Goal: Information Seeking & Learning: Find specific page/section

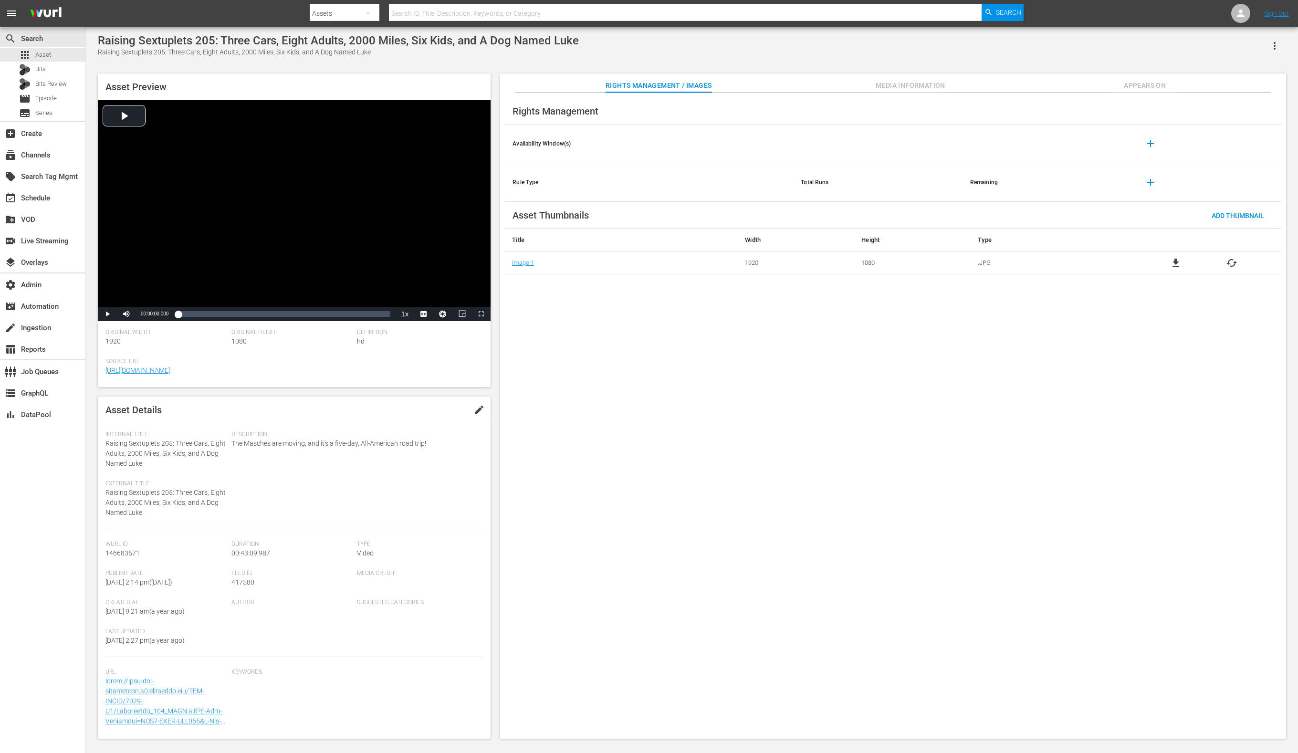
click at [929, 84] on span "Media Information" at bounding box center [911, 86] width 72 height 12
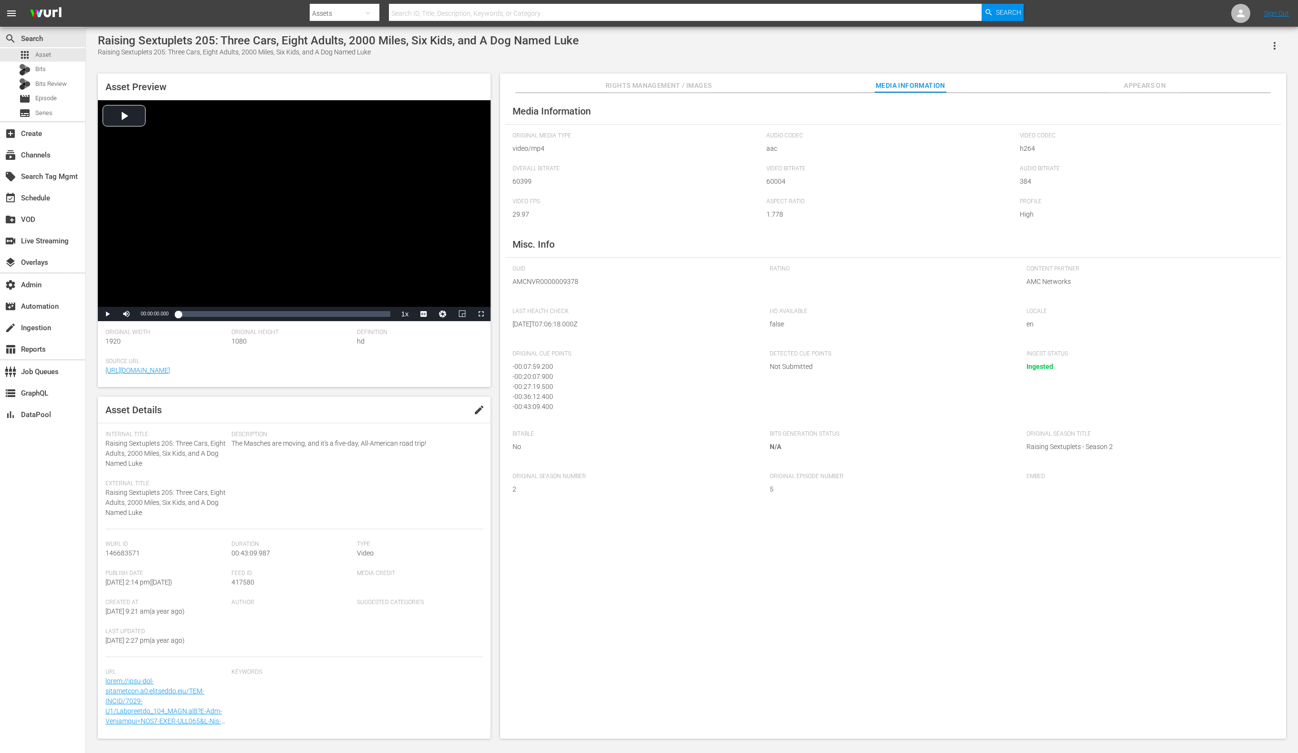
click at [243, 583] on span "417580" at bounding box center [242, 582] width 23 height 8
click at [243, 584] on span "417580" at bounding box center [242, 582] width 23 height 8
copy span "417580"
click at [560, 280] on span "AMCNVR0000009378" at bounding box center [634, 282] width 242 height 10
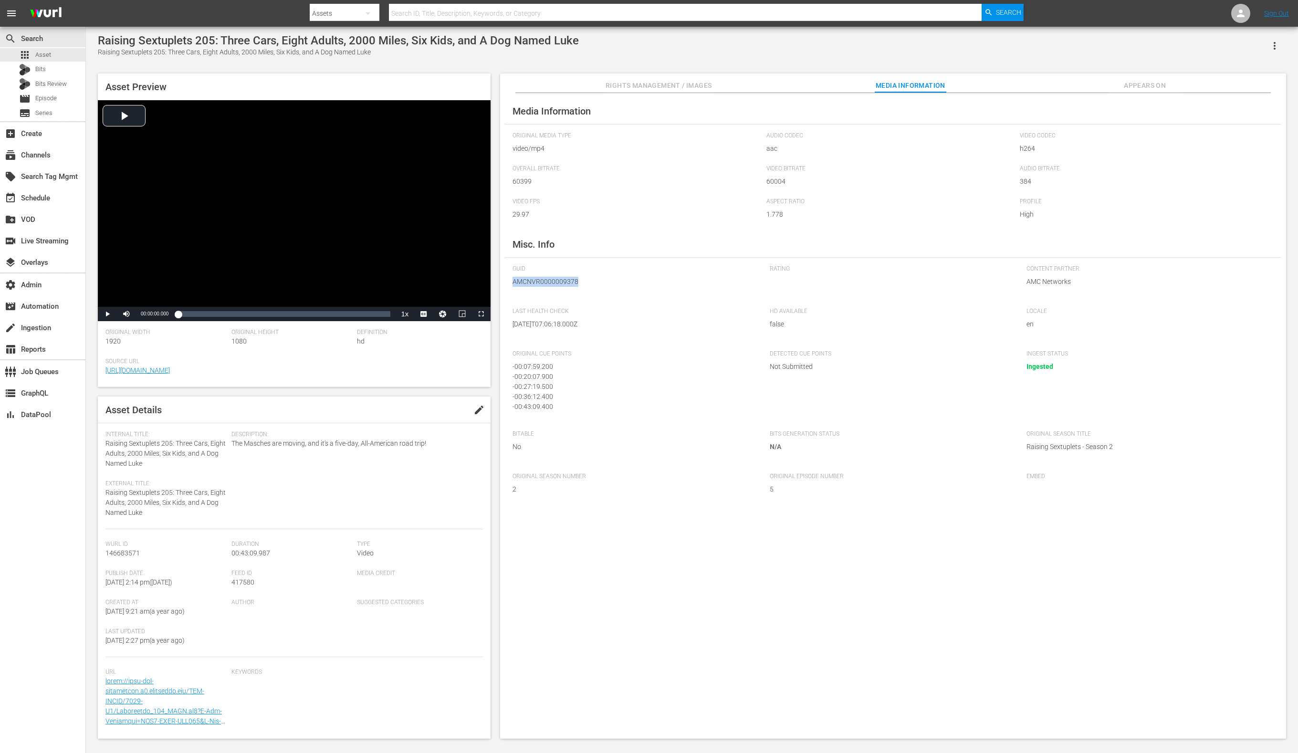
copy span "AMCNVR0000009378"
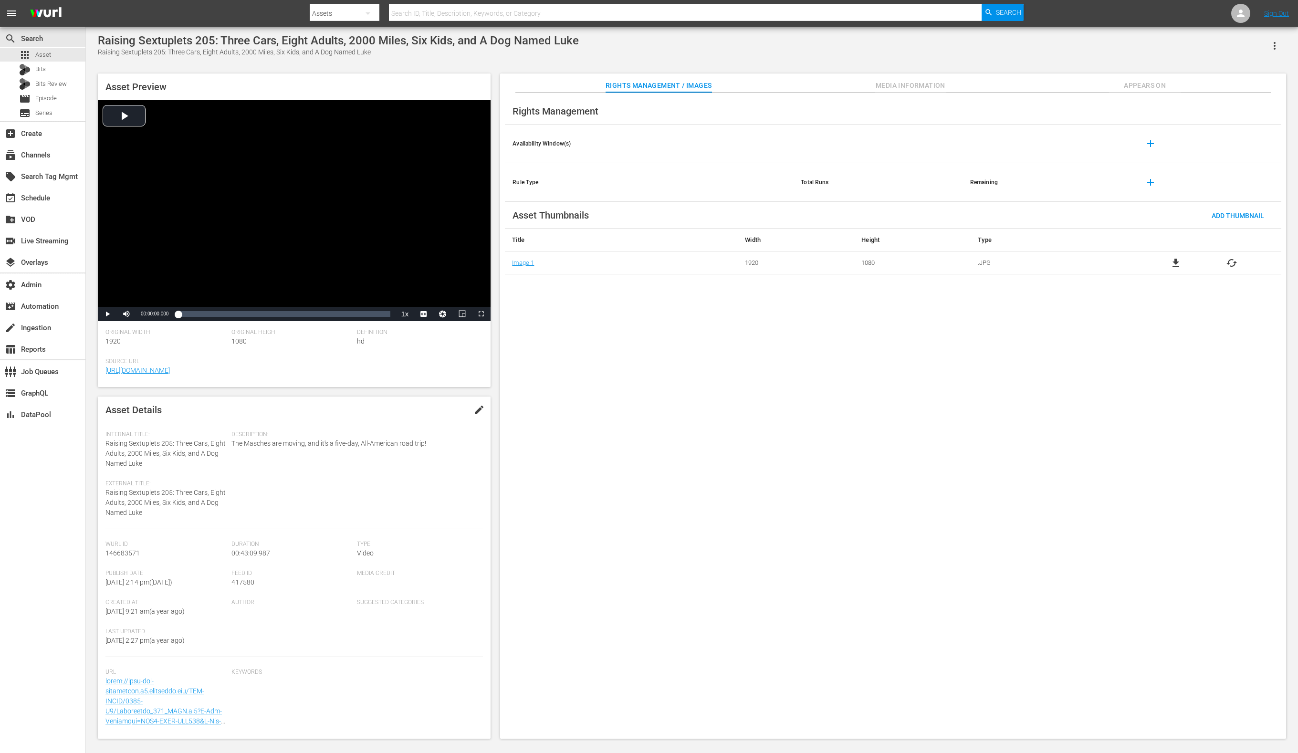
click at [896, 81] on span "Media Information" at bounding box center [911, 86] width 72 height 12
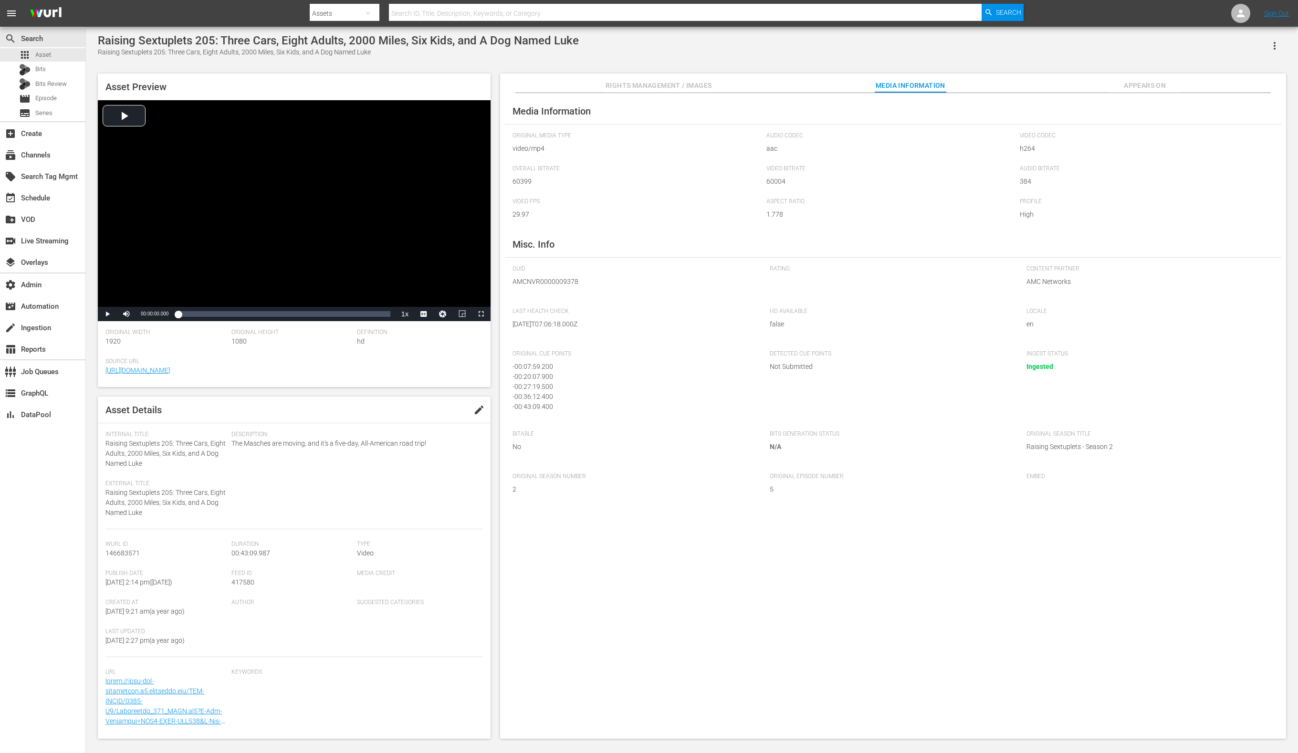
click at [1134, 82] on span "Appears On" at bounding box center [1145, 86] width 72 height 12
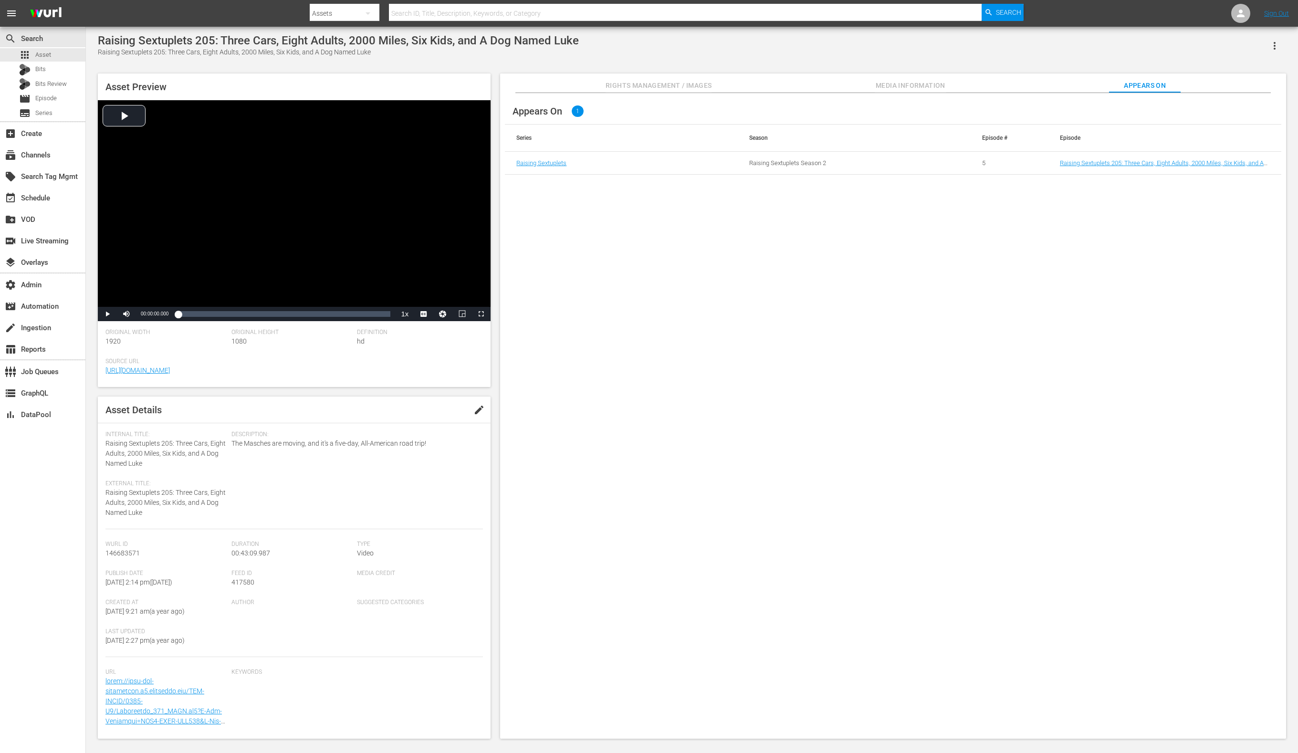
click at [1083, 167] on td "Raising Sextuplets 205: Three Cars, Eight Adults, 2000 Miles, Six Kids, and A D…" at bounding box center [1164, 163] width 233 height 23
click at [1079, 160] on link "Raising Sextuplets 205: Three Cars, Eight Adults, 2000 Miles, Six Kids, and A D…" at bounding box center [1162, 166] width 204 height 14
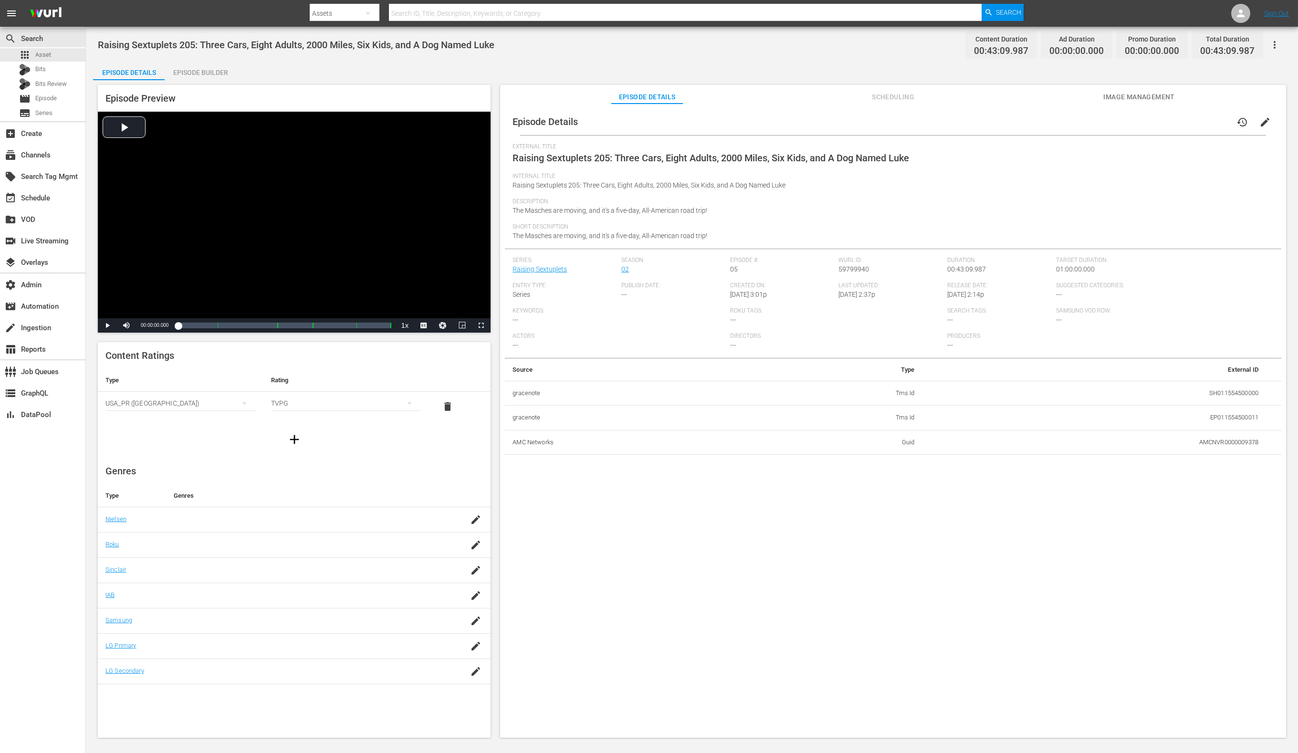
click at [201, 69] on div "Episode Builder" at bounding box center [201, 72] width 72 height 23
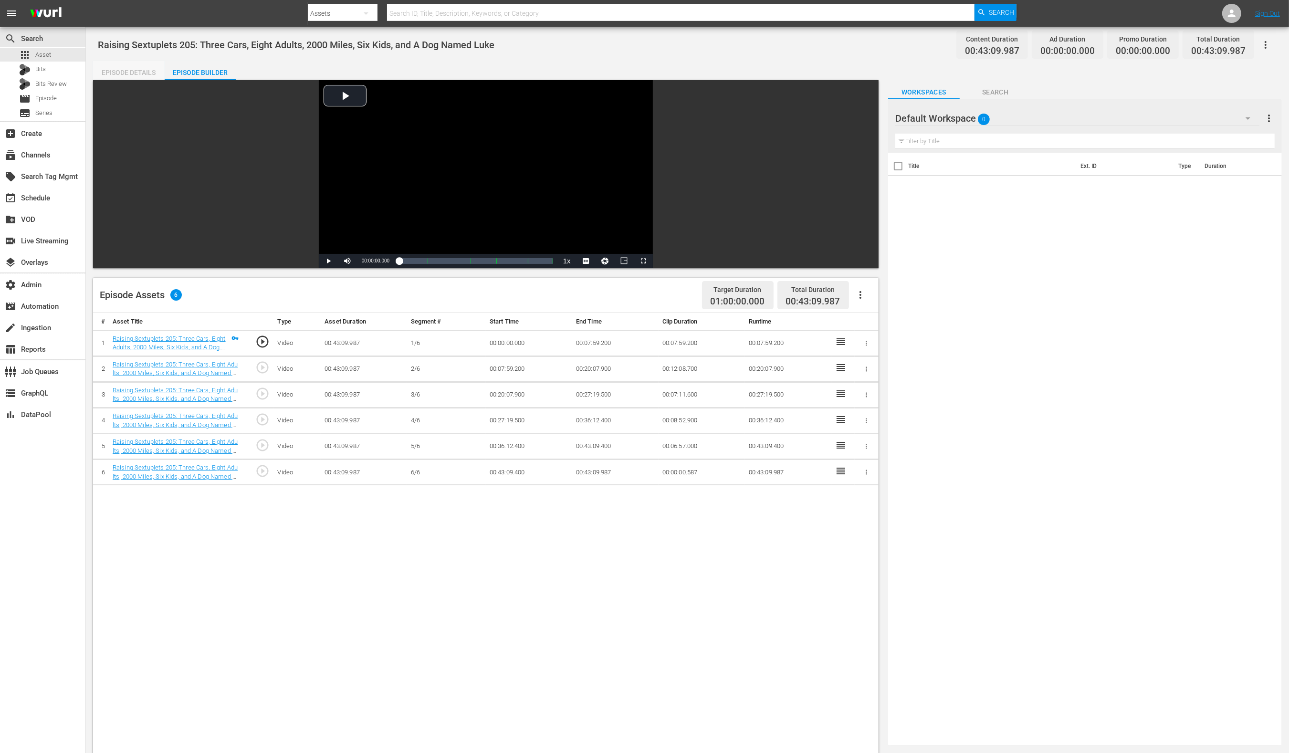
click at [144, 71] on div "Episode Details" at bounding box center [129, 72] width 72 height 23
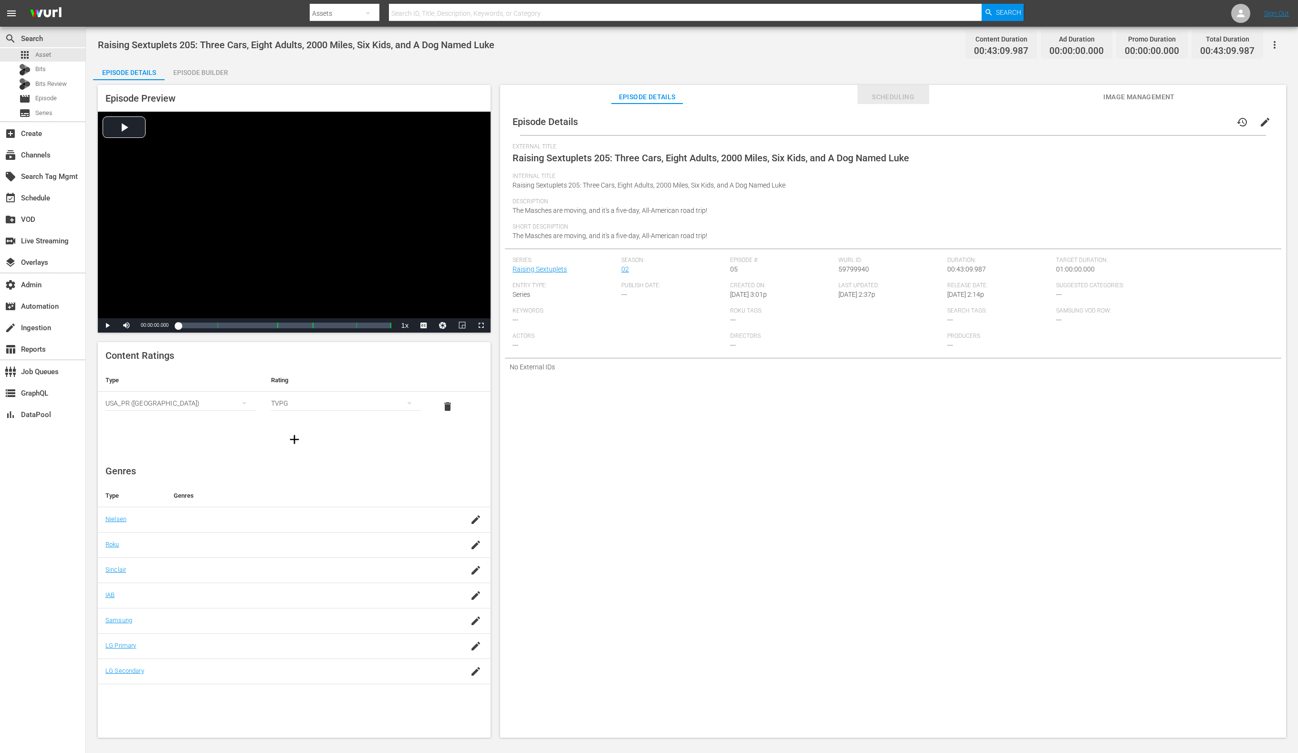
click at [905, 98] on span "Scheduling" at bounding box center [894, 97] width 72 height 12
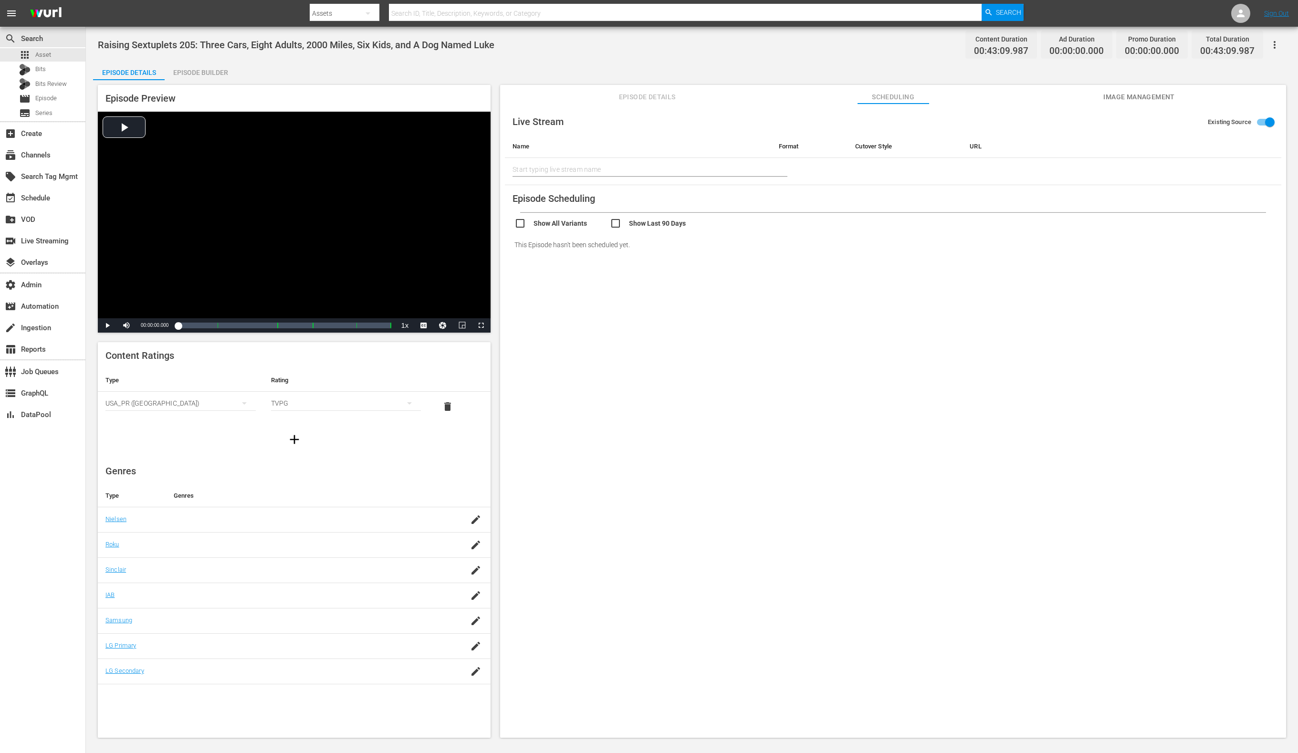
click at [1114, 97] on span "Image Management" at bounding box center [1139, 97] width 72 height 12
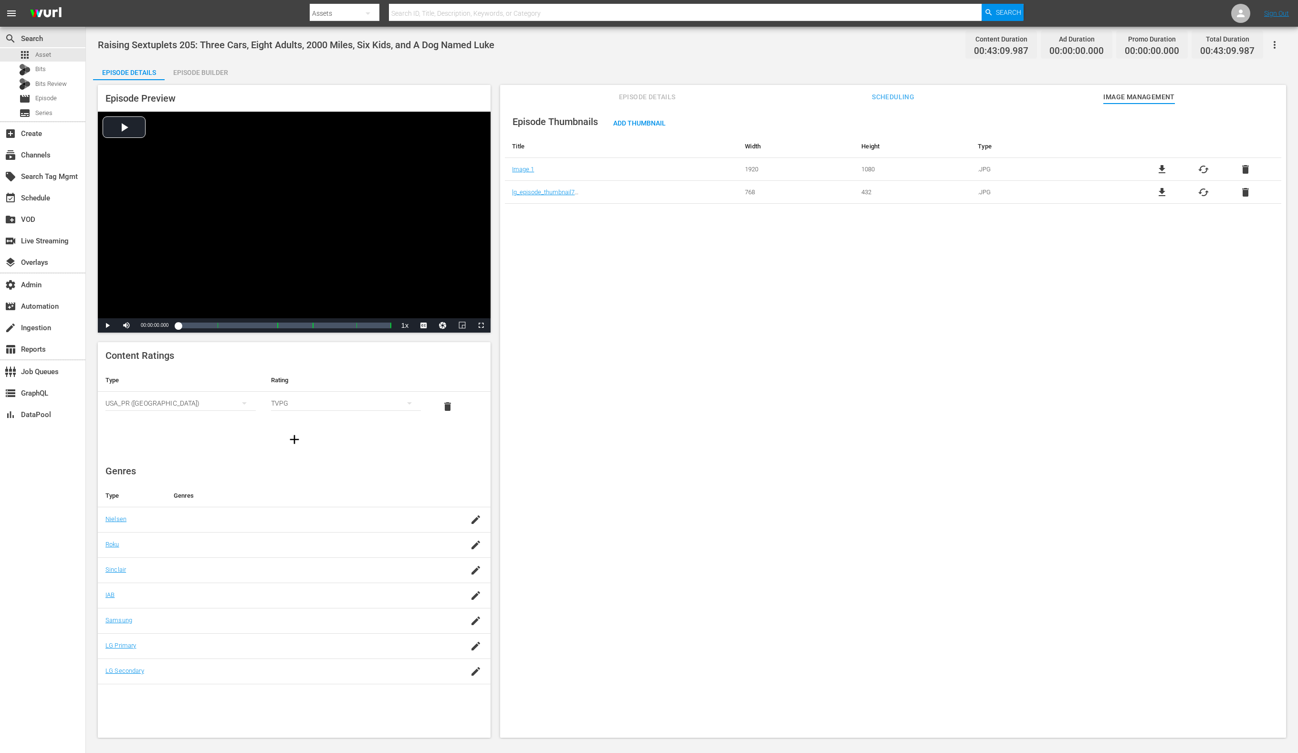
drag, startPoint x: 895, startPoint y: 95, endPoint x: 820, endPoint y: 96, distance: 75.4
click at [895, 95] on span "Scheduling" at bounding box center [894, 97] width 72 height 12
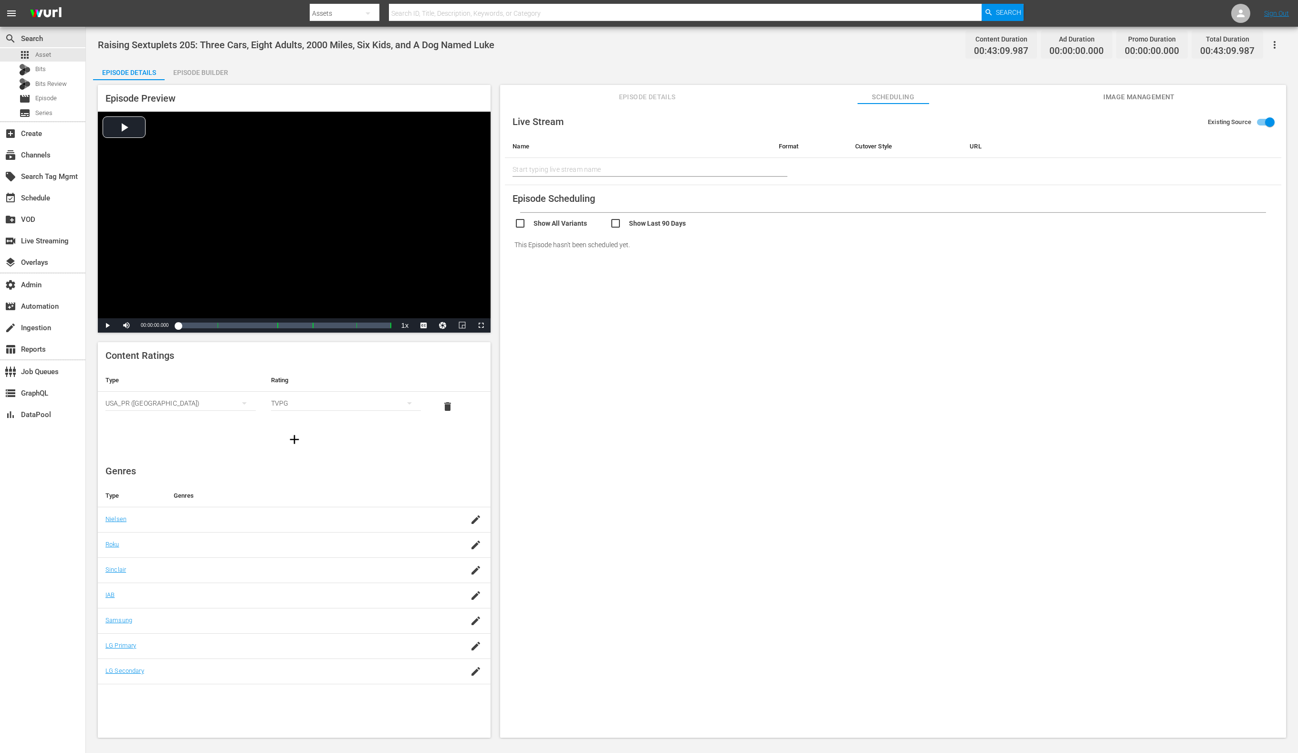
drag, startPoint x: 638, startPoint y: 96, endPoint x: 632, endPoint y: 103, distance: 8.8
click at [638, 96] on span "Episode Details" at bounding box center [647, 97] width 72 height 12
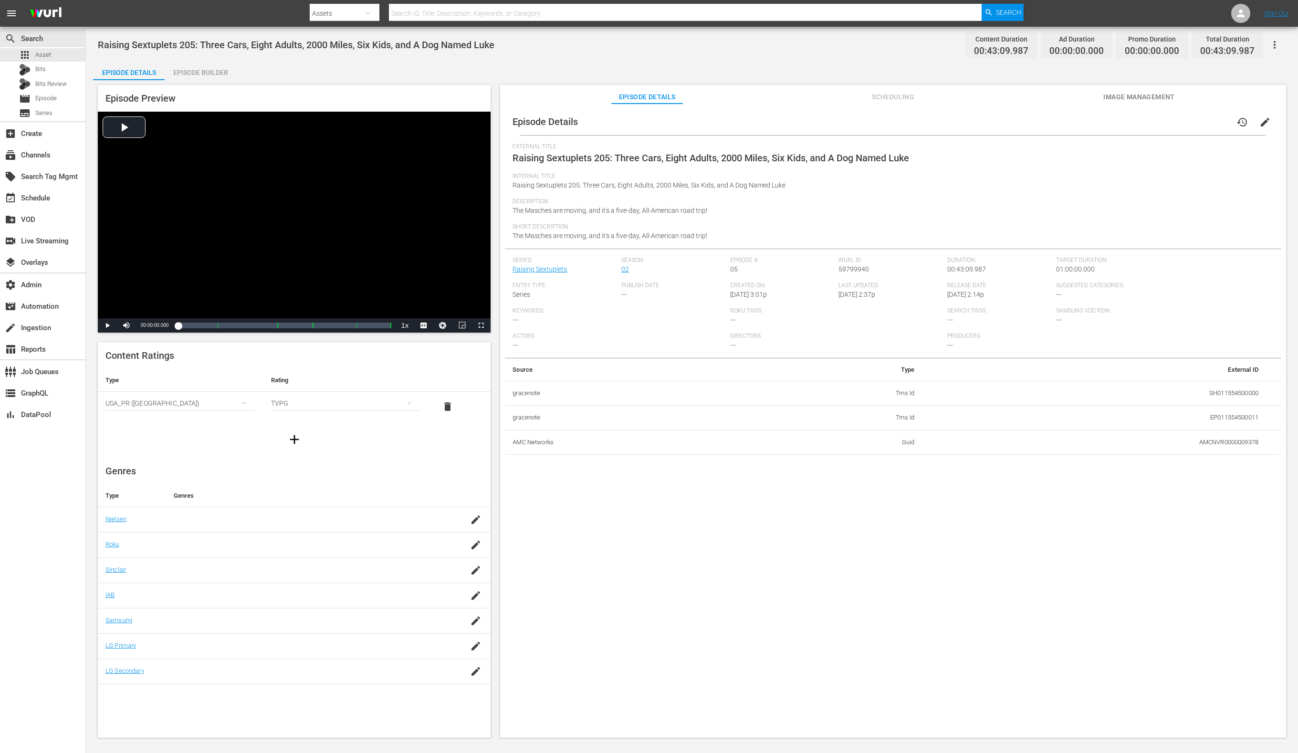
click at [629, 105] on div "Episode Details history edit External Title Raising Sextuplets 205: Three Cars,…" at bounding box center [893, 425] width 786 height 643
click at [846, 265] on span "59799940" at bounding box center [853, 269] width 31 height 8
click at [847, 265] on span "59799940" at bounding box center [853, 269] width 31 height 8
copy span "59799940"
click at [60, 83] on span "Bits Review" at bounding box center [50, 84] width 31 height 10
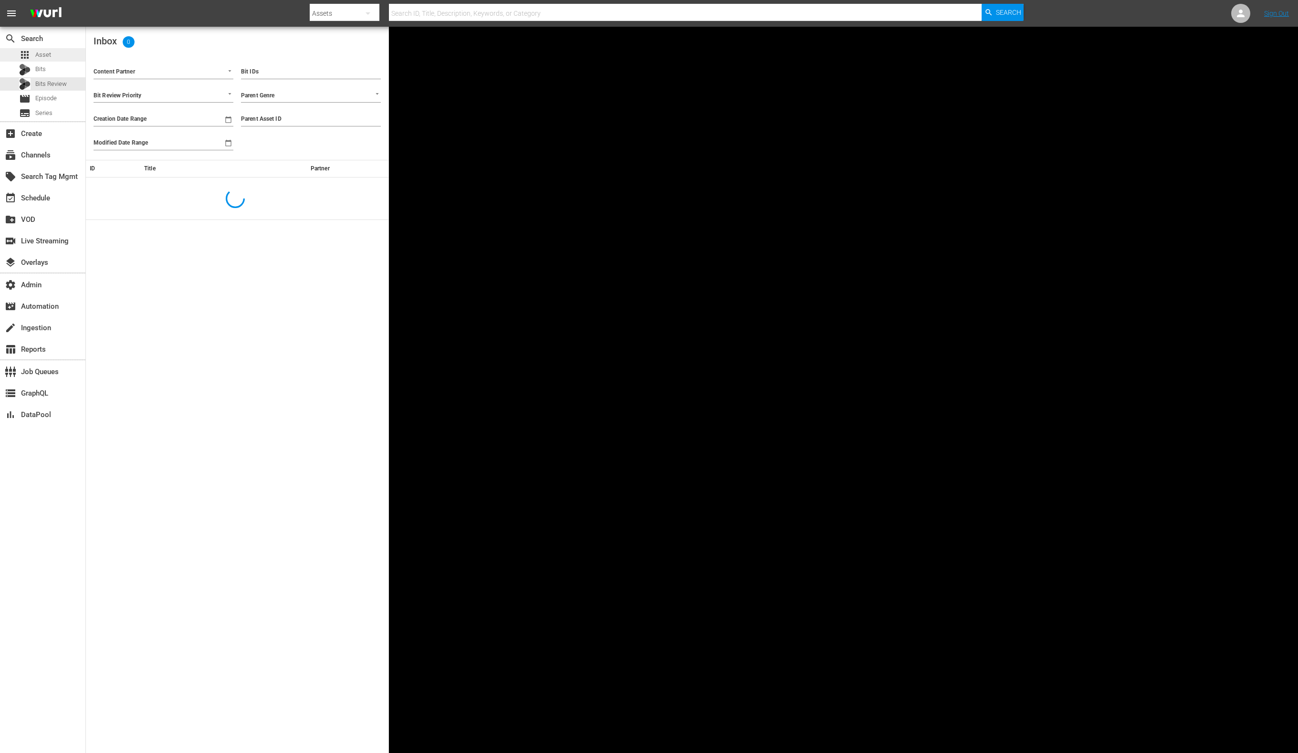
click at [58, 51] on div "apps Asset" at bounding box center [42, 54] width 85 height 13
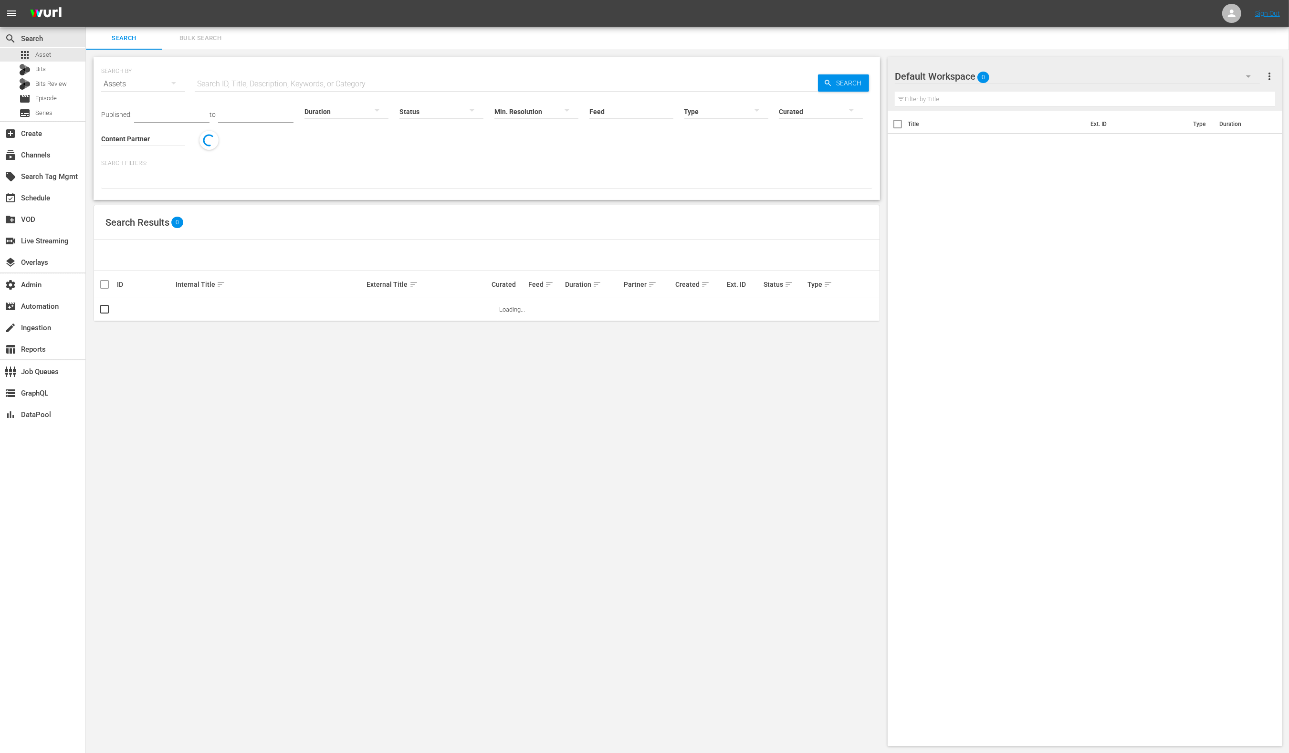
click at [225, 81] on input "text" at bounding box center [506, 84] width 623 height 23
paste input "59799940"
type input "59799940"
click at [55, 97] on span "Episode" at bounding box center [45, 99] width 21 height 10
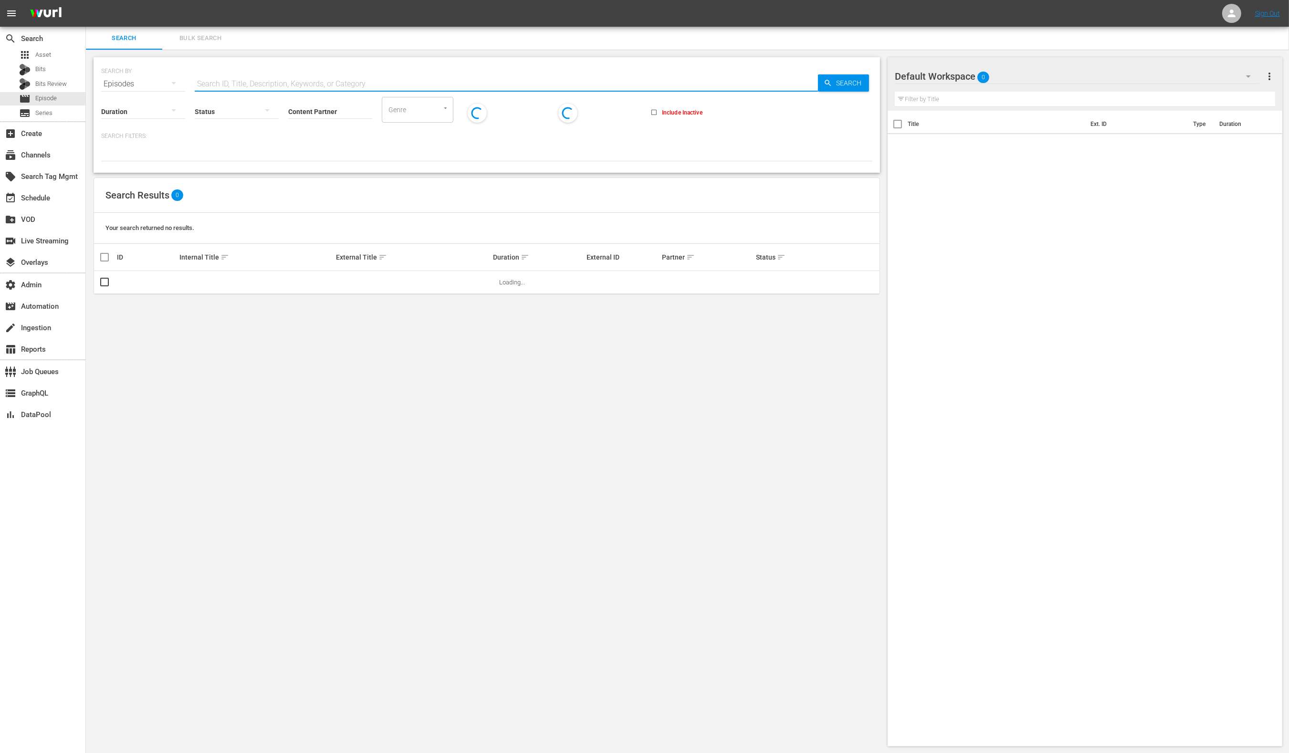
click at [276, 83] on input "text" at bounding box center [506, 84] width 623 height 23
paste input "59799940"
type input "59799940"
click at [851, 84] on span "Search" at bounding box center [850, 82] width 37 height 17
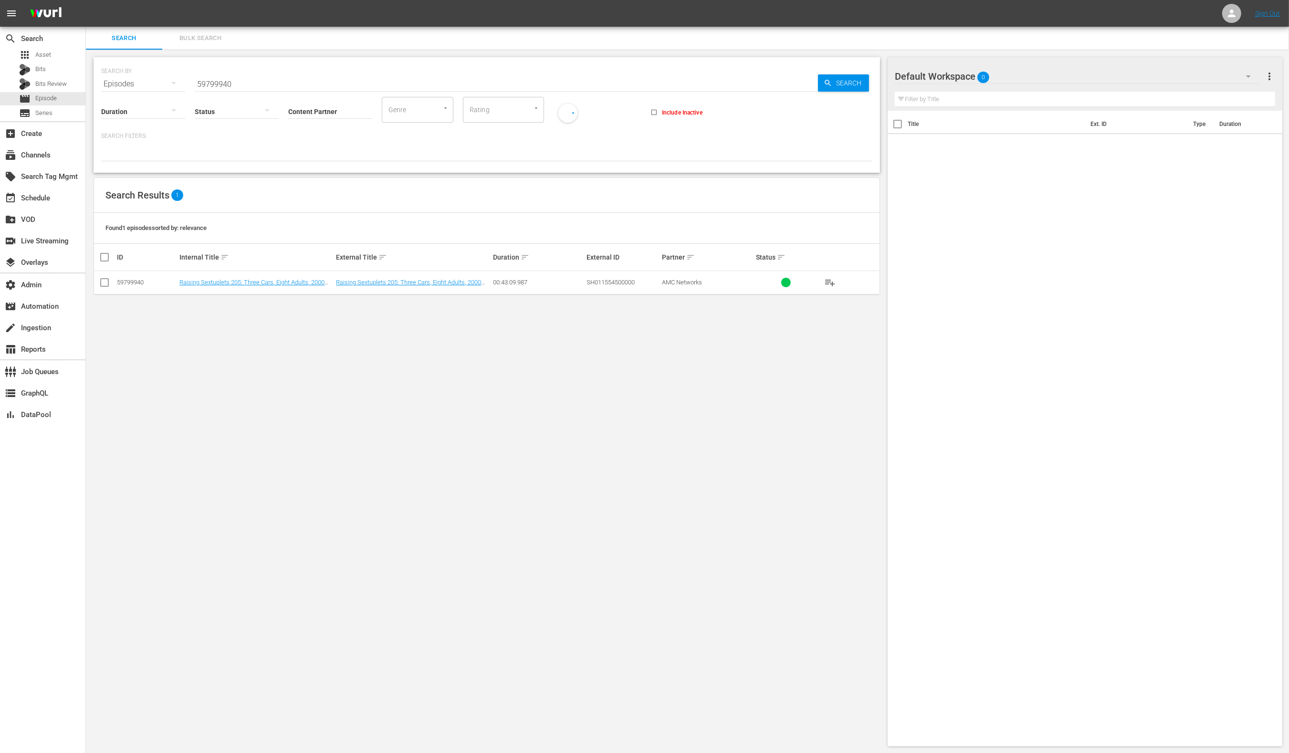
click at [103, 287] on input "checkbox" at bounding box center [104, 284] width 11 height 11
checkbox input "true"
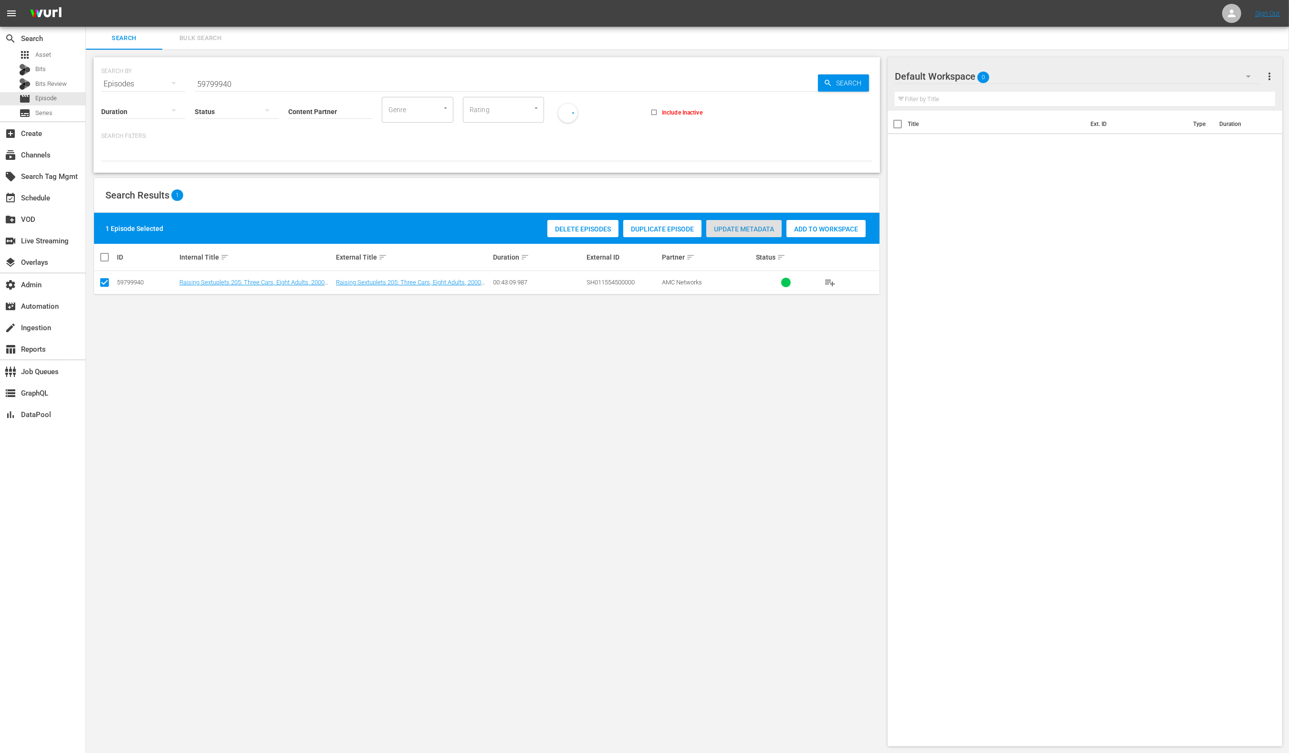
click at [746, 232] on div "Update Metadata" at bounding box center [743, 229] width 75 height 18
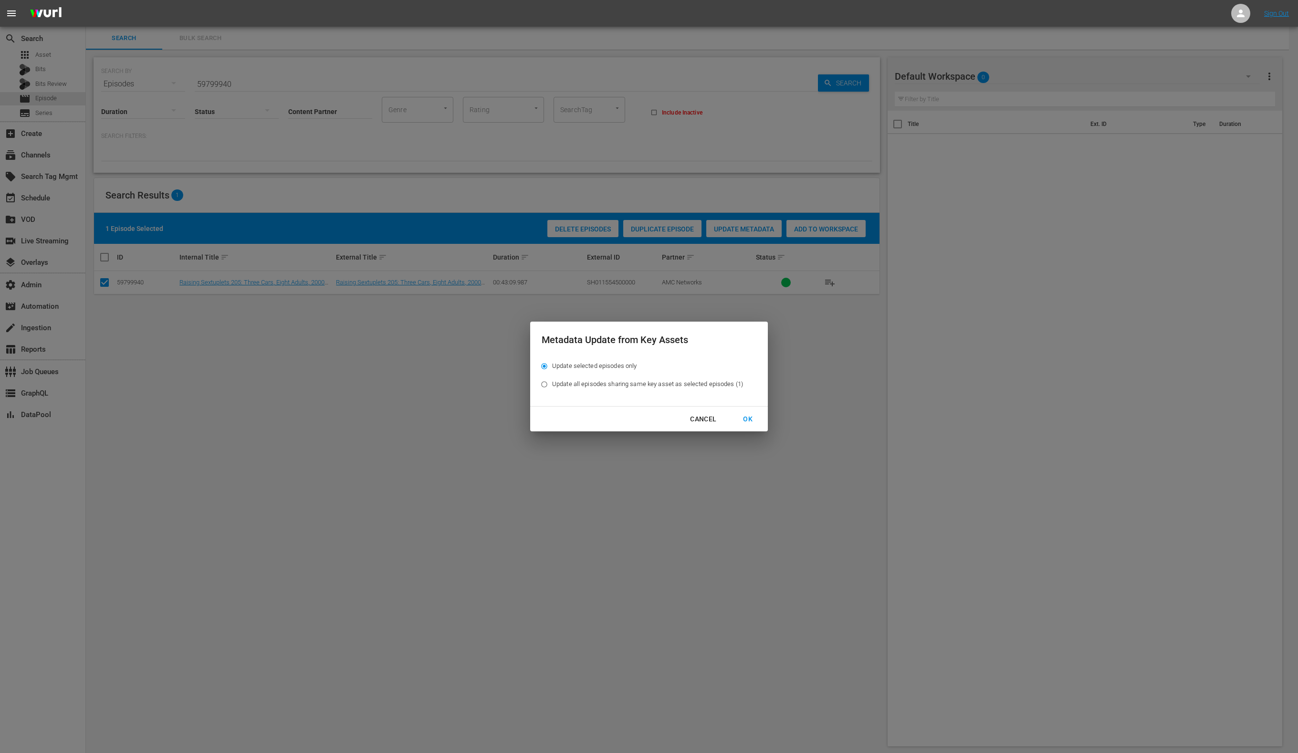
click at [745, 422] on div "OK" at bounding box center [747, 419] width 25 height 12
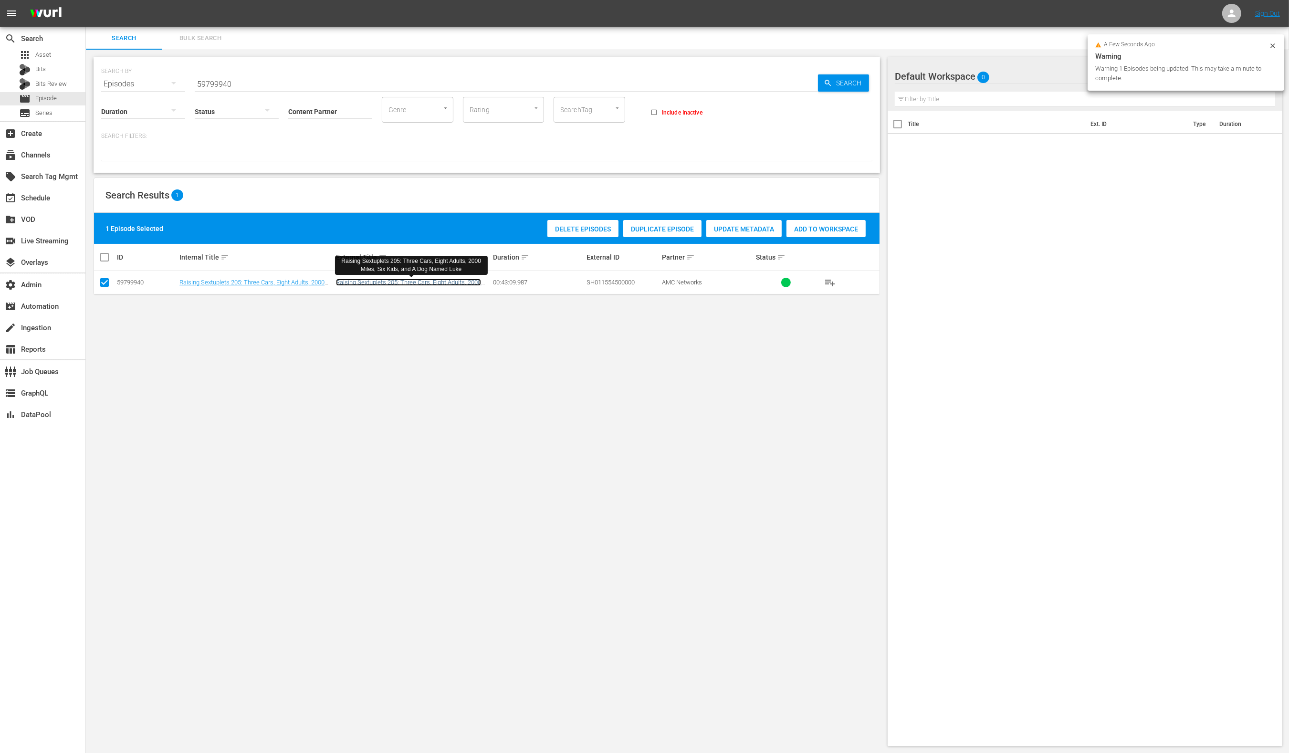
click at [444, 281] on link "Raising Sextuplets 205: Three Cars, Eight Adults, 2000 Miles, Six Kids, and A D…" at bounding box center [408, 286] width 145 height 14
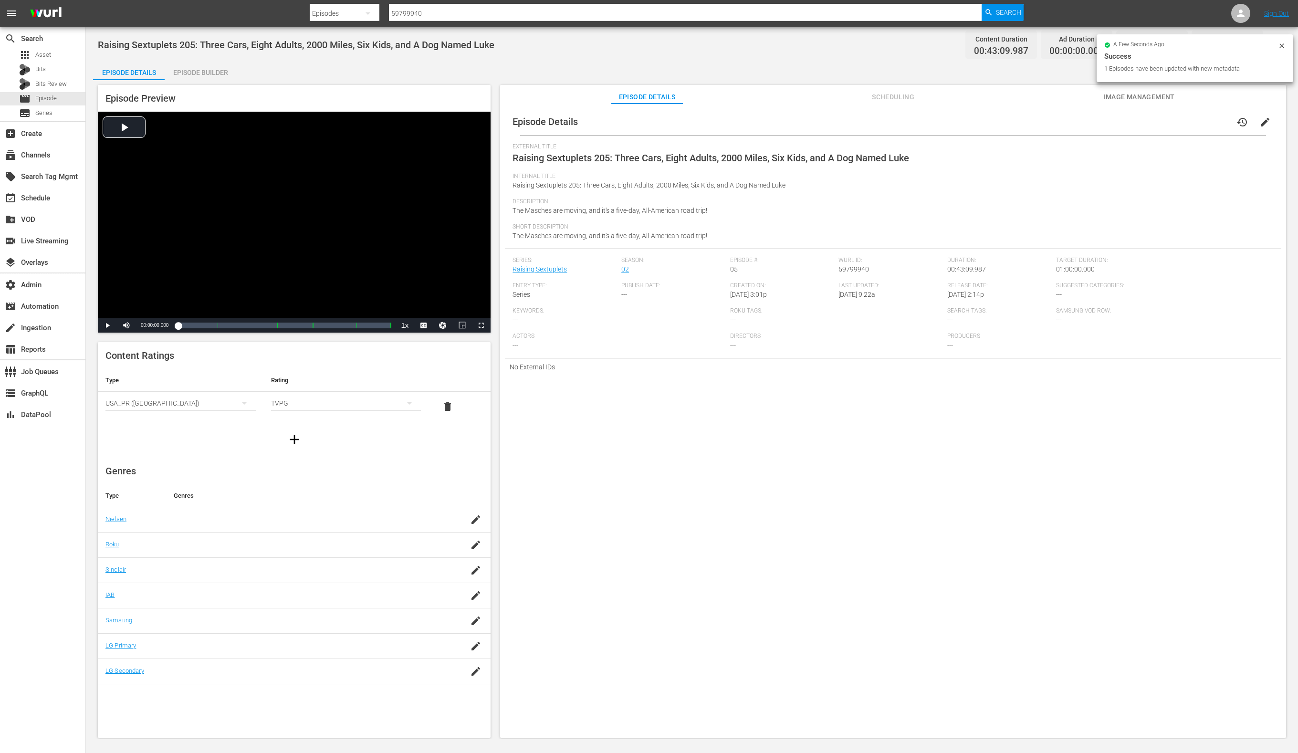
click at [902, 96] on span "Scheduling" at bounding box center [894, 97] width 72 height 12
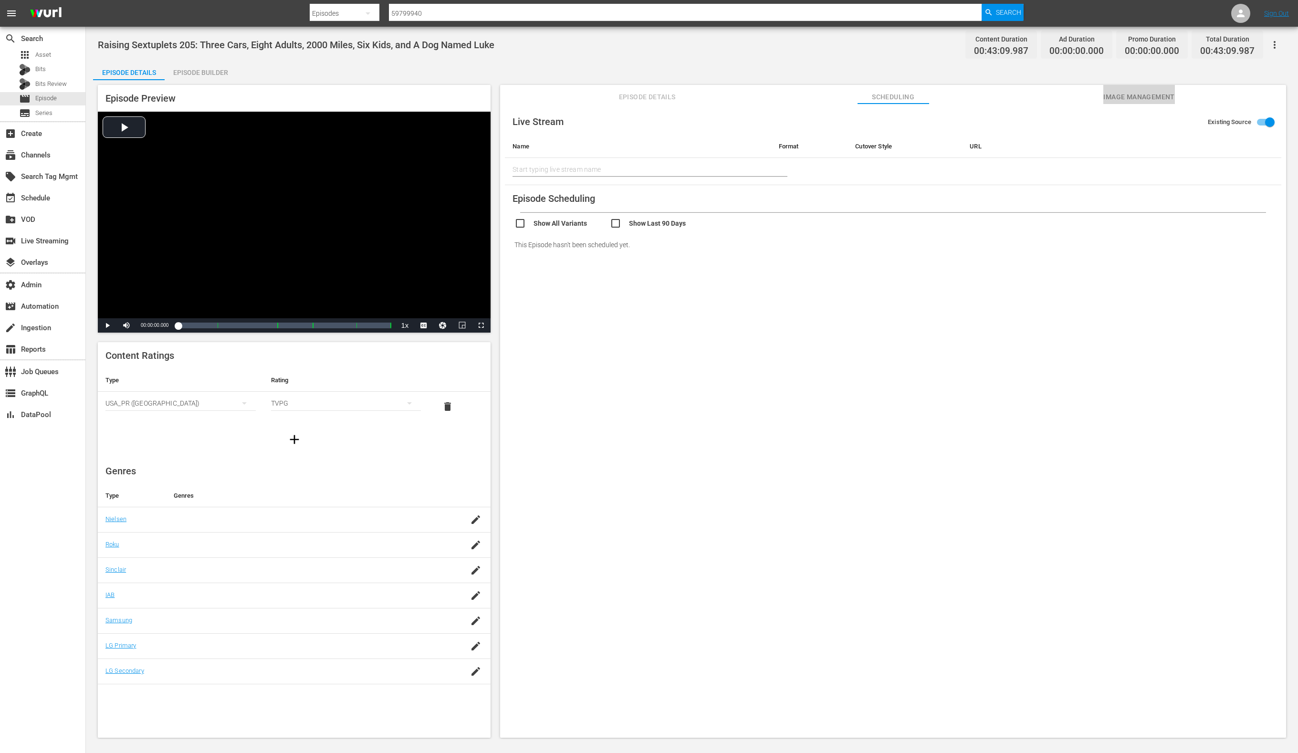
drag, startPoint x: 1119, startPoint y: 95, endPoint x: 862, endPoint y: 98, distance: 256.8
click at [1105, 95] on span "Image Management" at bounding box center [1139, 97] width 72 height 12
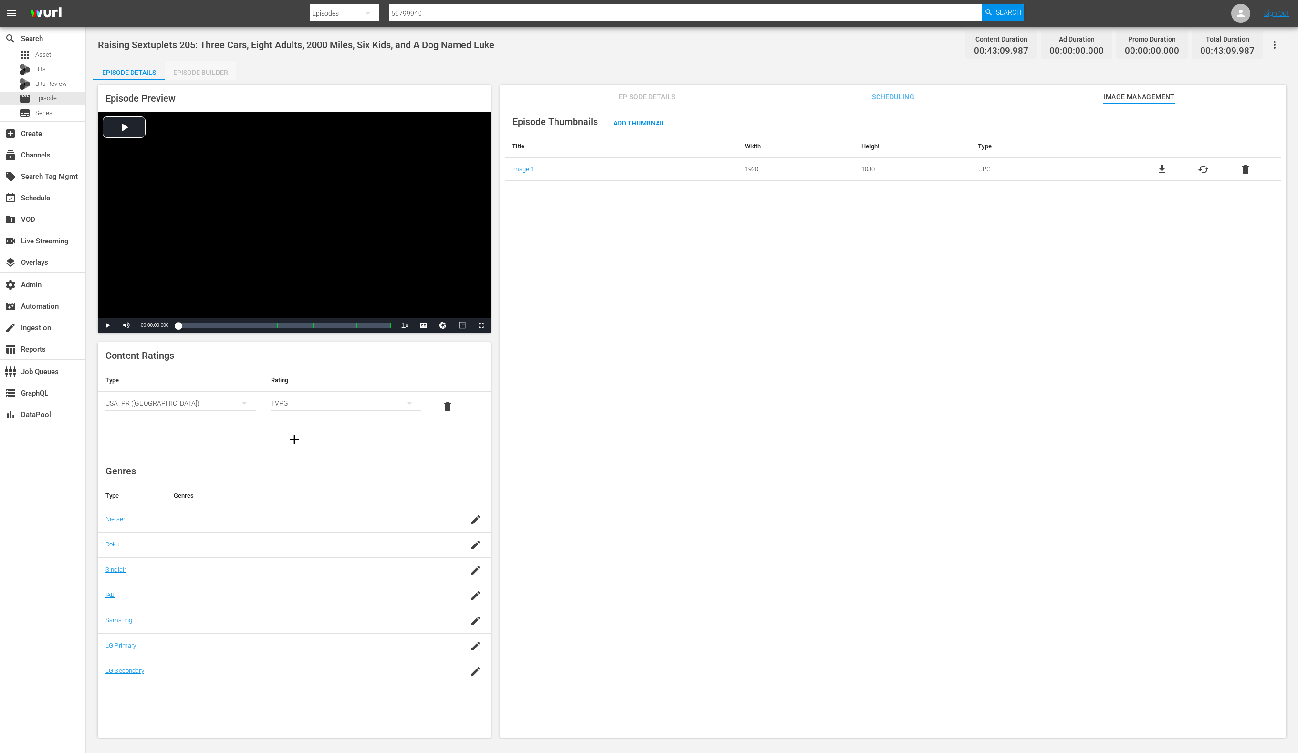
click at [216, 74] on div "Episode Builder" at bounding box center [201, 72] width 72 height 23
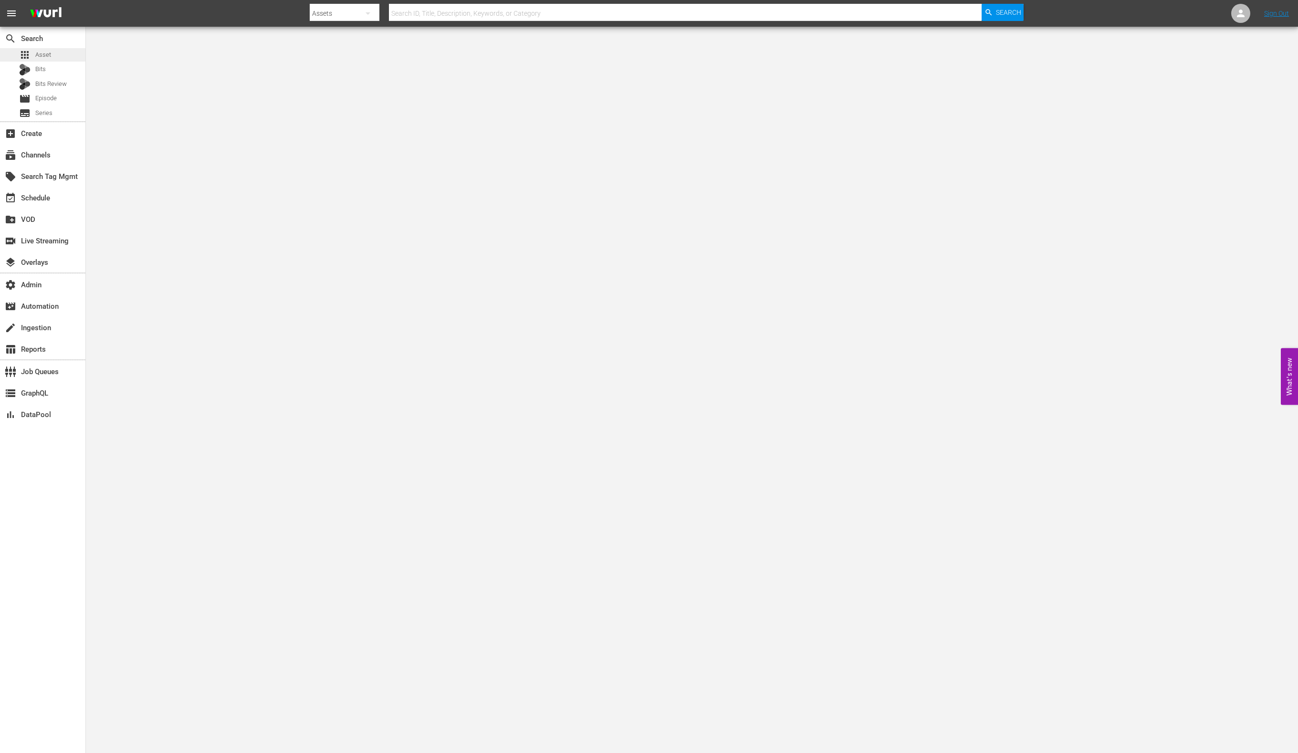
click at [67, 53] on div "apps Asset" at bounding box center [42, 54] width 85 height 13
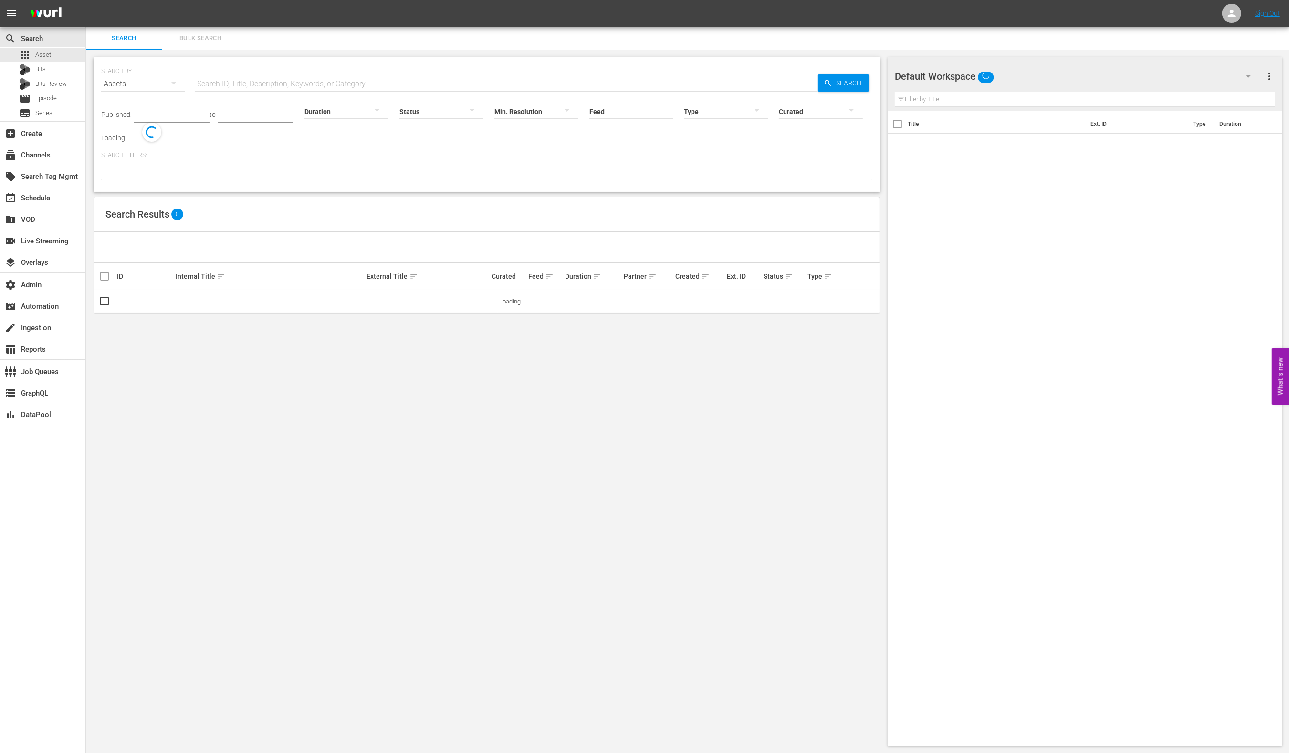
click at [310, 77] on input "text" at bounding box center [506, 84] width 623 height 23
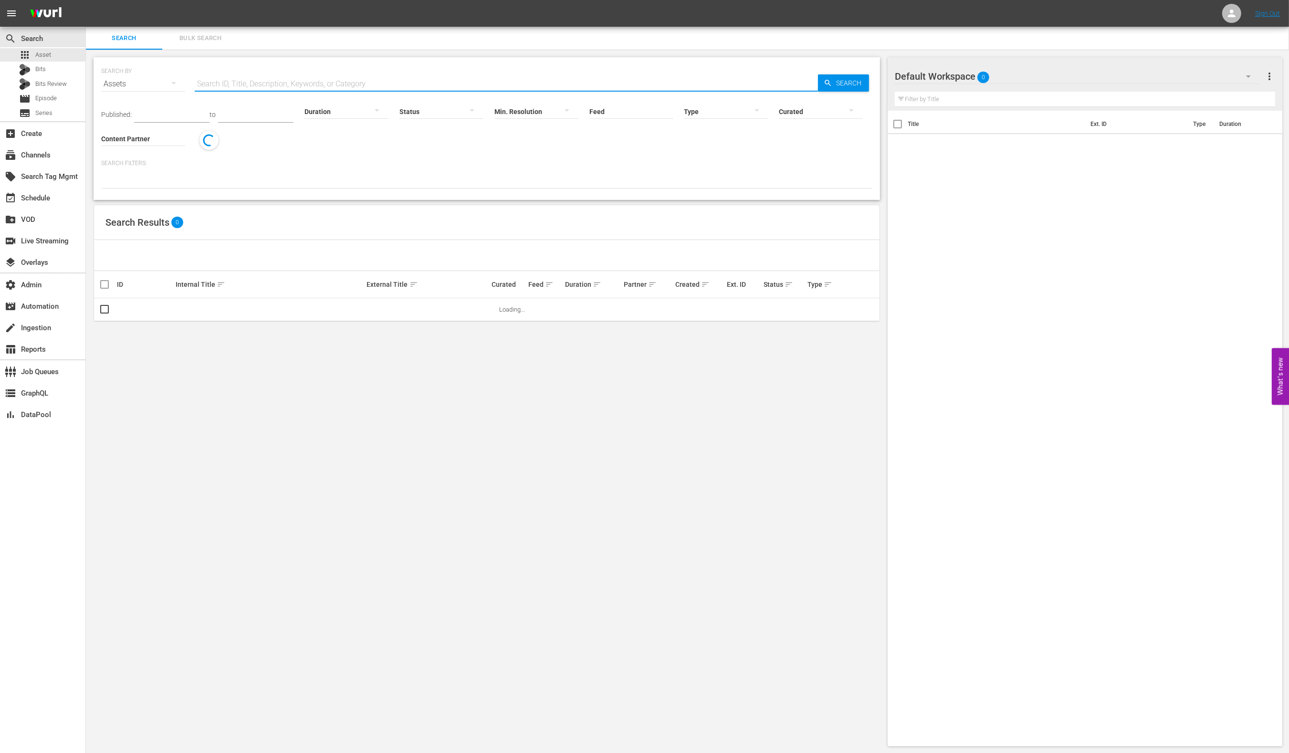
paste input "AMCNVR0000039934"
type input "AMCNVR0000039934"
drag, startPoint x: 827, startPoint y: 90, endPoint x: 824, endPoint y: 83, distance: 7.5
click at [827, 90] on div "Curated" at bounding box center [821, 105] width 84 height 34
click at [832, 83] on span "Search" at bounding box center [850, 82] width 37 height 17
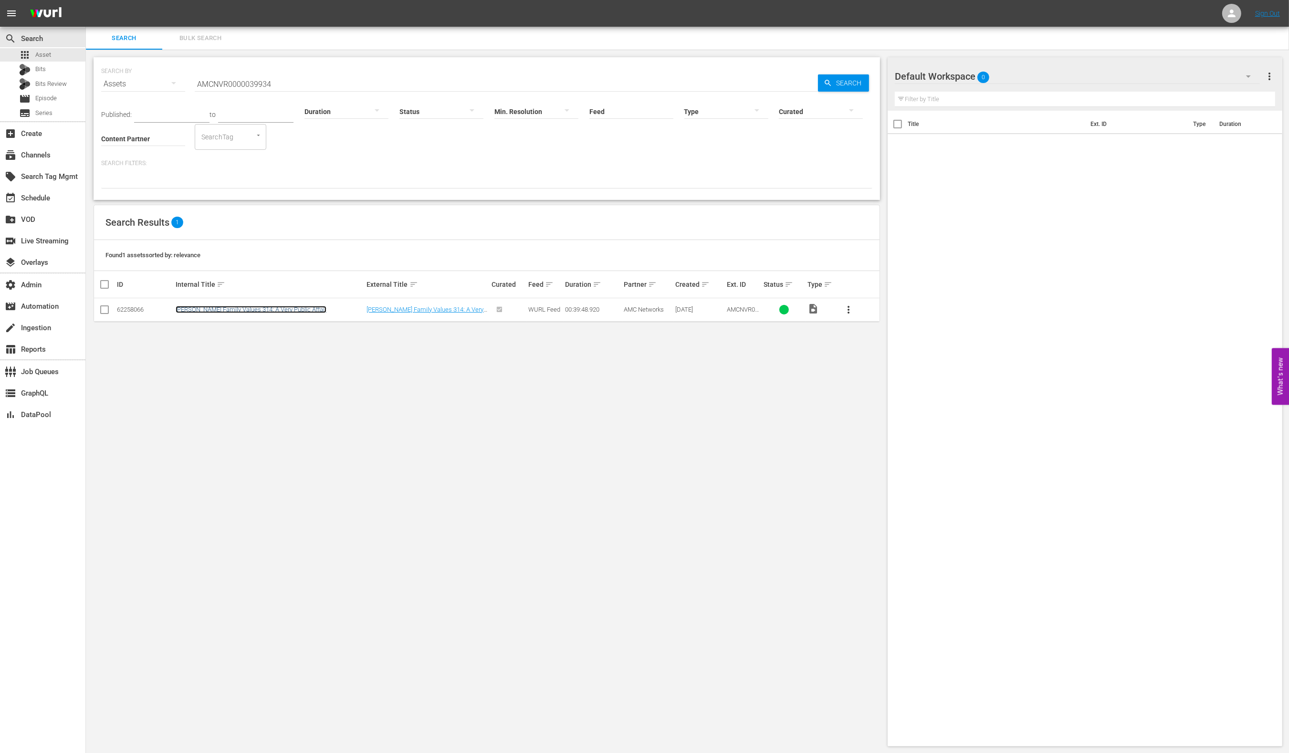
click at [273, 312] on link "Braxton Family Values 314: A Very Public Affair" at bounding box center [251, 309] width 151 height 7
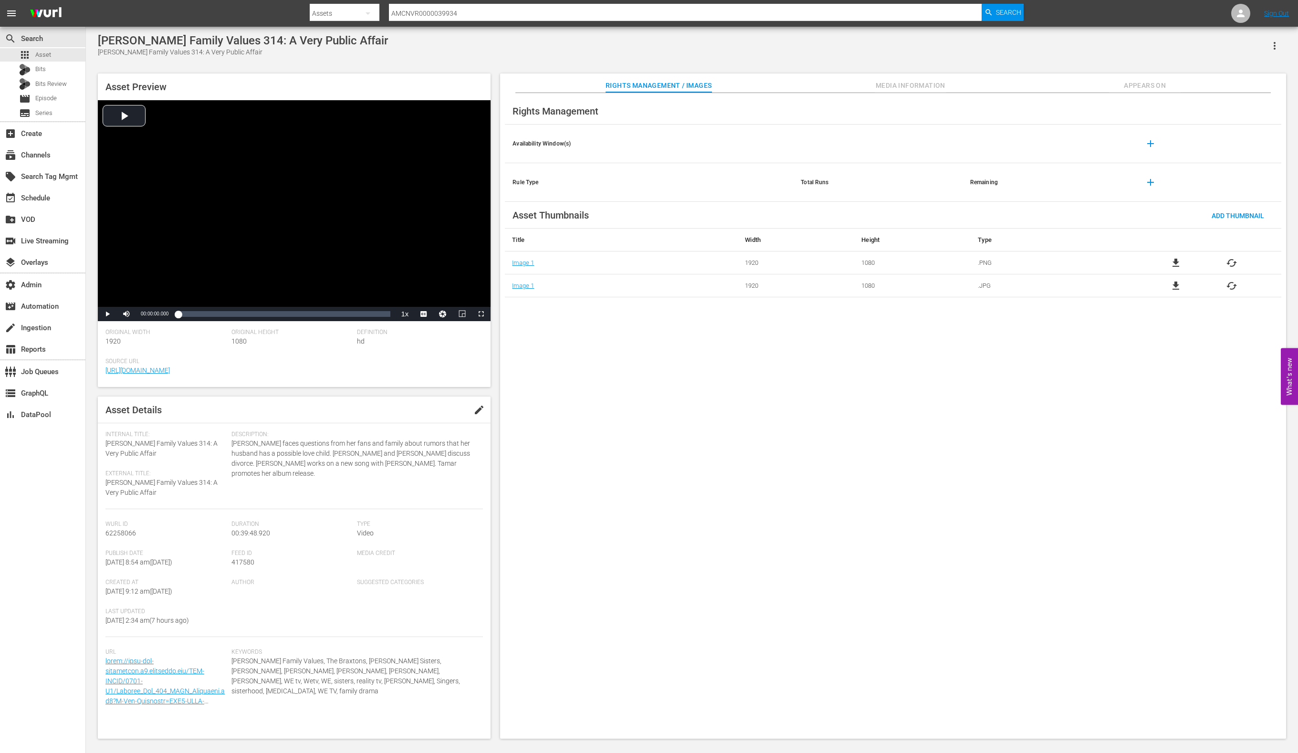
click at [903, 83] on span "Media Information" at bounding box center [911, 86] width 72 height 12
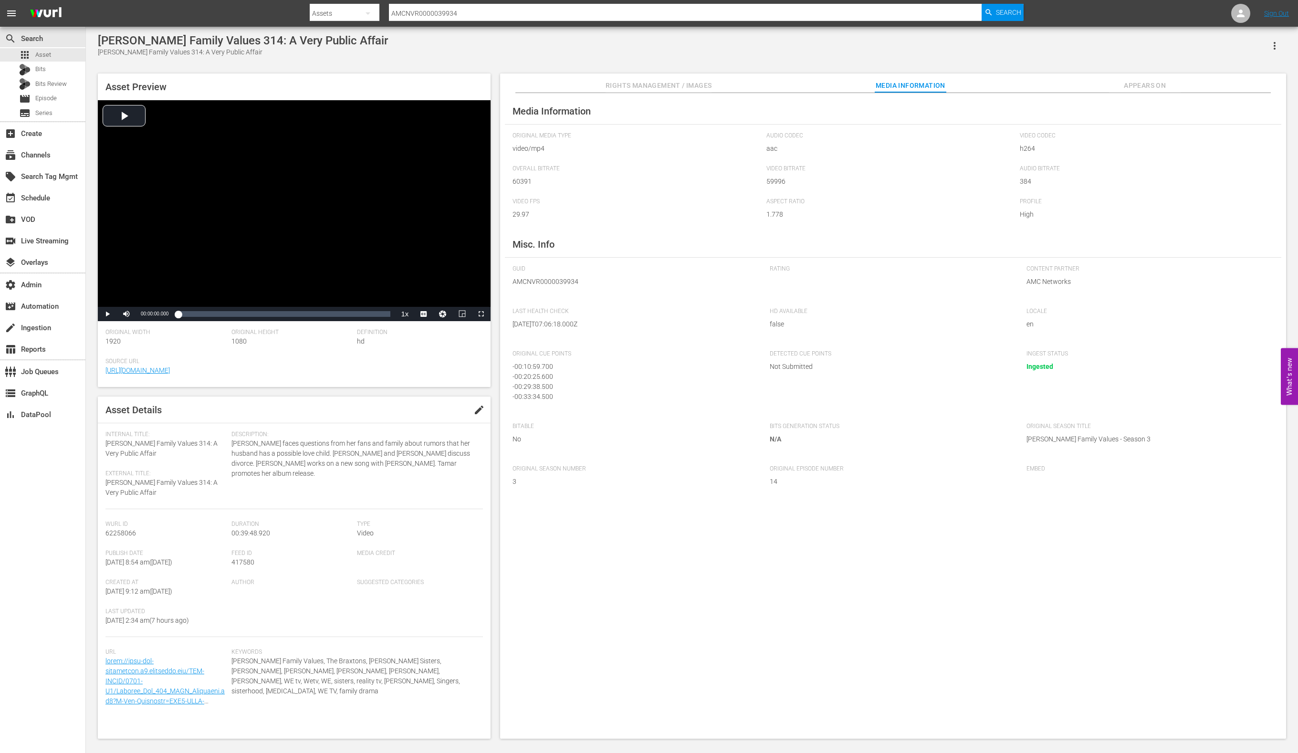
click at [238, 560] on span "417580" at bounding box center [242, 562] width 23 height 8
copy span "417580"
click at [431, 13] on input "AMCNVR0000039934" at bounding box center [685, 13] width 593 height 23
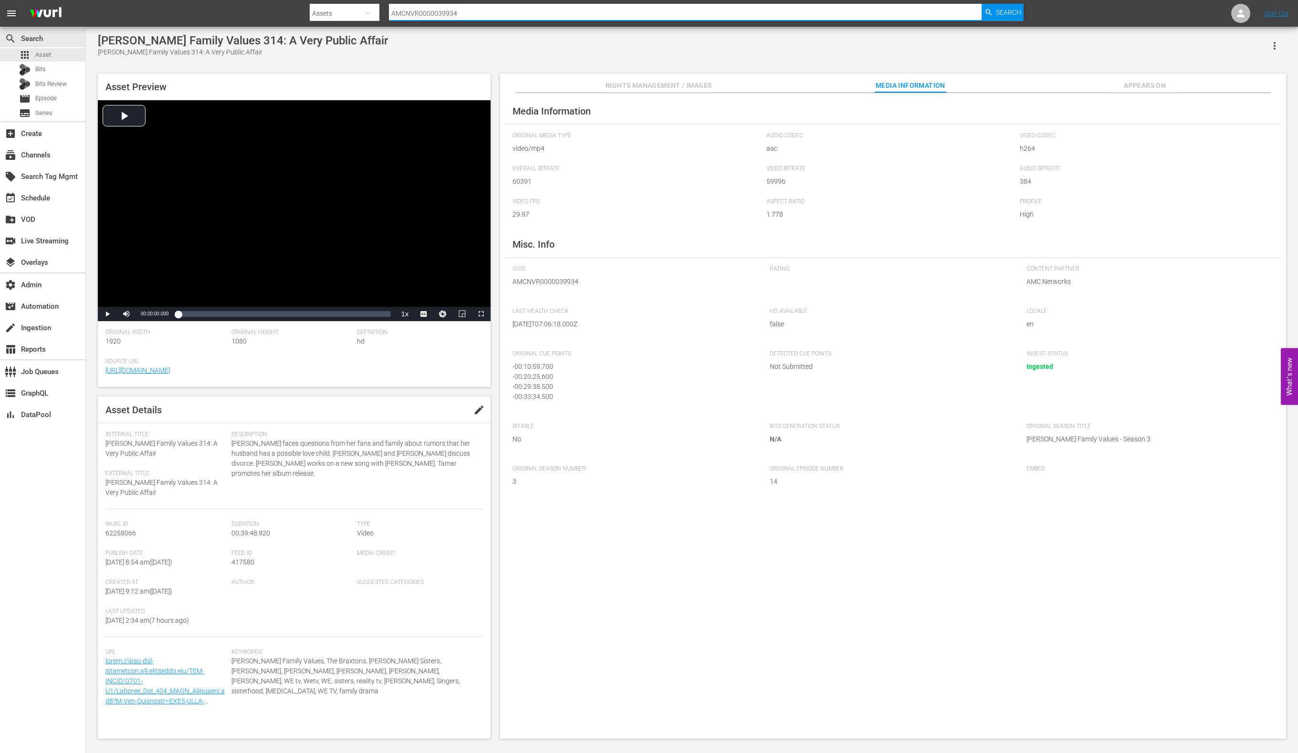
paste input "09383"
type input "AMCNVR0000009383"
click at [1010, 8] on span "Search" at bounding box center [1008, 12] width 25 height 17
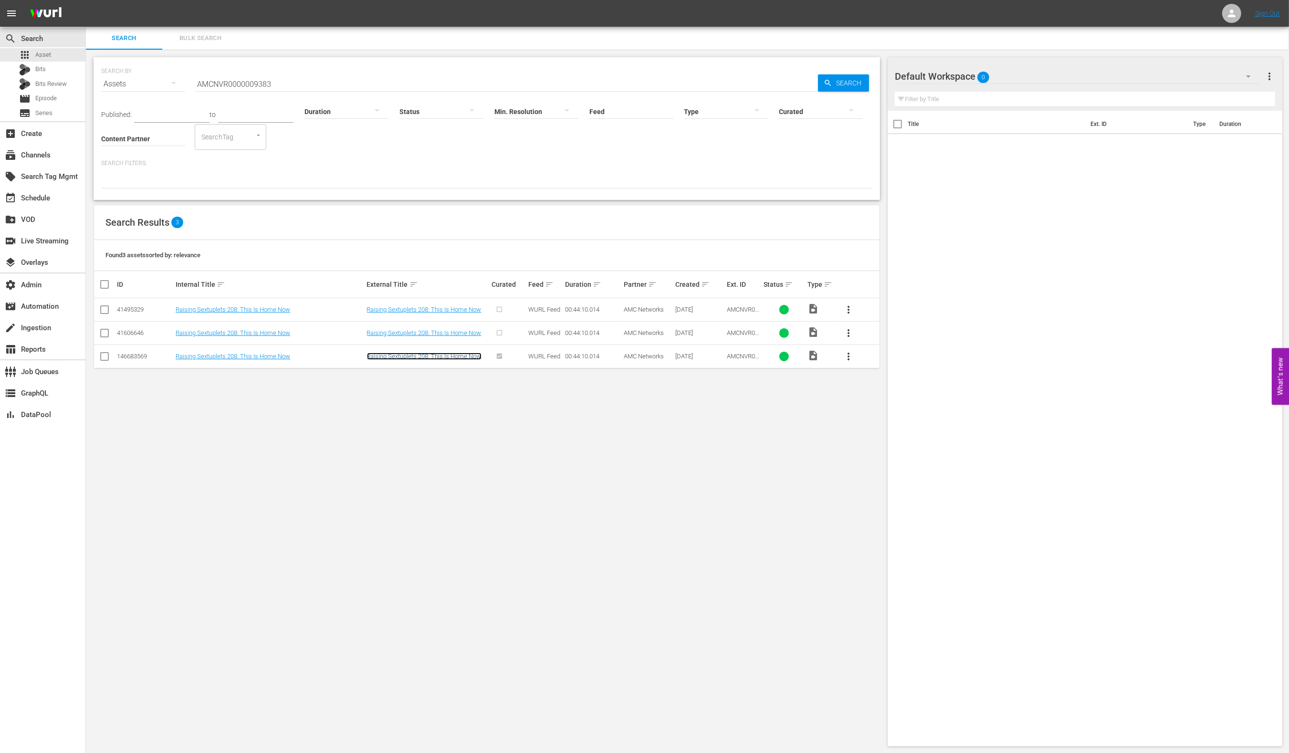
click at [378, 357] on link "Raising Sextuplets 208: This Is Home Now" at bounding box center [424, 356] width 115 height 7
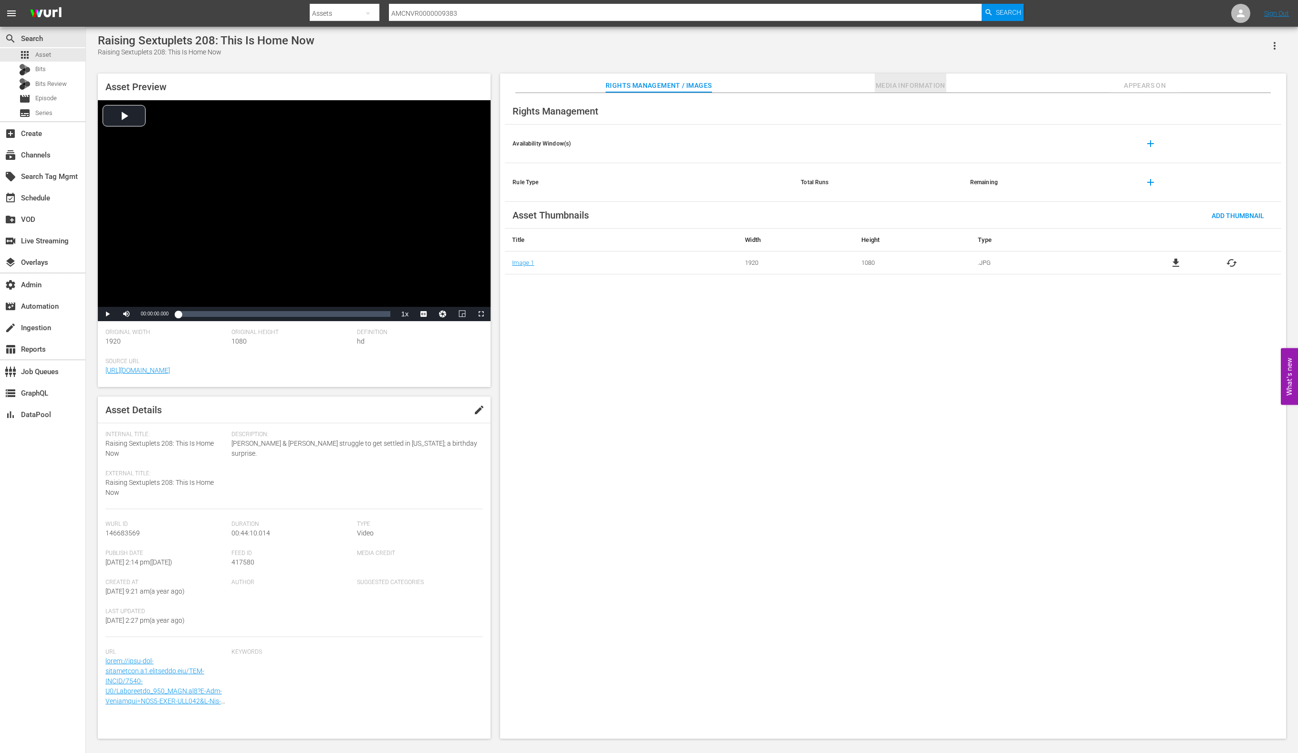
click at [917, 88] on span "Media Information" at bounding box center [911, 86] width 72 height 12
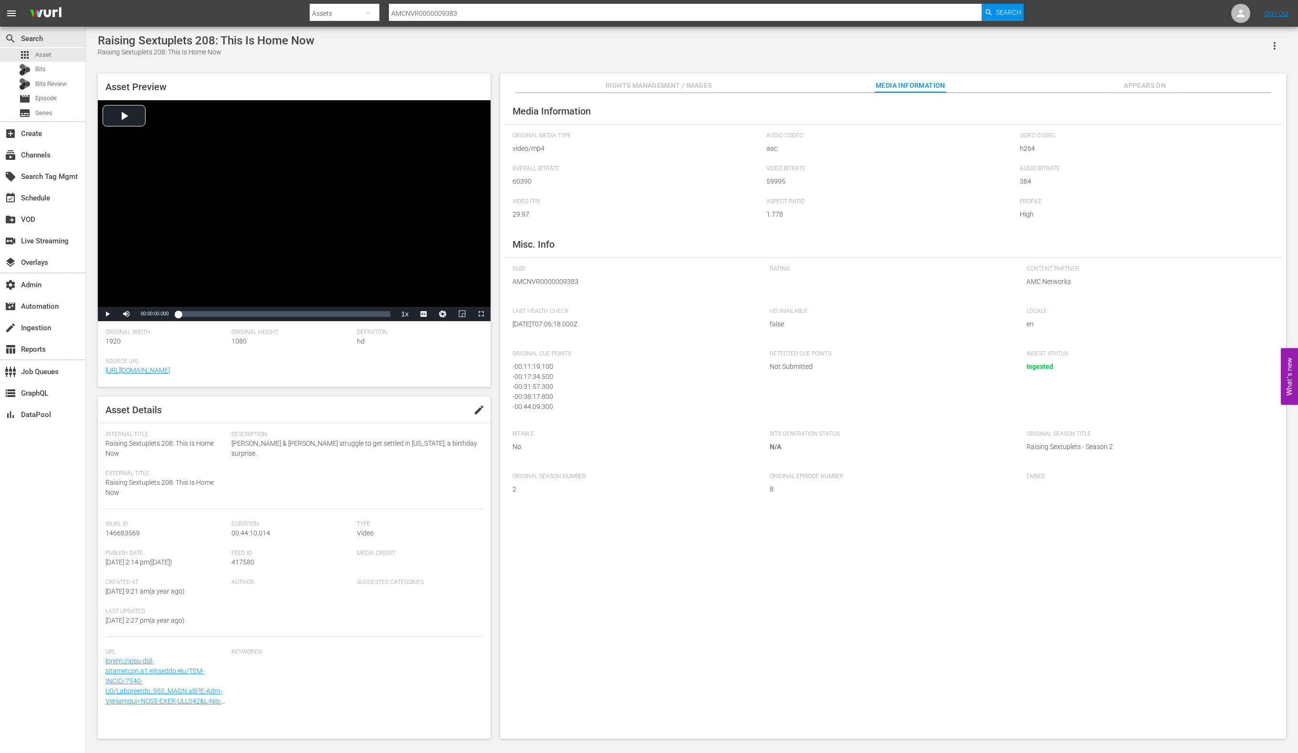
click at [464, 13] on input "AMCNVR0000009383" at bounding box center [685, 13] width 593 height 23
click at [465, 13] on input "AMCNVR0000009383" at bounding box center [685, 13] width 593 height 23
paste input "78"
type input "AMCNVR0000009378"
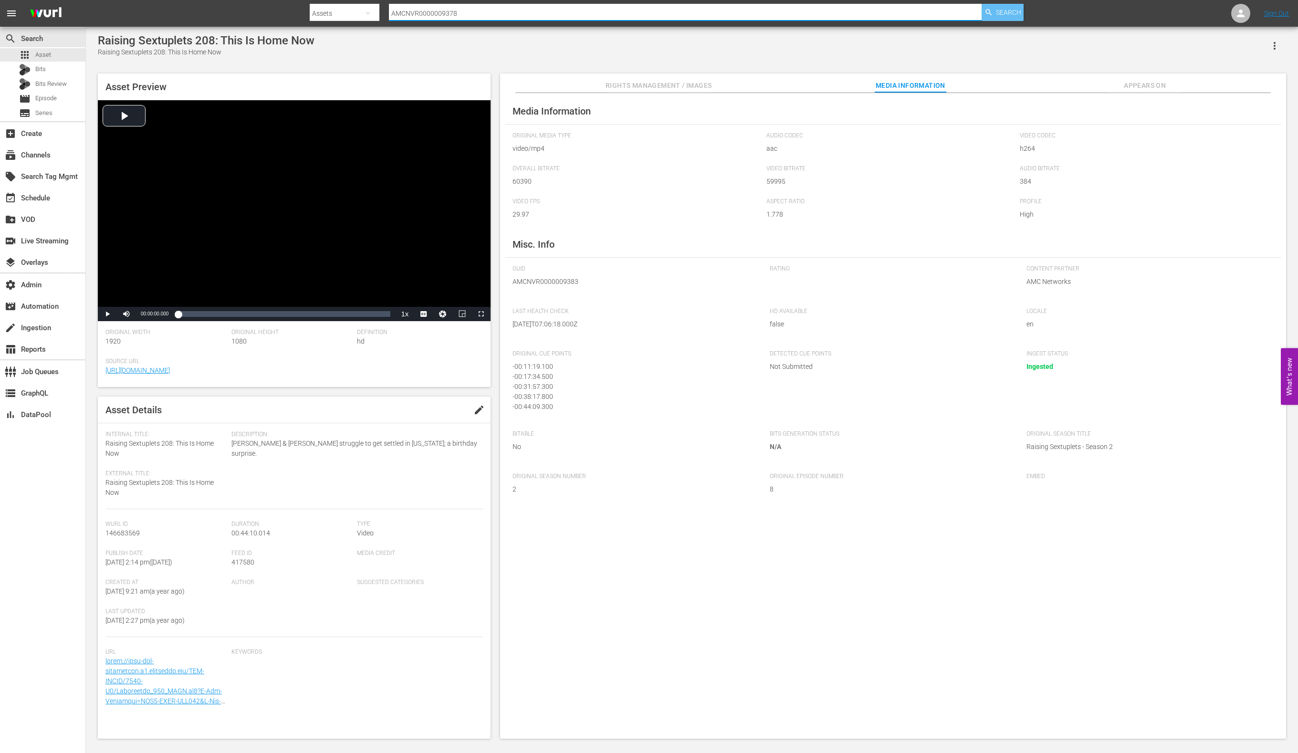
click at [1000, 11] on span "Search" at bounding box center [1008, 12] width 25 height 17
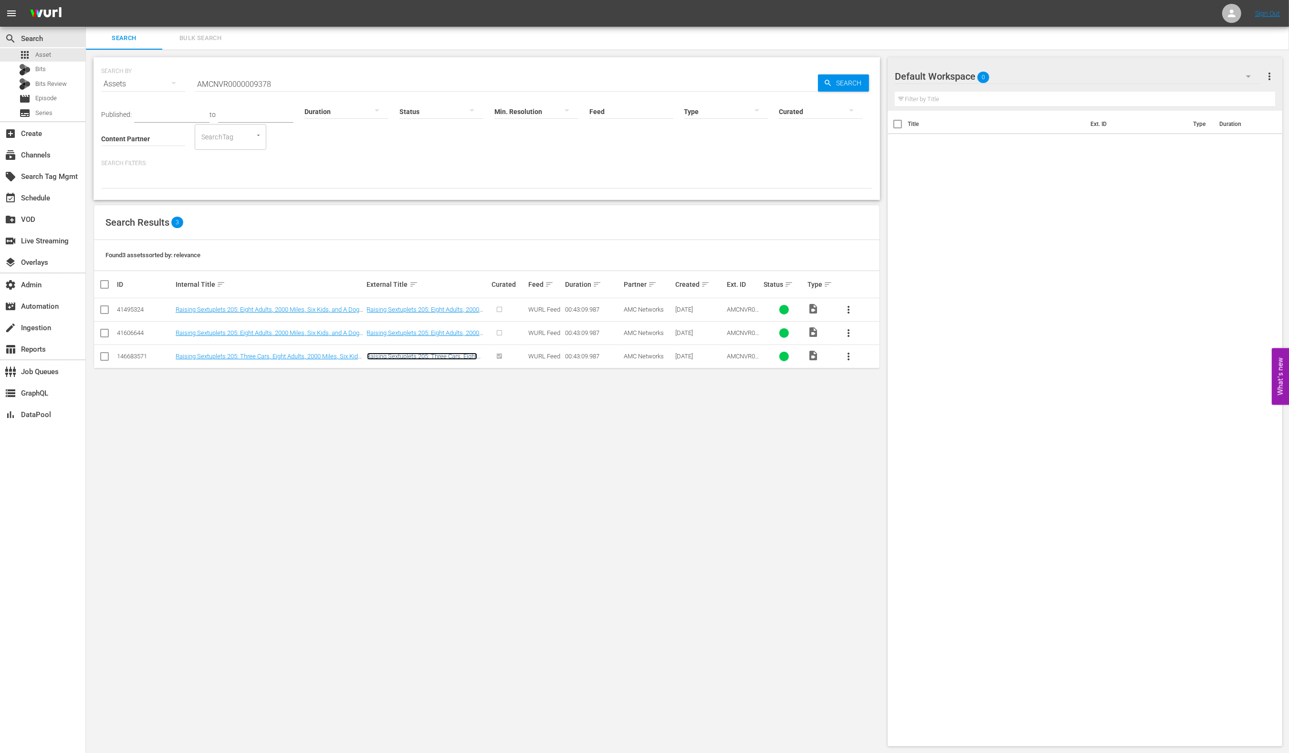
click at [418, 356] on link "Raising Sextuplets 205: Three Cars, Eight Adults, 2000 Miles, Six Kids, and A D…" at bounding box center [422, 363] width 110 height 21
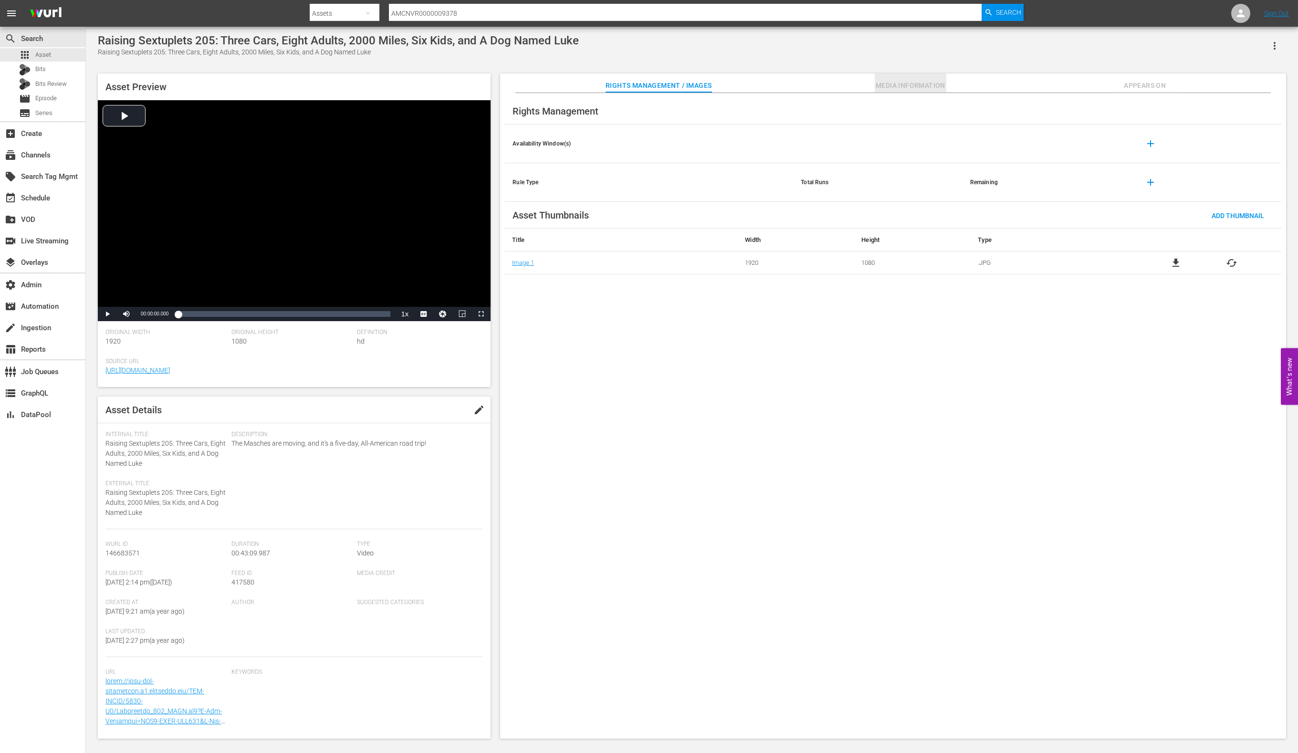
click at [888, 85] on span "Media Information" at bounding box center [911, 86] width 72 height 12
click at [900, 83] on span "Media Information" at bounding box center [911, 86] width 72 height 12
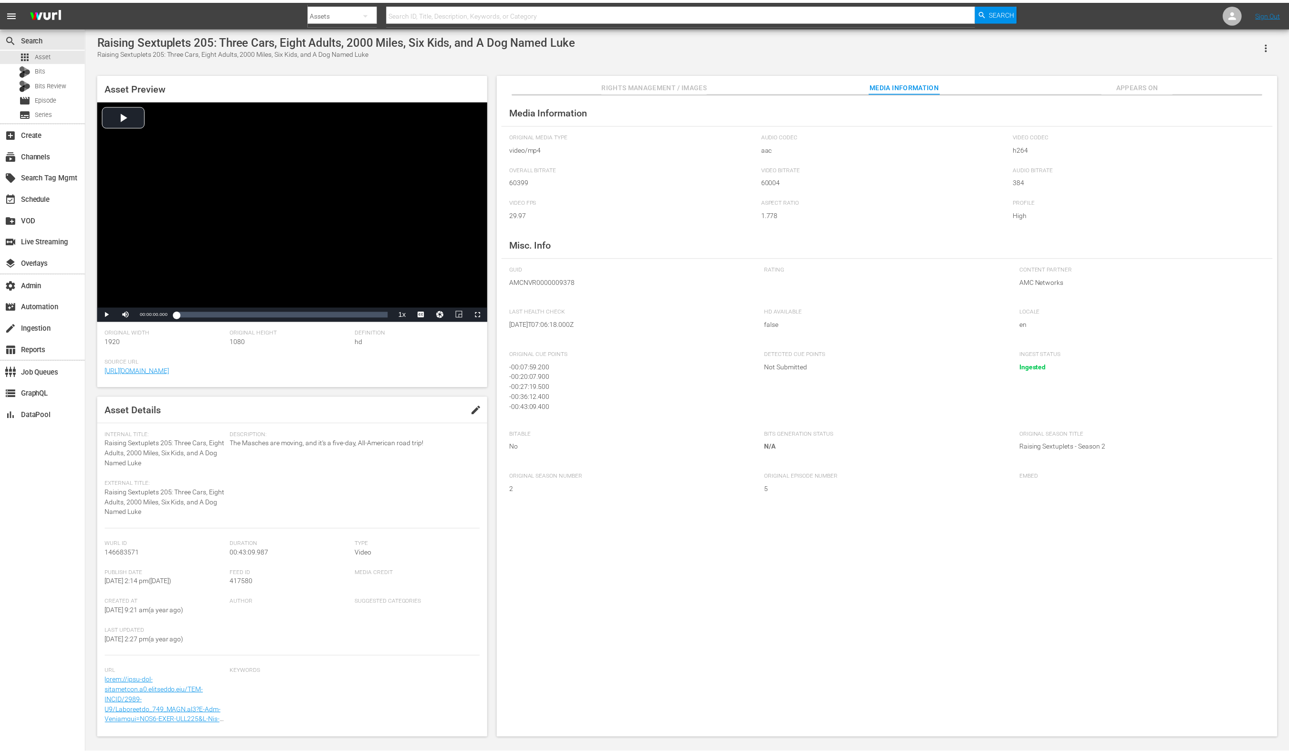
scroll to position [2, 0]
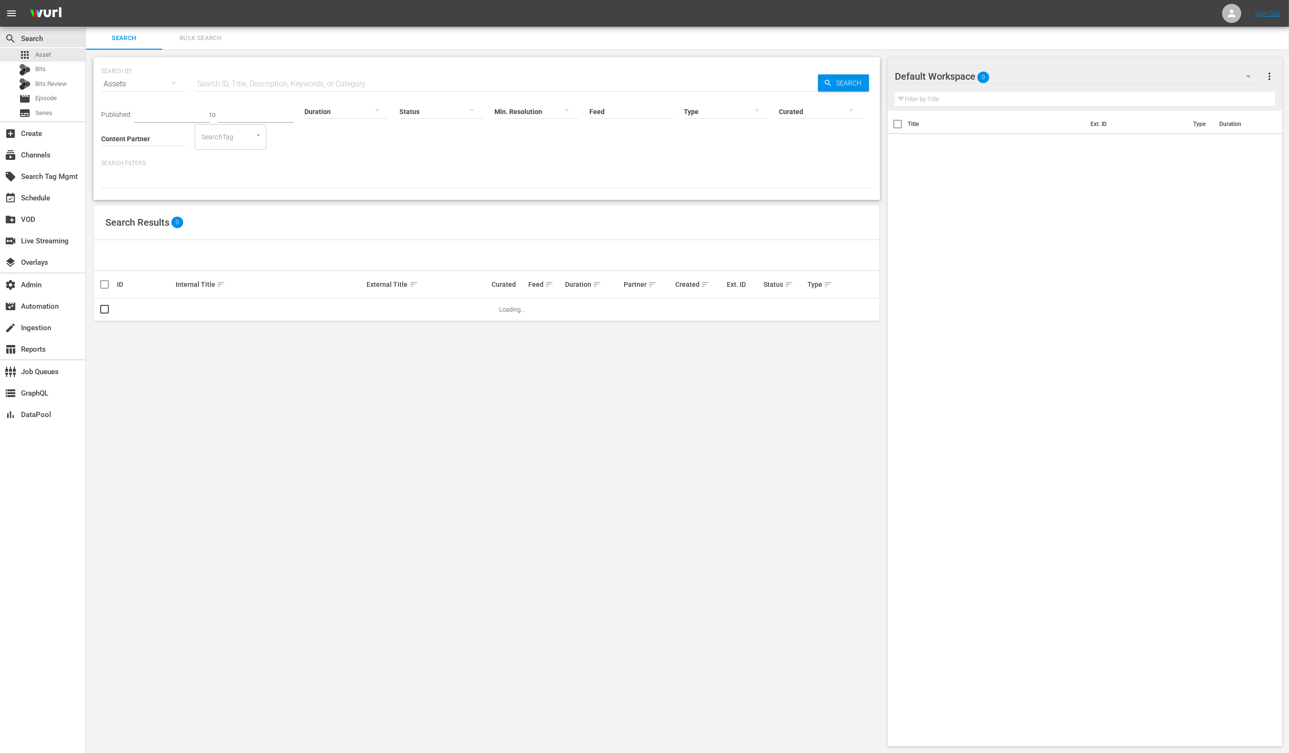
click at [231, 84] on input "text" at bounding box center [506, 84] width 623 height 23
paste input "AMCNVR0000009378"
type input "AMCNVR0000009378"
drag, startPoint x: 827, startPoint y: 78, endPoint x: 784, endPoint y: 92, distance: 45.6
click at [827, 79] on icon "button" at bounding box center [828, 83] width 9 height 9
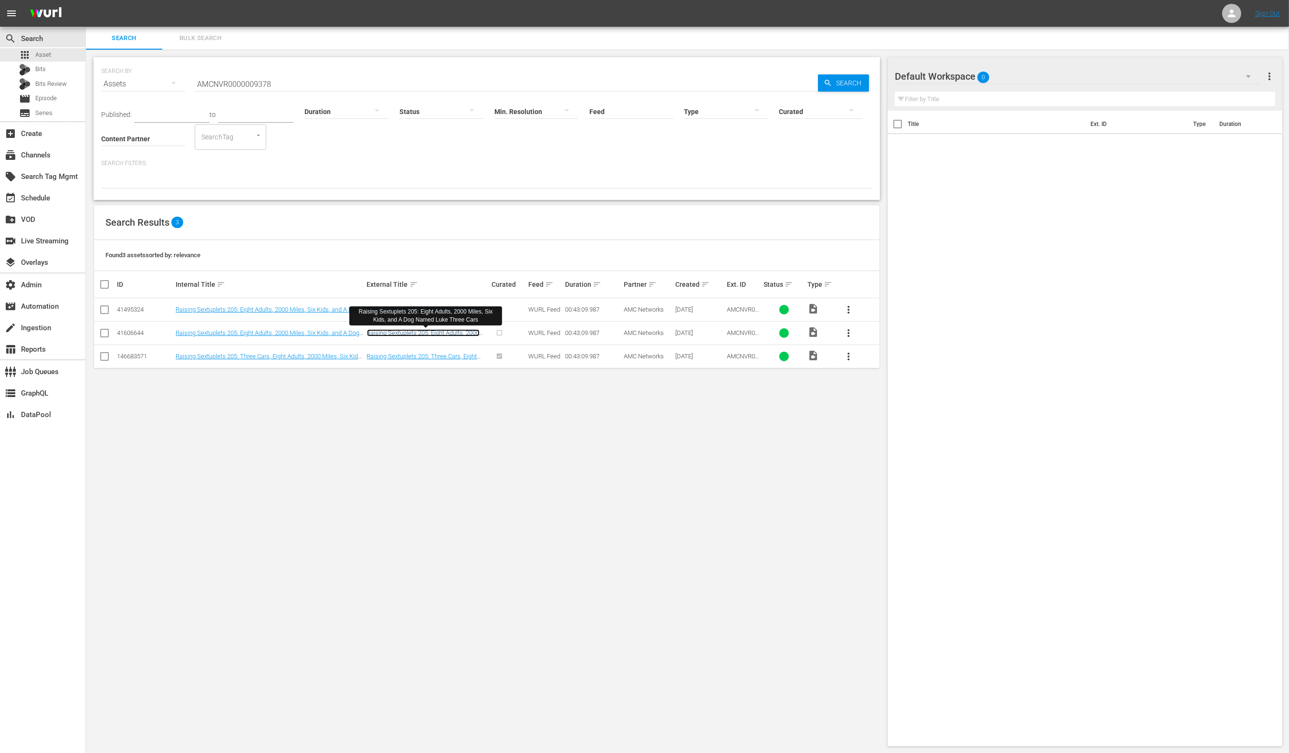
click at [450, 329] on link "Raising Sextuplets 205: Eight Adults, 2000 Miles, Six Kids, and A Dog Named Luk…" at bounding box center [423, 339] width 113 height 21
click at [440, 307] on link "Raising Sextuplets 205: Eight Adults, 2000 Miles, Six Kids, and A Dog Named Luk…" at bounding box center [423, 316] width 113 height 21
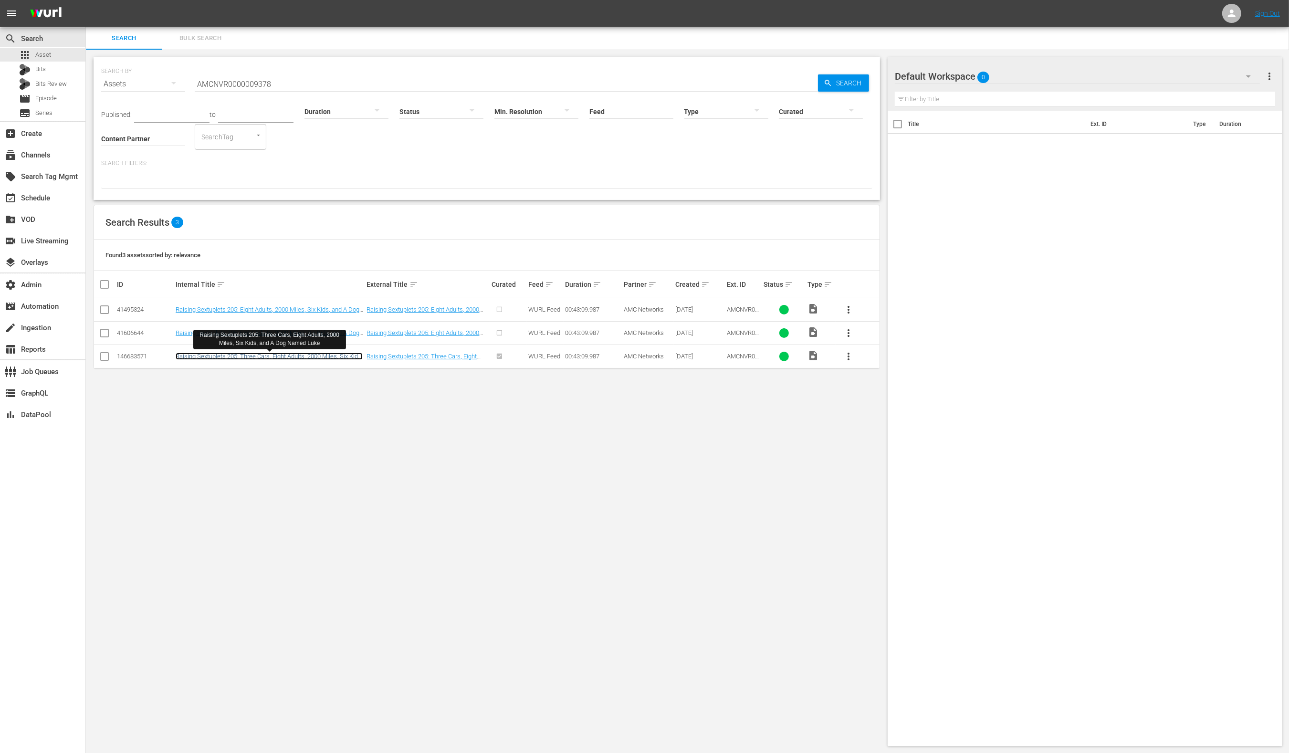
click at [247, 360] on link "Raising Sextuplets 205: Three Cars, Eight Adults, 2000 Miles, Six Kids, and A D…" at bounding box center [269, 360] width 187 height 14
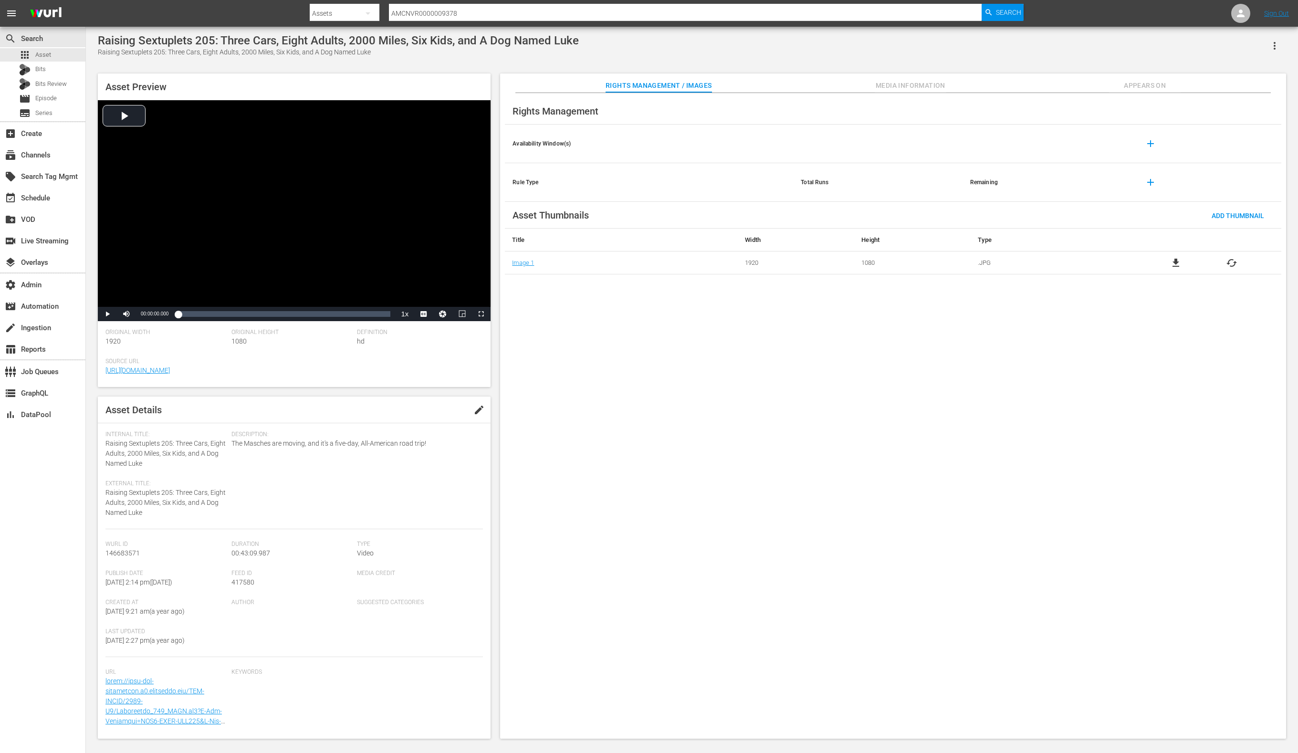
click at [891, 78] on button "Media Information" at bounding box center [911, 82] width 72 height 19
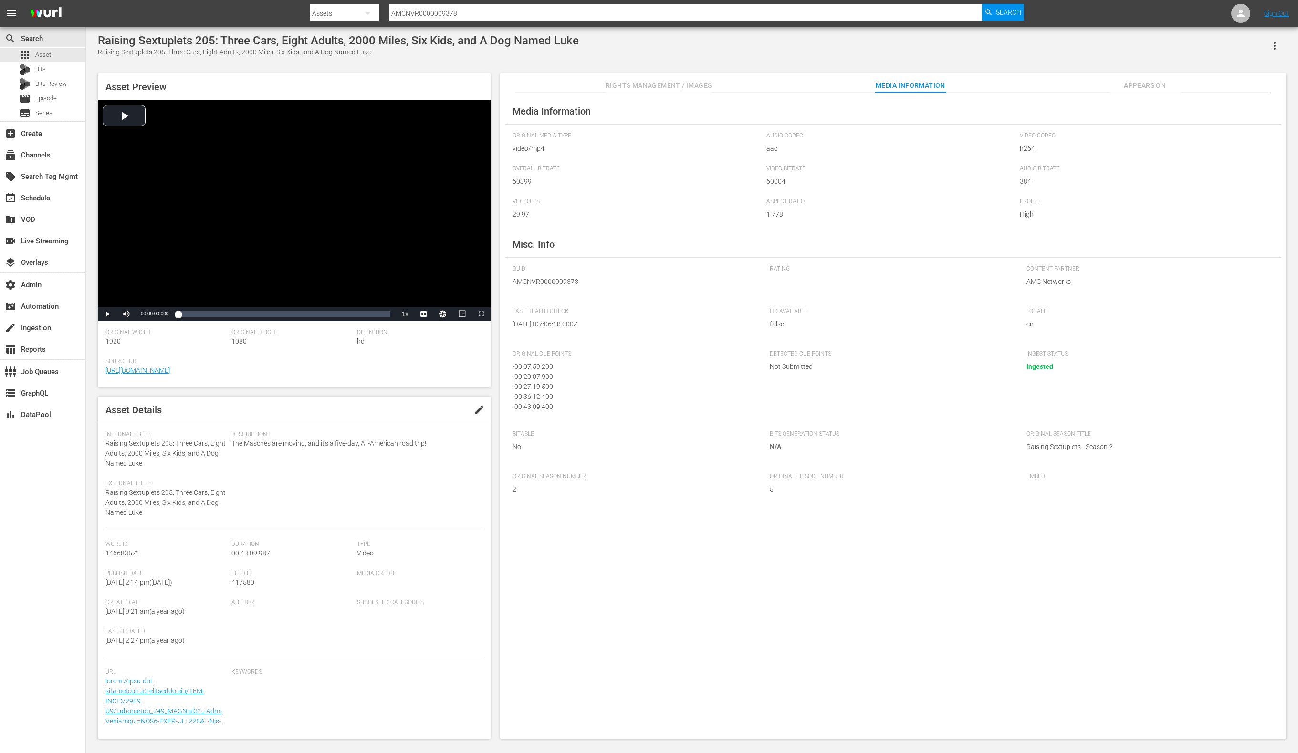
click at [1130, 88] on span "Appears On" at bounding box center [1145, 86] width 72 height 12
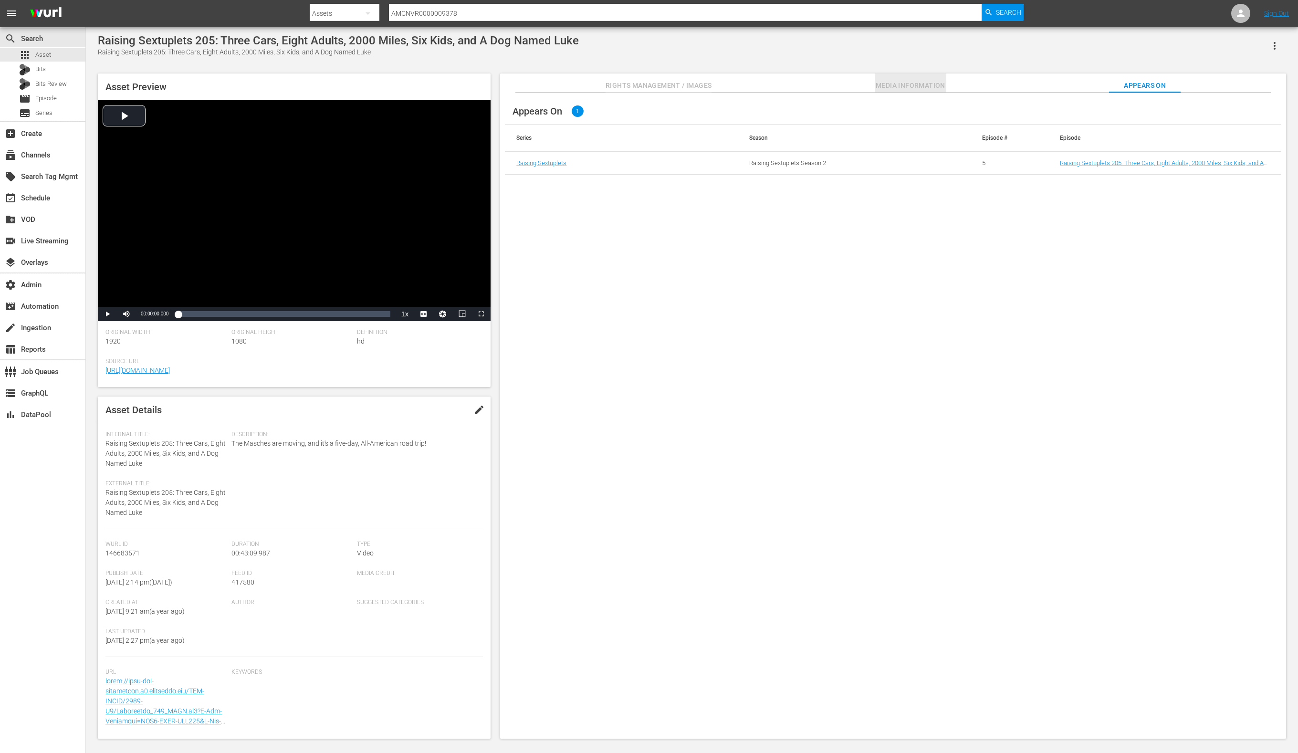
click at [945, 86] on span "Media Information" at bounding box center [911, 86] width 72 height 12
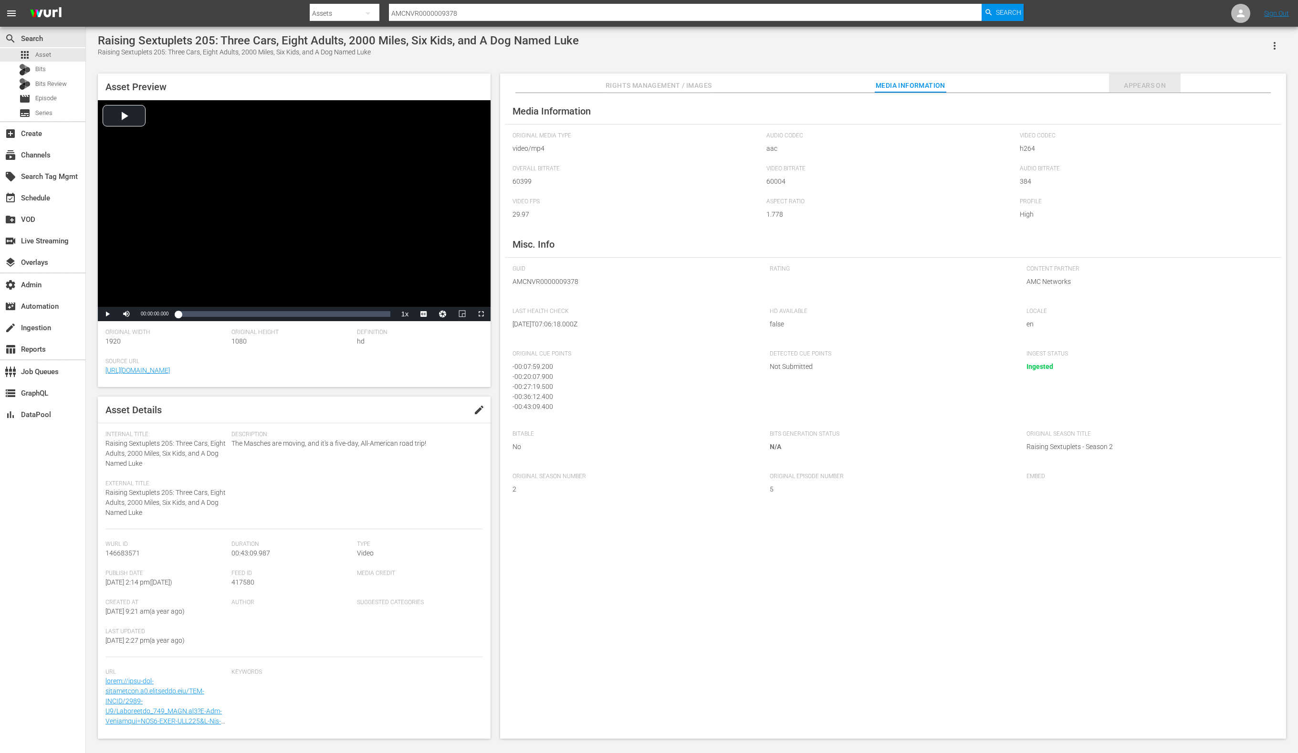
click at [1153, 77] on button "Appears On" at bounding box center [1145, 82] width 72 height 19
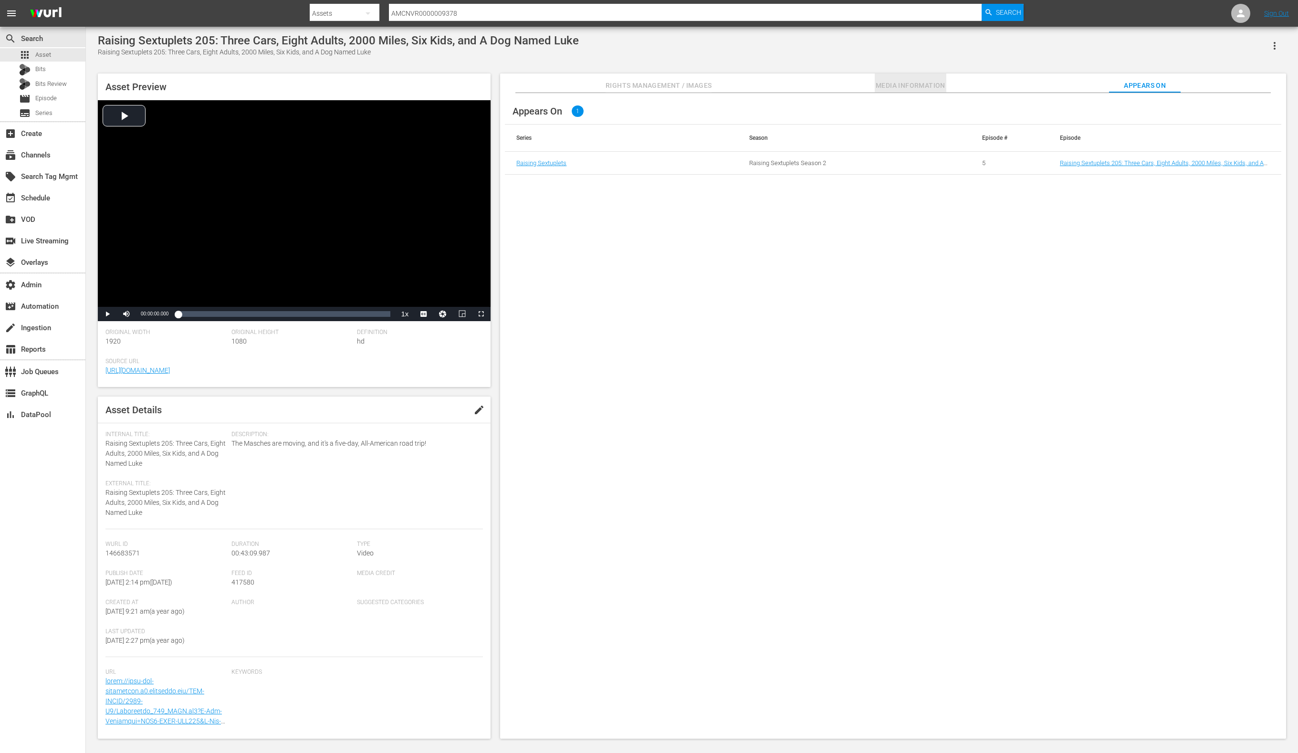
click at [934, 87] on span "Media Information" at bounding box center [911, 86] width 72 height 12
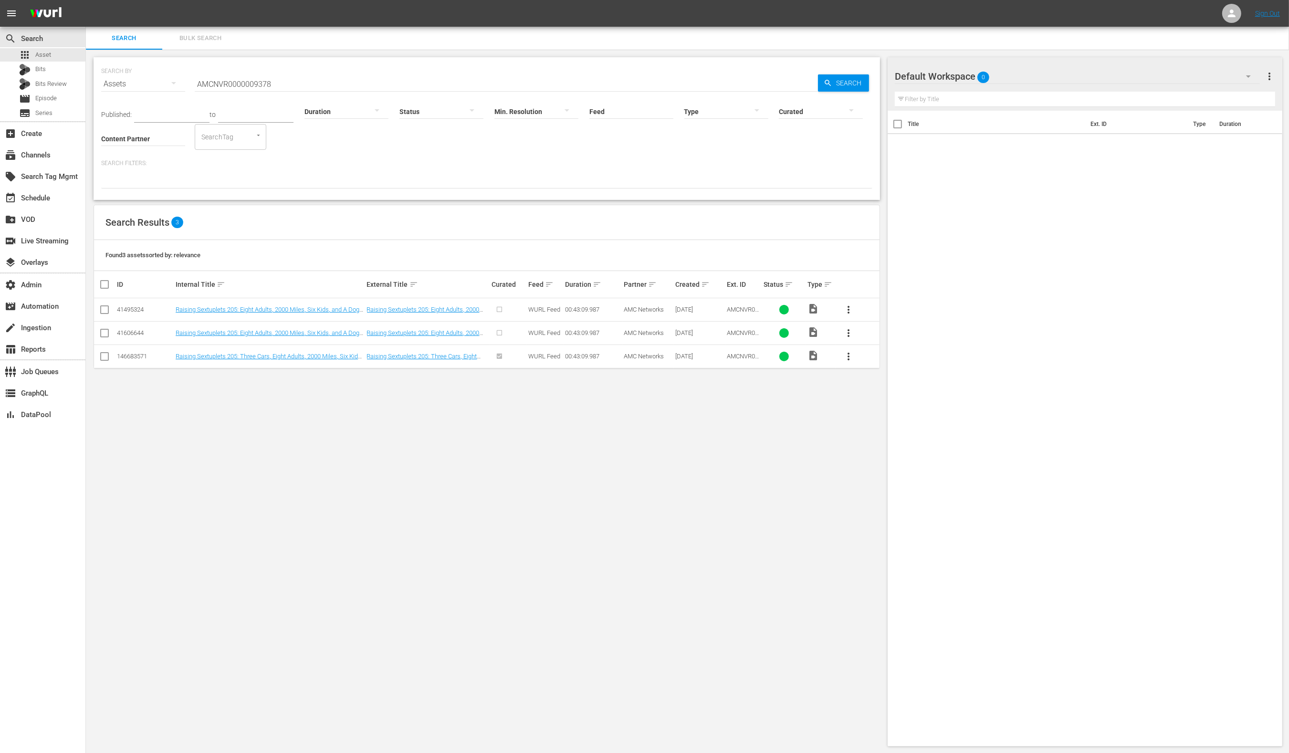
click at [106, 358] on input "checkbox" at bounding box center [104, 358] width 11 height 11
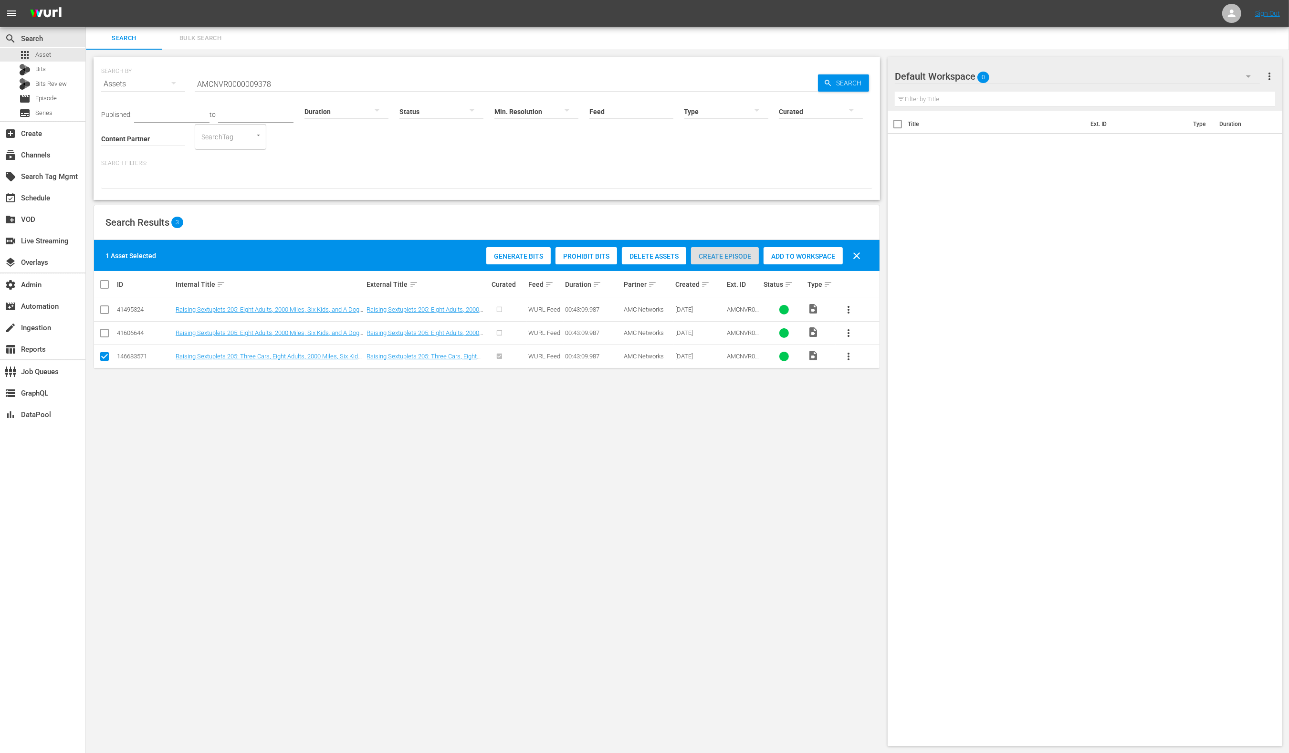
click at [717, 261] on div "Create Episode" at bounding box center [725, 256] width 68 height 18
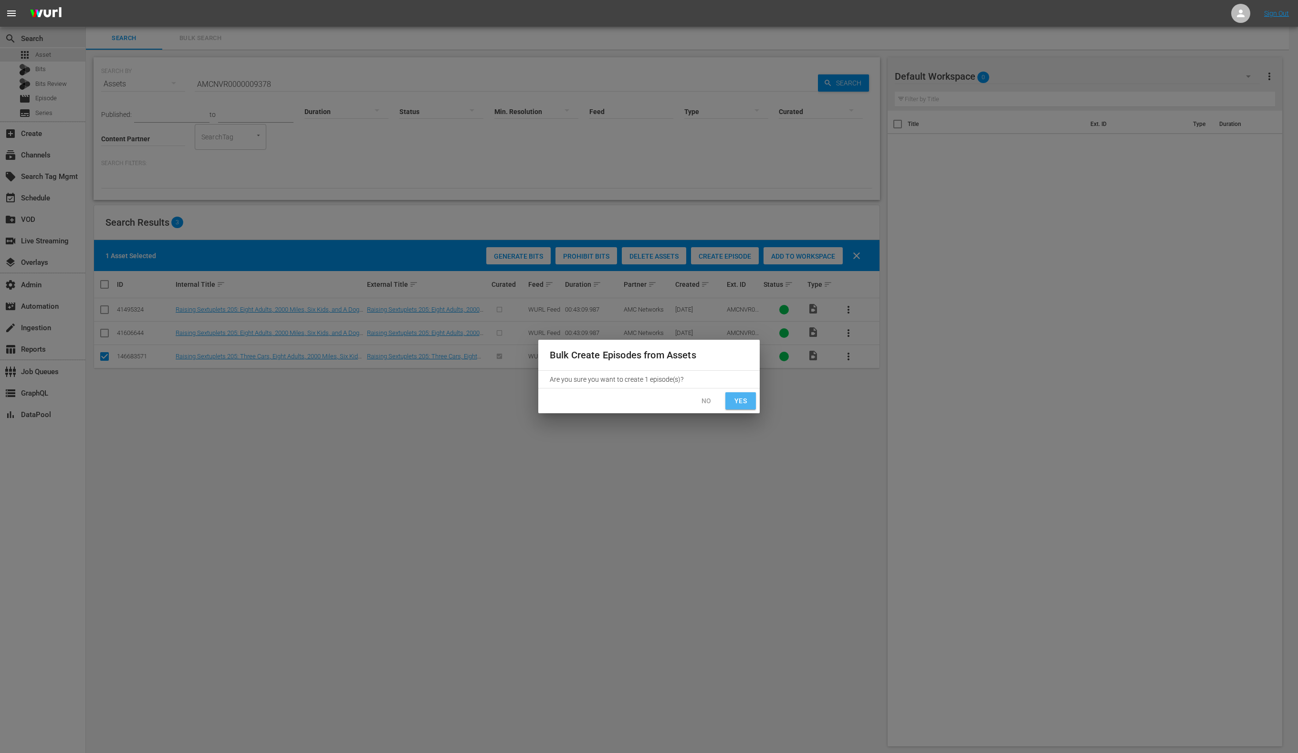
click at [743, 406] on span "Yes" at bounding box center [740, 401] width 15 height 12
checkbox input "false"
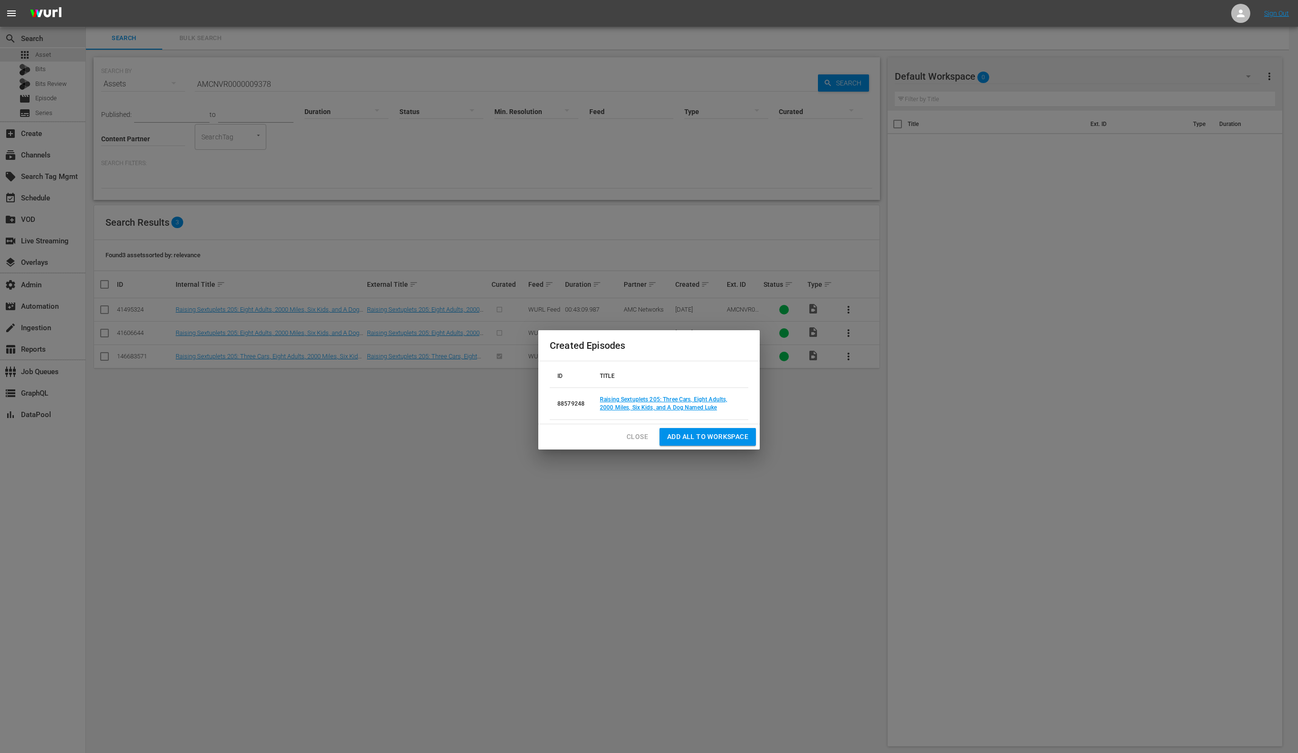
click at [634, 438] on span "Close" at bounding box center [637, 437] width 21 height 12
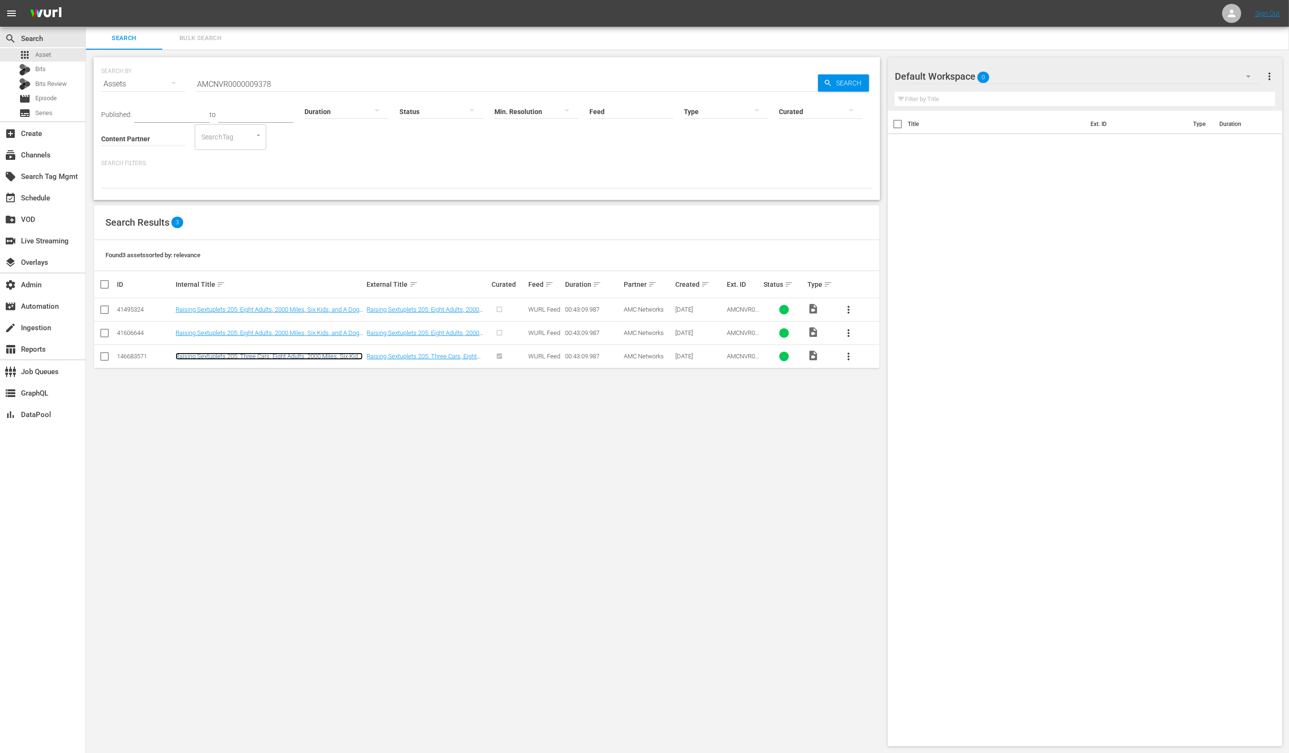
click at [314, 356] on link "Raising Sextuplets 205: Three Cars, Eight Adults, 2000 Miles, Six Kids, and A D…" at bounding box center [269, 360] width 187 height 14
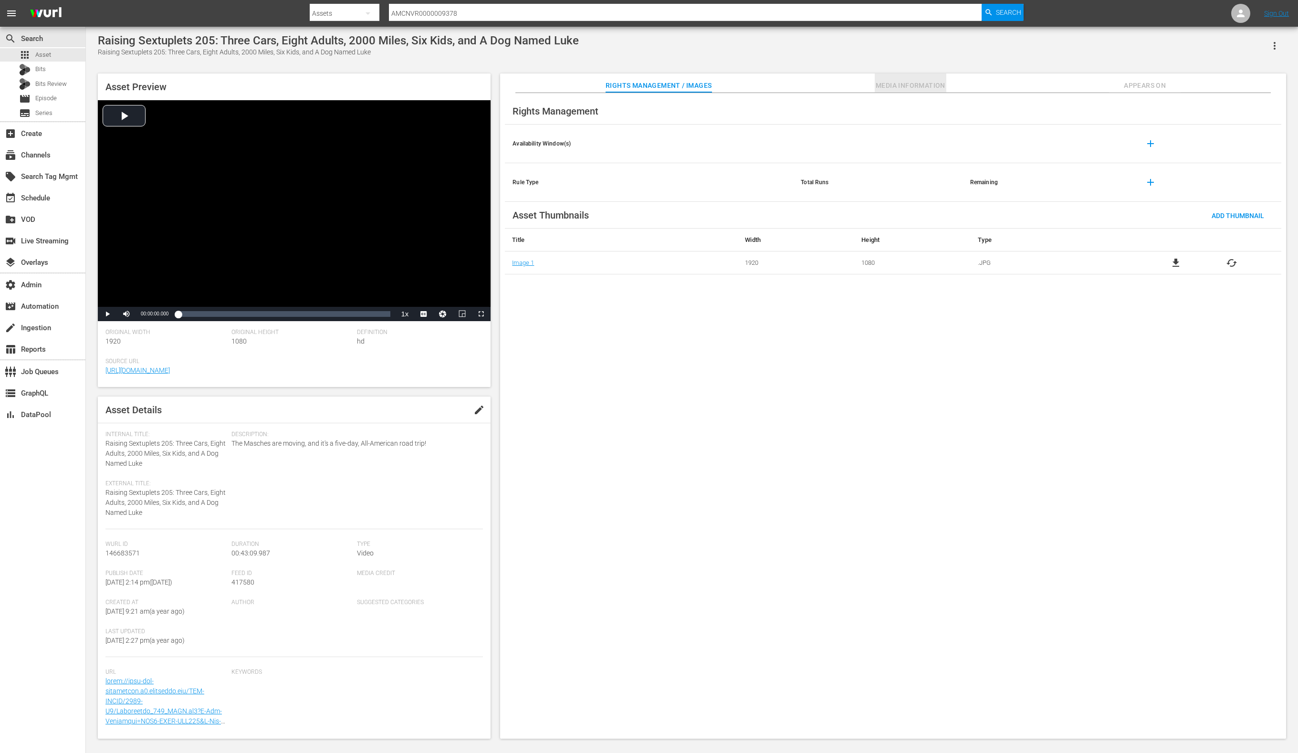
click at [926, 85] on span "Media Information" at bounding box center [911, 86] width 72 height 12
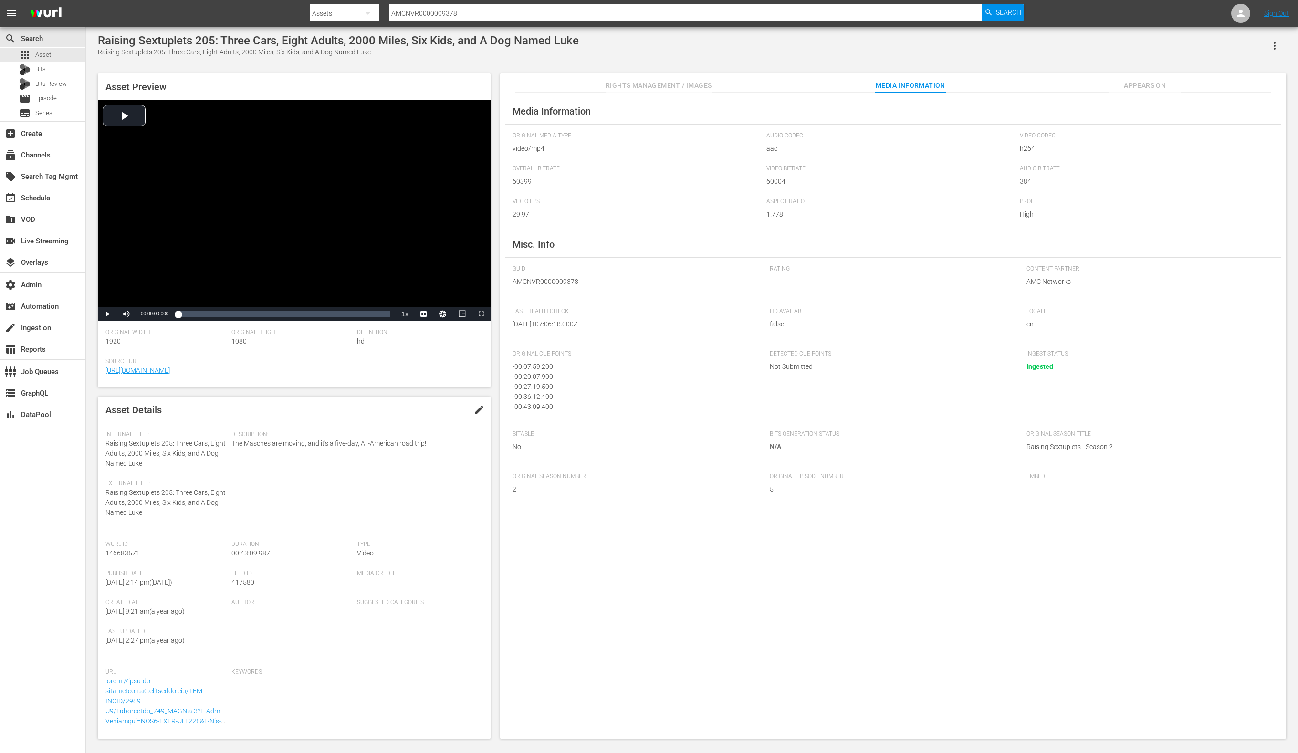
click at [1134, 82] on span "Appears On" at bounding box center [1145, 86] width 72 height 12
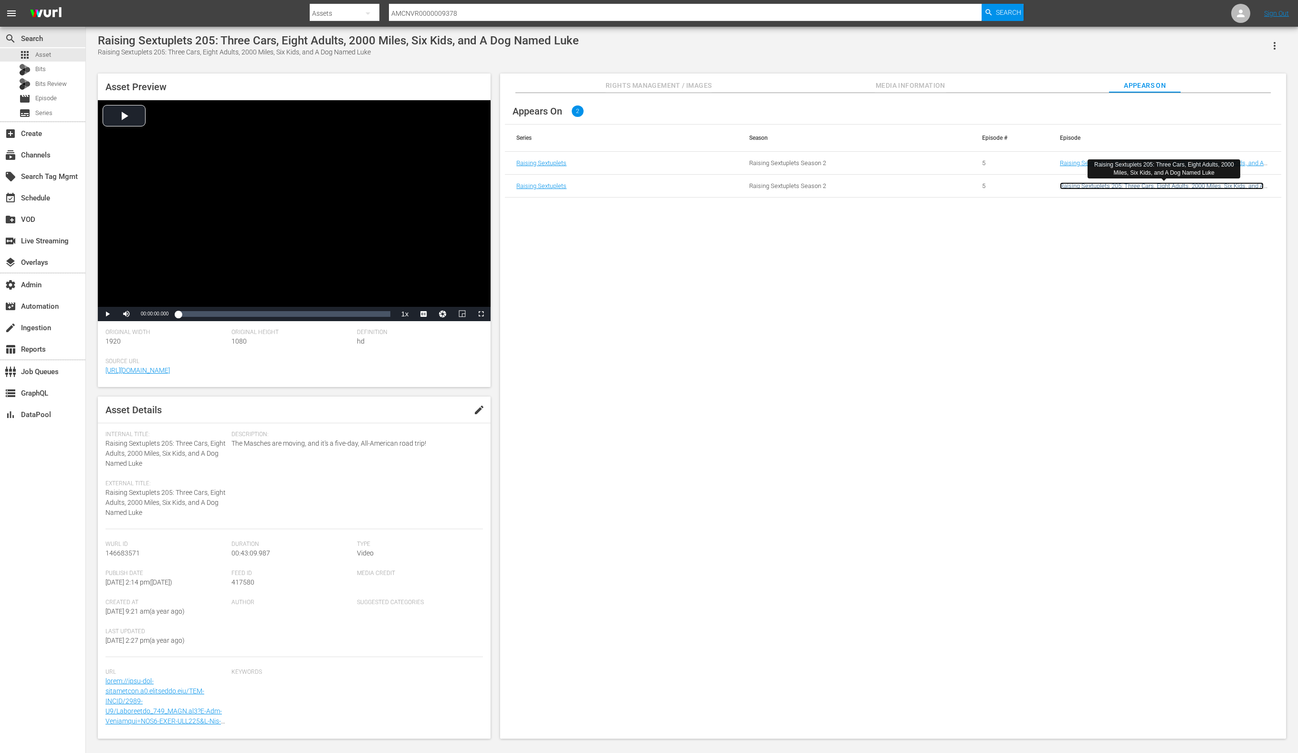
click at [1073, 187] on link "Raising Sextuplets 205: Three Cars, Eight Adults, 2000 Miles, Six Kids, and A D…" at bounding box center [1162, 192] width 204 height 21
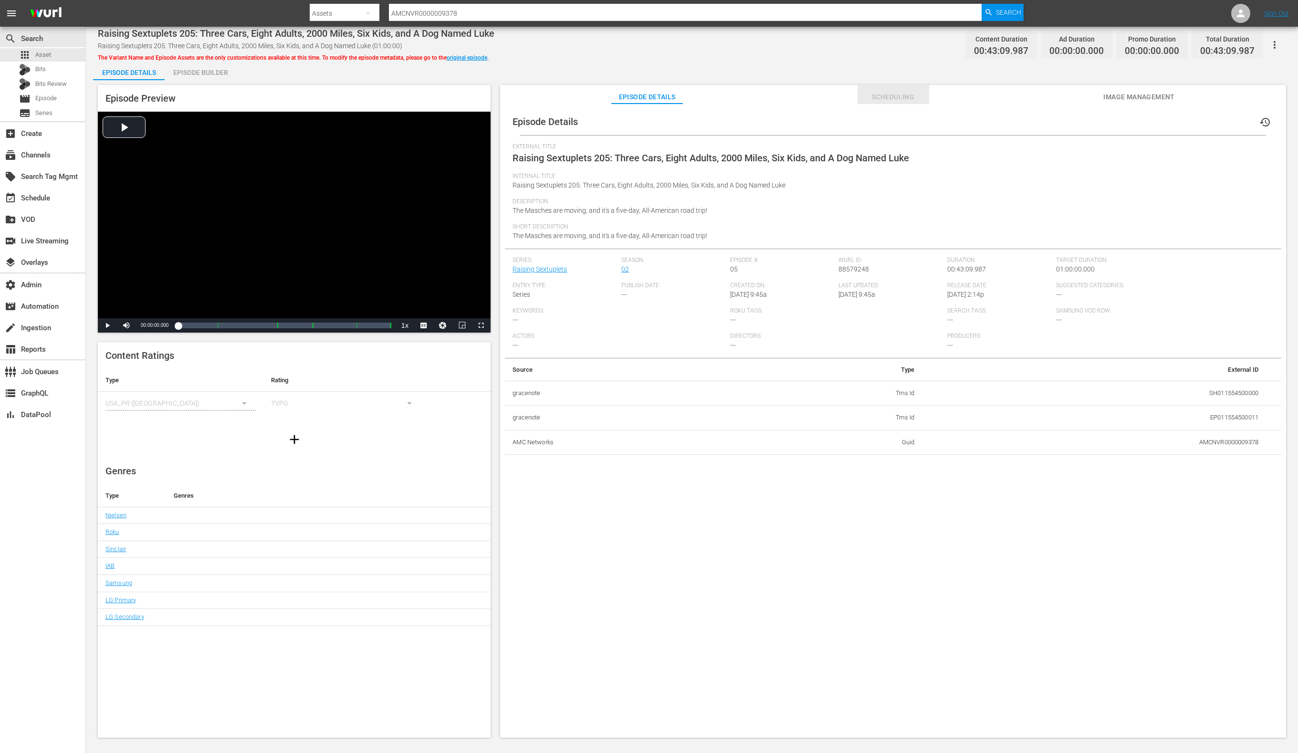
click at [882, 96] on span "Scheduling" at bounding box center [894, 97] width 72 height 12
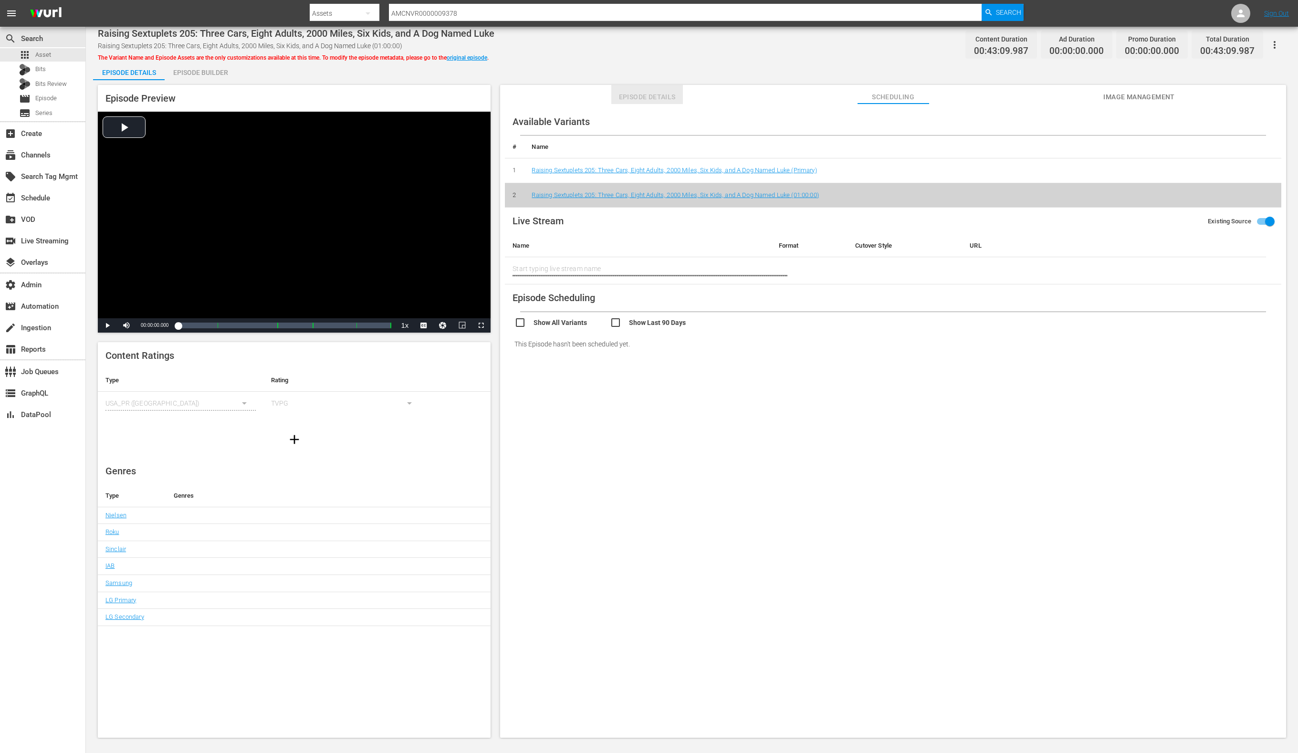
click at [628, 104] on button "Episode Details" at bounding box center [647, 94] width 72 height 19
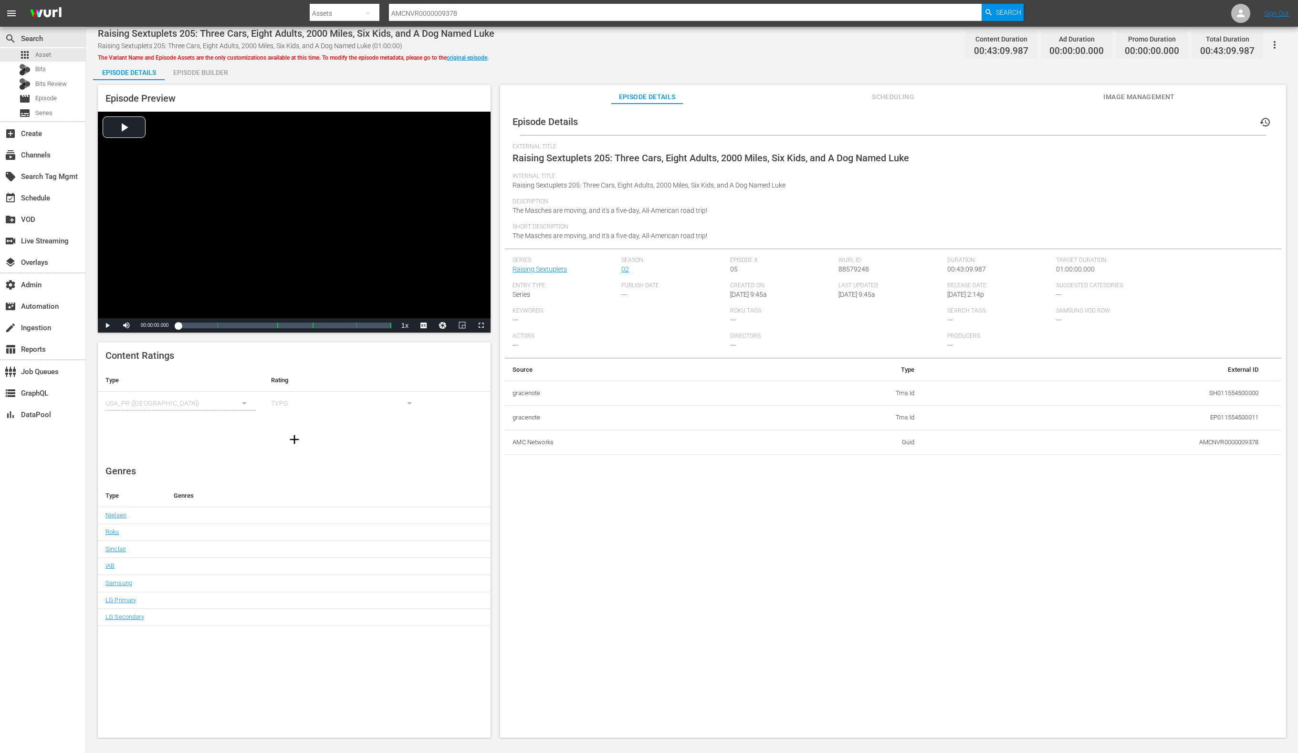
click at [1112, 97] on span "Image Management" at bounding box center [1139, 97] width 72 height 12
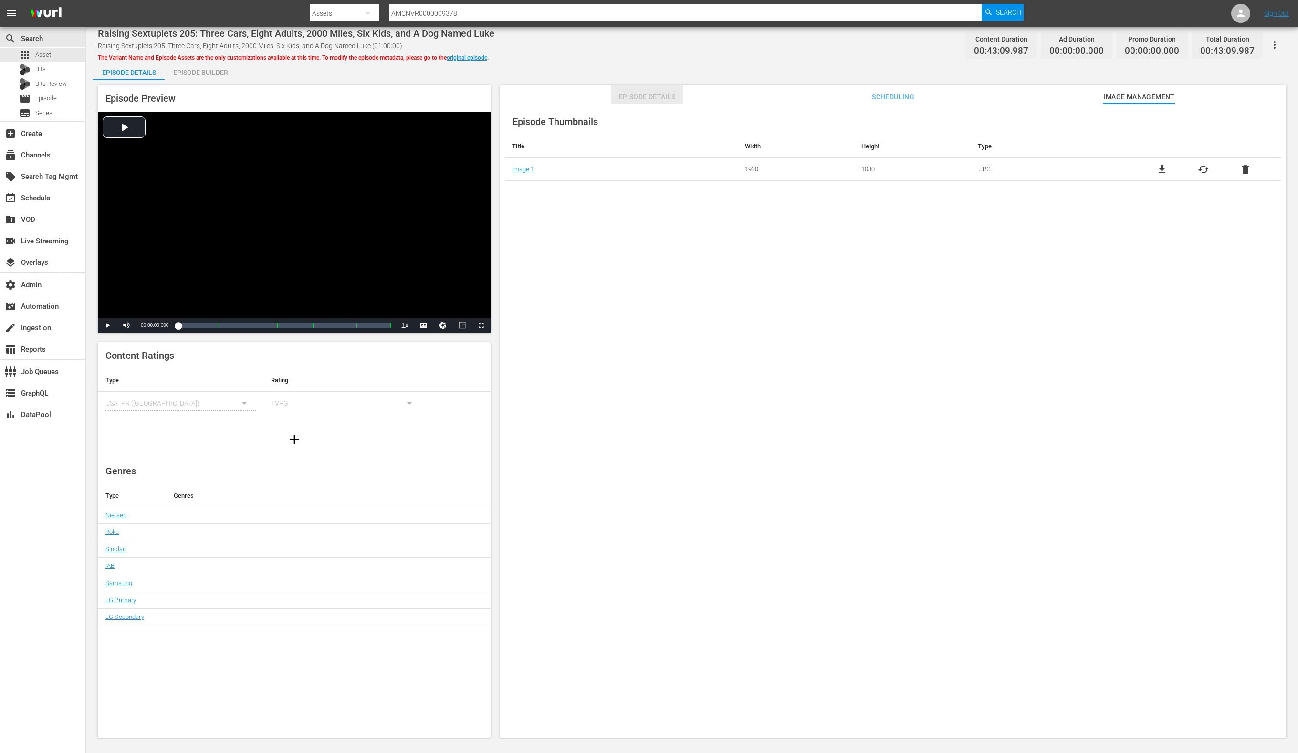
click at [649, 99] on span "Episode Details" at bounding box center [647, 97] width 72 height 12
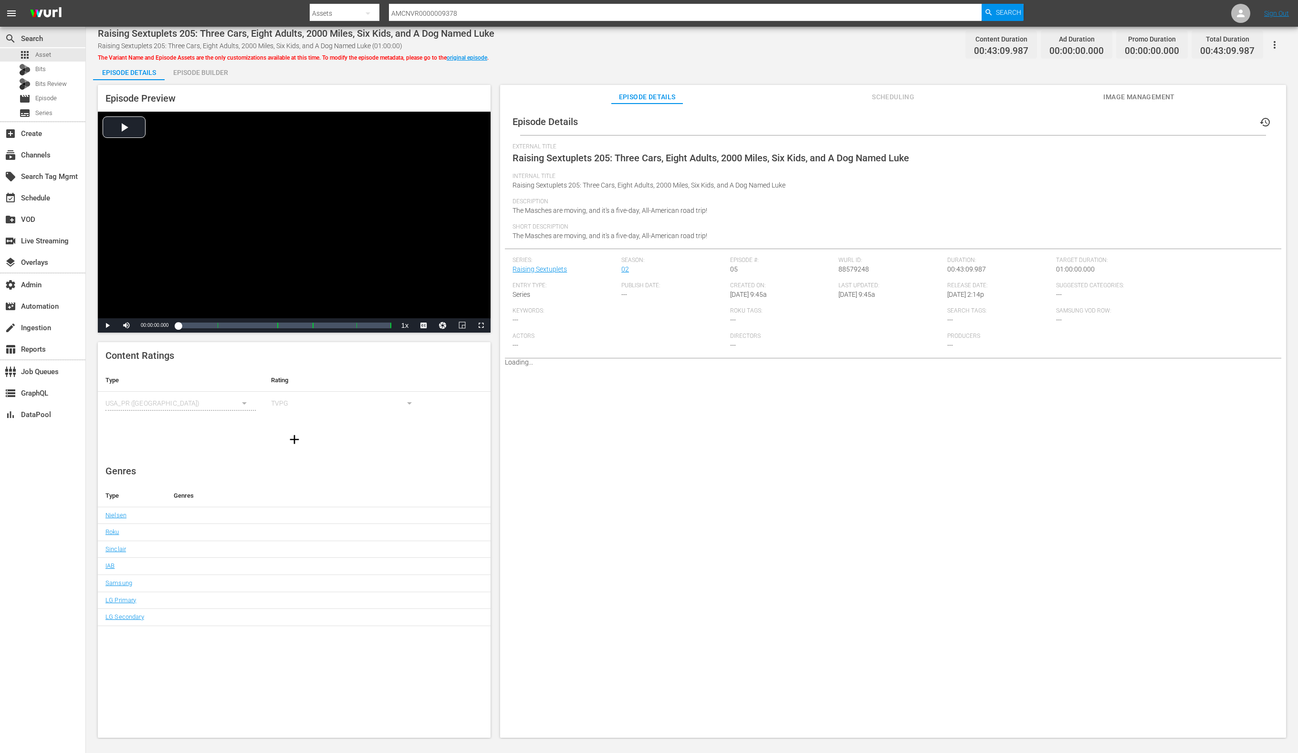
click at [227, 73] on div "Episode Builder" at bounding box center [201, 72] width 72 height 23
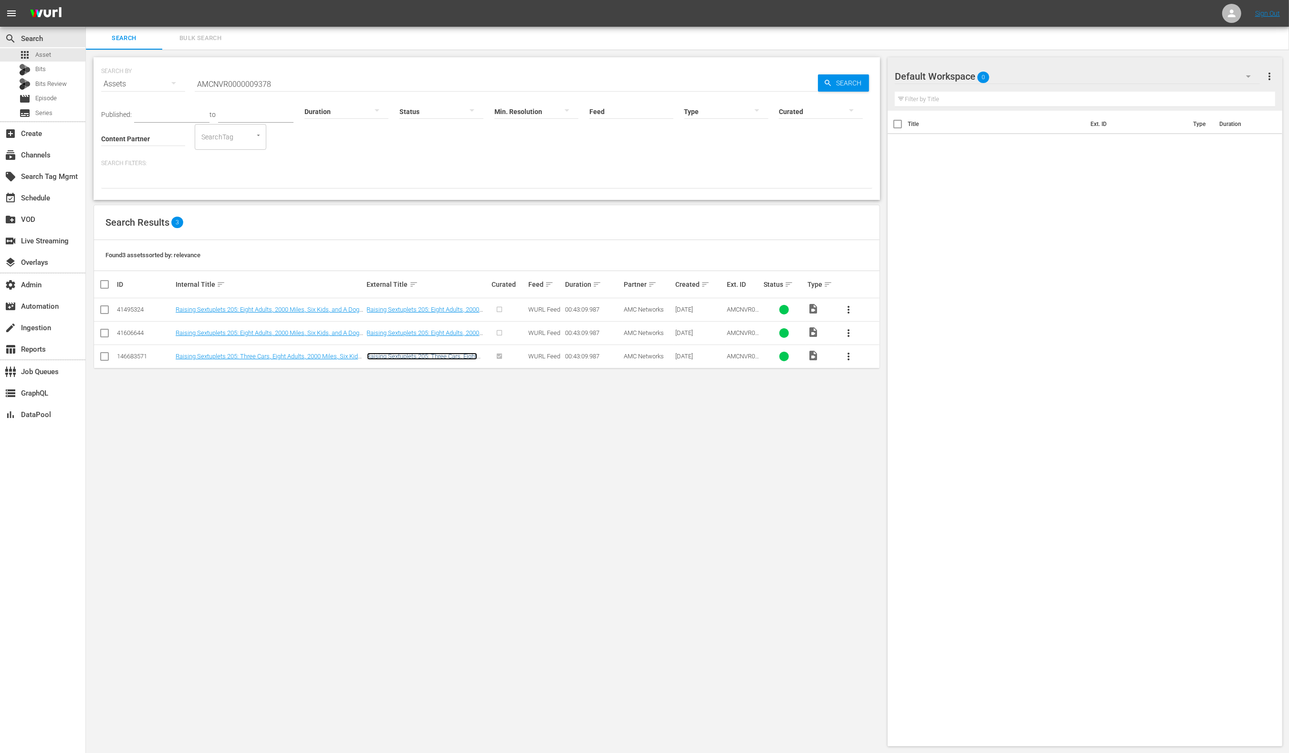
click at [444, 357] on link "Raising Sextuplets 205: Three Cars, Eight Adults, 2000 Miles, Six Kids, and A D…" at bounding box center [422, 363] width 110 height 21
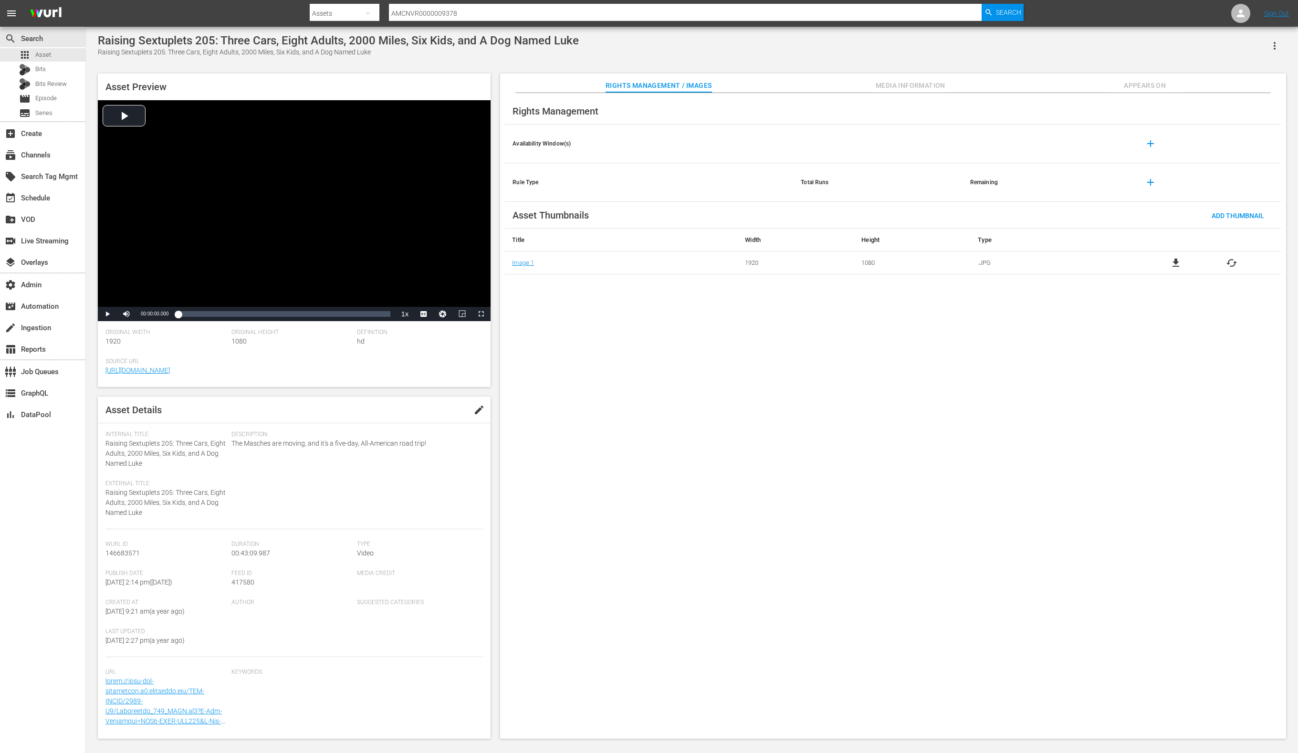
click at [1156, 84] on span "Appears On" at bounding box center [1145, 86] width 72 height 12
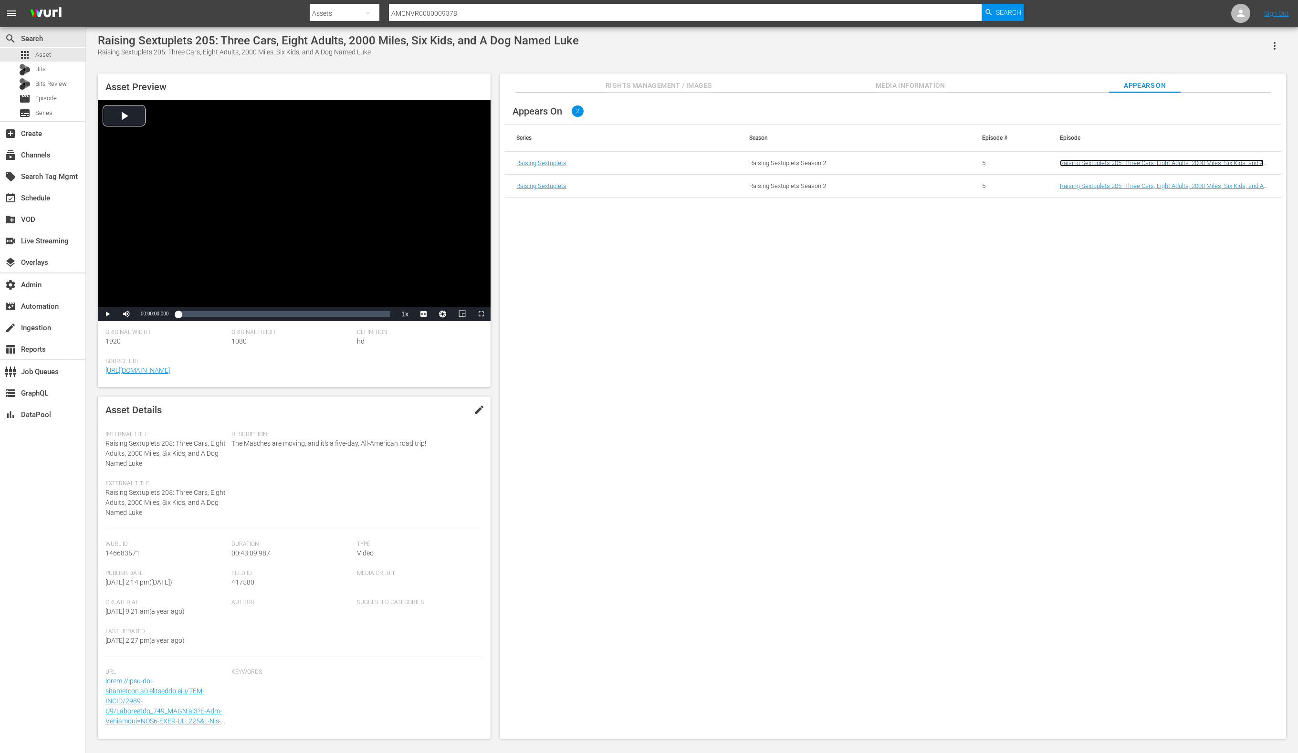
click at [1069, 163] on link "Raising Sextuplets 205: Three Cars, Eight Adults, 2000 Miles, Six Kids, and A D…" at bounding box center [1162, 166] width 204 height 14
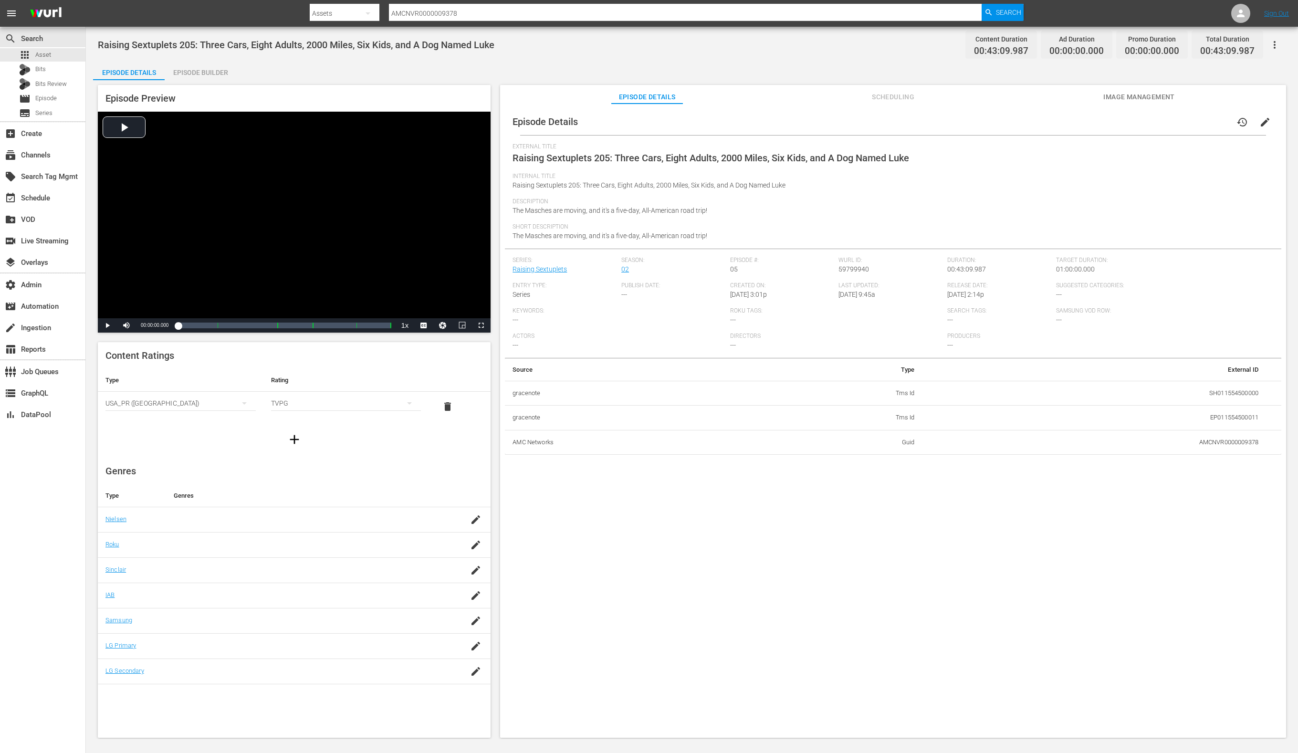
click at [199, 71] on div "Episode Builder" at bounding box center [201, 72] width 72 height 23
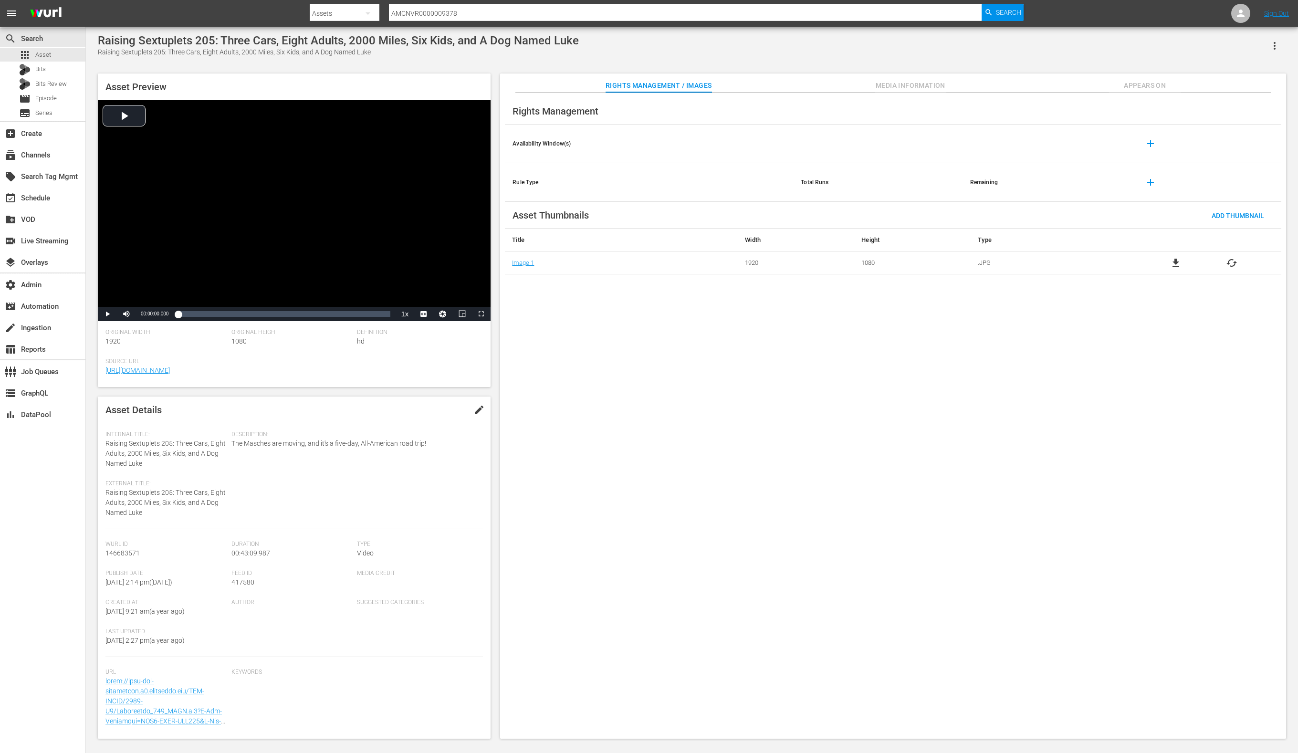
drag, startPoint x: 880, startPoint y: 85, endPoint x: 899, endPoint y: 86, distance: 19.1
click at [880, 85] on span "Media Information" at bounding box center [911, 86] width 72 height 12
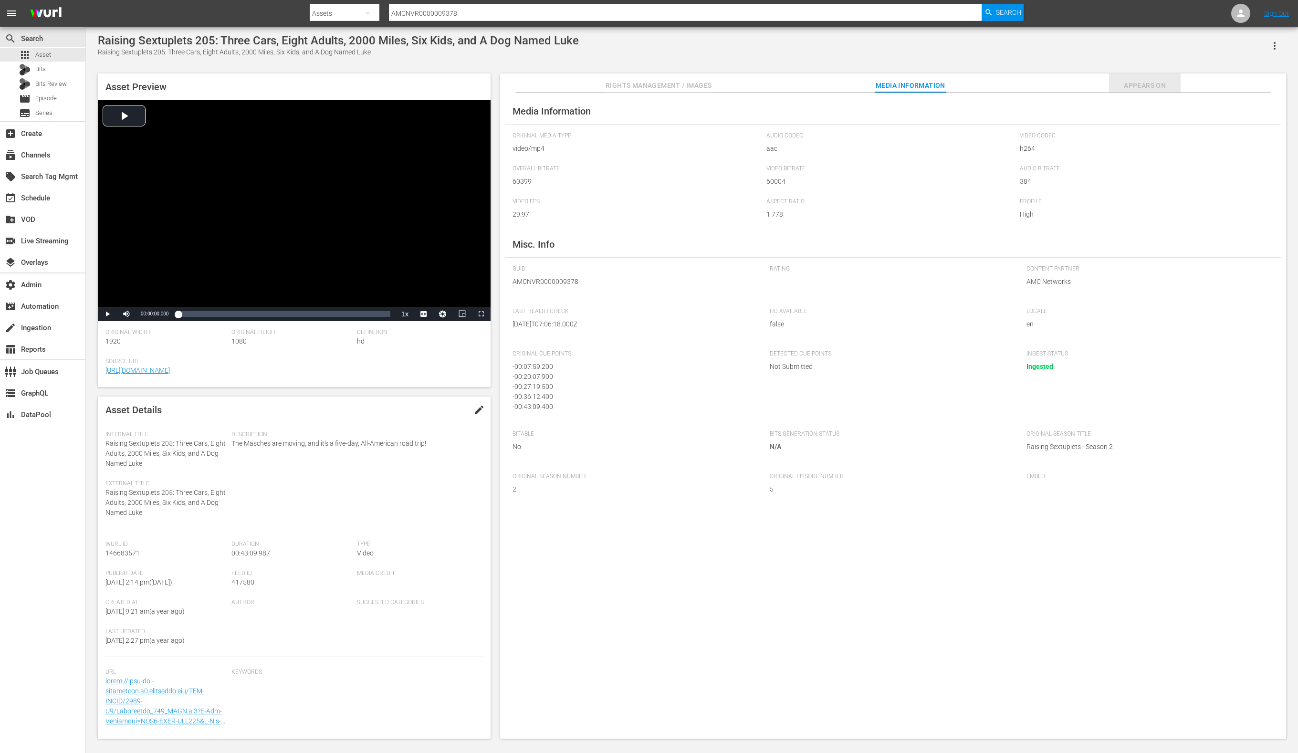
click at [1140, 87] on span "Appears On" at bounding box center [1145, 86] width 72 height 12
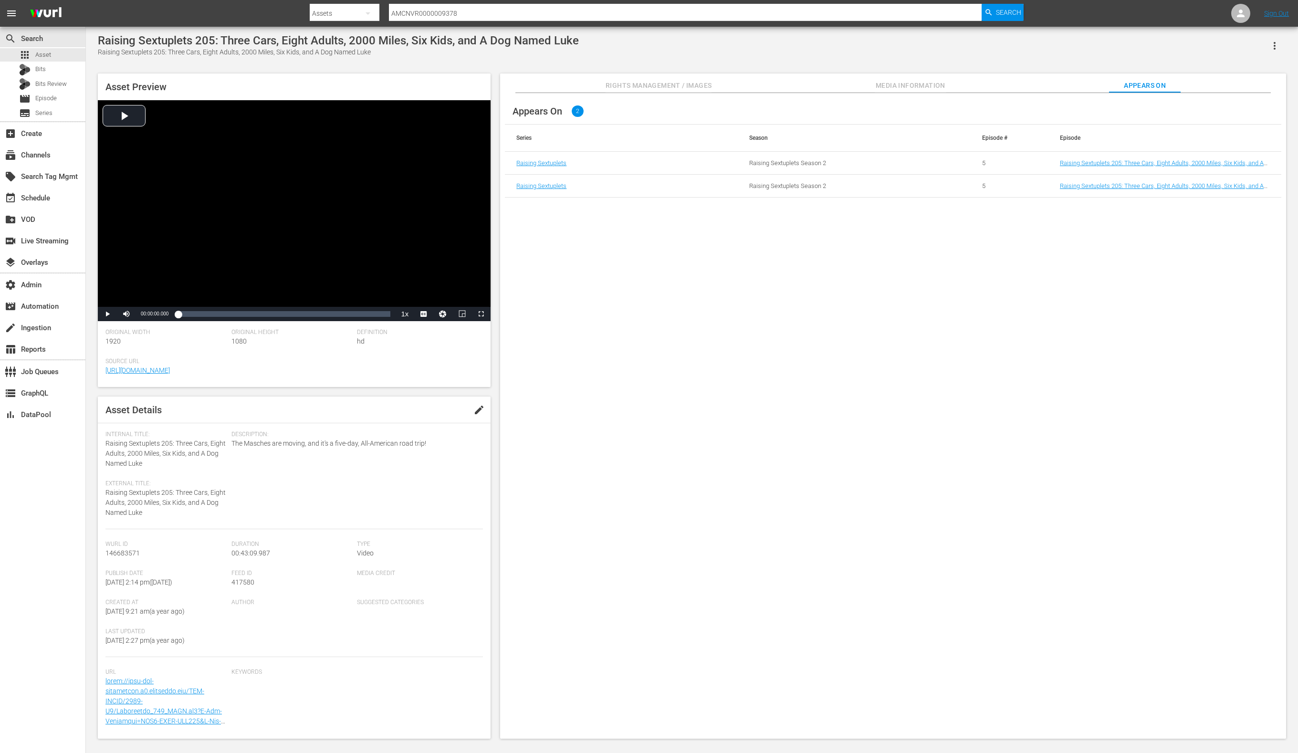
click at [949, 84] on div "Rights Management / Images Media Information Appears On" at bounding box center [893, 82] width 738 height 19
click at [931, 84] on span "Media Information" at bounding box center [911, 86] width 72 height 12
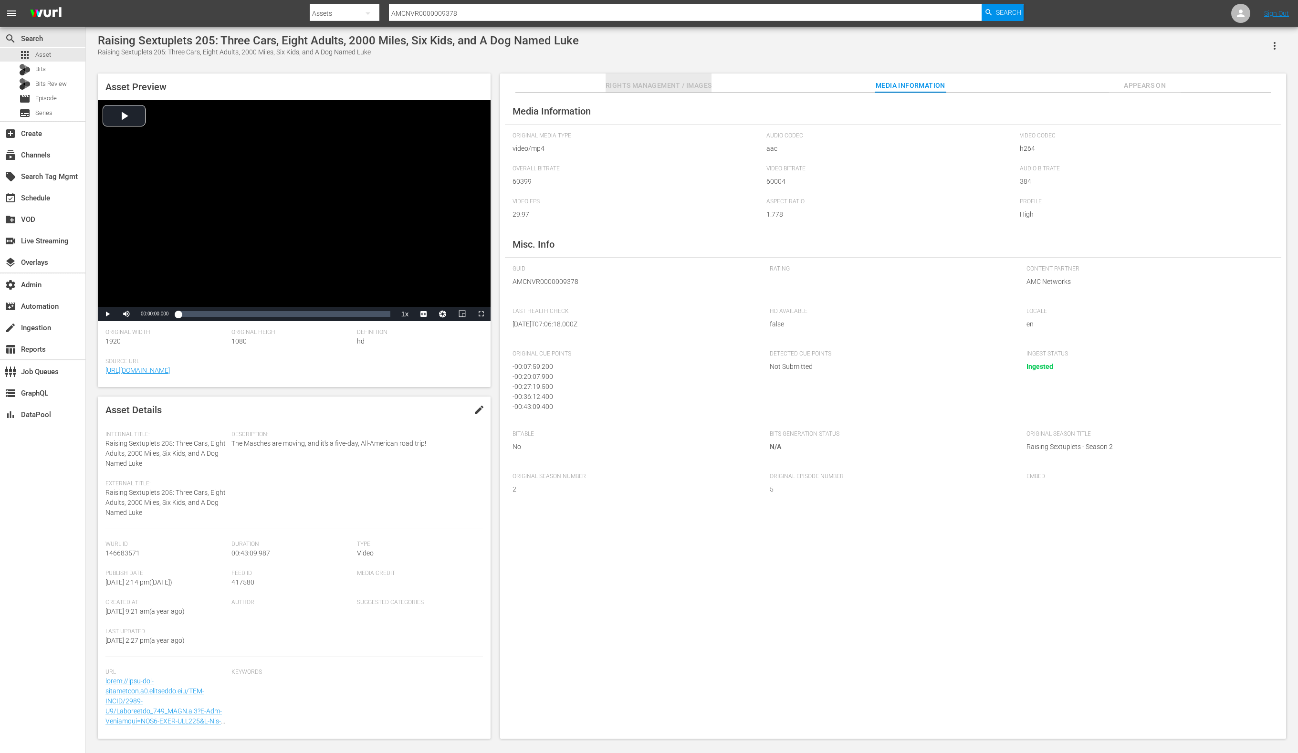
click at [695, 79] on button "Rights Management / Images" at bounding box center [659, 82] width 106 height 19
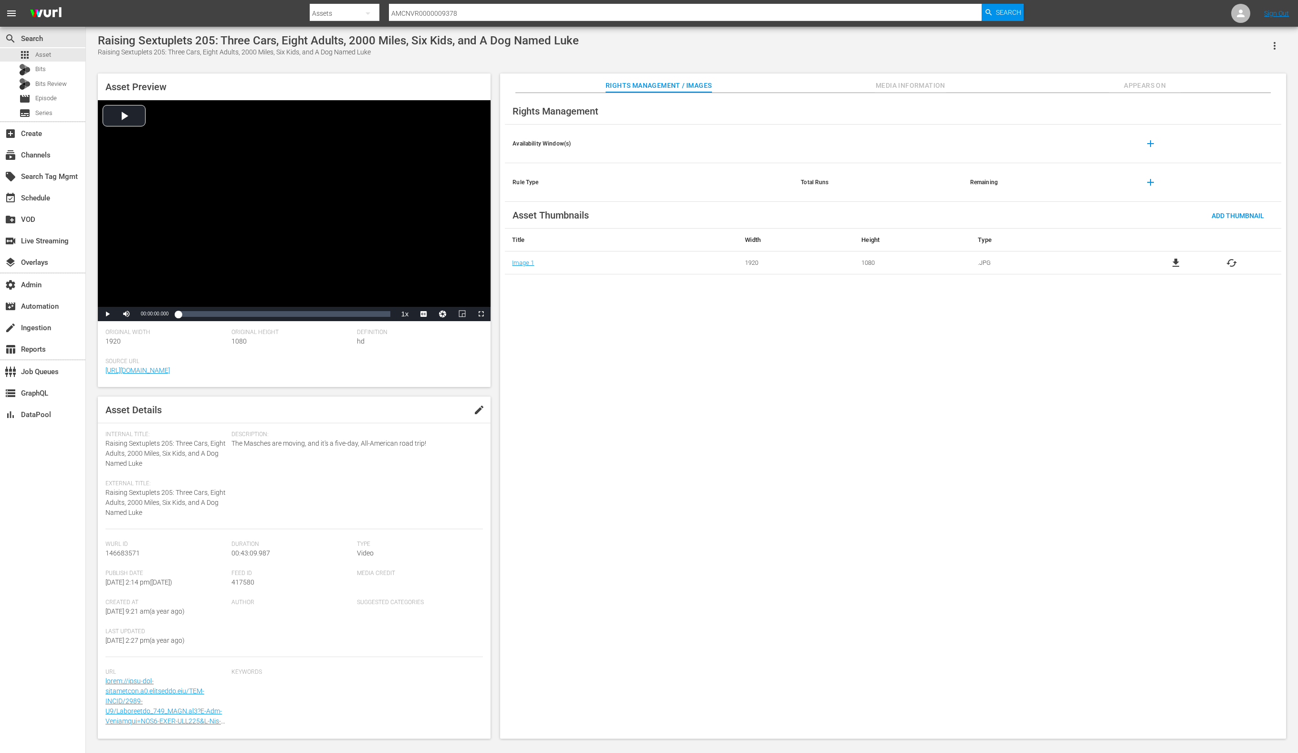
click at [442, 20] on div "Search By Assets Search ID, Title, Description, Keywords, or Category AMCNVR000…" at bounding box center [667, 13] width 714 height 23
click at [440, 14] on input "AMCNVR0000009378" at bounding box center [685, 13] width 593 height 23
click at [440, 15] on input "AMCNVR0000009378" at bounding box center [685, 13] width 593 height 23
paste input "OOPR110333634266"
type input "OOPR1103336342668"
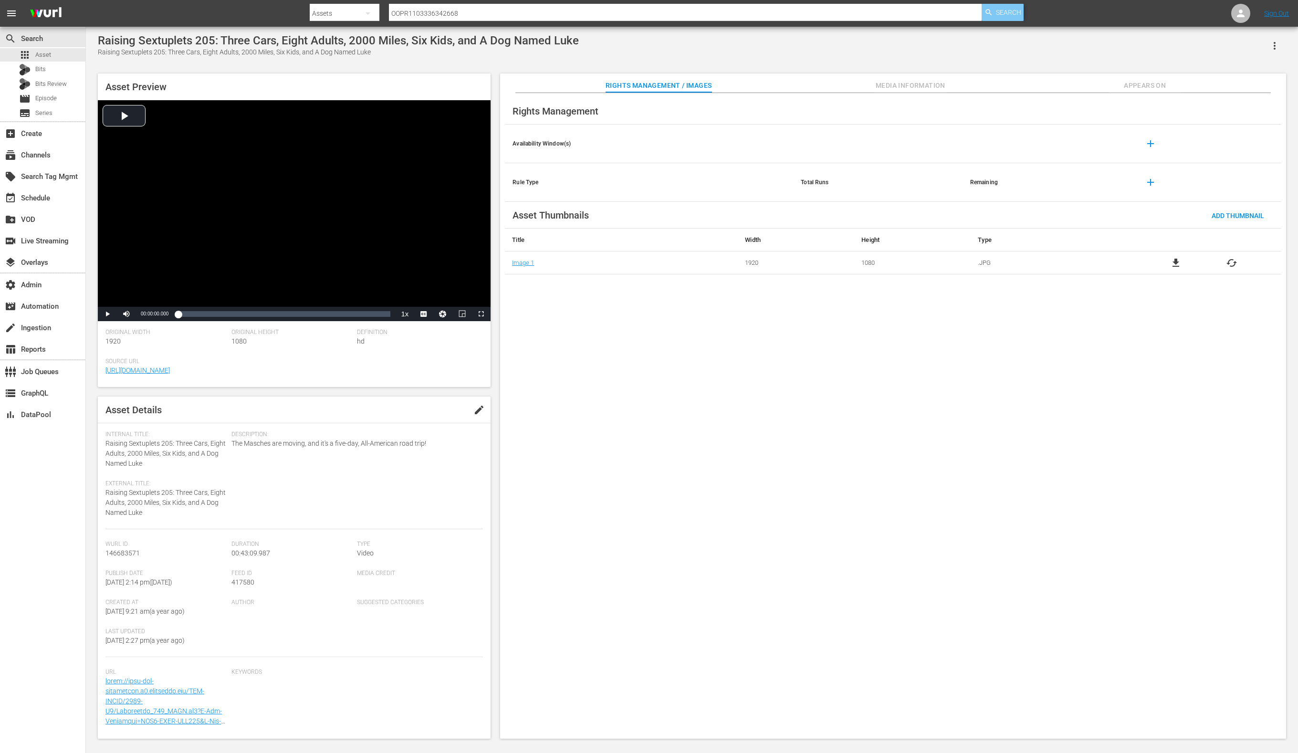
click at [1021, 7] on div "Search" at bounding box center [1003, 12] width 42 height 17
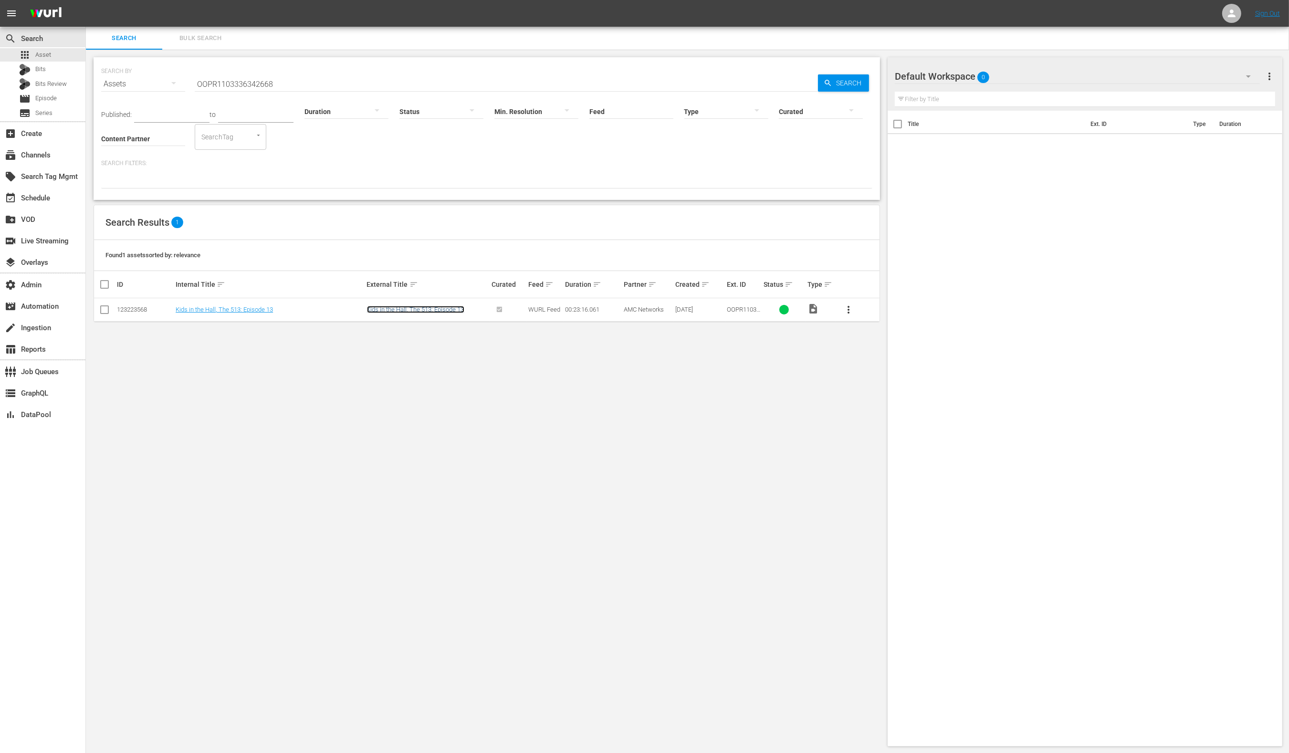
click at [418, 308] on link "Kids in the Hall, The 513: Episode 13" at bounding box center [415, 309] width 97 height 7
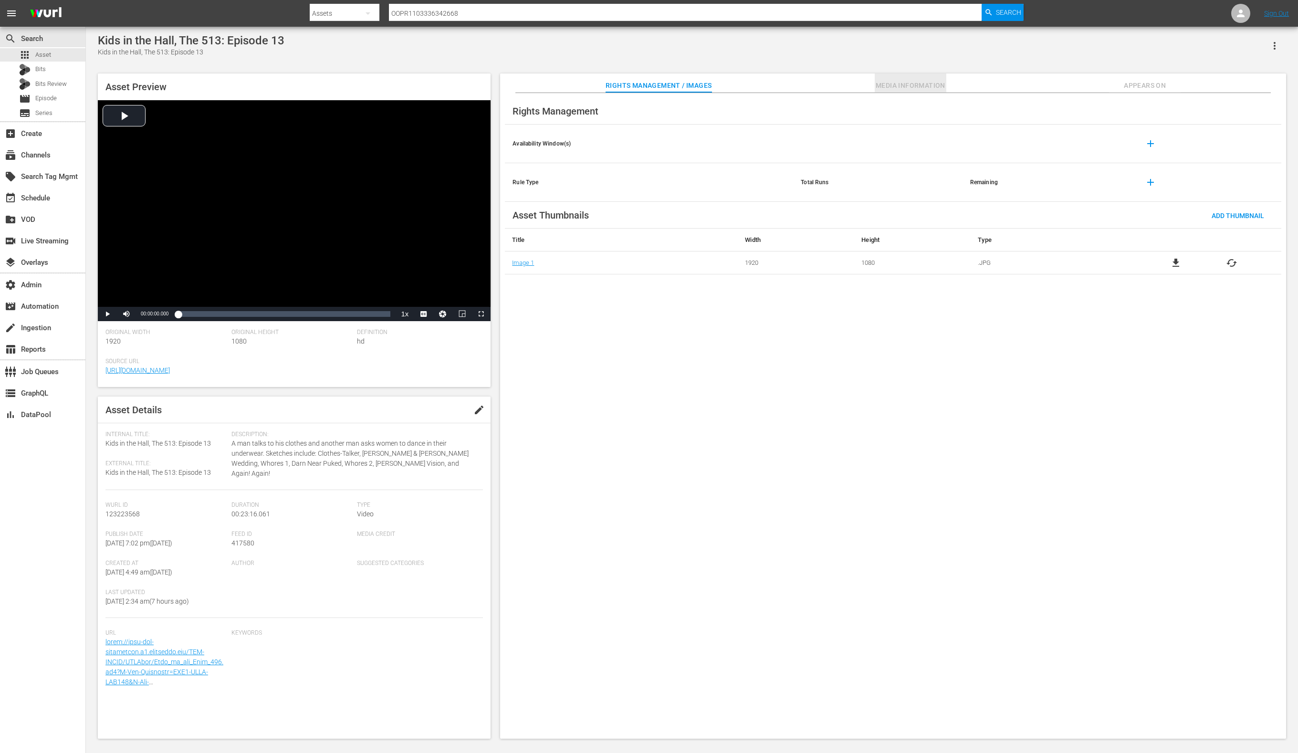
click at [890, 88] on span "Media Information" at bounding box center [911, 86] width 72 height 12
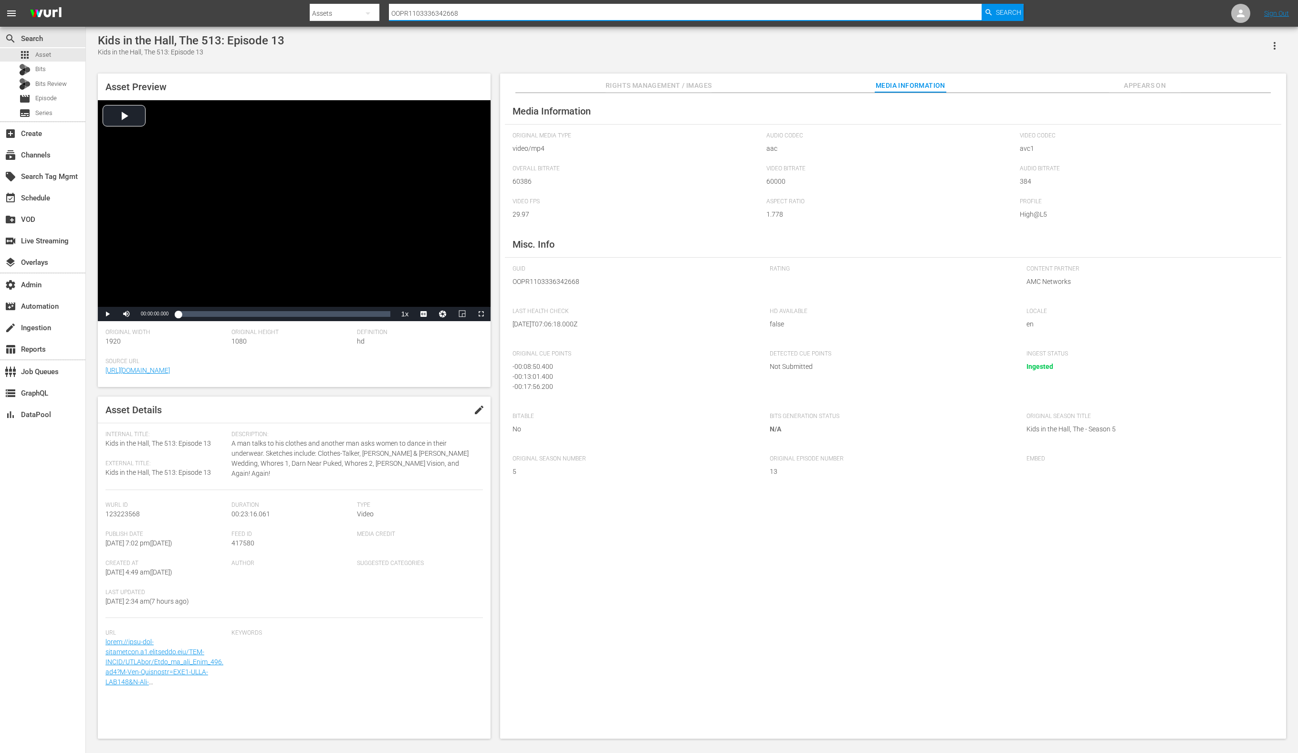
click at [392, 9] on input "OOPR1103336342668" at bounding box center [685, 13] width 593 height 23
click at [393, 9] on input "OOPR1103336342668" at bounding box center [685, 13] width 593 height 23
paste input "5748"
type input "OOPR1103335748668"
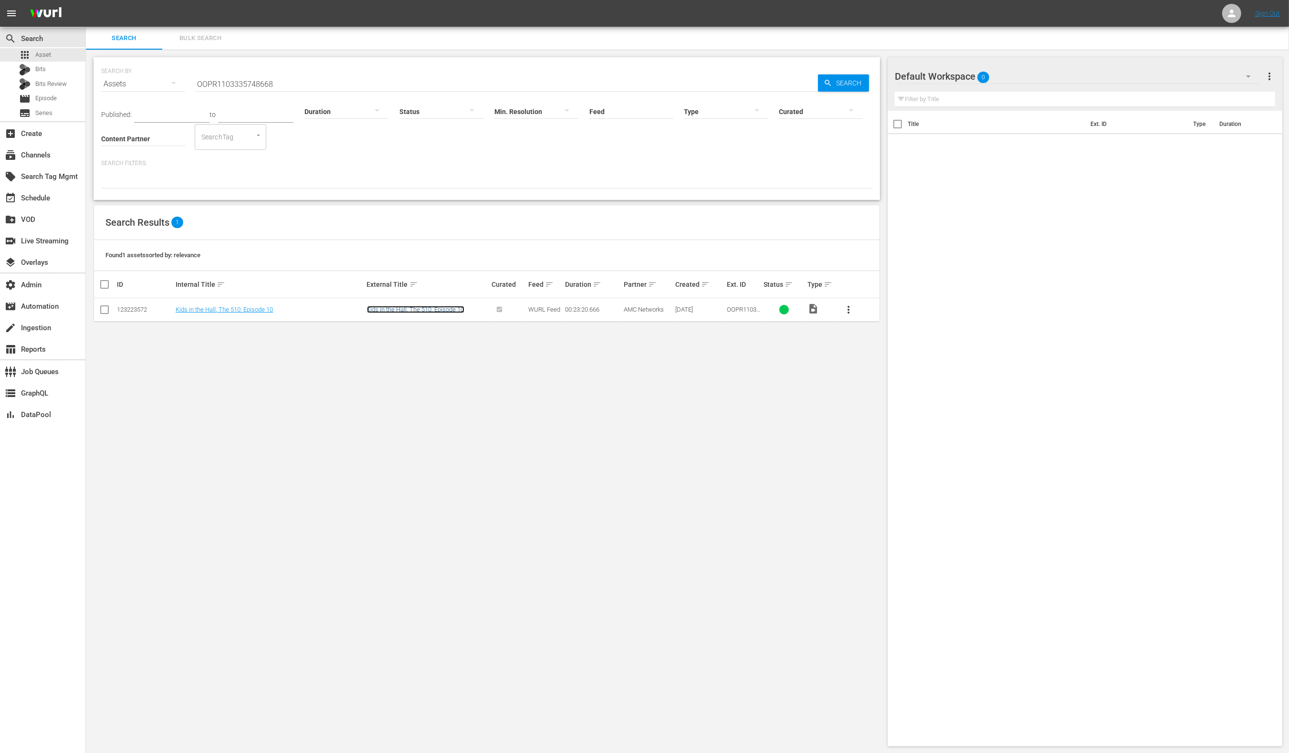
click at [450, 313] on link "Kids in the Hall, The 510: Episode 10" at bounding box center [415, 309] width 97 height 7
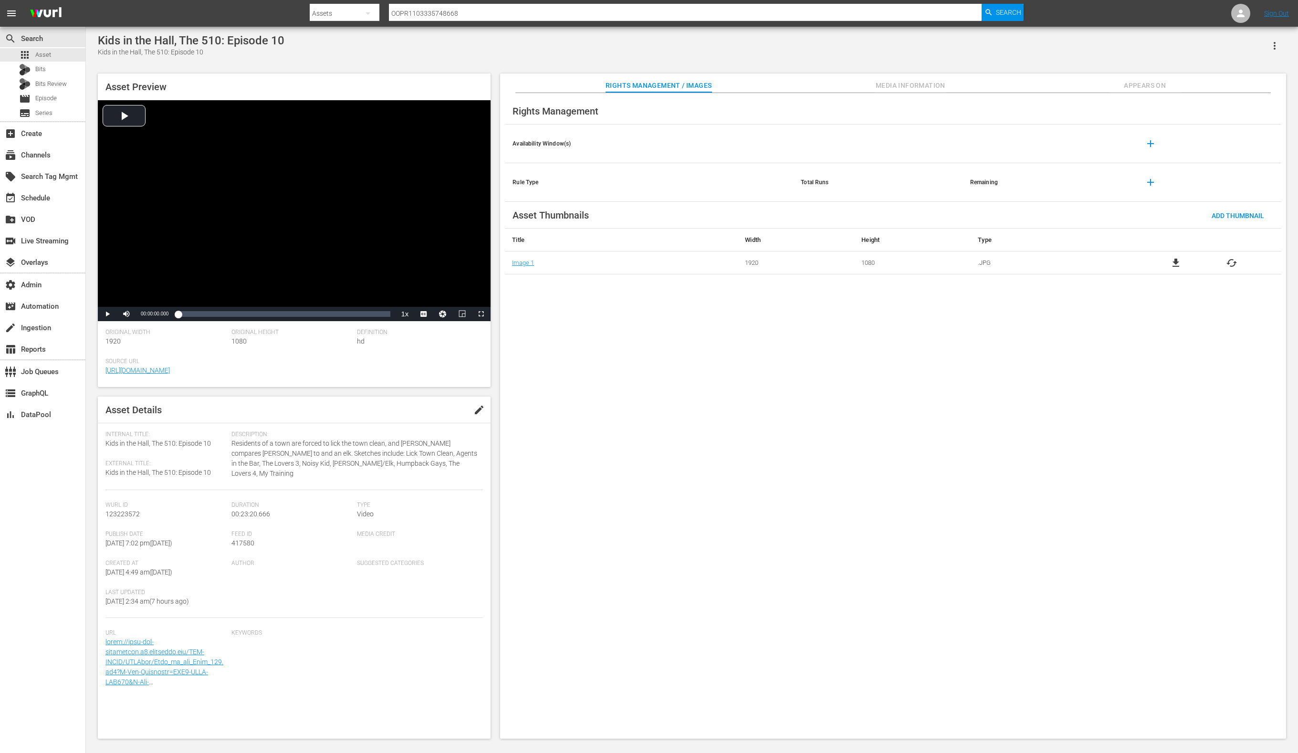
click at [901, 78] on button "Media Information" at bounding box center [911, 82] width 72 height 19
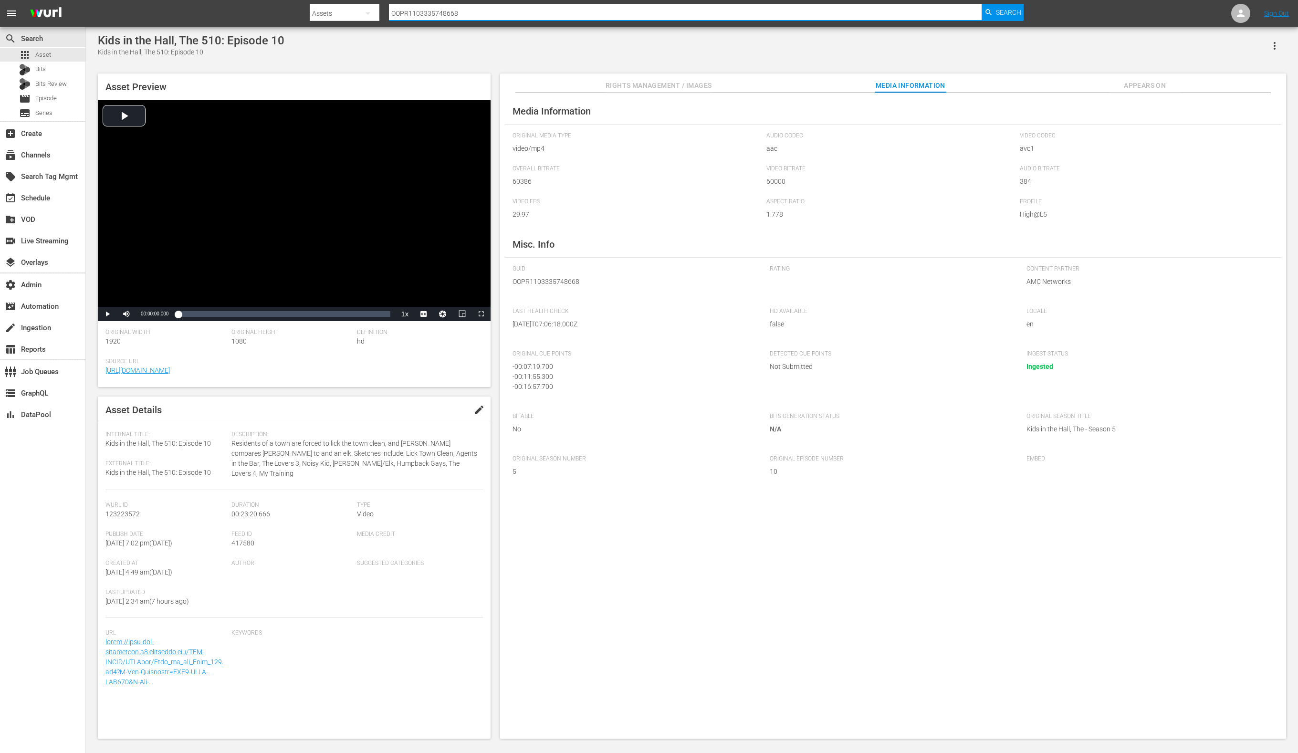
click at [579, 12] on input "OOPR1103335748668" at bounding box center [685, 13] width 593 height 23
paste input "AMCNVR000001548"
type input "AMCNVR0000015488"
click at [991, 10] on icon "button" at bounding box center [988, 12] width 9 height 9
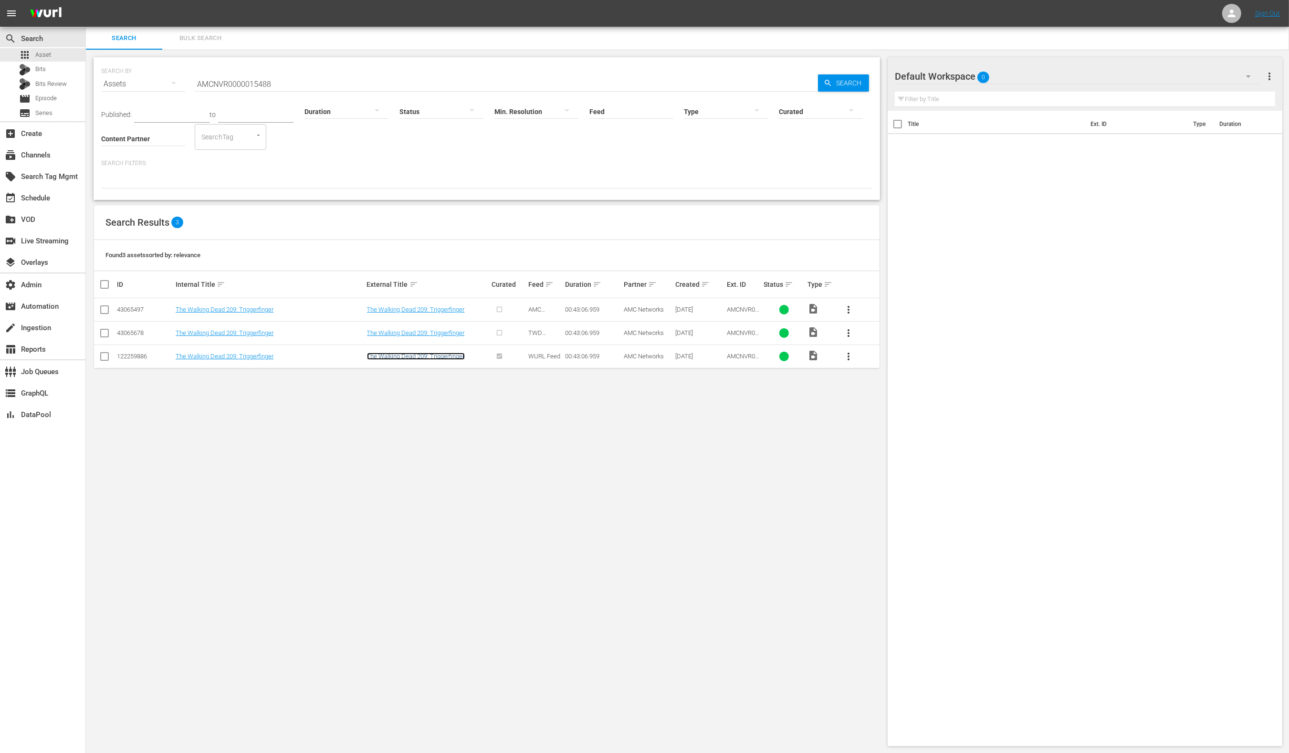
click at [415, 356] on link "The Walking Dead 209: Triggerfinger" at bounding box center [416, 356] width 98 height 7
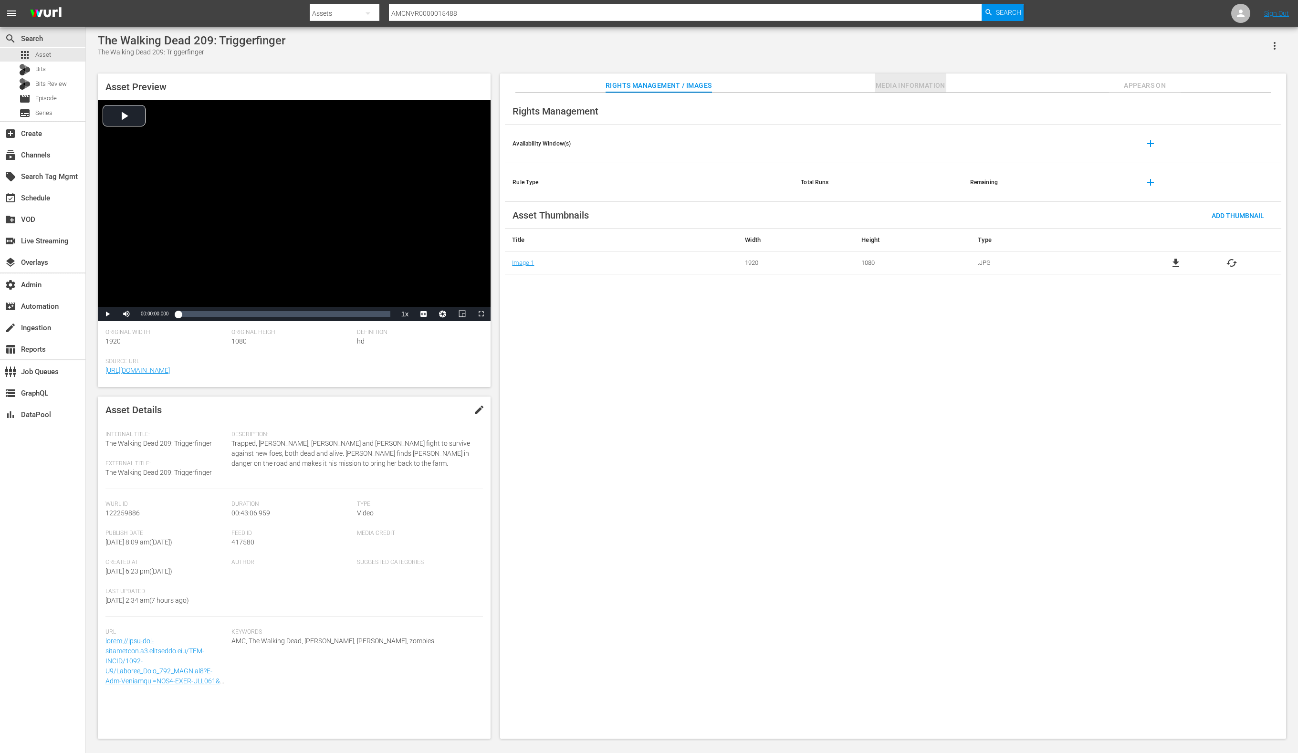
click at [903, 82] on span "Media Information" at bounding box center [911, 86] width 72 height 12
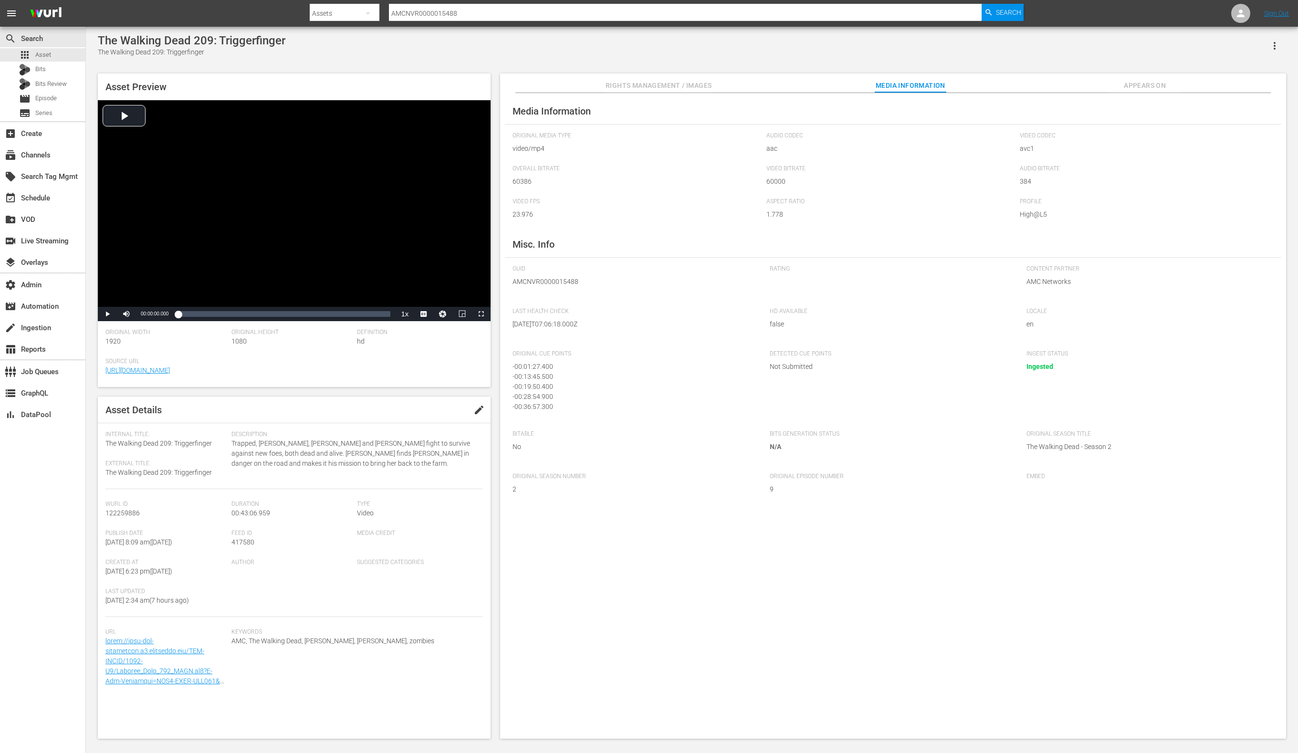
scroll to position [2, 0]
click at [504, 7] on input "AMCNVR0000015488" at bounding box center [685, 13] width 593 height 23
paste input "07514"
type input "AMCNVR0000007514"
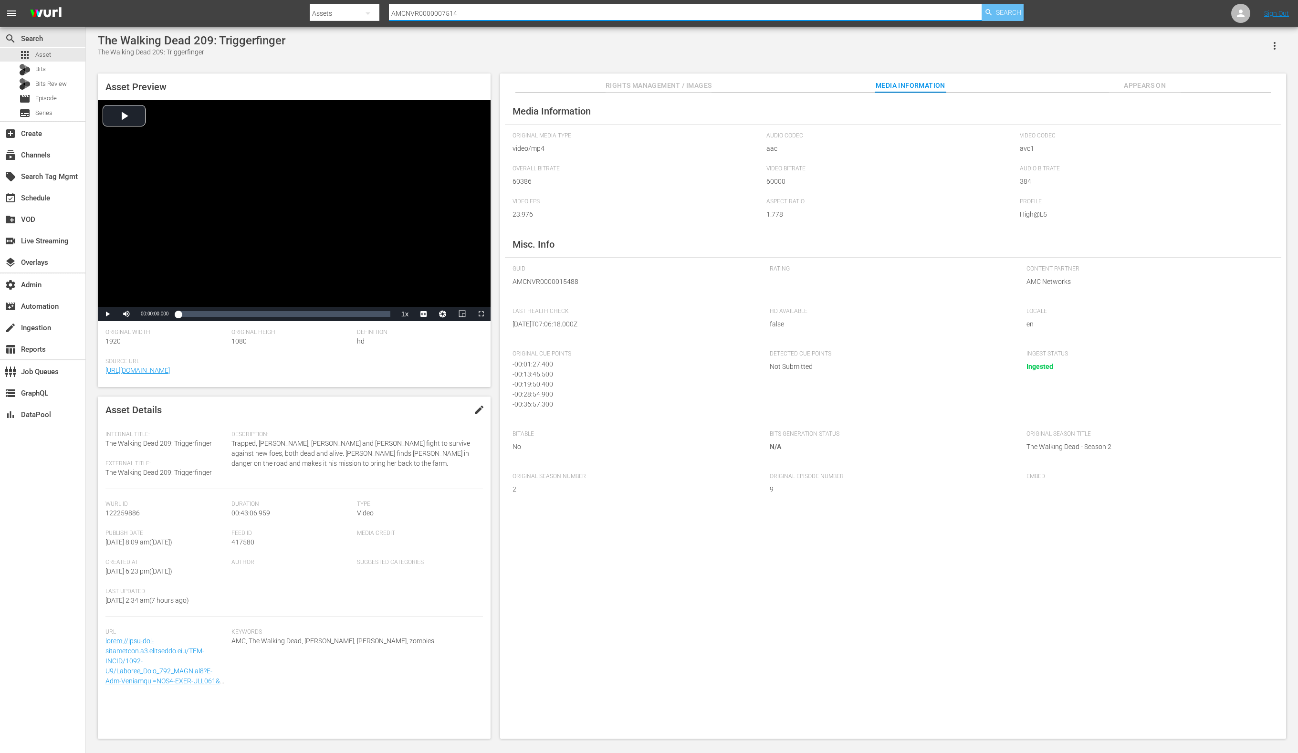
click at [1001, 8] on span "Search" at bounding box center [1008, 12] width 25 height 17
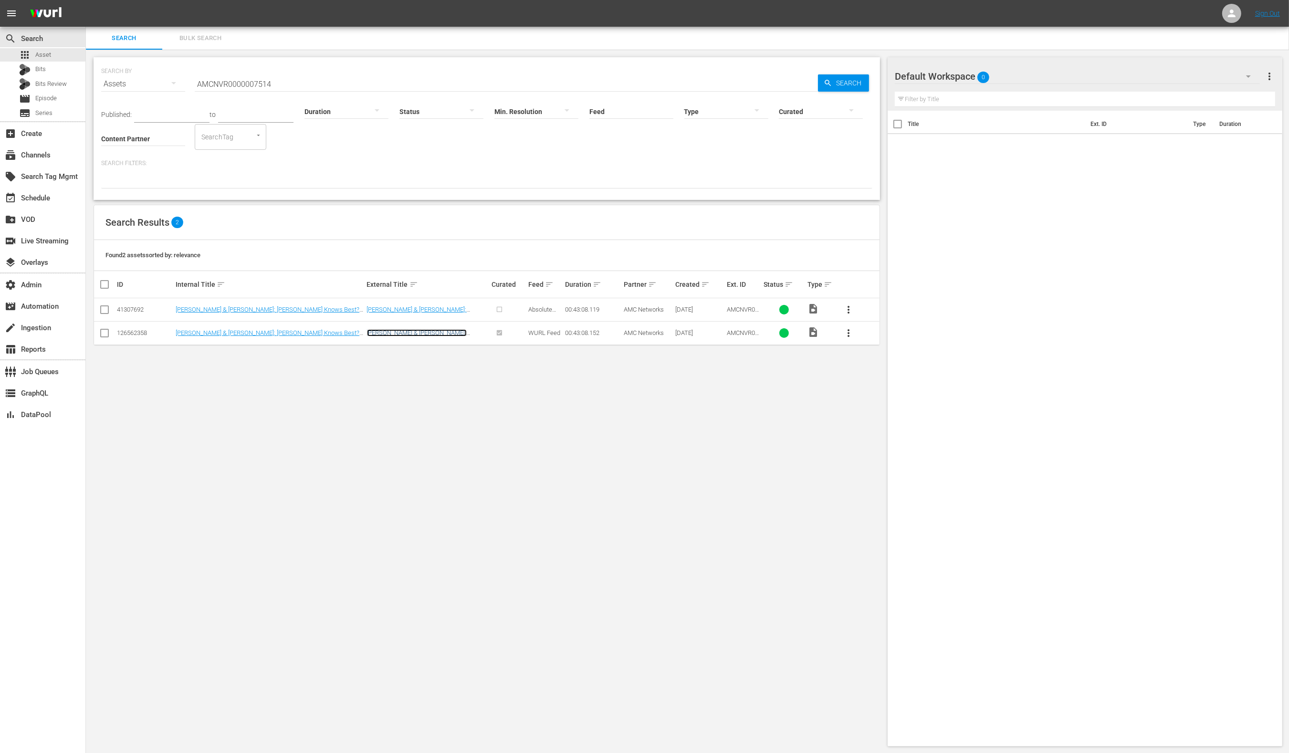
click at [444, 332] on link "[PERSON_NAME] & [PERSON_NAME]: [PERSON_NAME] Knows Best? 306: Love Comes Knocki…" at bounding box center [422, 339] width 110 height 21
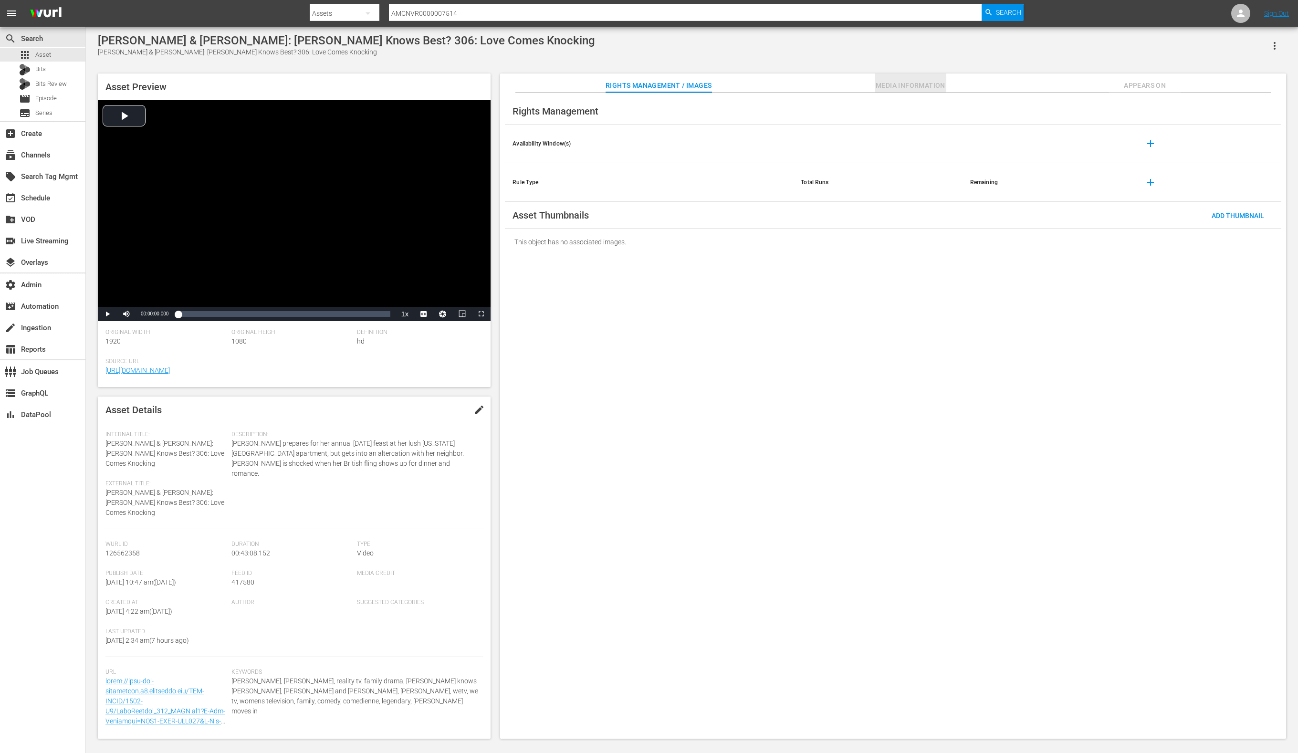
click at [883, 90] on span "Media Information" at bounding box center [911, 86] width 72 height 12
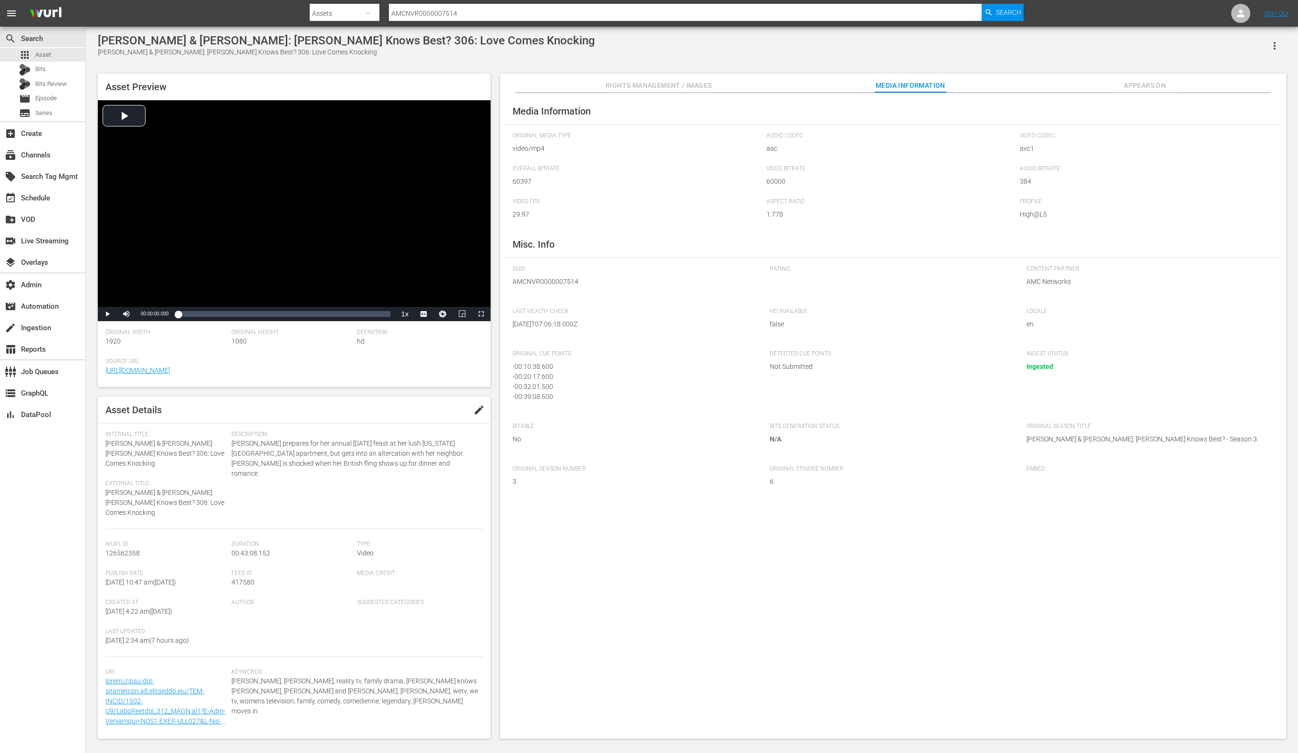
click at [448, 6] on input "AMCNVR0000007514" at bounding box center [685, 13] width 593 height 23
paste input "09"
type input "AMCNVR0000007509"
click at [996, 13] on span "Search" at bounding box center [1008, 12] width 25 height 17
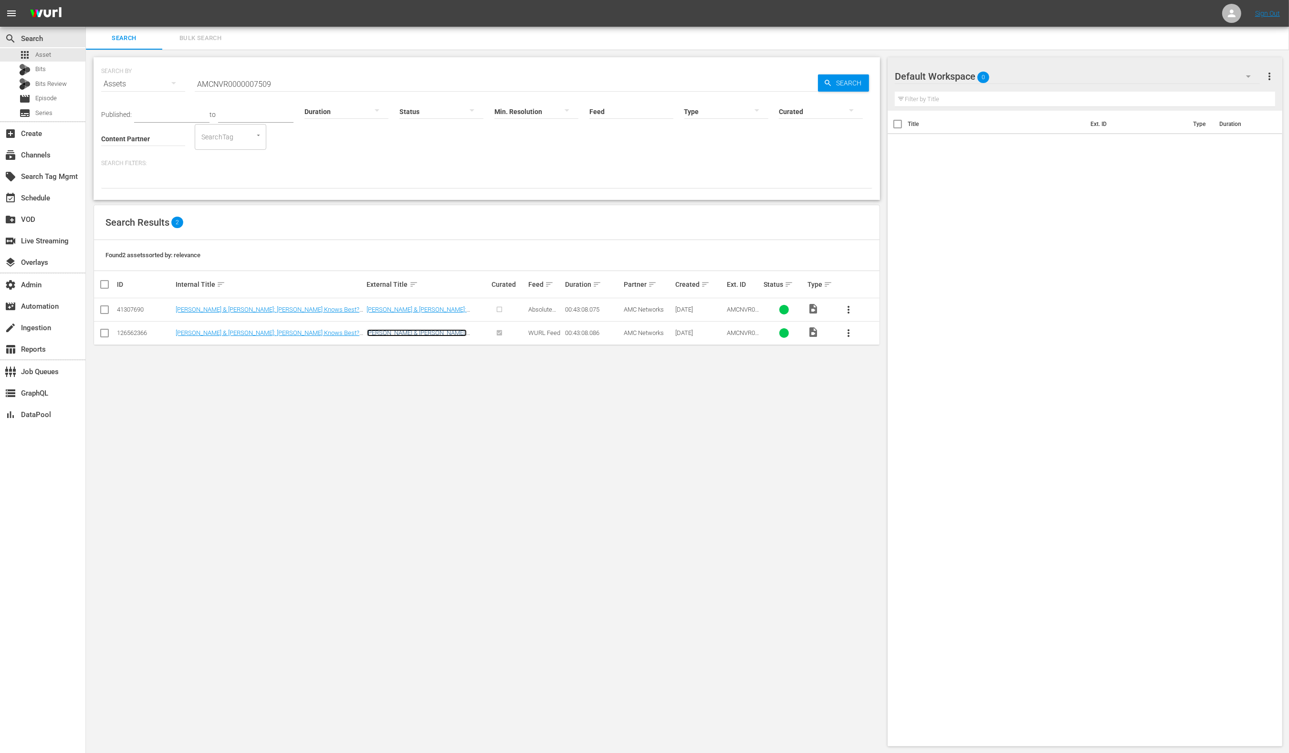
click at [403, 334] on link "[PERSON_NAME] & [PERSON_NAME]: [PERSON_NAME] Knows Best? 301: I Kissed a Girl" at bounding box center [426, 339] width 118 height 21
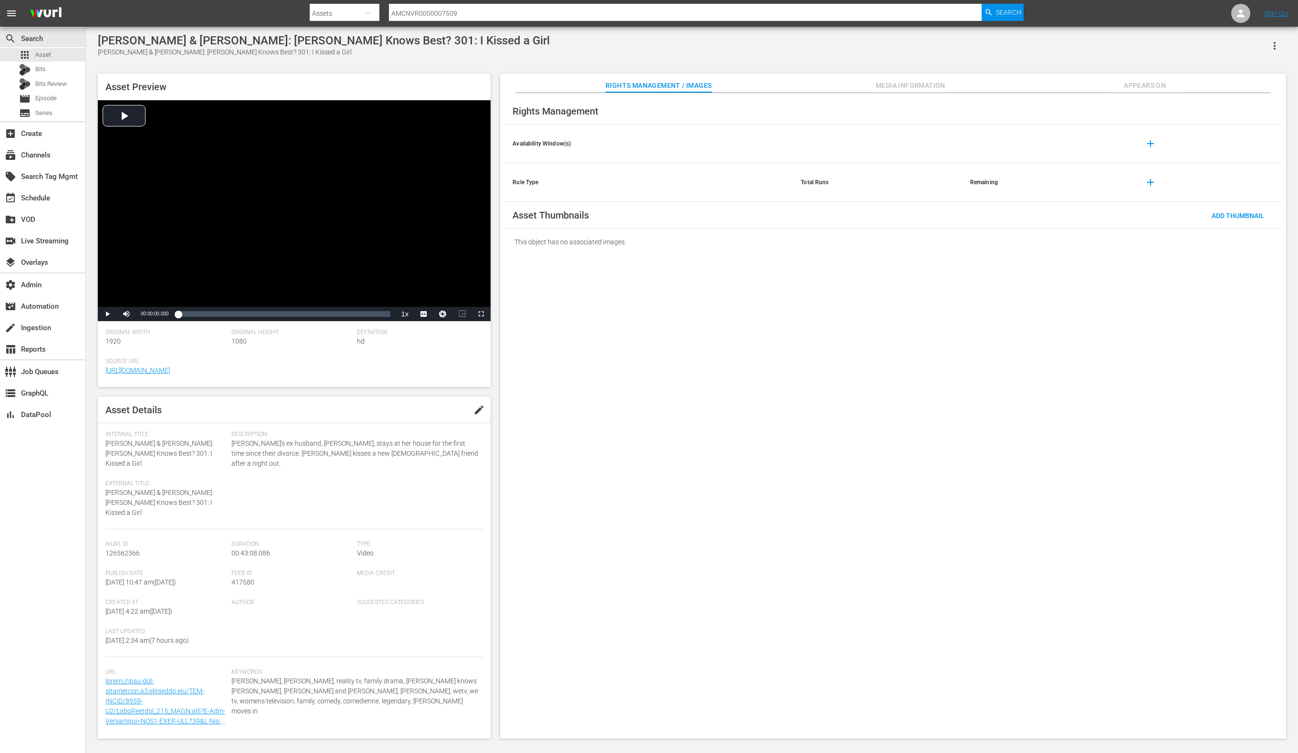
click at [883, 89] on span "Media Information" at bounding box center [911, 86] width 72 height 12
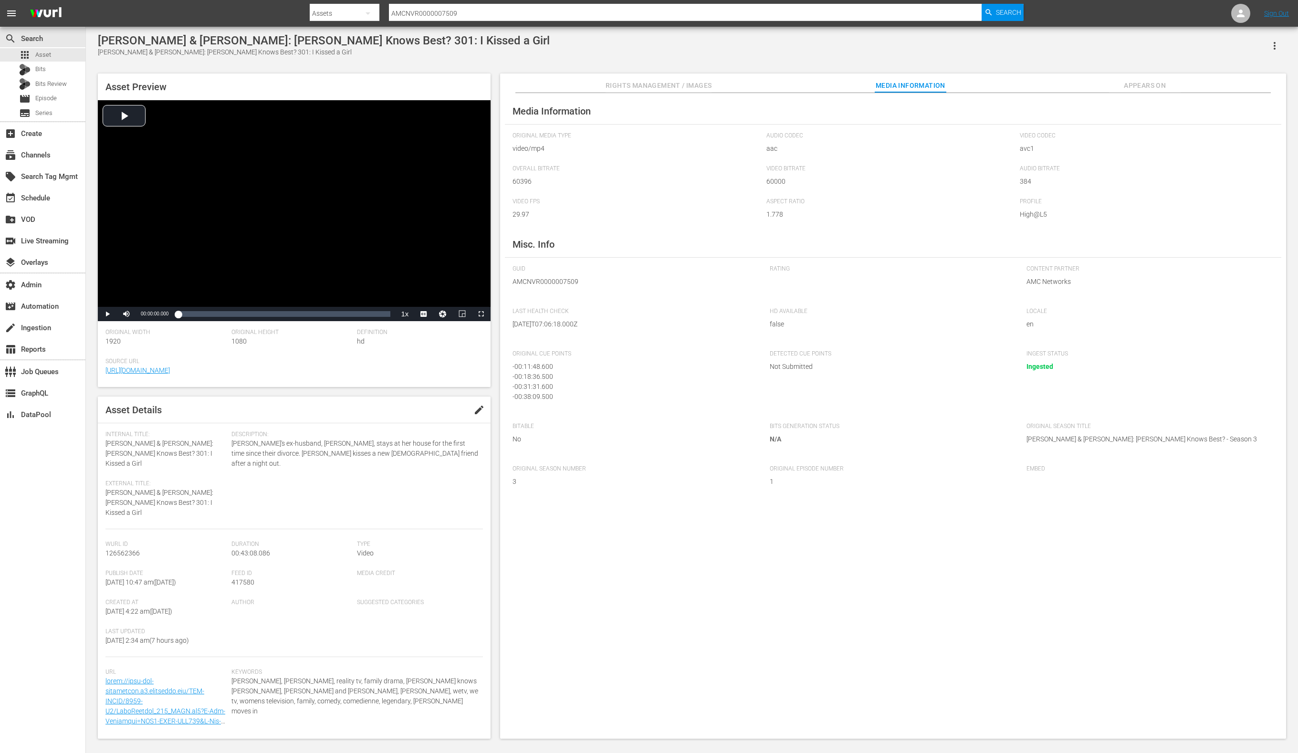
click at [494, 12] on input "AMCNVR0000007509" at bounding box center [685, 13] width 593 height 23
paste input "15488"
type input "AMCNVR0000015488"
click at [1008, 9] on span "Search" at bounding box center [1008, 12] width 25 height 17
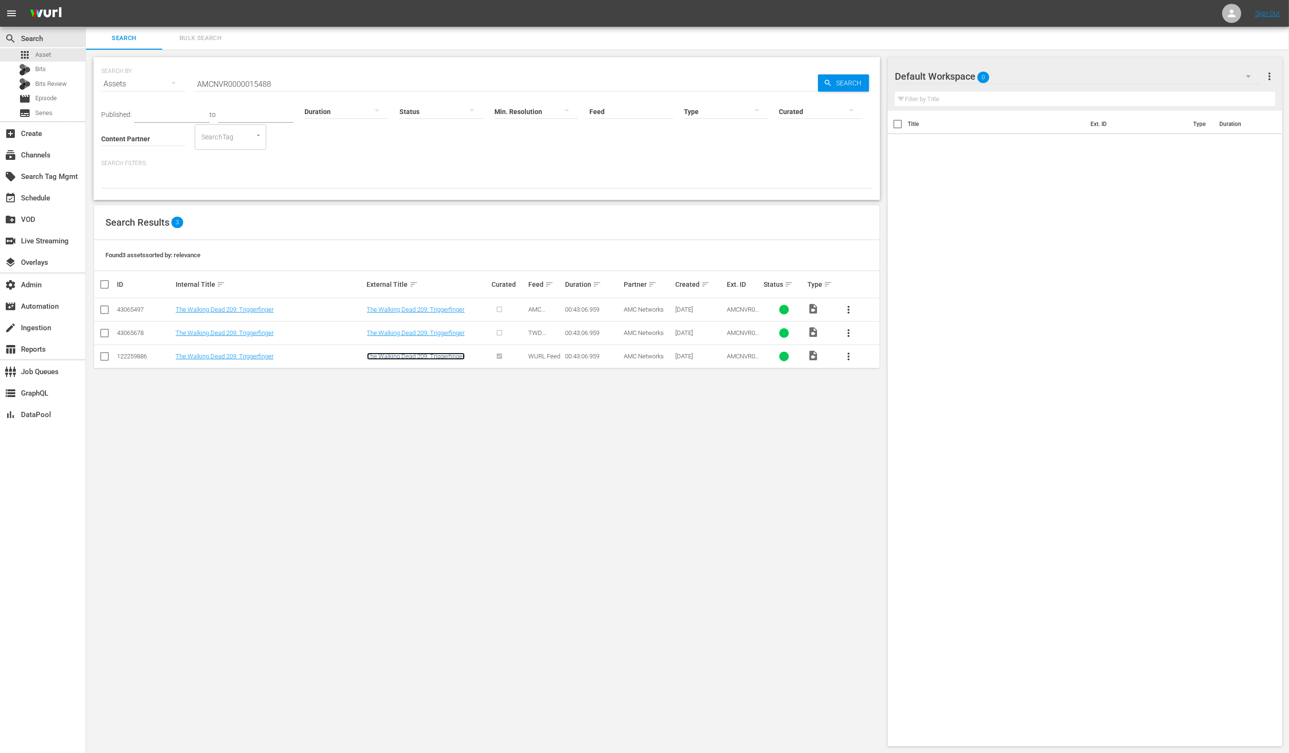
click at [394, 359] on link "The Walking Dead 209: Triggerfinger" at bounding box center [416, 356] width 98 height 7
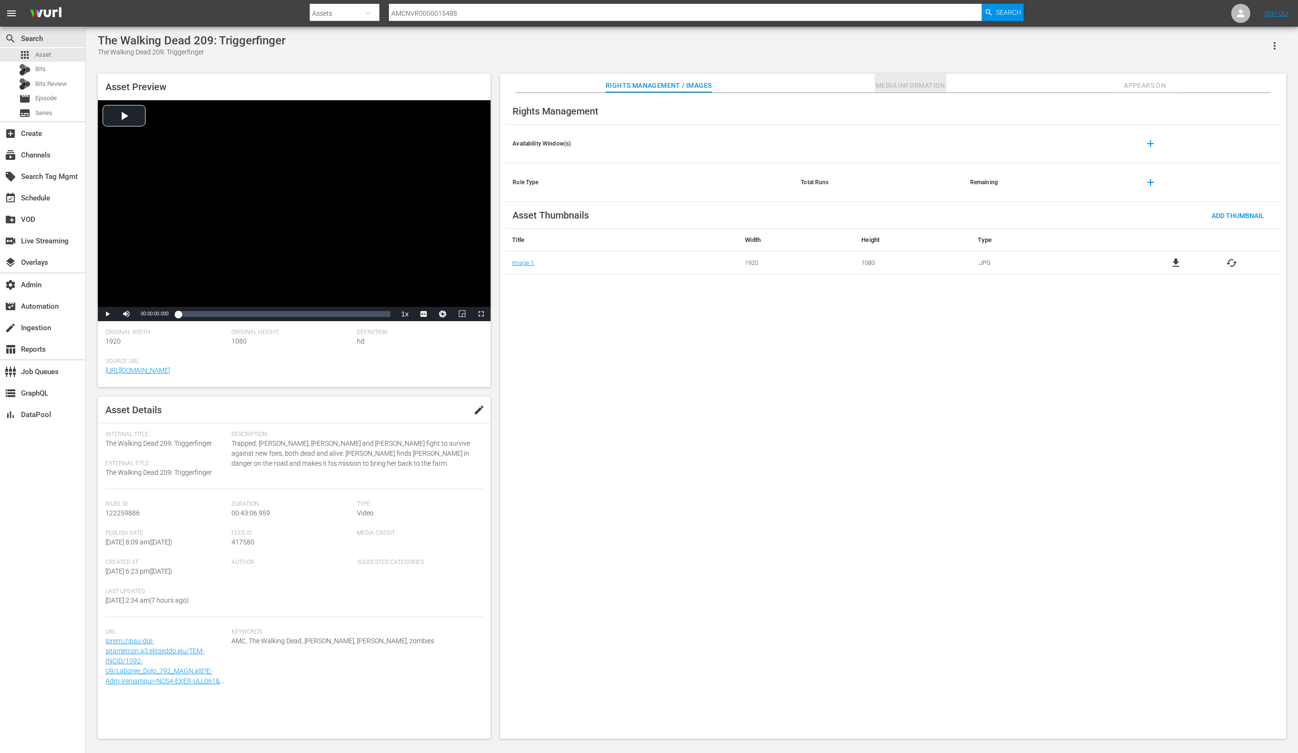
click at [900, 85] on span "Media Information" at bounding box center [911, 86] width 72 height 12
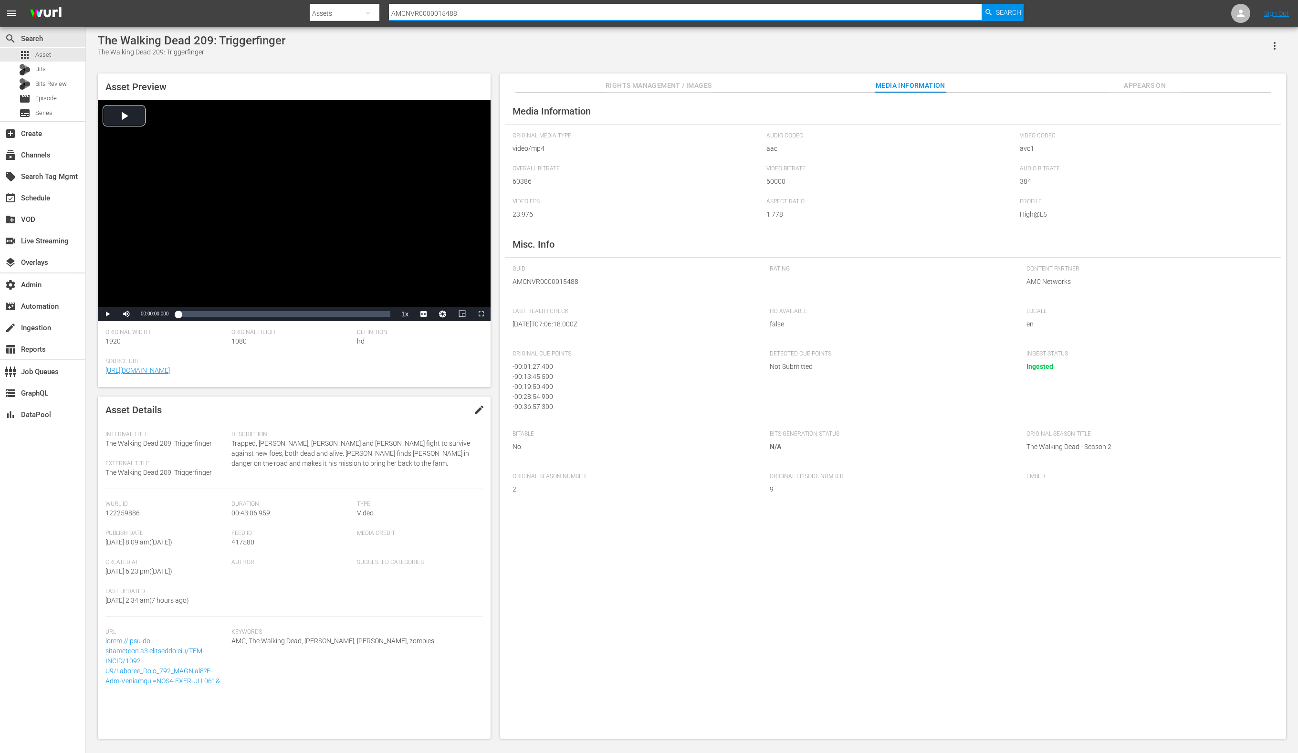
click at [473, 10] on input "AMCNVR0000015488" at bounding box center [685, 13] width 593 height 23
click at [474, 10] on input "AMCNVR0000015488" at bounding box center [685, 13] width 593 height 23
paste input "07514"
type input "AMCNVR0000007514"
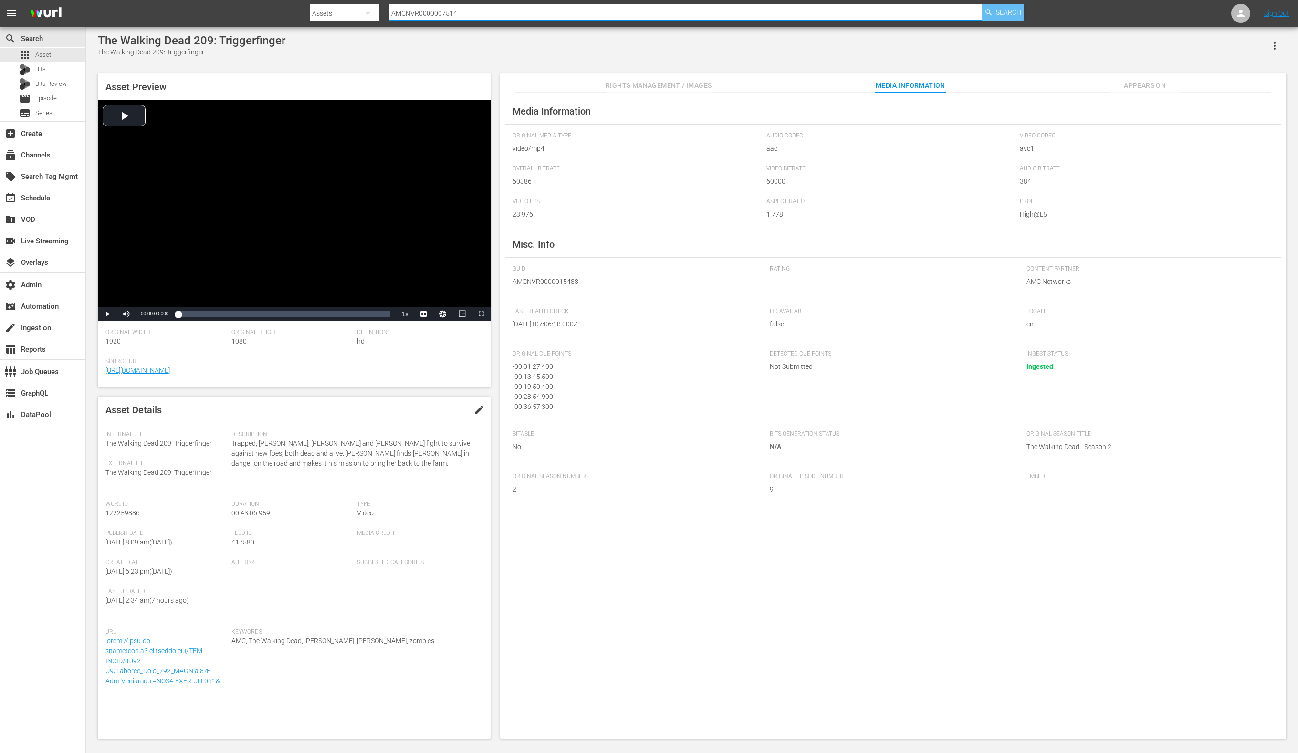
click at [1003, 13] on span "Search" at bounding box center [1008, 12] width 25 height 17
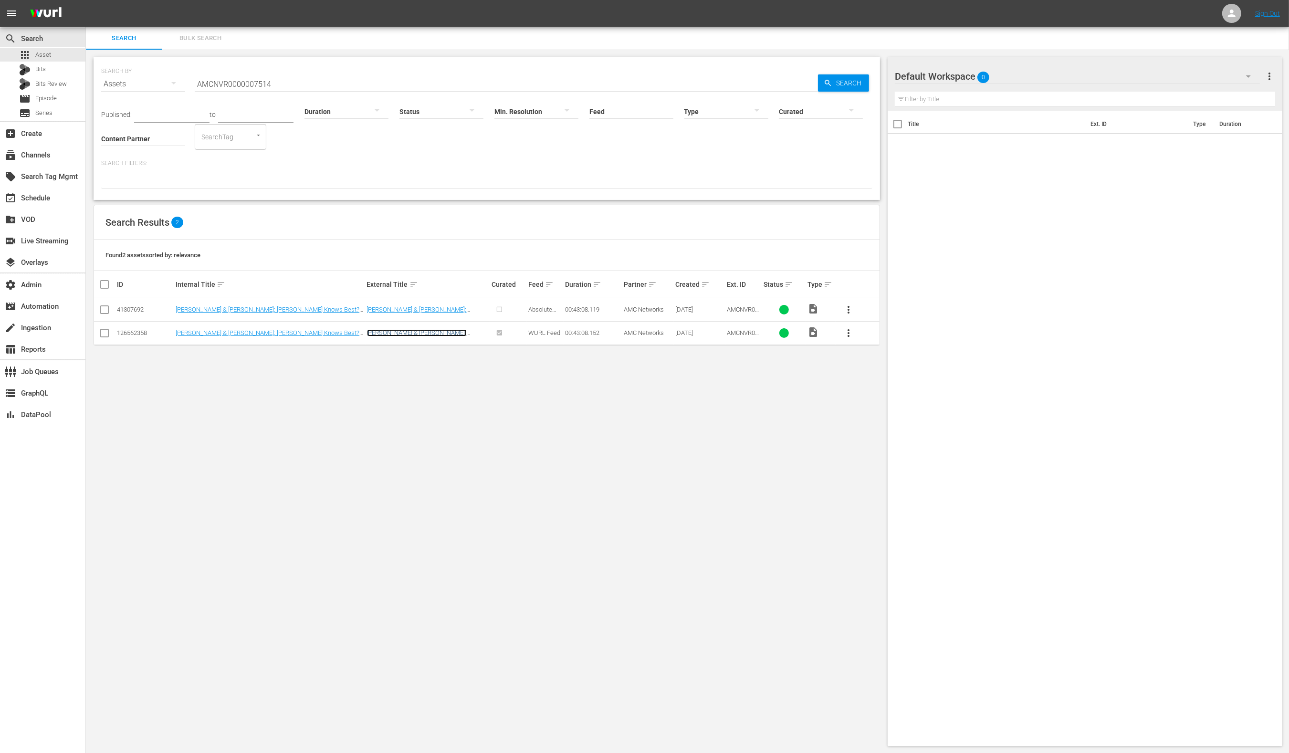
click at [431, 333] on link "[PERSON_NAME] & [PERSON_NAME]: [PERSON_NAME] Knows Best? 306: Love Comes Knocki…" at bounding box center [422, 339] width 110 height 21
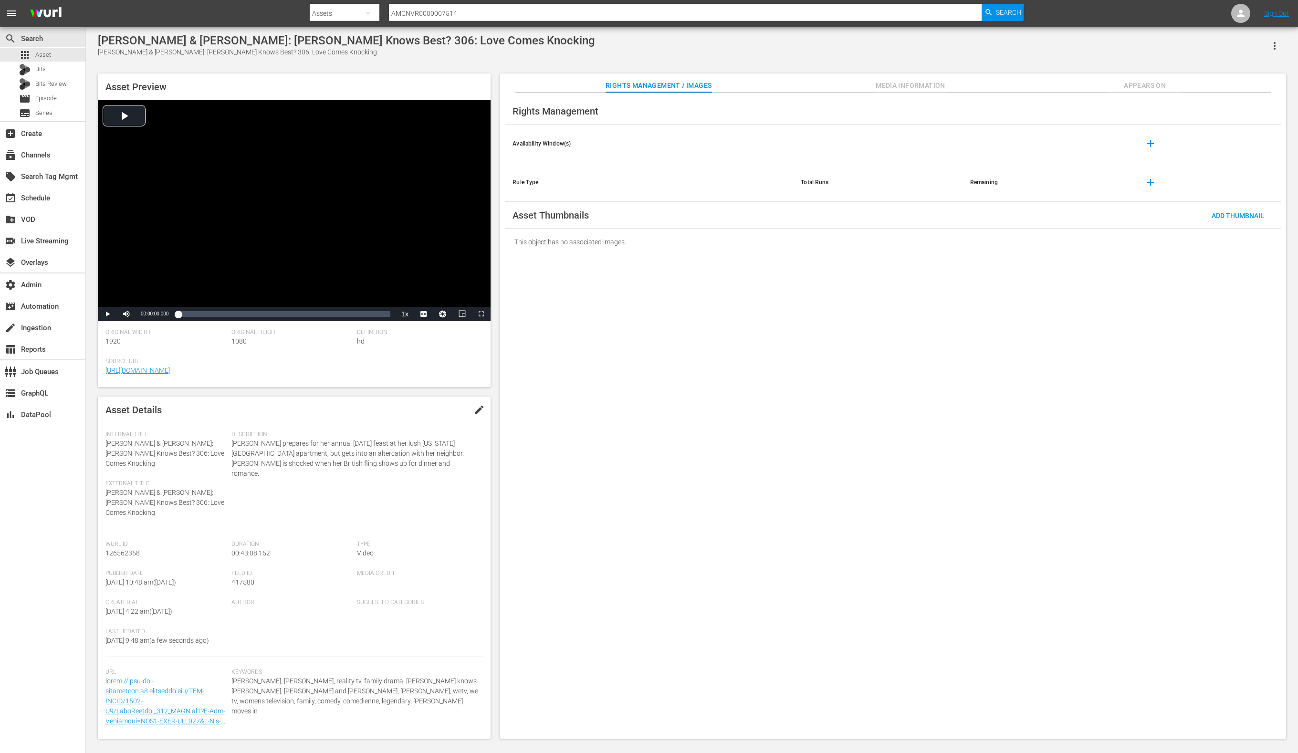
click at [892, 83] on span "Media Information" at bounding box center [911, 86] width 72 height 12
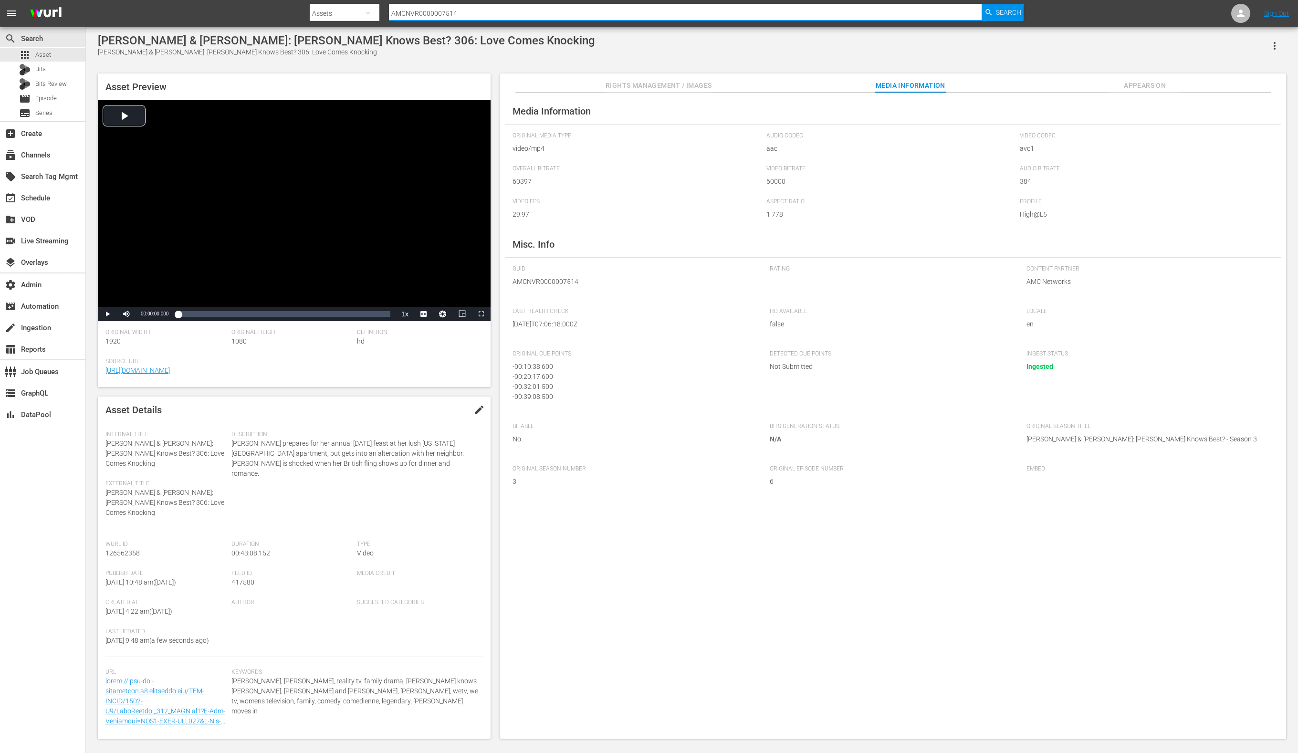
click at [495, 7] on input "AMCNVR0000007514" at bounding box center [685, 13] width 593 height 23
paste input "09"
type input "AMCNVR0000007509"
click at [1012, 9] on span "Search" at bounding box center [1008, 12] width 25 height 17
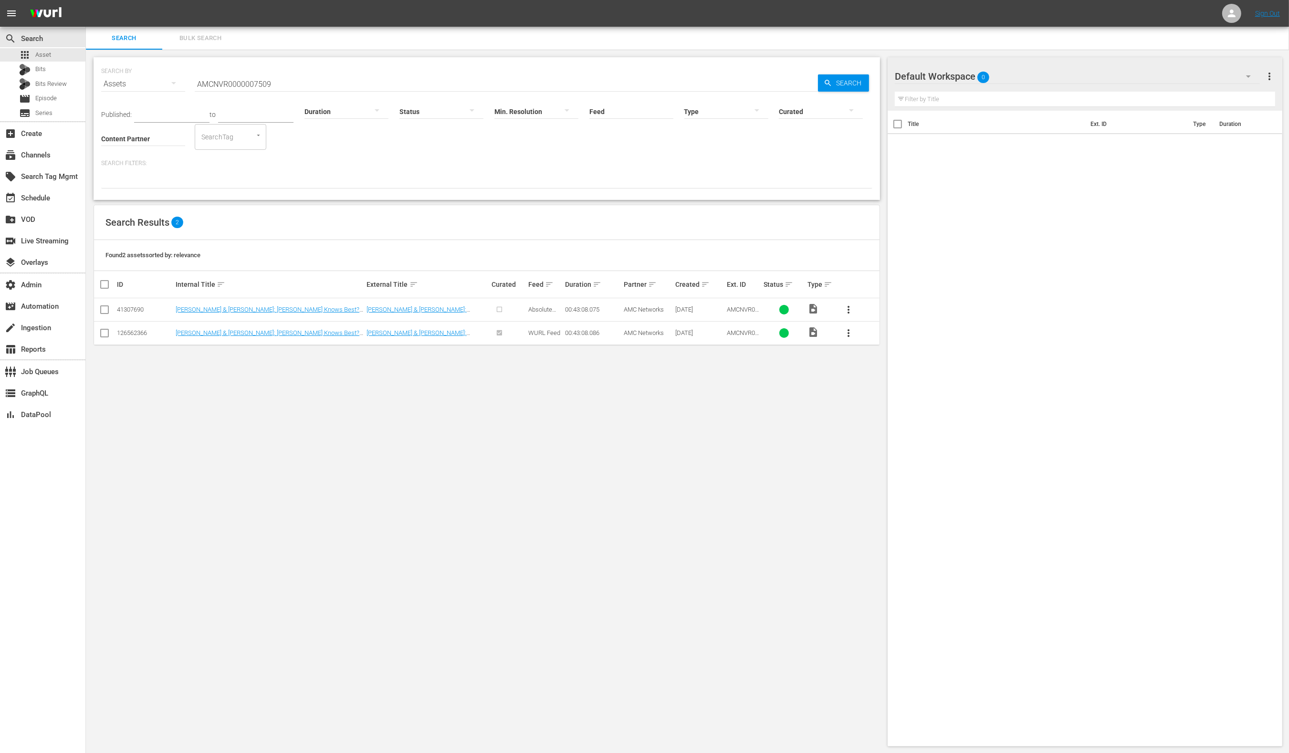
click at [430, 337] on td "[PERSON_NAME] & [PERSON_NAME]: [PERSON_NAME] Knows Best? 301: I Kissed a Girl" at bounding box center [428, 332] width 125 height 23
click at [430, 334] on link "[PERSON_NAME] & [PERSON_NAME]: [PERSON_NAME] Knows Best? 301: I Kissed a Girl" at bounding box center [426, 339] width 118 height 21
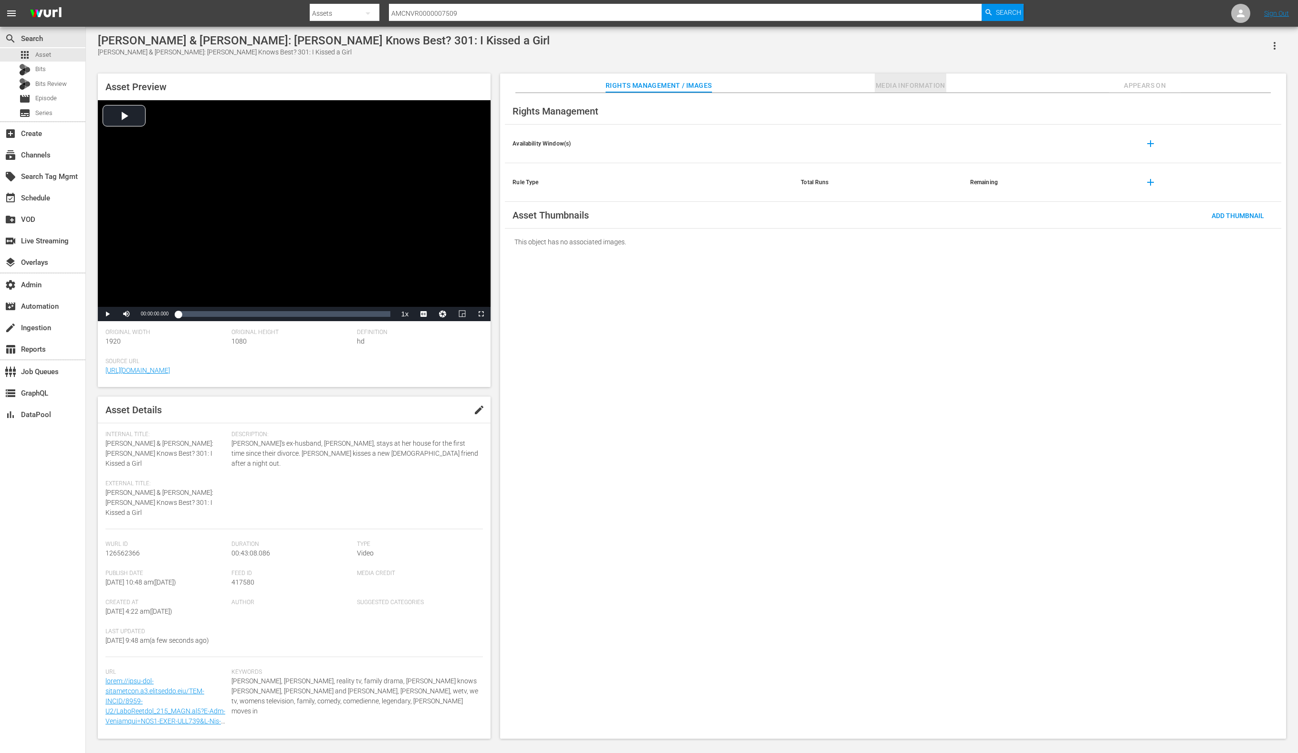
click at [896, 85] on span "Media Information" at bounding box center [911, 86] width 72 height 12
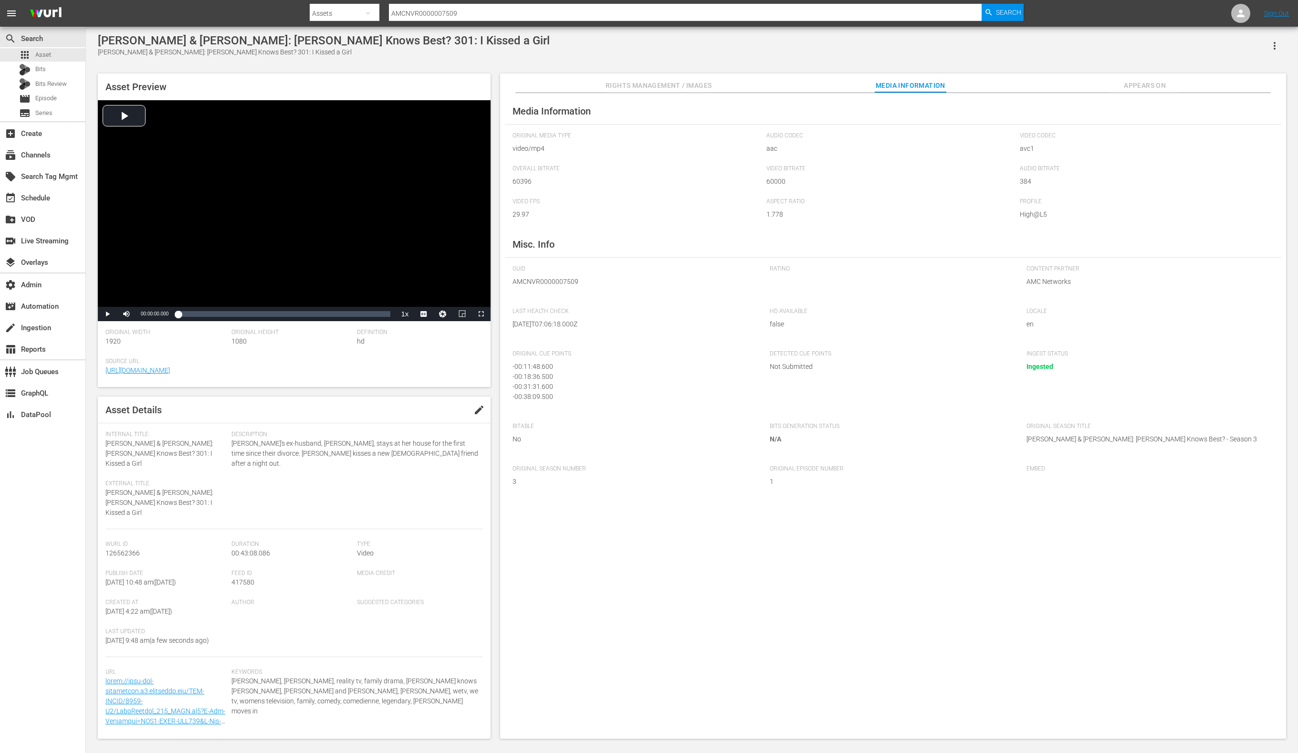
click at [502, 21] on div at bounding box center [667, 23] width 714 height 4
click at [497, 16] on input "AMCNVR0000007509" at bounding box center [685, 13] width 593 height 23
click at [492, 8] on input "AMCNVR0000007509" at bounding box center [685, 13] width 593 height 23
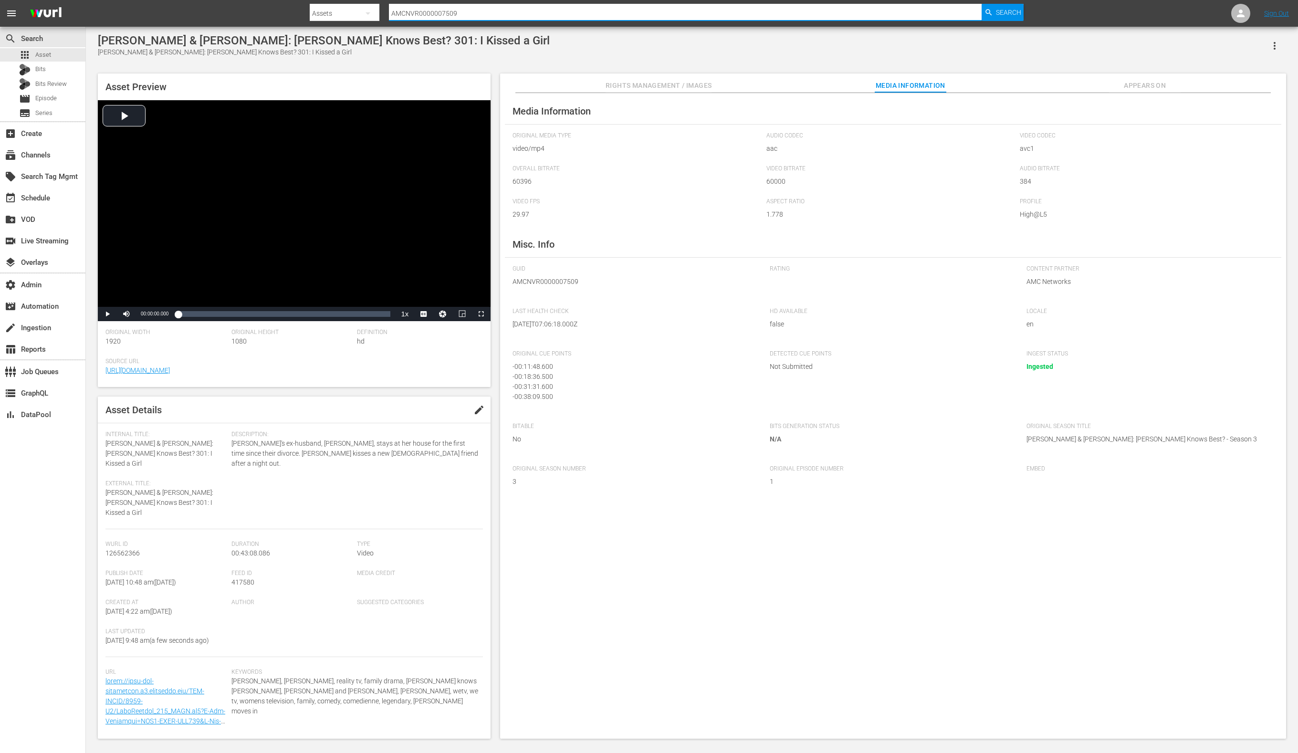
paste input "39936"
type input "AMCNVR0000039936"
click at [1012, 12] on span "Search" at bounding box center [1008, 12] width 25 height 17
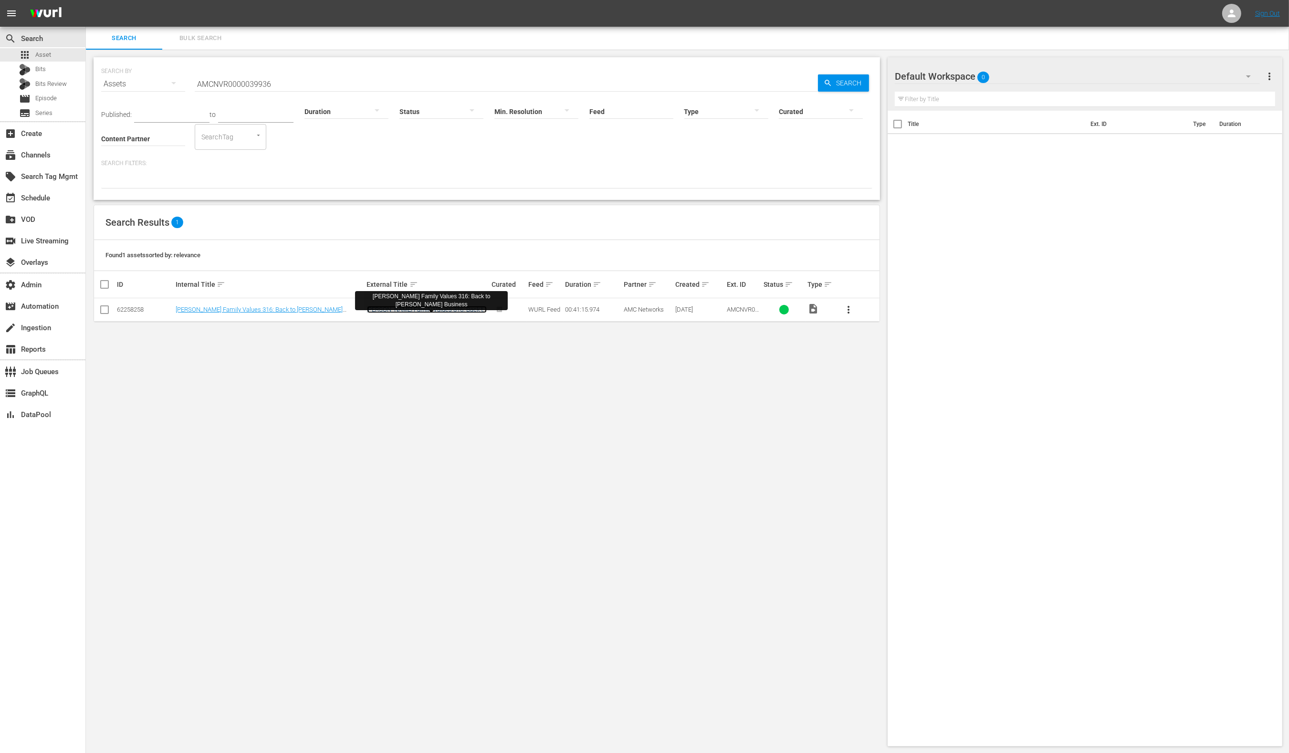
click at [392, 306] on link "[PERSON_NAME] Family Values 316: Back to [PERSON_NAME] Business" at bounding box center [427, 313] width 120 height 14
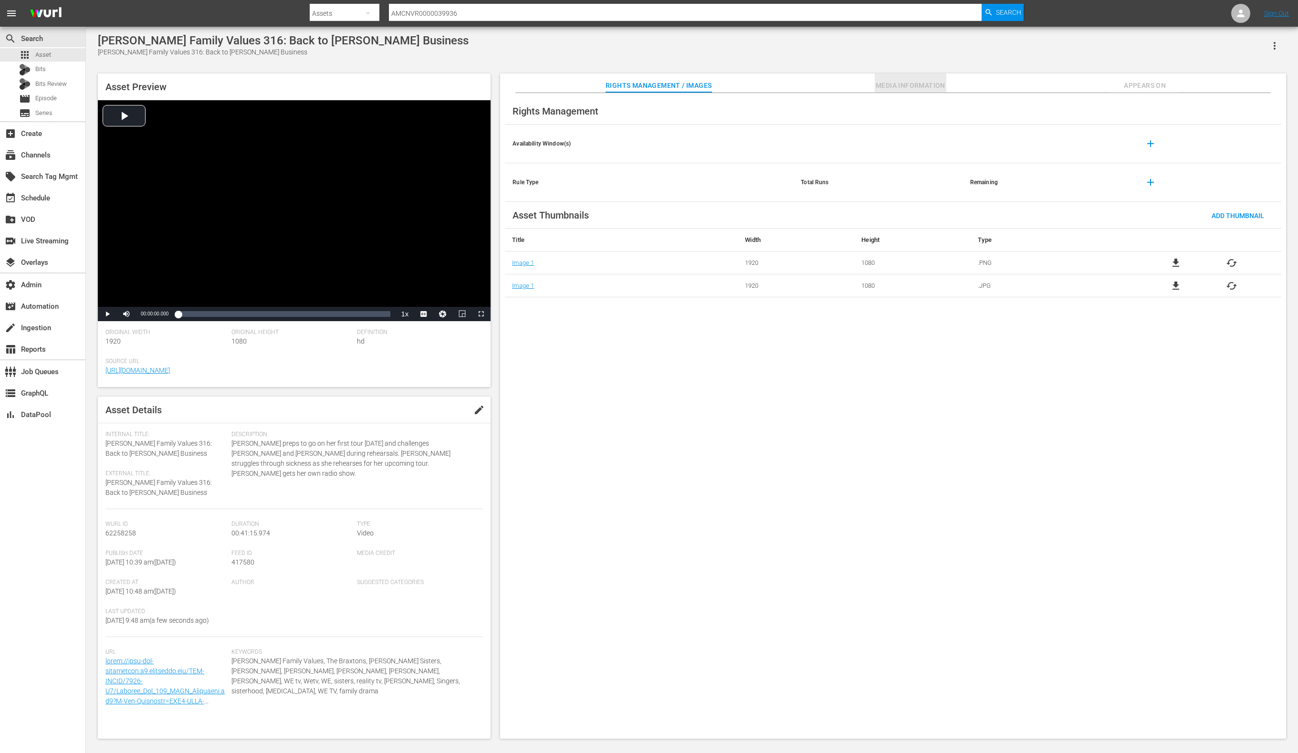
click at [899, 83] on span "Media Information" at bounding box center [911, 86] width 72 height 12
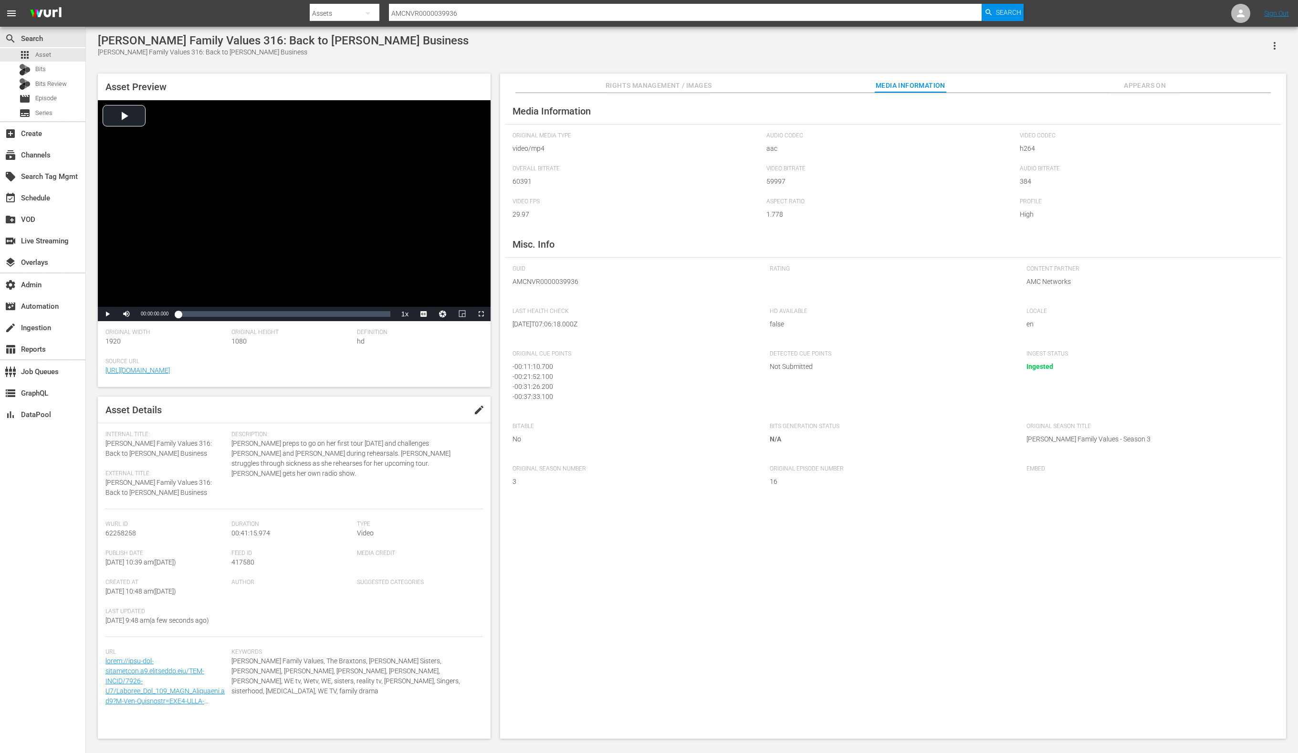
click at [461, 12] on input "AMCNVR0000039936" at bounding box center [685, 13] width 593 height 23
click at [461, 13] on input "AMCNVR0000039936" at bounding box center [685, 13] width 593 height 23
paste input "40"
type input "AMCNVR0000039940"
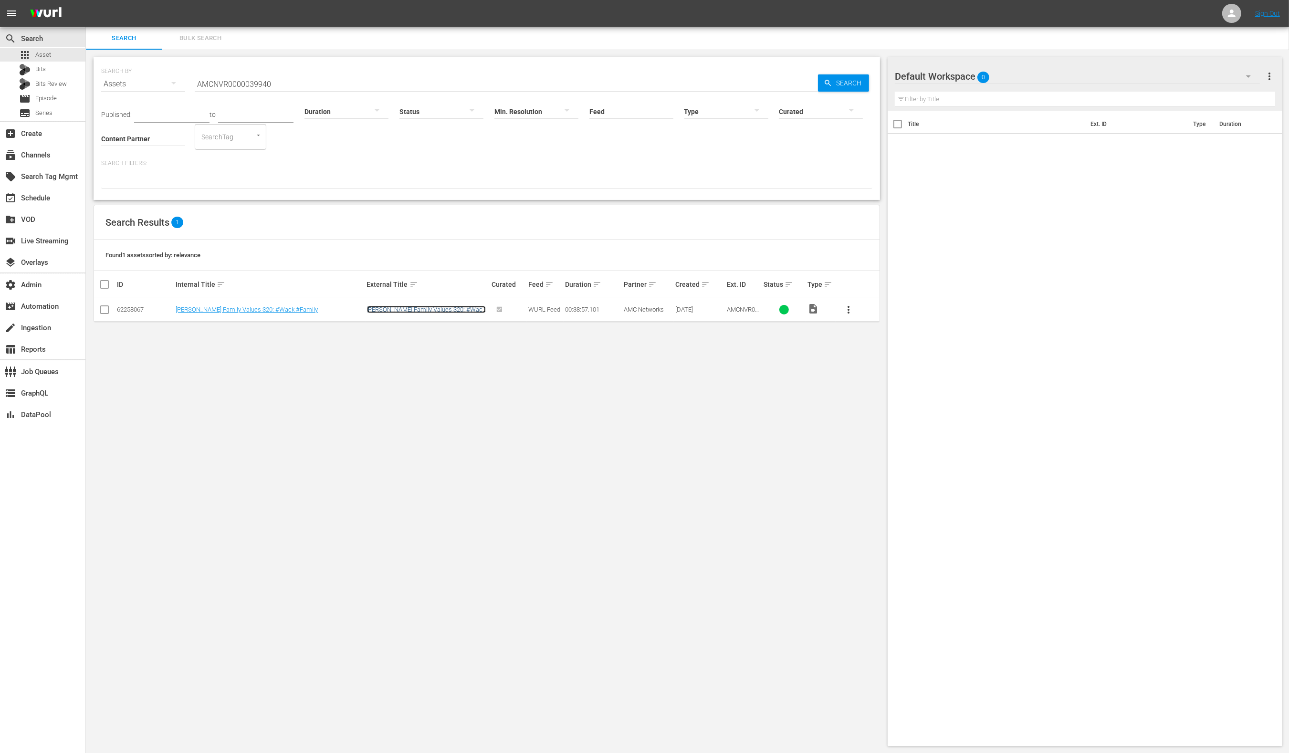
click at [383, 308] on link "[PERSON_NAME] Family Values 320: #Wack #Family" at bounding box center [426, 313] width 119 height 14
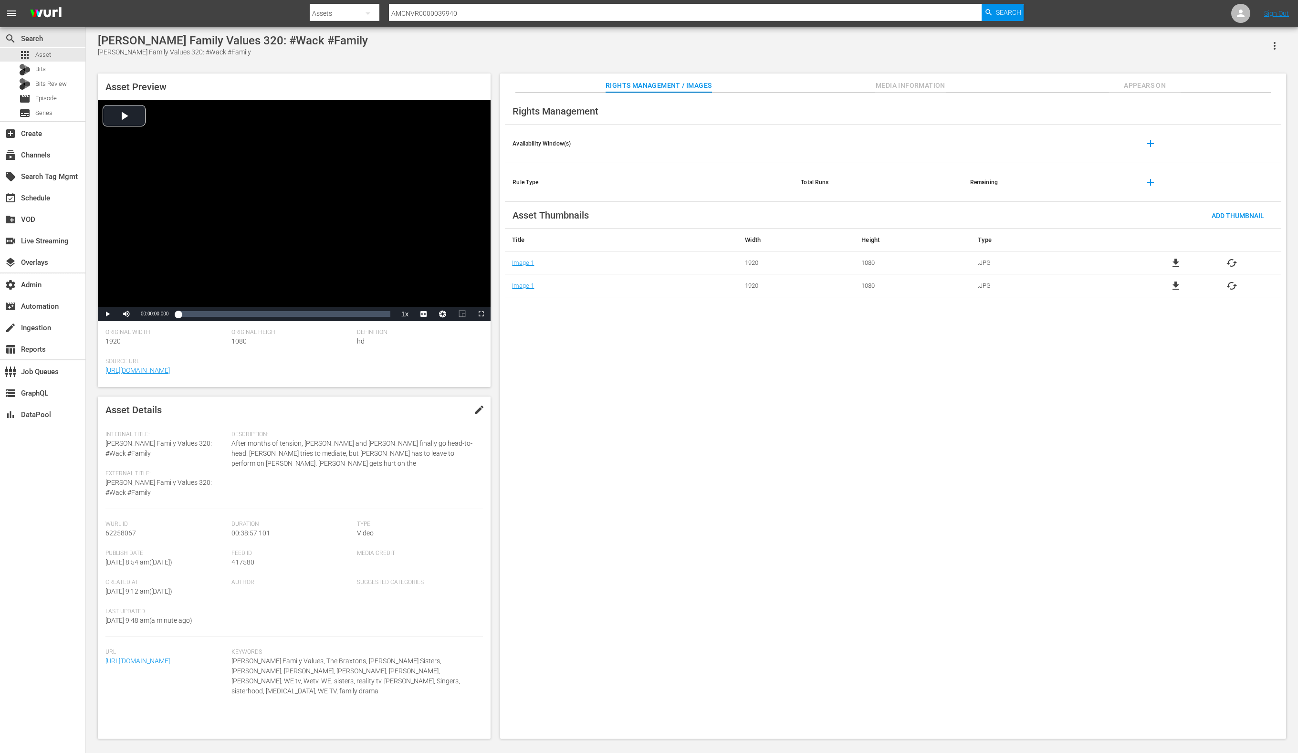
click at [912, 82] on span "Media Information" at bounding box center [911, 86] width 72 height 12
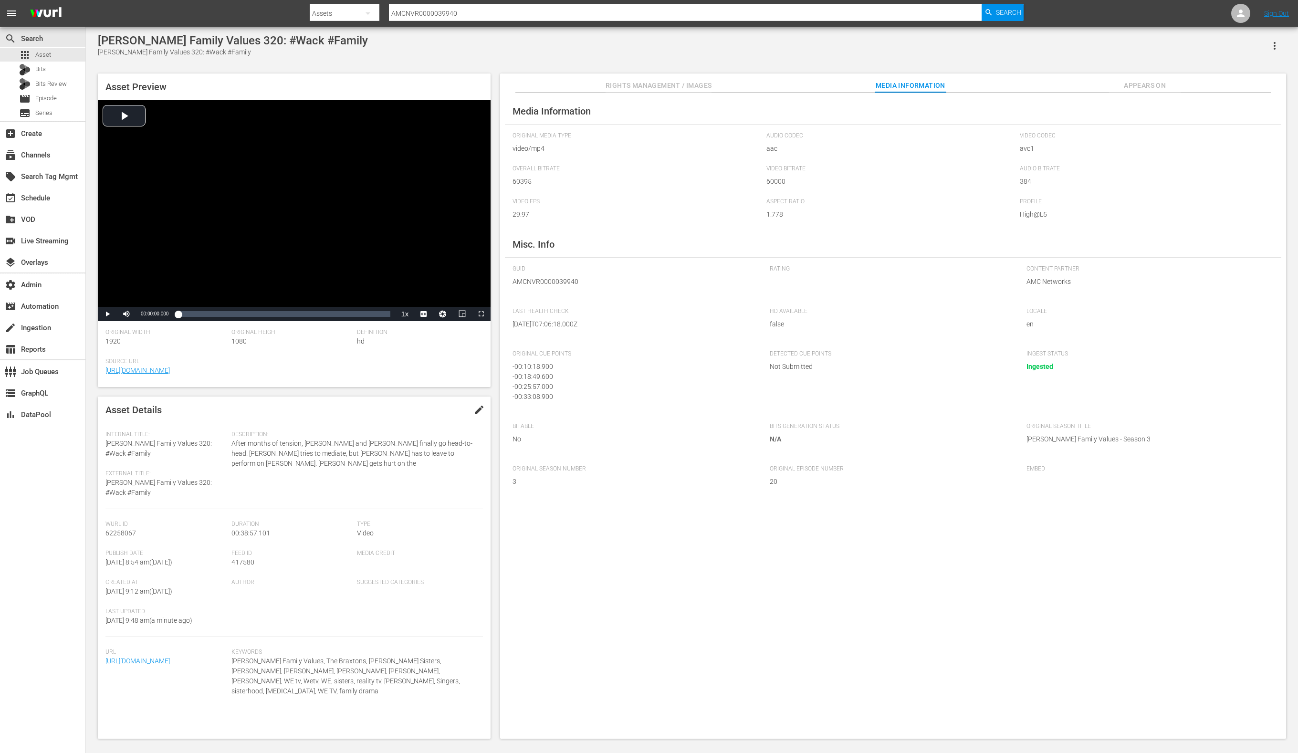
click at [422, 9] on input "AMCNVR0000039940" at bounding box center [685, 13] width 593 height 23
paste input "21"
type input "AMCNVR0000039921"
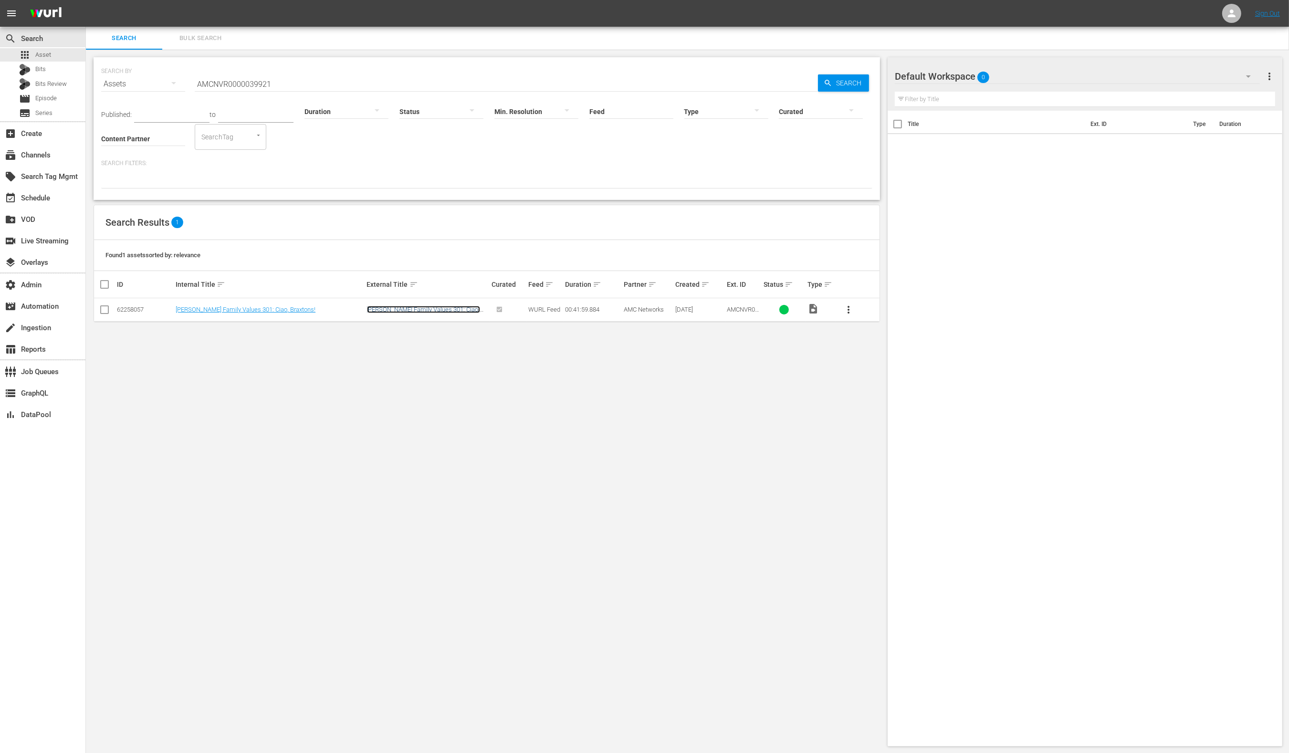
click at [453, 308] on link "[PERSON_NAME] Family Values 301: Ciao, Braxtons!" at bounding box center [423, 313] width 113 height 14
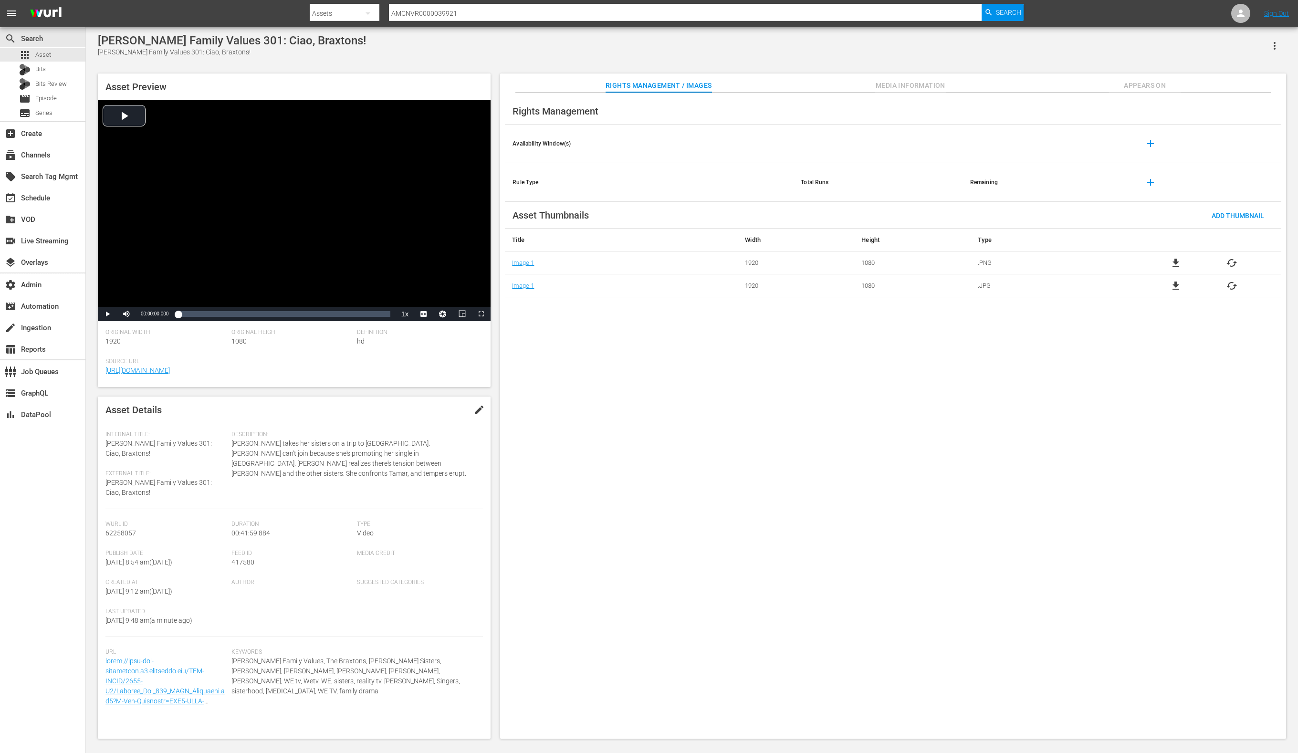
scroll to position [8, 0]
click at [907, 81] on span "Media Information" at bounding box center [911, 86] width 72 height 12
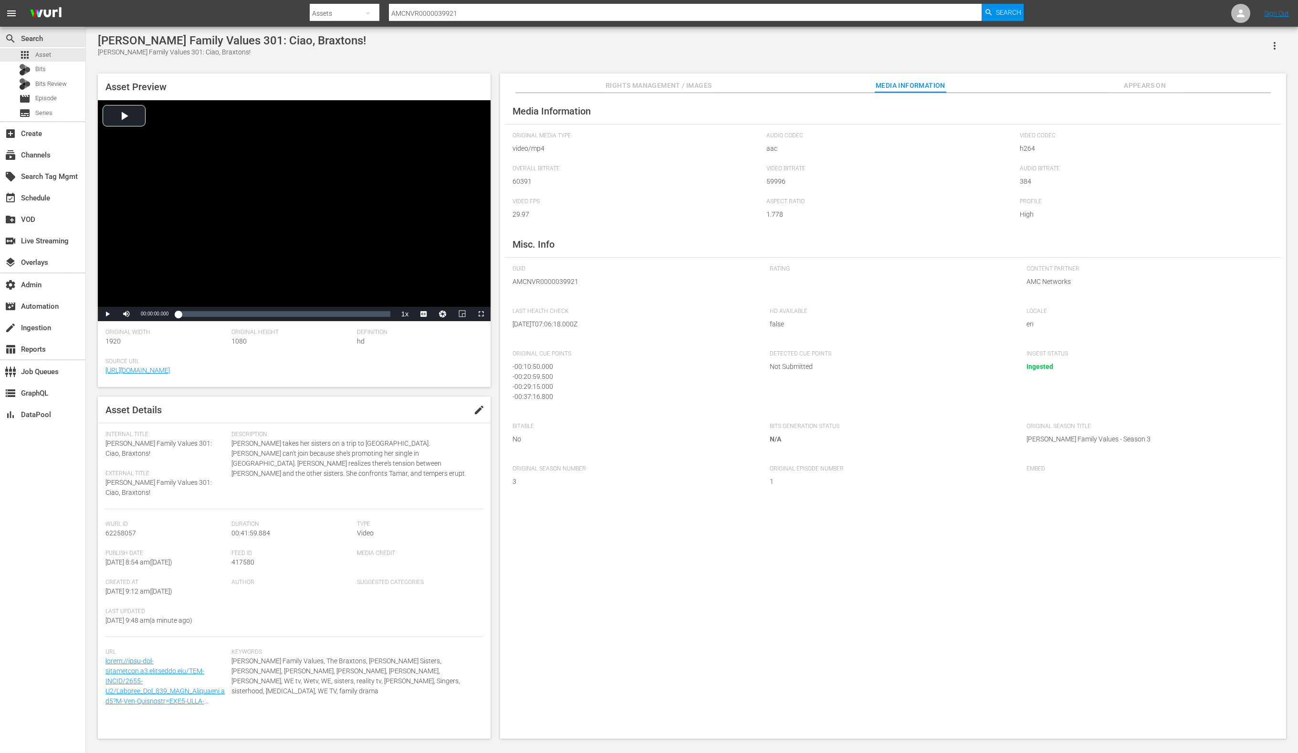
click at [536, 11] on input "AMCNVR0000039921" at bounding box center [685, 13] width 593 height 23
click at [537, 11] on input "AMCNVR0000039921" at bounding box center [685, 13] width 593 height 23
paste input "2086"
type input "AMCNVR0000020861"
click at [1013, 10] on span "Search" at bounding box center [1008, 12] width 25 height 17
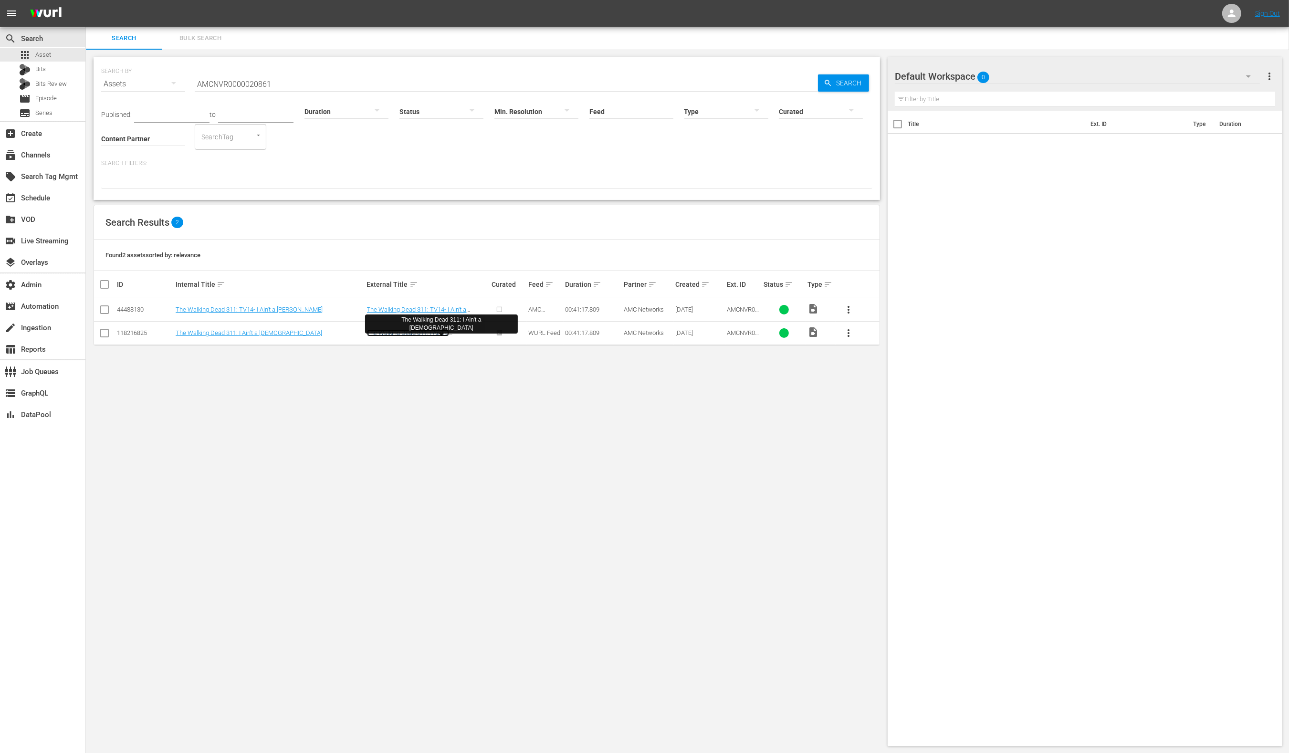
click at [383, 335] on link "The Walking Dead 311: I Ain't a [DEMOGRAPHIC_DATA]" at bounding box center [408, 336] width 82 height 14
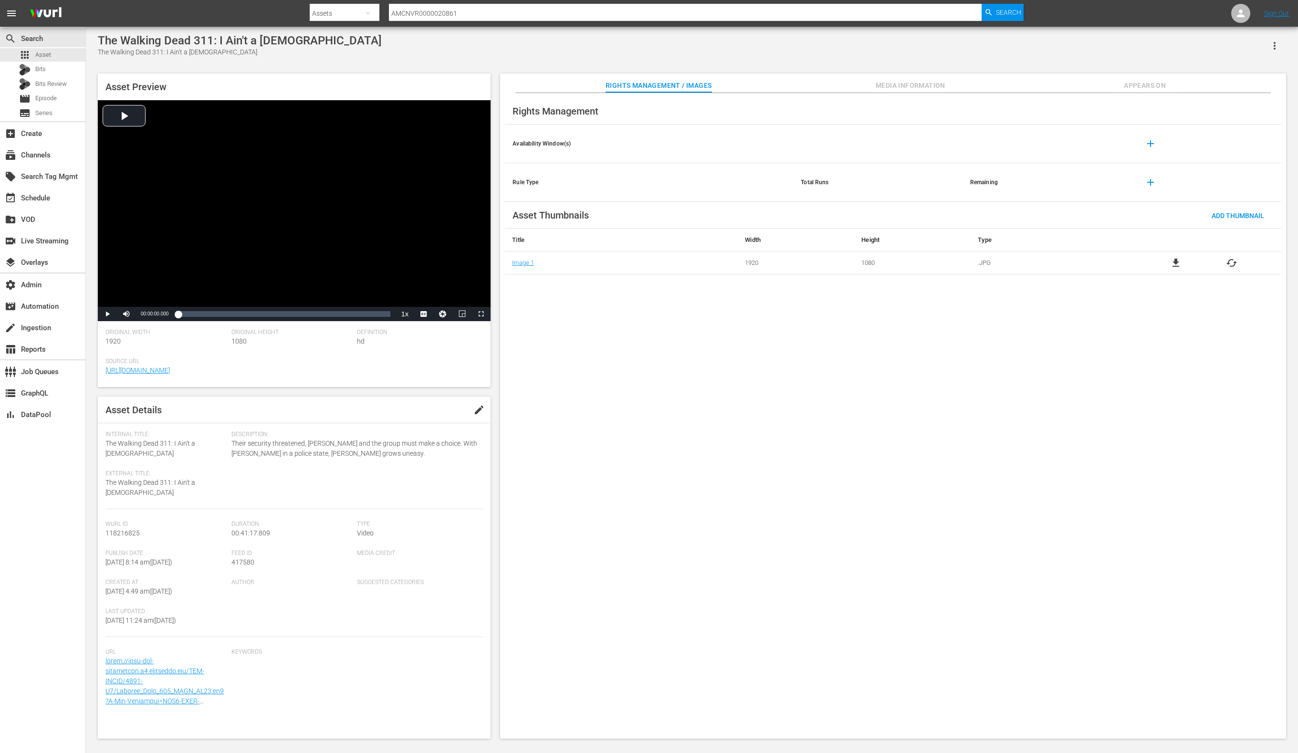
click at [898, 80] on span "Media Information" at bounding box center [911, 86] width 72 height 12
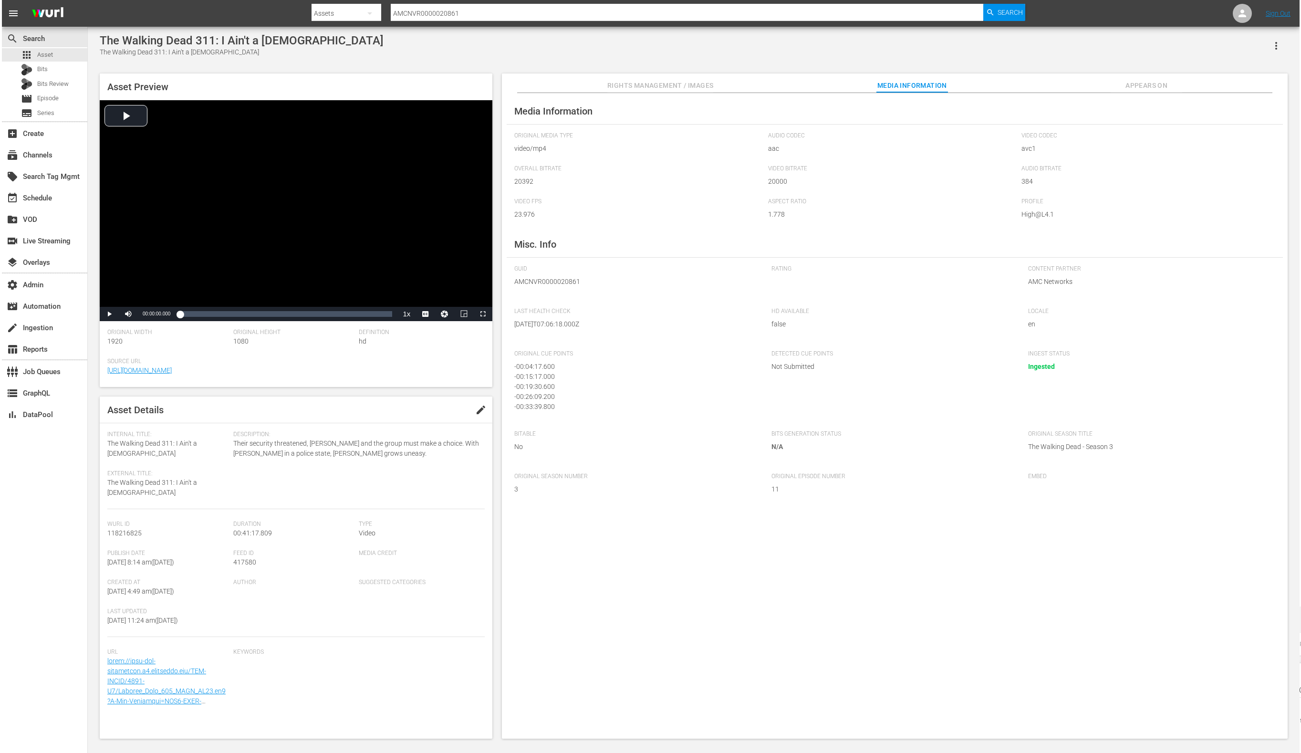
scroll to position [12, 0]
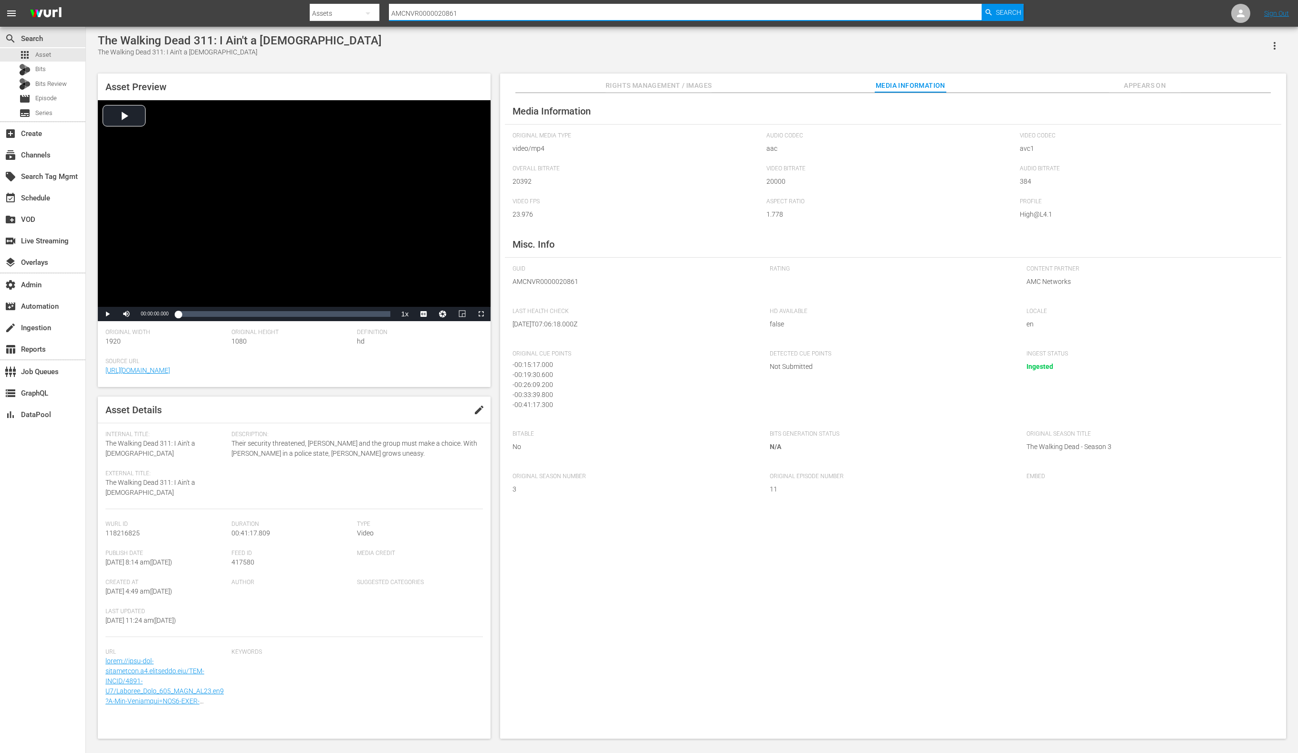
click at [525, 10] on input "AMCNVR0000020861" at bounding box center [685, 13] width 593 height 23
paste input "52278"
type input "AMCNVR0000052278"
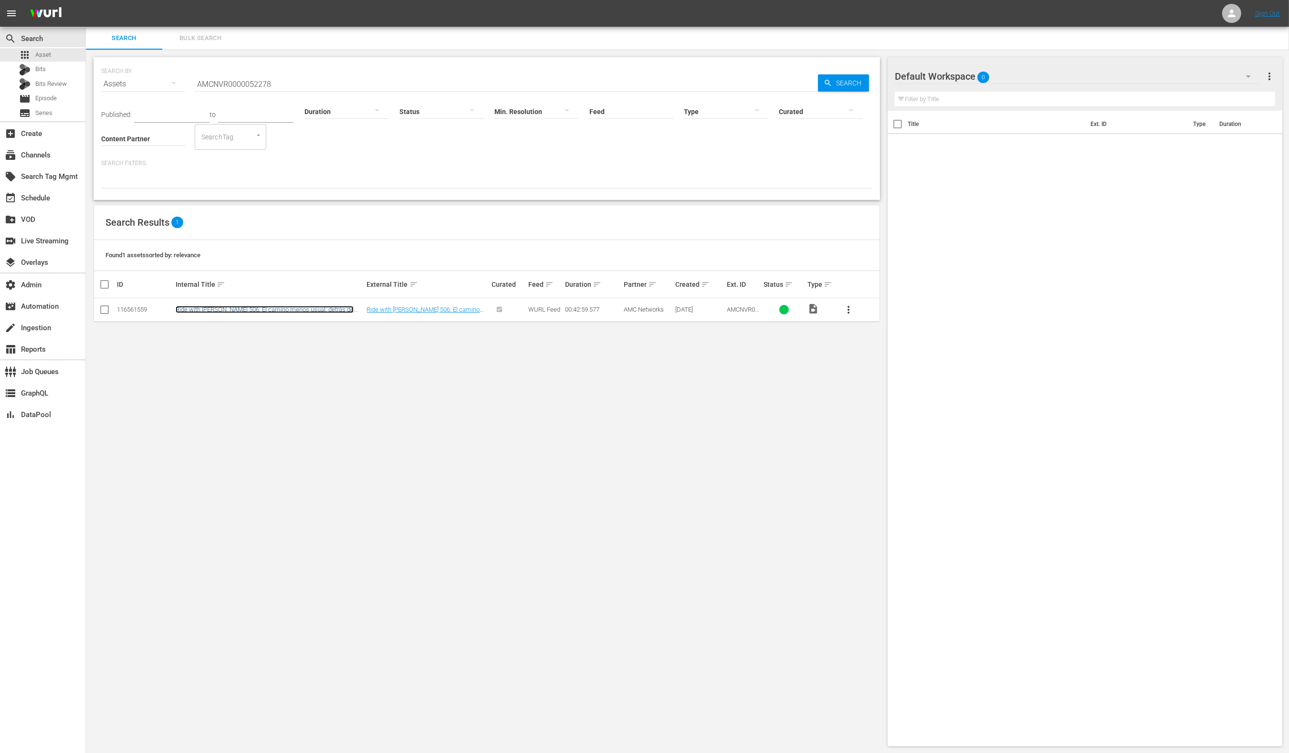
click at [336, 307] on link "Ride with [PERSON_NAME] 506: El camino menos usual: detrás de escena" at bounding box center [265, 313] width 178 height 14
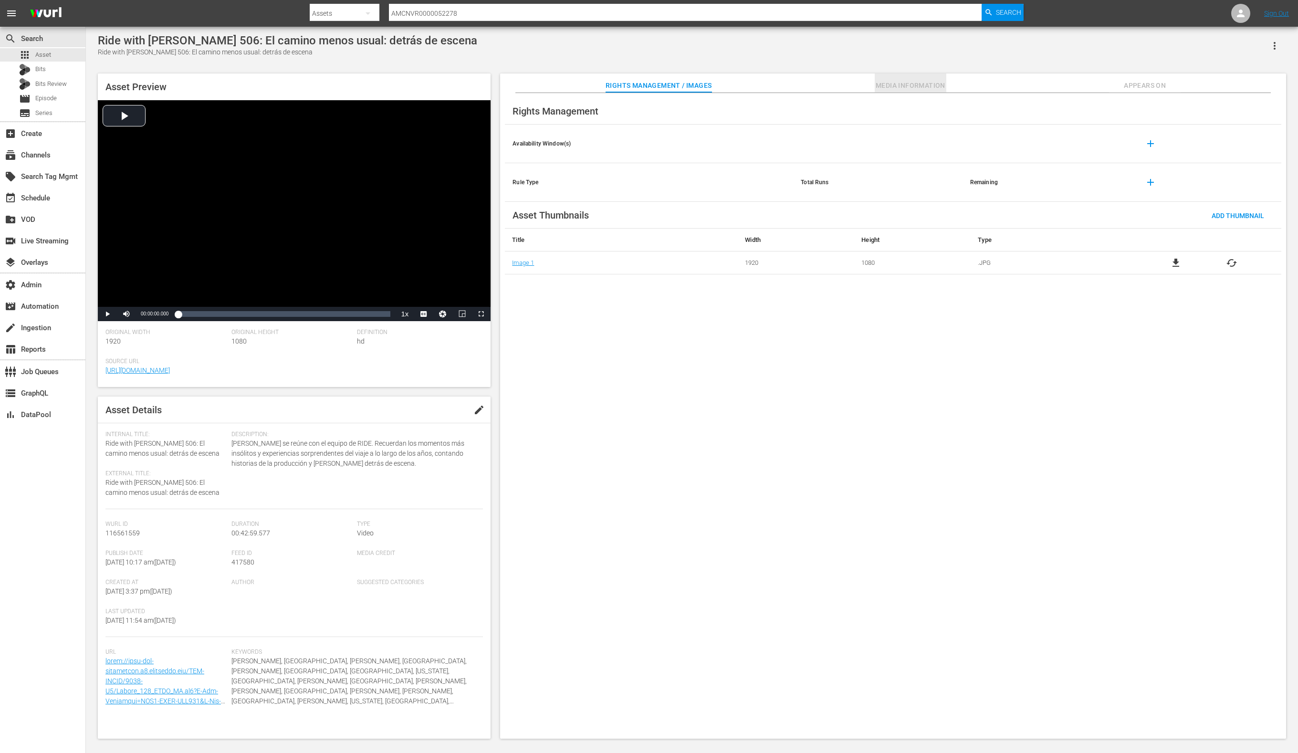
click at [907, 81] on span "Media Information" at bounding box center [911, 86] width 72 height 12
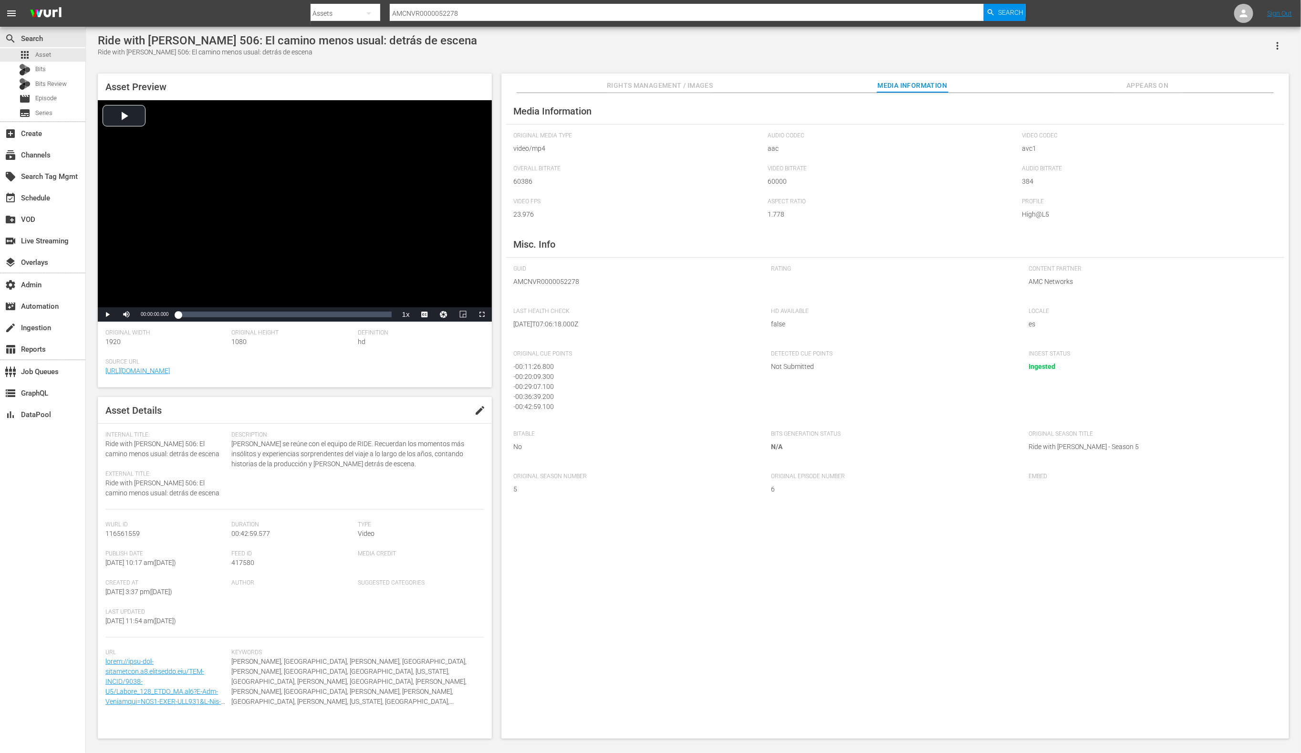
click at [596, 12] on input "AMCNVR0000052278" at bounding box center [687, 13] width 595 height 23
paste input "69"
type input "AMCNVR0000052269"
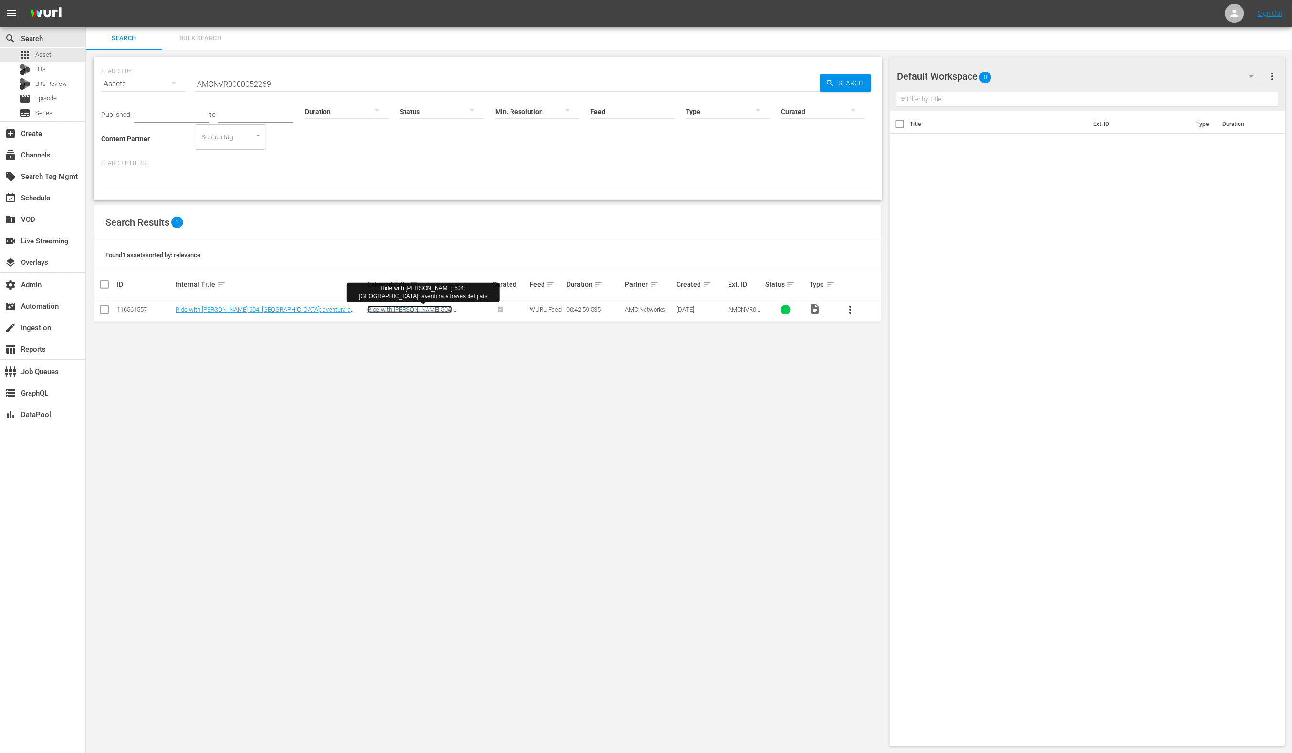
click at [367, 312] on link "Ride with [PERSON_NAME] 504: [GEOGRAPHIC_DATA]: aventura a través del país" at bounding box center [425, 316] width 116 height 21
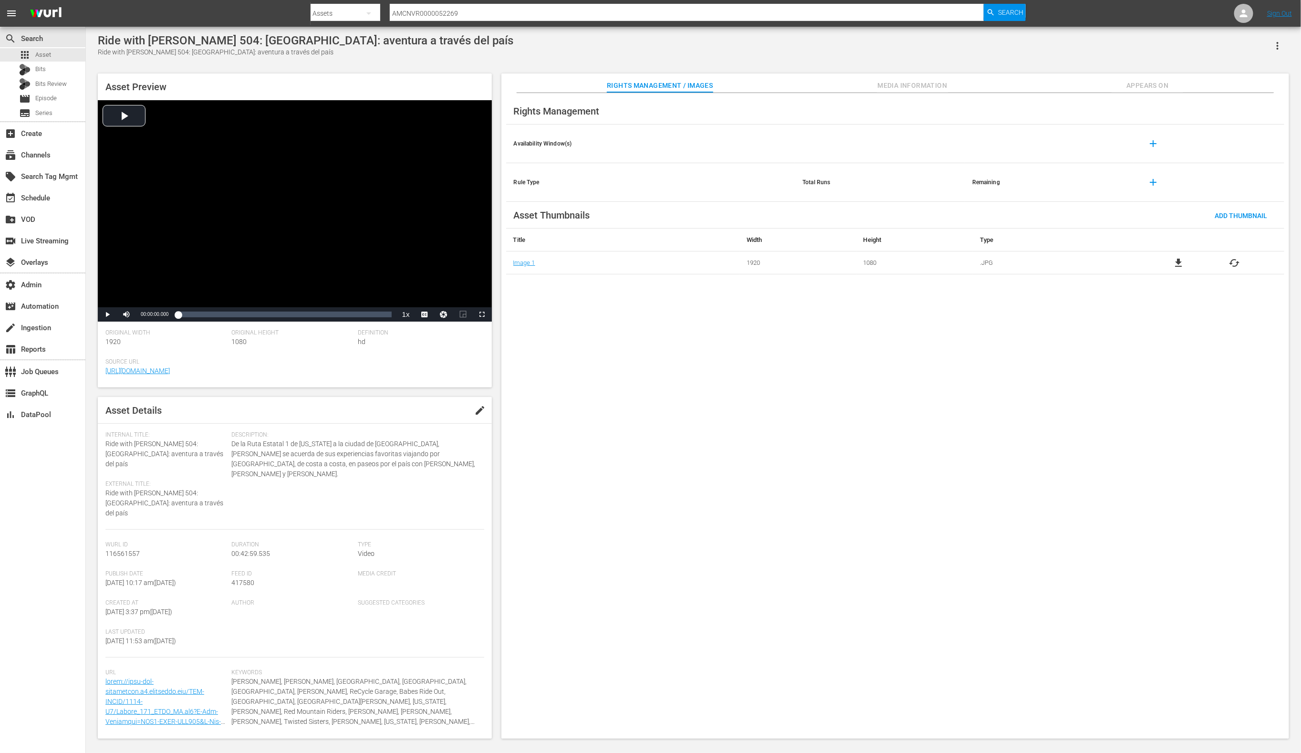
click at [887, 86] on span "Media Information" at bounding box center [913, 86] width 72 height 12
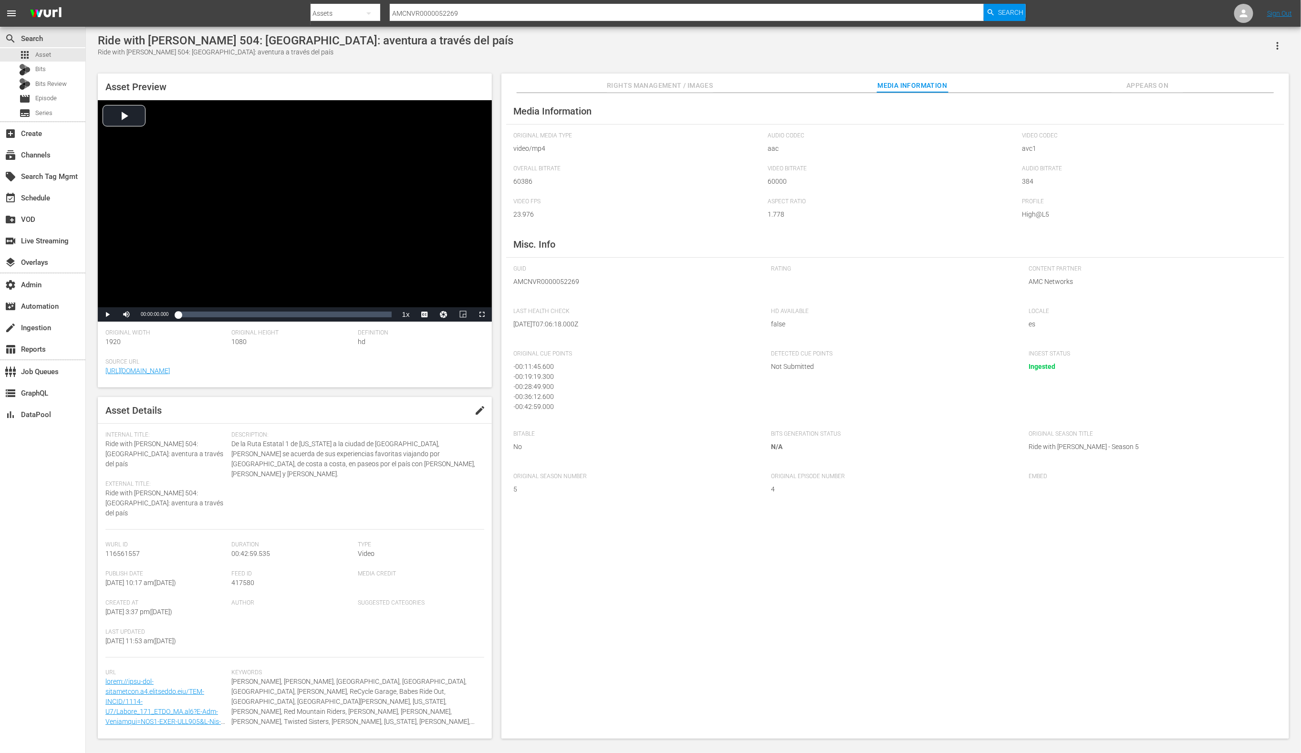
click at [590, 13] on input "AMCNVR0000052269" at bounding box center [687, 13] width 595 height 23
paste input "3699"
type input "AMCNVR0000036999"
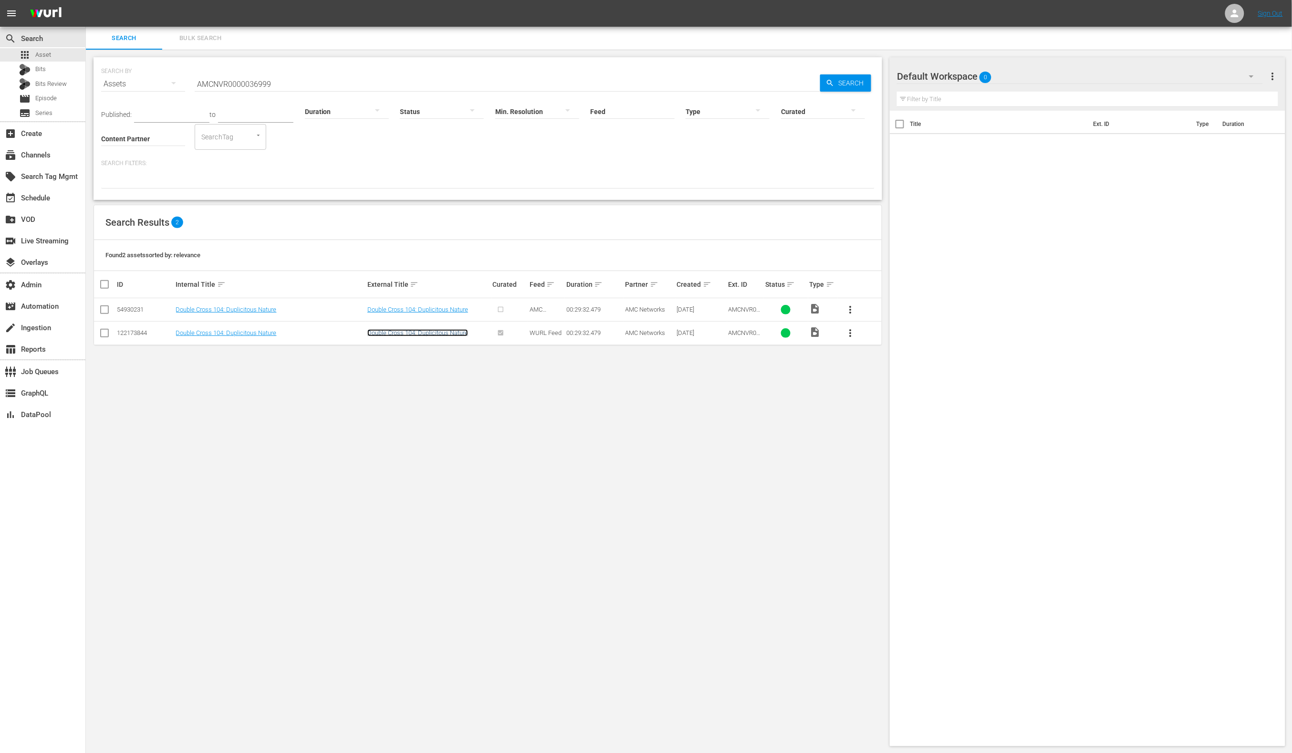
click at [388, 331] on link "Double Cross 104: Duplicitous Nature" at bounding box center [417, 332] width 101 height 7
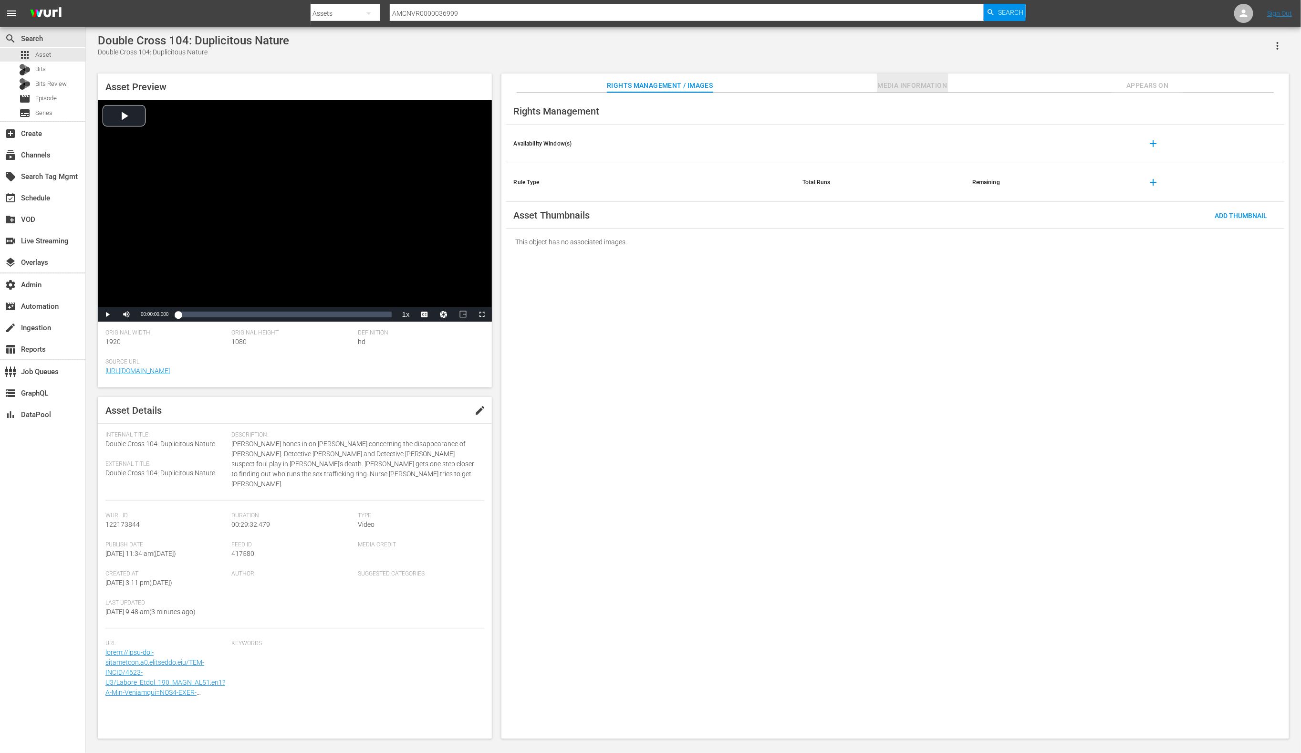
click at [918, 87] on span "Media Information" at bounding box center [913, 86] width 72 height 12
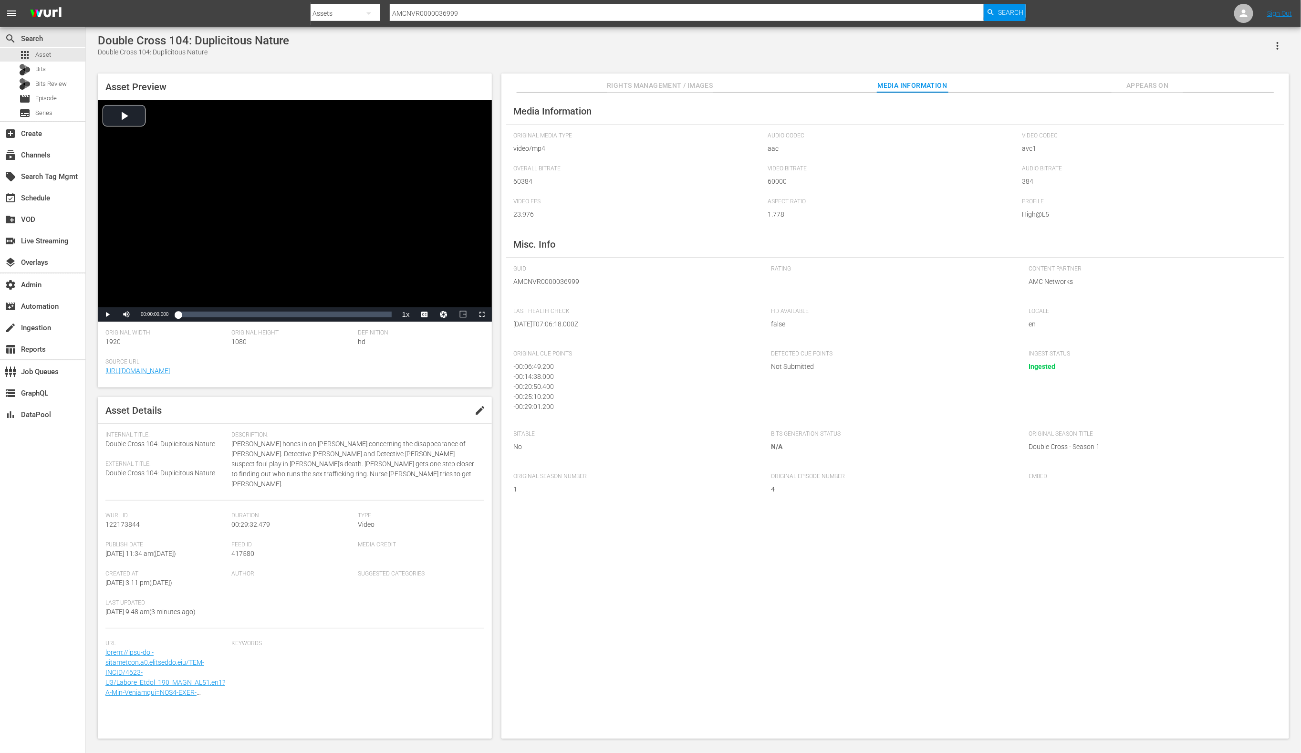
click at [673, 10] on input "AMCNVR0000036999" at bounding box center [687, 13] width 595 height 23
paste input "7001"
type input "AMCNVR0000037001"
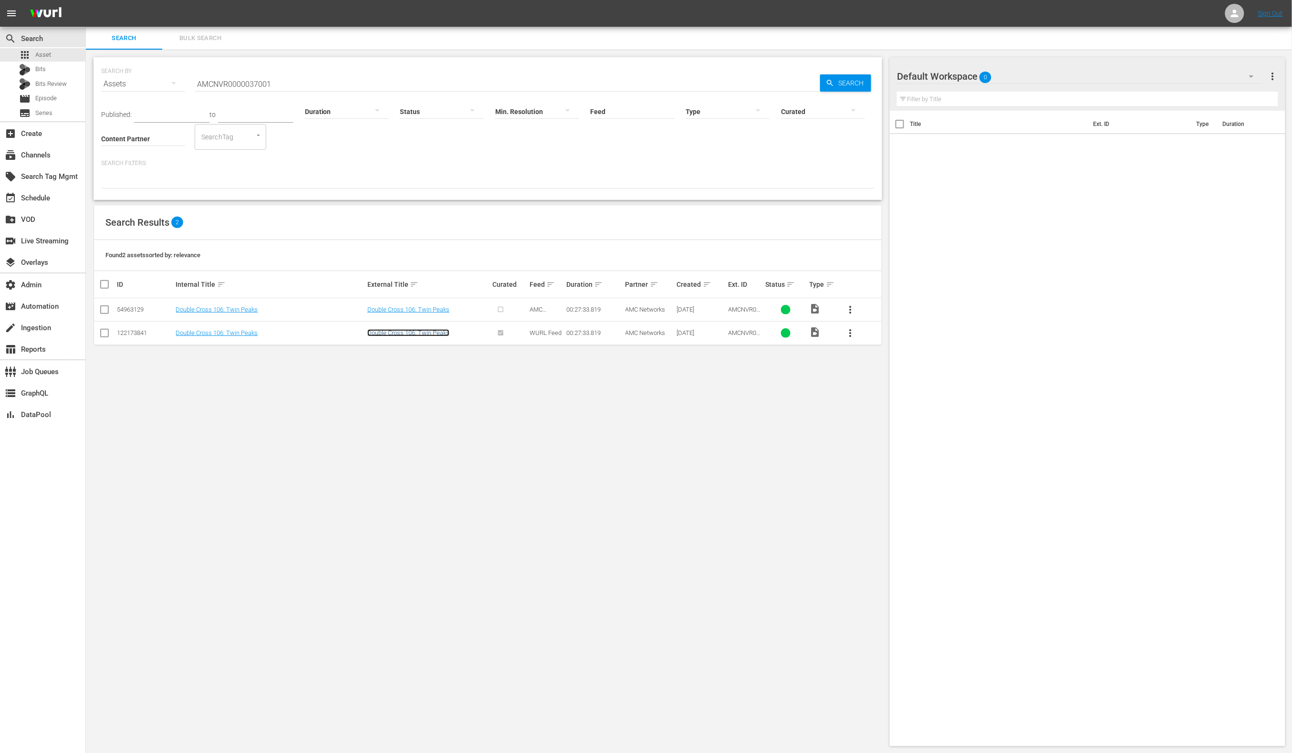
click at [380, 335] on link "Double Cross 106: Twin Peaks" at bounding box center [408, 332] width 82 height 7
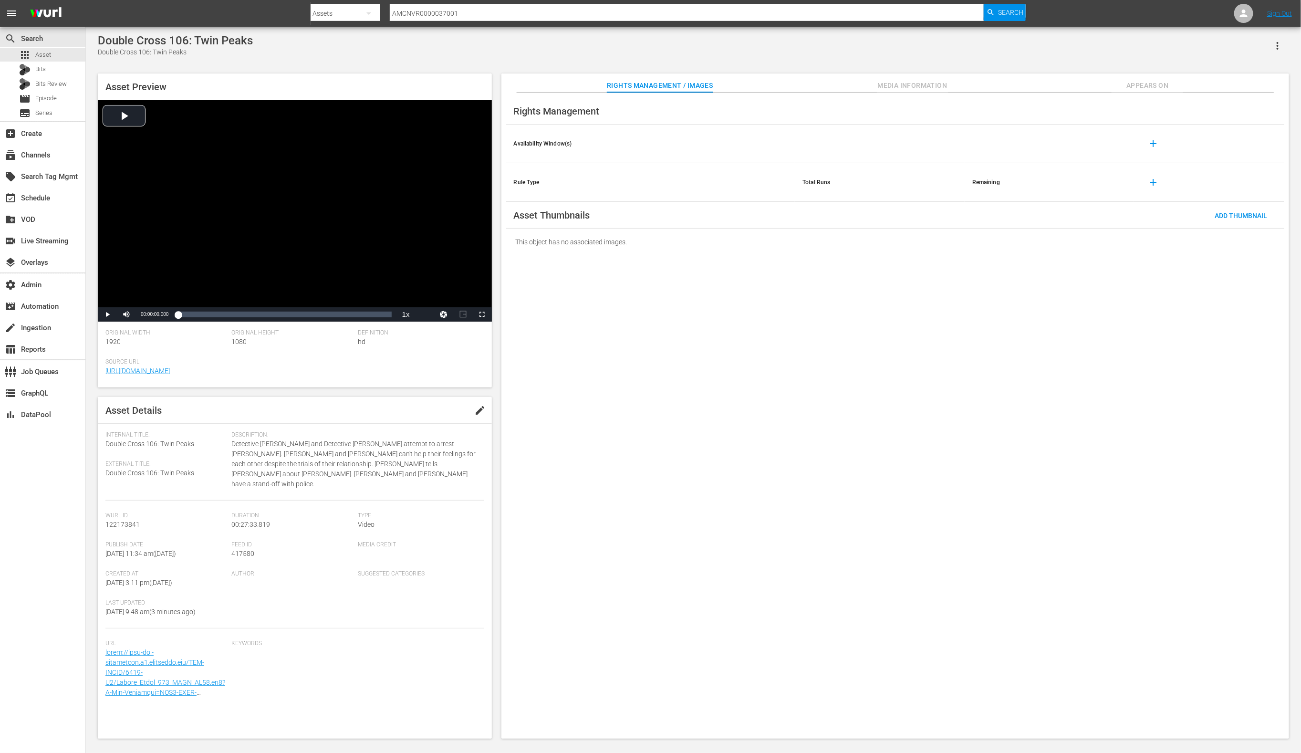
click at [921, 85] on span "Media Information" at bounding box center [913, 86] width 72 height 12
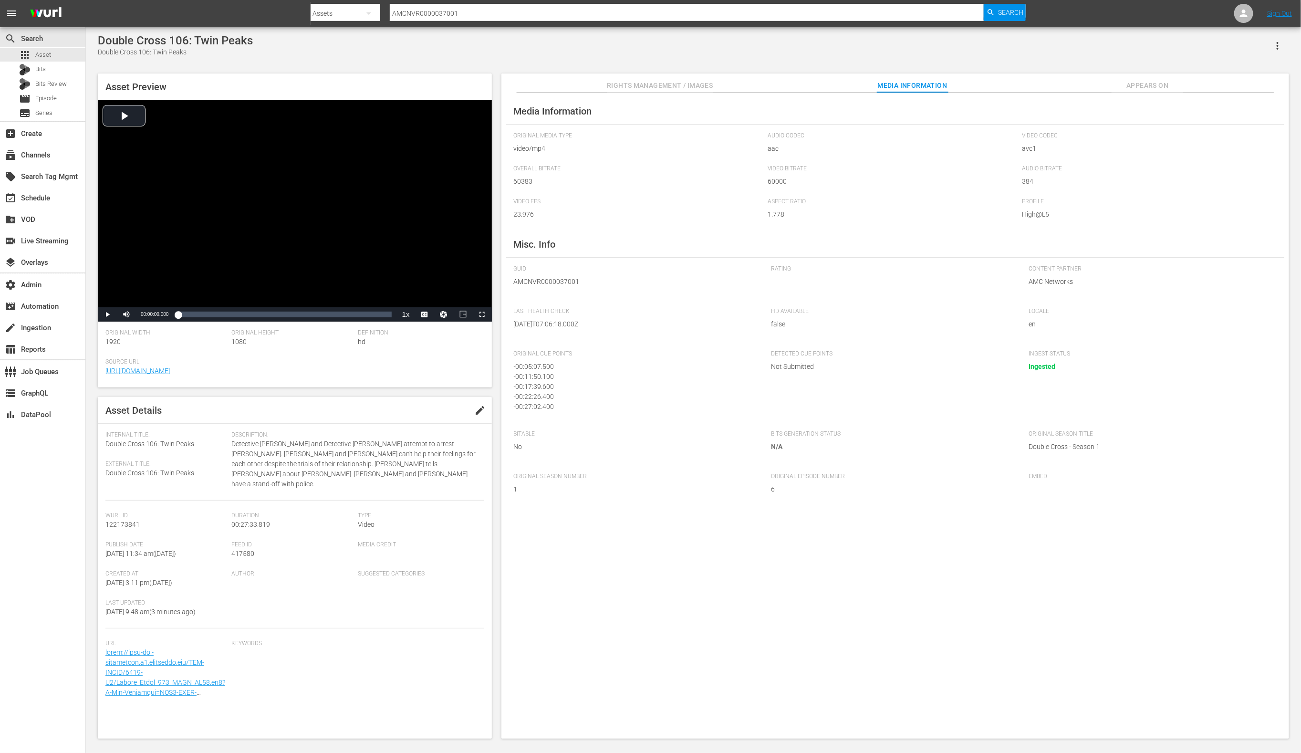
scroll to position [2, 0]
click at [471, 13] on input "AMCNVR0000037001" at bounding box center [687, 13] width 595 height 23
click at [472, 13] on input "AMCNVR0000037001" at bounding box center [687, 13] width 595 height 23
paste input "52268"
type input "AMCNVR0000052268"
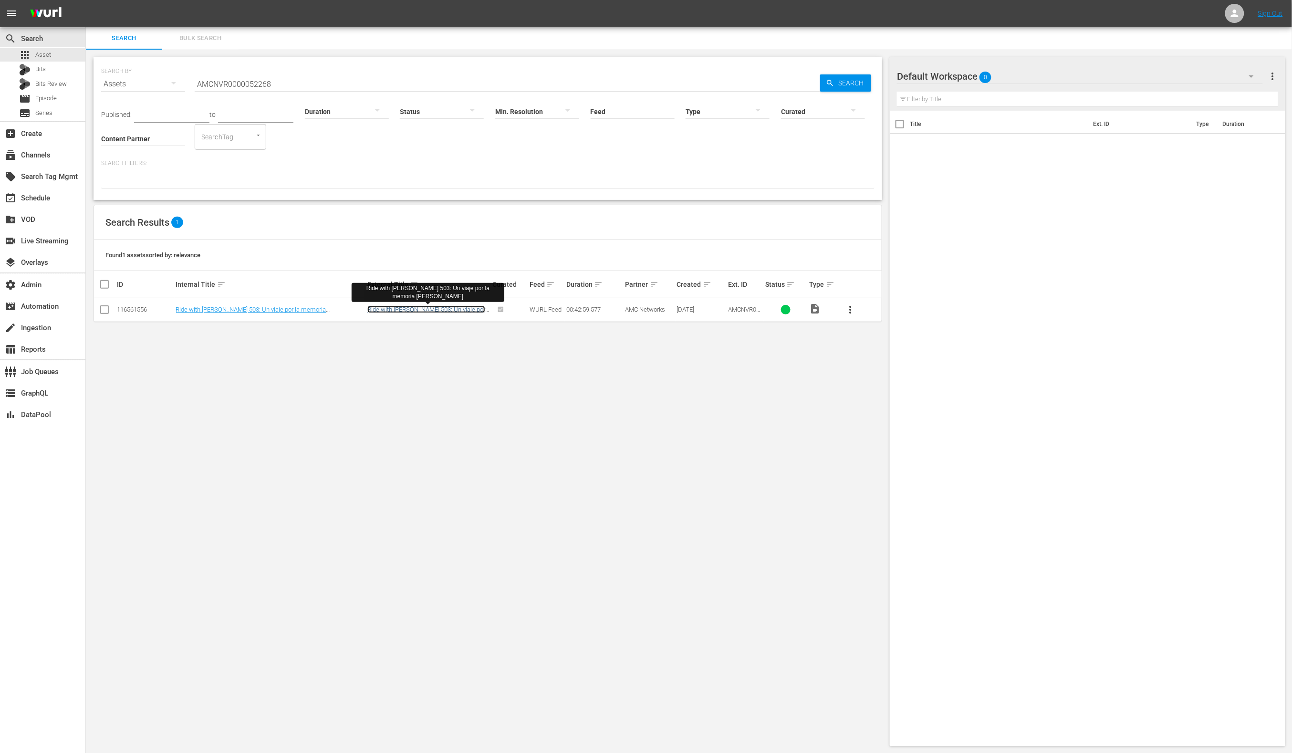
click at [434, 307] on link "Ride with [PERSON_NAME] 503: Un viaje por la memoria [PERSON_NAME]" at bounding box center [426, 313] width 118 height 14
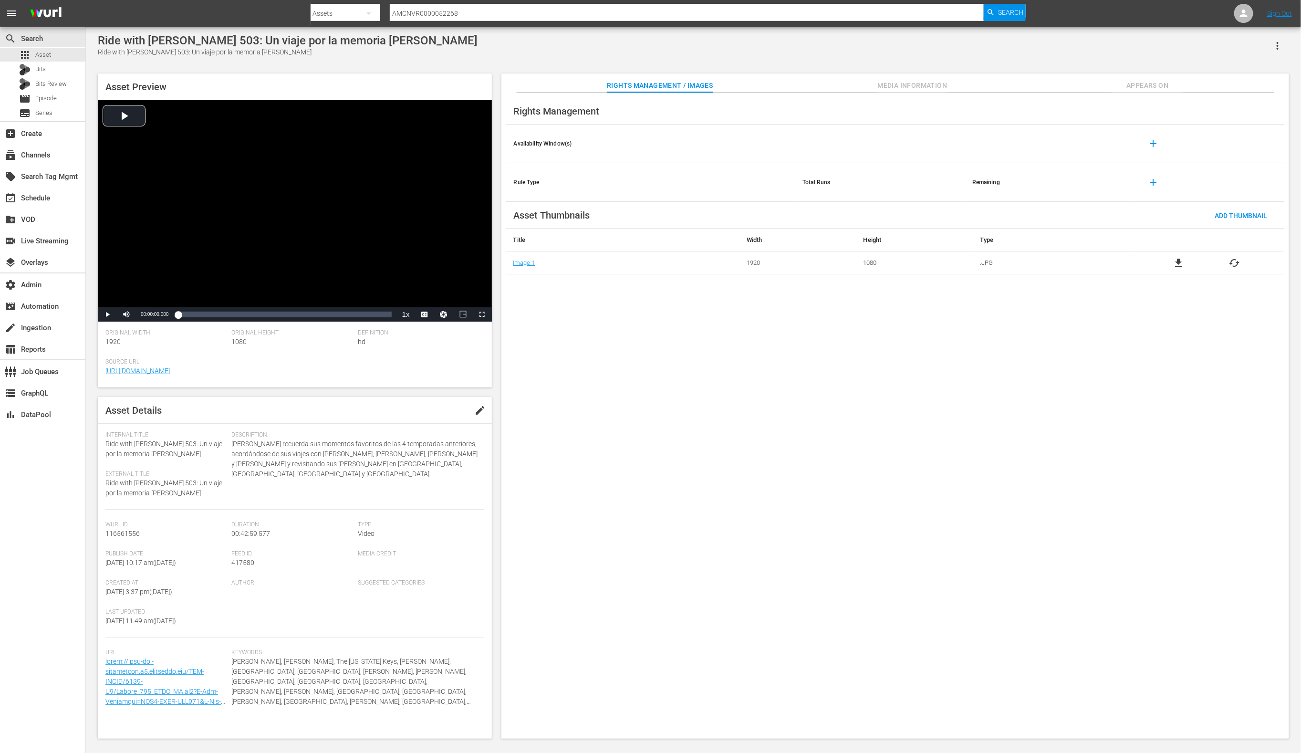
click at [927, 84] on span "Media Information" at bounding box center [913, 86] width 72 height 12
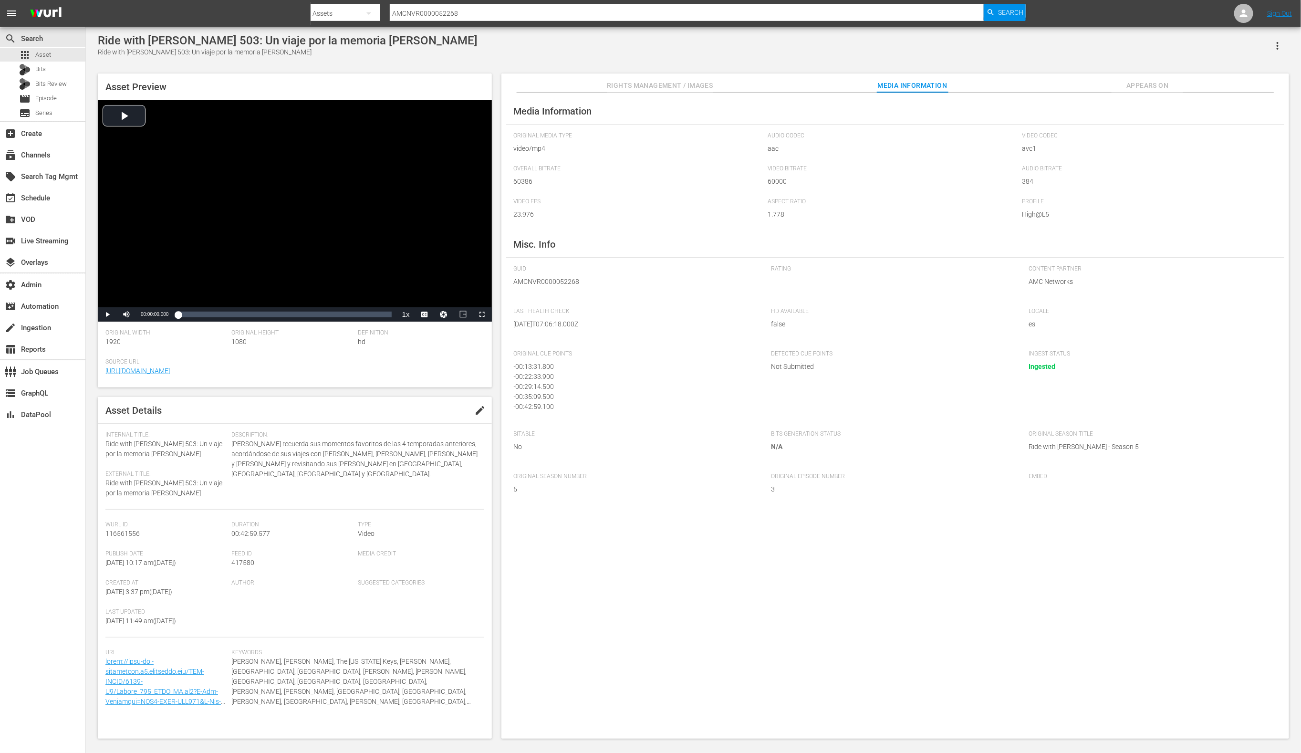
click at [418, 15] on input "AMCNVR0000052268" at bounding box center [687, 13] width 595 height 23
paste input "2"
click at [498, 14] on input "AMCNVR0000052262" at bounding box center [687, 13] width 595 height 23
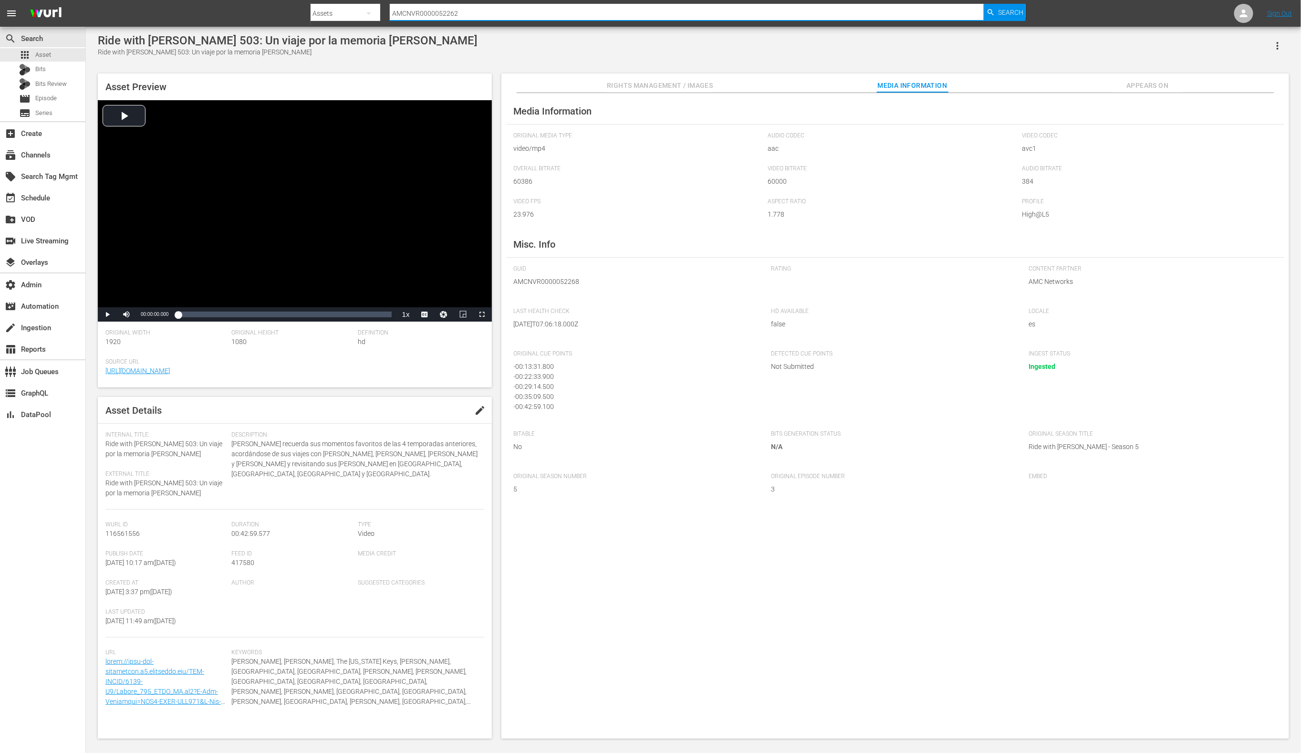
click at [498, 14] on input "AMCNVR0000052262" at bounding box center [687, 13] width 595 height 23
paste input "42914"
type input "AMCNVR0000042914"
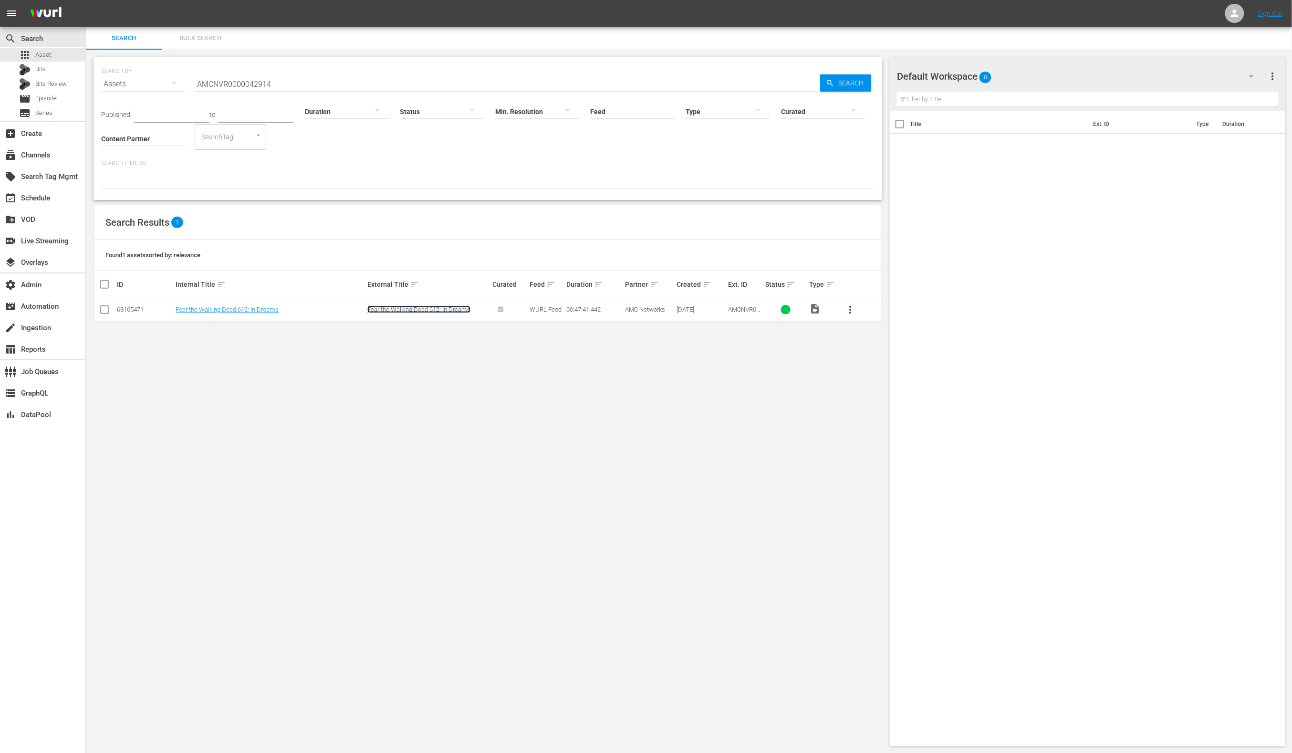
click at [440, 312] on link "Fear the Walking Dead 612: In Dreams" at bounding box center [418, 309] width 103 height 7
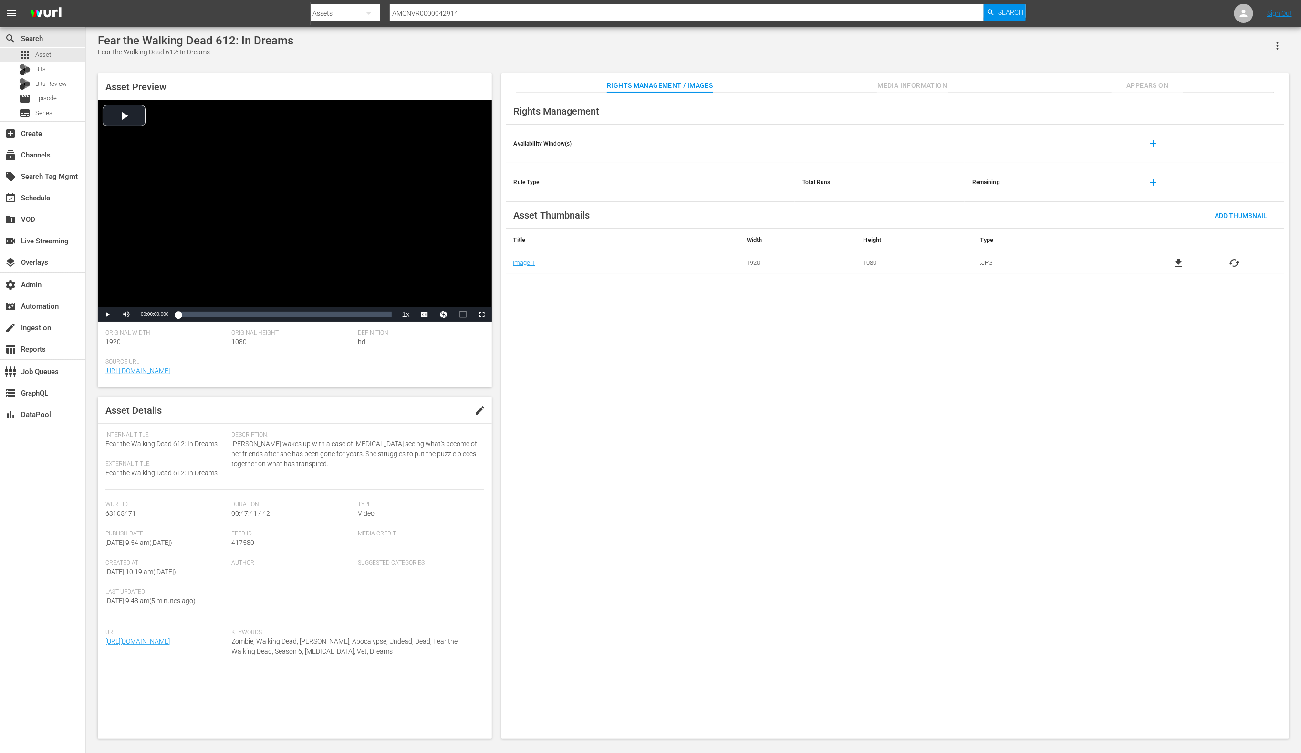
click at [935, 80] on span "Media Information" at bounding box center [913, 86] width 72 height 12
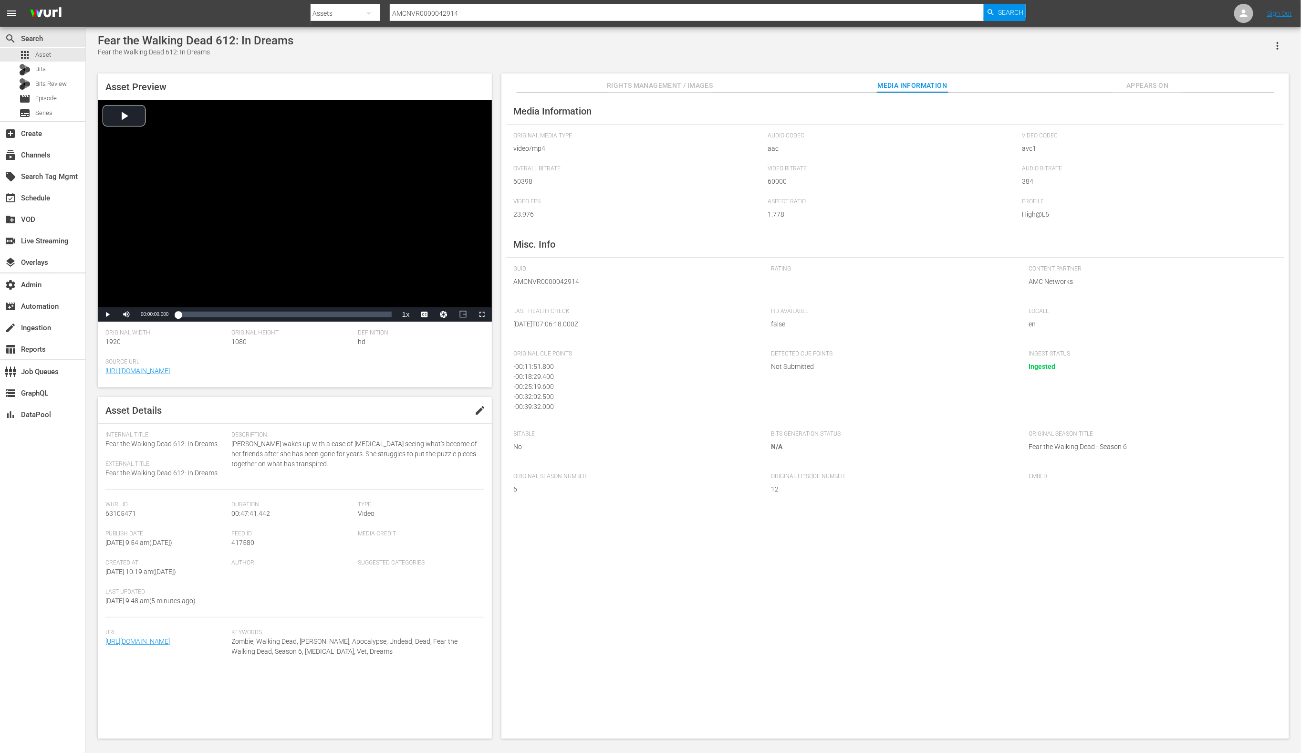
scroll to position [12, 0]
click at [431, 18] on input "AMCNVR0000042914" at bounding box center [687, 13] width 595 height 23
click at [430, 25] on div at bounding box center [687, 25] width 595 height 0
click at [430, 21] on hr at bounding box center [687, 21] width 595 height 0
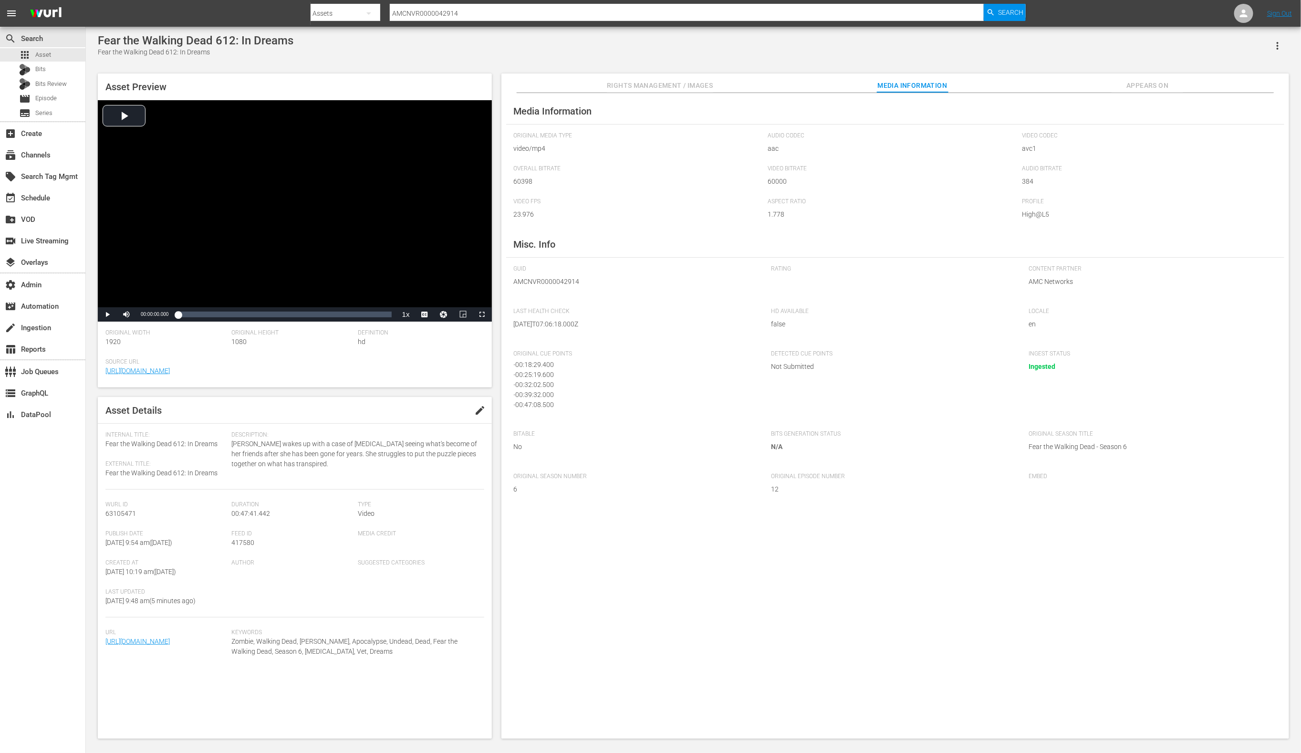
click at [430, 21] on hr at bounding box center [687, 21] width 595 height 0
click at [428, 14] on input "AMCNVR0000042914" at bounding box center [687, 13] width 595 height 23
paste input "02"
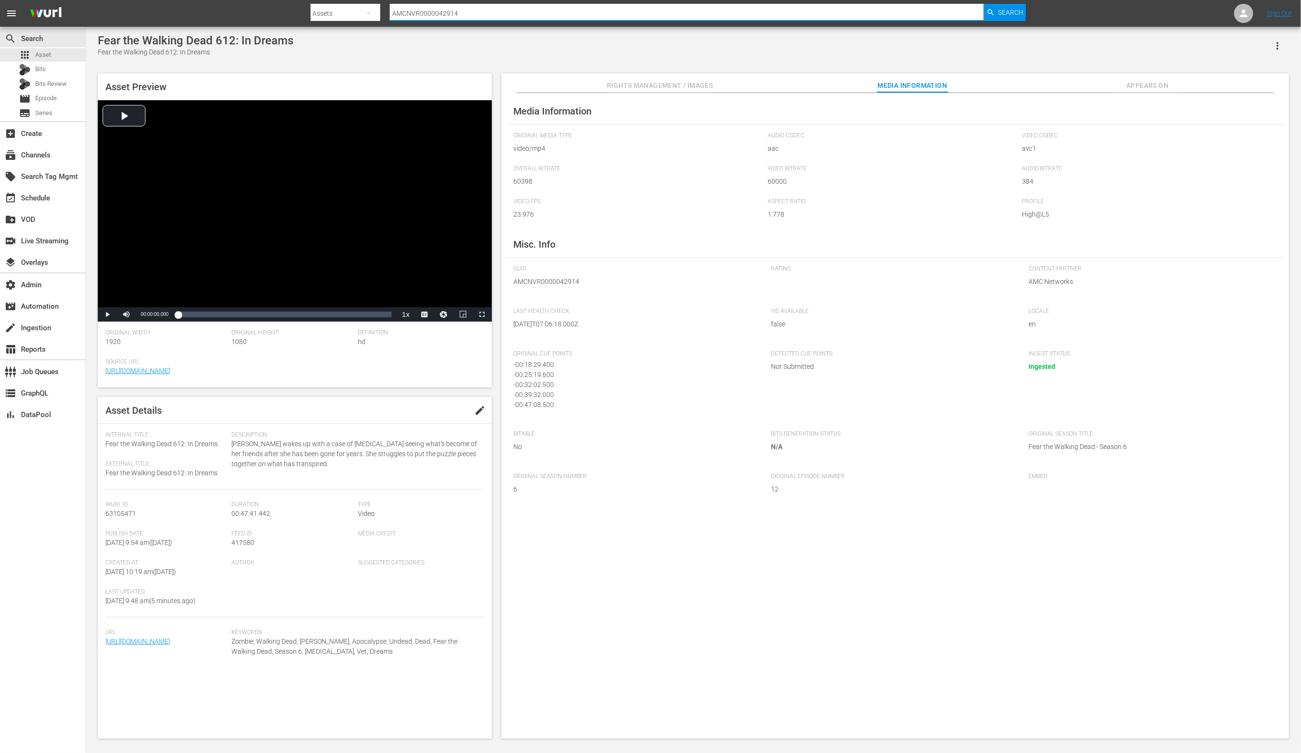
type input "AMCNVR0000042902"
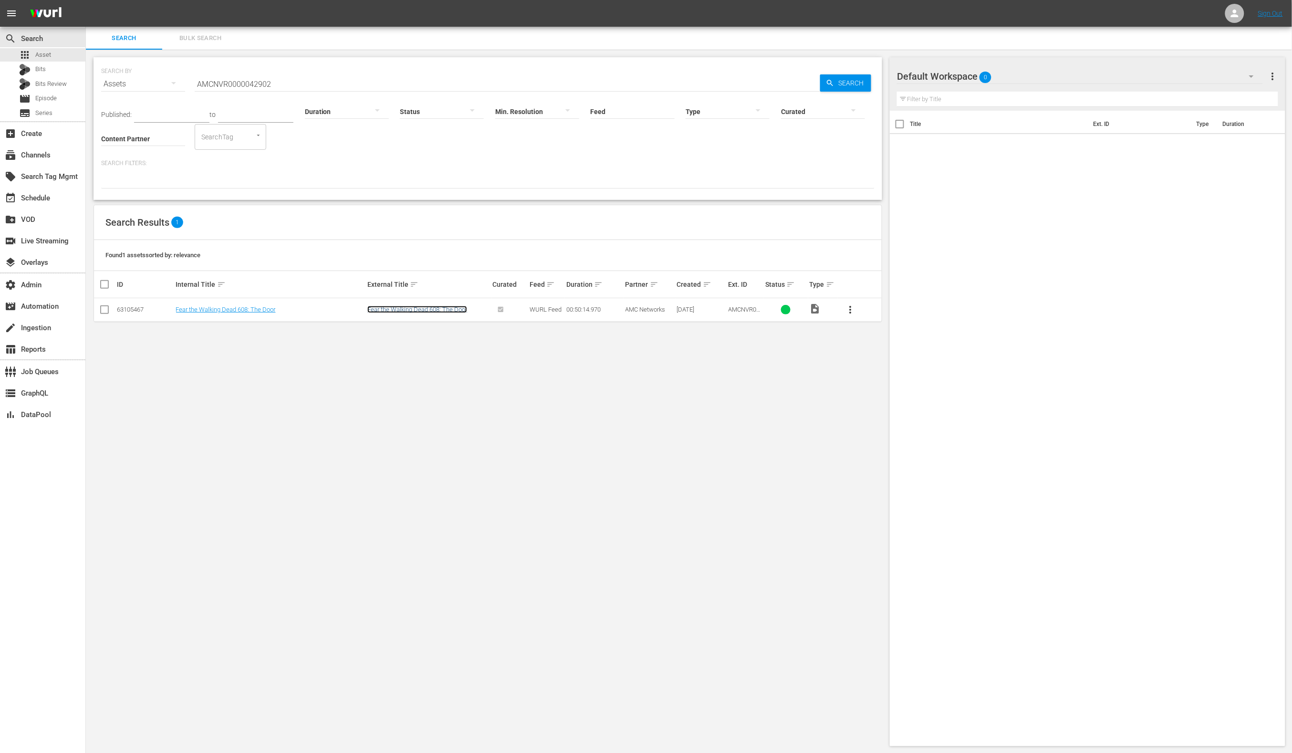
click at [462, 310] on link "Fear the Walking Dead 608: The Door" at bounding box center [417, 309] width 100 height 7
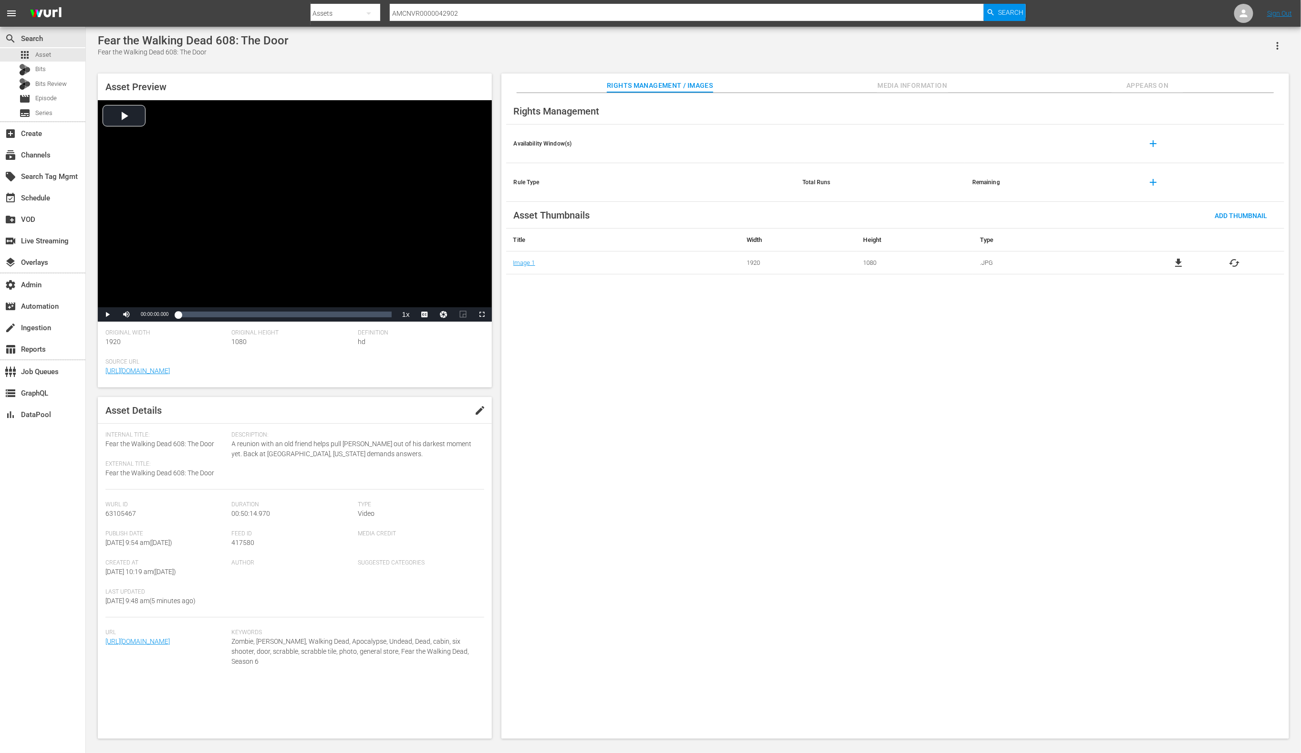
drag, startPoint x: 884, startPoint y: 84, endPoint x: 891, endPoint y: 85, distance: 7.3
click at [884, 84] on span "Media Information" at bounding box center [913, 86] width 72 height 12
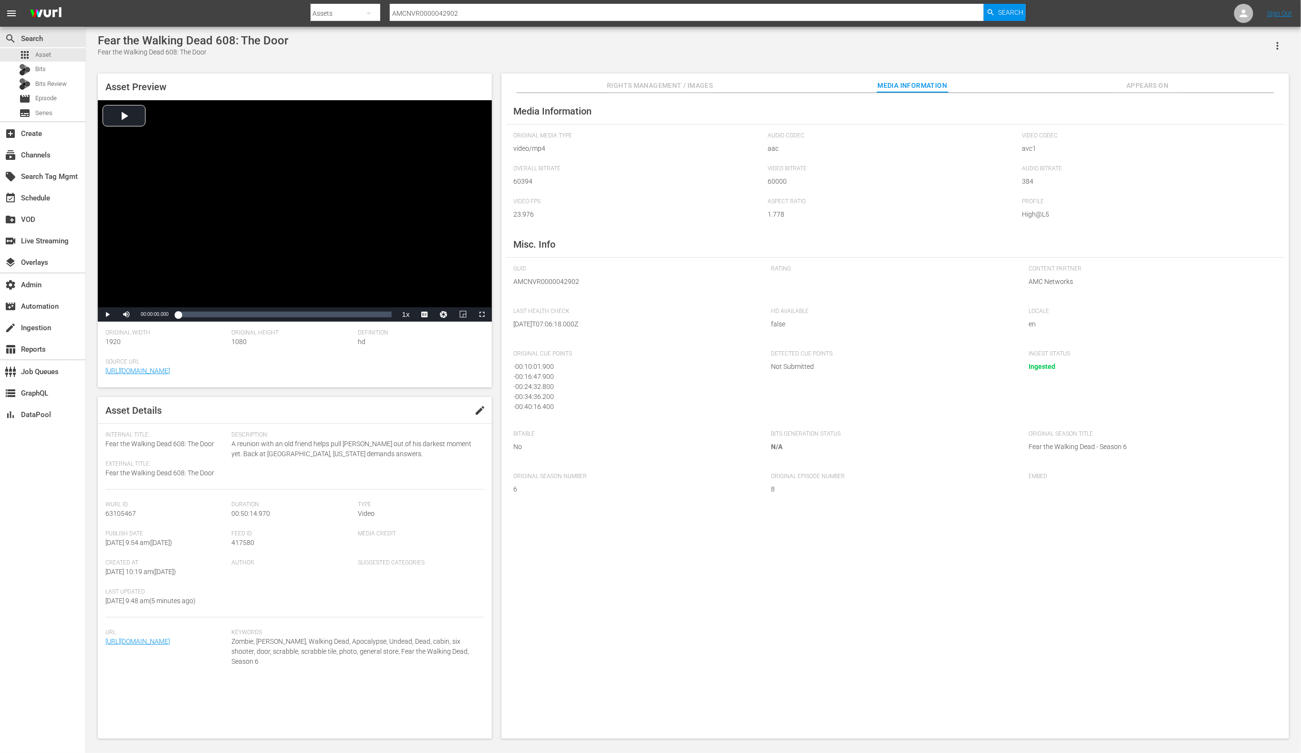
scroll to position [12, 0]
click at [465, 15] on input "AMCNVR0000042902" at bounding box center [687, 13] width 595 height 23
click at [465, 16] on input "AMCNVR0000042902" at bounding box center [687, 13] width 595 height 23
paste input "897"
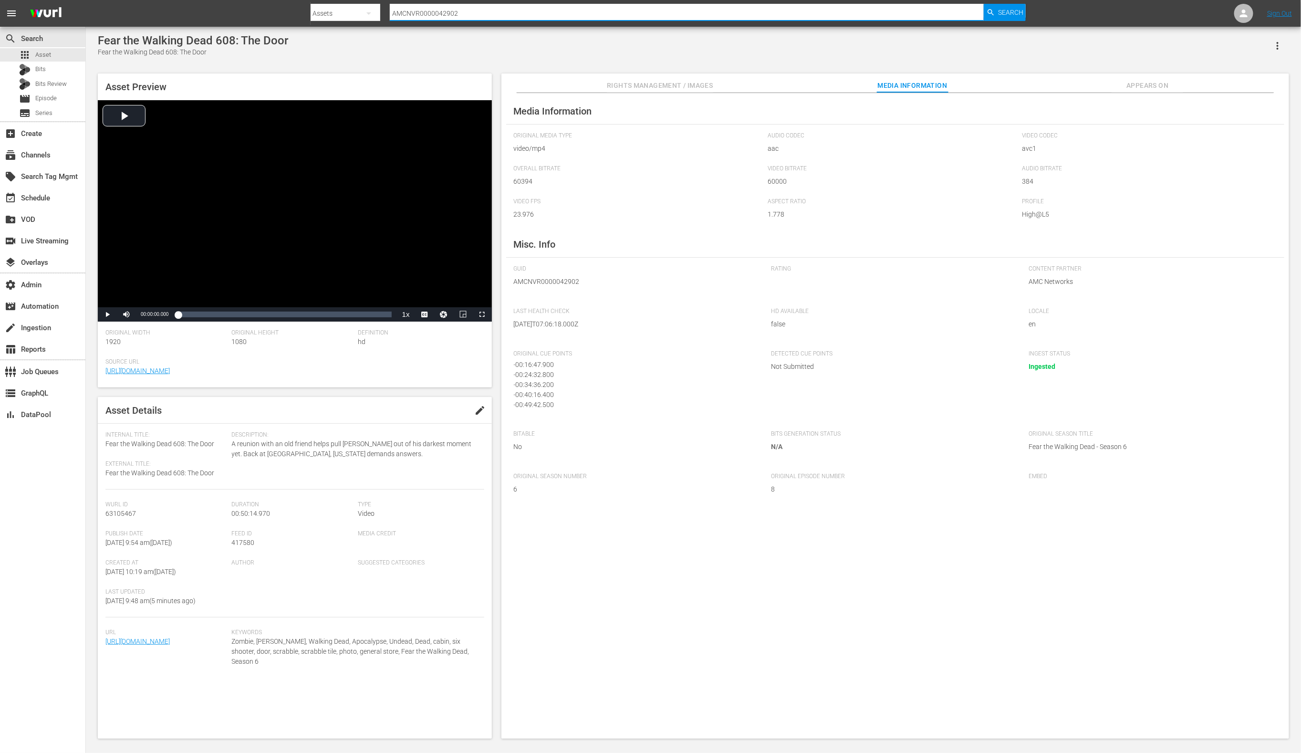
type input "AMCNVR0000042897"
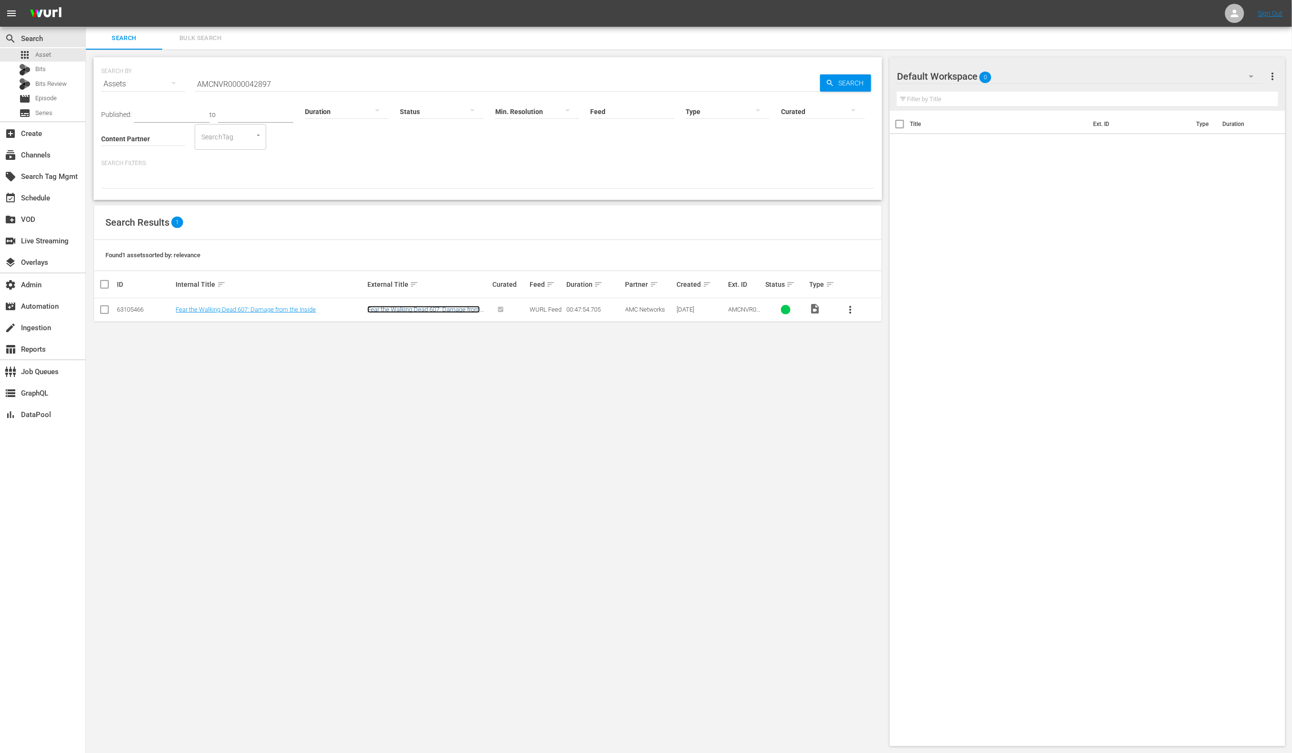
click at [396, 307] on link "Fear the Walking Dead 607: Damage from the Inside" at bounding box center [423, 313] width 113 height 14
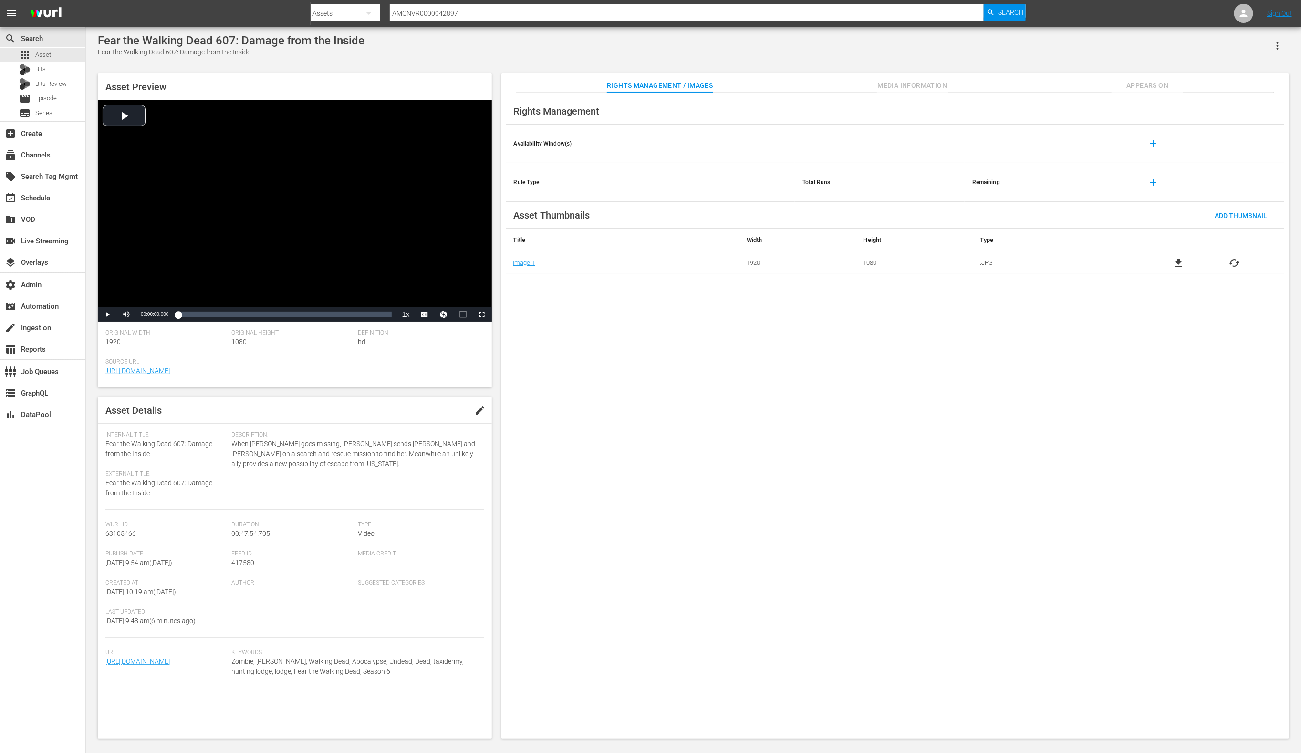
scroll to position [9, 0]
click at [919, 81] on span "Media Information" at bounding box center [913, 86] width 72 height 12
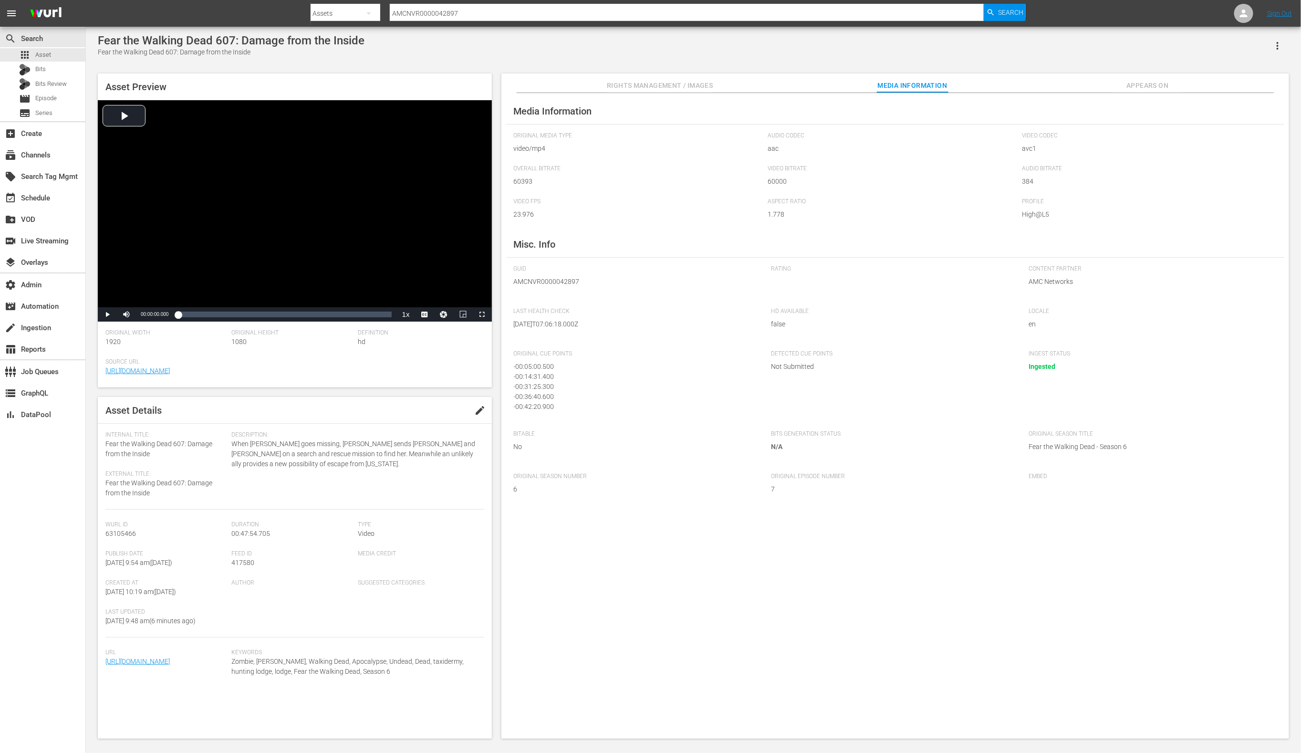
scroll to position [12, 0]
click at [472, 15] on input "AMCNVR0000042897" at bounding box center [687, 13] width 595 height 23
click at [473, 16] on input "AMCNVR0000042897" at bounding box center [687, 13] width 595 height 23
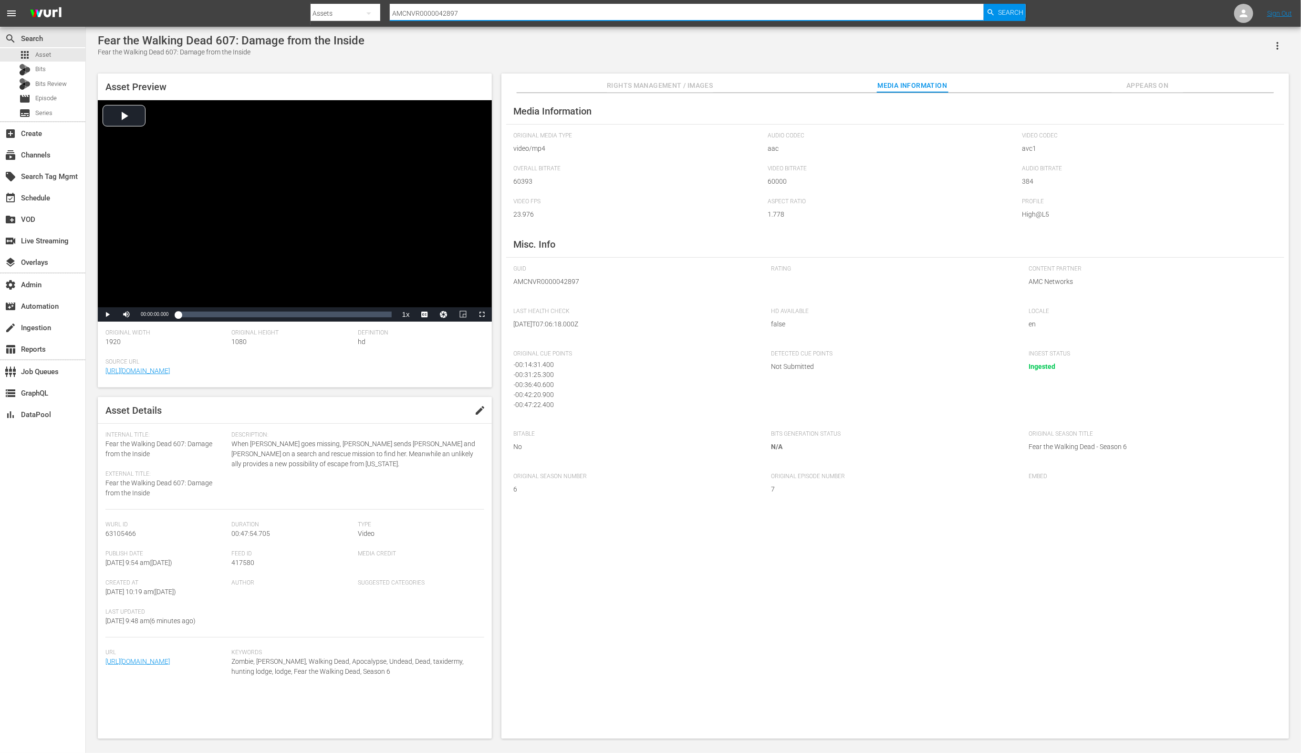
paste input "5"
type input "AMCNVR0000042895"
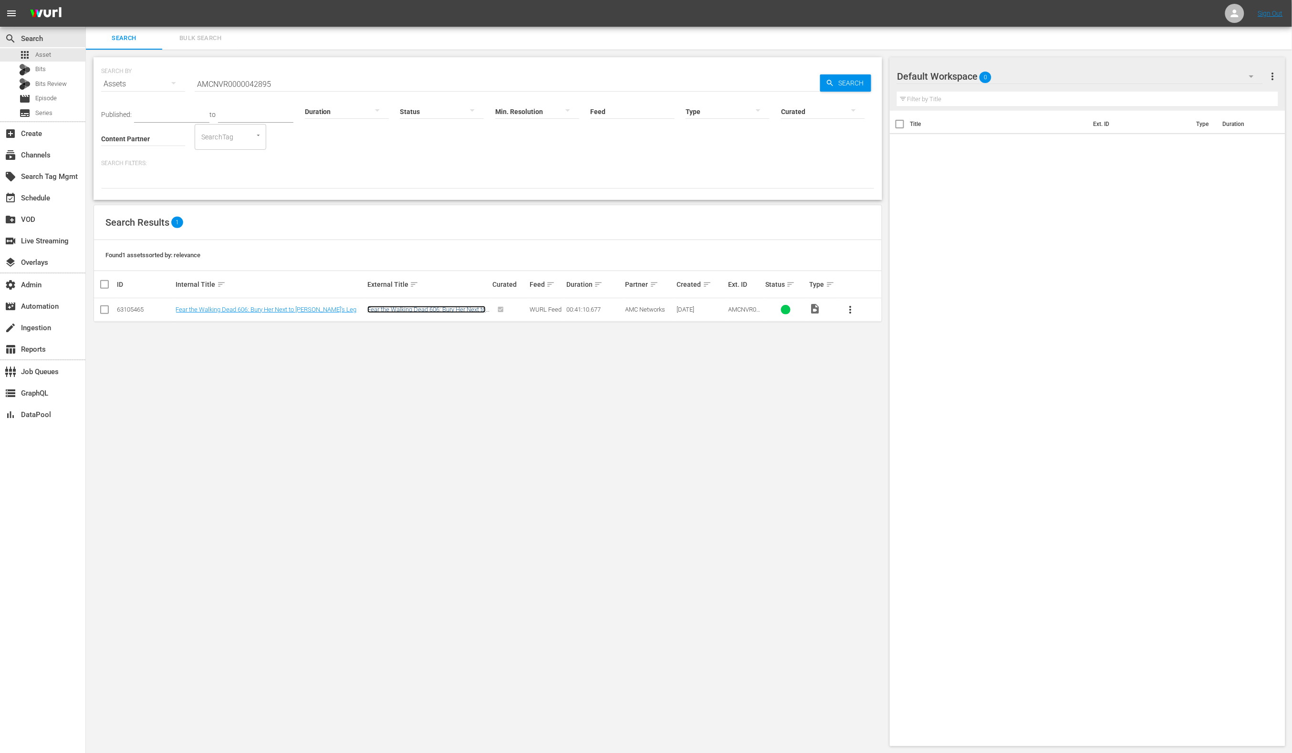
click at [373, 311] on link "Fear the Walking Dead 606: Bury Her Next to [PERSON_NAME]'s Leg" at bounding box center [426, 313] width 118 height 14
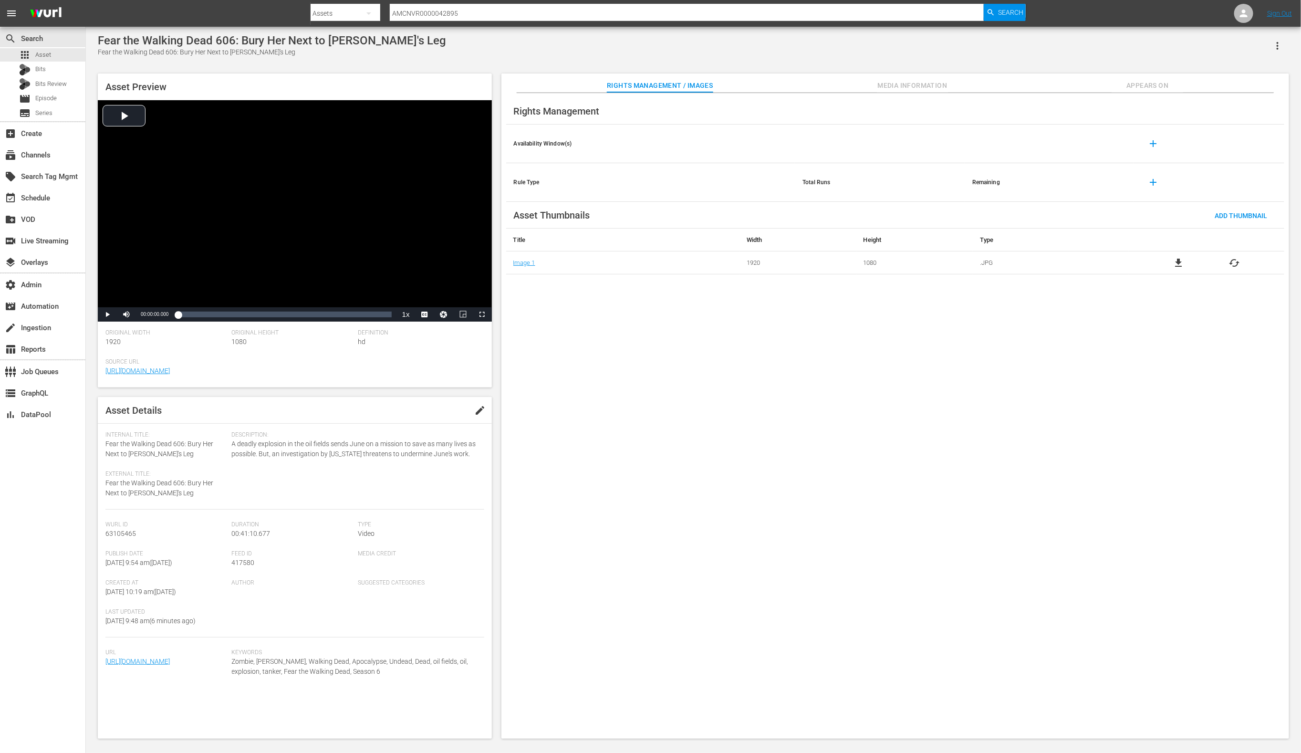
click at [899, 84] on span "Media Information" at bounding box center [913, 86] width 72 height 12
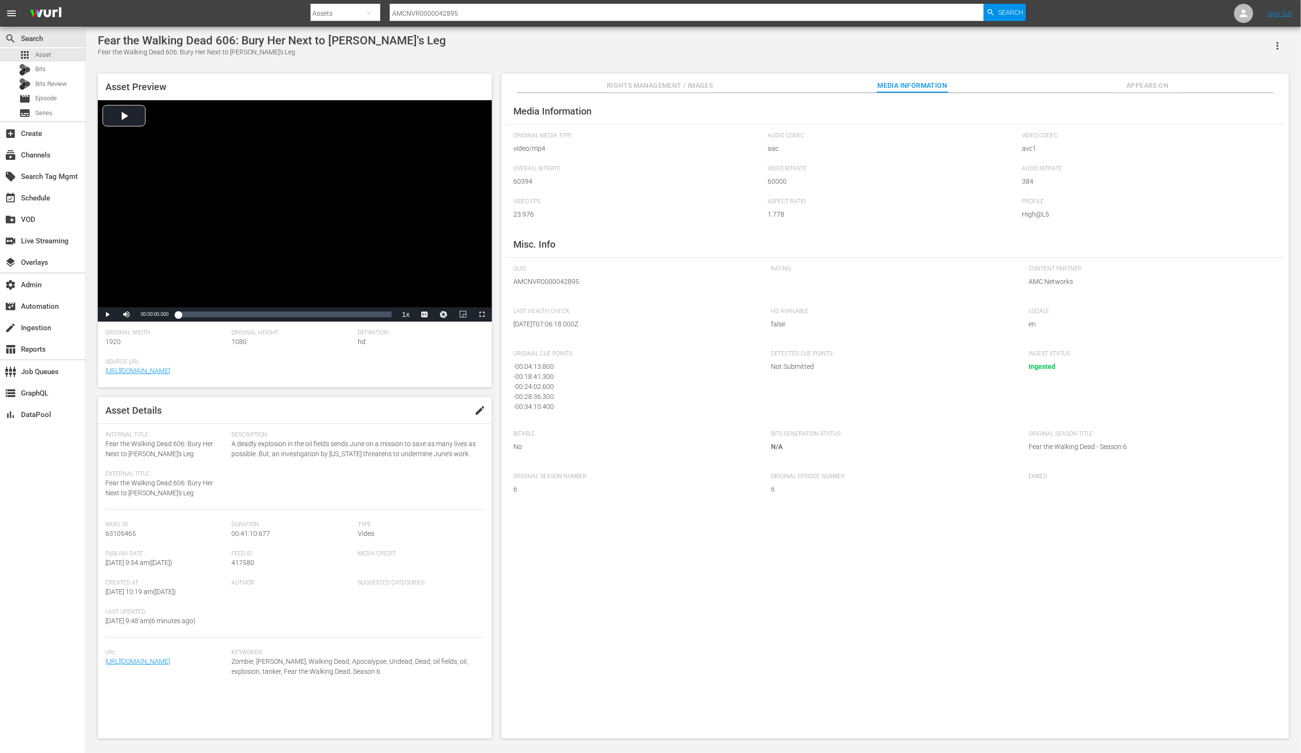
scroll to position [12, 0]
click at [518, 9] on input "AMCNVR0000042895" at bounding box center [687, 13] width 595 height 23
paste input "3"
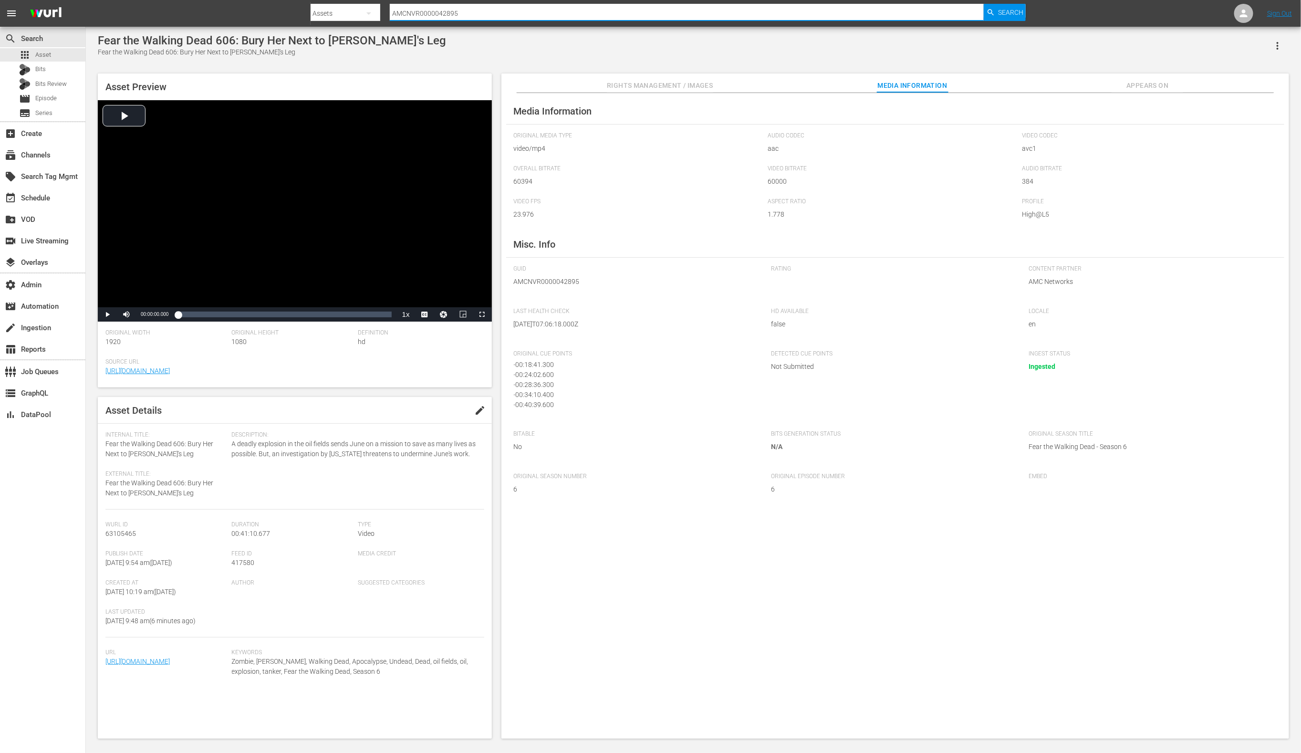
type input "AMCNVR0000042893"
click at [997, 16] on div "Search" at bounding box center [1005, 12] width 42 height 17
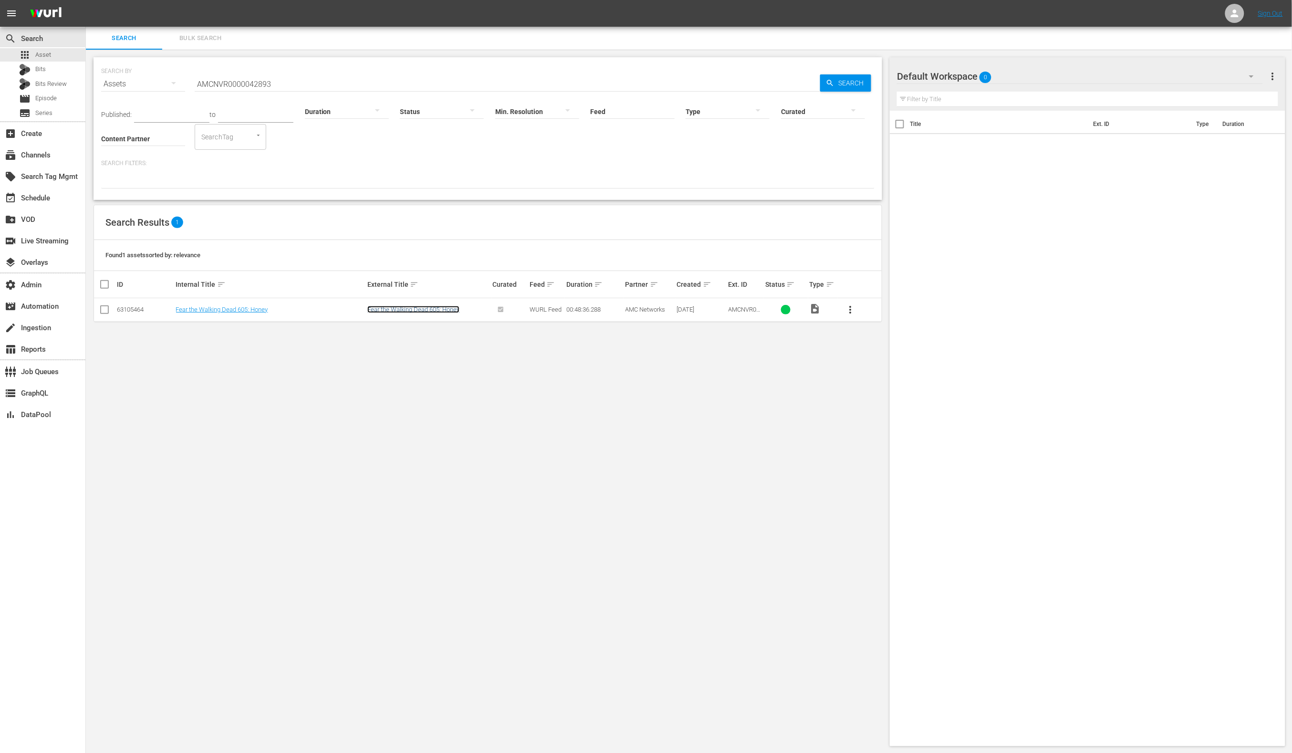
click at [403, 309] on link "Fear the Walking Dead 605: Honey" at bounding box center [413, 309] width 92 height 7
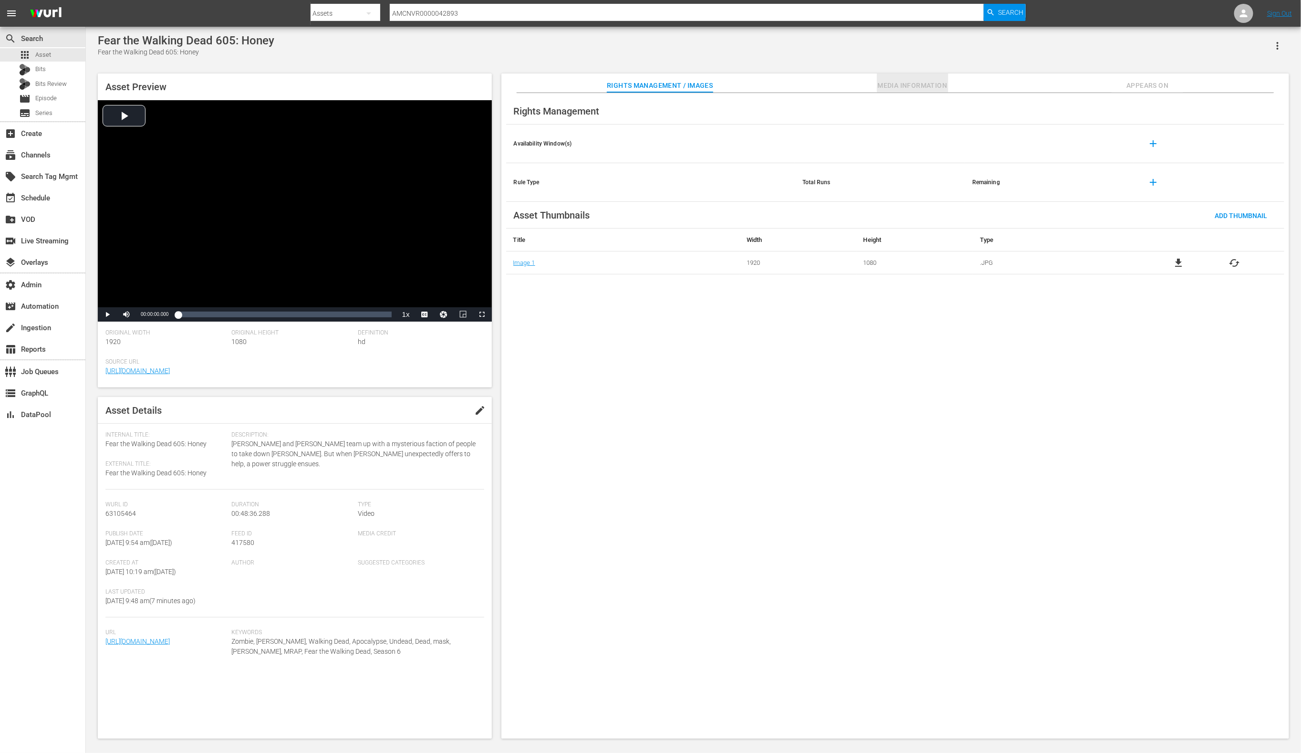
click at [891, 85] on span "Media Information" at bounding box center [913, 86] width 72 height 12
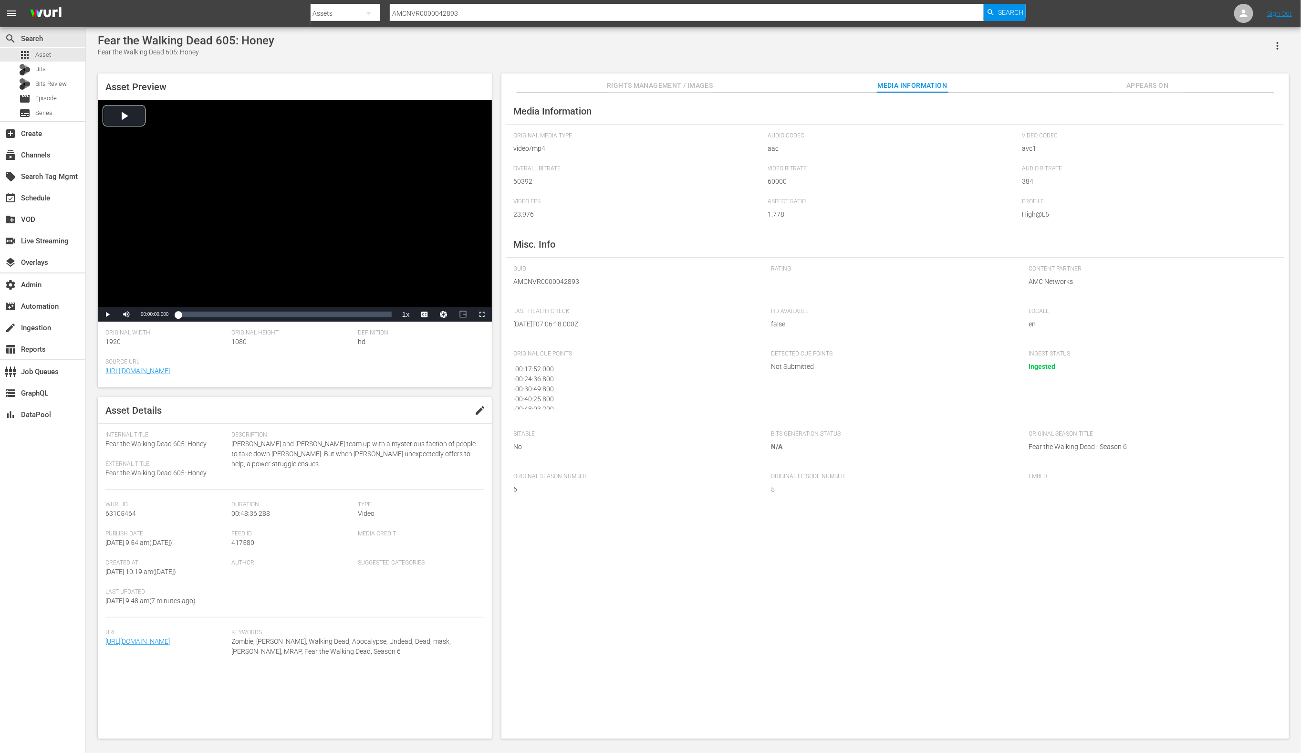
scroll to position [12, 0]
click at [508, 10] on input "AMCNVR0000042893" at bounding box center [687, 13] width 595 height 23
click at [507, 10] on input "AMCNVR0000042893" at bounding box center [687, 13] width 595 height 23
paste input "87"
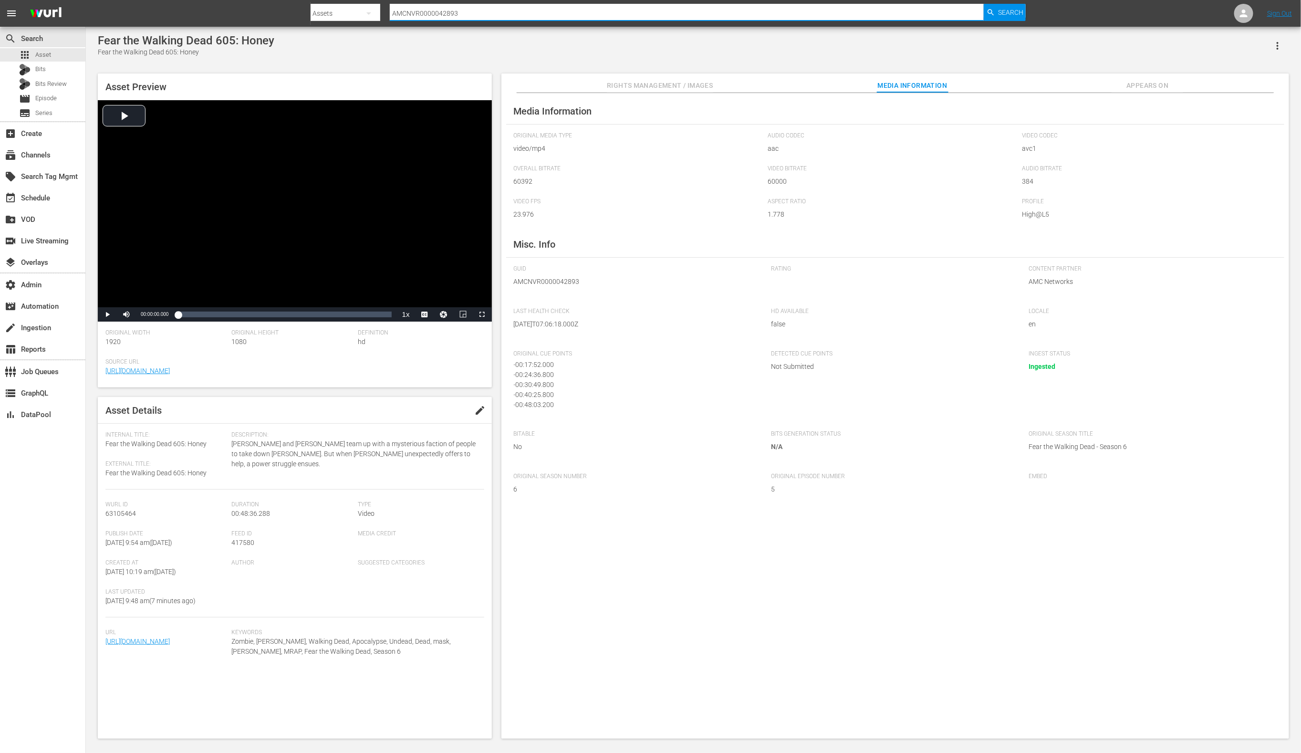
type input "AMCNVR0000042887"
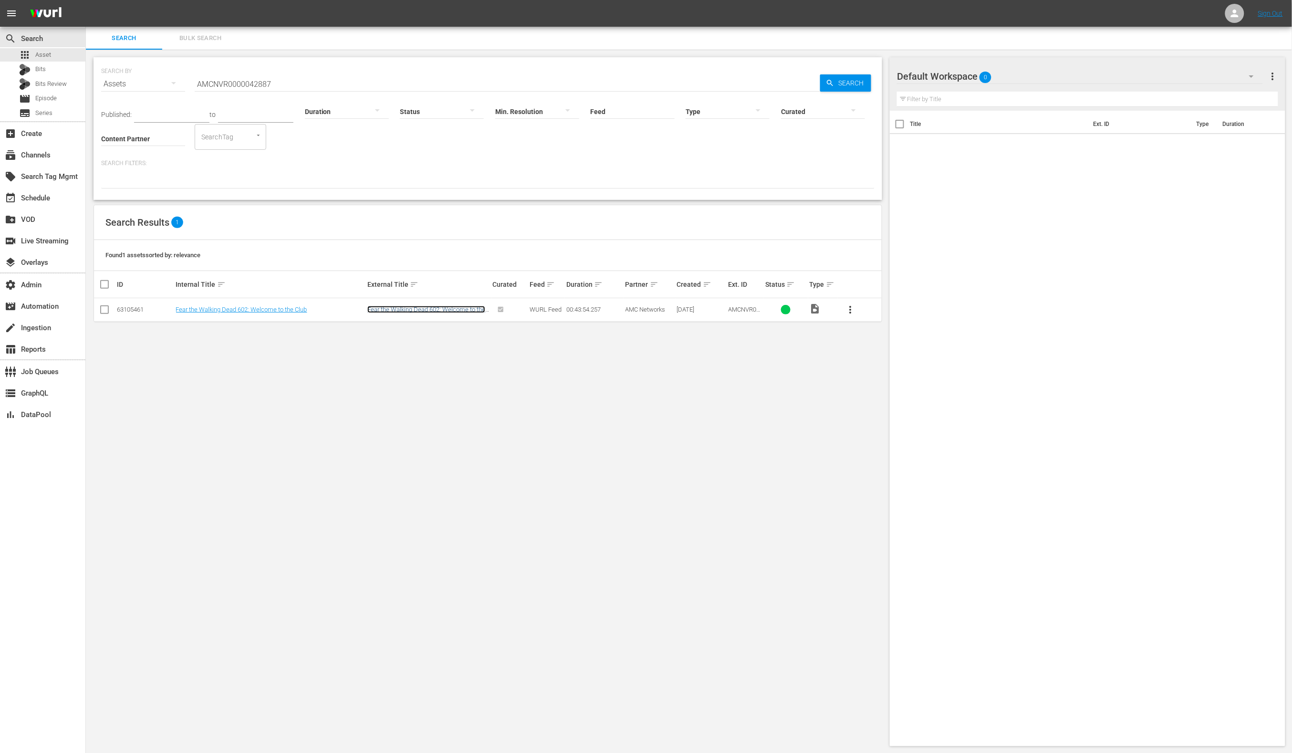
click at [454, 308] on link "Fear the Walking Dead 602: Welcome to the Club" at bounding box center [426, 313] width 118 height 14
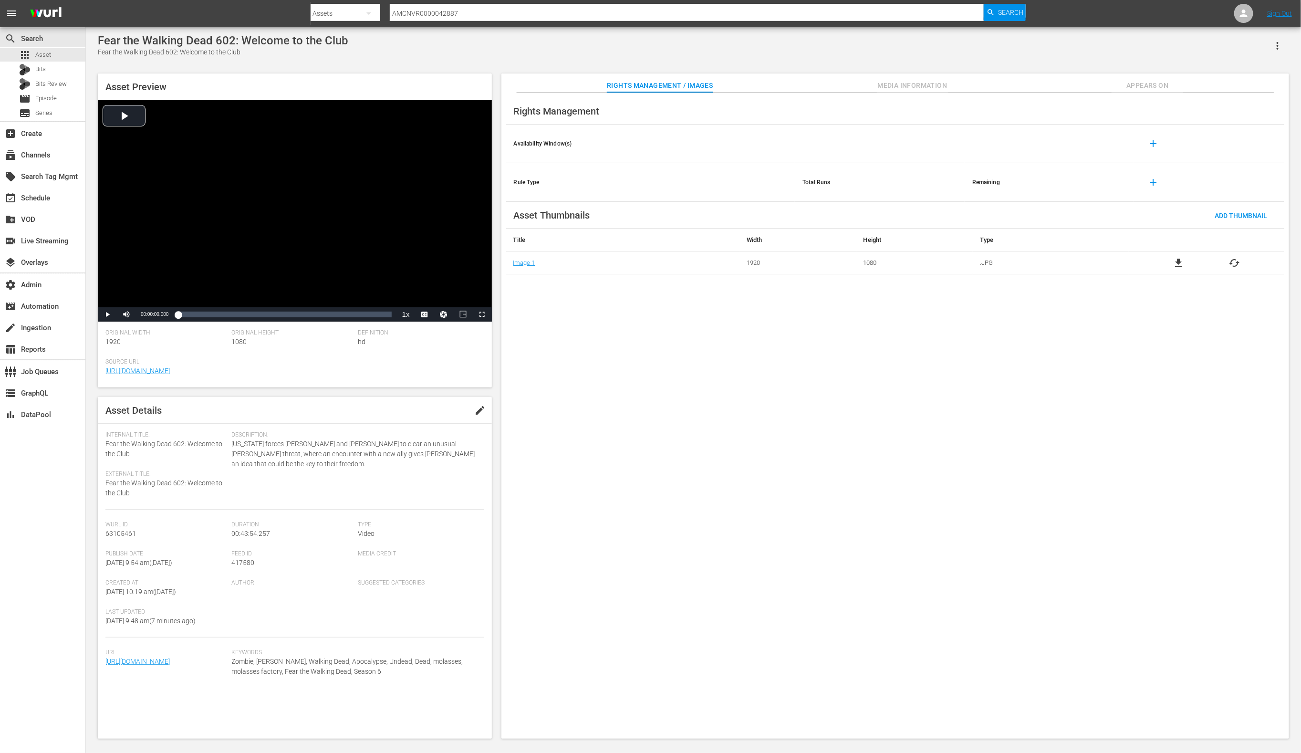
scroll to position [9, 0]
click at [887, 81] on span "Media Information" at bounding box center [913, 86] width 72 height 12
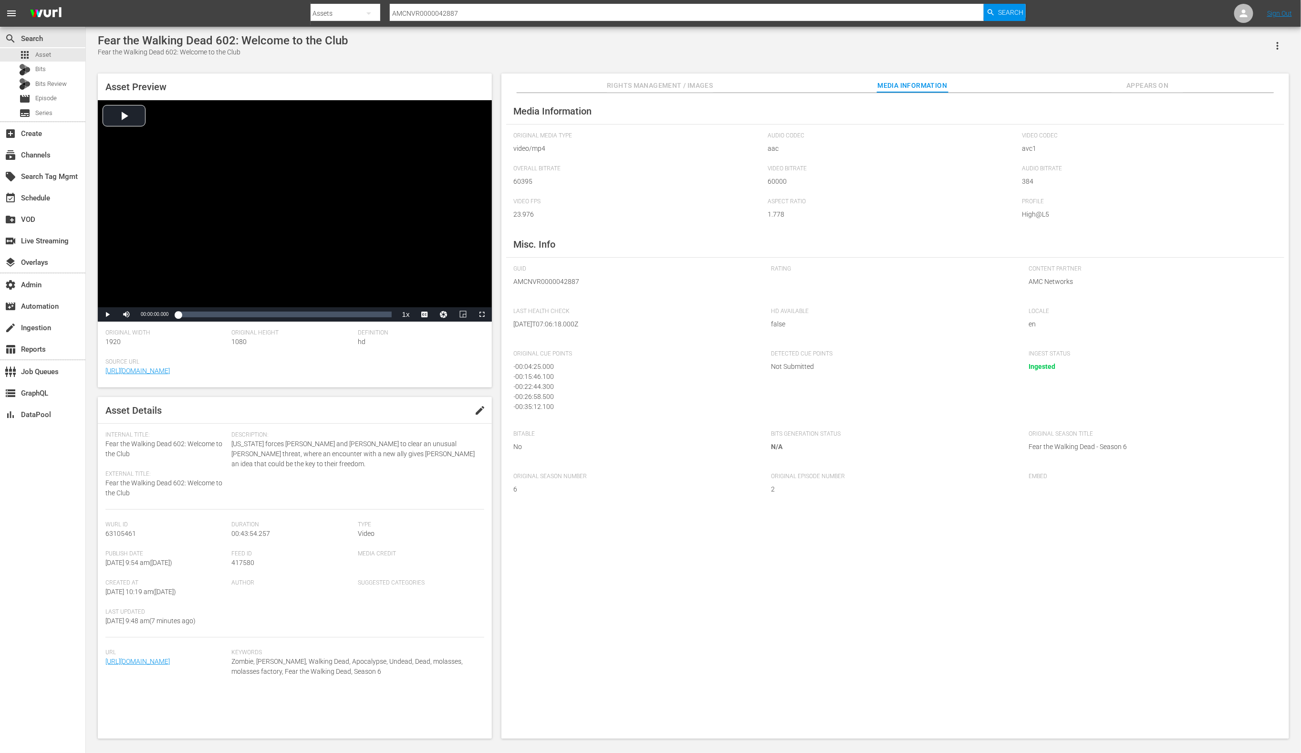
scroll to position [12, 0]
click at [425, 3] on div at bounding box center [669, 3] width 716 height 2
click at [427, 8] on input "AMCNVR0000042887" at bounding box center [687, 13] width 595 height 23
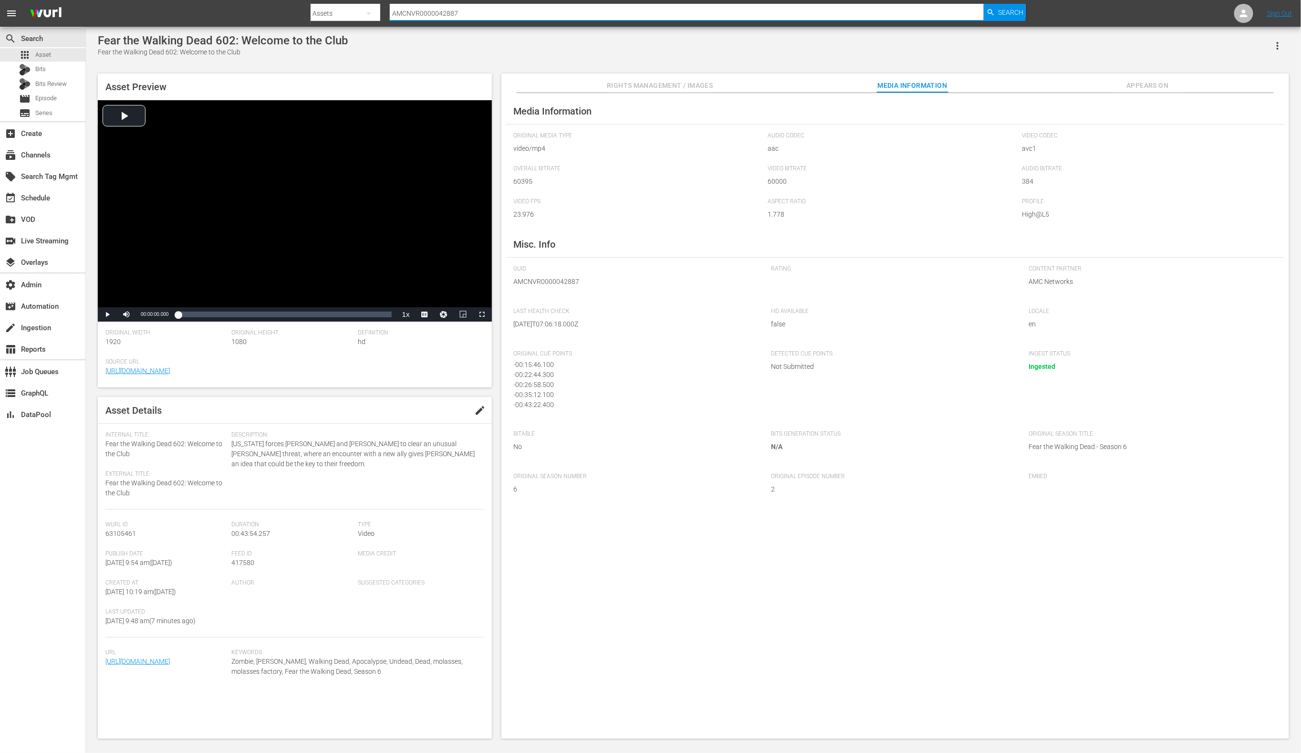
paste input "76"
type input "AMCNVR0000042876"
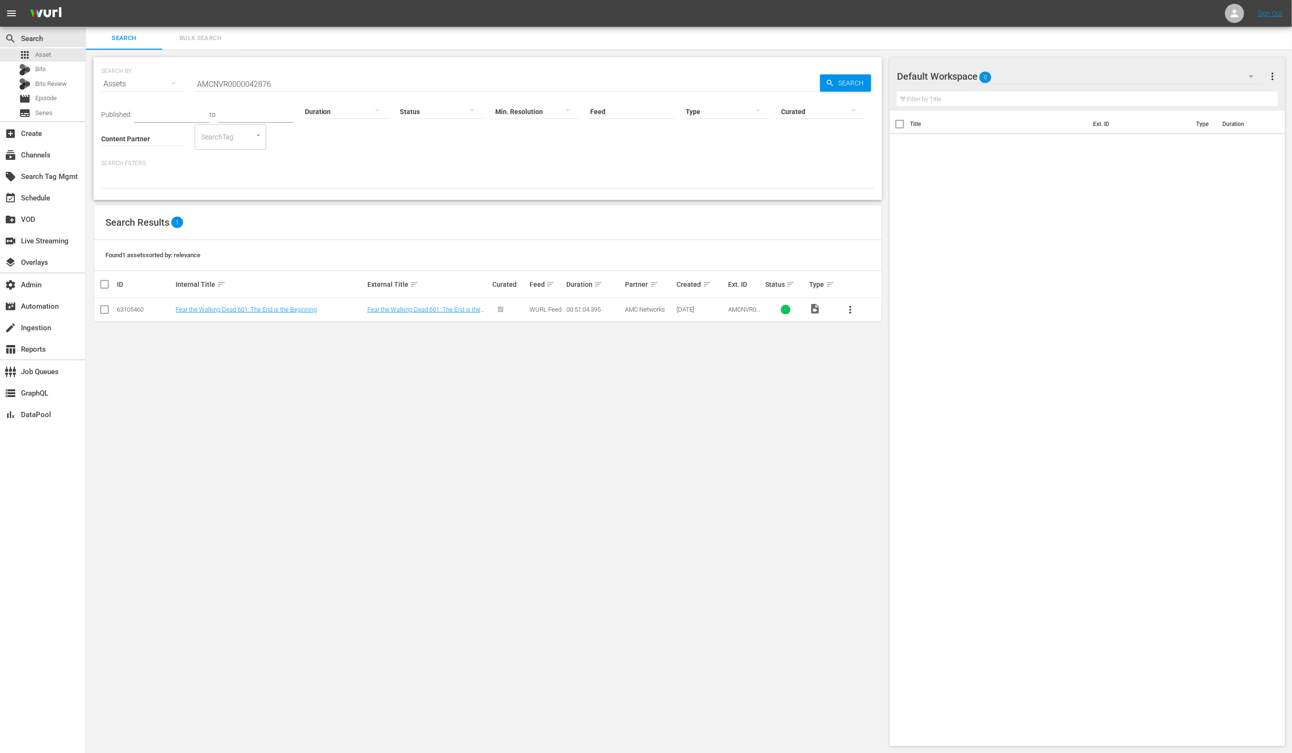
click at [348, 81] on input "AMCNVR0000042876" at bounding box center [508, 84] width 626 height 23
paste input "927"
type input "AMCNVR0000042927"
drag, startPoint x: 842, startPoint y: 86, endPoint x: 575, endPoint y: 221, distance: 300.1
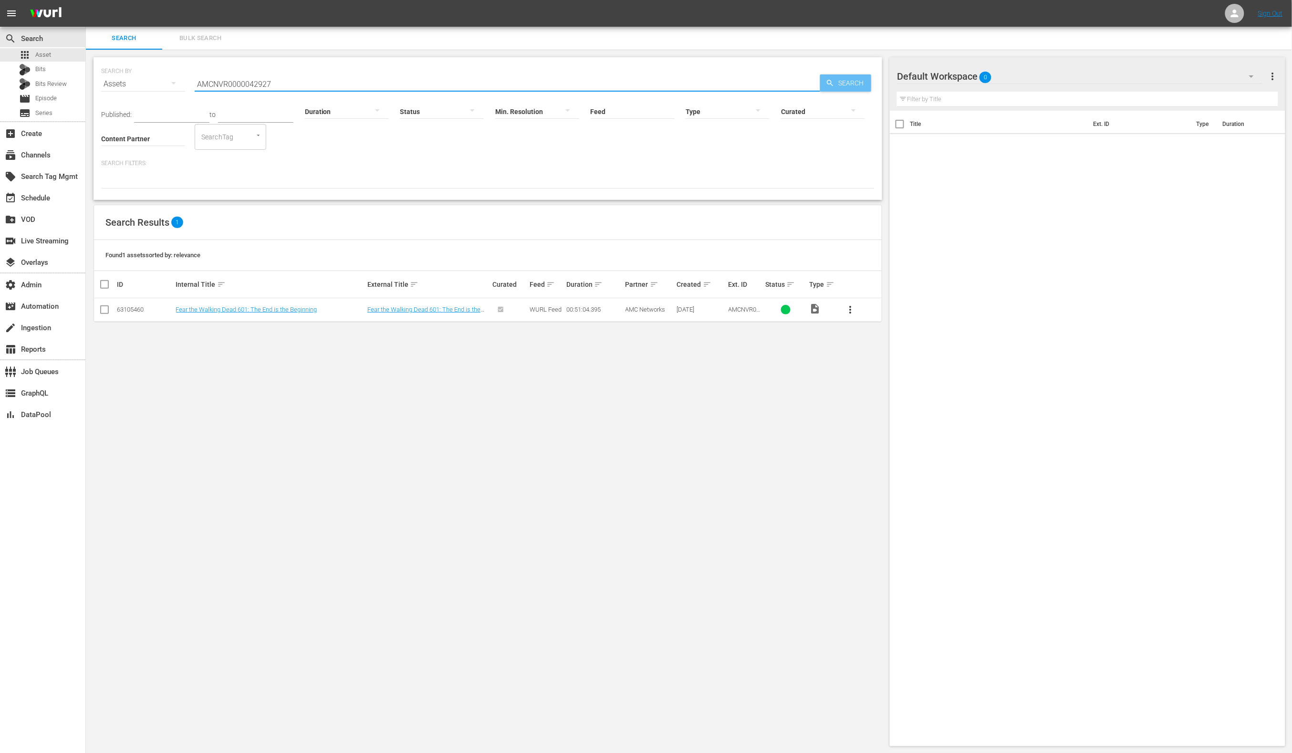
click at [842, 86] on span "Search" at bounding box center [853, 82] width 37 height 17
click at [384, 307] on link "Fear the Walking Dead 616: The Beginning" at bounding box center [424, 309] width 114 height 7
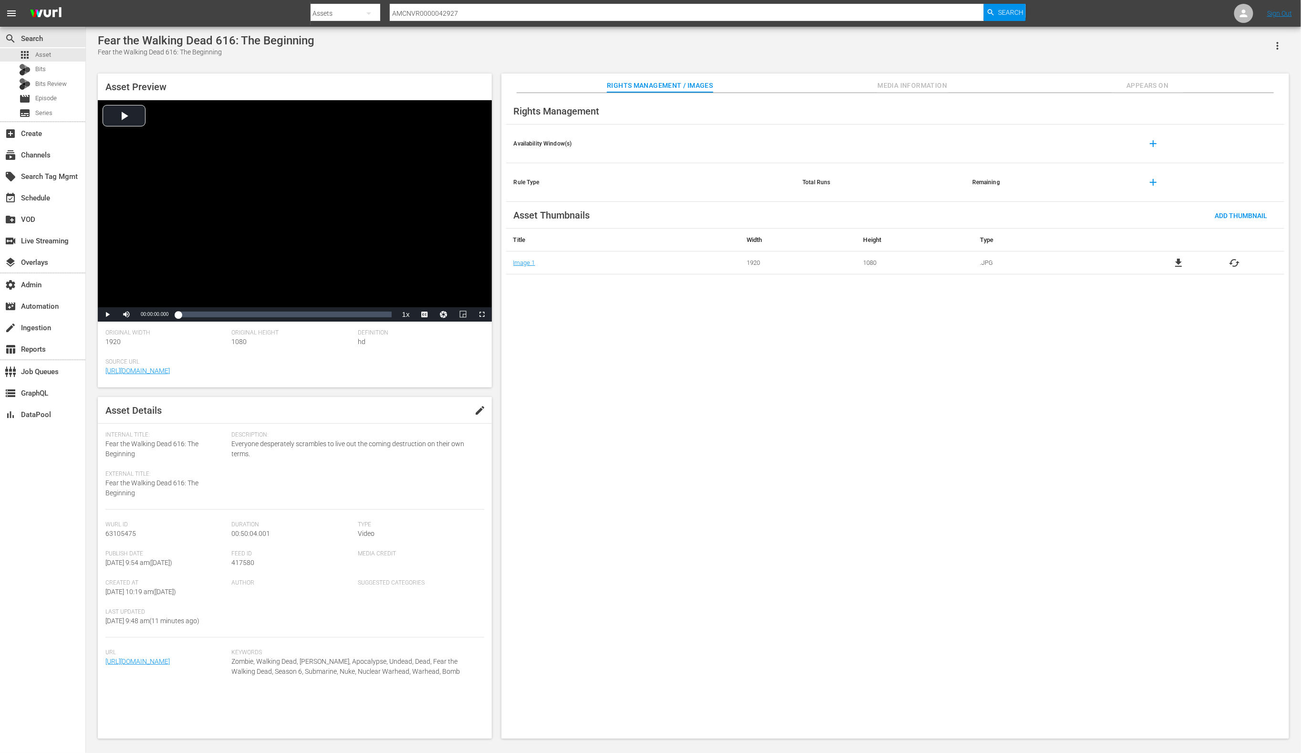
click at [929, 87] on span "Media Information" at bounding box center [913, 86] width 72 height 12
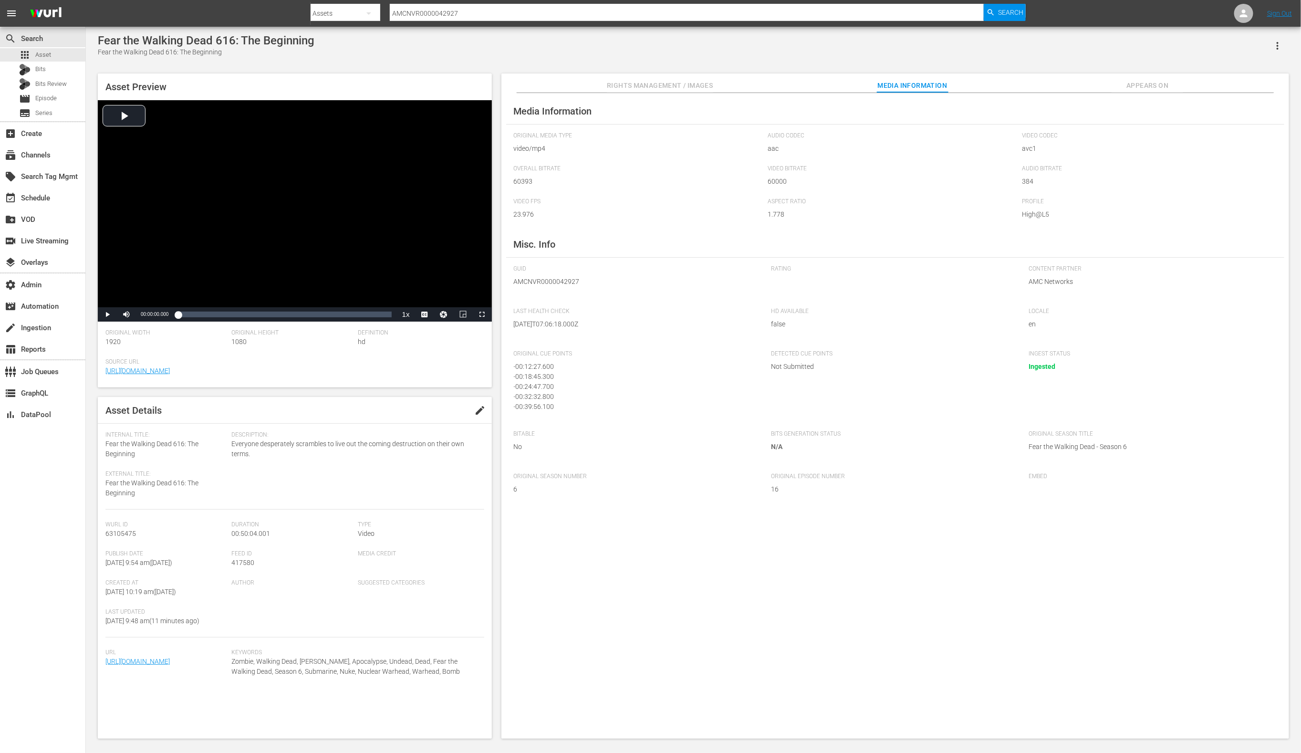
scroll to position [12, 0]
click at [450, 17] on input "AMCNVR0000042927" at bounding box center [687, 13] width 595 height 23
paste input "3"
type input "AMCNVR0000042923"
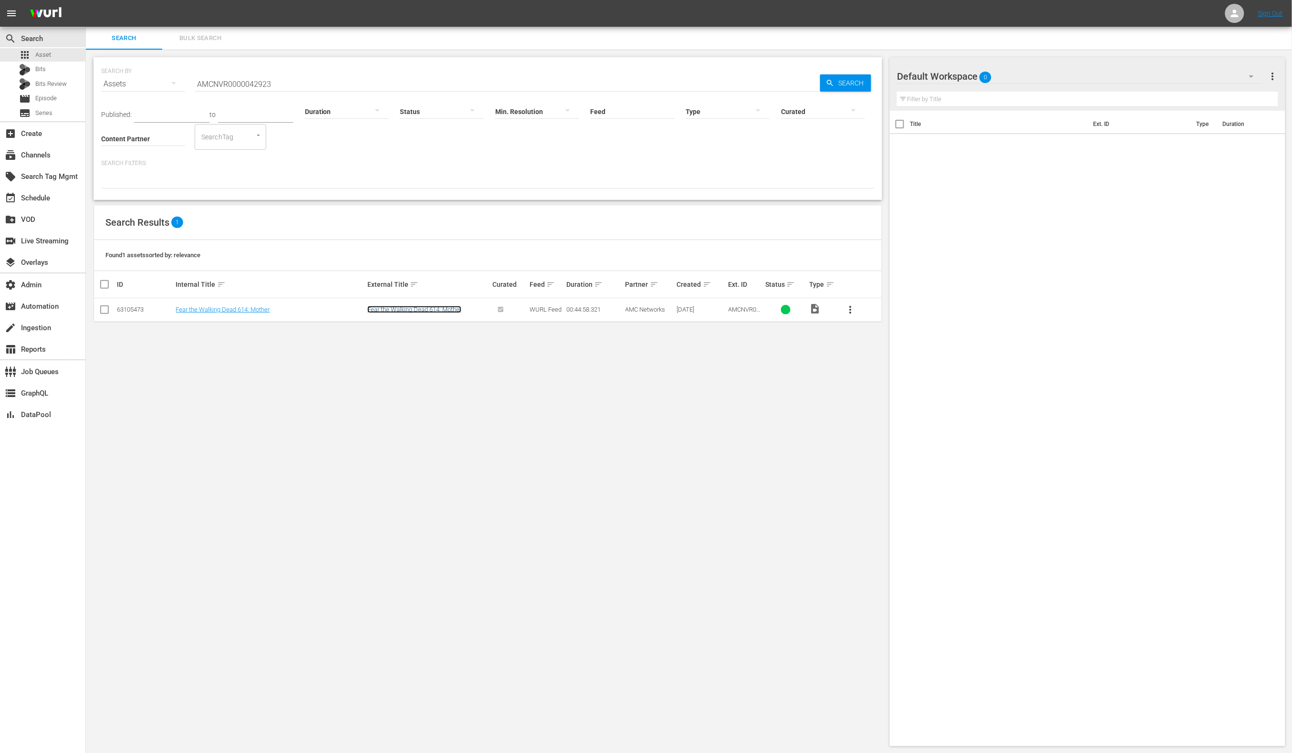
click at [446, 313] on link "Fear the Walking Dead 614: Mother" at bounding box center [414, 309] width 94 height 7
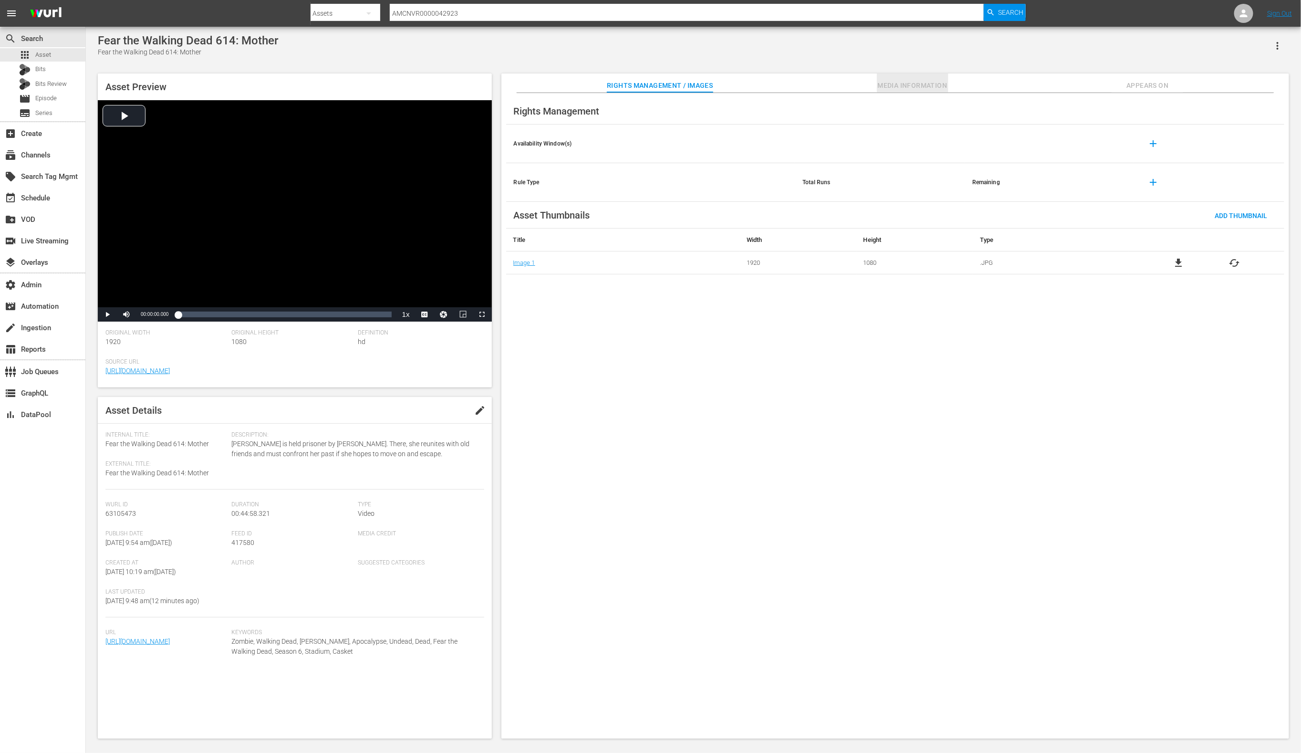
click at [899, 82] on span "Media Information" at bounding box center [913, 86] width 72 height 12
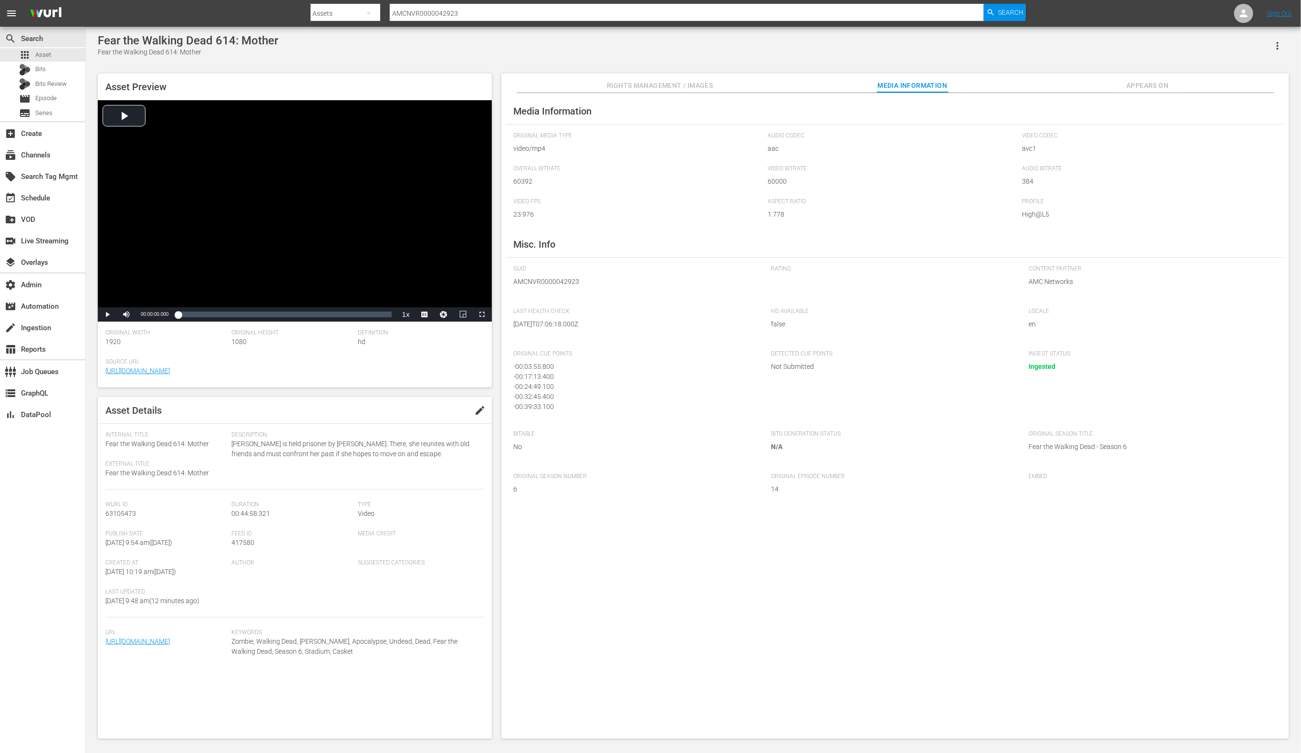
scroll to position [12, 0]
click at [441, 6] on input "AMCNVR0000042923" at bounding box center [687, 13] width 595 height 23
click at [442, 7] on input "AMCNVR0000042923" at bounding box center [687, 13] width 595 height 23
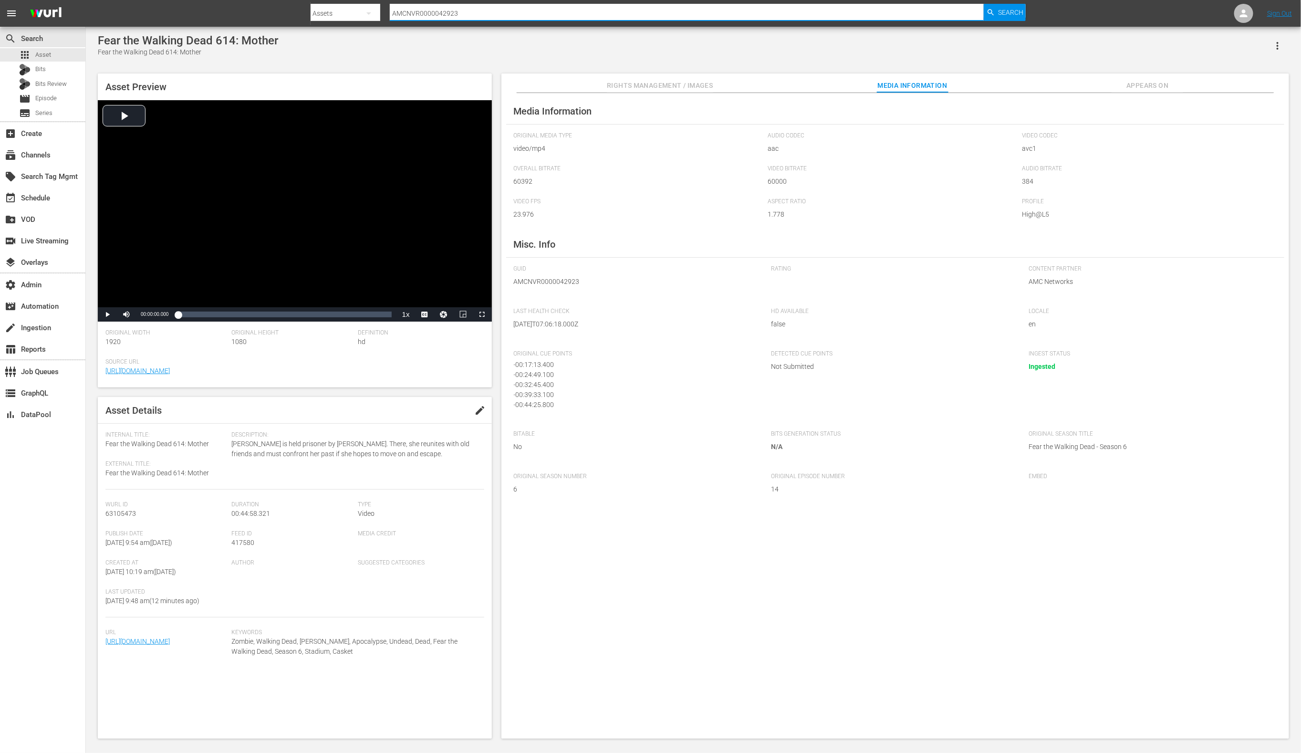
paste input "889"
type input "AMCNVR0000042889"
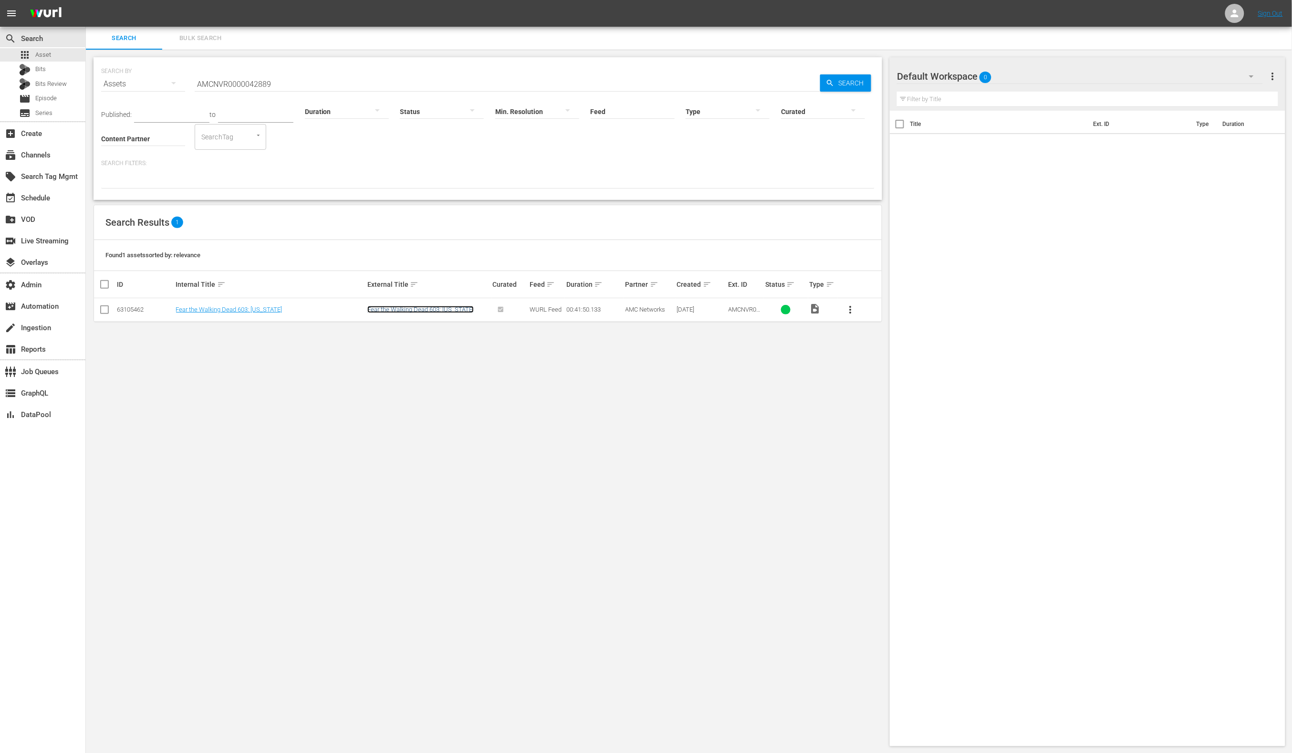
click at [419, 310] on link "Fear the Walking Dead 603: [US_STATE]" at bounding box center [420, 309] width 106 height 7
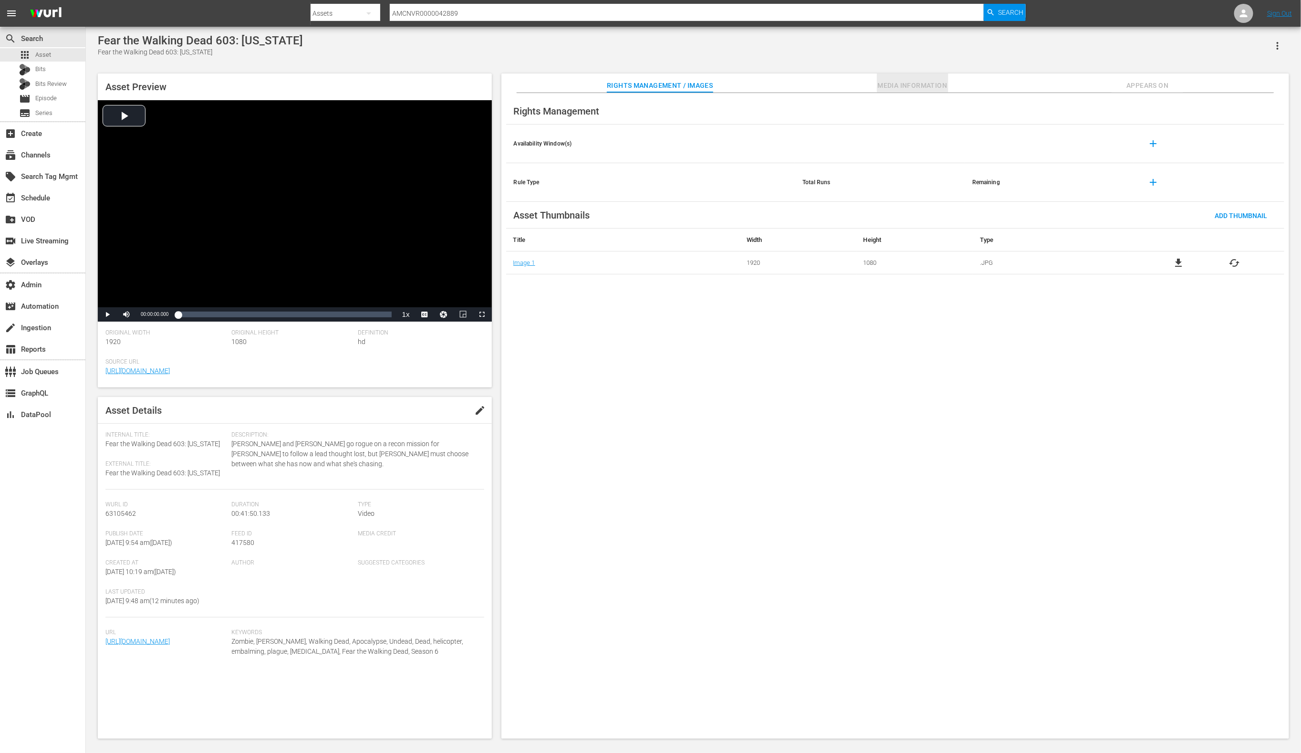
click at [893, 86] on span "Media Information" at bounding box center [913, 86] width 72 height 12
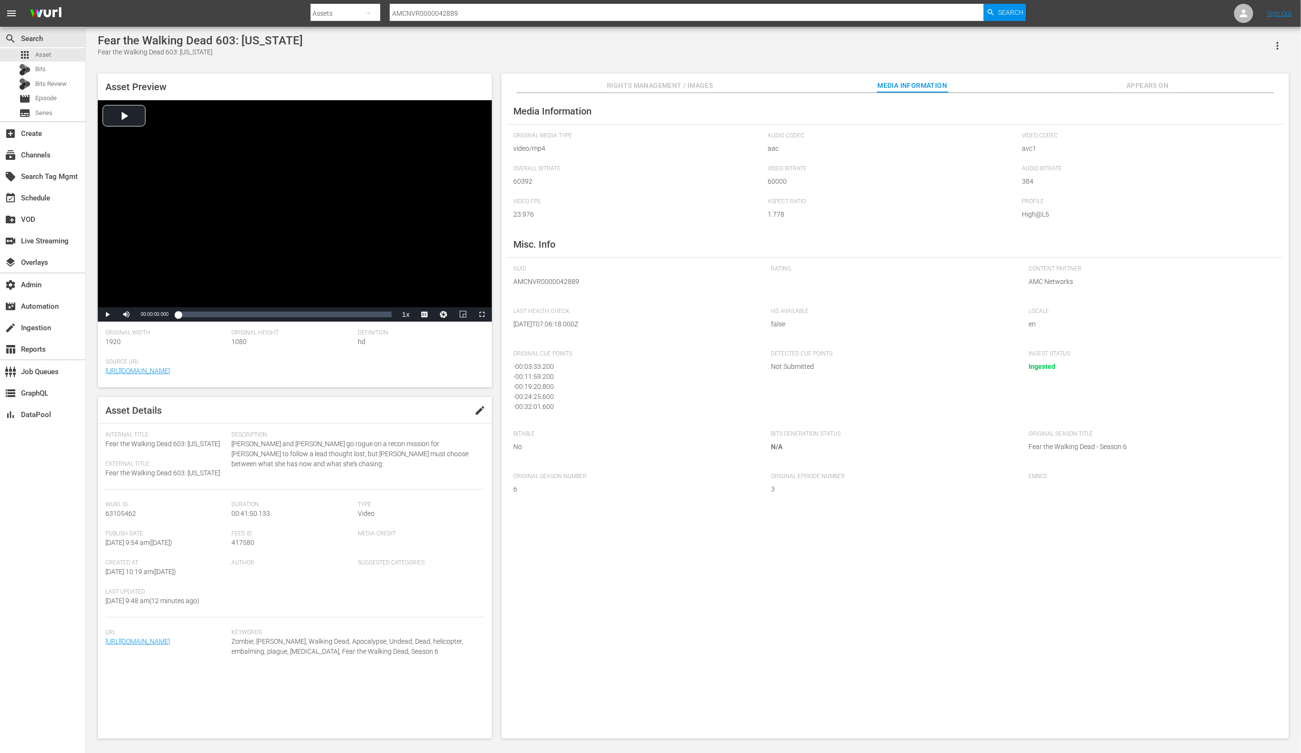
scroll to position [12, 0]
click at [434, 12] on input "AMCNVR0000042889" at bounding box center [687, 13] width 595 height 23
click at [434, 15] on input "AMCNVR0000042889" at bounding box center [687, 13] width 595 height 23
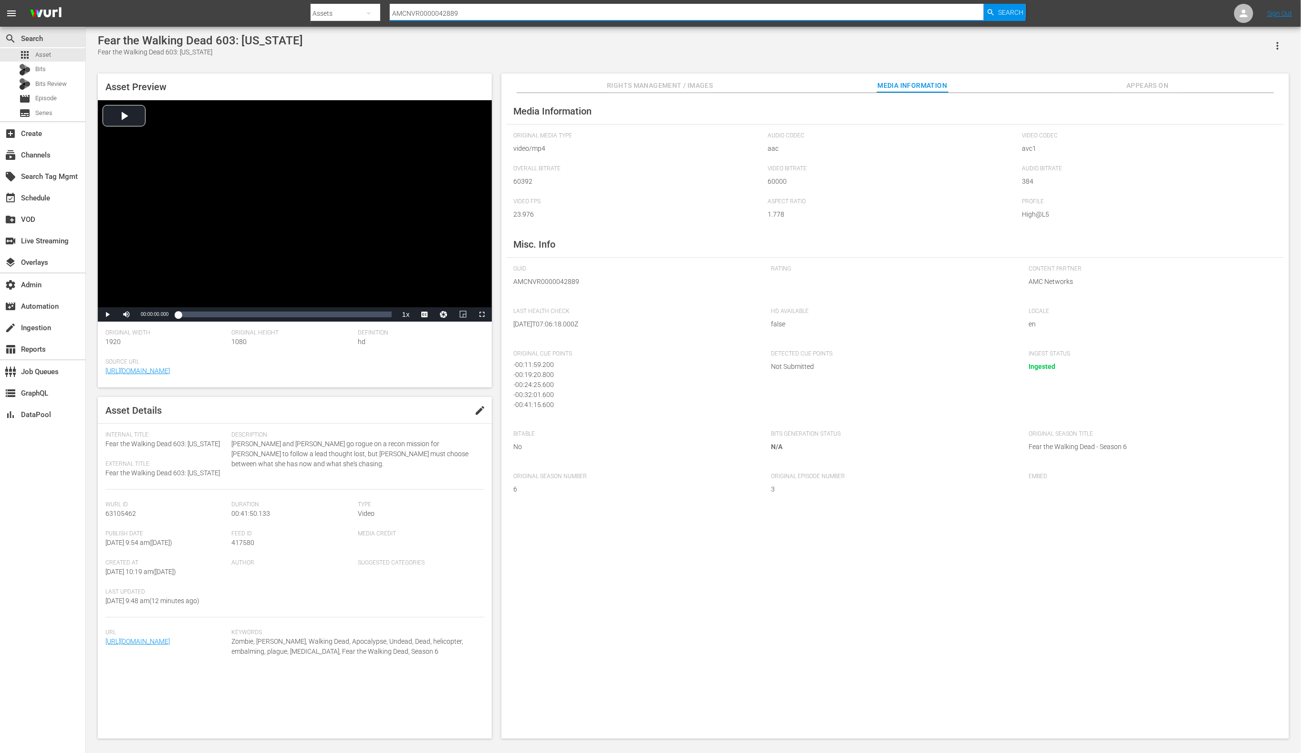
click at [434, 15] on input "AMCNVR0000042889" at bounding box center [687, 13] width 595 height 23
paste input "910"
type input "AMCNVR0000042910"
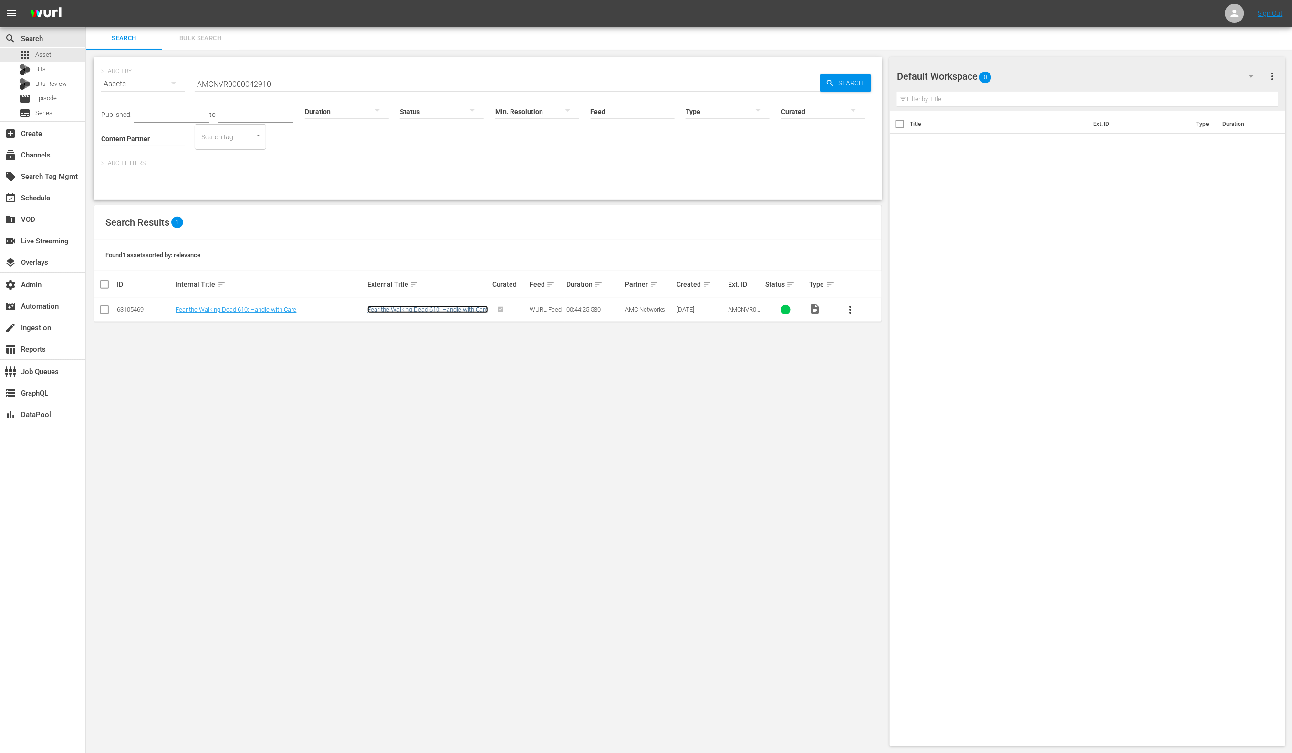
click at [390, 310] on link "Fear the Walking Dead 610: Handle with Care" at bounding box center [427, 309] width 121 height 7
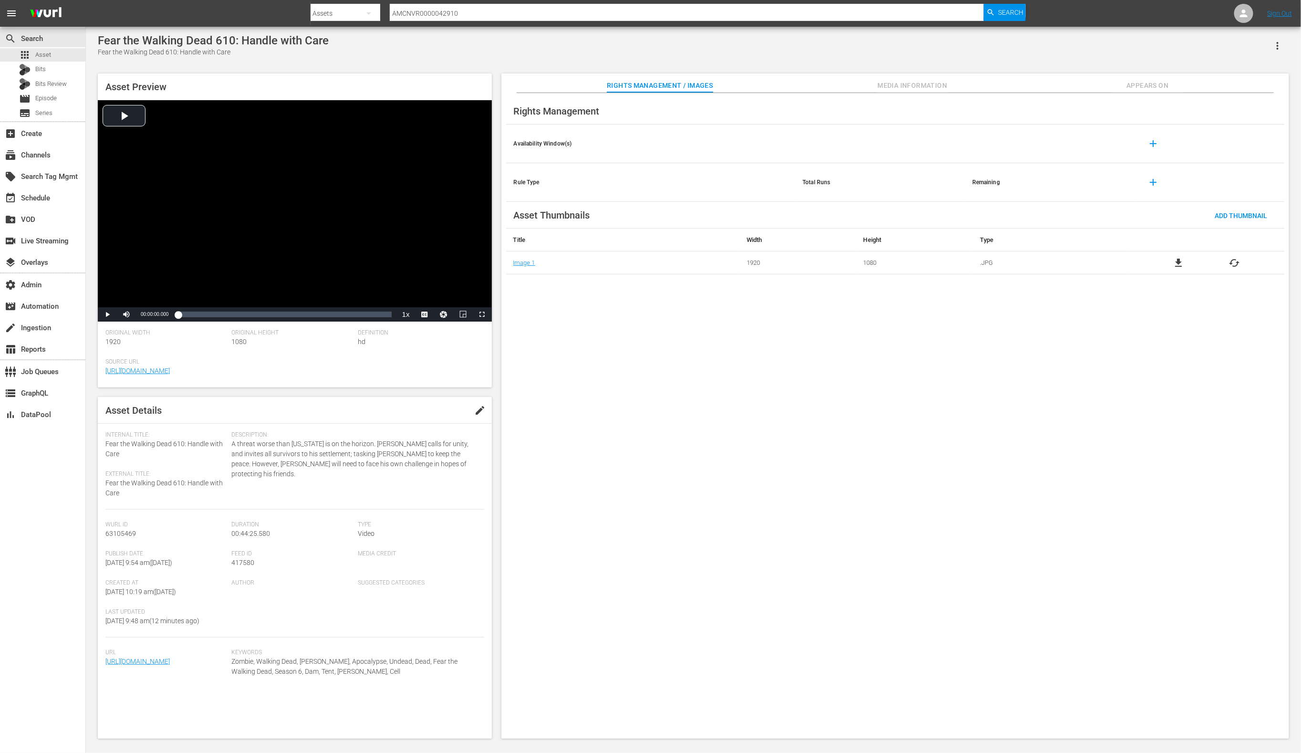
scroll to position [9, 0]
click at [903, 83] on span "Media Information" at bounding box center [913, 86] width 72 height 12
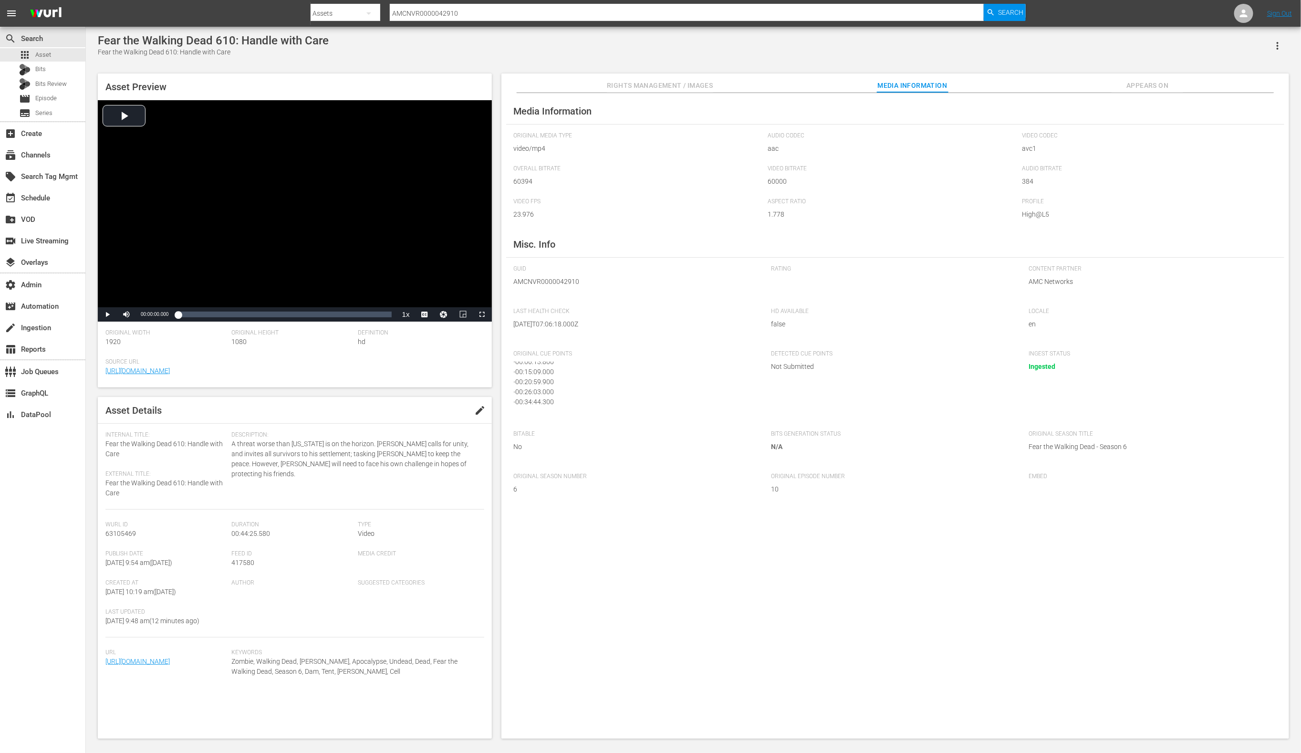
scroll to position [12, 0]
click at [419, 12] on input "AMCNVR0000042910" at bounding box center [687, 13] width 595 height 23
paste input "35844"
type input "AMCNVR0000035844"
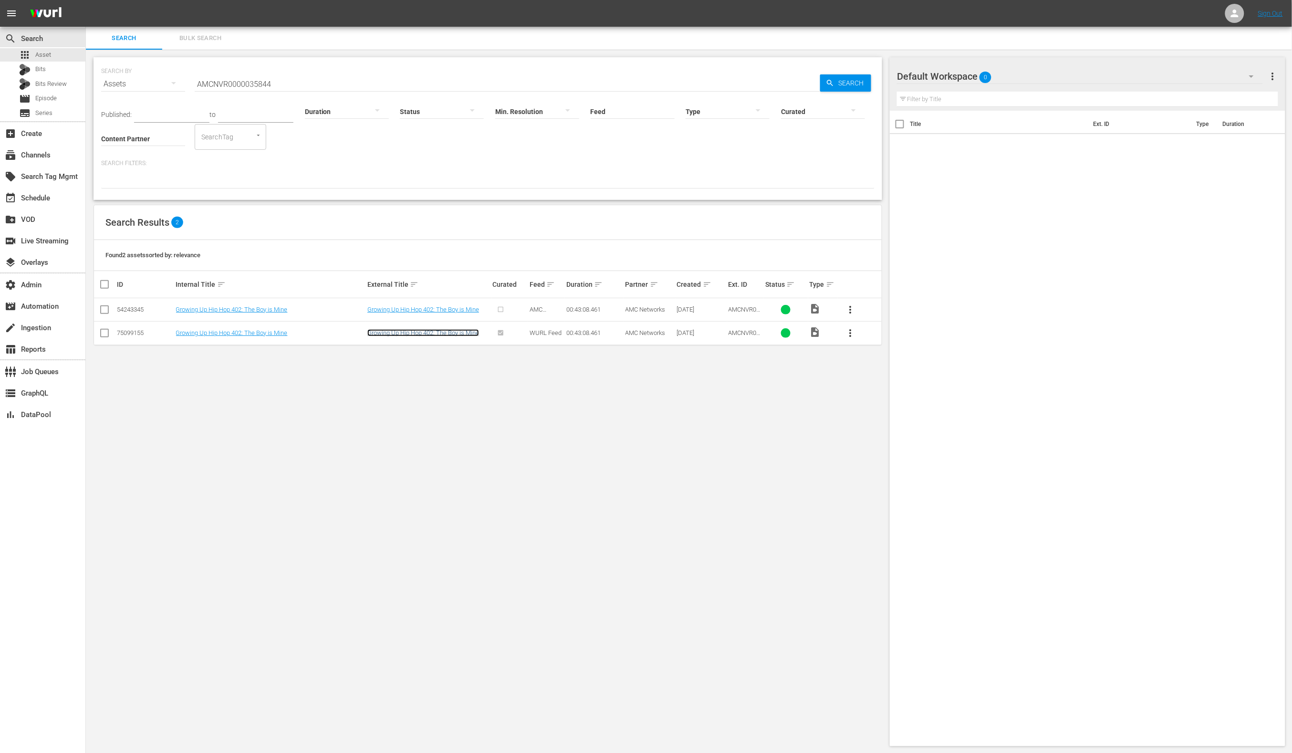
click at [434, 334] on link "Growing Up Hip Hop 402: The Boy is Mine" at bounding box center [423, 332] width 112 height 7
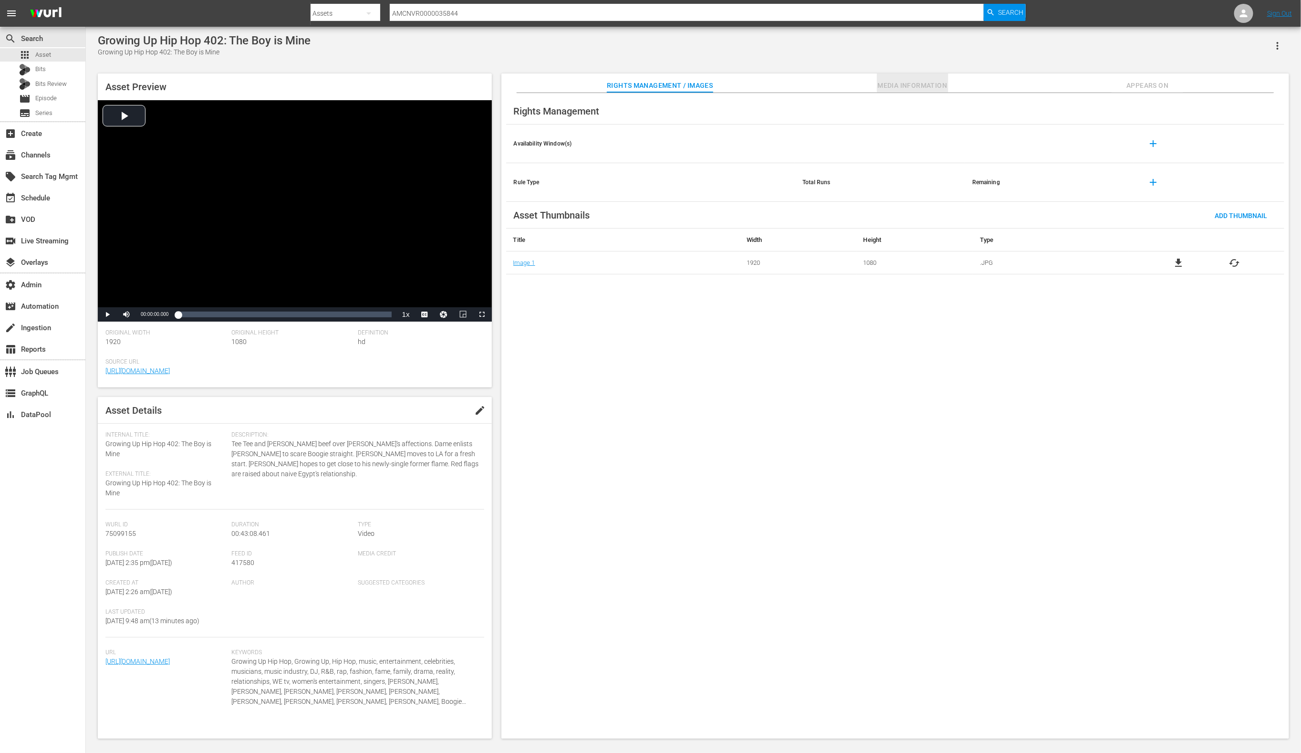
click at [891, 82] on span "Media Information" at bounding box center [913, 86] width 72 height 12
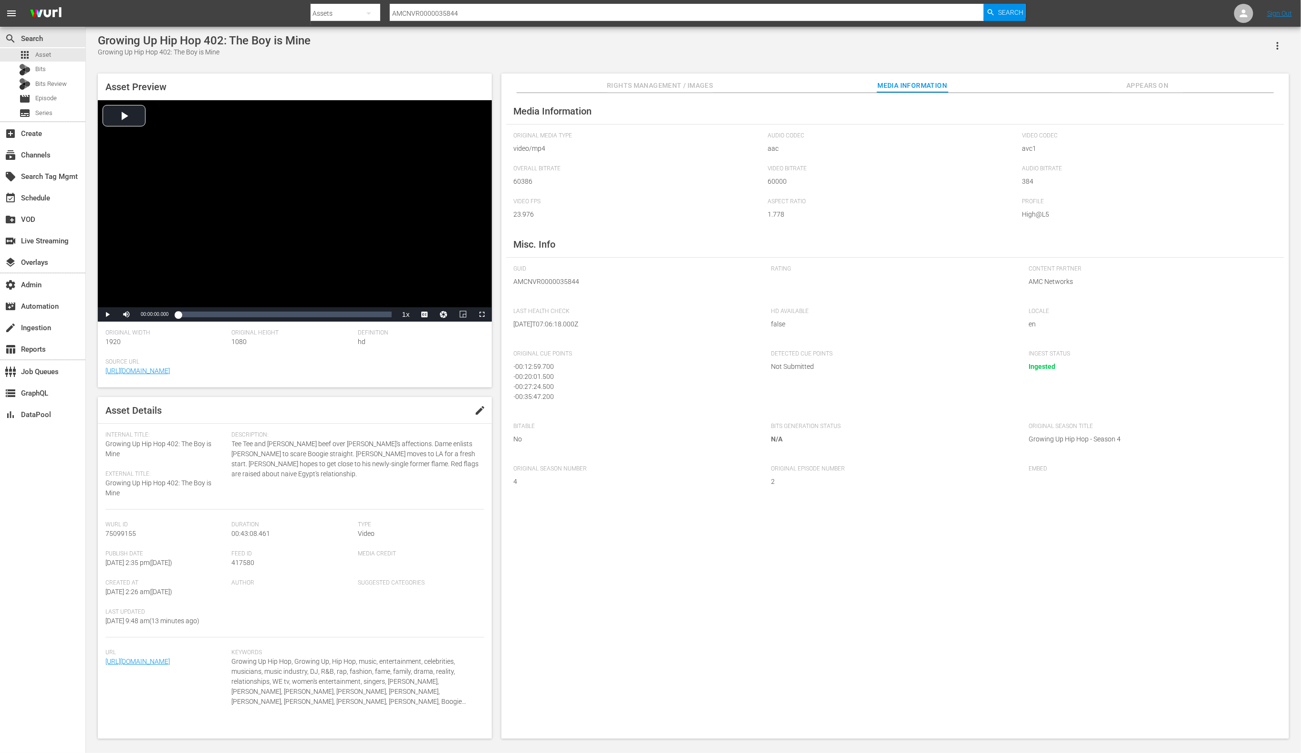
click at [608, 12] on input "AMCNVR0000035844" at bounding box center [687, 13] width 595 height 23
paste input "52"
type input "AMCNVR0000035852"
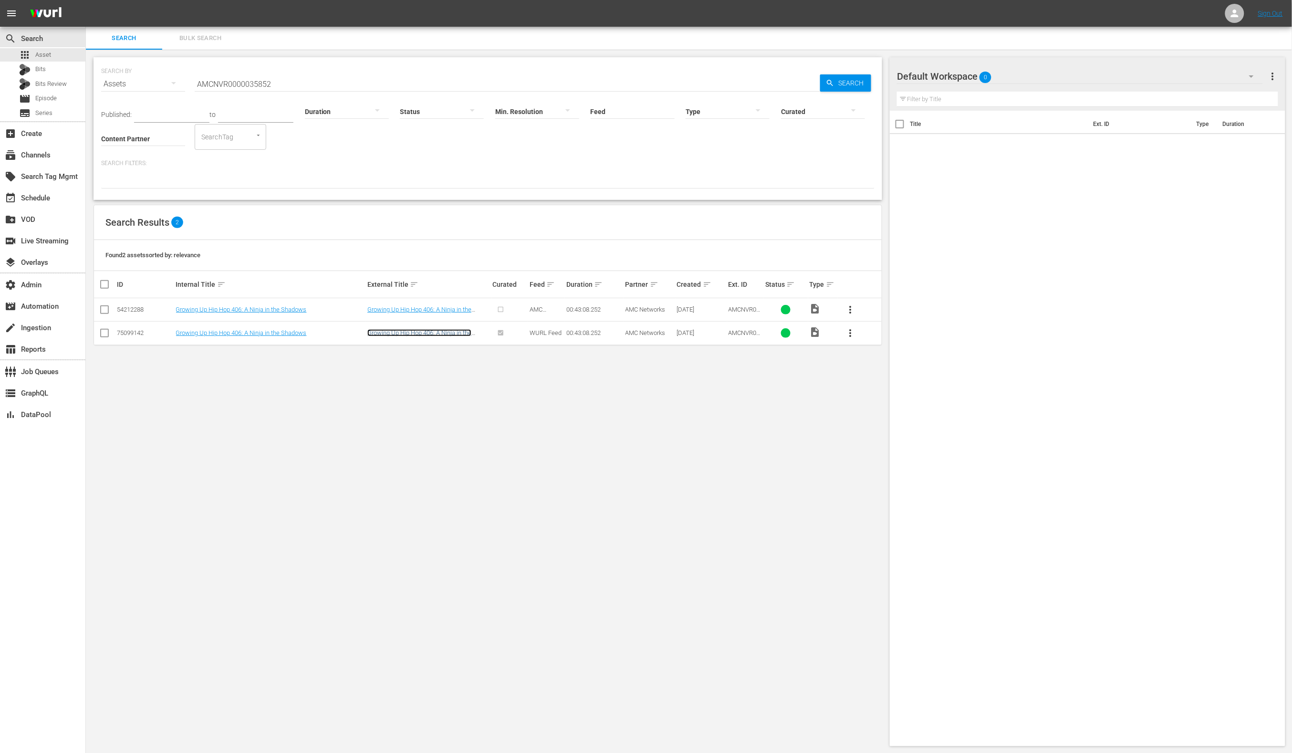
click at [407, 335] on link "Growing Up Hip Hop 406: A Ninja in the Shadows" at bounding box center [419, 336] width 104 height 14
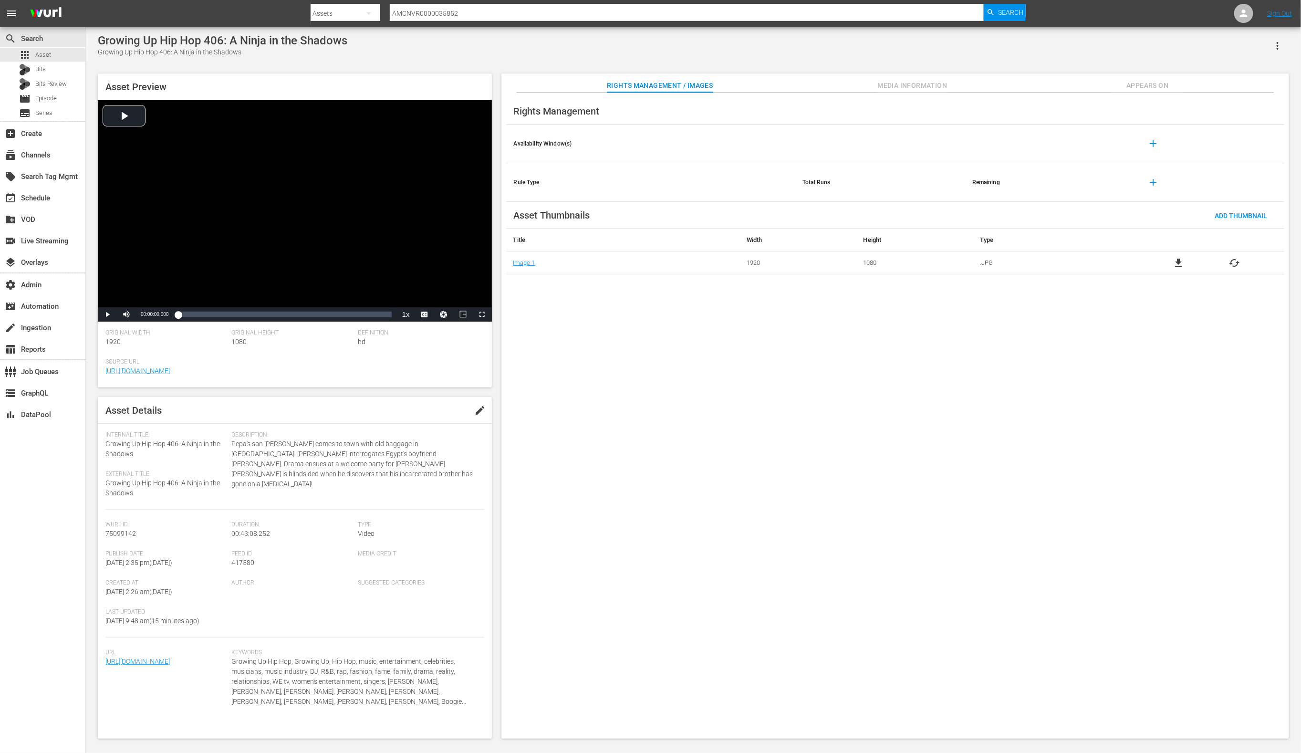
scroll to position [9, 0]
click at [888, 85] on span "Media Information" at bounding box center [913, 86] width 72 height 12
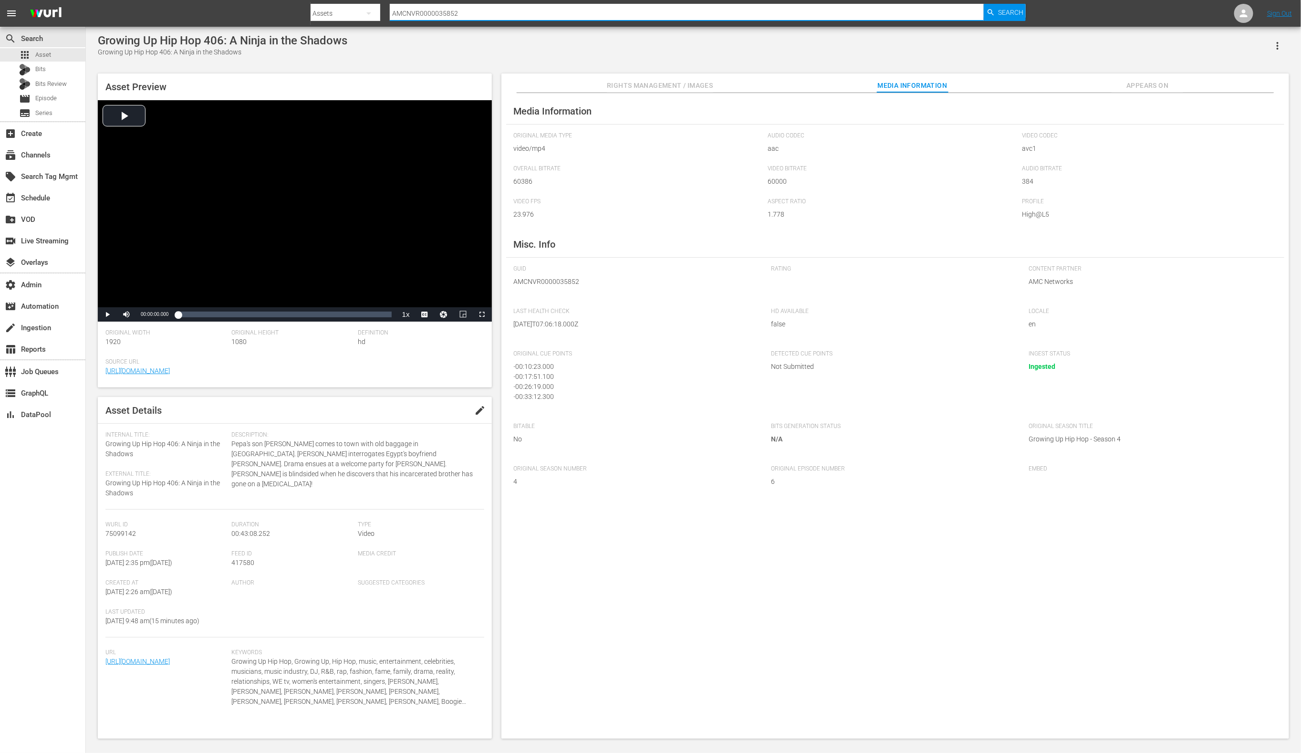
click at [439, 8] on input "AMCNVR0000035852" at bounding box center [687, 13] width 595 height 23
paste input "5"
type input "AMCNVR0000035855"
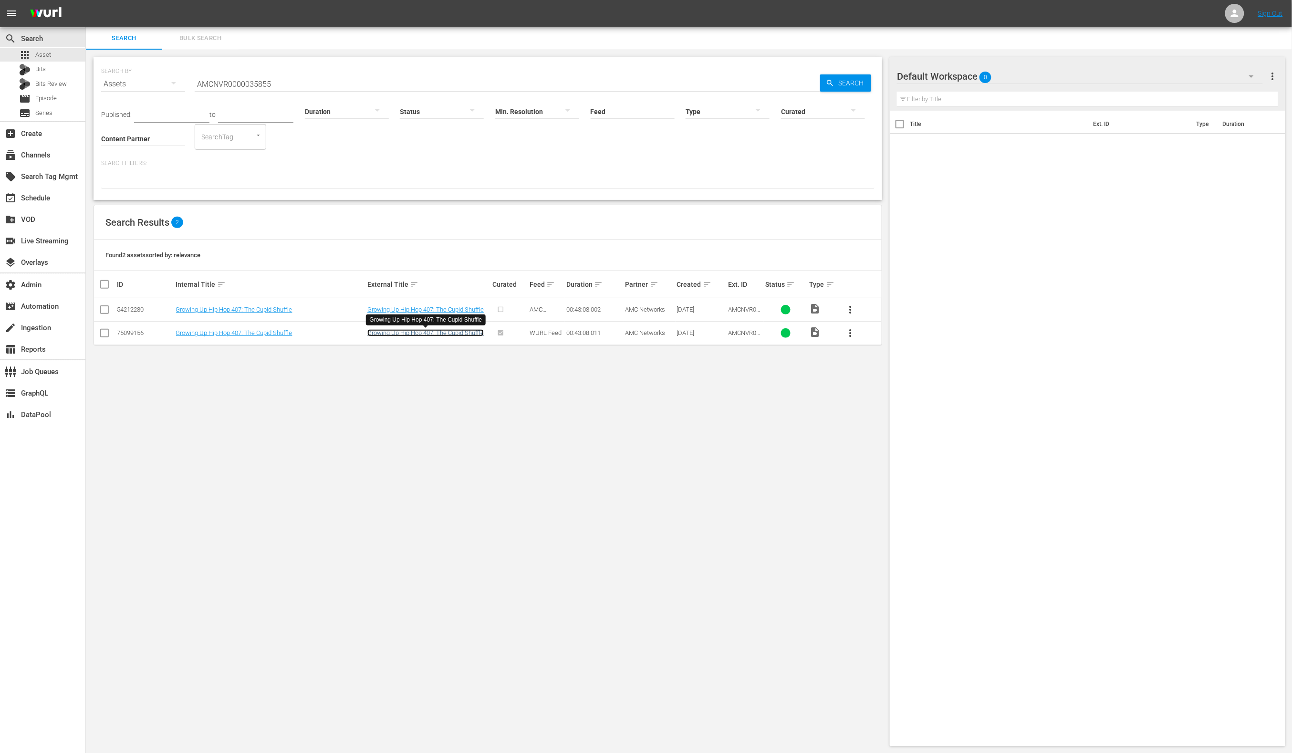
click at [432, 333] on link "Growing Up Hip Hop 407: The Cupid Shuffle" at bounding box center [425, 332] width 116 height 7
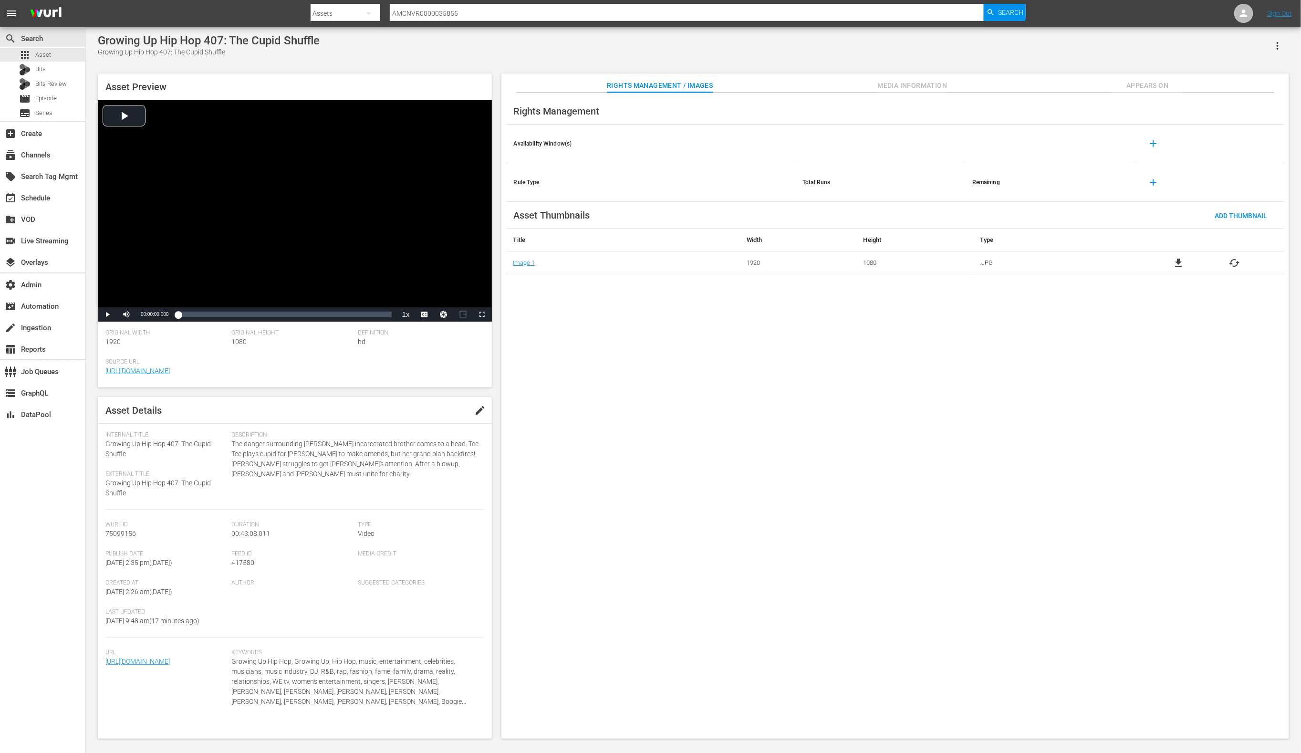
scroll to position [9, 0]
click at [890, 83] on span "Media Information" at bounding box center [913, 86] width 72 height 12
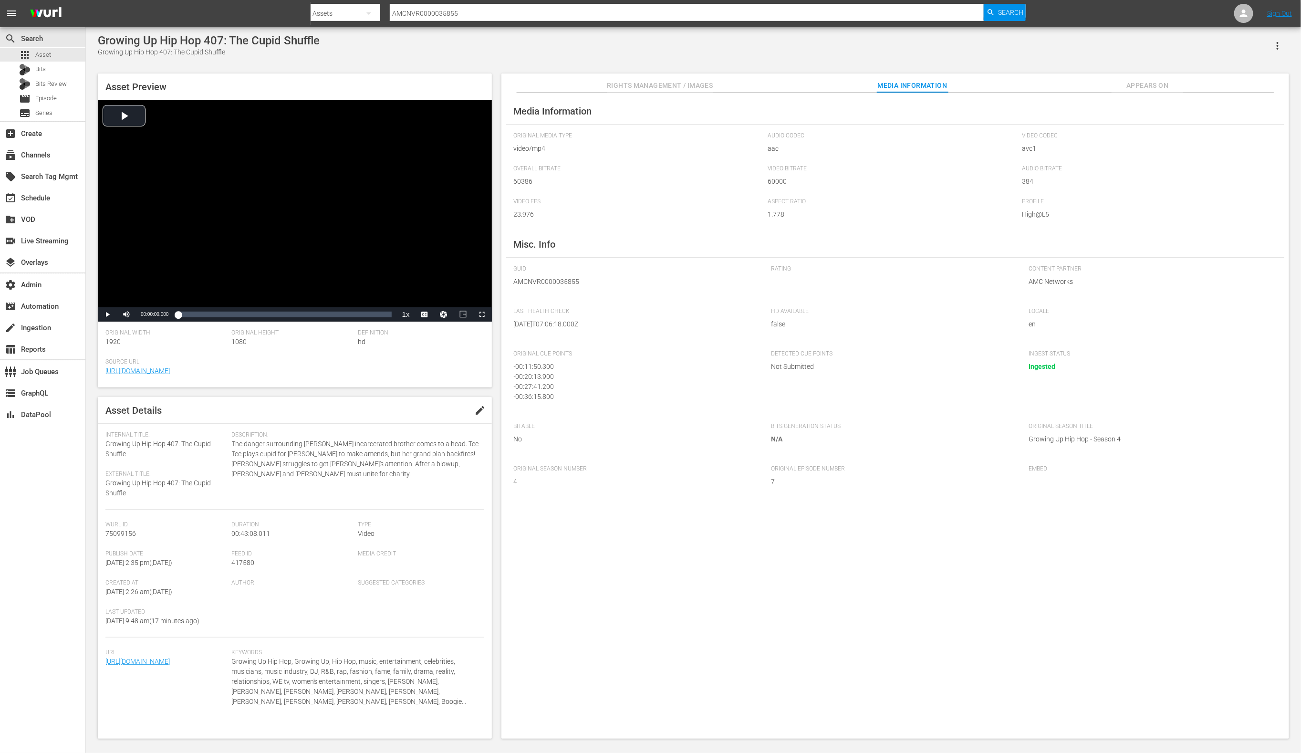
click at [468, 16] on input "AMCNVR0000035855" at bounding box center [687, 13] width 595 height 23
paste input "64"
type input "AMCNVR0000035864"
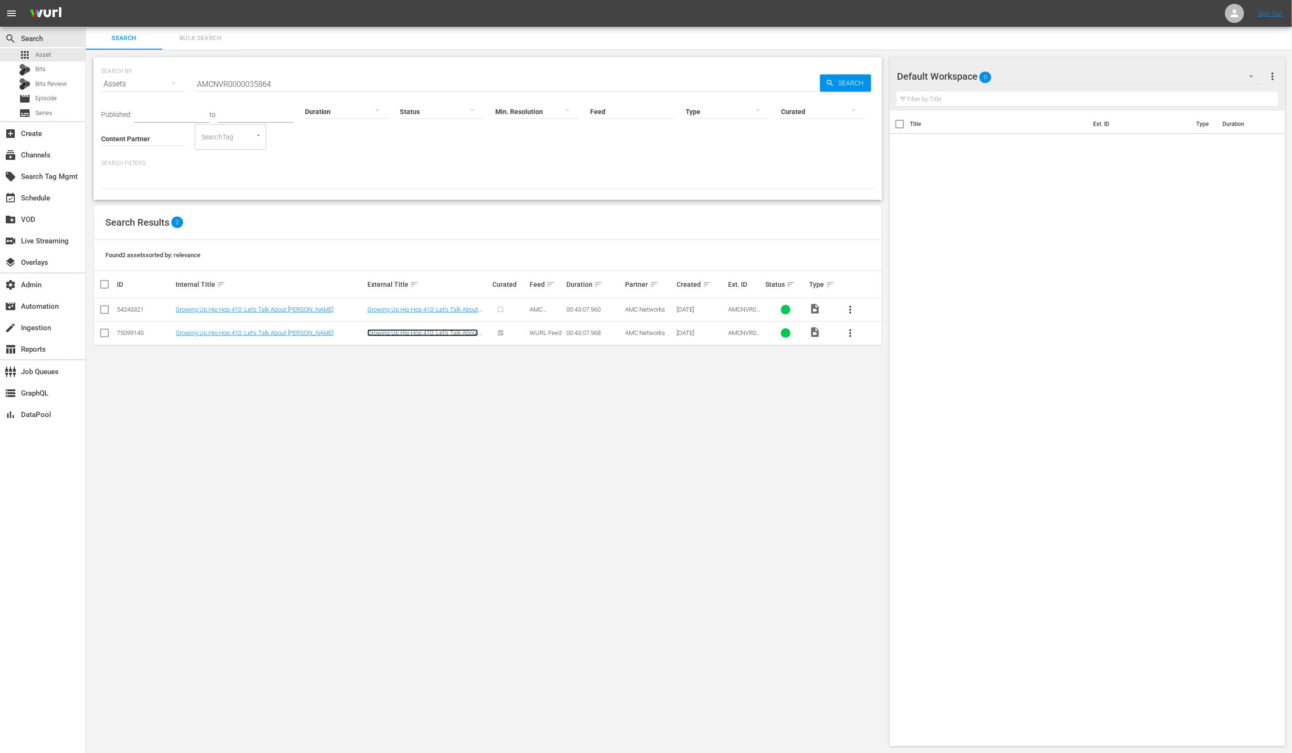
click at [469, 334] on link "Growing Up Hip Hop 410: Let's Talk About [PERSON_NAME]" at bounding box center [422, 336] width 111 height 14
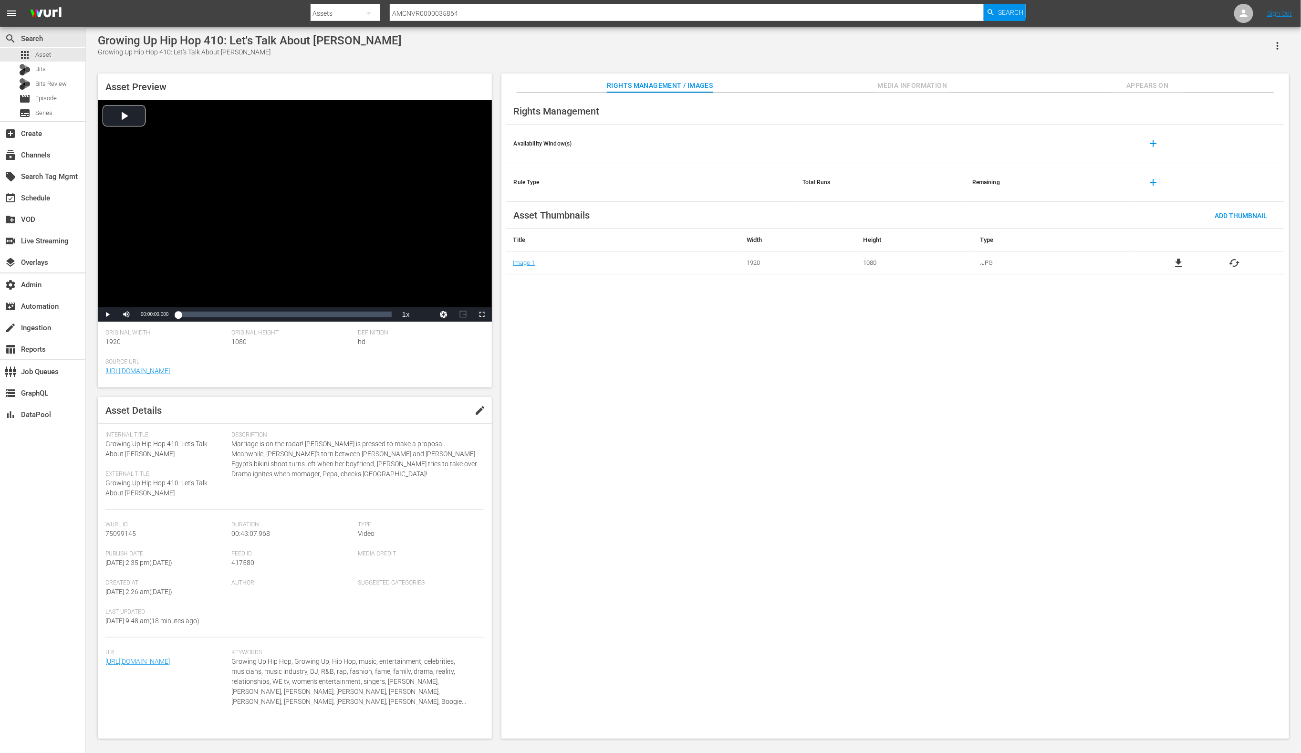
click at [919, 85] on span "Media Information" at bounding box center [913, 86] width 72 height 12
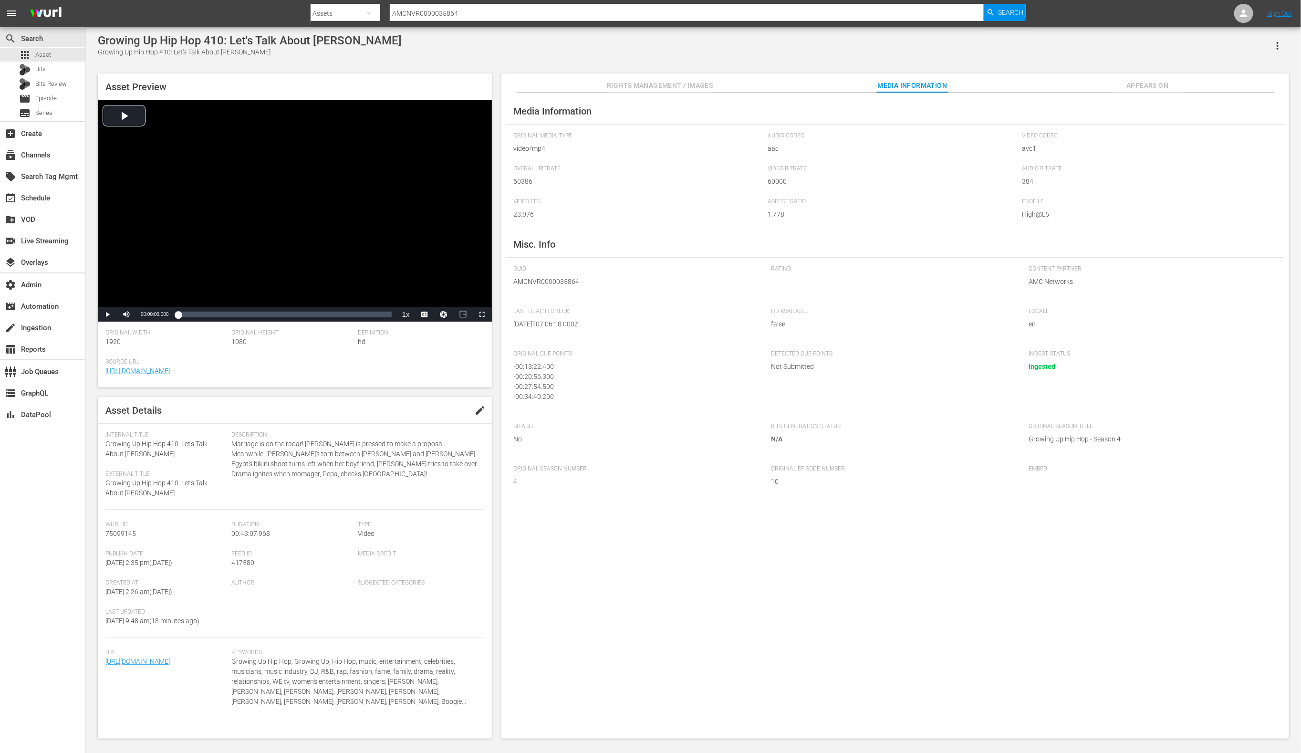
click at [493, 13] on input "AMCNVR0000035864" at bounding box center [687, 13] width 595 height 23
paste input "0"
type input "AMCNVR0000035860"
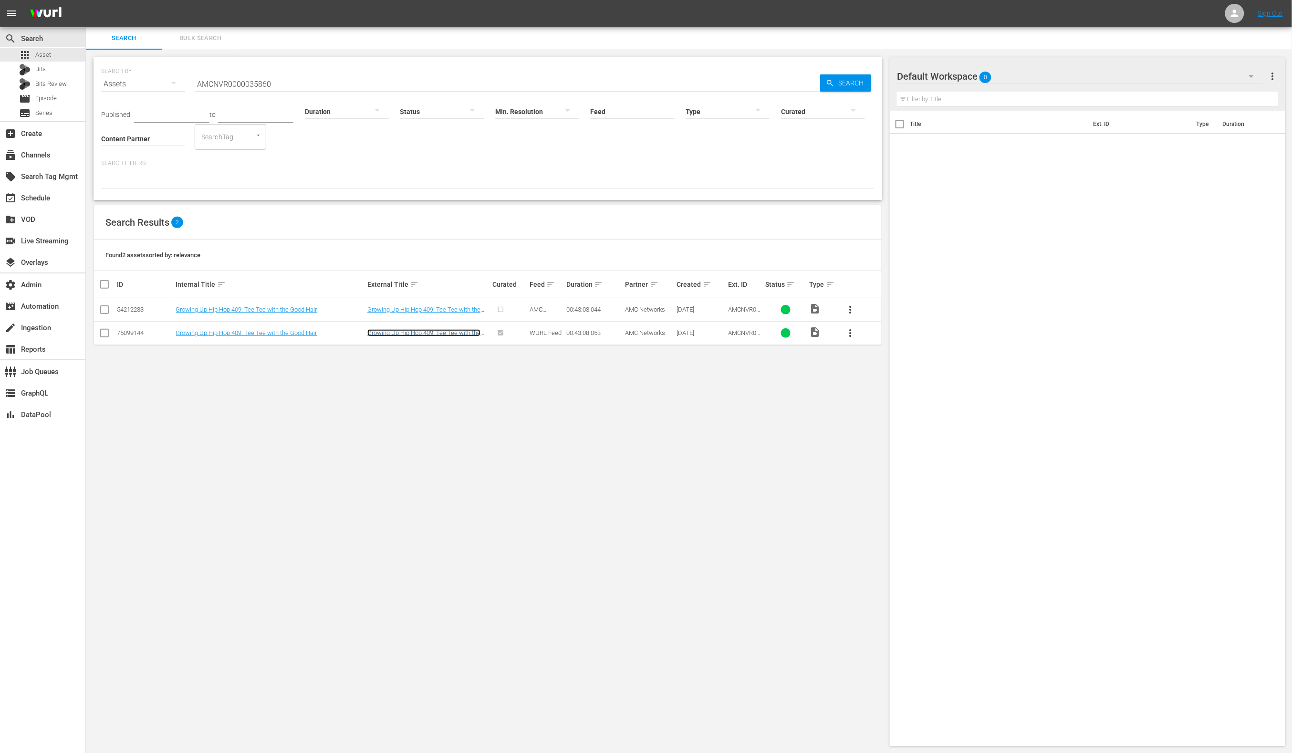
click at [461, 331] on link "Growing Up Hip Hop 409: Tee Tee with the Good Hair" at bounding box center [423, 336] width 113 height 14
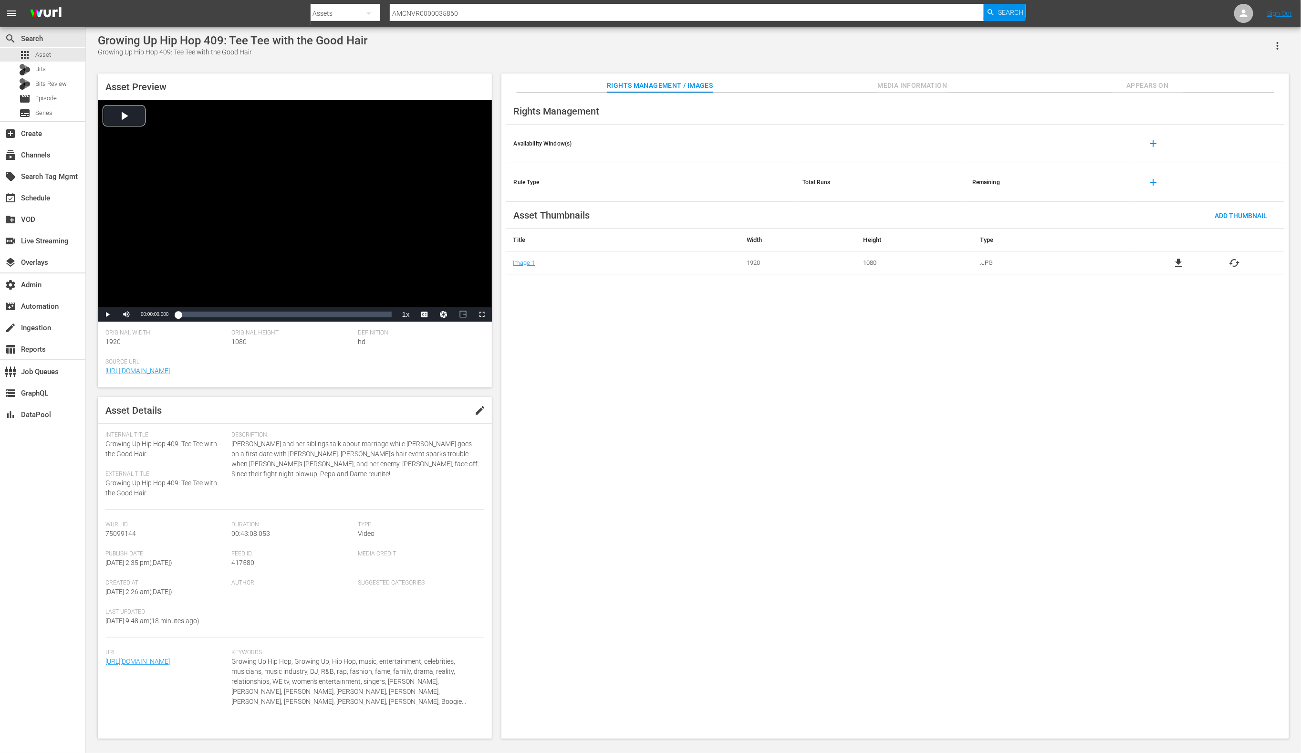
click at [909, 80] on span "Media Information" at bounding box center [913, 86] width 72 height 12
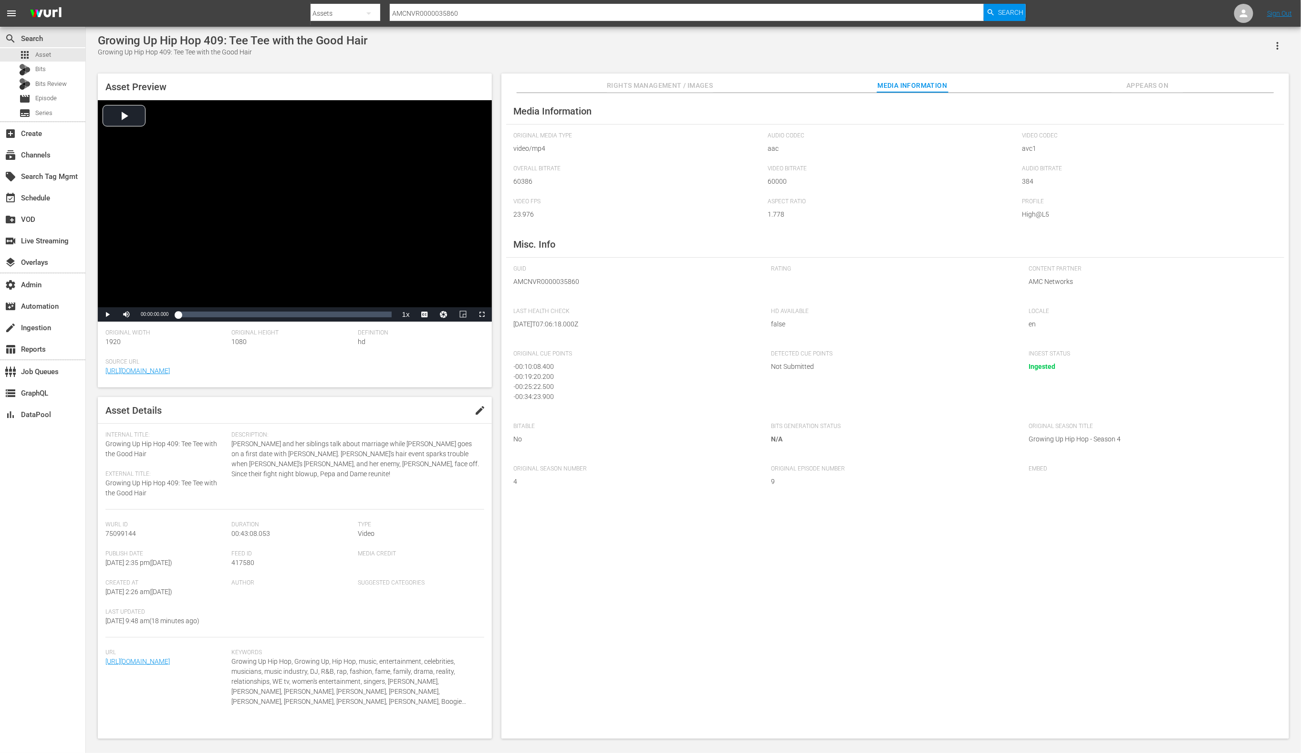
scroll to position [9, 0]
click at [559, 14] on input "AMCNVR0000035860" at bounding box center [687, 13] width 595 height 23
paste input "57"
type input "AMCNVR0000035857"
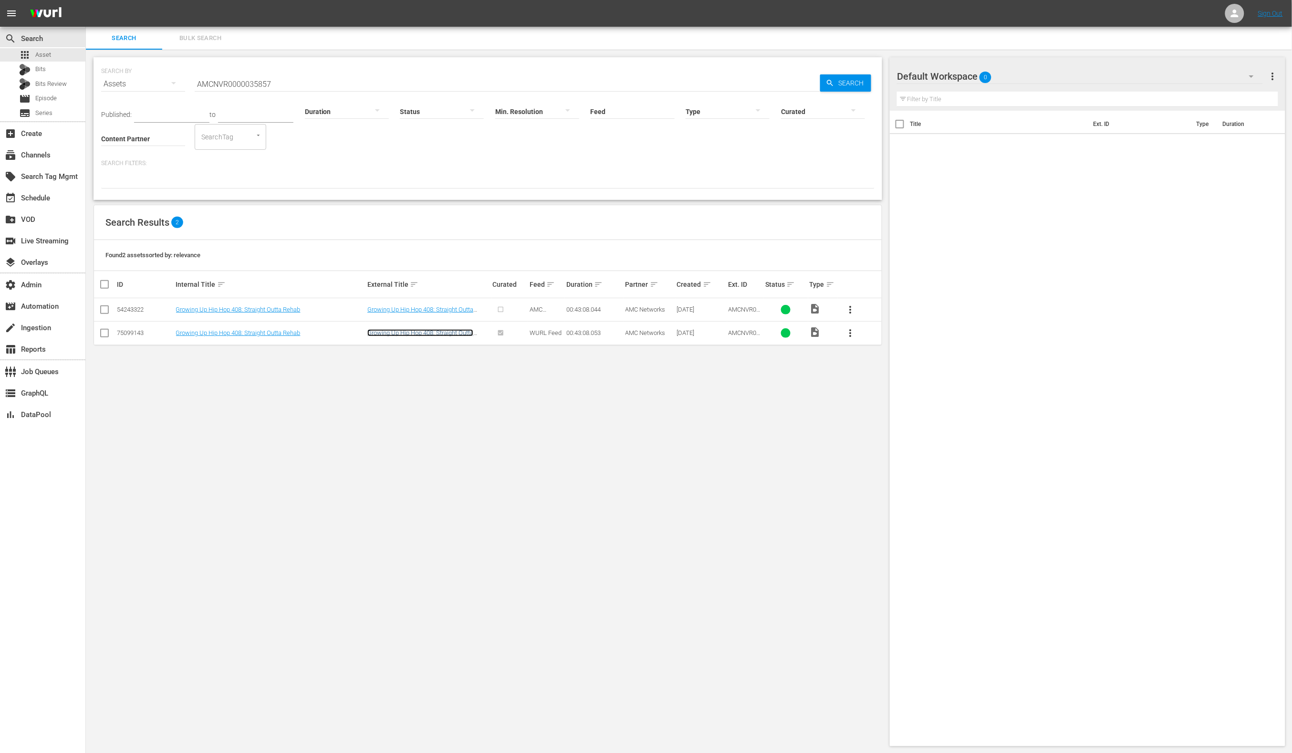
click at [448, 334] on link "Growing Up Hip Hop 408: Straight Outta Rehab" at bounding box center [420, 336] width 106 height 14
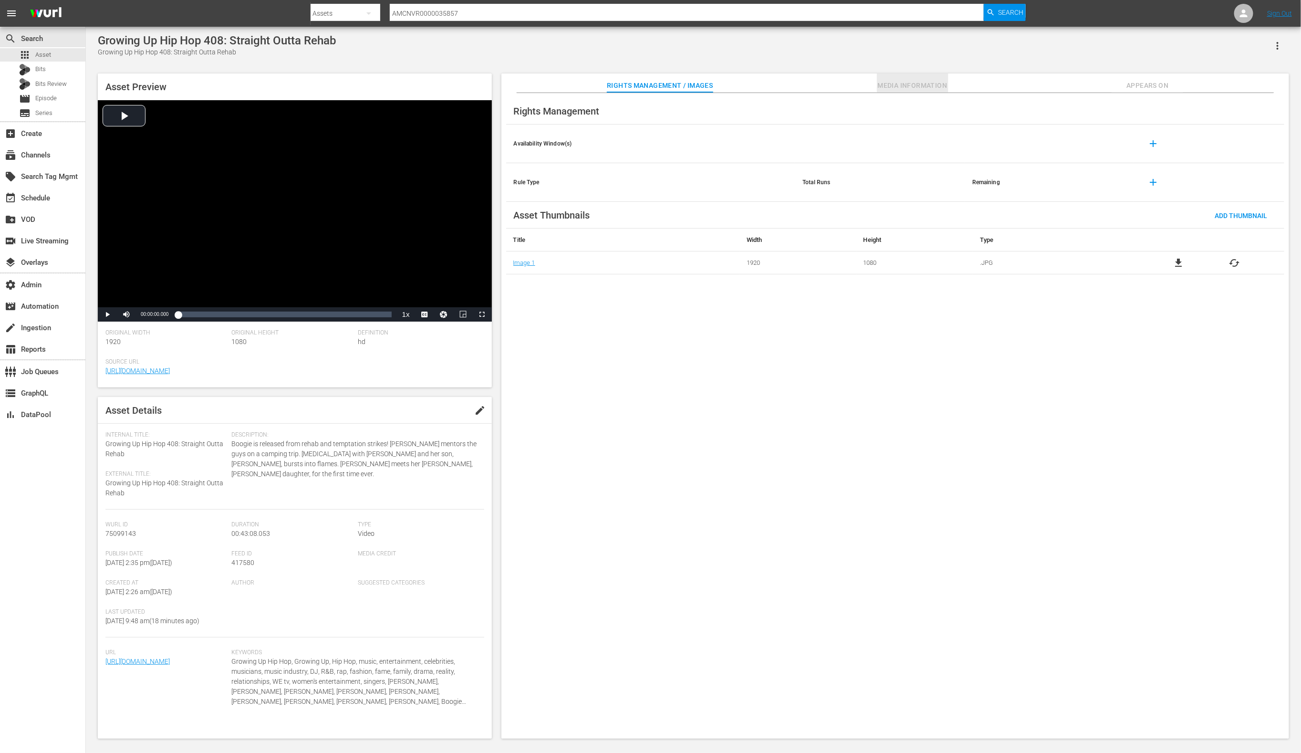
click at [924, 78] on button "Media Information" at bounding box center [913, 82] width 72 height 19
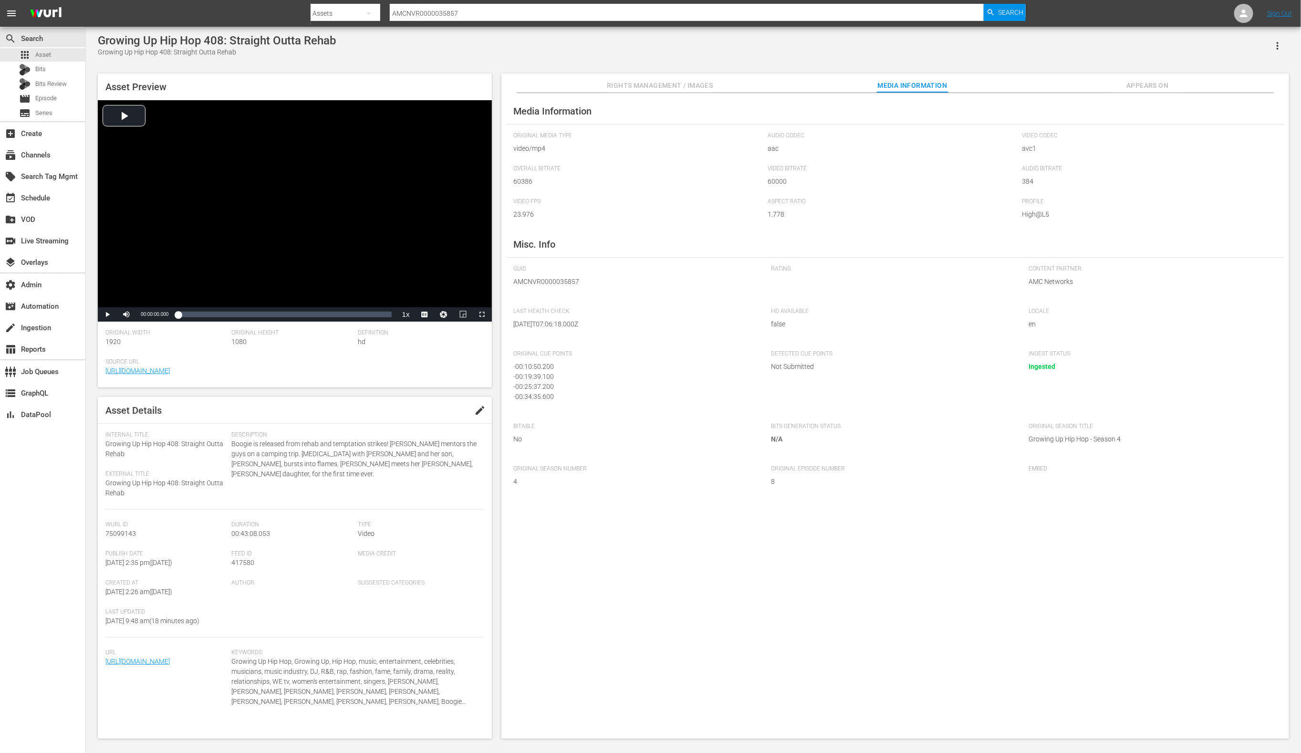
click at [534, 12] on input "AMCNVR0000035857" at bounding box center [687, 13] width 595 height 23
paste input "68"
type input "AMCNVR0000035868"
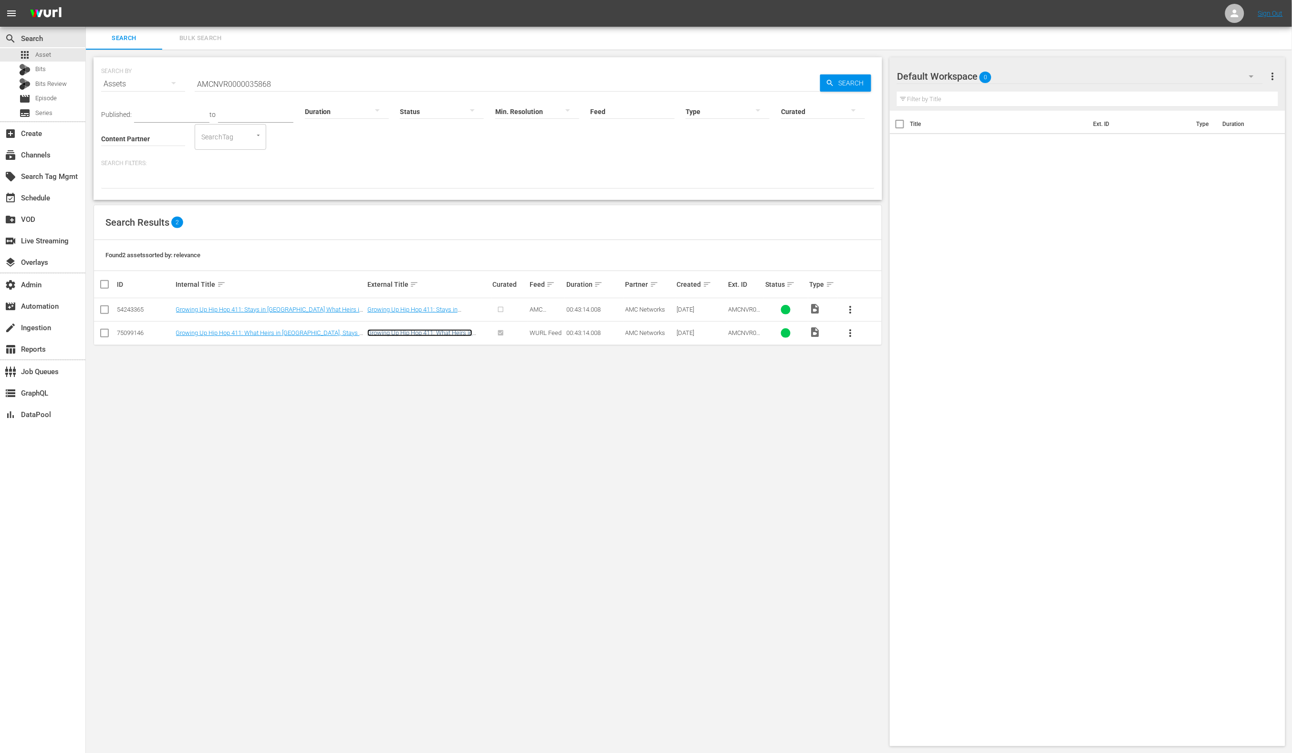
click at [419, 331] on link "Growing Up Hip Hop 411: What Heirs in [GEOGRAPHIC_DATA], Stays in [GEOGRAPHIC_D…" at bounding box center [419, 339] width 105 height 21
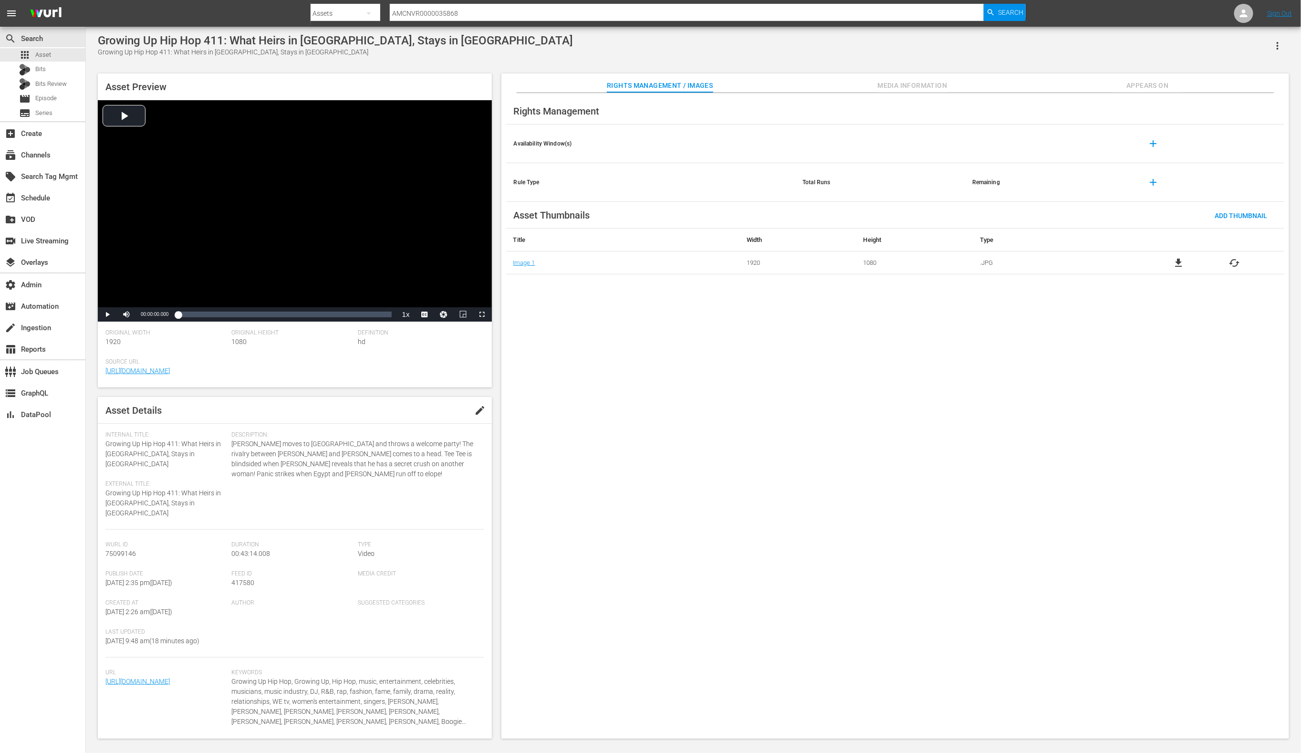
click at [905, 84] on span "Media Information" at bounding box center [913, 86] width 72 height 12
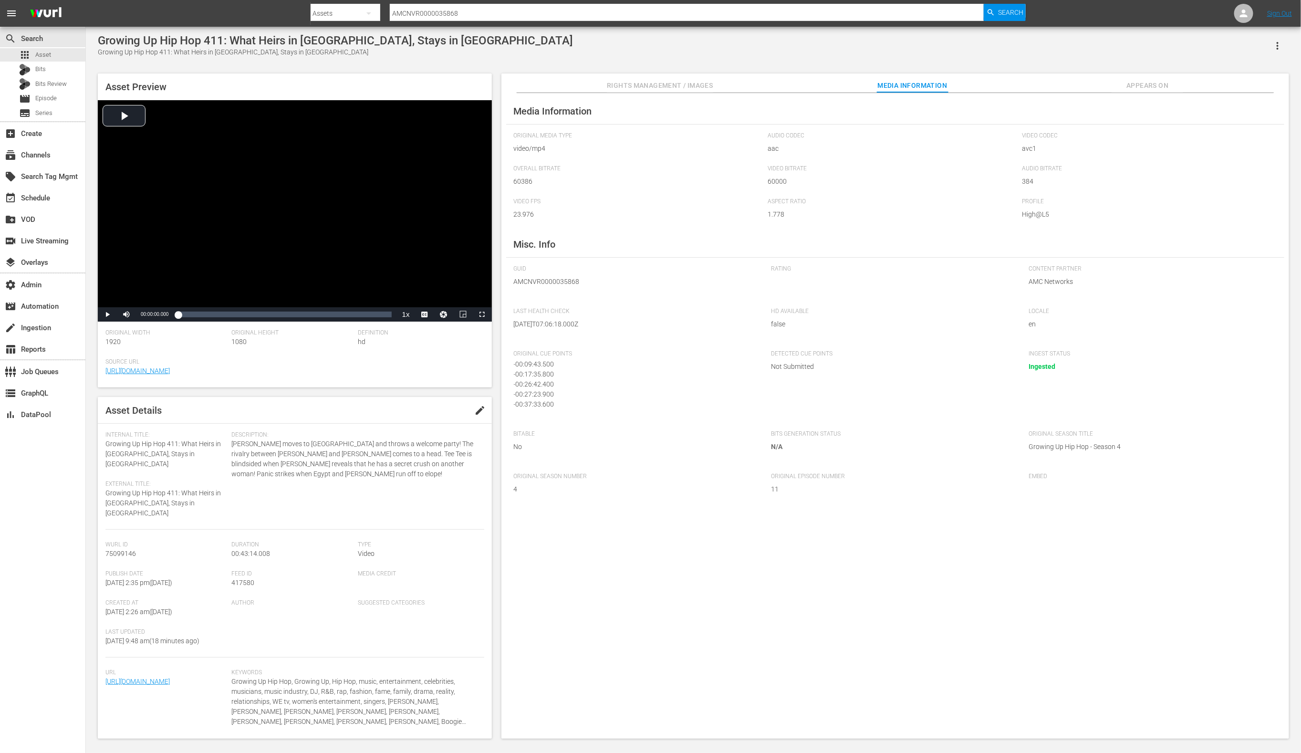
scroll to position [9, 0]
click at [524, 7] on input "AMCNVR0000035868" at bounding box center [687, 13] width 595 height 23
click at [524, 8] on input "AMCNVR0000035868" at bounding box center [687, 13] width 595 height 23
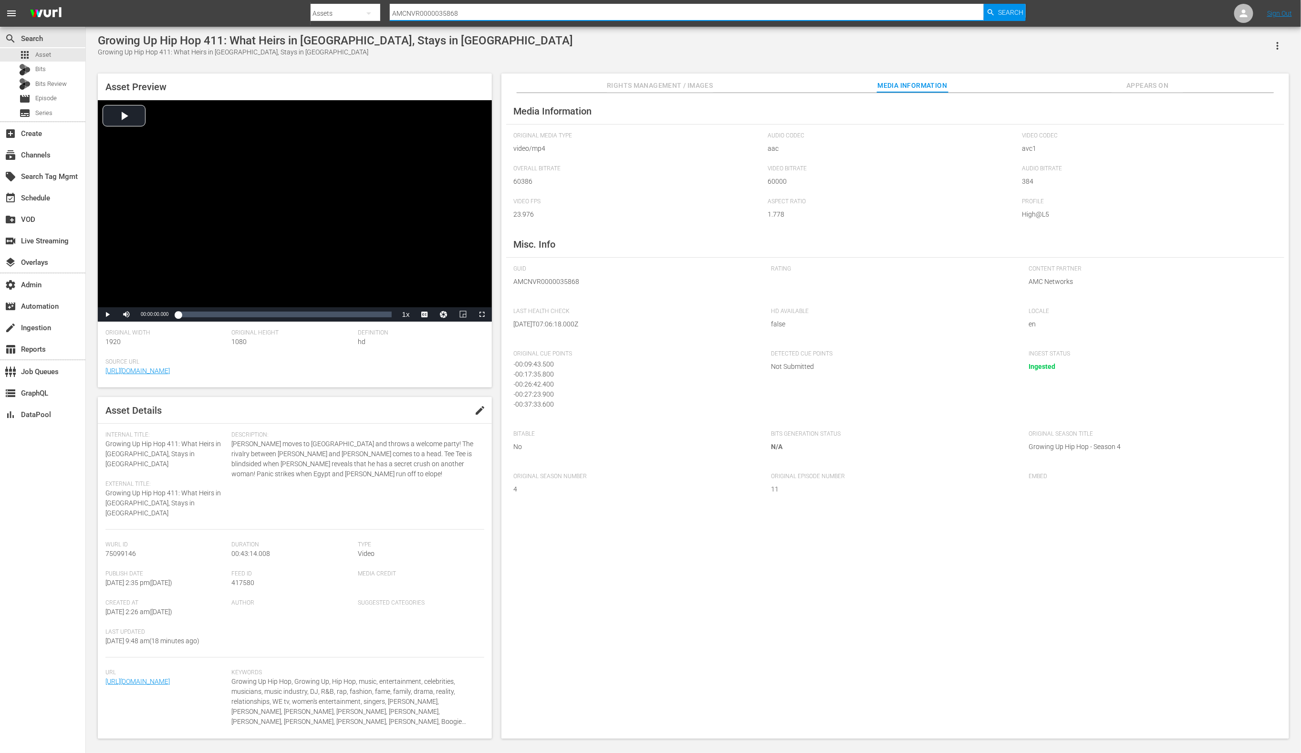
paste input "79"
type input "AMCNVR0000035879"
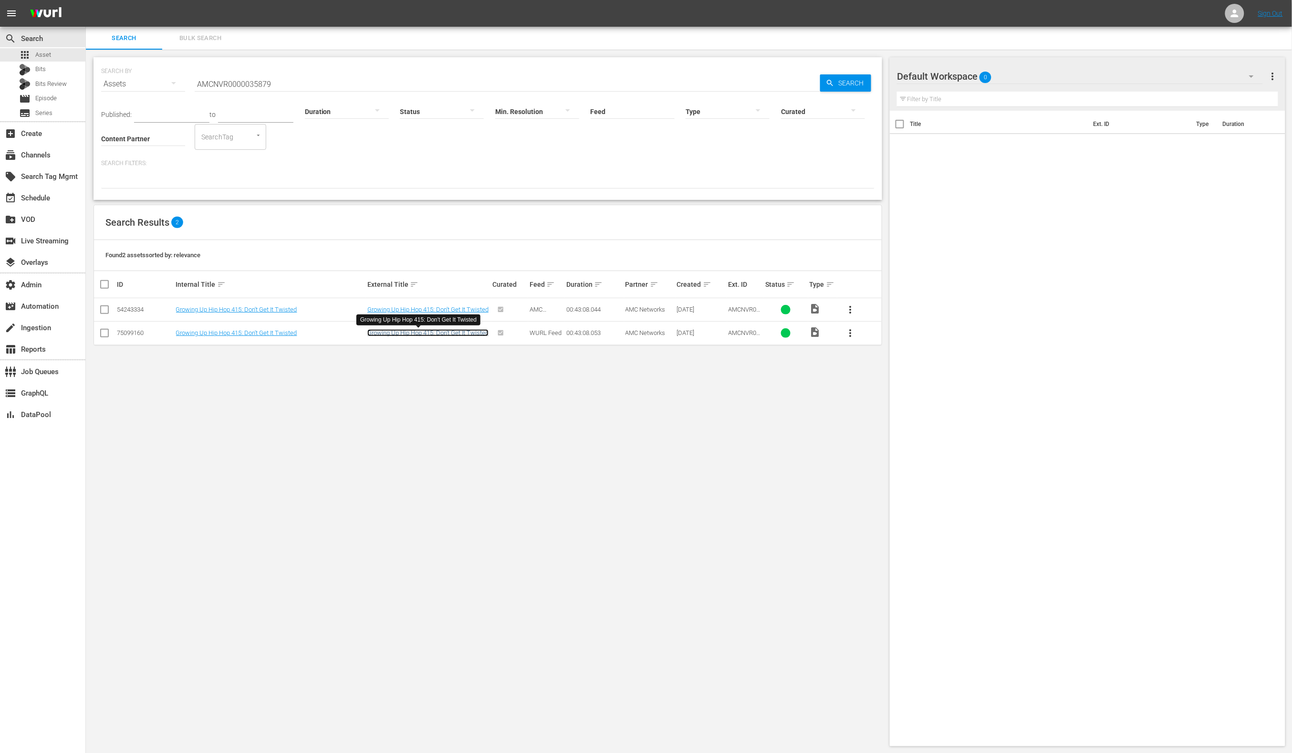
click at [421, 332] on link "Growing Up Hip Hop 415: Don't Get It Twisted" at bounding box center [427, 332] width 121 height 7
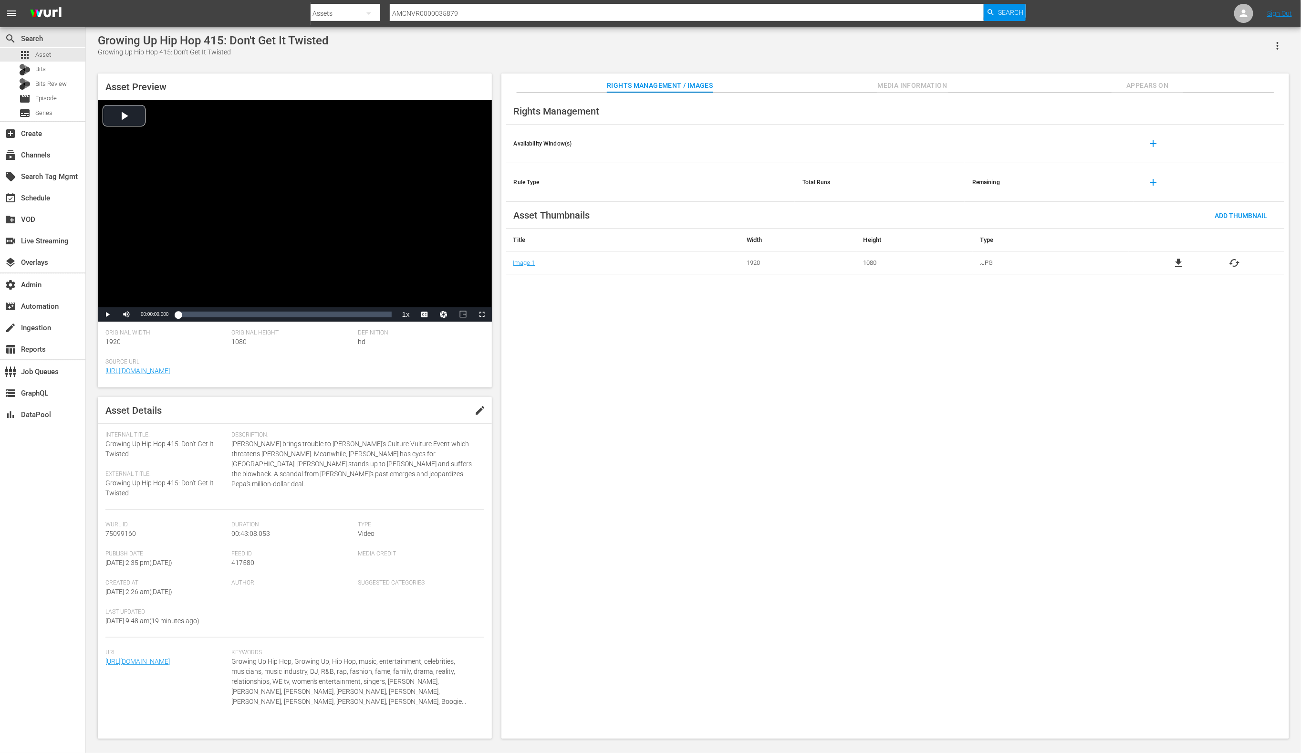
click at [888, 88] on span "Media Information" at bounding box center [913, 86] width 72 height 12
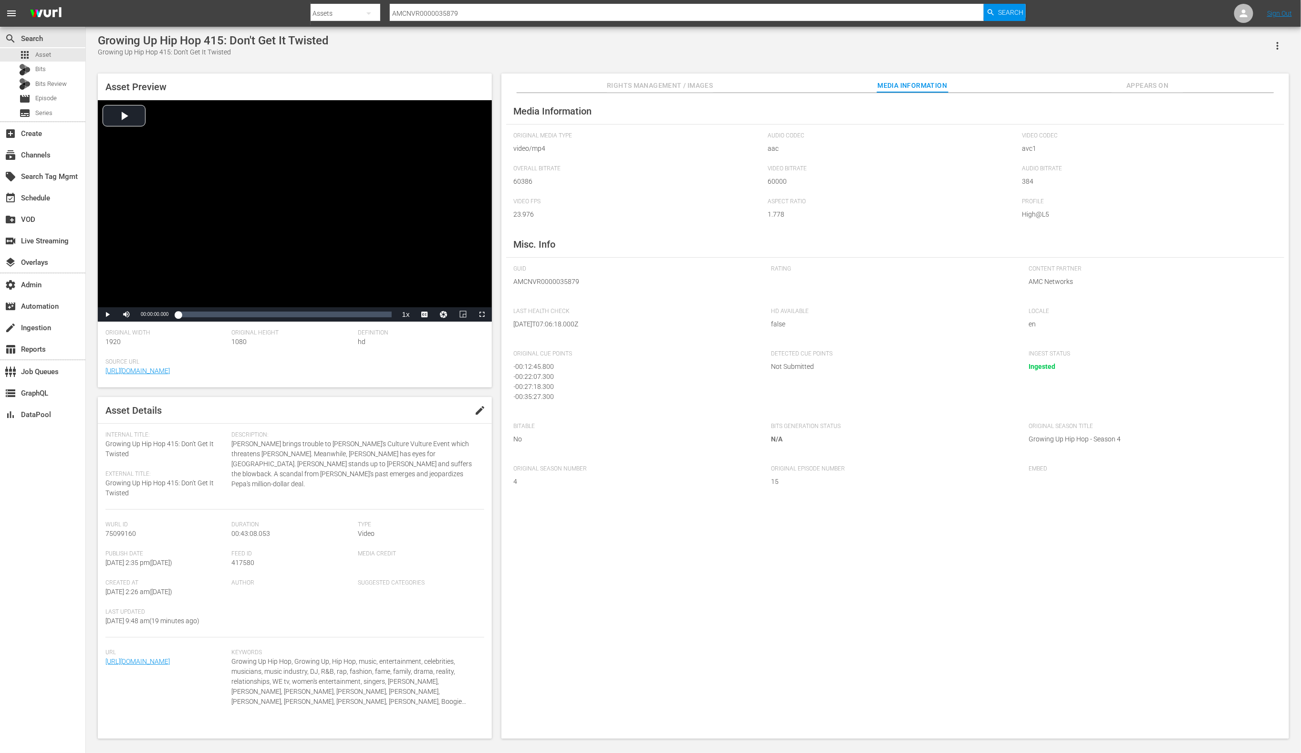
scroll to position [9, 0]
click at [503, 12] on input "AMCNVR0000035879" at bounding box center [687, 13] width 595 height 23
paste input "918"
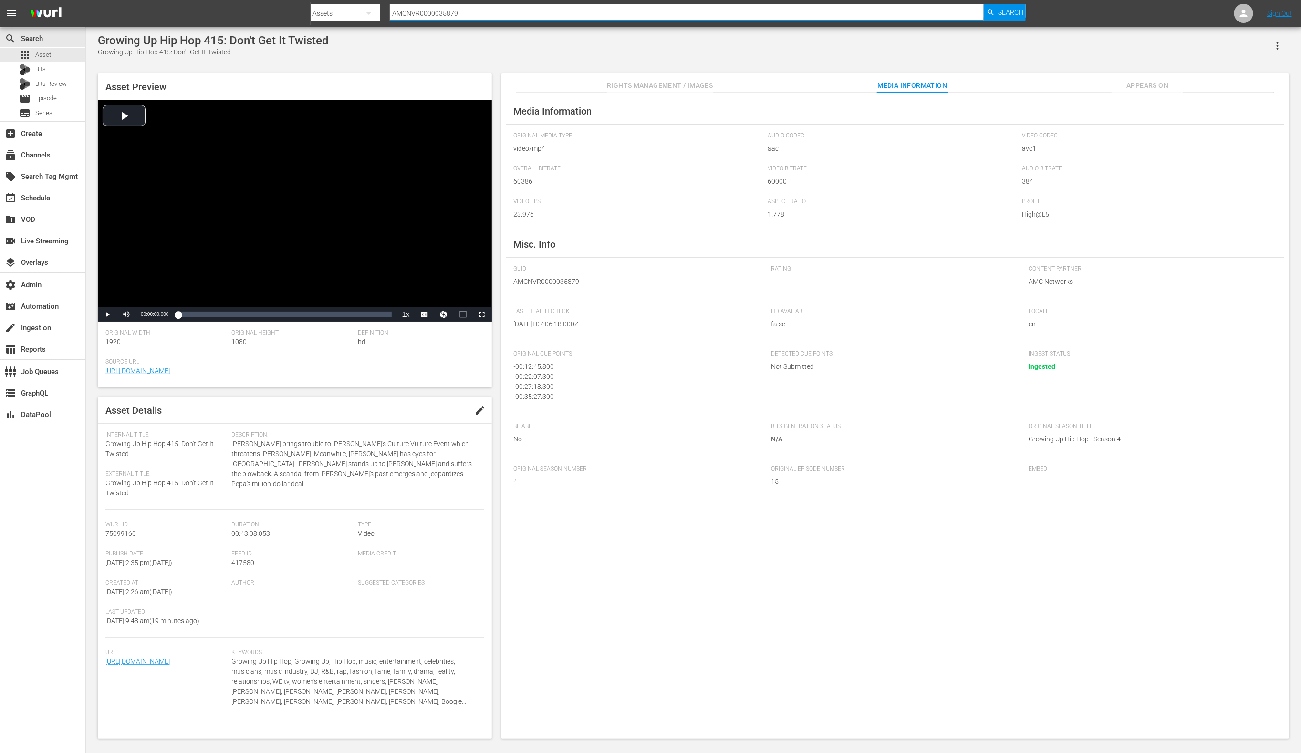
type input "AMCNVR0000035918"
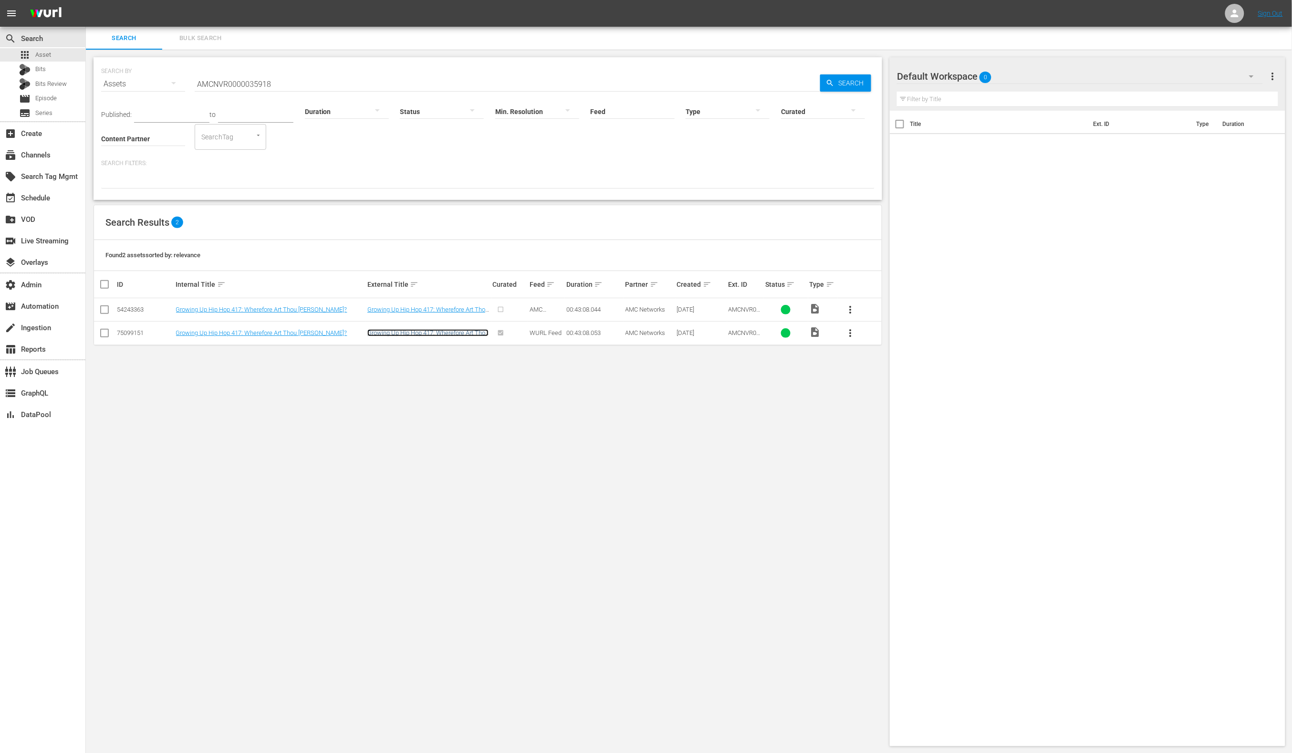
click at [465, 332] on link "Growing Up Hip Hop 417: Wherefore Art Thou [PERSON_NAME]?" at bounding box center [427, 336] width 121 height 14
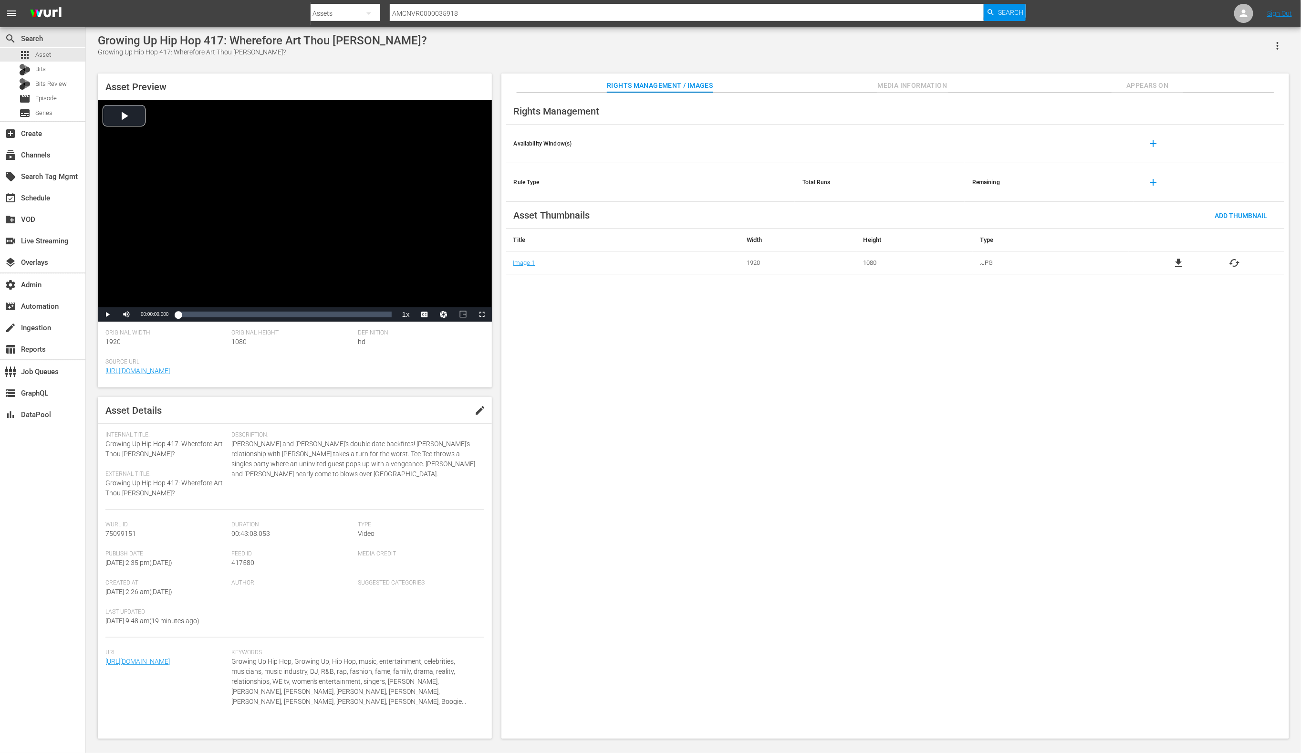
click at [907, 79] on button "Media Information" at bounding box center [913, 82] width 72 height 19
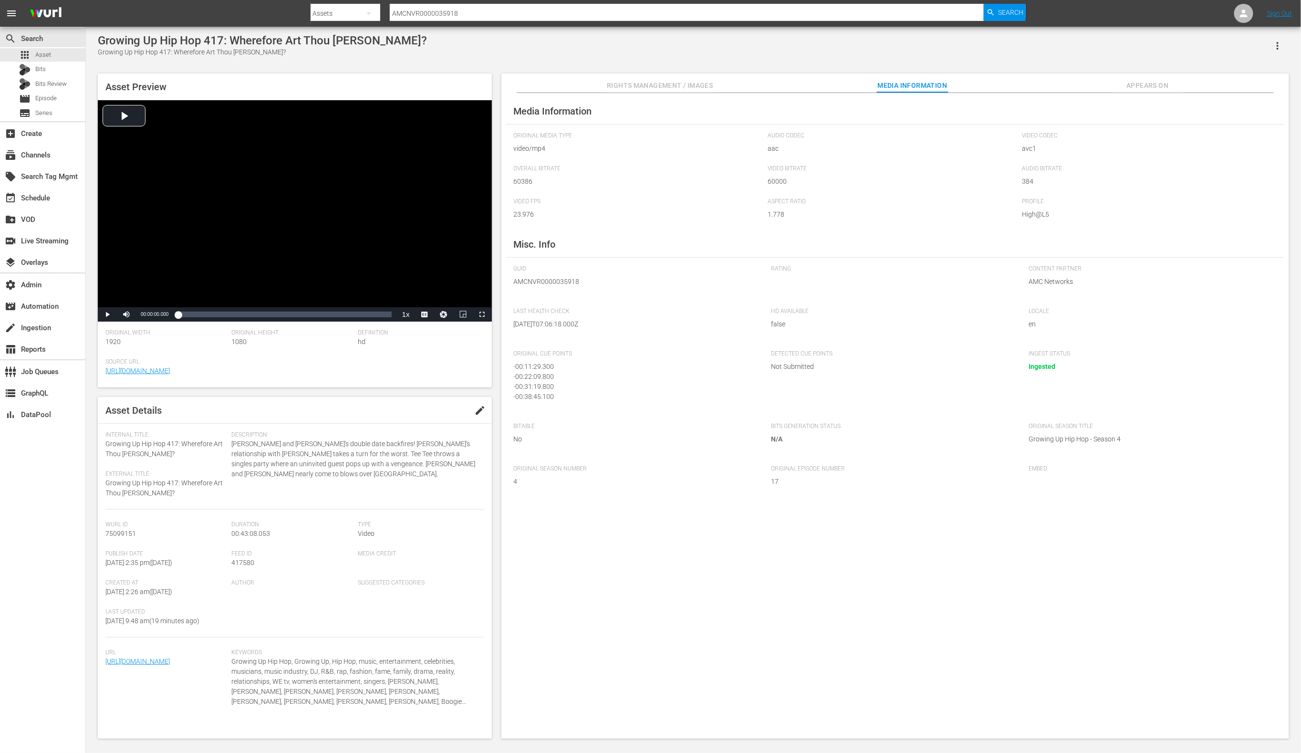
scroll to position [9, 0]
click at [539, 13] on input "AMCNVR0000035918" at bounding box center [687, 13] width 595 height 23
click at [540, 14] on input "AMCNVR0000035918" at bounding box center [687, 13] width 595 height 23
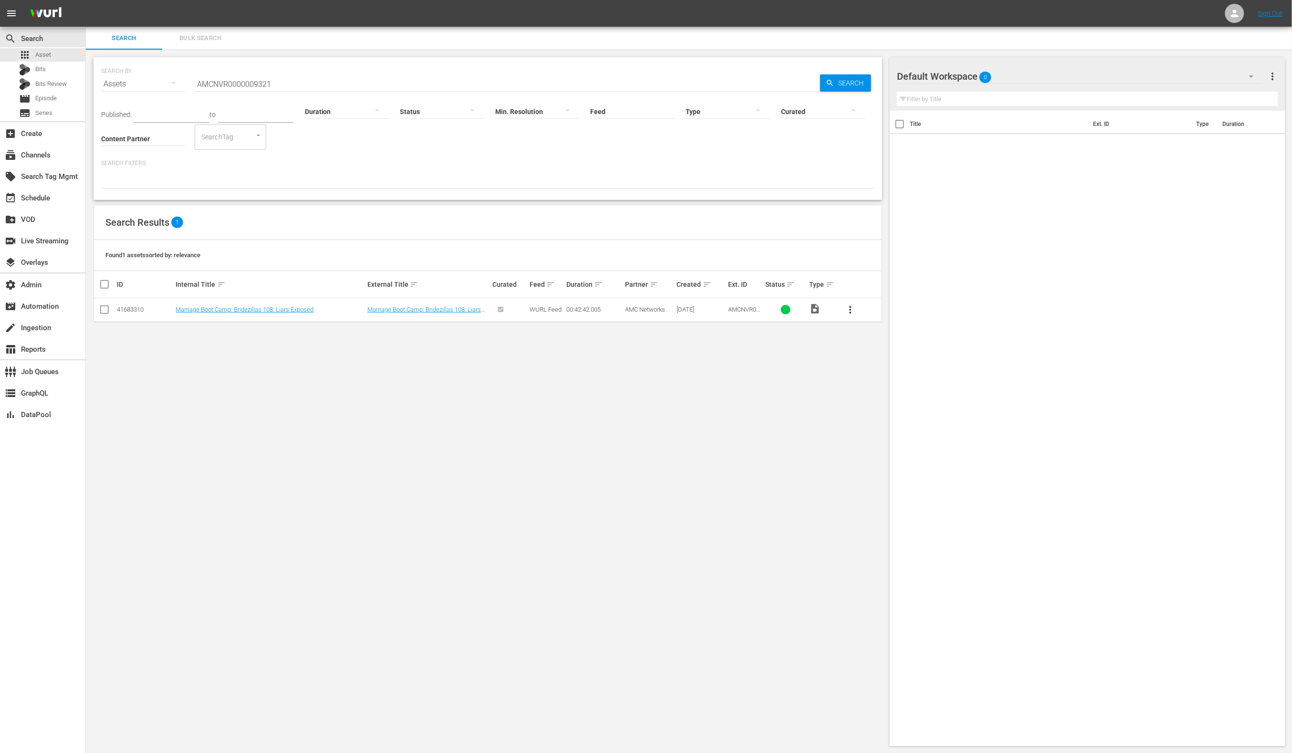
click at [389, 78] on input "AMCNVR0000009321" at bounding box center [508, 84] width 626 height 23
click at [396, 308] on link "Marriage Boot Camp: Bridezillas 108: Liars Exposed" at bounding box center [424, 313] width 114 height 14
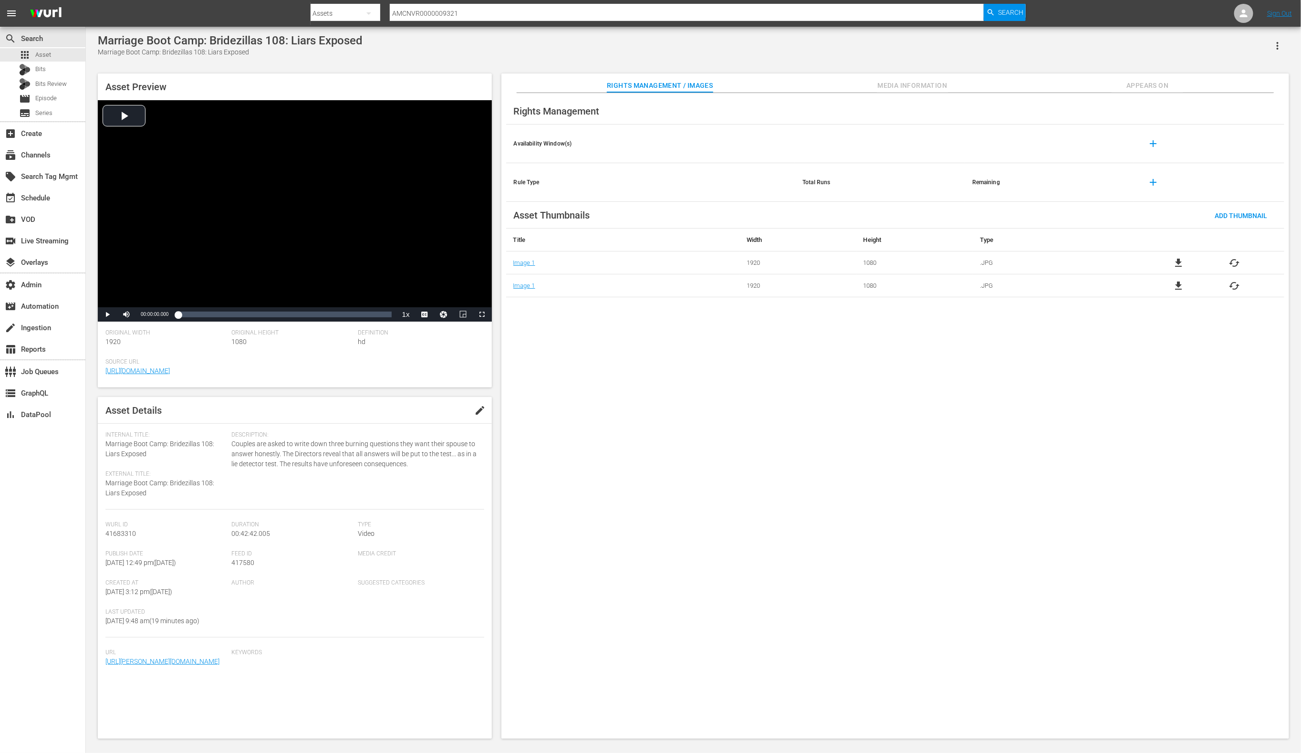
click at [928, 86] on span "Media Information" at bounding box center [913, 86] width 72 height 12
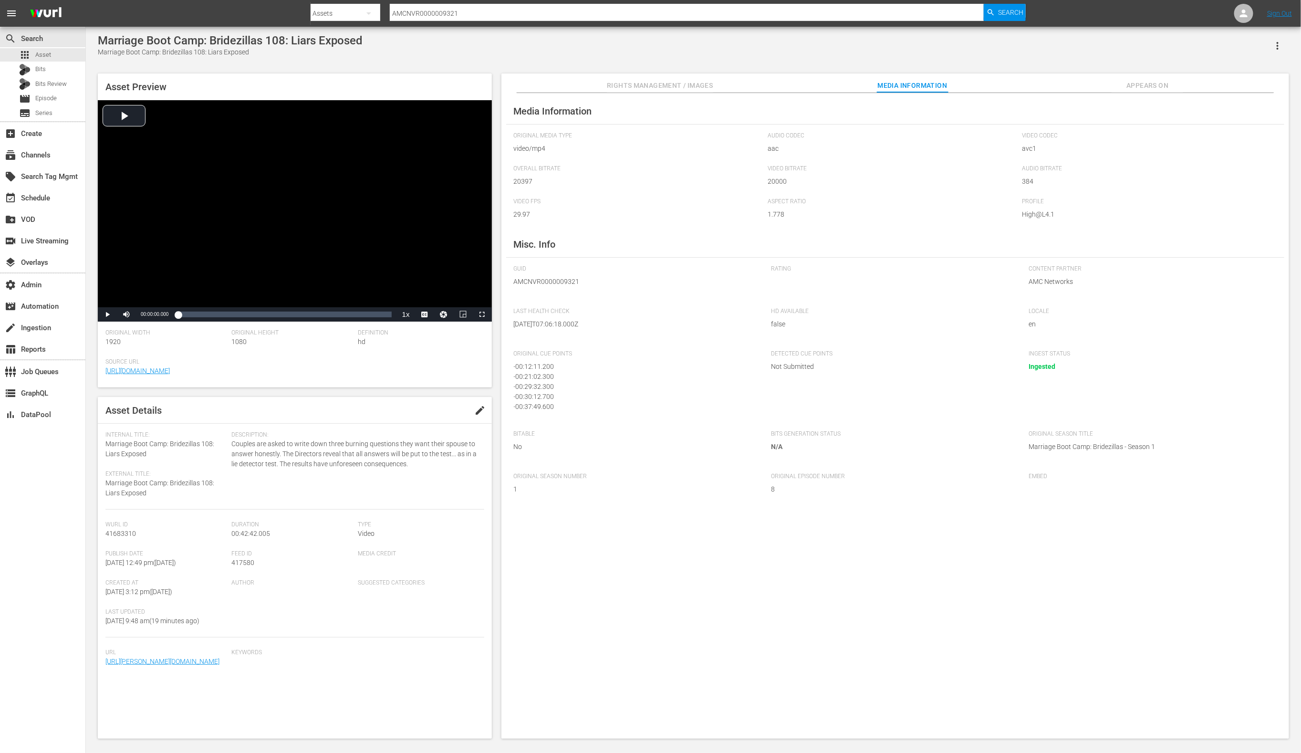
scroll to position [2, 0]
click at [447, 13] on input "AMCNVR0000009321" at bounding box center [687, 13] width 595 height 23
click at [447, 16] on input "AMCNVR0000009321" at bounding box center [687, 13] width 595 height 23
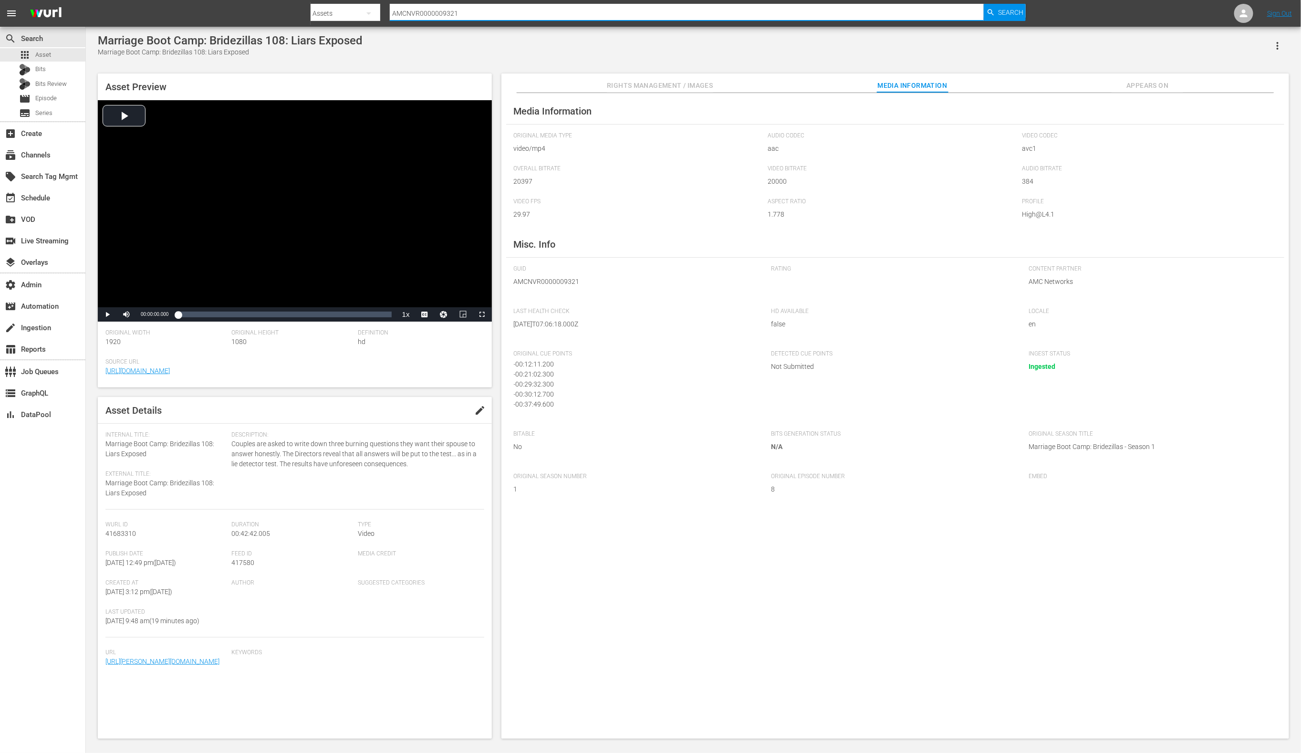
click at [447, 16] on input "AMCNVR0000009321" at bounding box center [687, 13] width 595 height 23
paste input "17"
type input "AMCNVR0000009317"
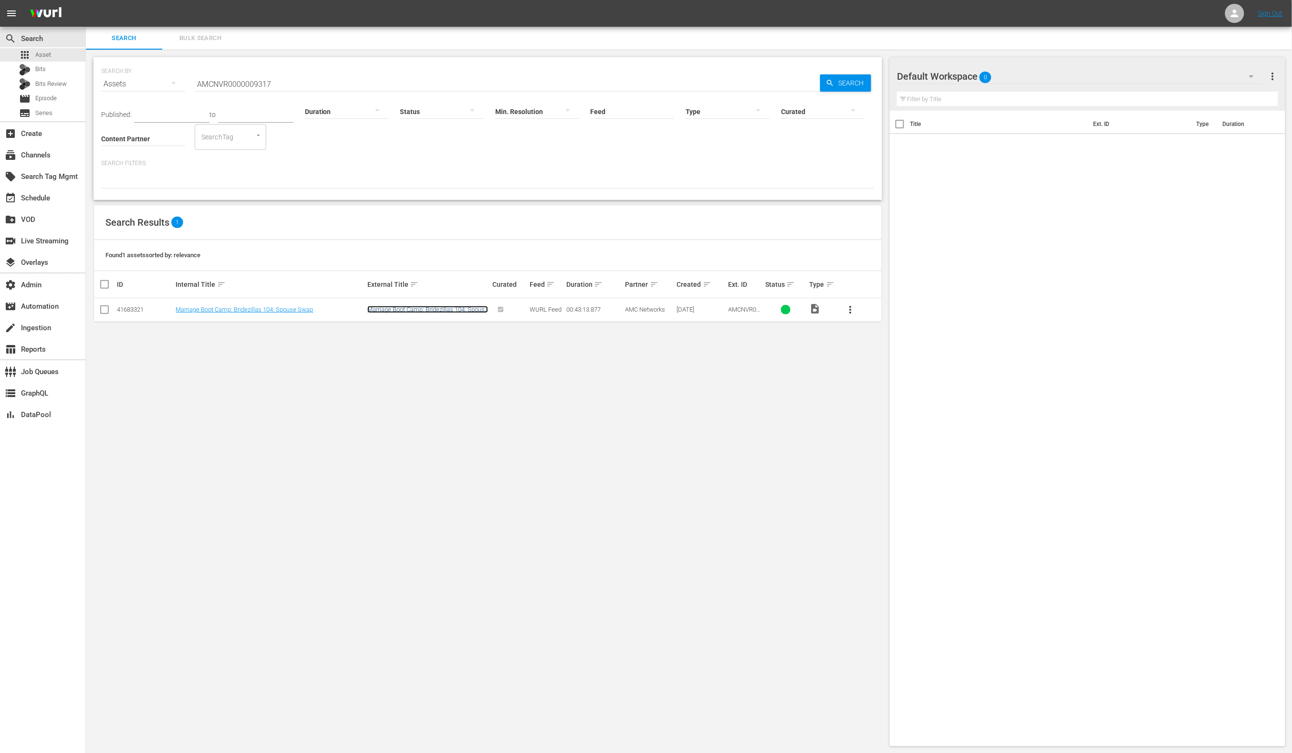
click at [408, 308] on link "Marriage Boot Camp: Bridezillas 104: Spouse Swap" at bounding box center [427, 313] width 121 height 14
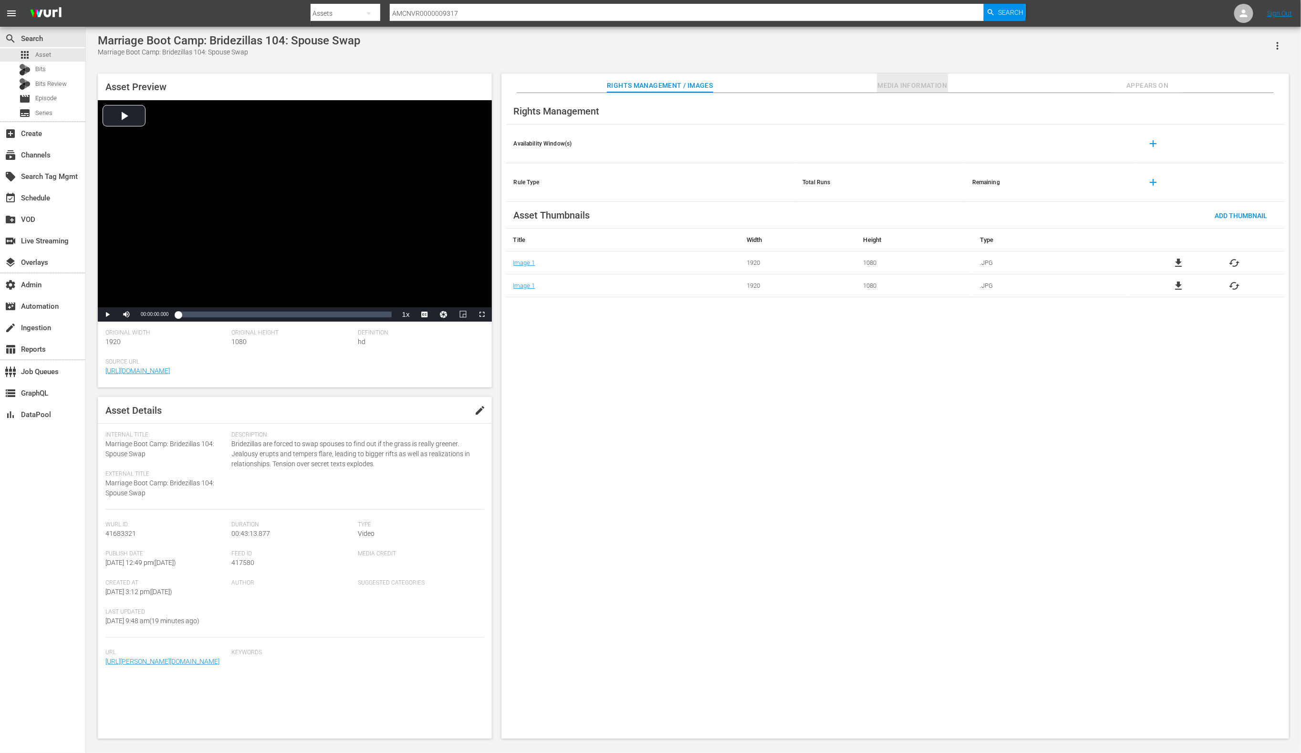
click at [910, 85] on span "Media Information" at bounding box center [913, 86] width 72 height 12
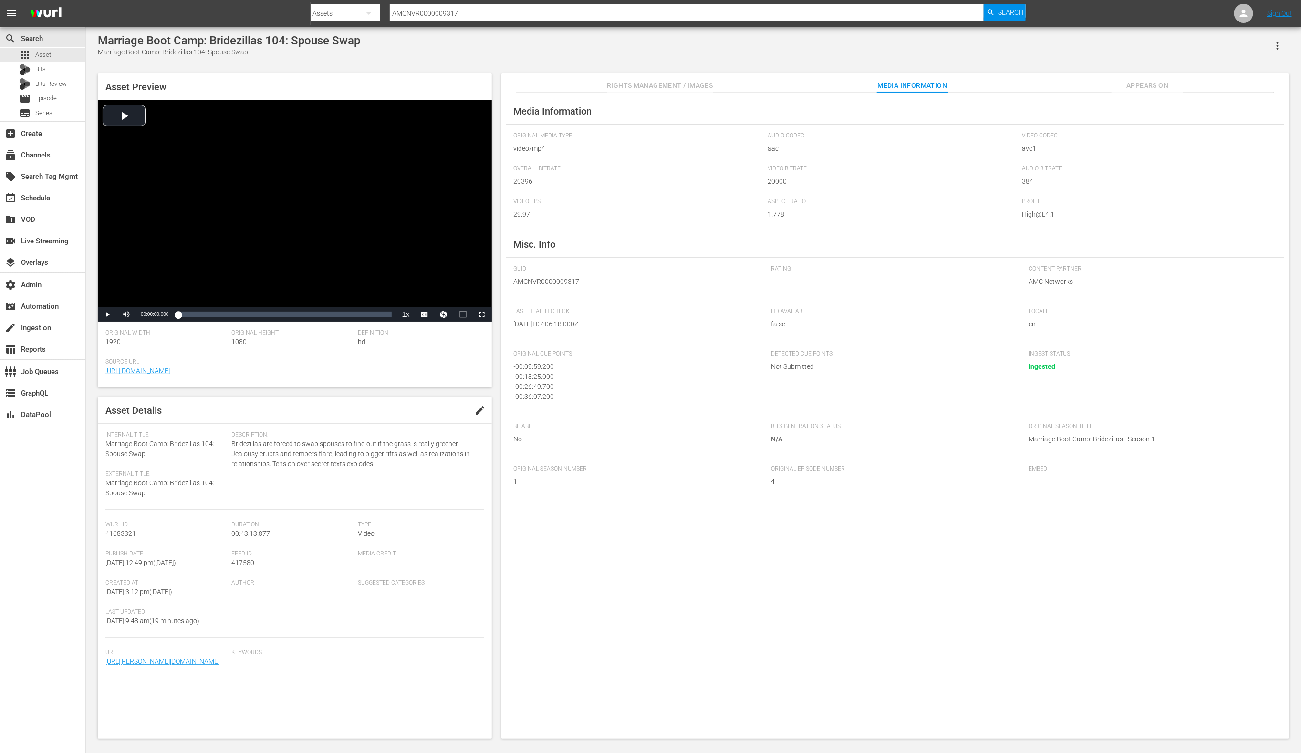
click at [442, 15] on input "AMCNVR0000009317" at bounding box center [687, 13] width 595 height 23
paste input "22"
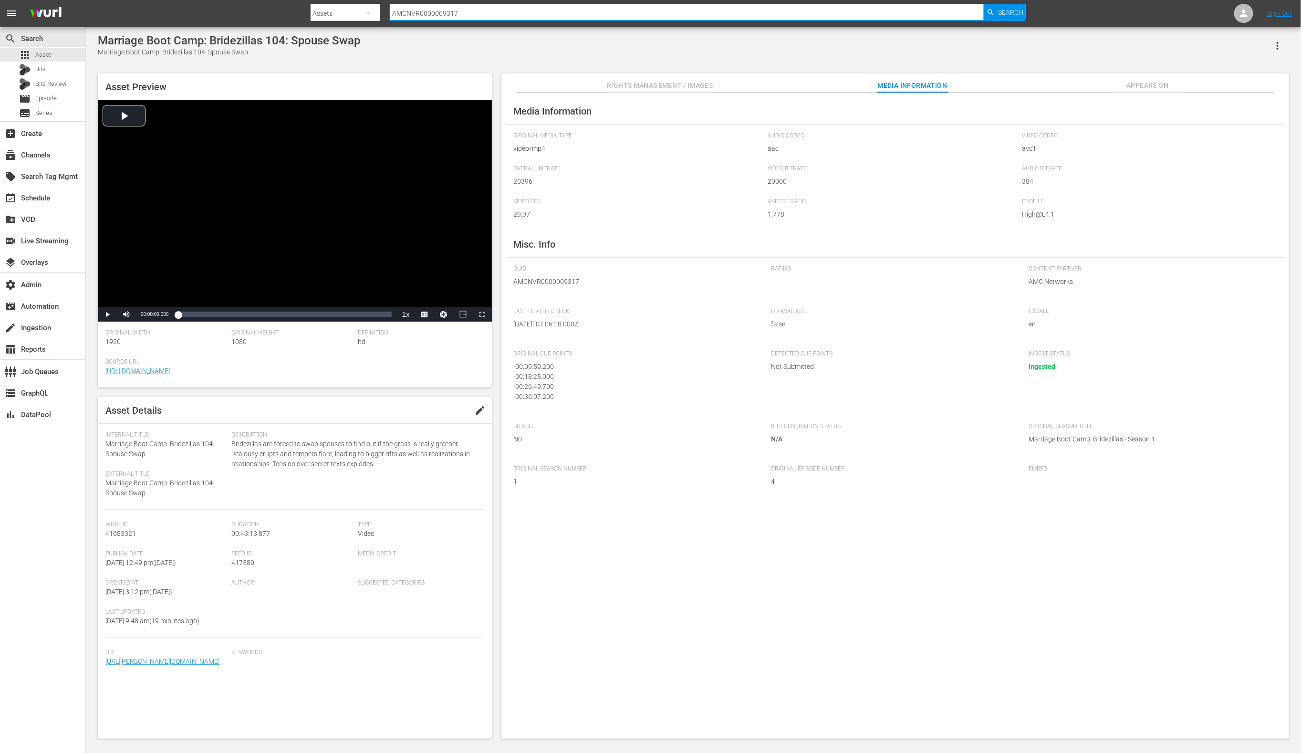
type input "AMCNVR0000009322"
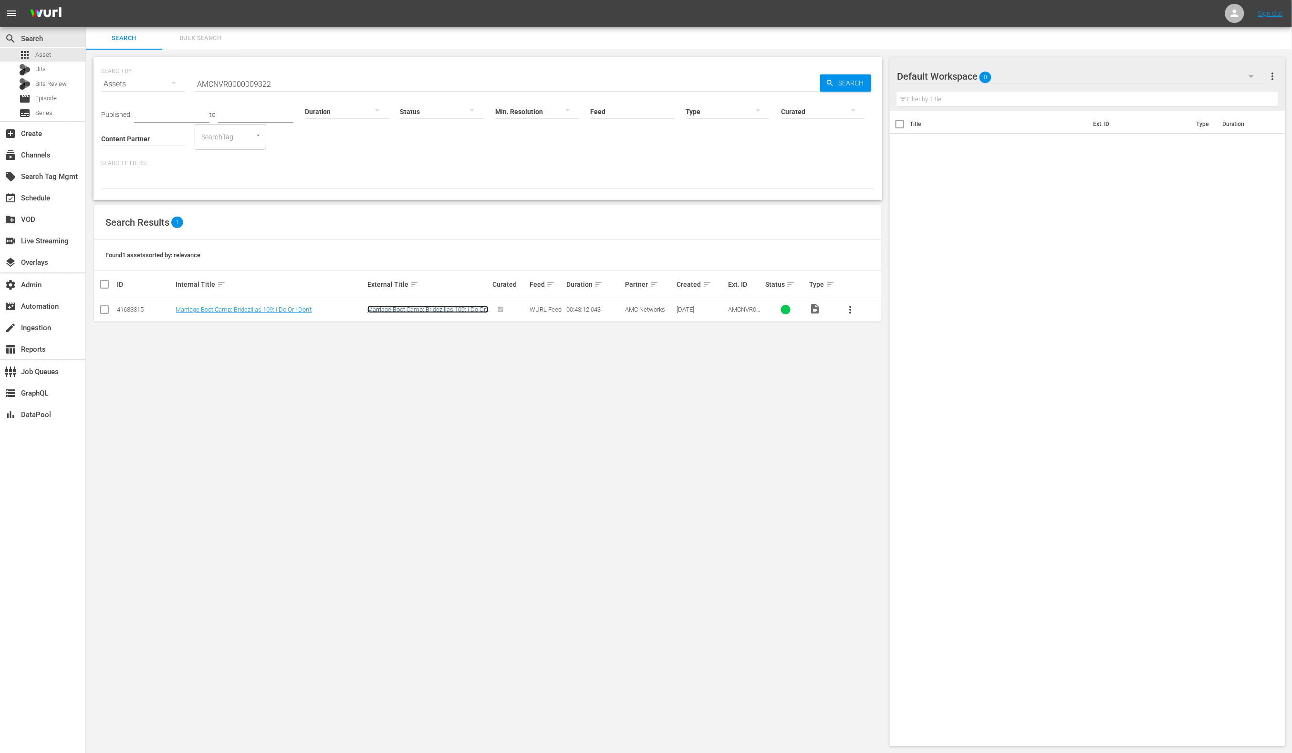
click at [395, 309] on link "Marriage Boot Camp: Bridezillas 109: I Do Or I Don't" at bounding box center [427, 313] width 121 height 14
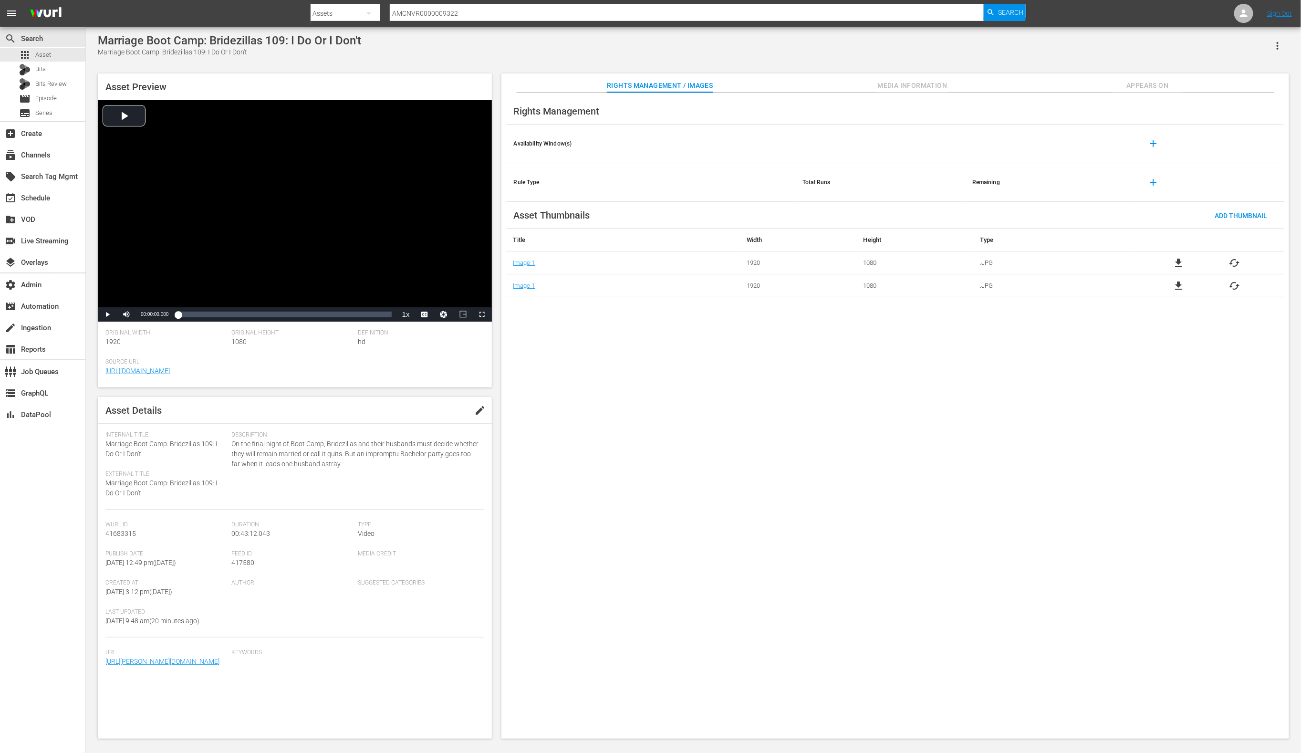
click at [907, 80] on span "Media Information" at bounding box center [913, 86] width 72 height 12
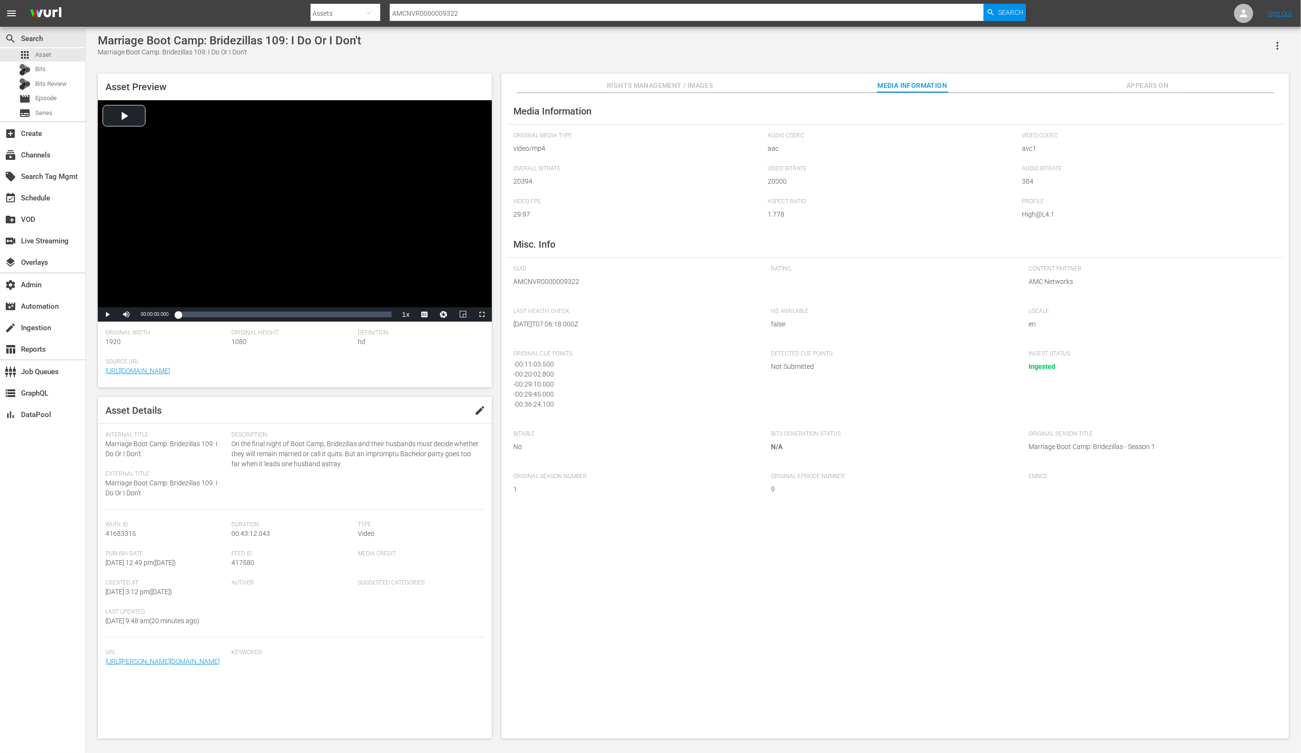
scroll to position [9, 0]
click at [458, 16] on input "AMCNVR0000009322" at bounding box center [687, 13] width 595 height 23
click at [459, 16] on input "AMCNVR0000009322" at bounding box center [687, 13] width 595 height 23
paste input "0"
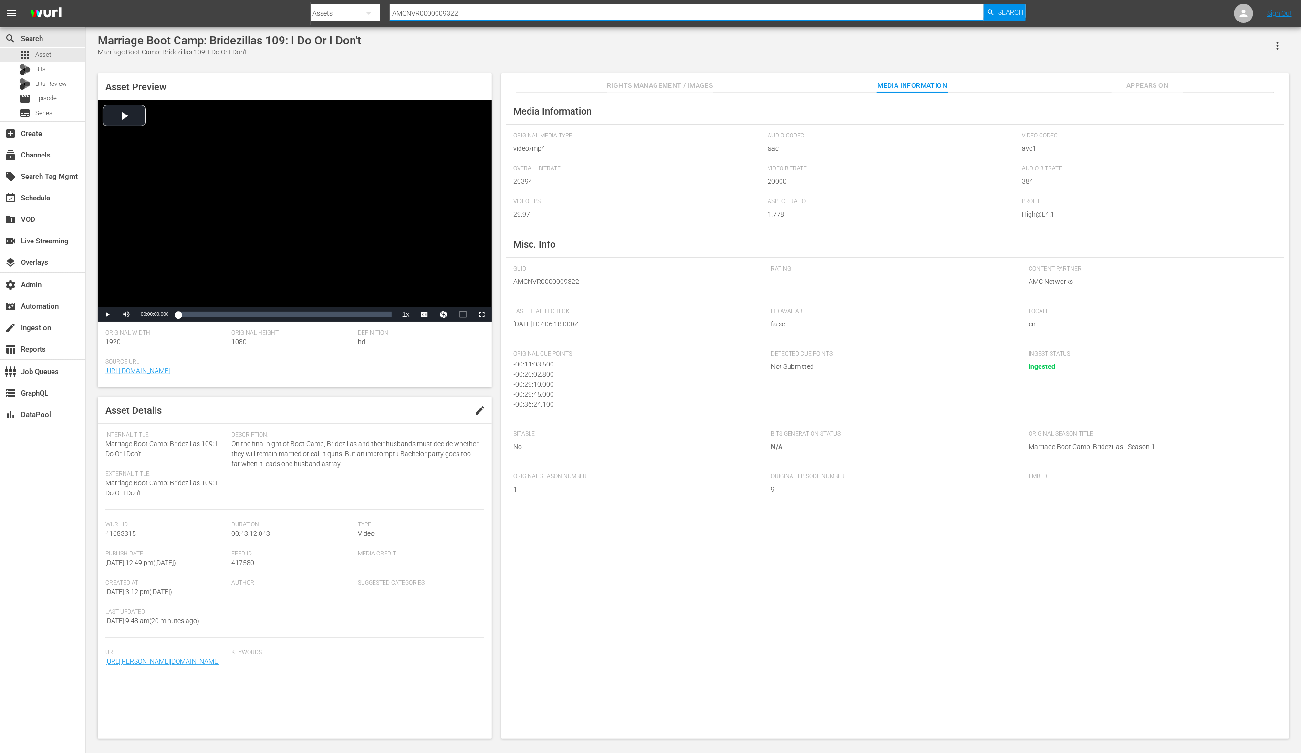
type input "AMCNVR0000009320"
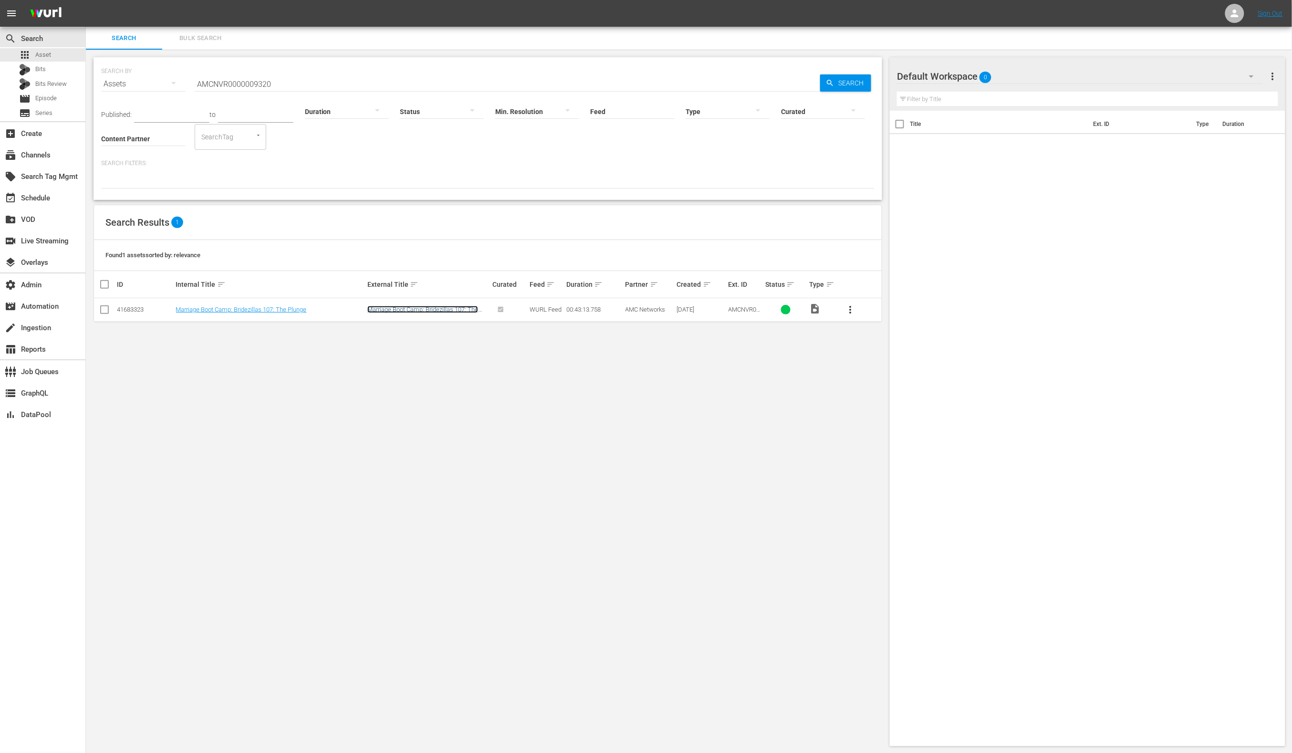
click at [455, 309] on link "Marriage Boot Camp: Bridezillas 107: The Plunge" at bounding box center [422, 313] width 111 height 14
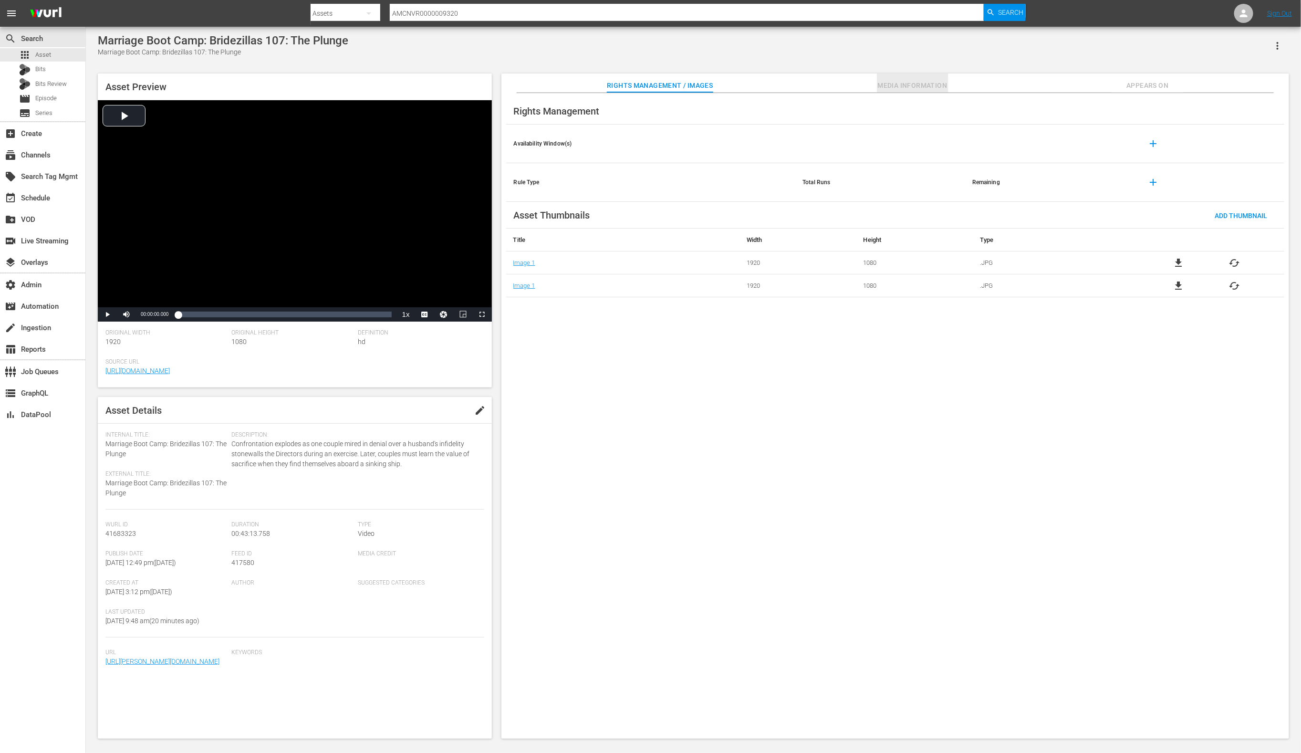
click at [924, 83] on span "Media Information" at bounding box center [913, 86] width 72 height 12
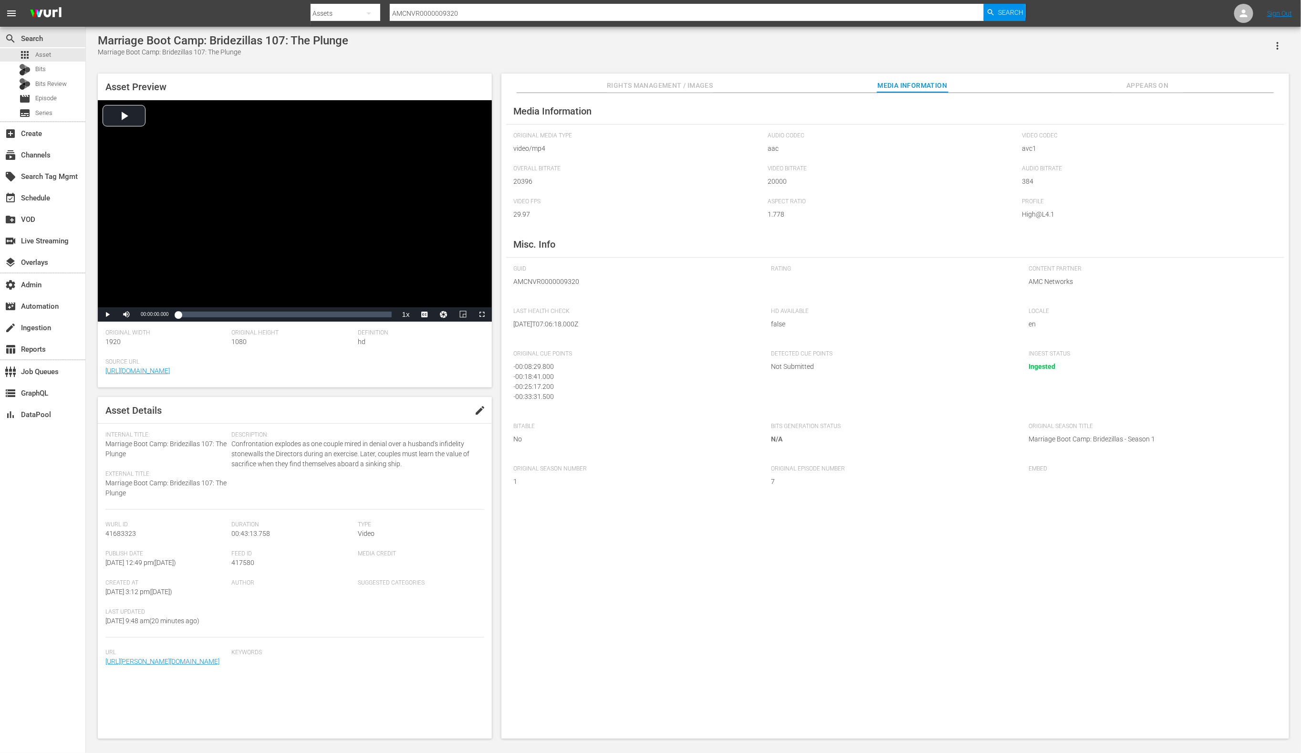
scroll to position [9, 0]
click at [478, 15] on input "AMCNVR0000009320" at bounding box center [687, 13] width 595 height 23
click at [479, 15] on input "AMCNVR0000009320" at bounding box center [687, 13] width 595 height 23
paste input "16"
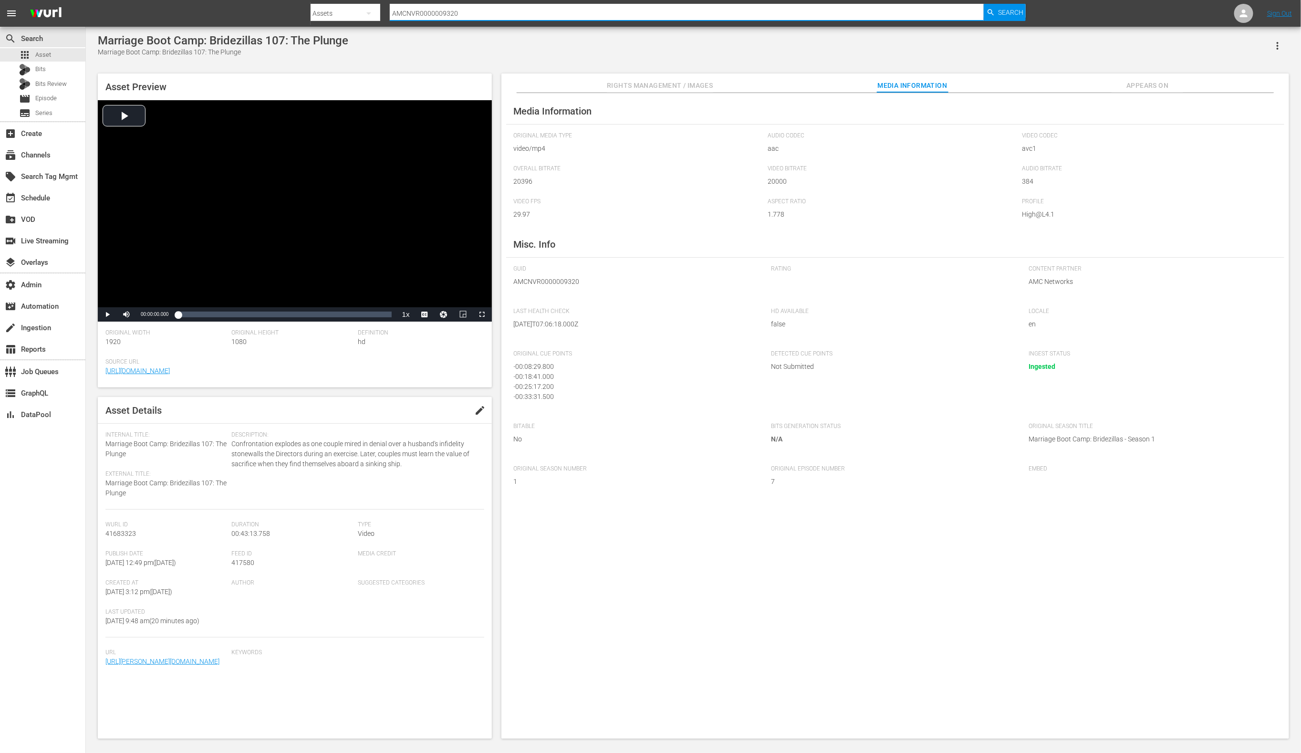
type input "AMCNVR0000009316"
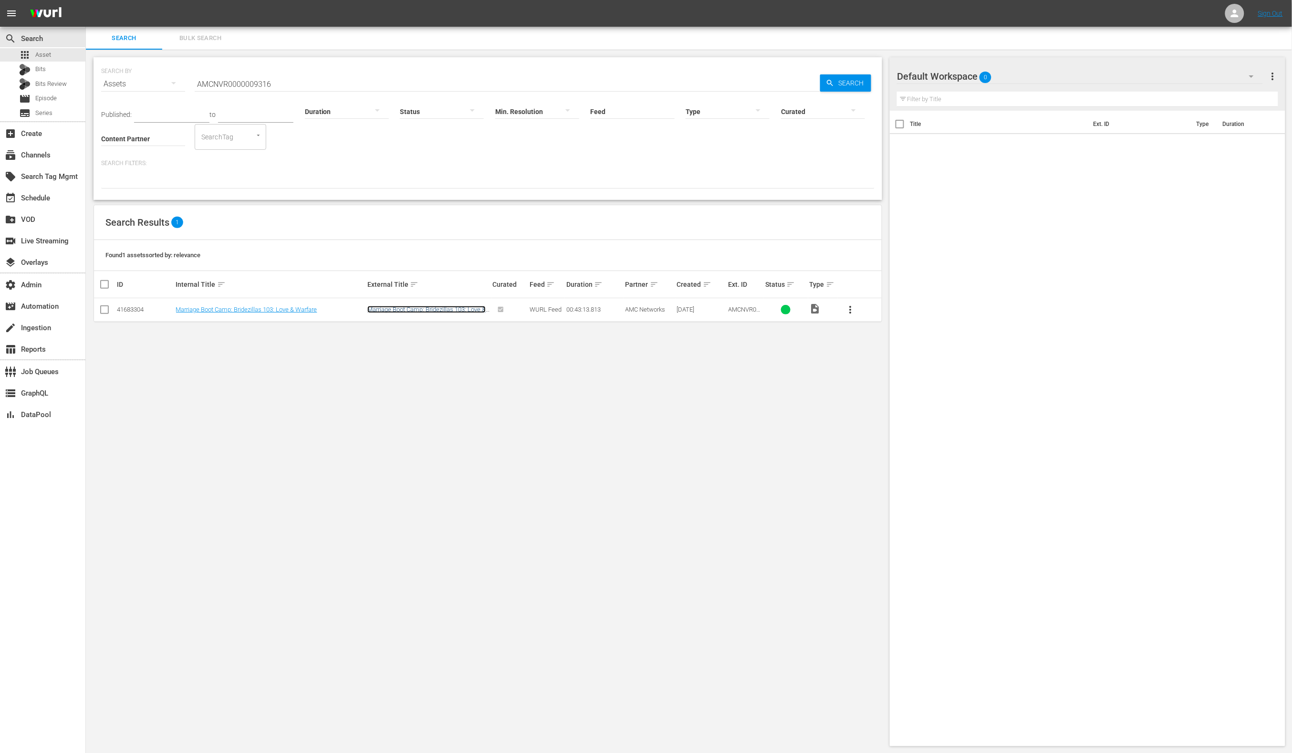
click at [371, 308] on link "Marriage Boot Camp: Bridezillas 103: Love & Warfare" at bounding box center [426, 313] width 118 height 14
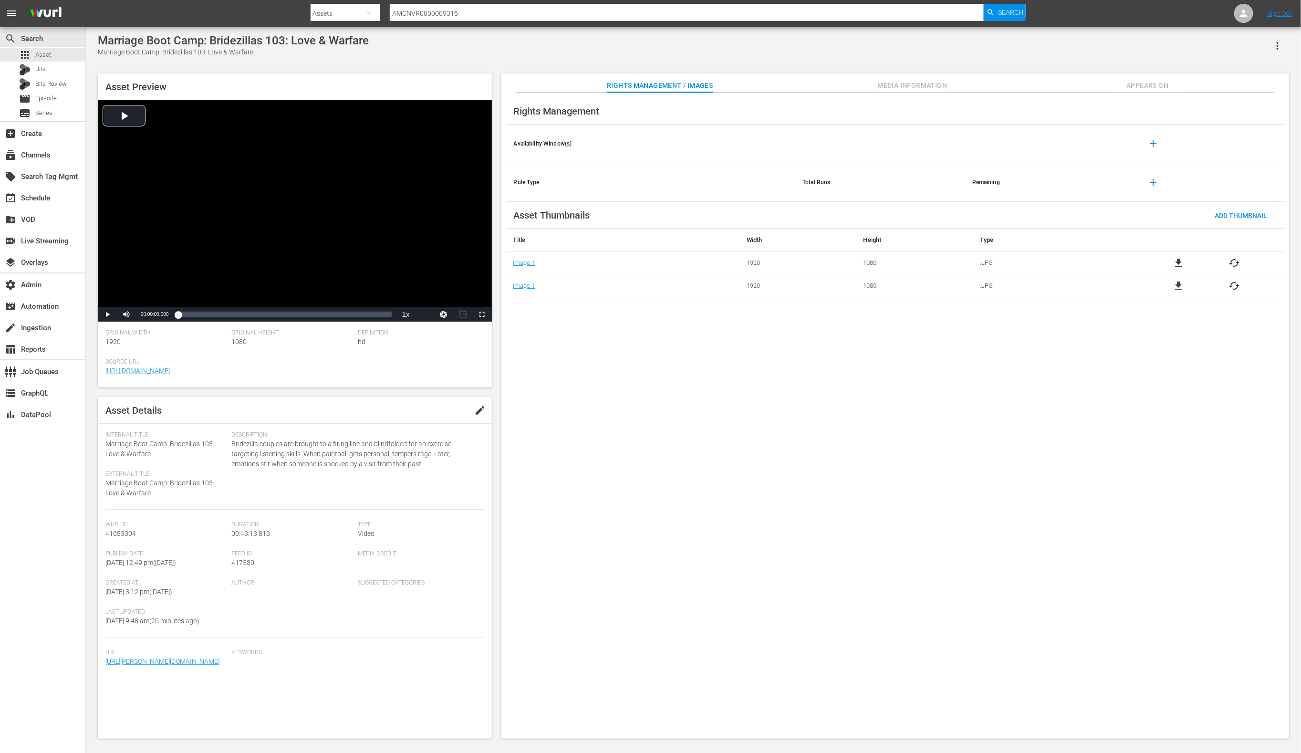
click at [887, 84] on span "Media Information" at bounding box center [913, 86] width 72 height 12
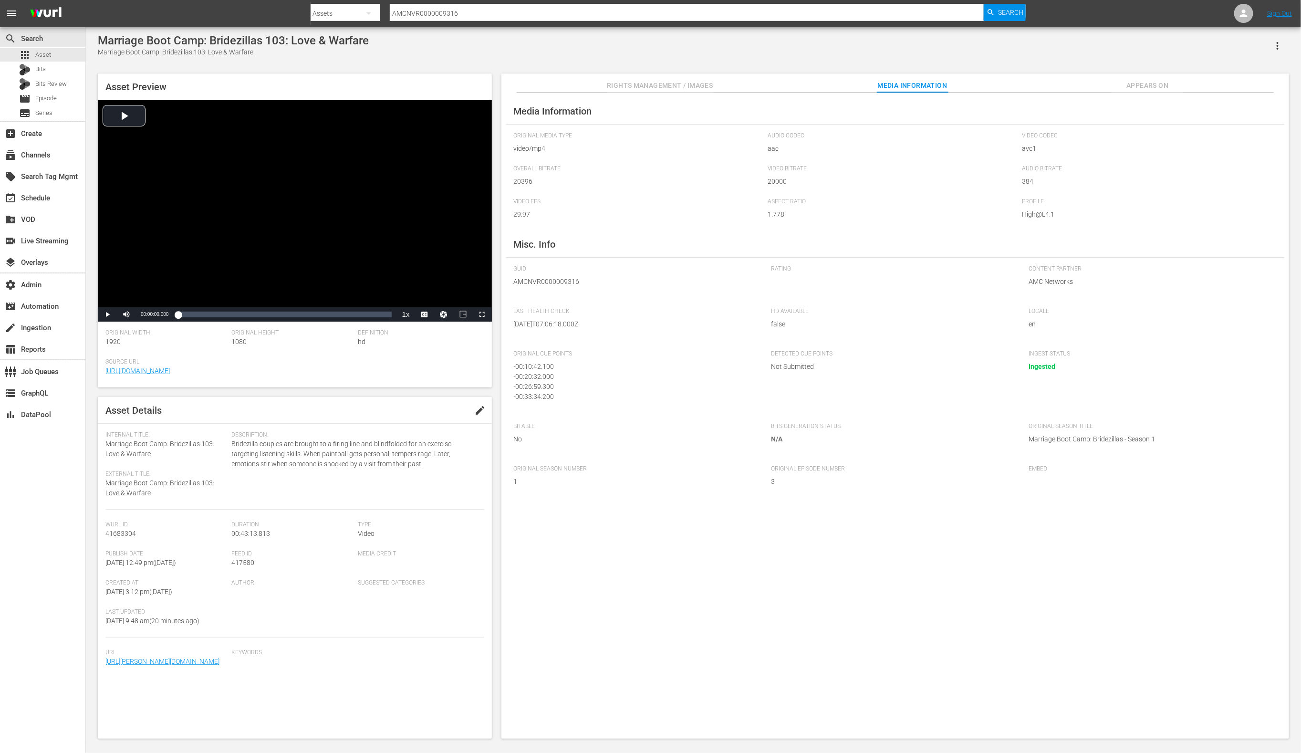
scroll to position [9, 0]
click at [541, 14] on input "AMCNVR0000009316" at bounding box center [687, 13] width 595 height 23
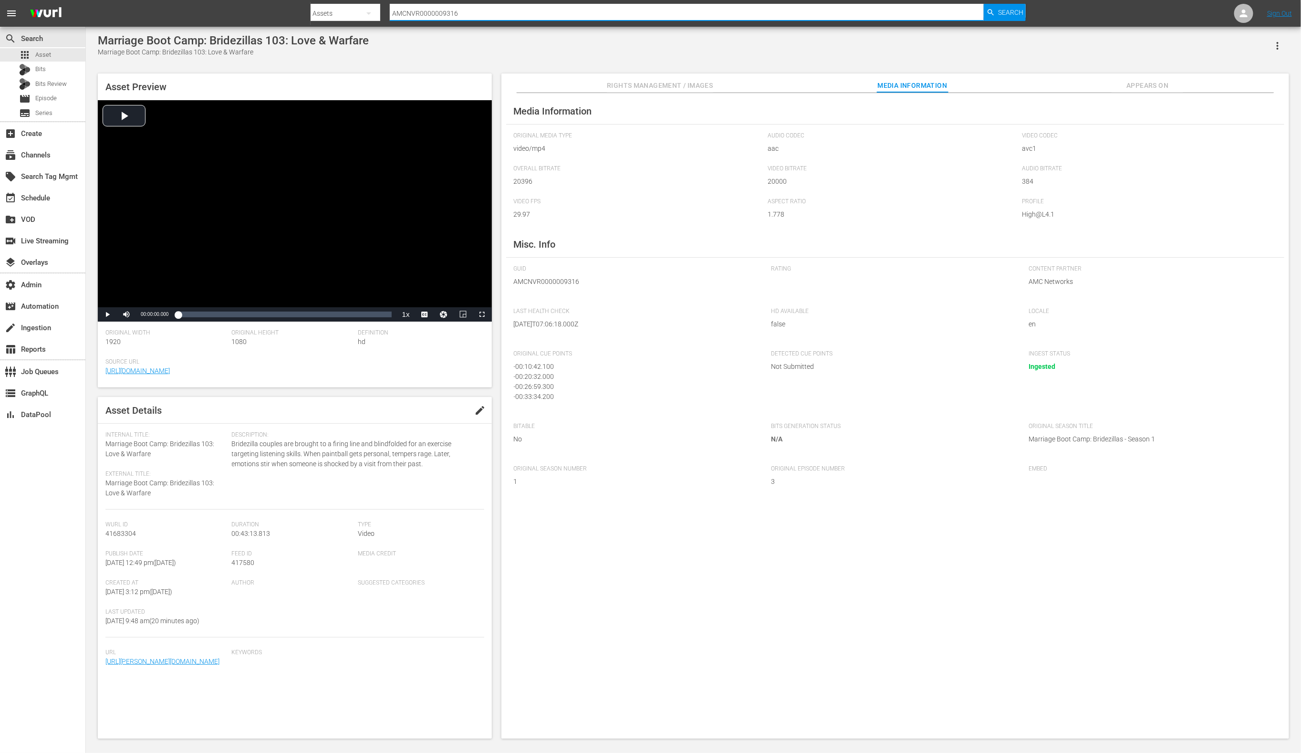
paste input "9"
type input "AMCNVR0000009319"
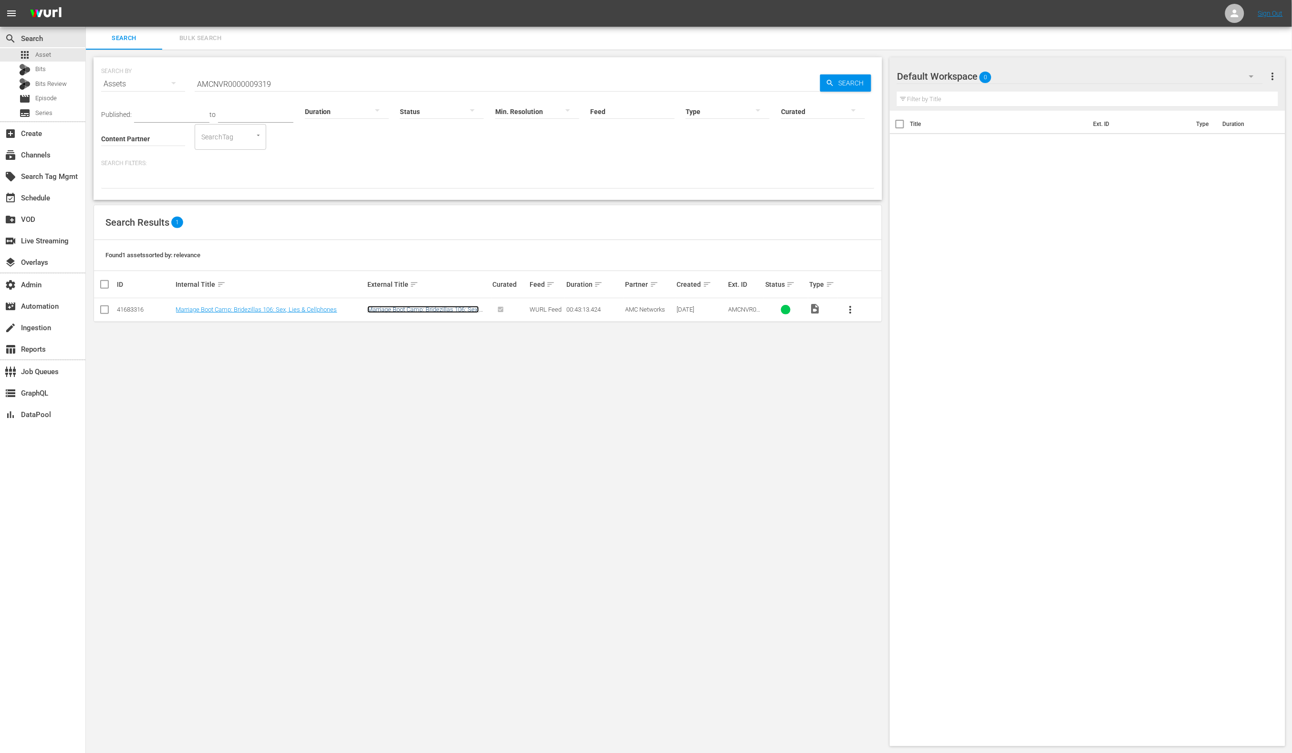
click at [436, 307] on link "Marriage Boot Camp: Bridezillas 106: Sex, Lies & Cellphones" at bounding box center [423, 313] width 112 height 14
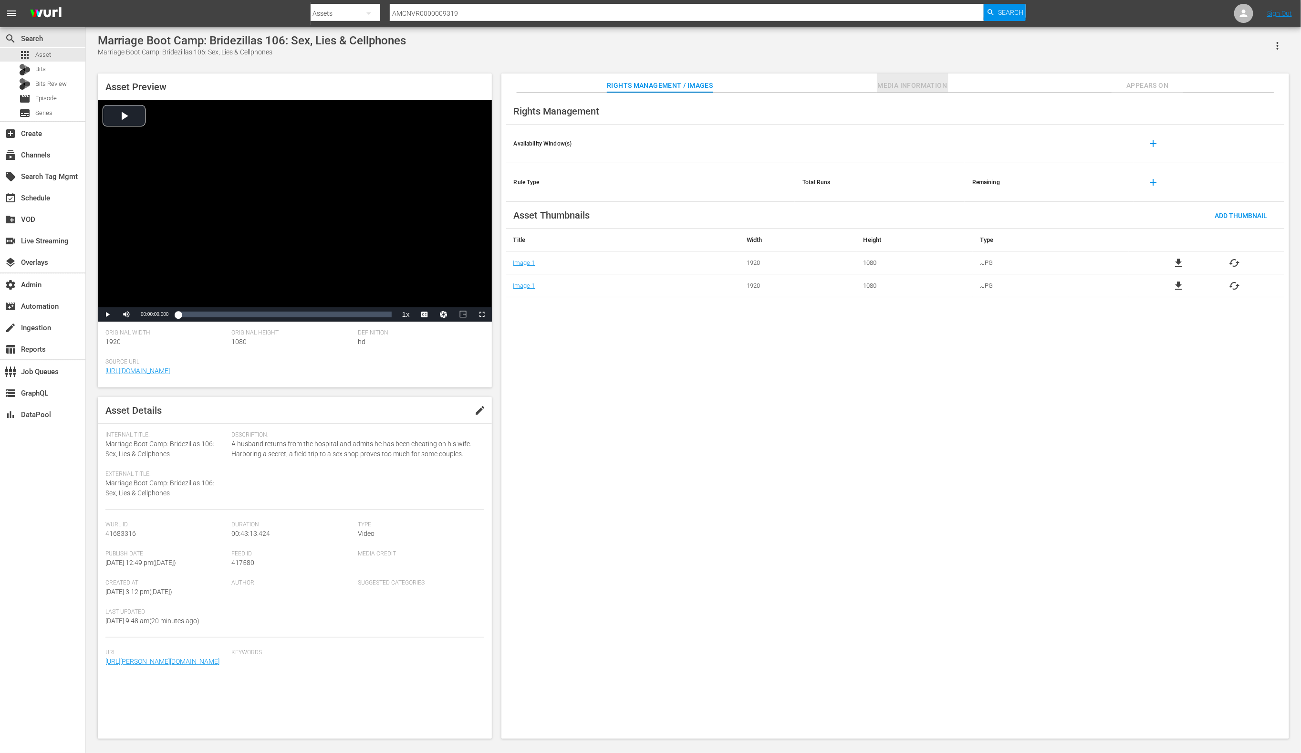
click at [897, 79] on button "Media Information" at bounding box center [913, 82] width 72 height 19
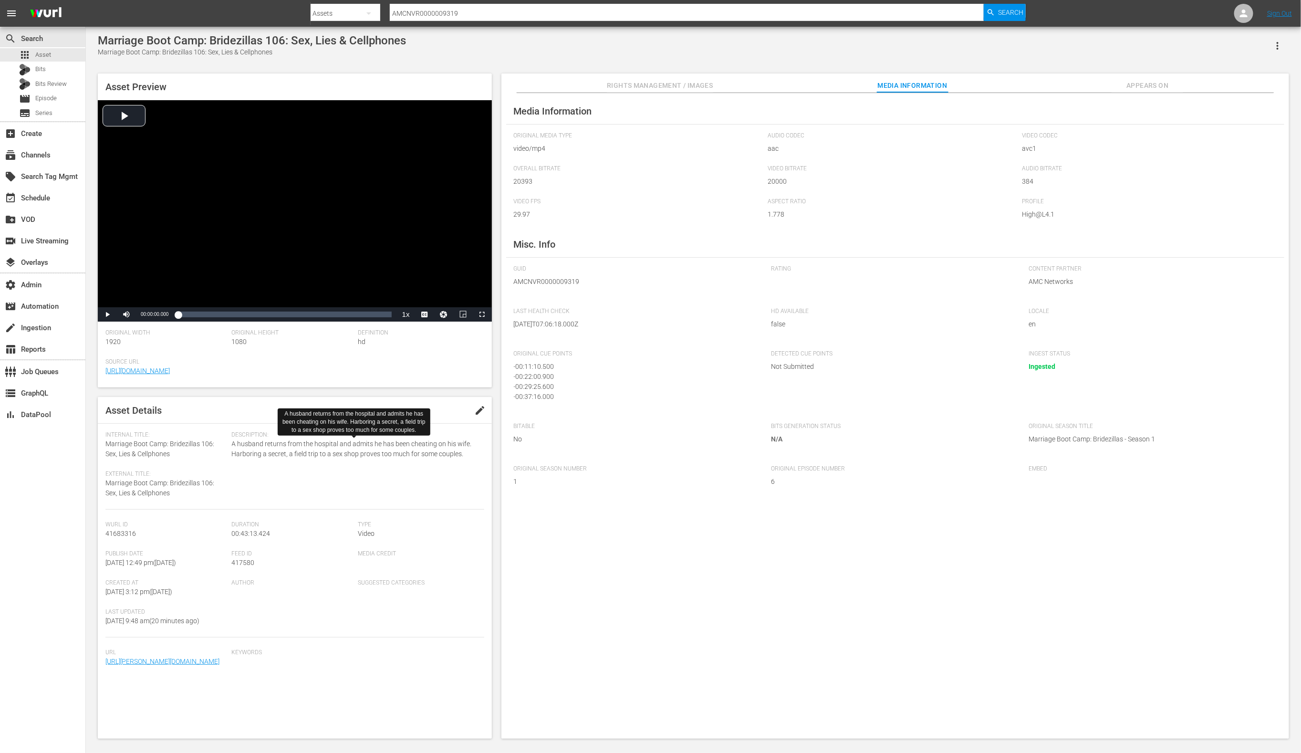
scroll to position [9, 0]
click at [483, 11] on input "AMCNVR0000009319" at bounding box center [687, 13] width 595 height 23
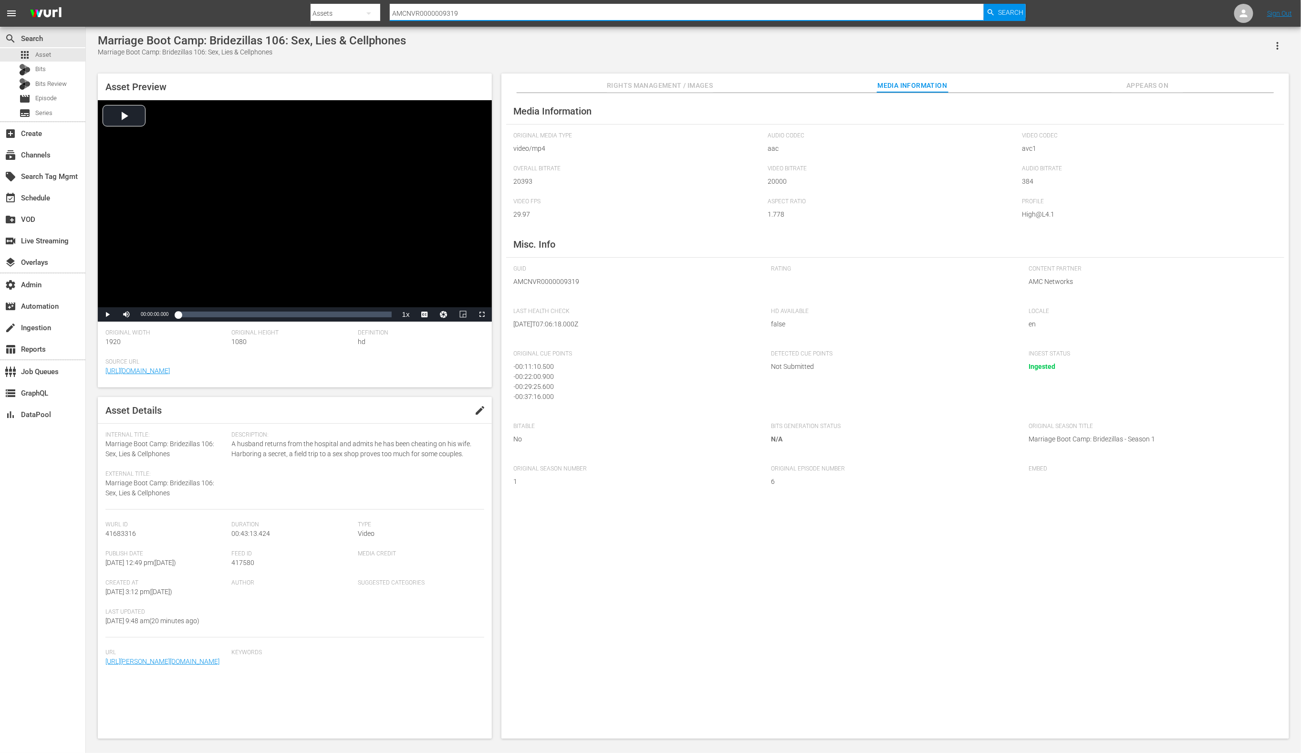
paste input "8"
type input "AMCNVR0000009318"
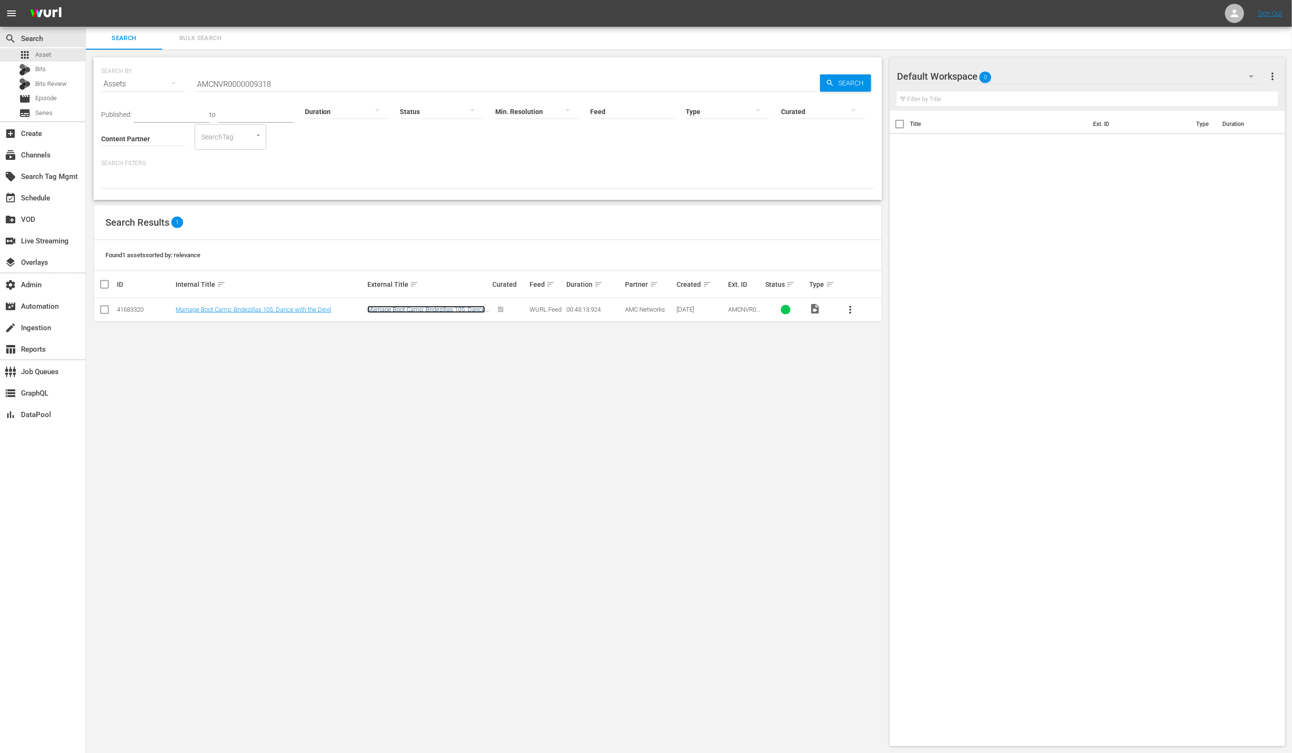
click at [376, 312] on link "Marriage Boot Camp: Bridezillas 105: Dance with the Devil" at bounding box center [426, 313] width 118 height 14
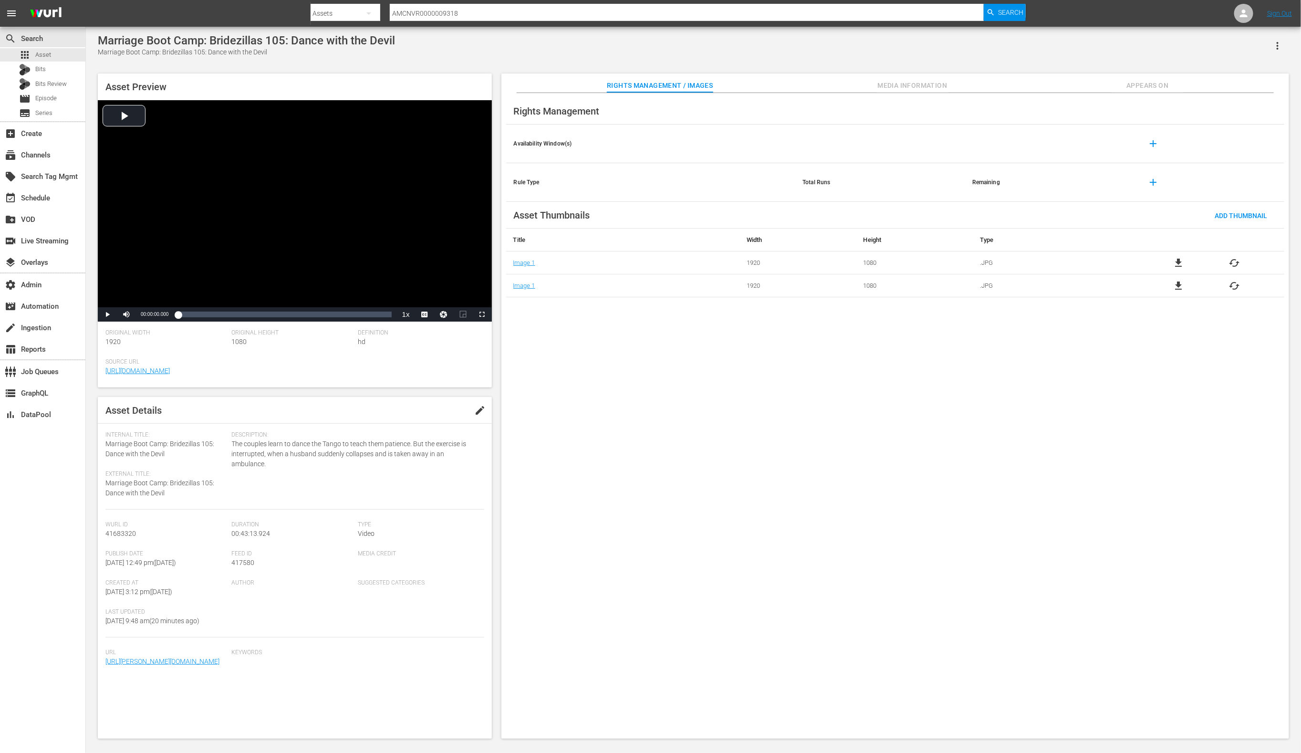
scroll to position [8, 0]
click at [890, 83] on span "Media Information" at bounding box center [913, 86] width 72 height 12
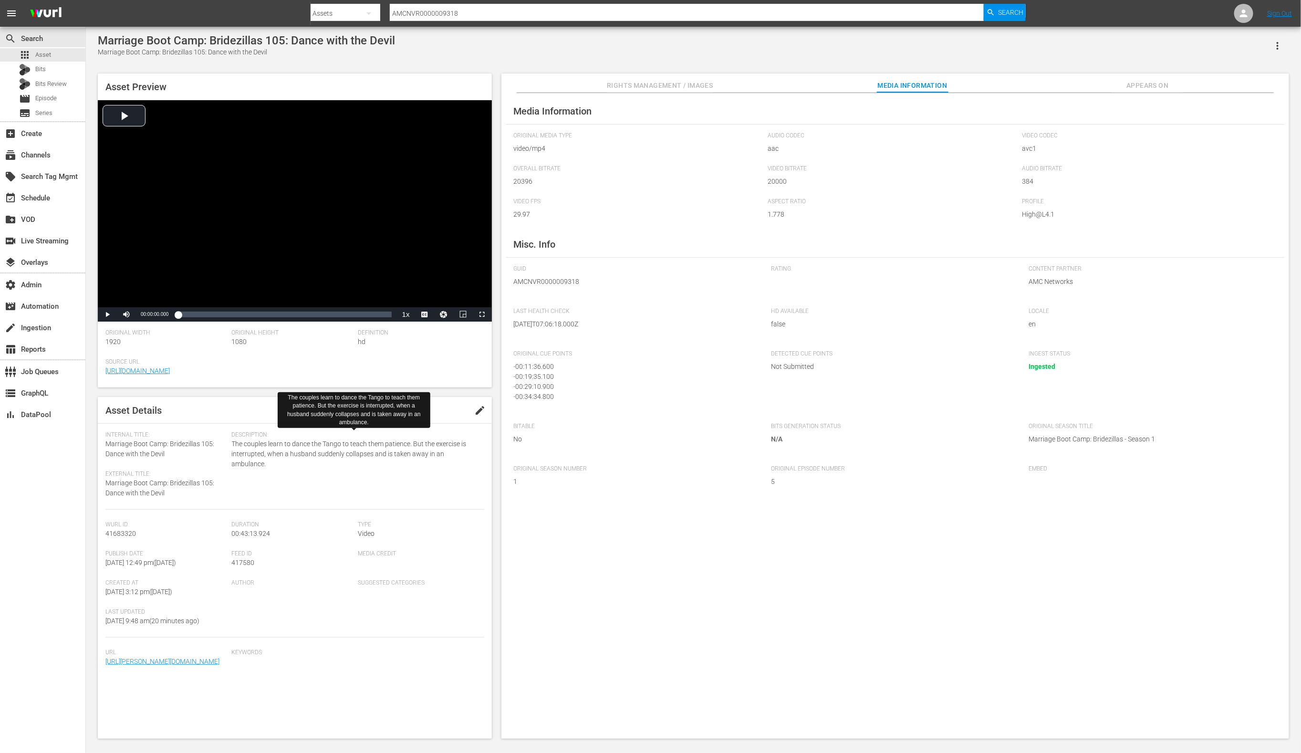
scroll to position [9, 0]
drag, startPoint x: 306, startPoint y: 502, endPoint x: 275, endPoint y: 221, distance: 282.3
click at [307, 498] on div "Internal Title: Marriage Boot Camp: Bridezillas 105: Dance with the Devil Exter…" at bounding box center [294, 554] width 379 height 247
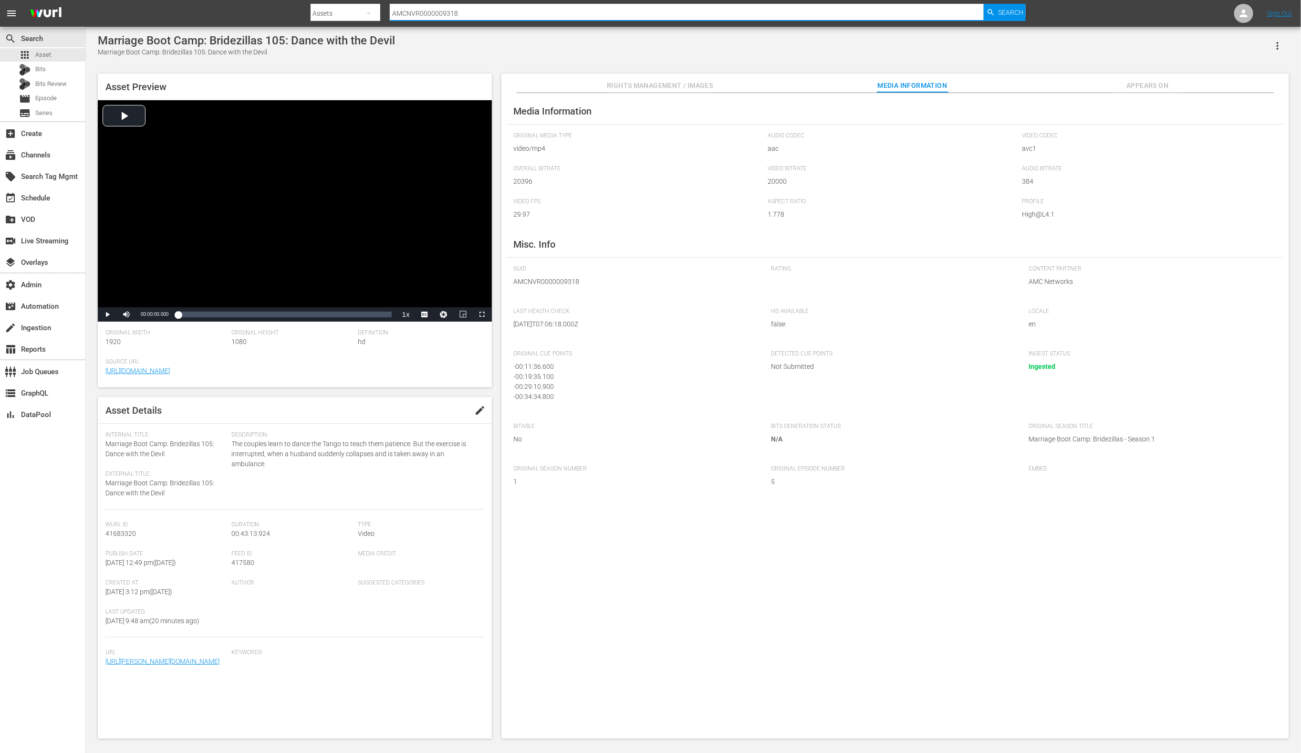
click at [505, 18] on input "AMCNVR0000009318" at bounding box center [687, 13] width 595 height 23
click at [505, 16] on input "AMCNVR0000009318" at bounding box center [687, 13] width 595 height 23
click at [506, 14] on input "AMCNVR0000009318" at bounding box center [687, 13] width 595 height 23
click at [503, 16] on input "AMCNVR0000009318" at bounding box center [687, 13] width 595 height 23
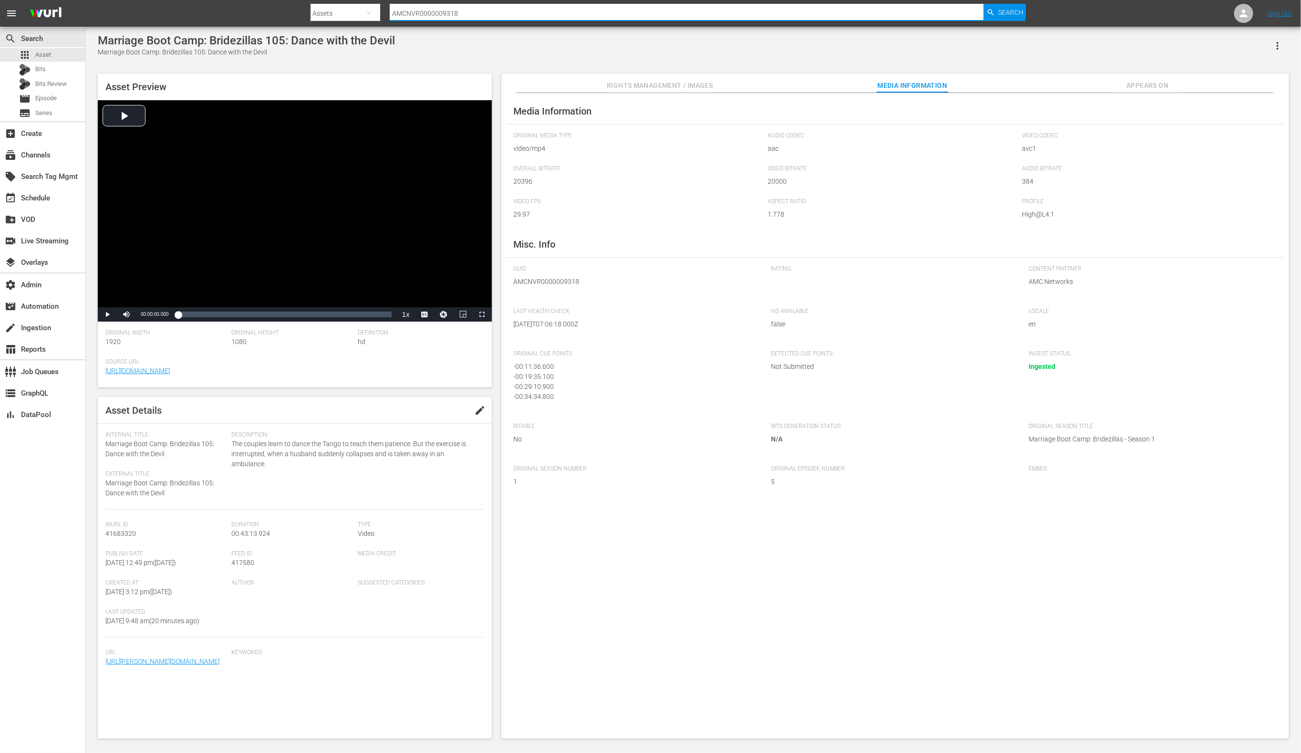
click at [503, 16] on input "AMCNVR0000009318" at bounding box center [687, 13] width 595 height 23
click at [503, 17] on input "AMCNVR0000009318" at bounding box center [687, 13] width 595 height 23
paste input "6222"
type input "AMCNVR0000006222"
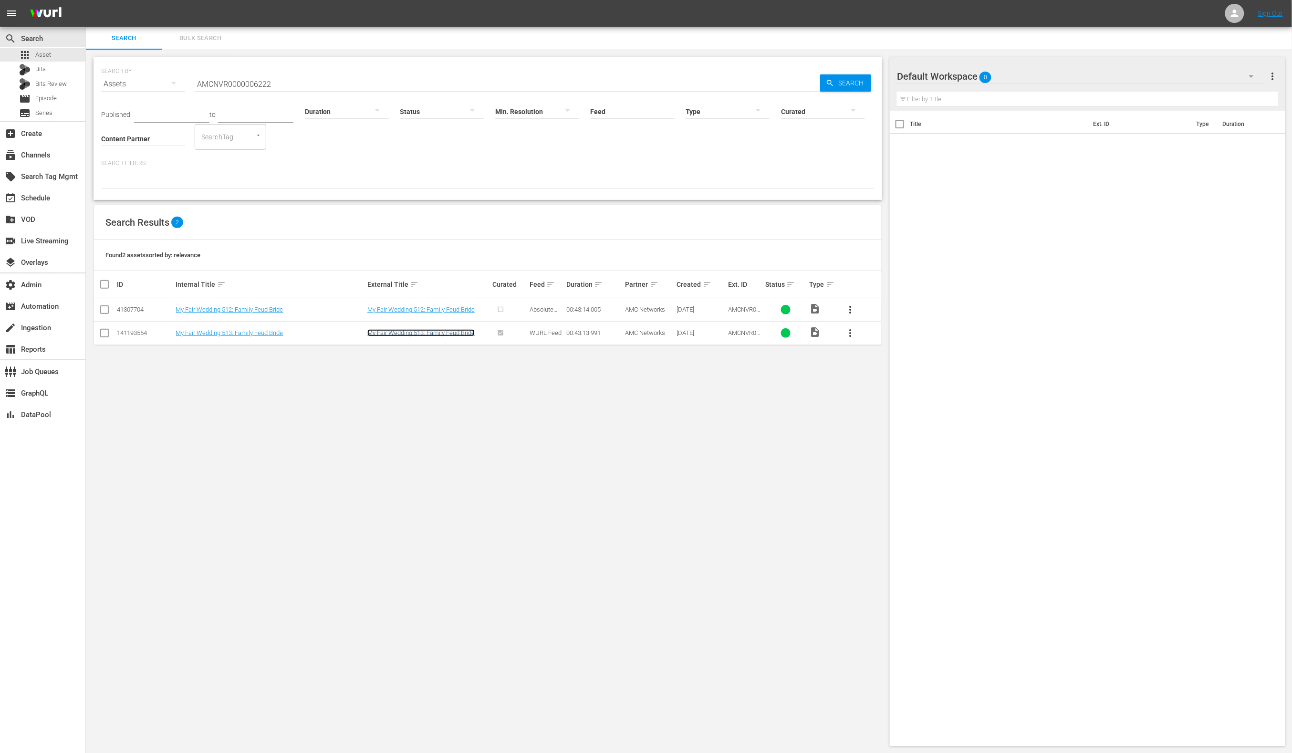
click at [459, 331] on link "My Fair Wedding 513: Family Feud Bride" at bounding box center [420, 332] width 107 height 7
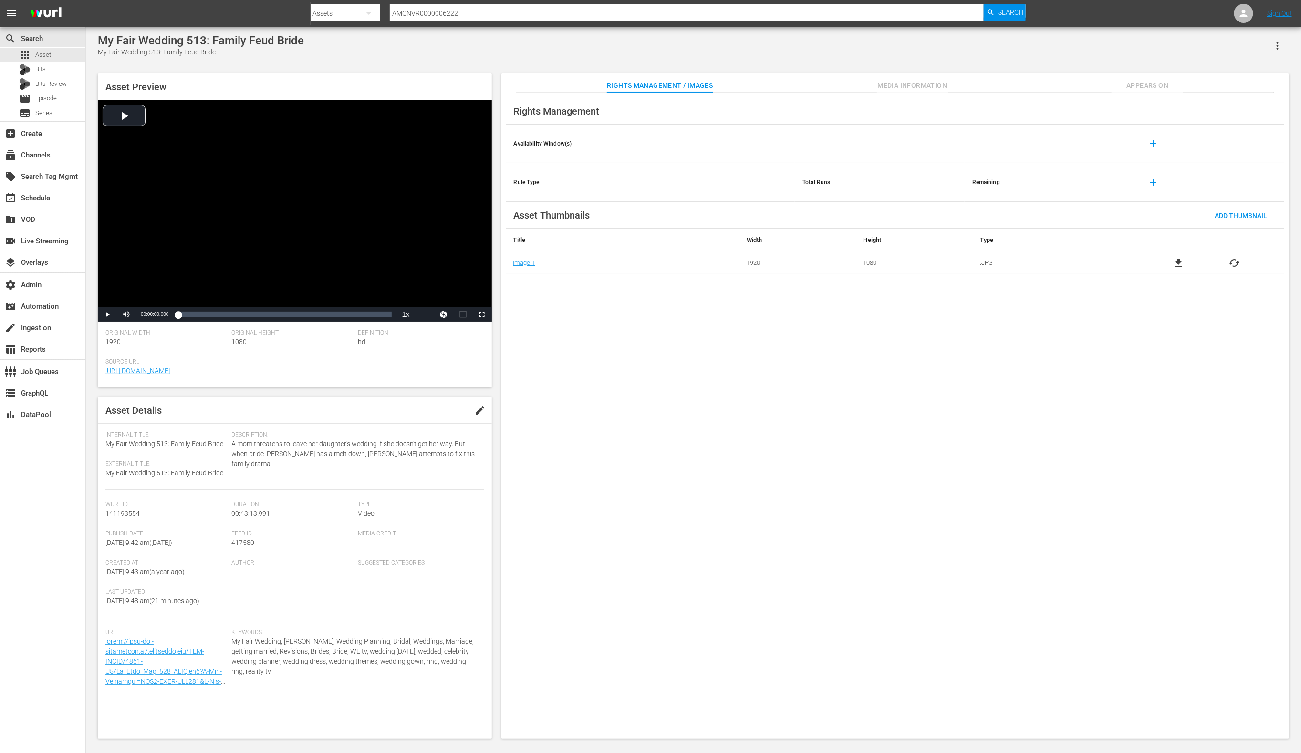
click at [901, 82] on span "Media Information" at bounding box center [913, 86] width 72 height 12
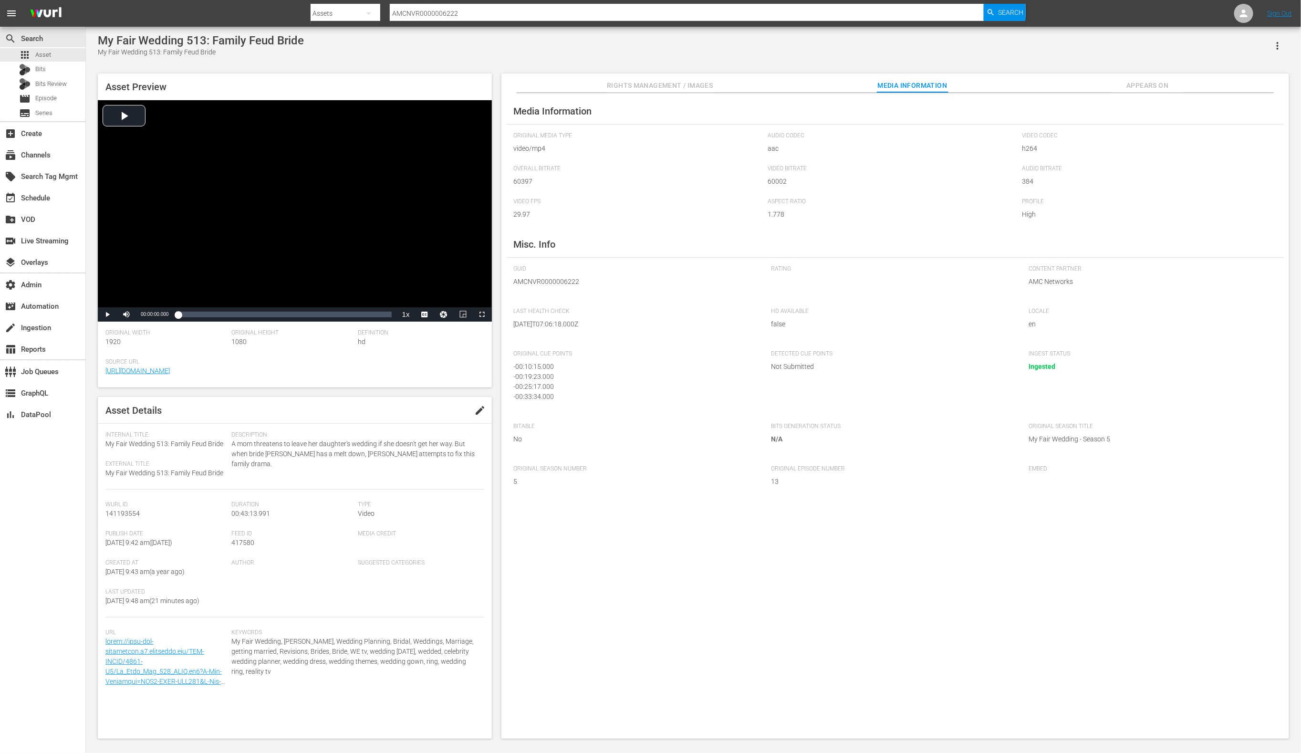
click at [612, 8] on input "AMCNVR0000006222" at bounding box center [687, 13] width 595 height 23
click at [612, 12] on input "AMCNVR0000006222" at bounding box center [687, 13] width 595 height 23
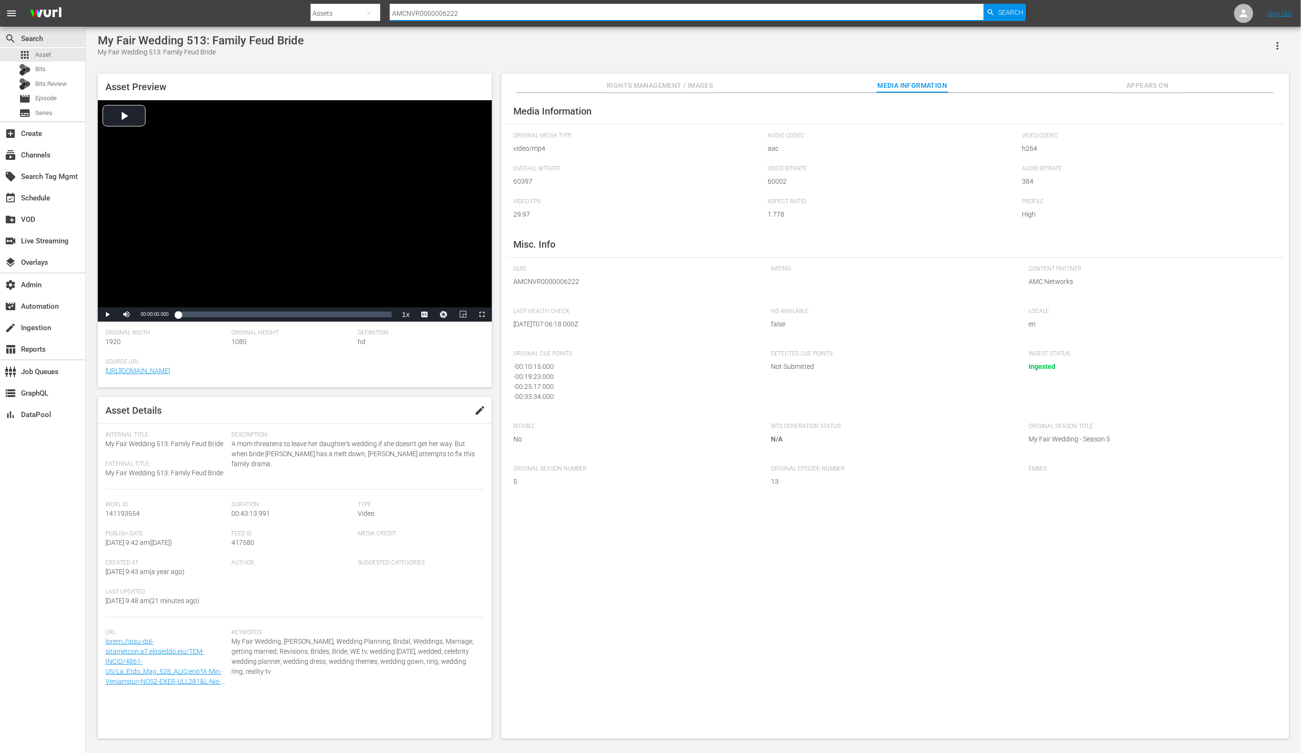
click at [612, 12] on input "AMCNVR0000006222" at bounding box center [687, 13] width 595 height 23
paste input "7543"
type input "AMCNVR0000007543"
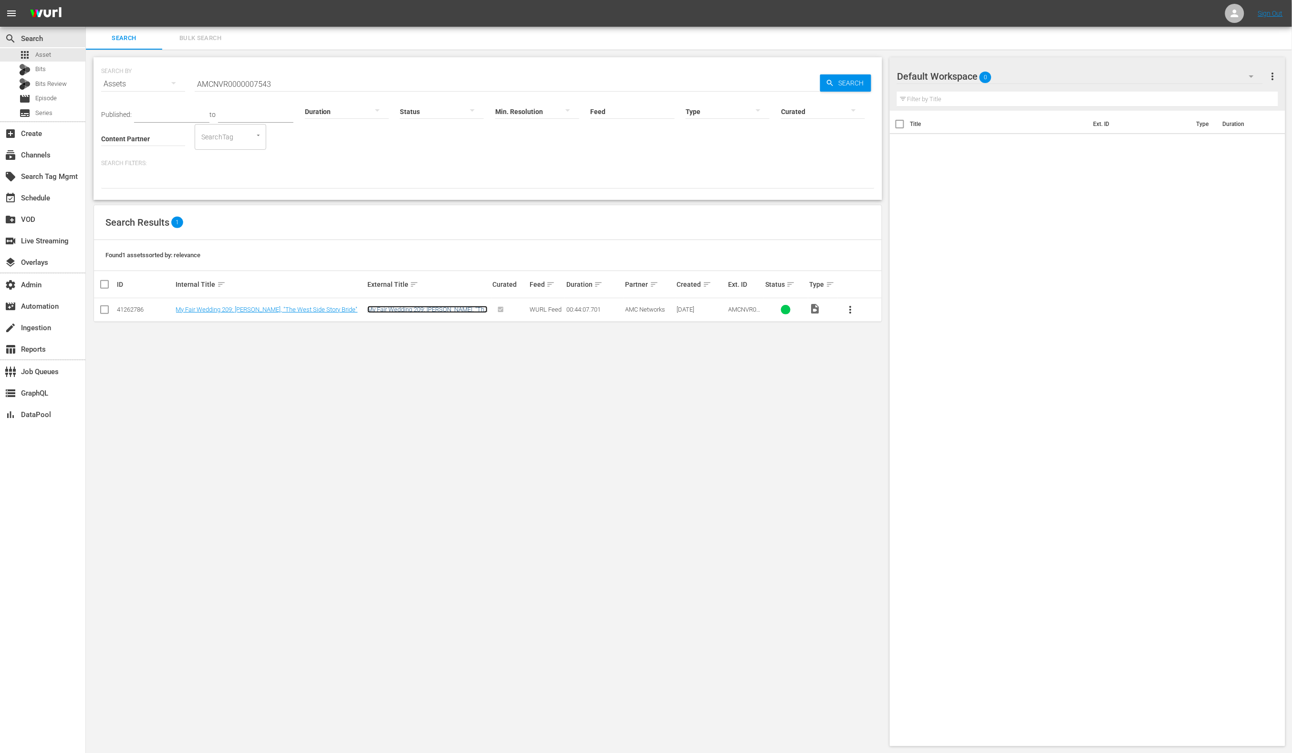
click at [458, 306] on link "My Fair Wedding 209: [PERSON_NAME], "The West Side Story Bride"" at bounding box center [427, 313] width 120 height 14
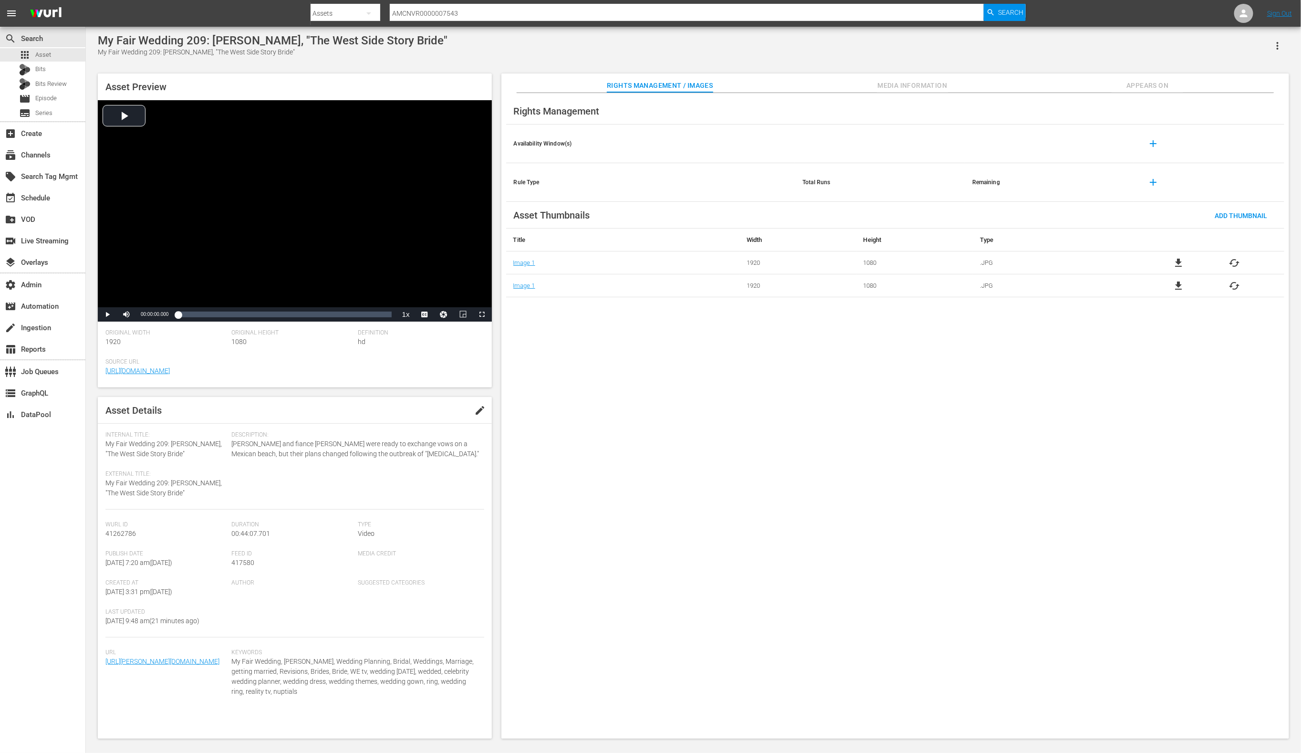
click at [883, 85] on span "Media Information" at bounding box center [913, 86] width 72 height 12
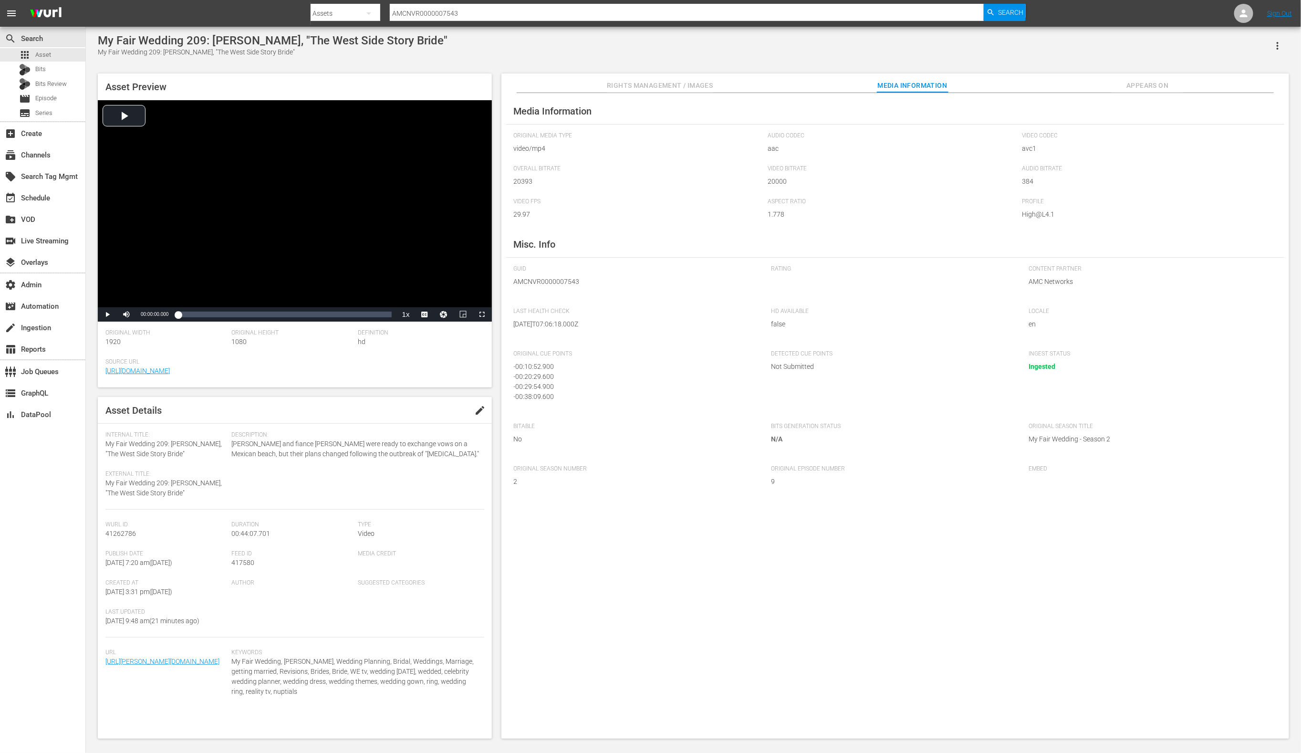
click at [444, 15] on input "AMCNVR0000007543" at bounding box center [687, 13] width 595 height 23
paste input "35"
type input "AMCNVR0000007535"
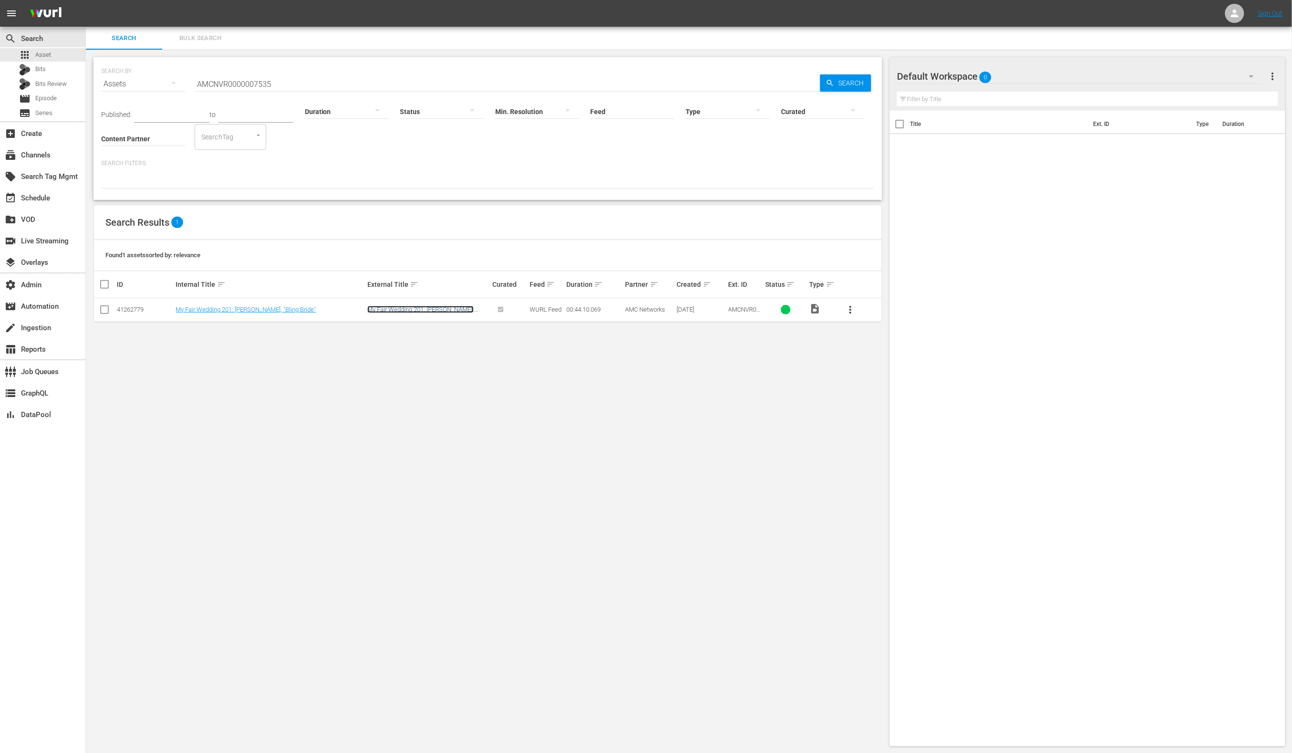
click at [377, 308] on link "My Fair Wedding 201: [PERSON_NAME], "Bling Bride"" at bounding box center [420, 313] width 106 height 14
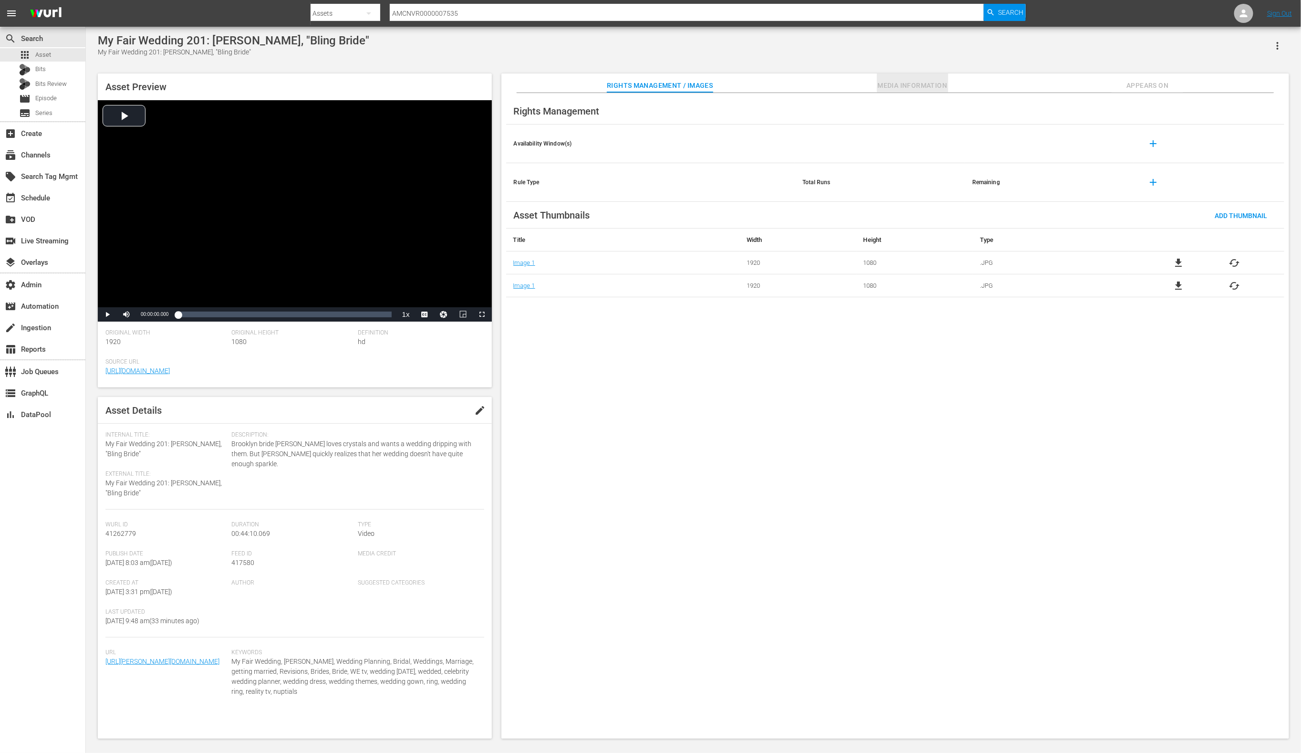
click at [898, 84] on span "Media Information" at bounding box center [913, 86] width 72 height 12
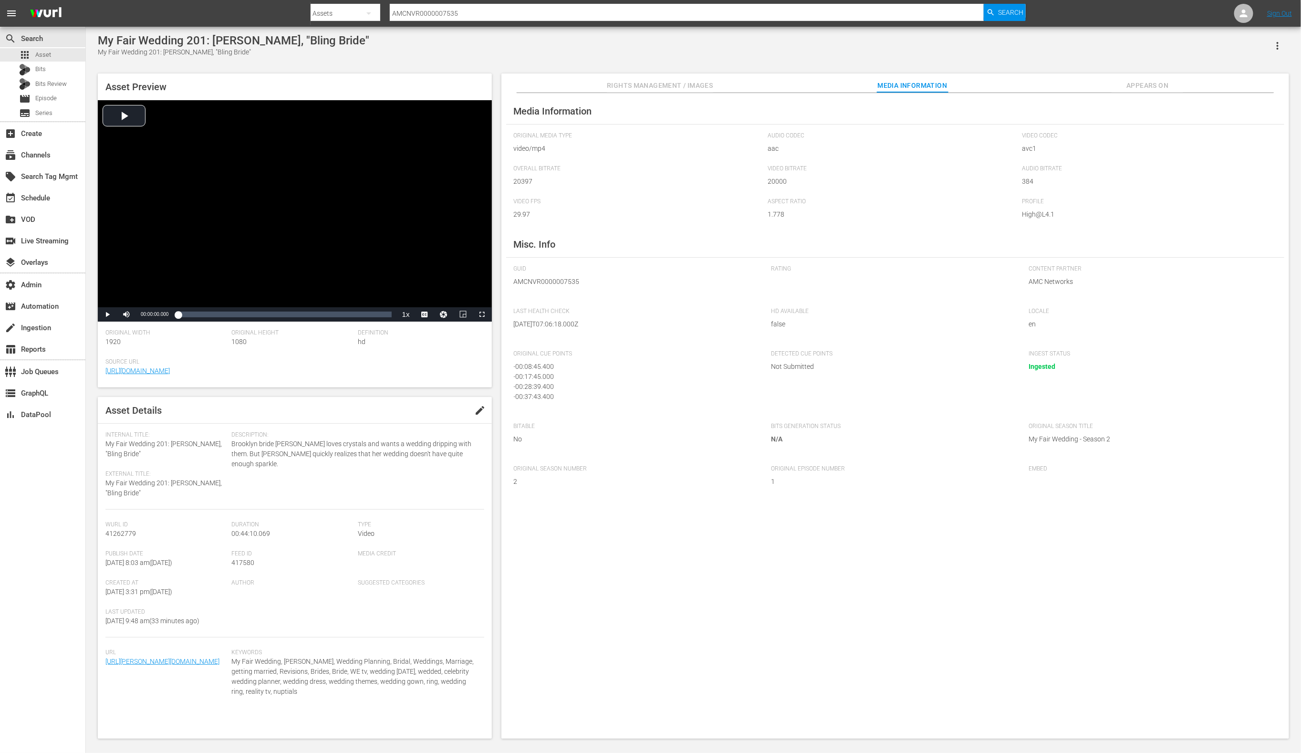
click at [495, 13] on input "AMCNVR0000007535" at bounding box center [687, 13] width 595 height 23
paste input "4"
type input "AMCNVR0000007534"
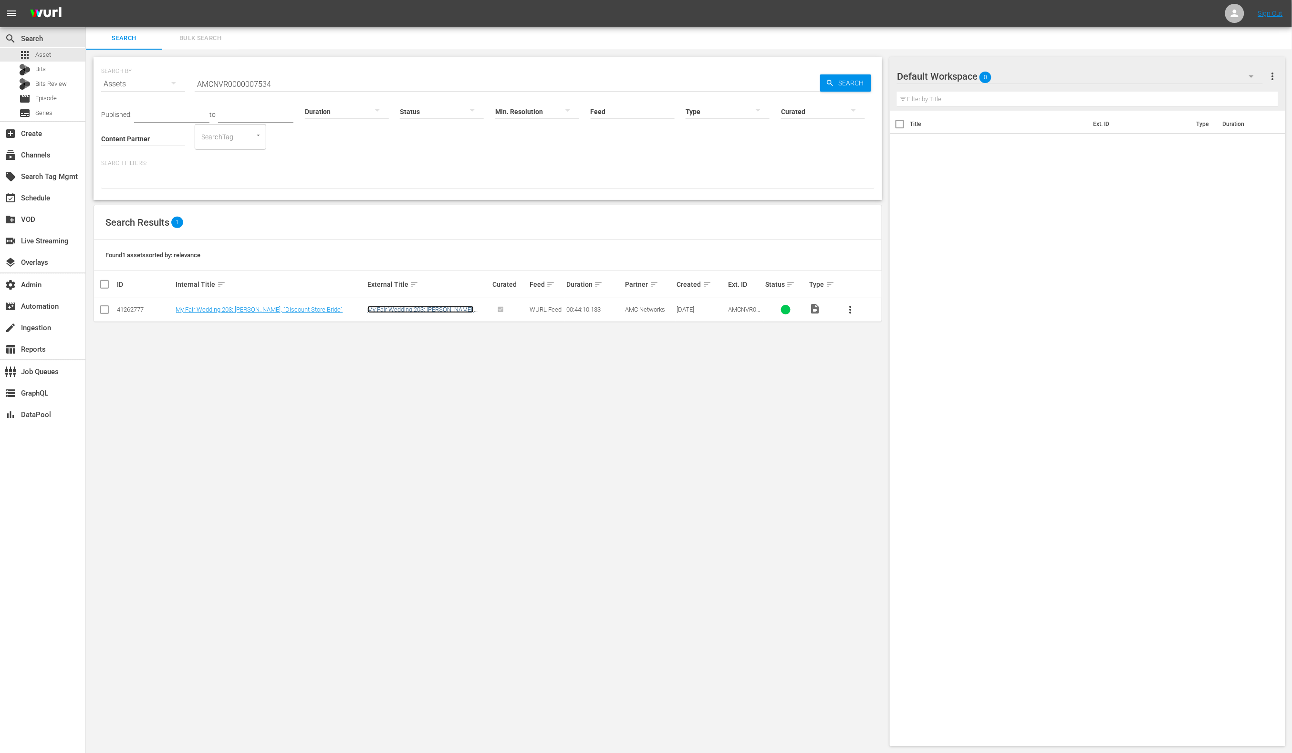
click at [382, 310] on link "My Fair Wedding 203: [PERSON_NAME], "Discount Store Bride"" at bounding box center [420, 313] width 106 height 14
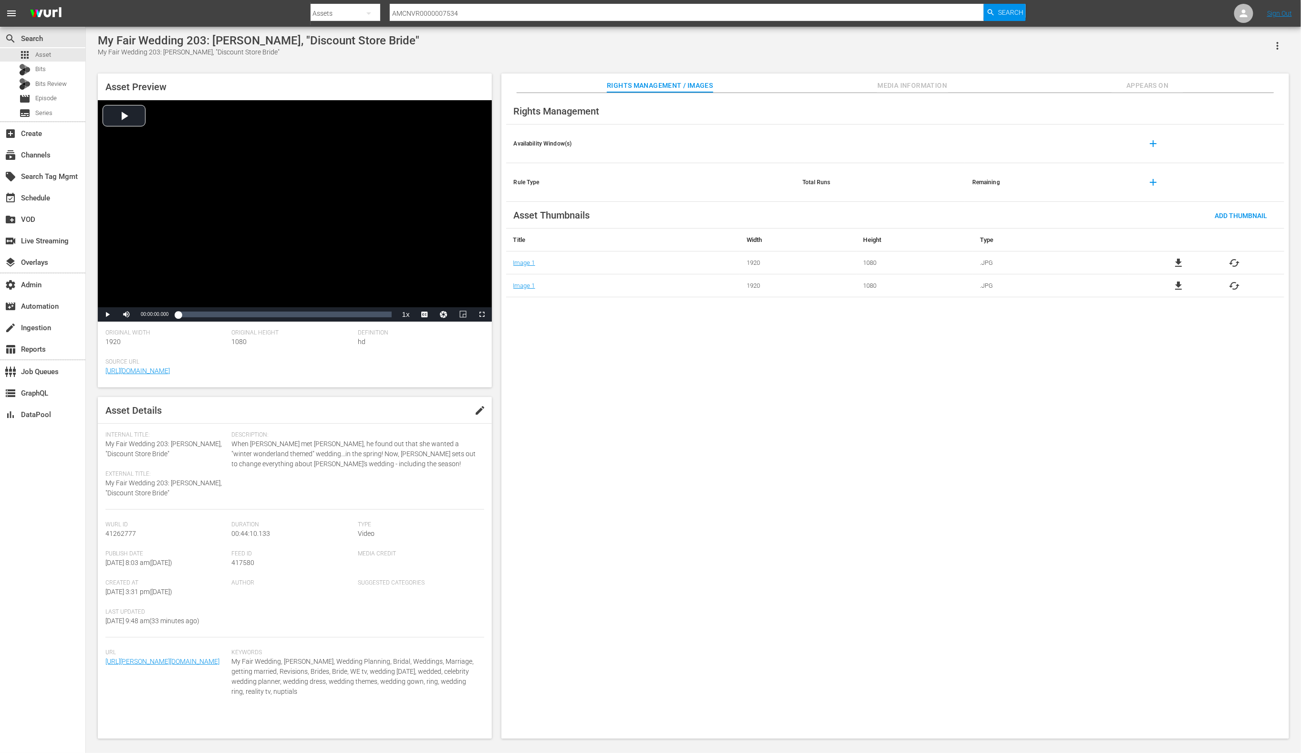
click at [900, 82] on span "Media Information" at bounding box center [913, 86] width 72 height 12
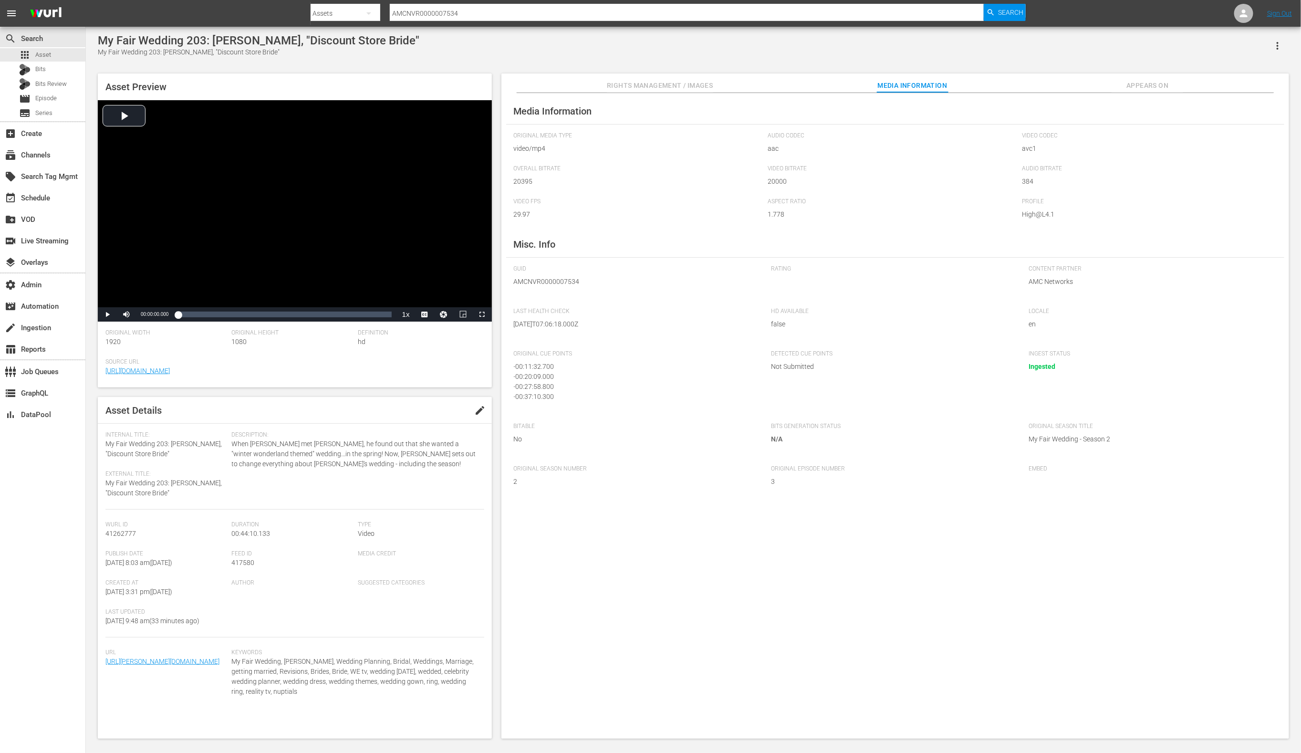
click at [557, 13] on input "AMCNVR0000007534" at bounding box center [687, 13] width 595 height 23
paste input "7"
type input "AMCNVR0000007537"
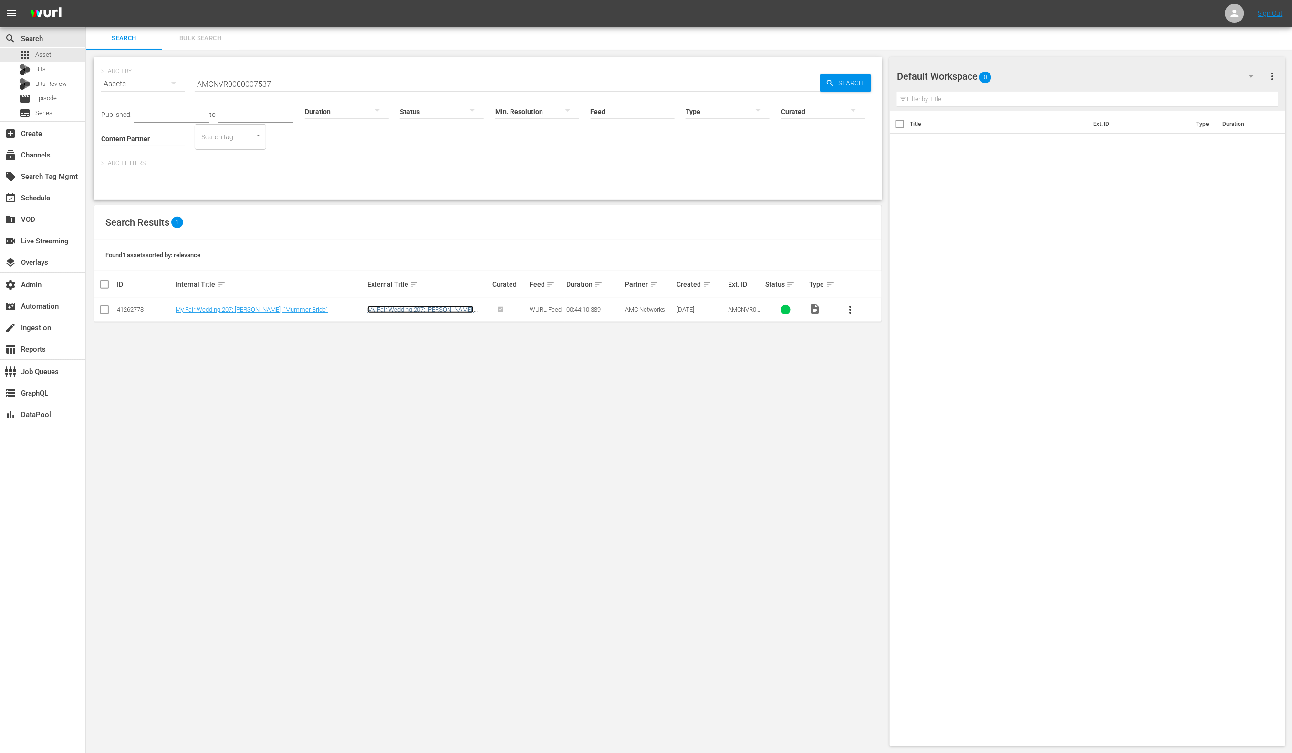
click at [424, 311] on link "My Fair Wedding 207: [PERSON_NAME], "Mummer Bride"" at bounding box center [420, 313] width 106 height 14
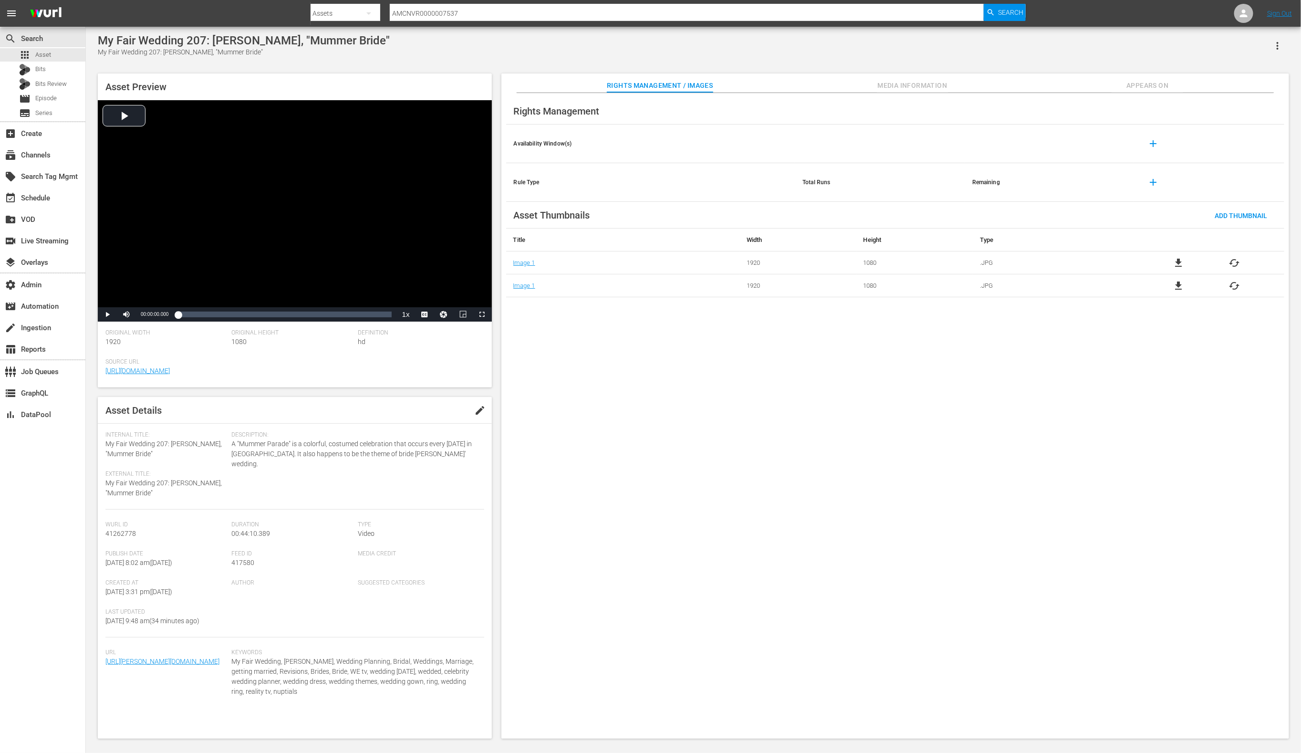
click at [917, 85] on span "Media Information" at bounding box center [913, 86] width 72 height 12
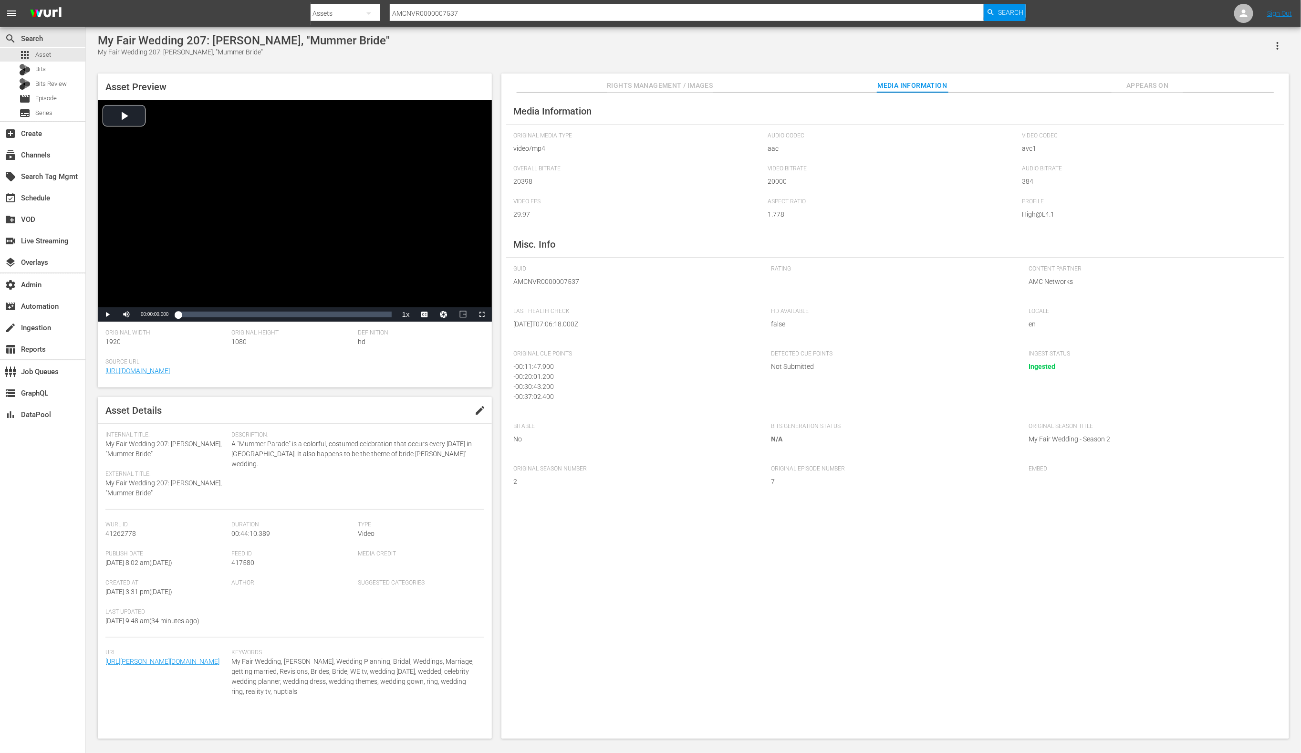
click at [556, 21] on hr at bounding box center [687, 21] width 595 height 0
click at [551, 10] on input "AMCNVR0000007537" at bounding box center [687, 13] width 595 height 23
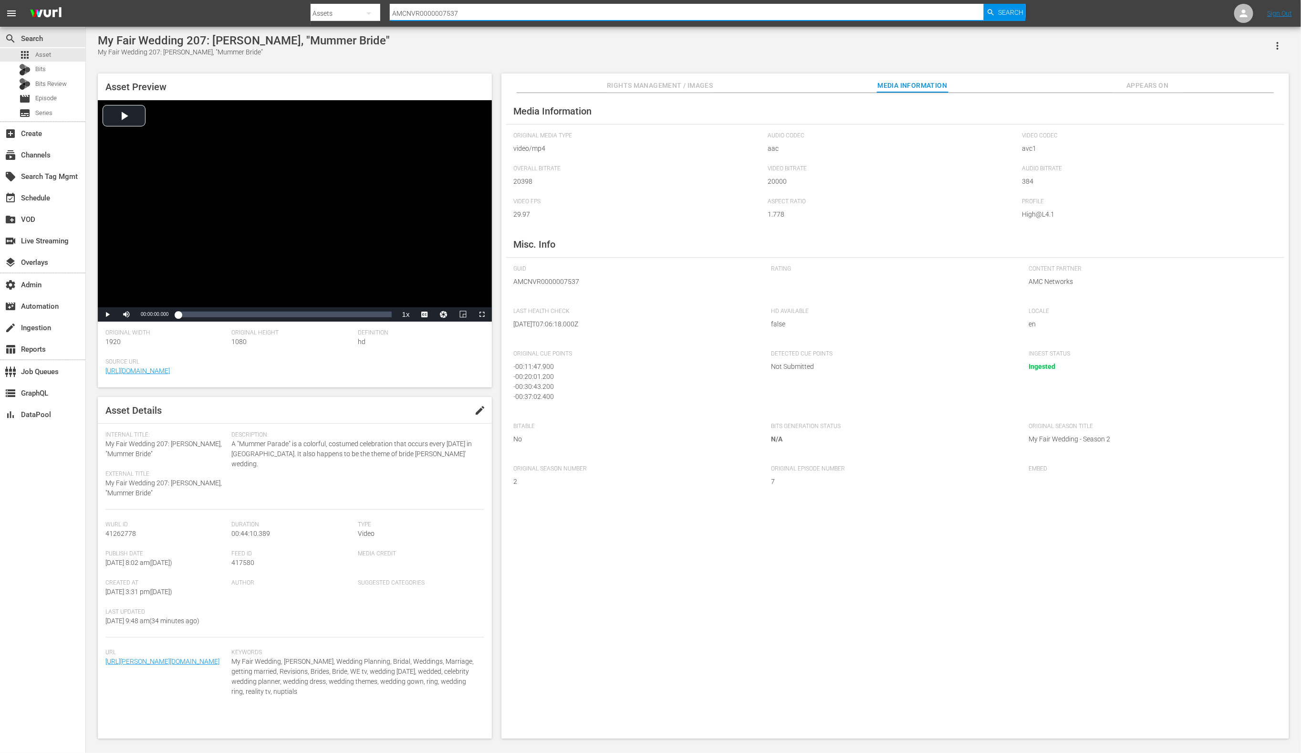
paste input "6"
type input "AMCNVR0000007536"
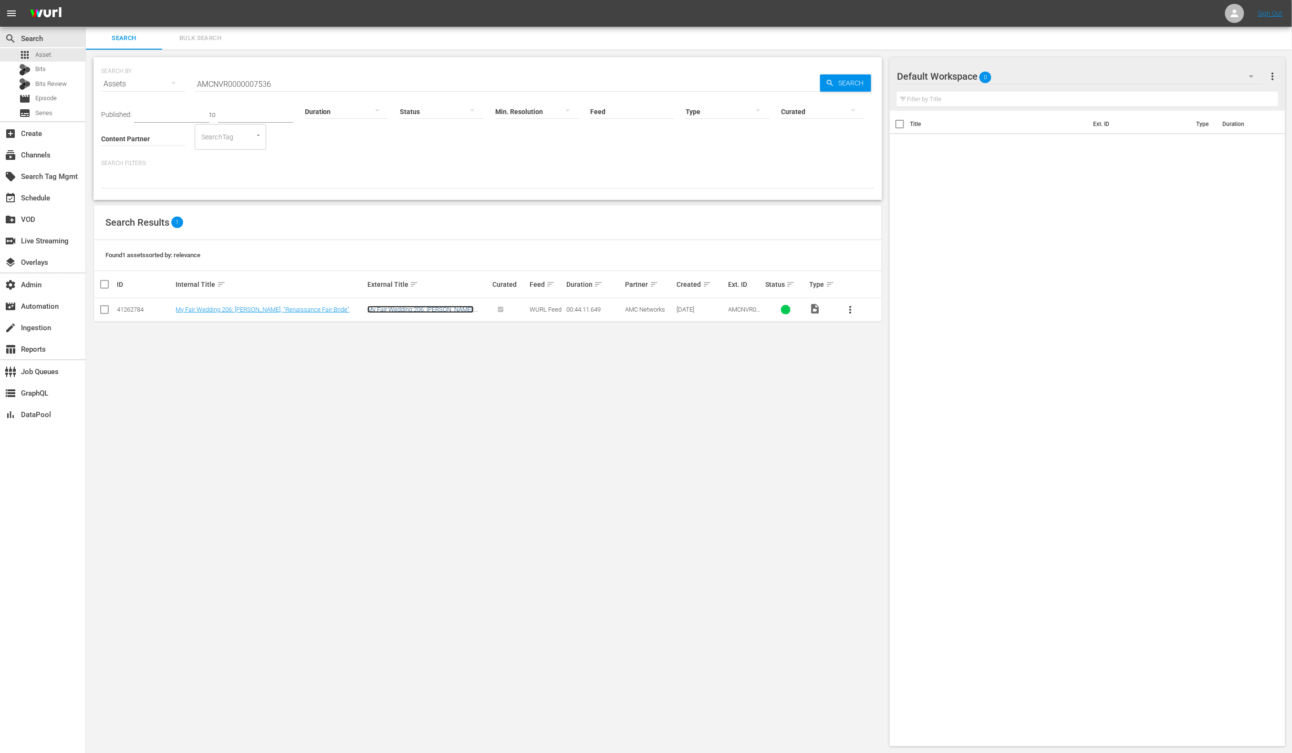
click at [421, 311] on link "My Fair Wedding 206: [PERSON_NAME], "Renaissance Fair Bride"" at bounding box center [420, 313] width 106 height 14
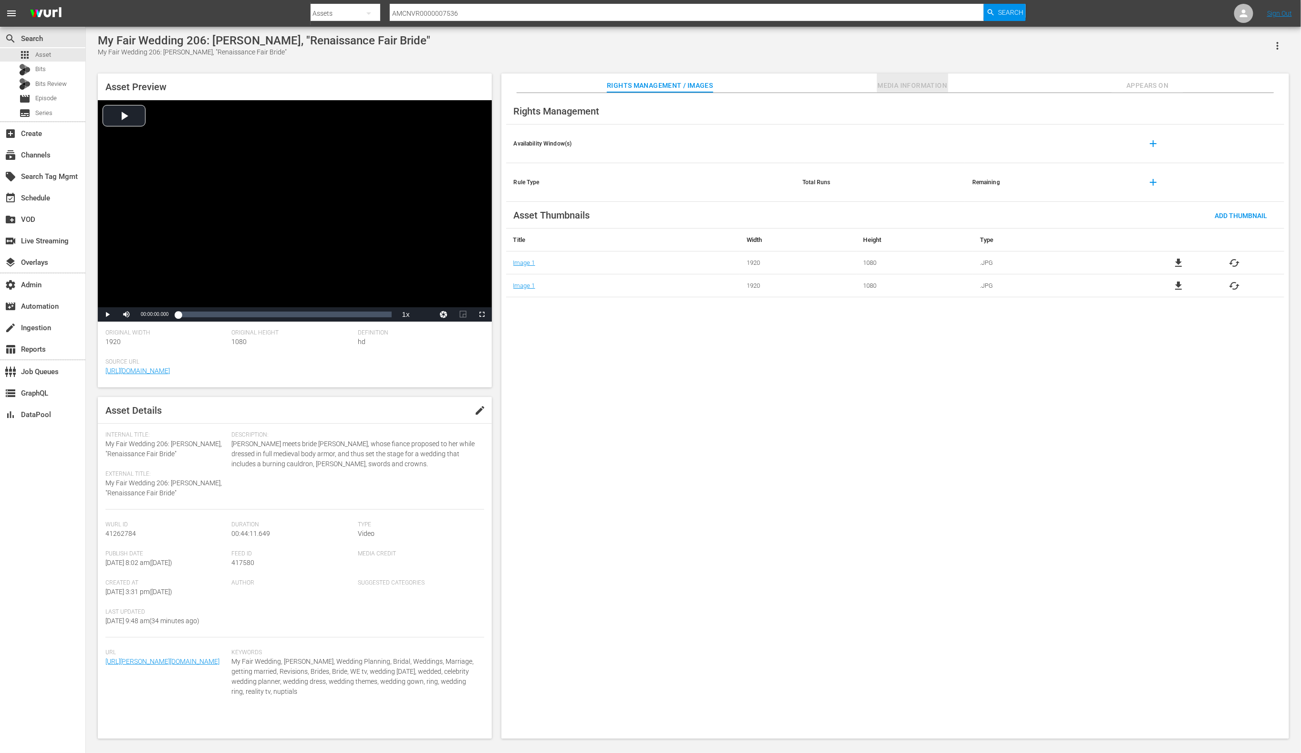
click at [893, 88] on span "Media Information" at bounding box center [913, 86] width 72 height 12
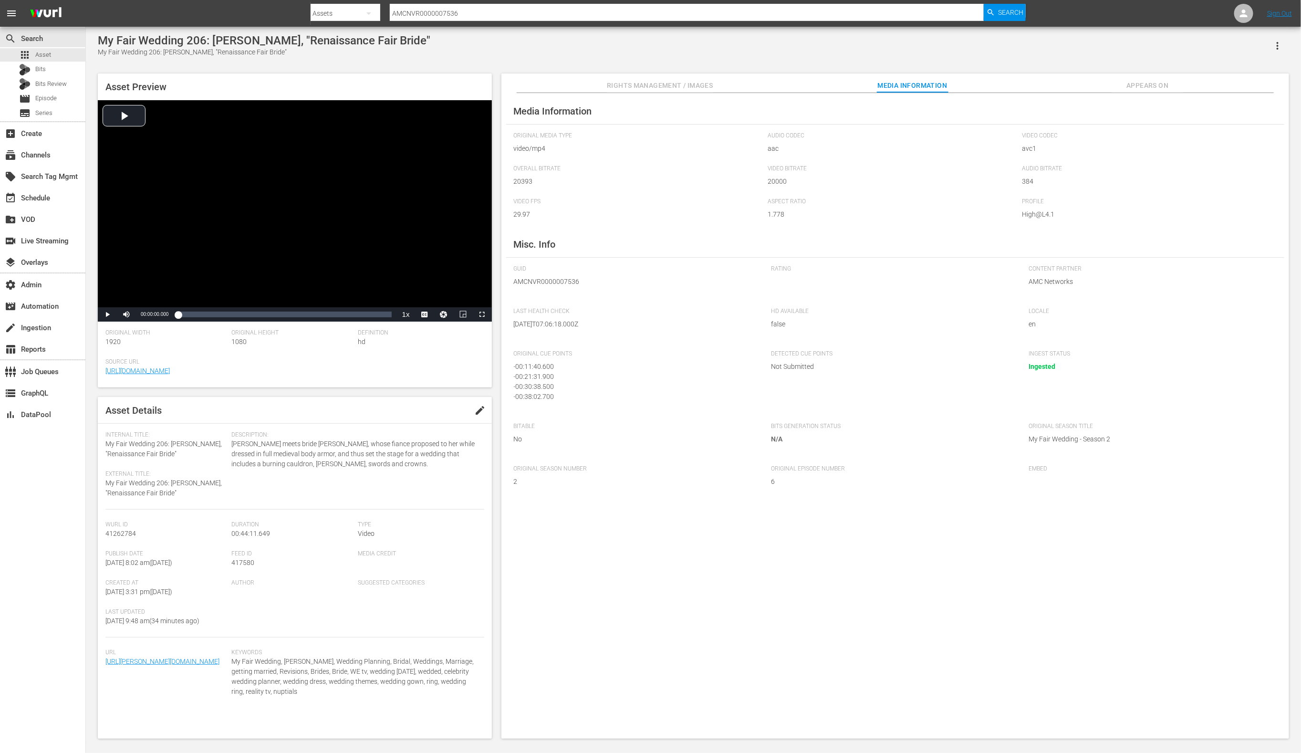
click at [498, 10] on input "AMCNVR0000007536" at bounding box center [687, 13] width 595 height 23
paste input "9"
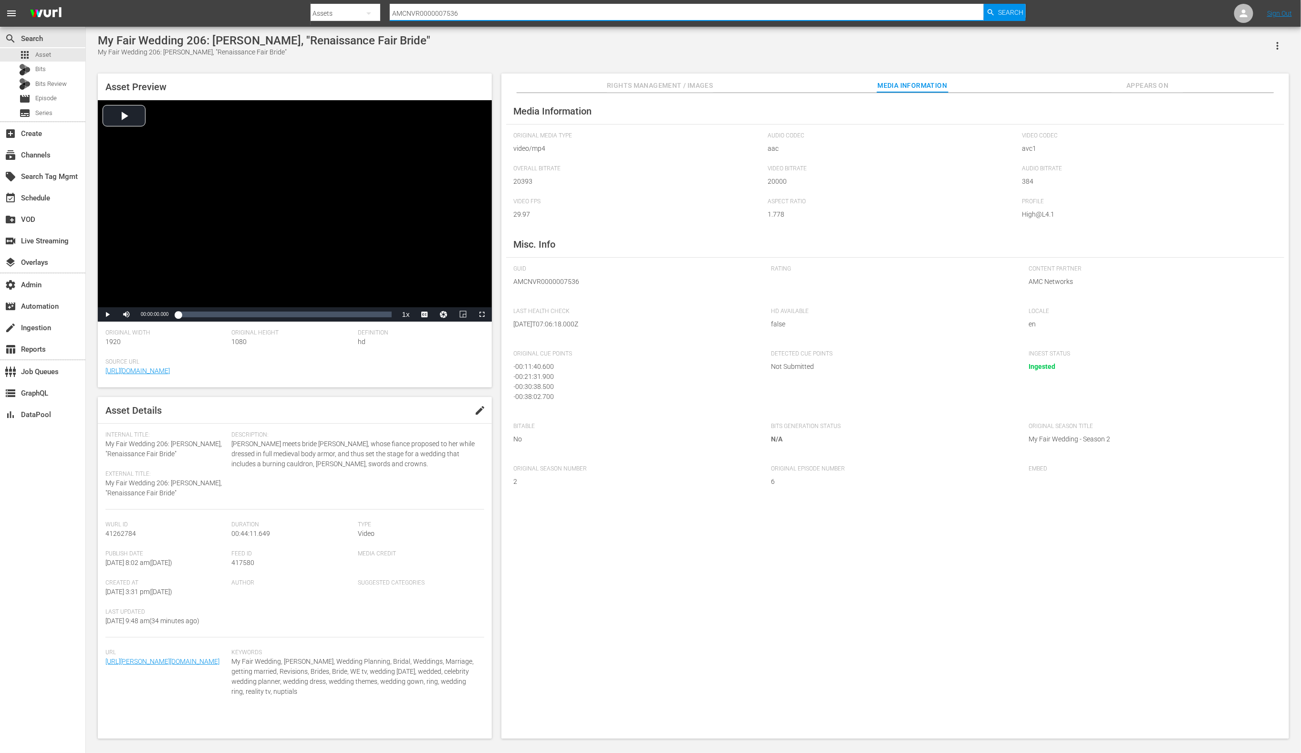
type input "AMCNVR0000007539"
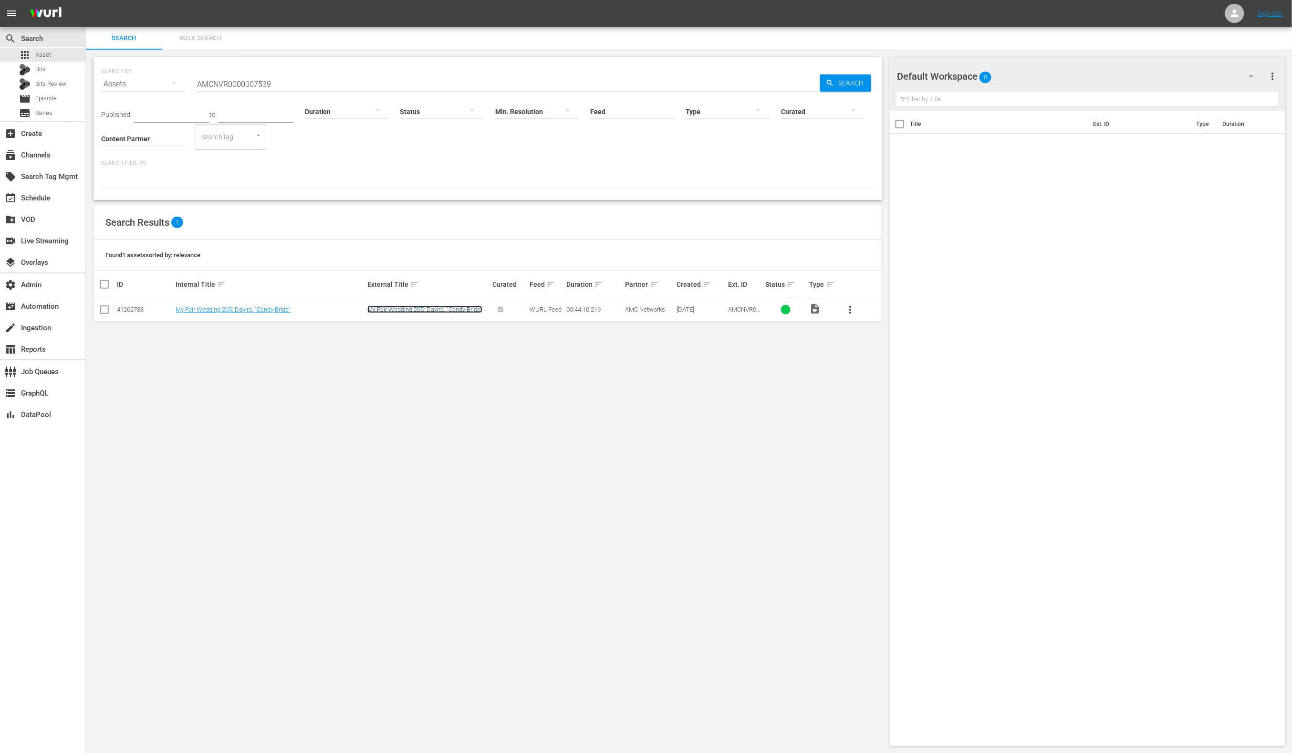
click at [428, 312] on link "My Fair Wedding 205: Dayira, "Candy Bride"" at bounding box center [424, 309] width 115 height 7
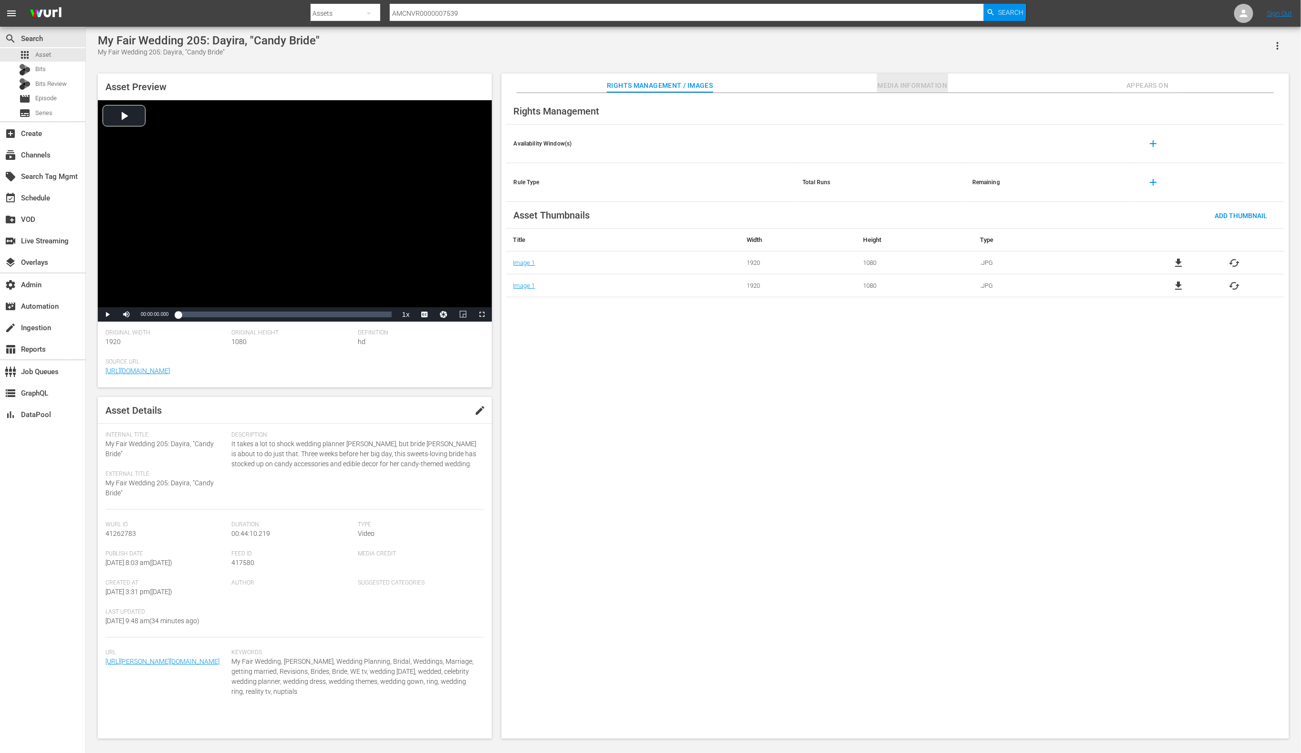
click at [932, 86] on span "Media Information" at bounding box center [913, 86] width 72 height 12
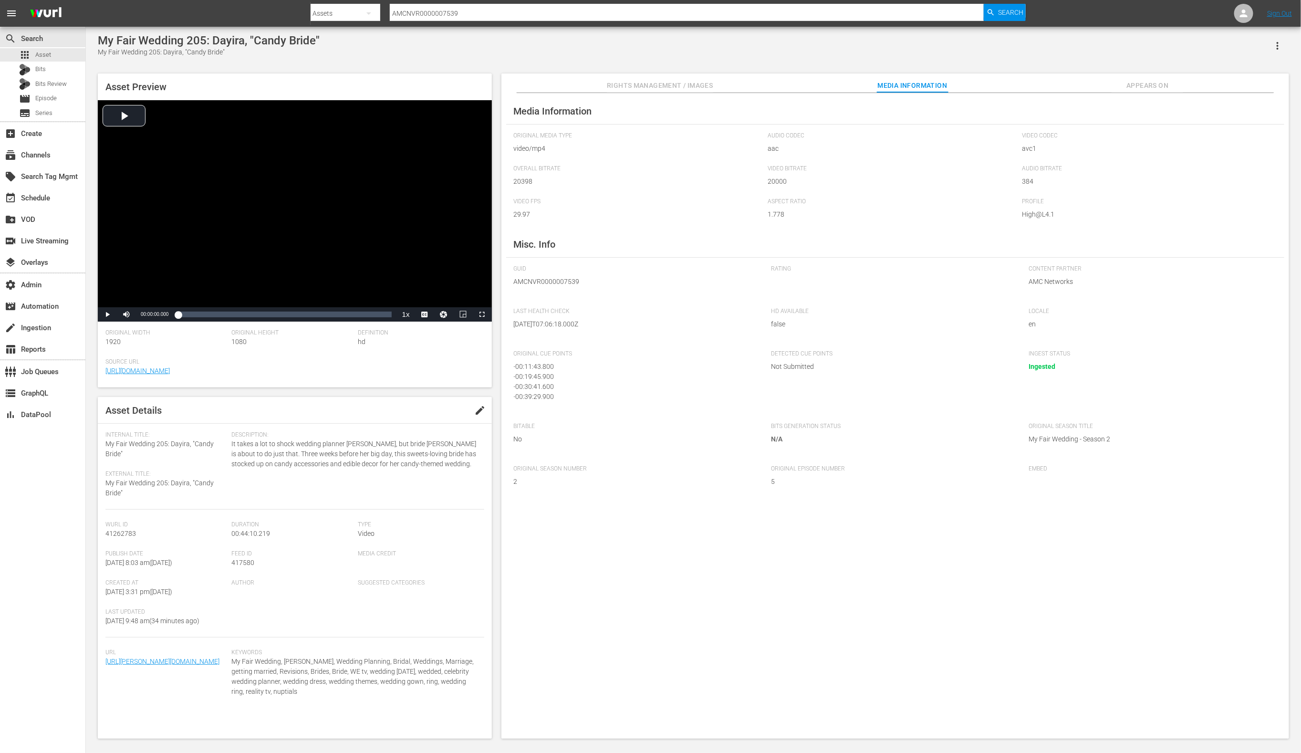
click at [481, 14] on input "AMCNVR0000007539" at bounding box center [687, 13] width 595 height 23
click at [480, 14] on input "AMCNVR0000007539" at bounding box center [687, 13] width 595 height 23
paste input "42"
type input "AMCNVR0000007542"
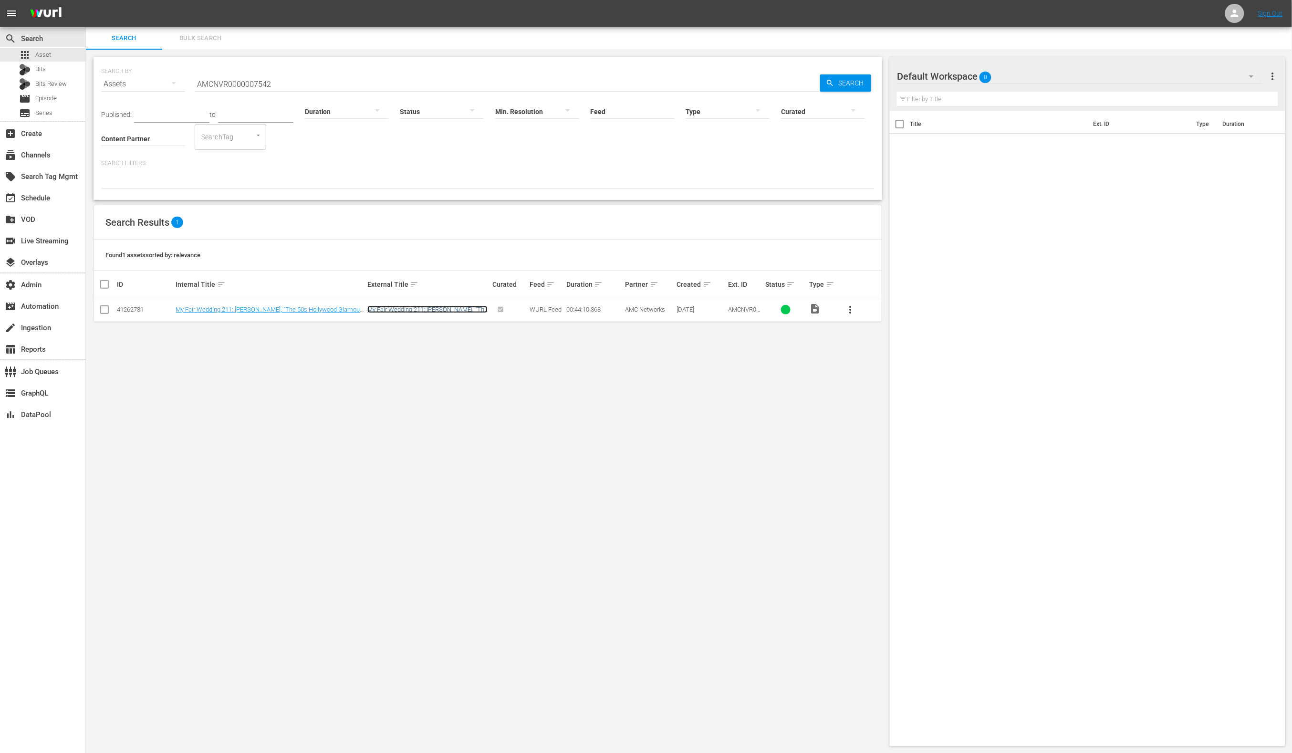
click at [456, 308] on link "My Fair Wedding 211: [PERSON_NAME], "The 50s Hollywood Glamour Bride"" at bounding box center [427, 313] width 120 height 14
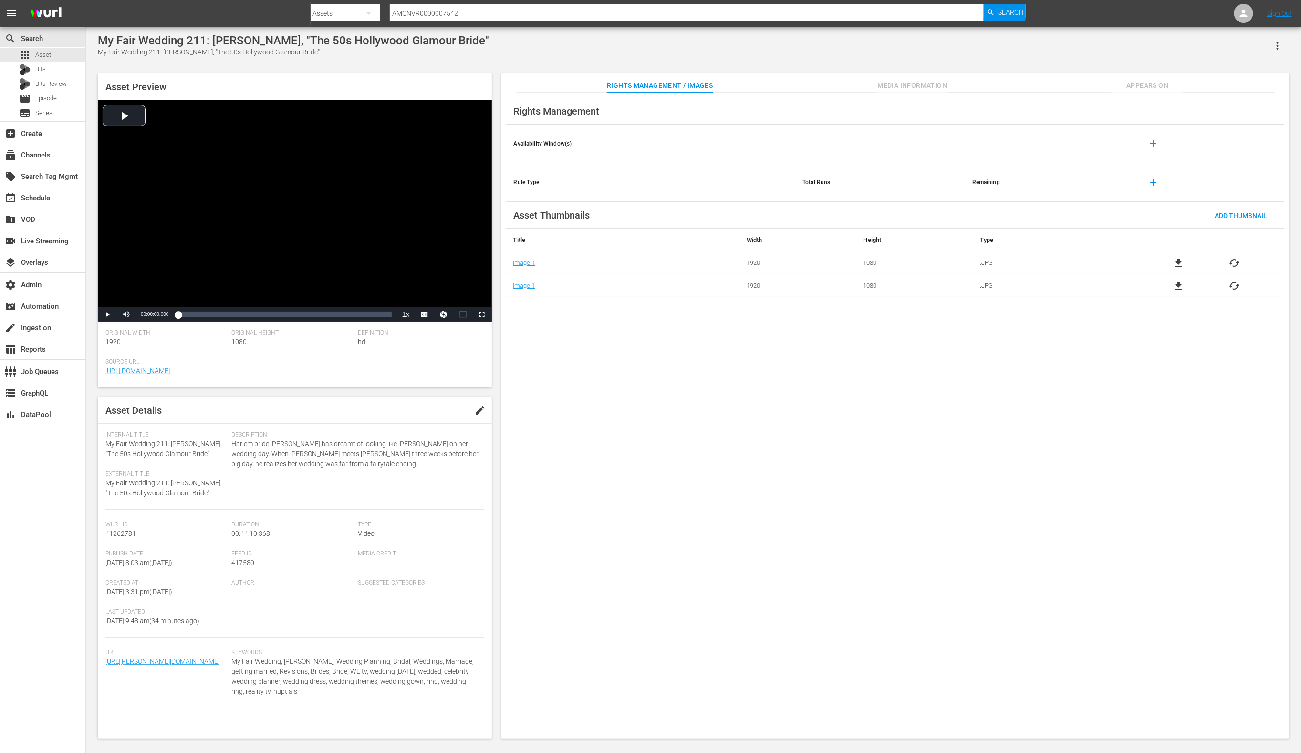
click at [889, 79] on button "Media Information" at bounding box center [913, 82] width 72 height 19
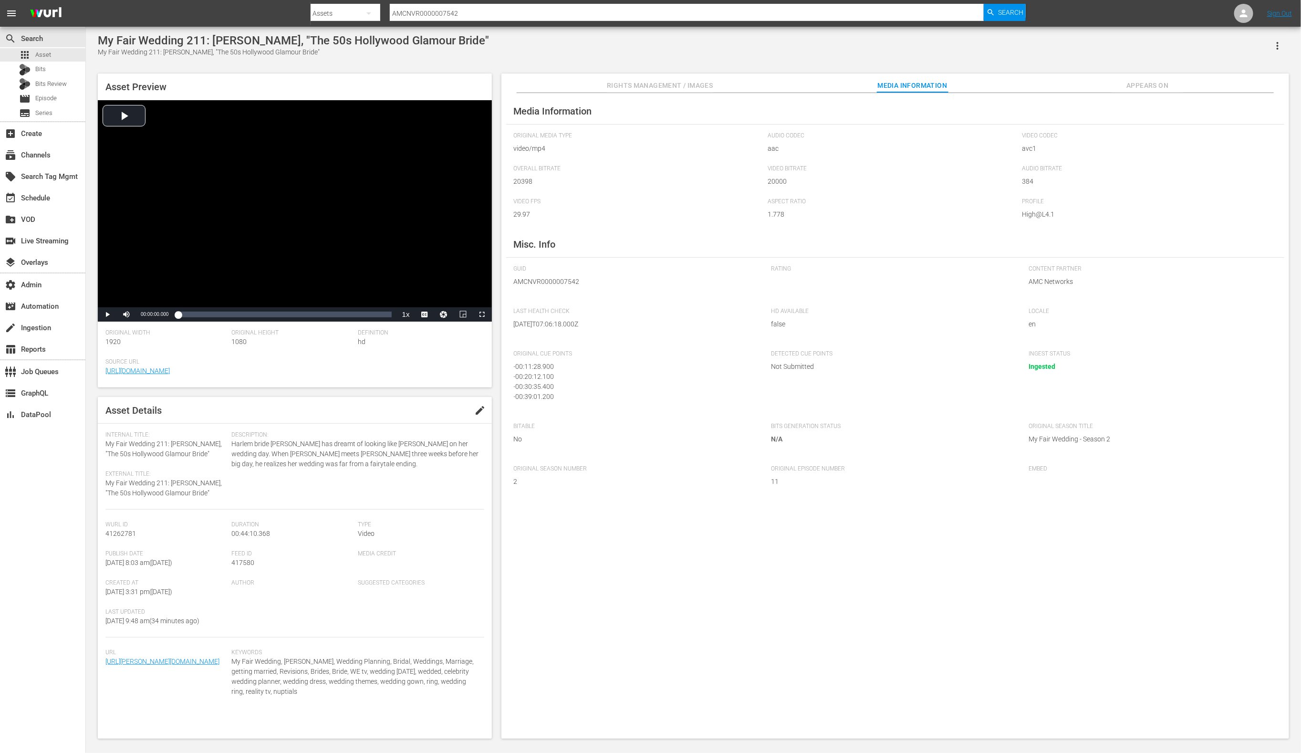
scroll to position [9, 0]
click at [534, 12] on input "AMCNVR0000007542" at bounding box center [687, 13] width 595 height 23
paste input "1"
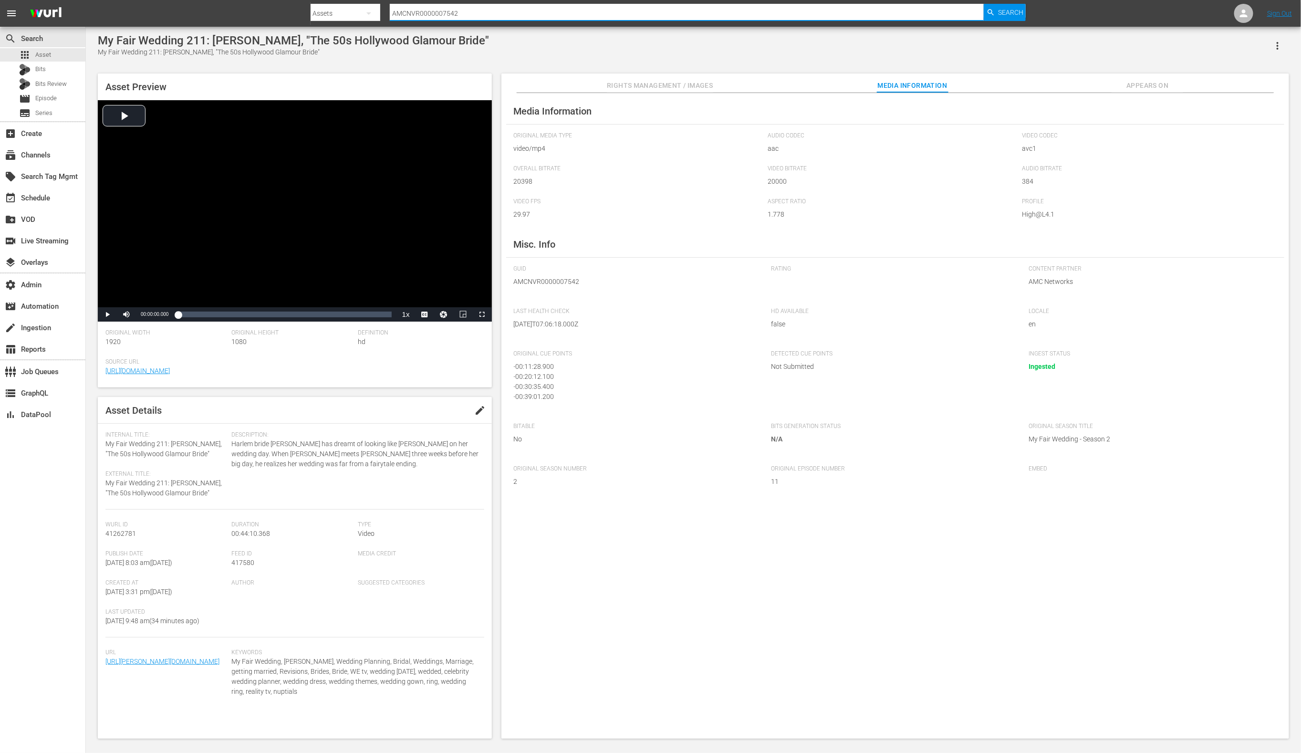
type input "AMCNVR0000007541"
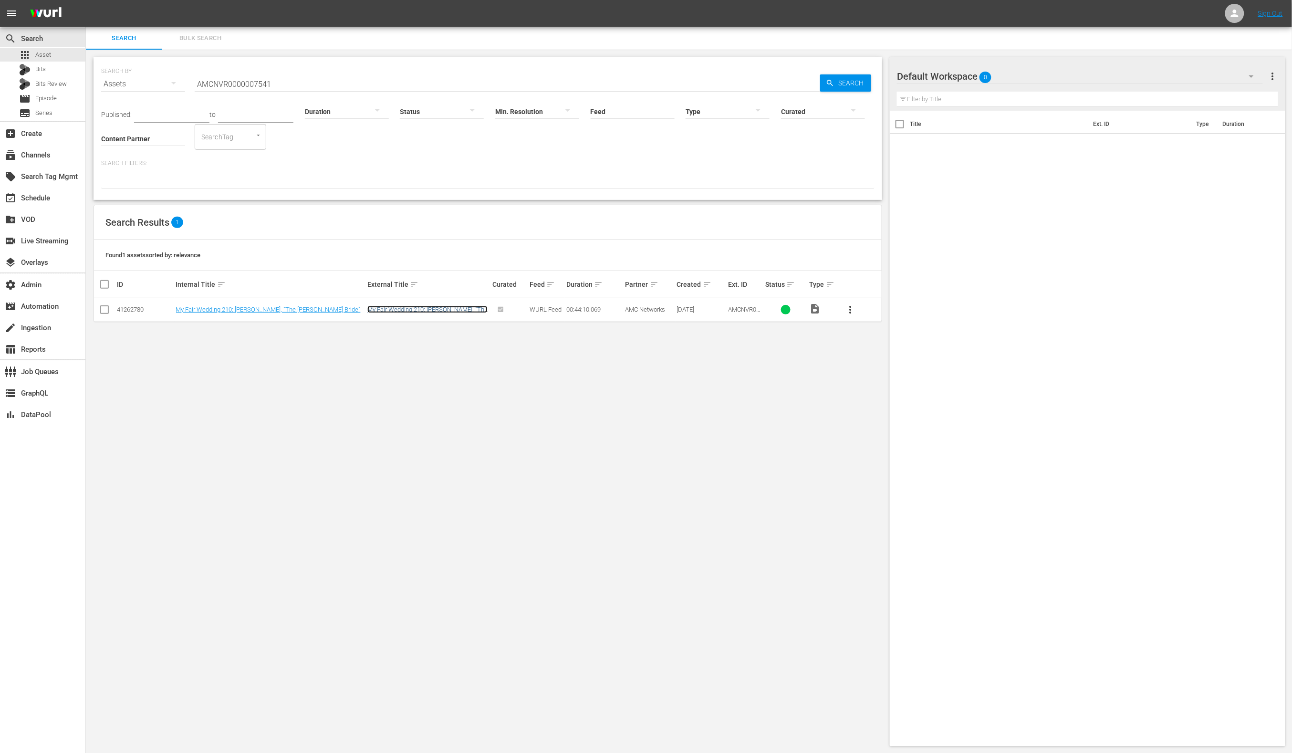
click at [412, 310] on link "My Fair Wedding 210: [PERSON_NAME], "The [PERSON_NAME] Bride"" at bounding box center [427, 313] width 120 height 14
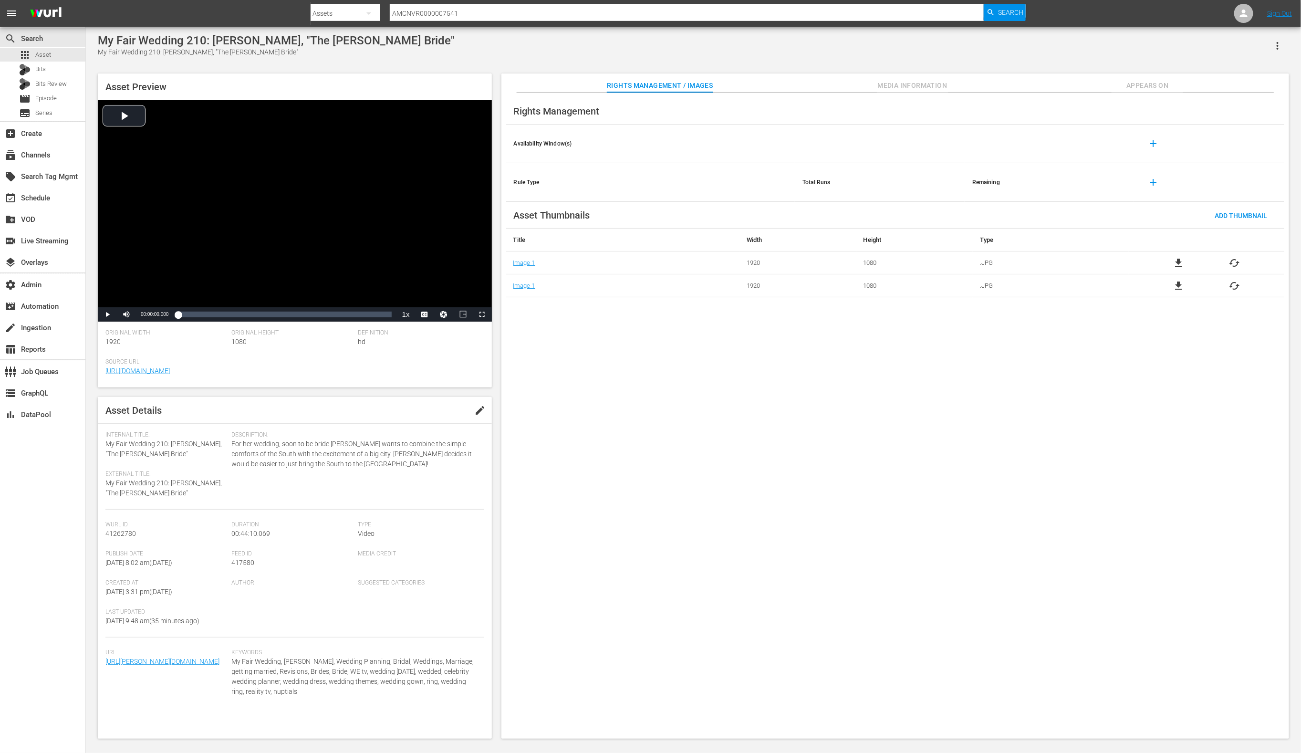
click at [897, 79] on button "Media Information" at bounding box center [913, 82] width 72 height 19
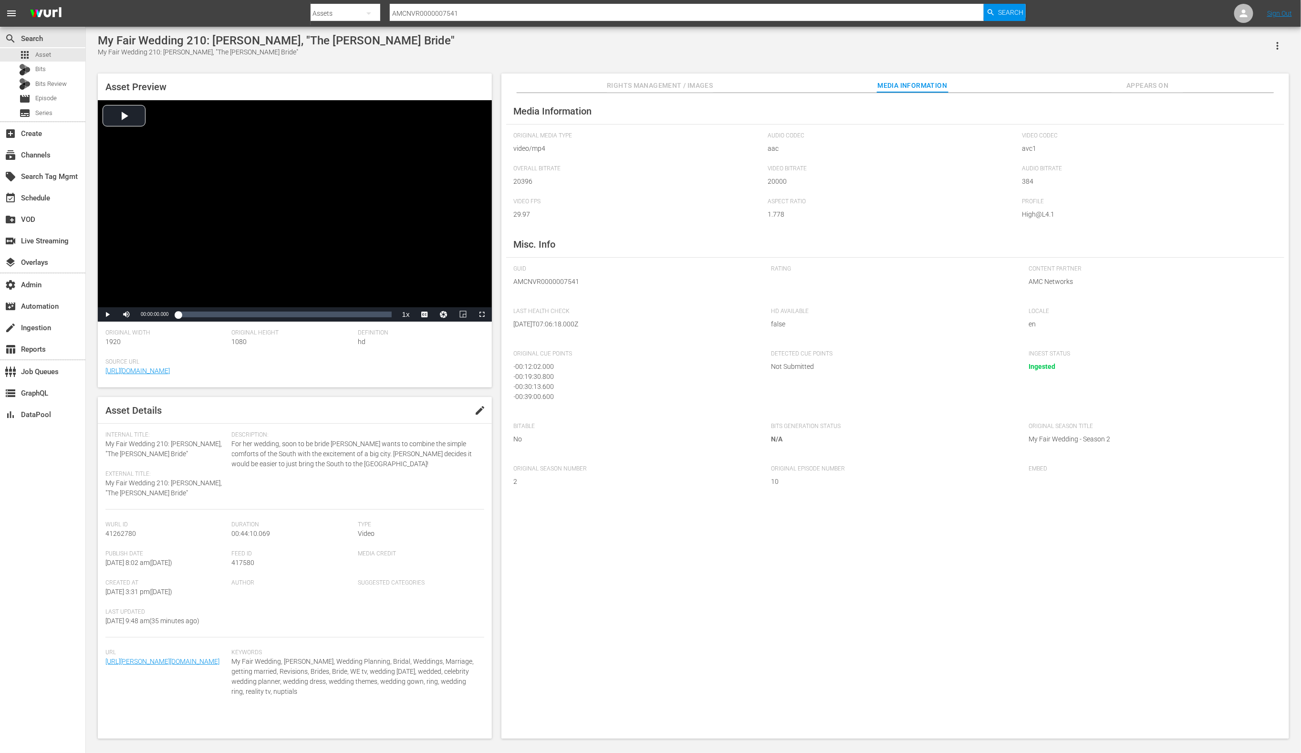
click at [473, 10] on input "AMCNVR0000007541" at bounding box center [687, 13] width 595 height 23
click at [474, 10] on input "AMCNVR0000007541" at bounding box center [687, 13] width 595 height 23
paste input "4"
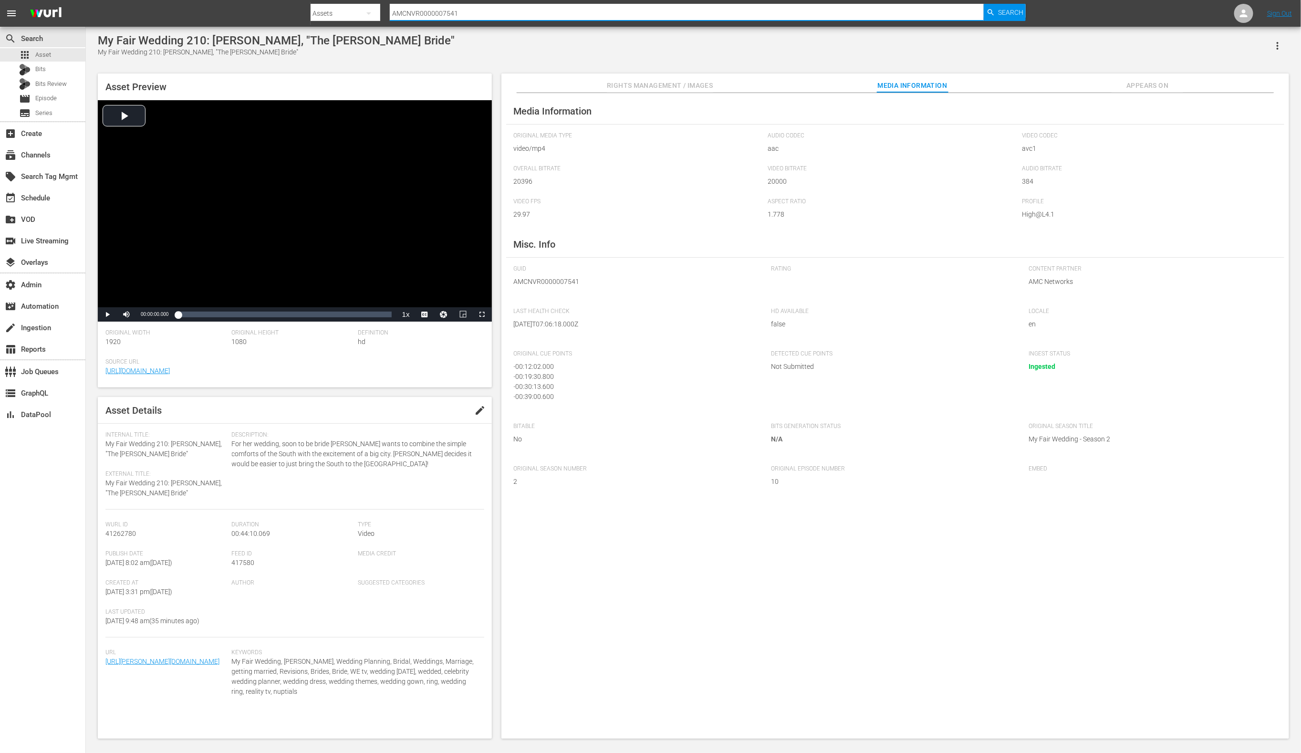
type input "AMCNVR0000007544"
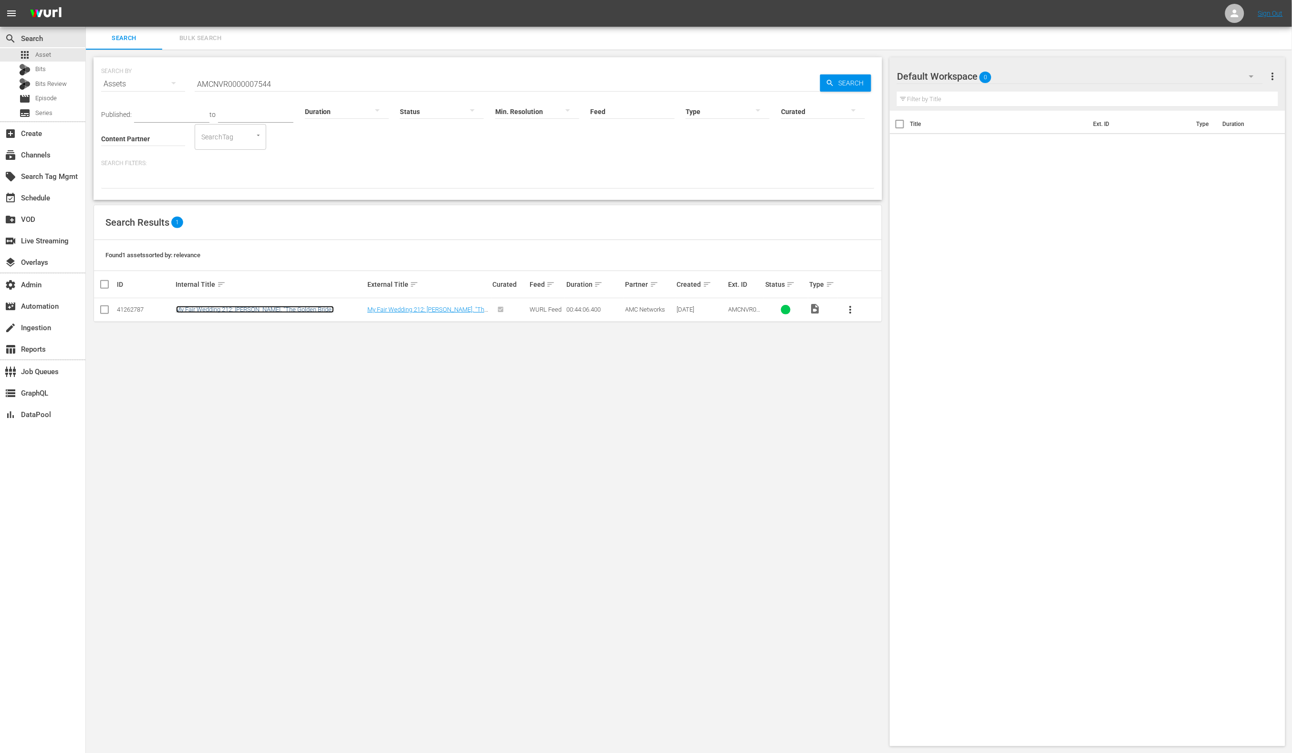
click at [317, 309] on link "My Fair Wedding 212: [PERSON_NAME], "The Golden Bride"" at bounding box center [255, 309] width 158 height 7
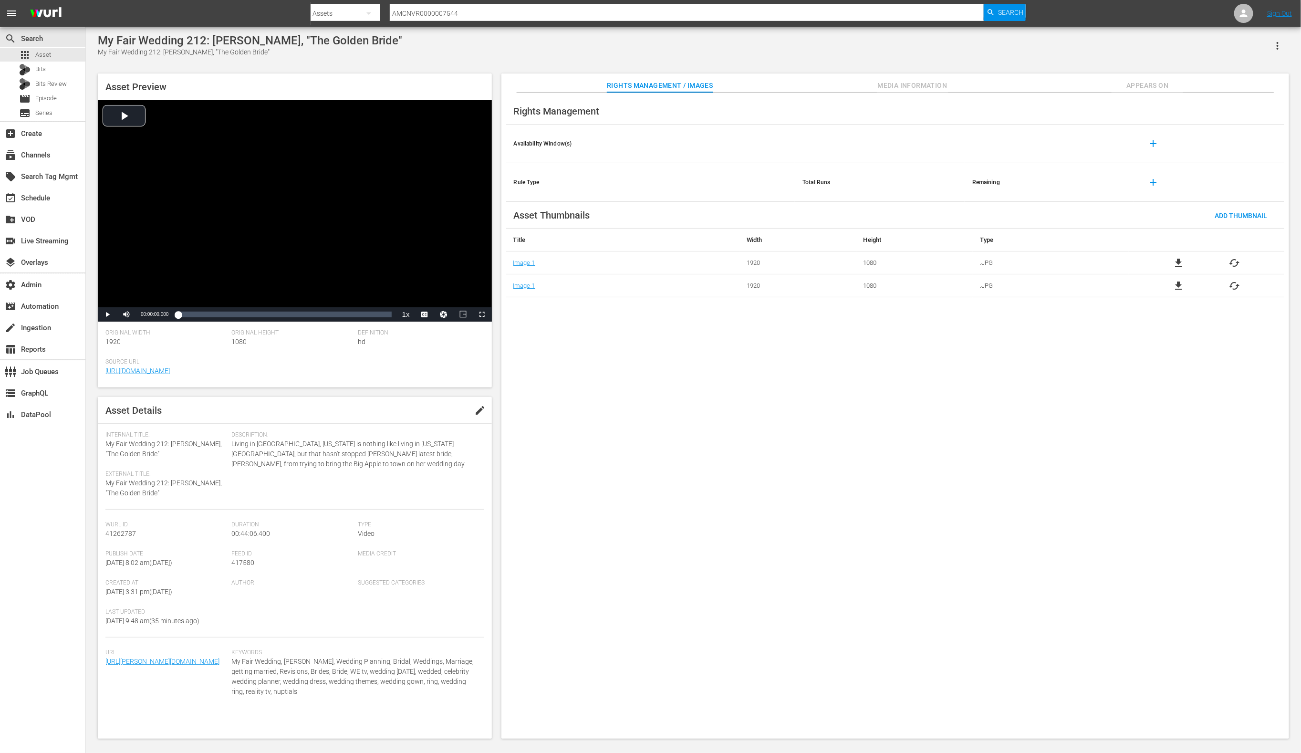
click at [883, 84] on span "Media Information" at bounding box center [913, 86] width 72 height 12
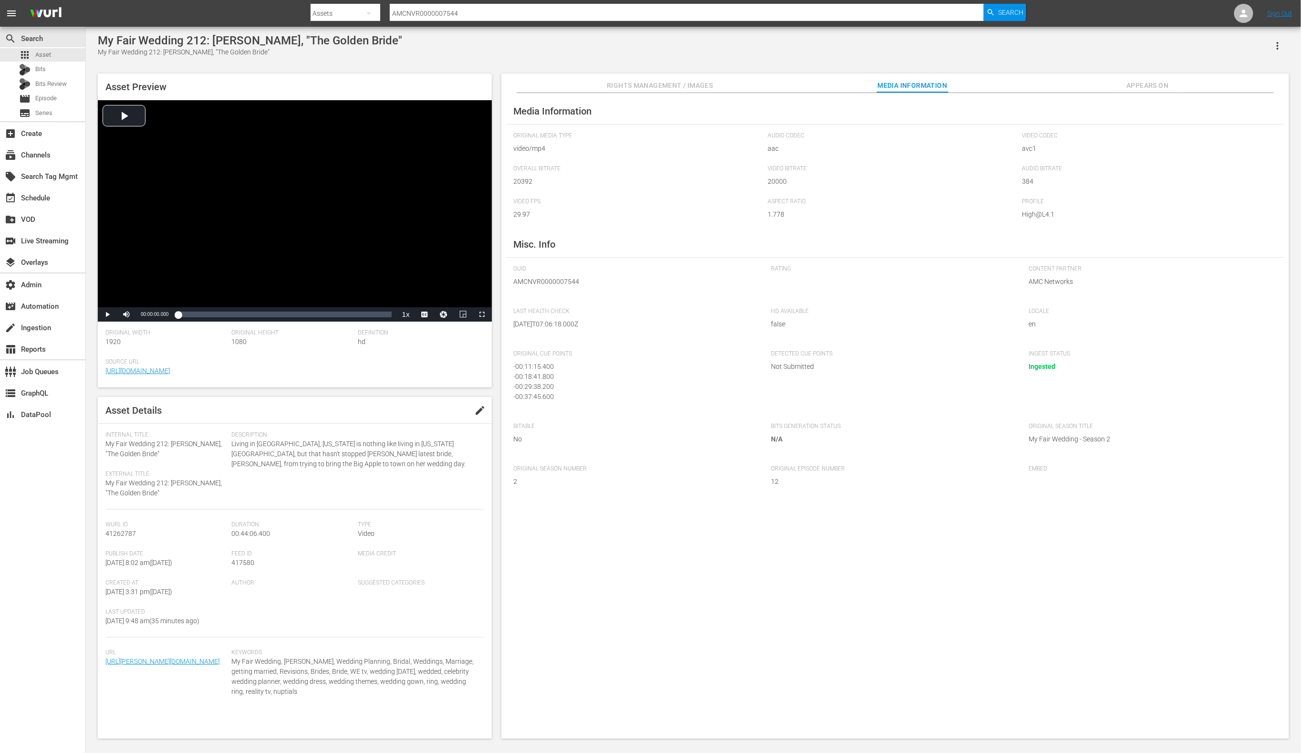
scroll to position [9, 0]
click at [517, 11] on input "AMCNVR0000007544" at bounding box center [687, 13] width 595 height 23
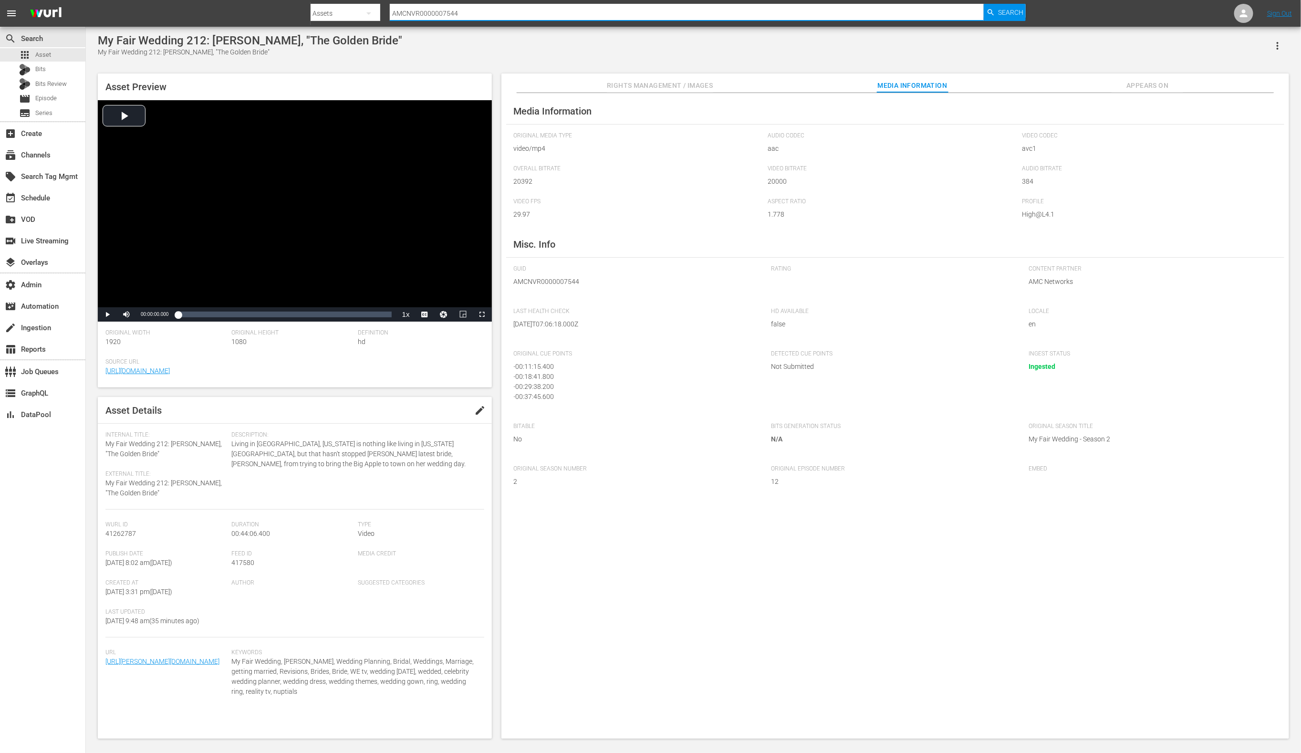
paste input "56"
type input "AMCNVR0000007556"
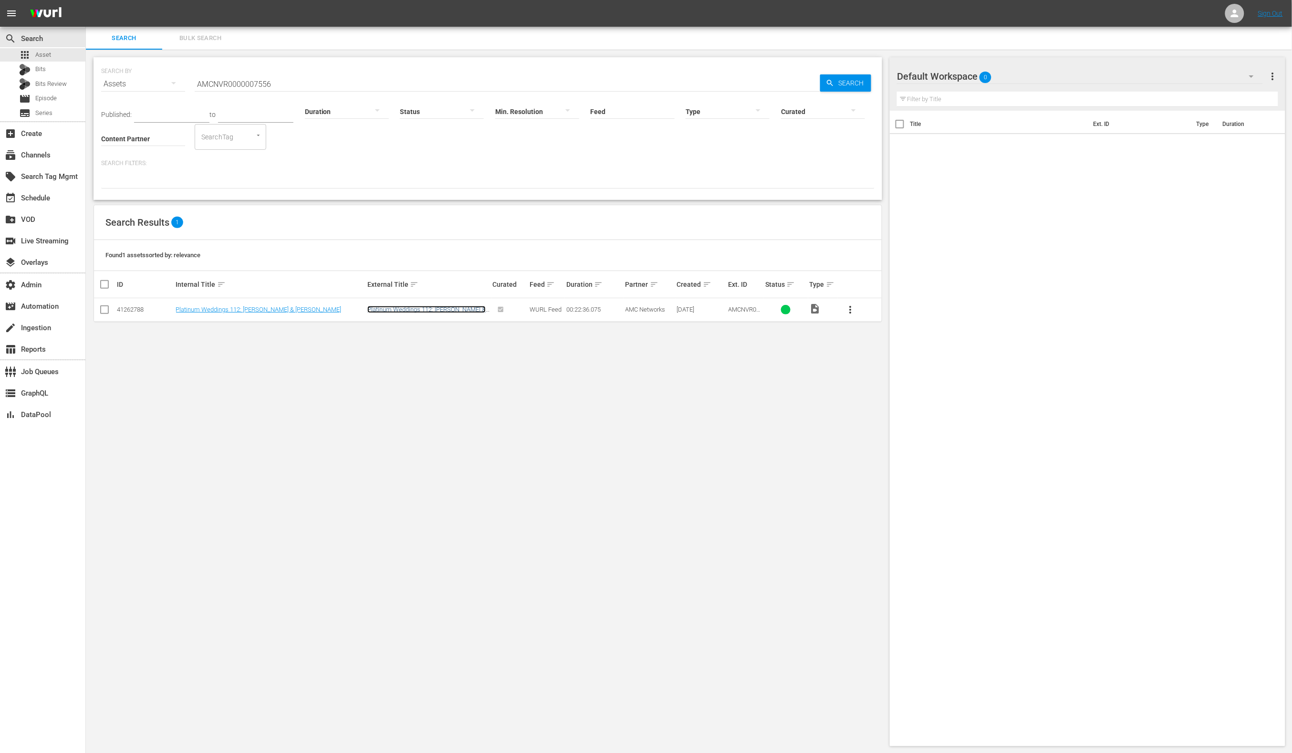
click at [427, 311] on link "Platinum Weddings 112: [PERSON_NAME] & [PERSON_NAME]" at bounding box center [426, 313] width 118 height 14
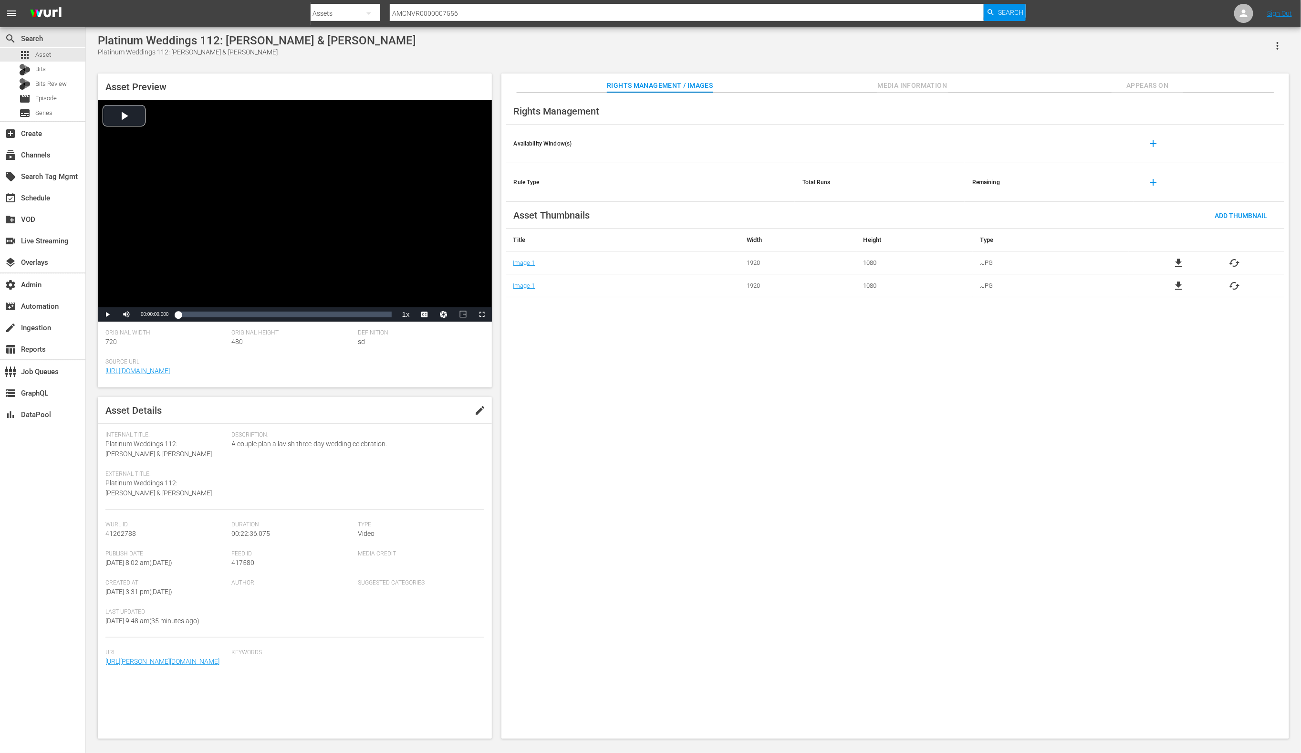
drag, startPoint x: 929, startPoint y: 83, endPoint x: 920, endPoint y: 85, distance: 8.9
click at [929, 83] on span "Media Information" at bounding box center [913, 86] width 72 height 12
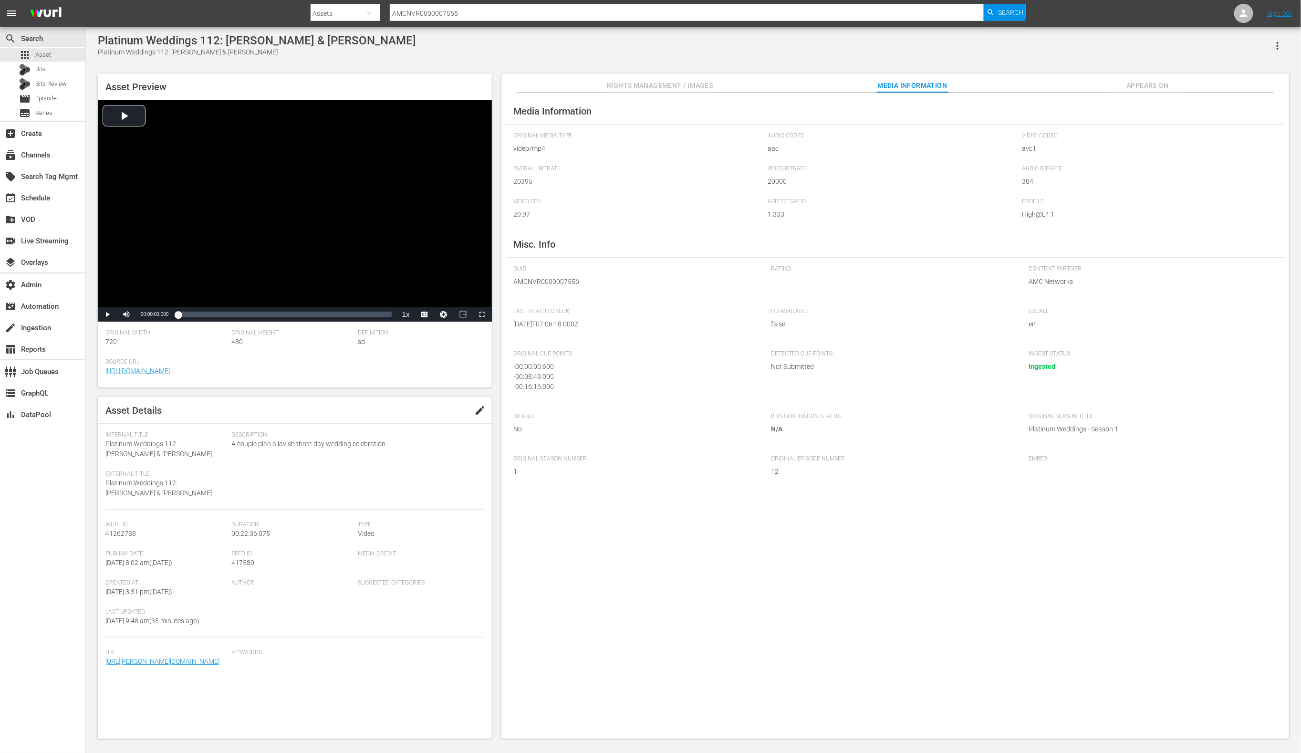
click at [513, 14] on input "AMCNVR0000007556" at bounding box center [687, 13] width 595 height 23
click at [514, 14] on input "AMCNVR0000007556" at bounding box center [687, 13] width 595 height 23
paste input "2"
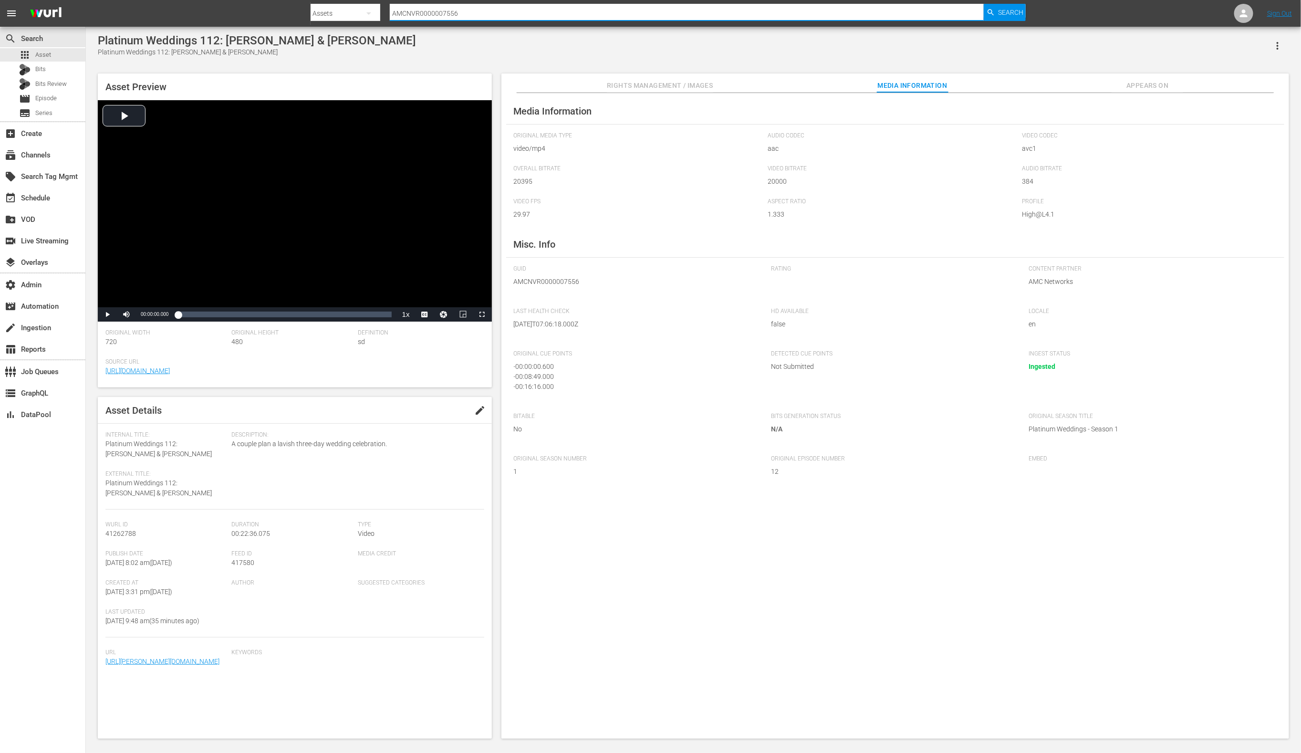
type input "AMCNVR0000007552"
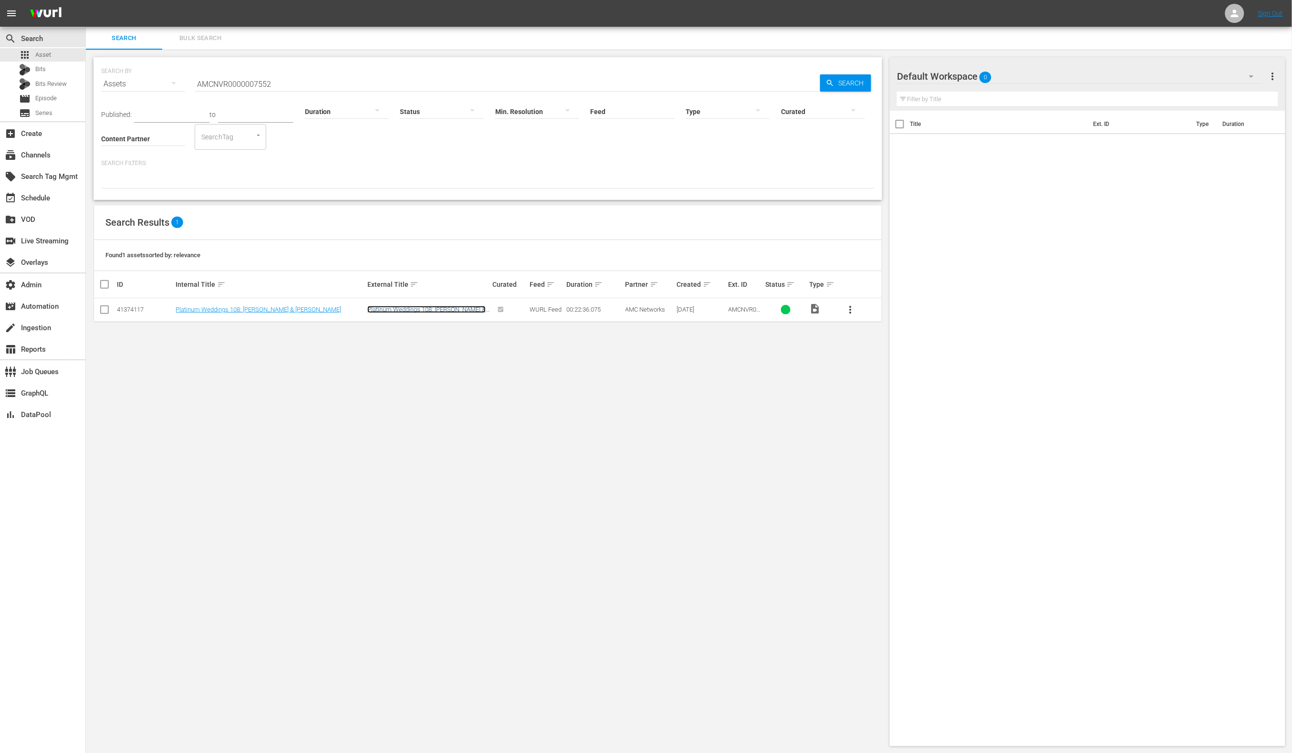
click at [429, 310] on link "Platinum Weddings 108: [PERSON_NAME] & [PERSON_NAME]" at bounding box center [426, 313] width 118 height 14
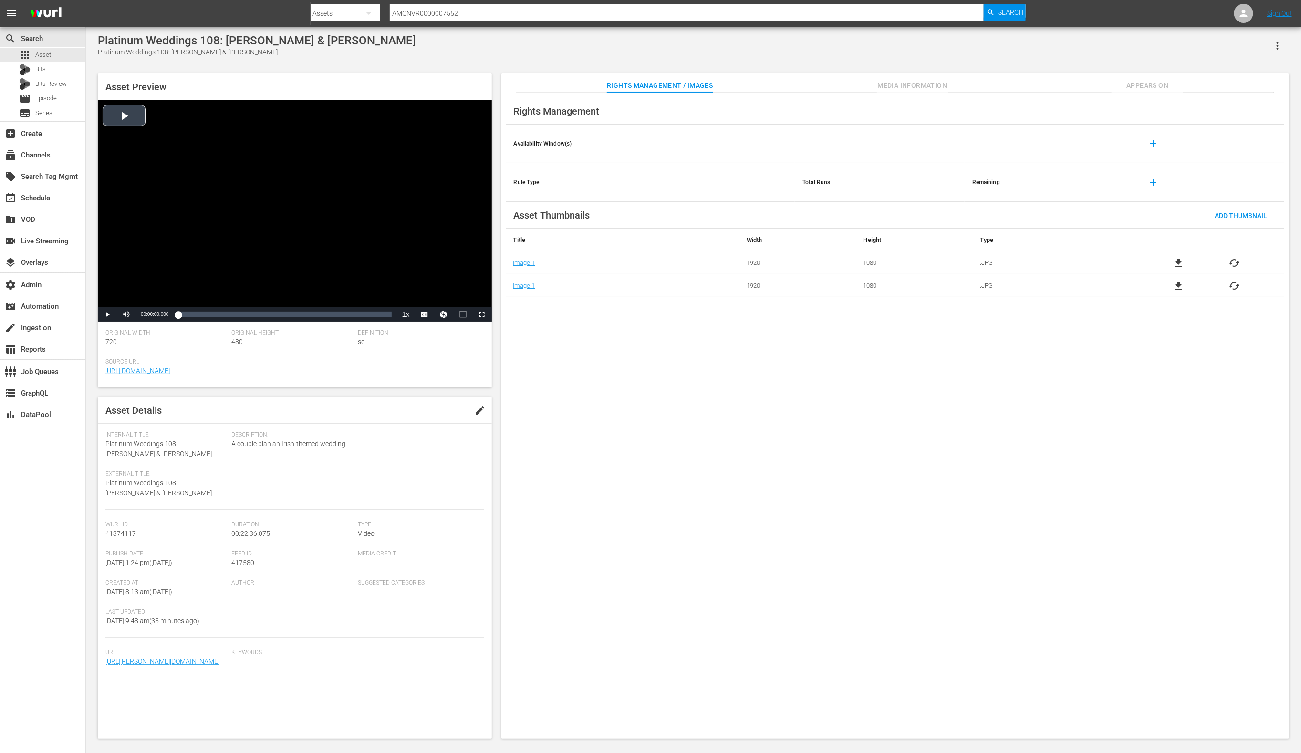
click at [132, 121] on div "Video Player" at bounding box center [295, 203] width 394 height 207
click at [192, 316] on div "00:01:31.011" at bounding box center [192, 315] width 0 height 10
click at [208, 316] on div "Loaded : 7.52% 00:03:13.725 00:01:31.346" at bounding box center [284, 315] width 213 height 10
click at [938, 84] on span "Media Information" at bounding box center [913, 86] width 72 height 12
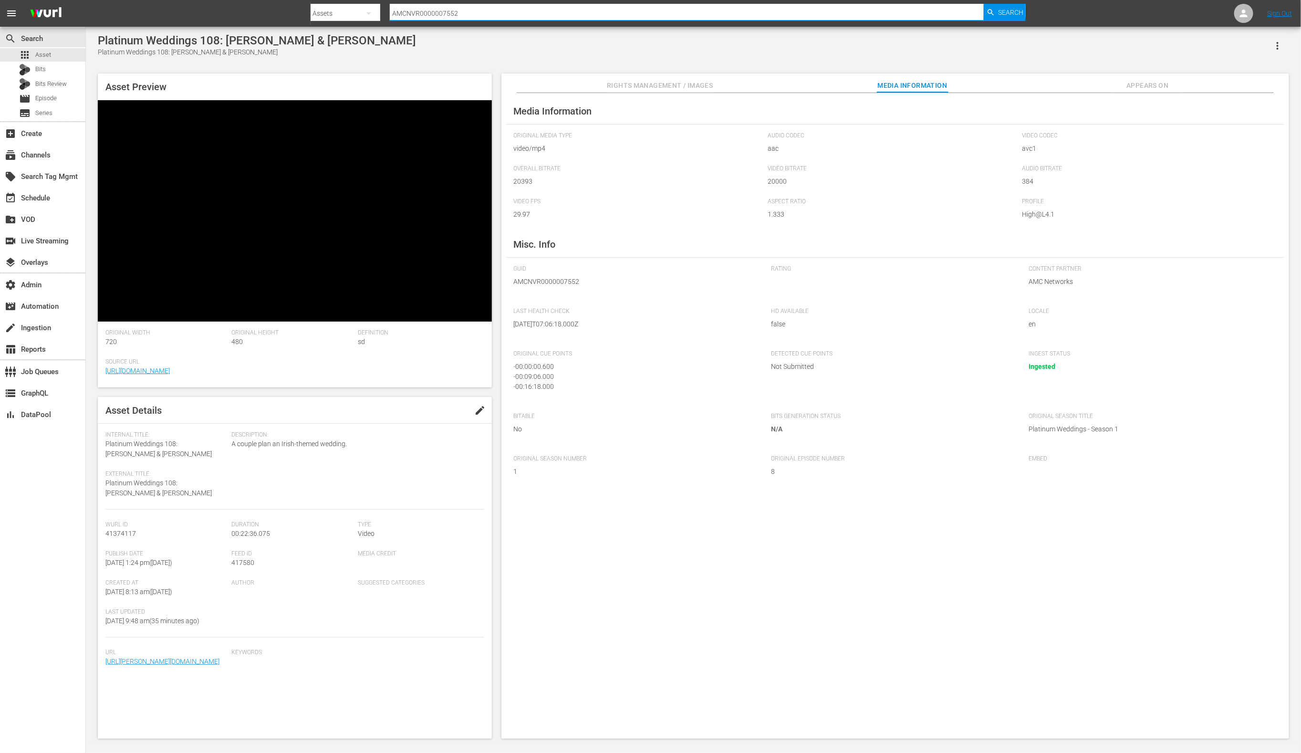
click at [489, 11] on input "AMCNVR0000007552" at bounding box center [687, 13] width 595 height 23
paste input "4099"
type input "AMCNVR0000040992"
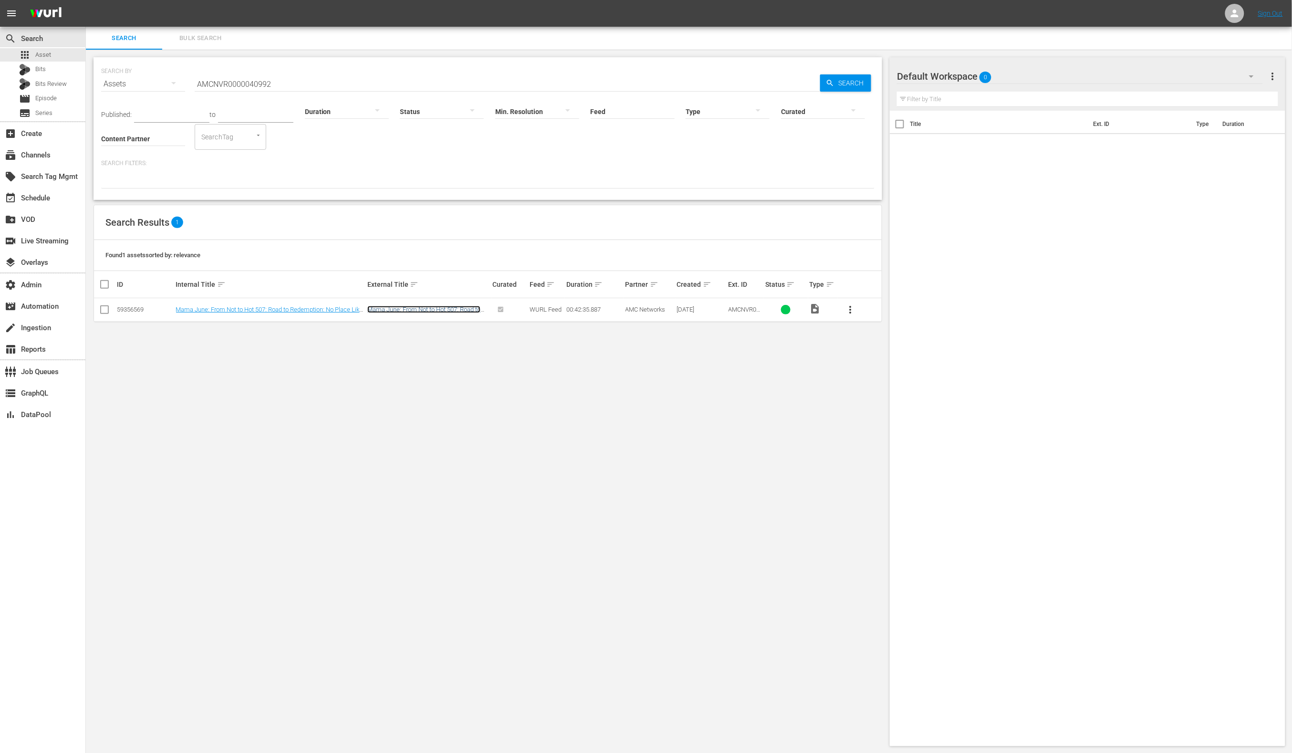
click at [402, 311] on link "Mama June: From Not to Hot 507: Road to Redemption: No Place Like Home" at bounding box center [423, 313] width 113 height 14
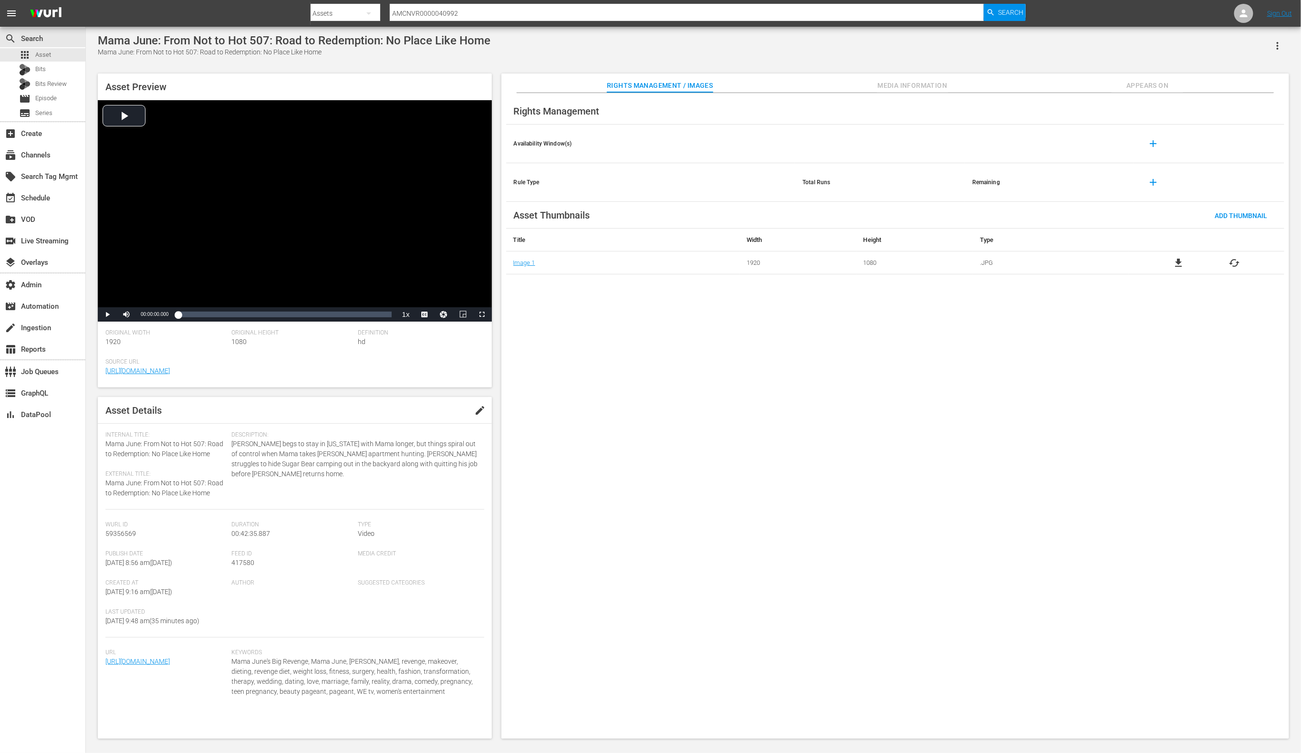
click at [889, 86] on span "Media Information" at bounding box center [913, 86] width 72 height 12
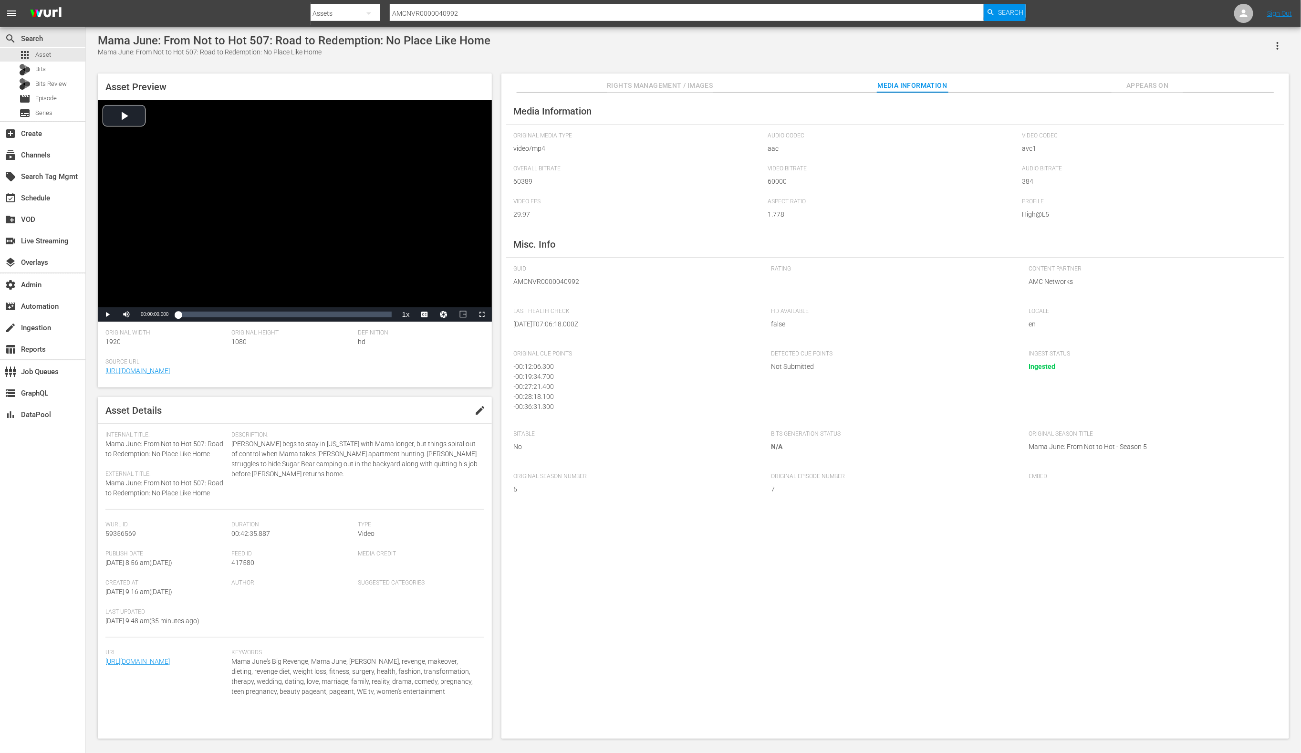
click at [516, 0] on nav "menu Search By Assets Search ID, Title, Description, Keywords, or Category AMCN…" at bounding box center [650, 13] width 1301 height 27
click at [511, 13] on input "AMCNVR0000040992" at bounding box center [687, 13] width 595 height 23
click at [511, 12] on input "AMCNVR0000040992" at bounding box center [687, 13] width 595 height 23
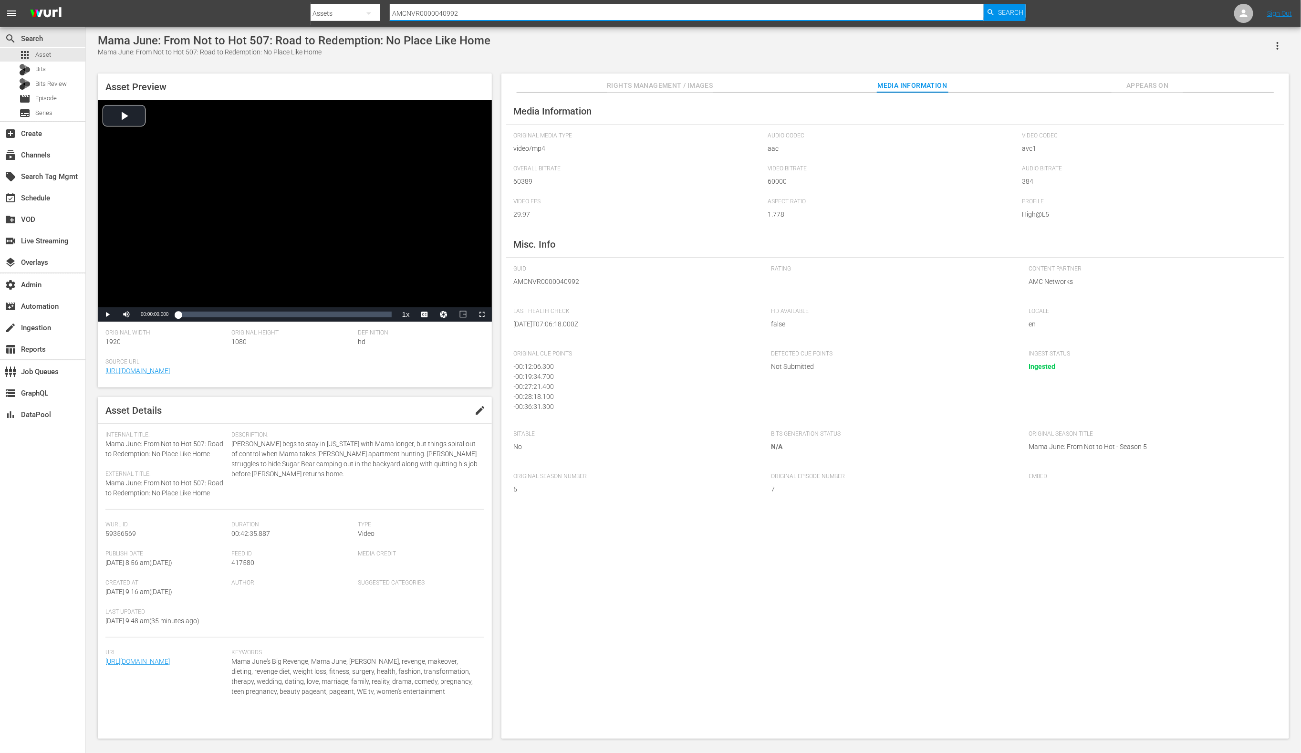
paste input "1174"
type input "AMCNVR0000041174"
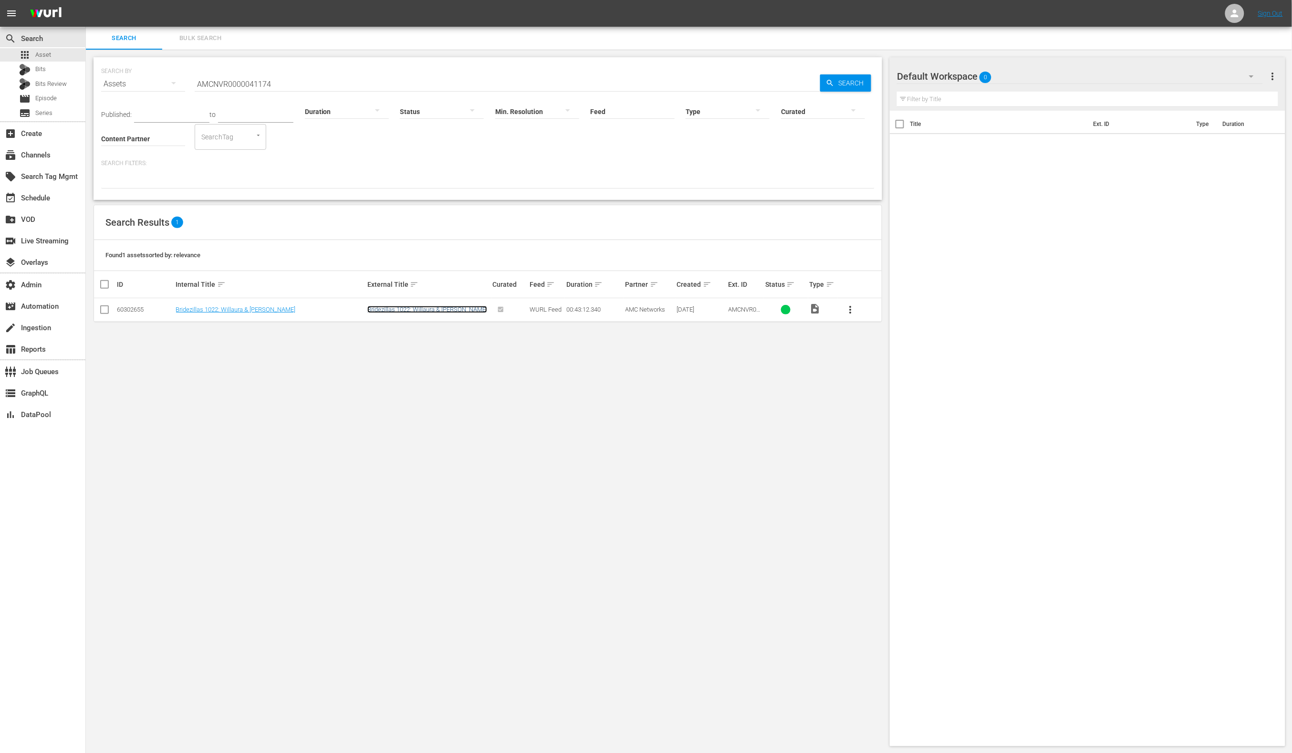
click at [418, 309] on link "Bridezillas 1022: Willaura & [PERSON_NAME]" at bounding box center [427, 309] width 120 height 7
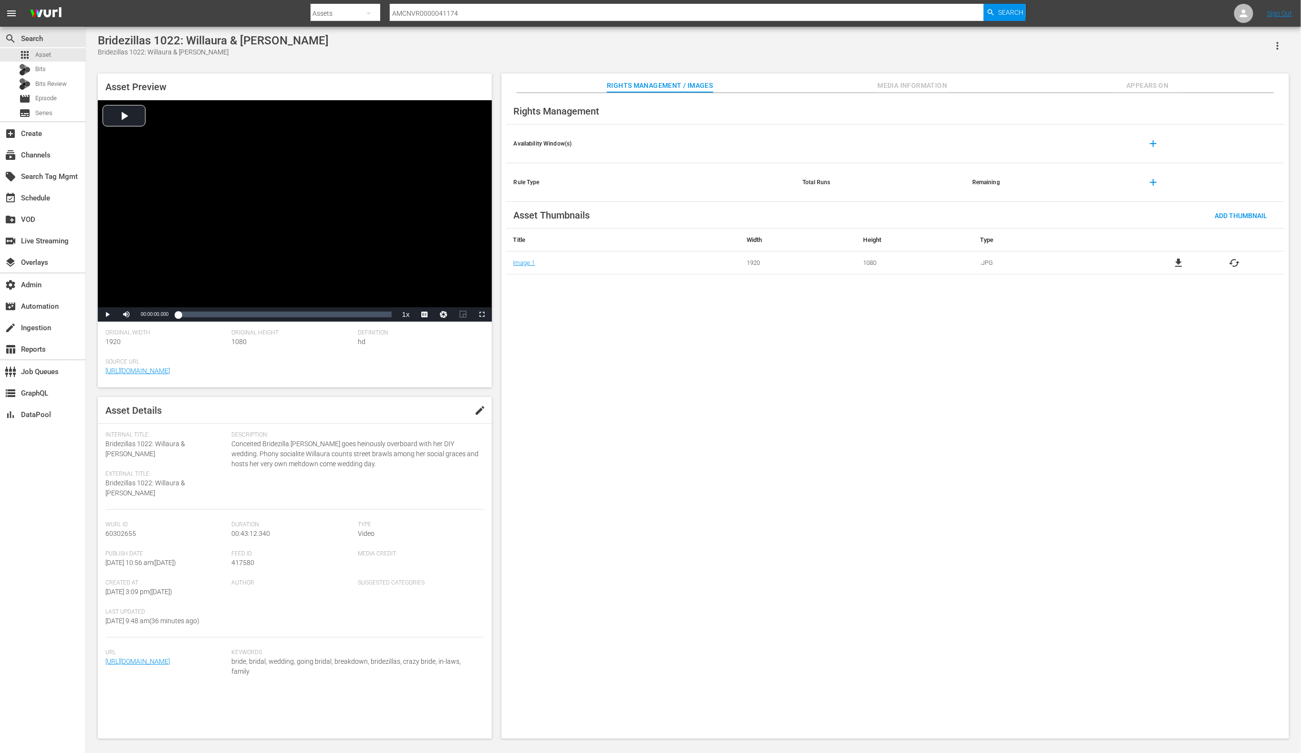
click at [887, 87] on span "Media Information" at bounding box center [913, 86] width 72 height 12
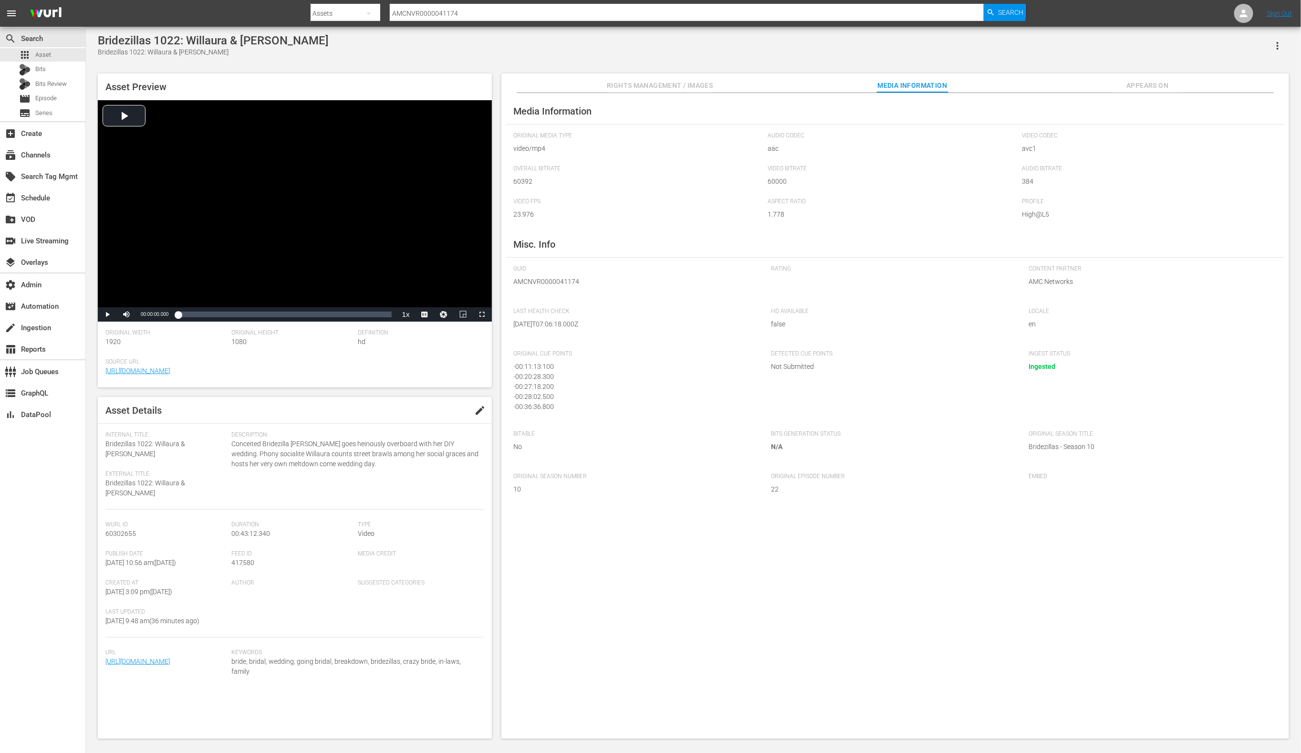
scroll to position [2, 0]
click at [467, 10] on input "AMCNVR0000041174" at bounding box center [687, 13] width 595 height 23
click at [468, 10] on input "AMCNVR0000041174" at bounding box center [687, 13] width 595 height 23
paste input "20569"
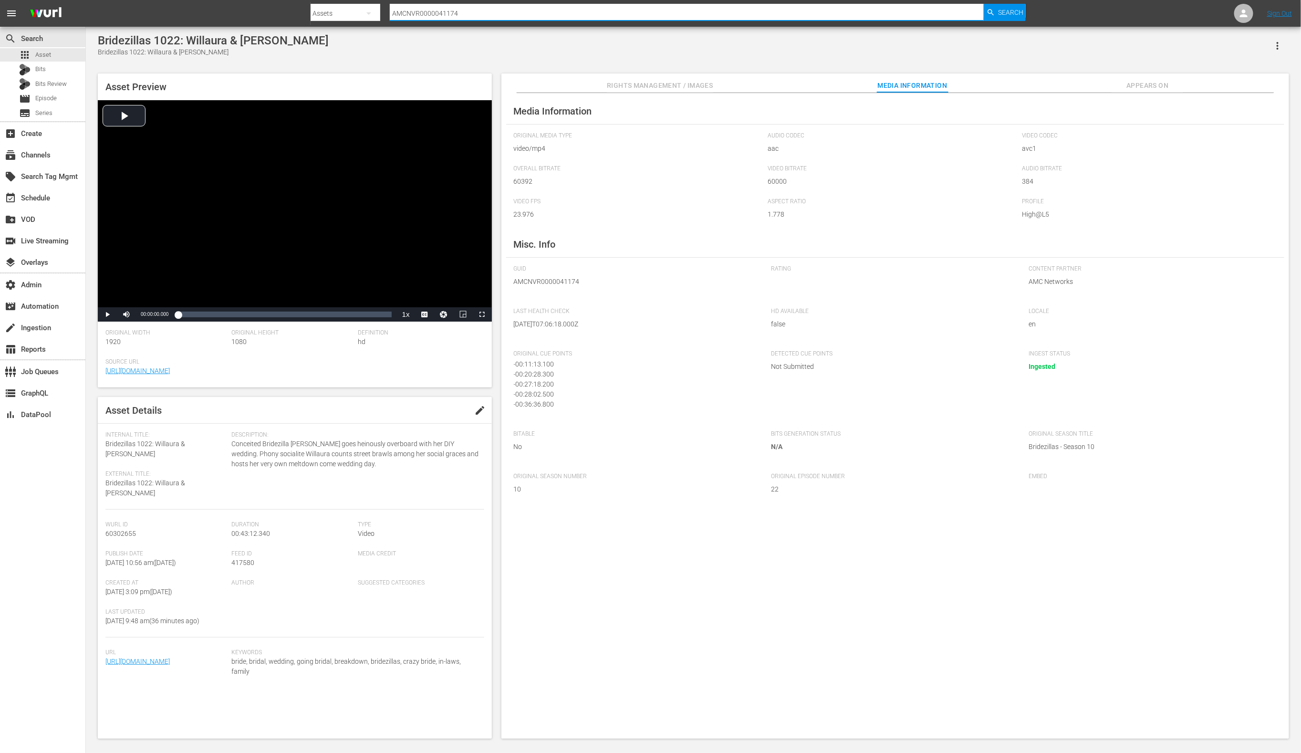
type input "AMCNVR0000020569"
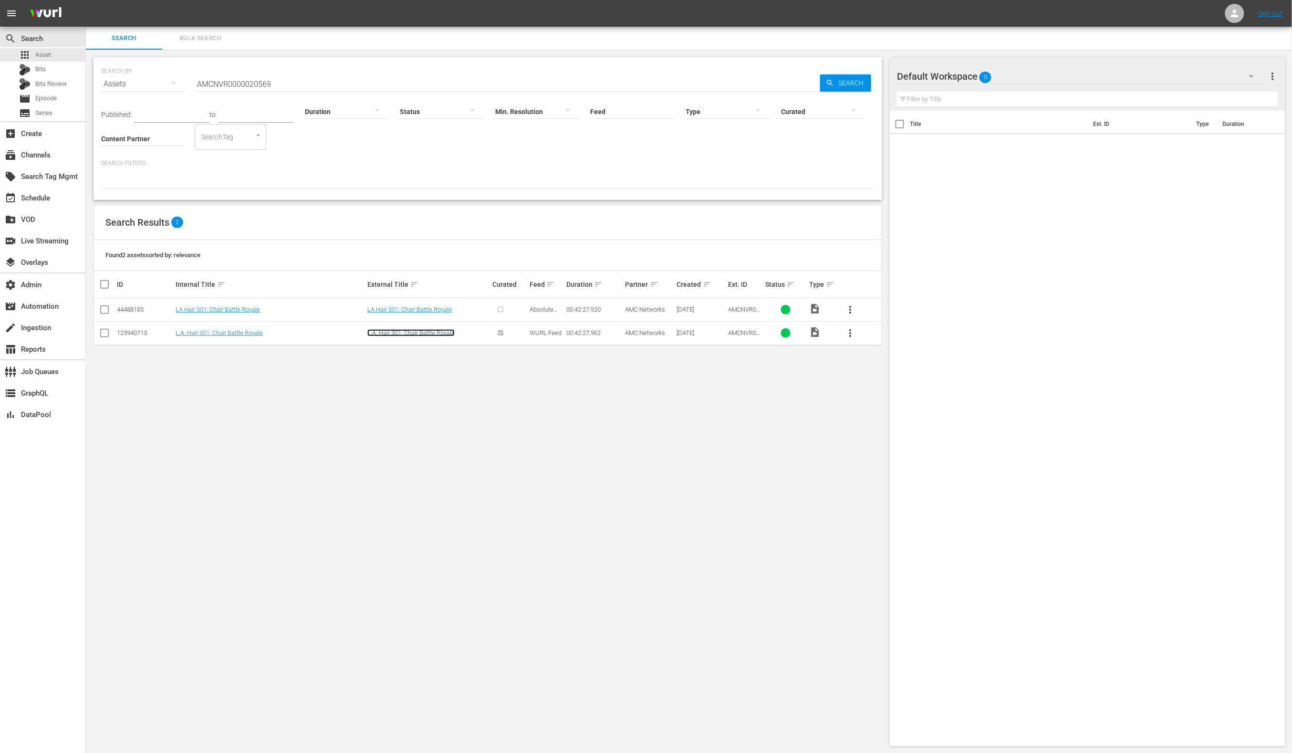
click at [437, 331] on link "L.A. Hair 301: Chair Battle Royale" at bounding box center [410, 332] width 87 height 7
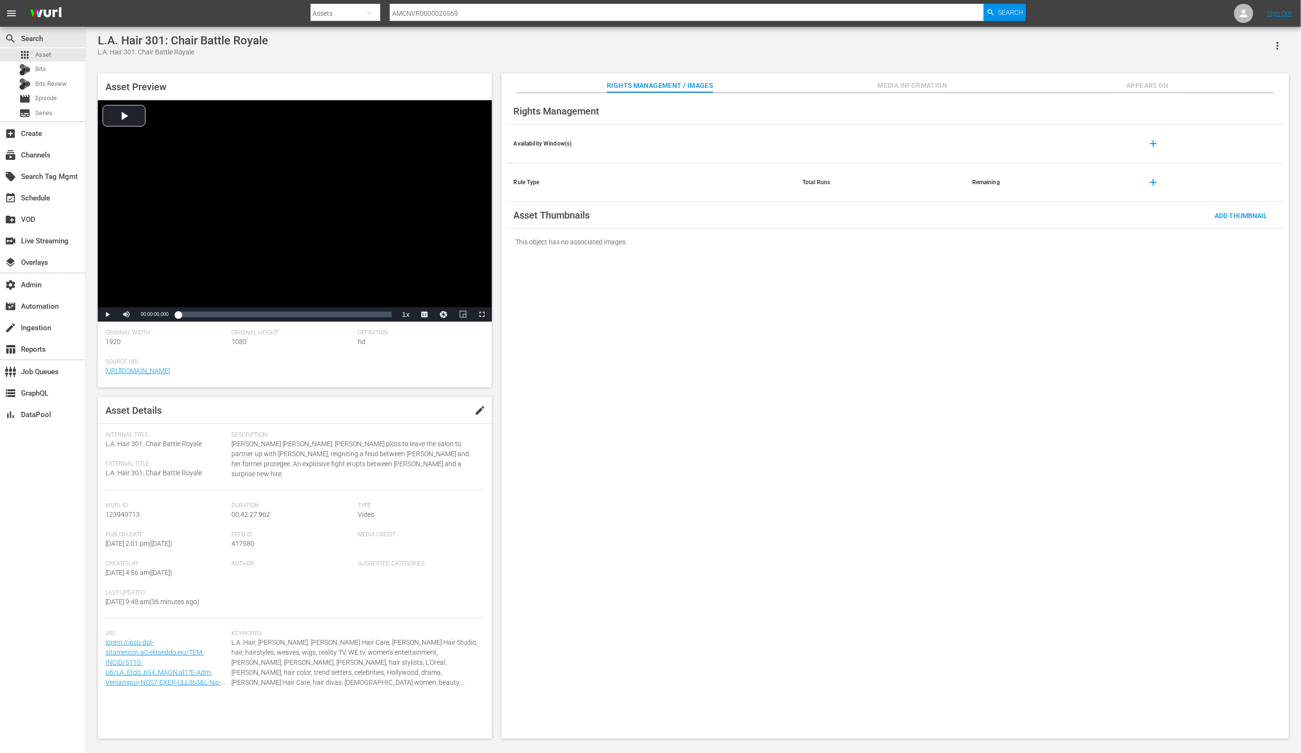
click at [899, 76] on button "Media Information" at bounding box center [913, 82] width 72 height 19
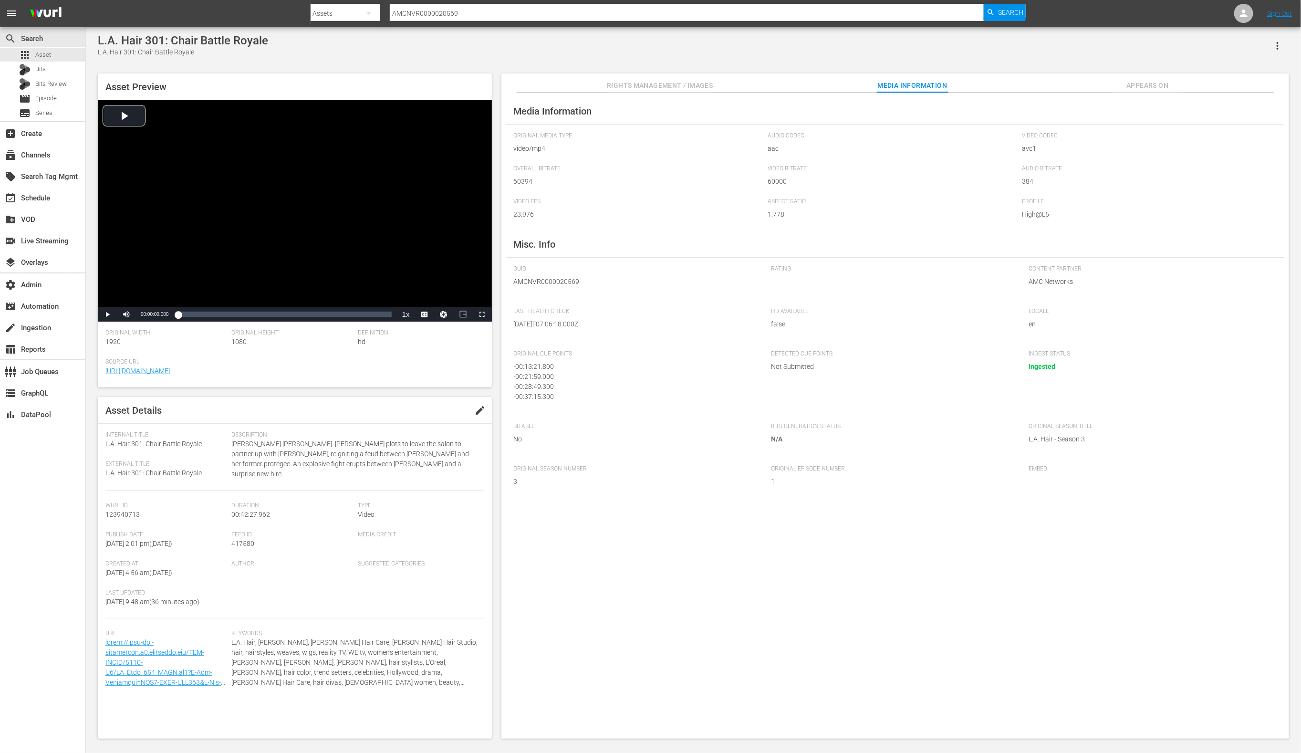
click at [433, 16] on input "AMCNVR0000020569" at bounding box center [687, 13] width 595 height 23
paste input "70"
type input "AMCNVR0000020570"
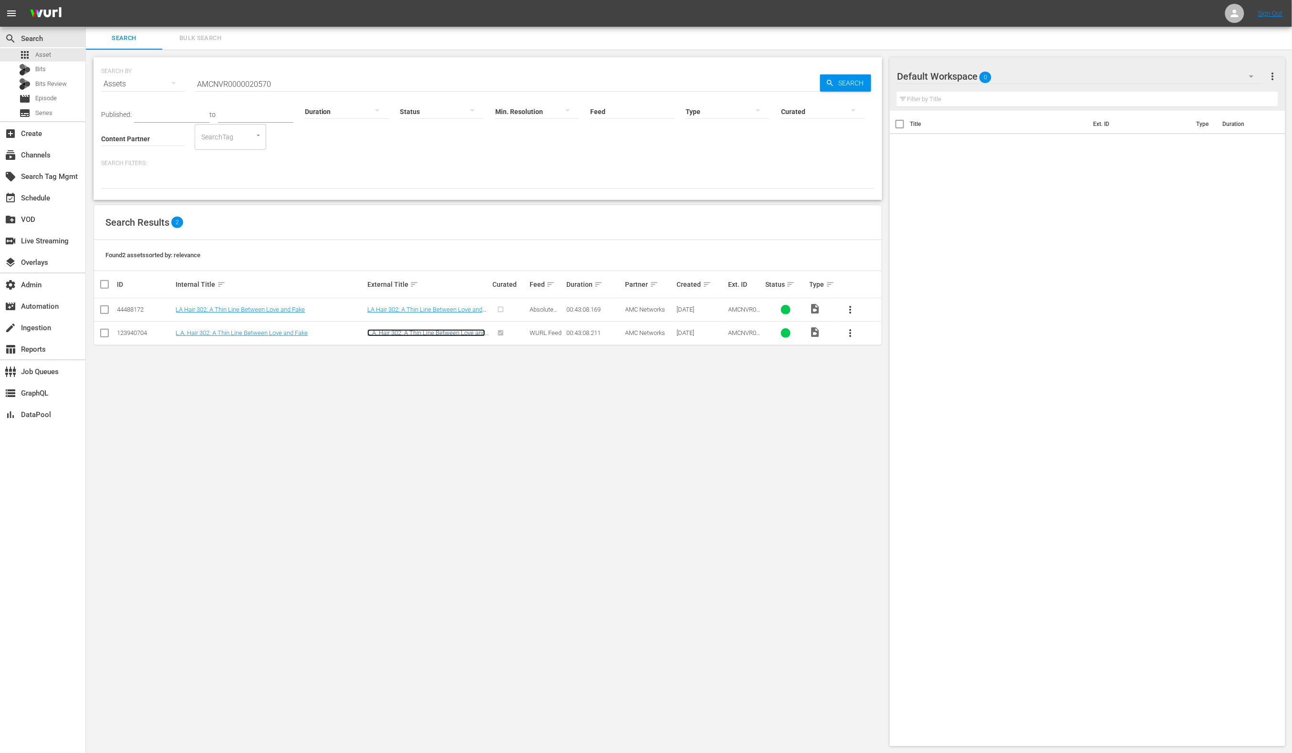
click at [471, 331] on link "L.A. Hair 302: A Thin Line Between Love and Fake" at bounding box center [426, 336] width 118 height 14
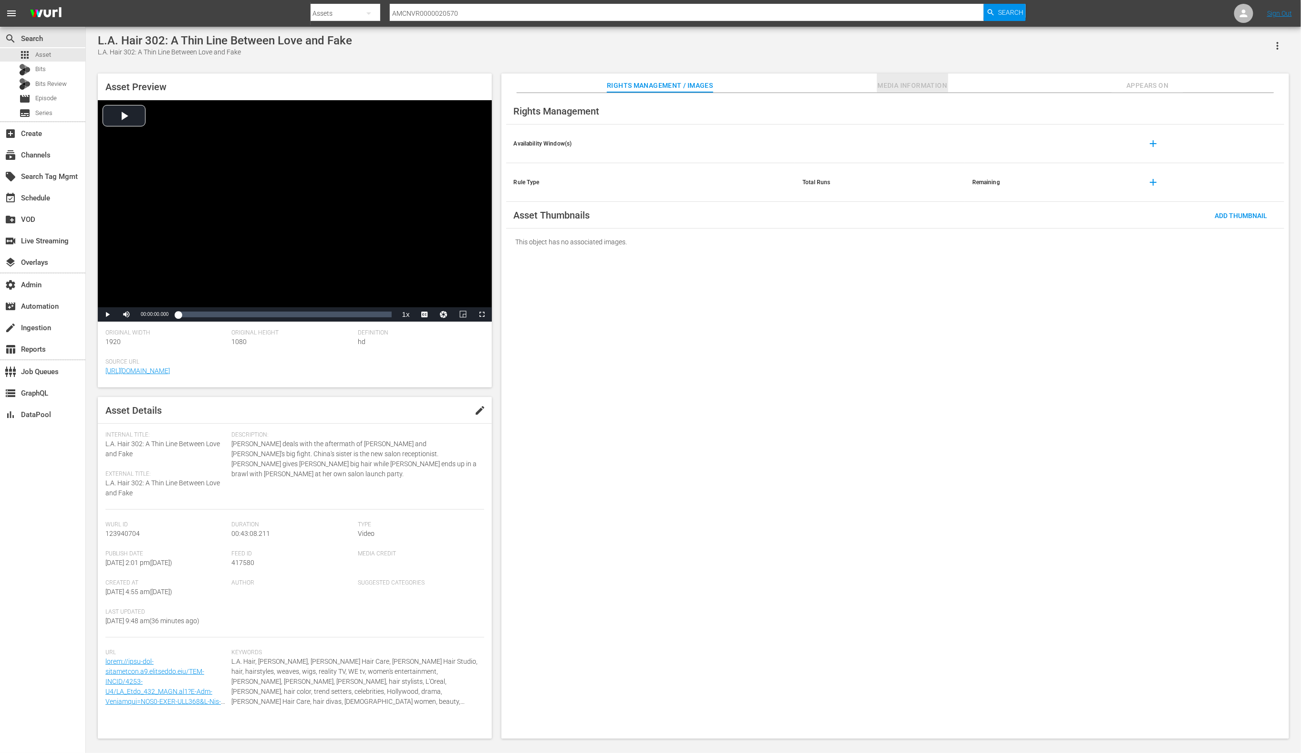
click at [887, 79] on button "Media Information" at bounding box center [913, 82] width 72 height 19
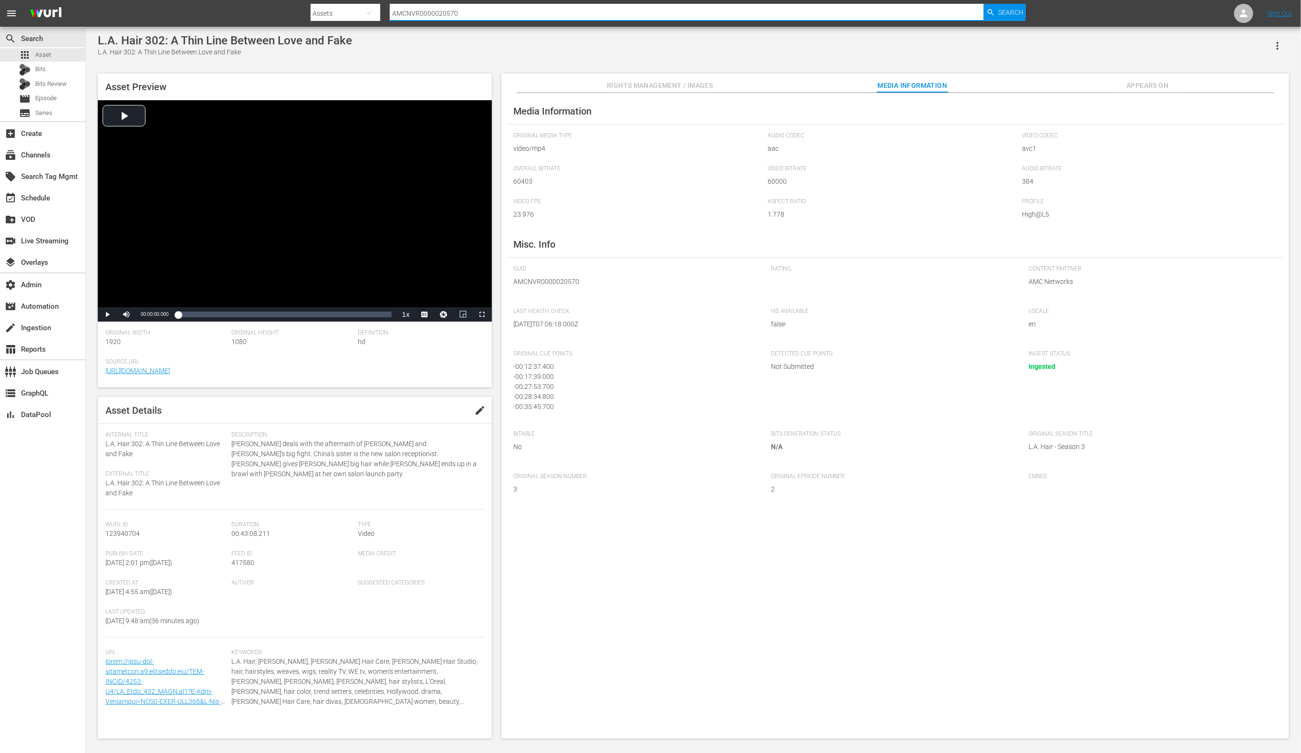
click at [443, 15] on input "AMCNVR0000020570" at bounding box center [687, 13] width 595 height 23
click at [442, 15] on input "AMCNVR0000020570" at bounding box center [687, 13] width 595 height 23
paste input "3"
type input "AMCNVR0000020573"
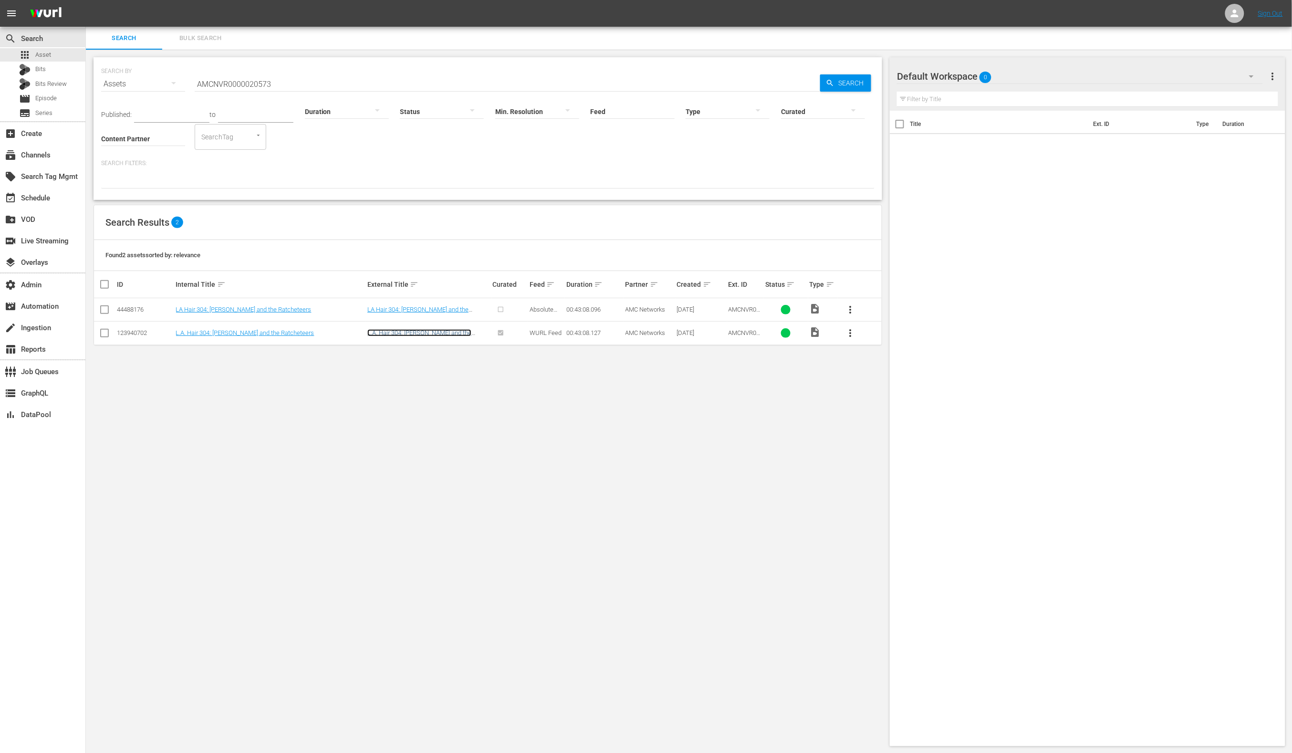
click at [426, 334] on link "L.A. Hair 304: [PERSON_NAME] and the Ratcheteers" at bounding box center [419, 336] width 104 height 14
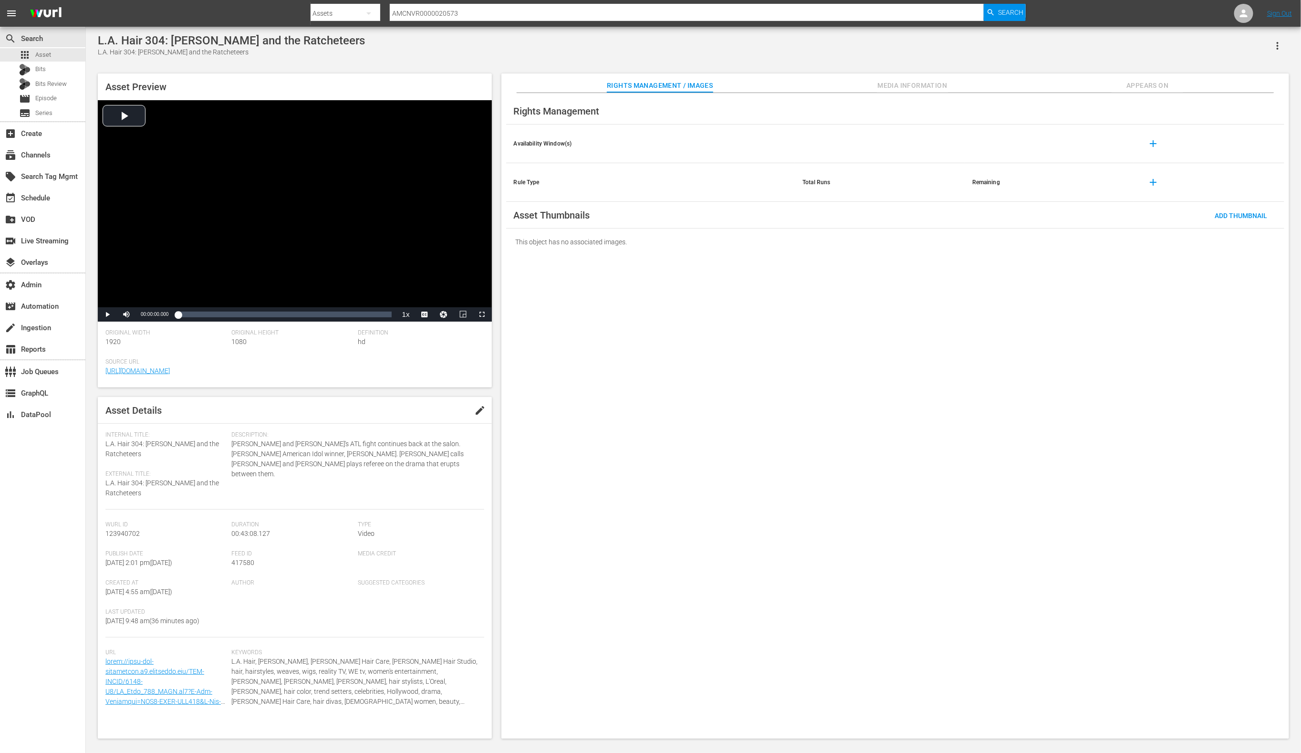
click at [892, 79] on button "Media Information" at bounding box center [913, 82] width 72 height 19
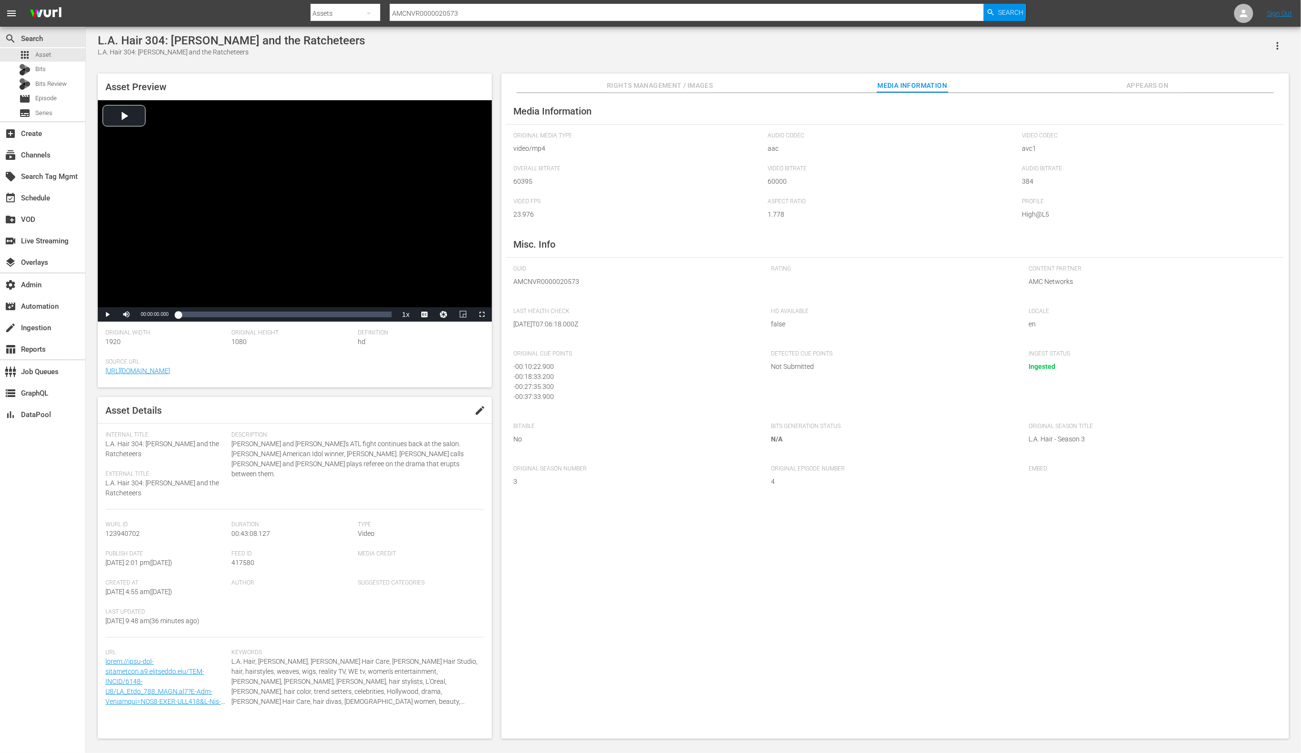
click at [419, 15] on input "AMCNVR0000020573" at bounding box center [687, 13] width 595 height 23
paste input "4"
type input "AMCNVR0000020574"
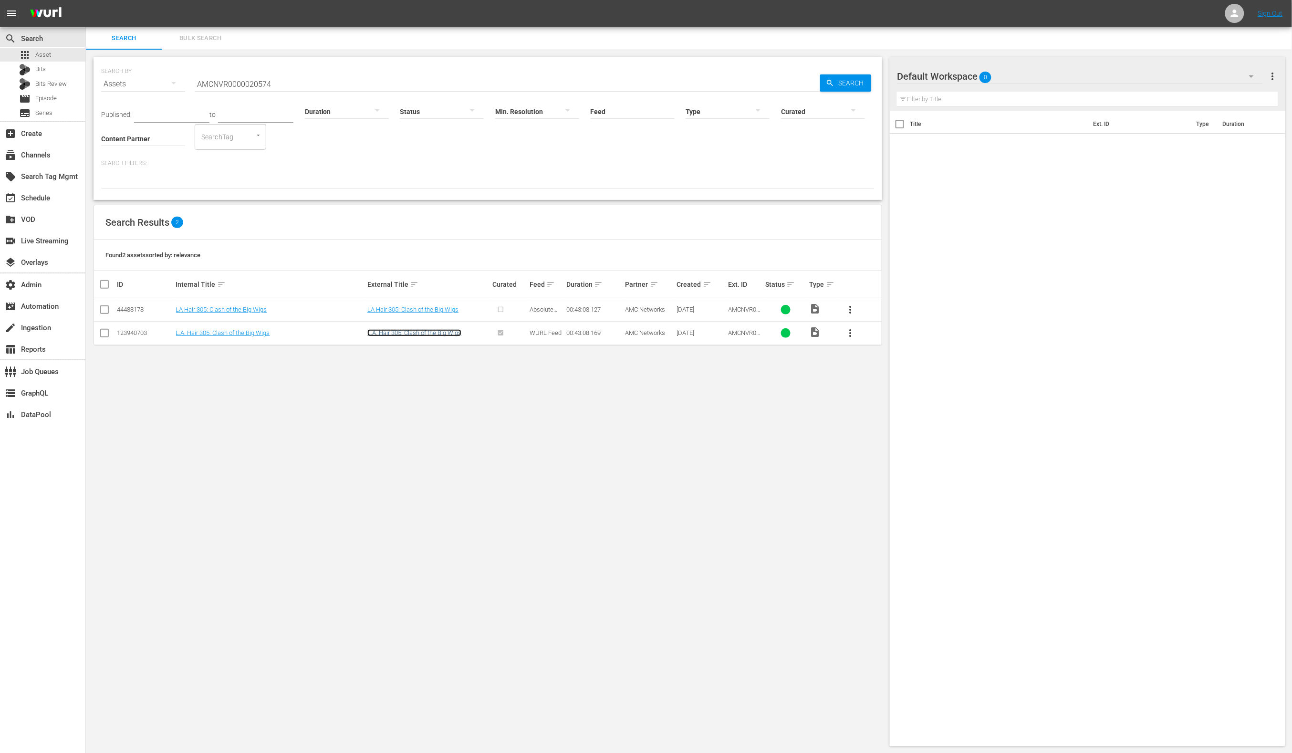
click at [452, 329] on link "L.A. Hair 305: Clash of the Big Wigs" at bounding box center [414, 332] width 94 height 7
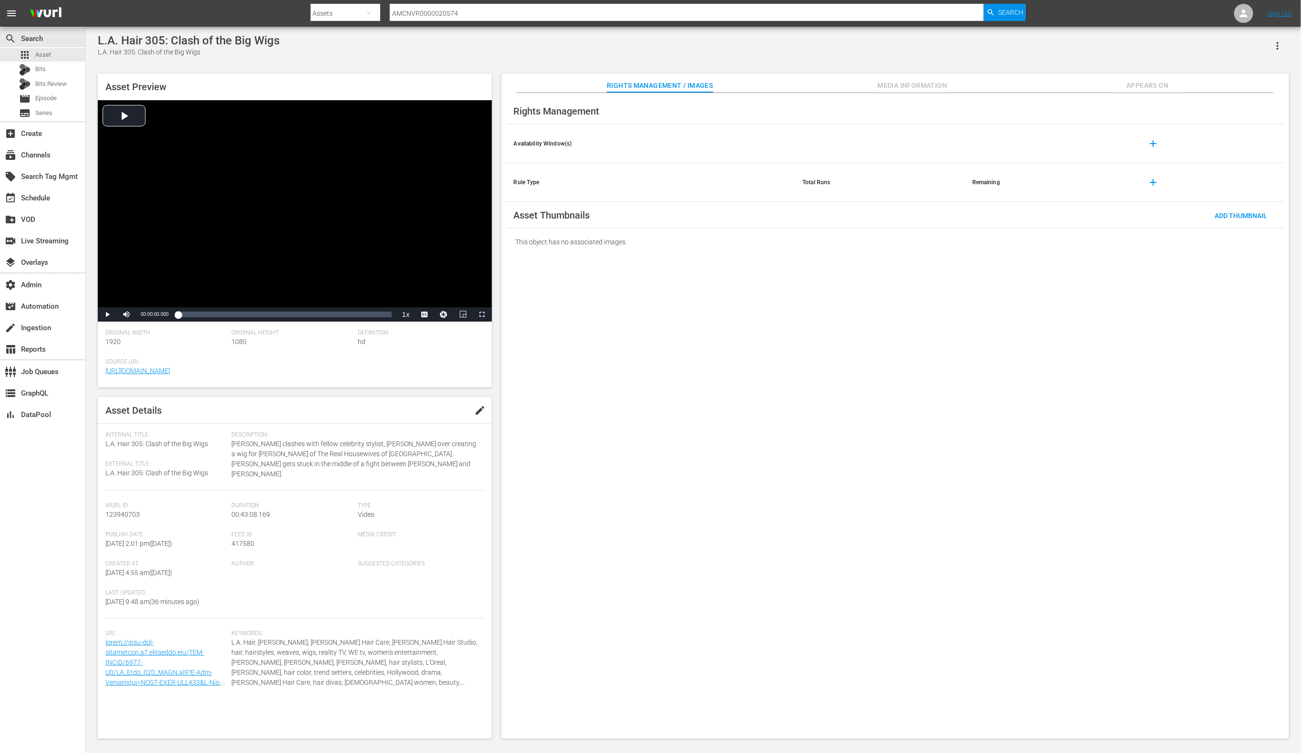
click at [900, 83] on span "Media Information" at bounding box center [913, 86] width 72 height 12
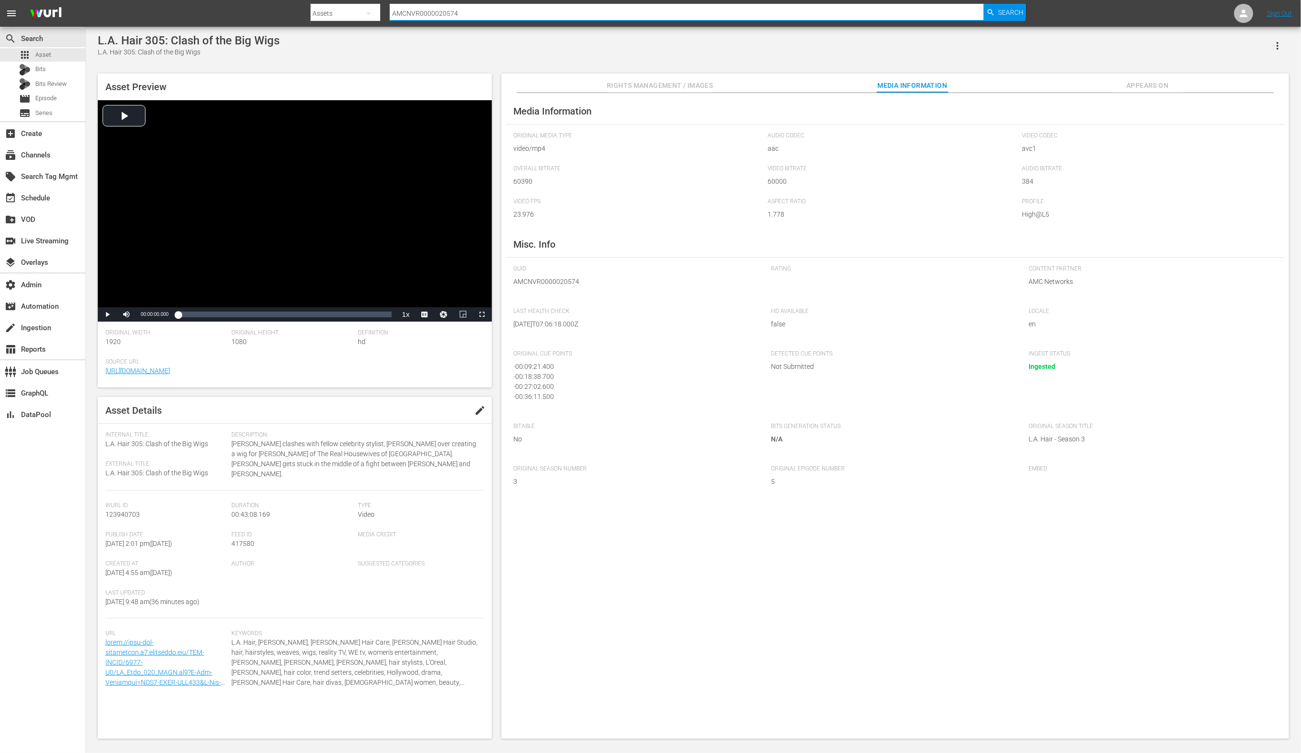
click at [447, 11] on input "AMCNVR0000020574" at bounding box center [687, 13] width 595 height 23
paste input "6"
type input "AMCNVR0000020576"
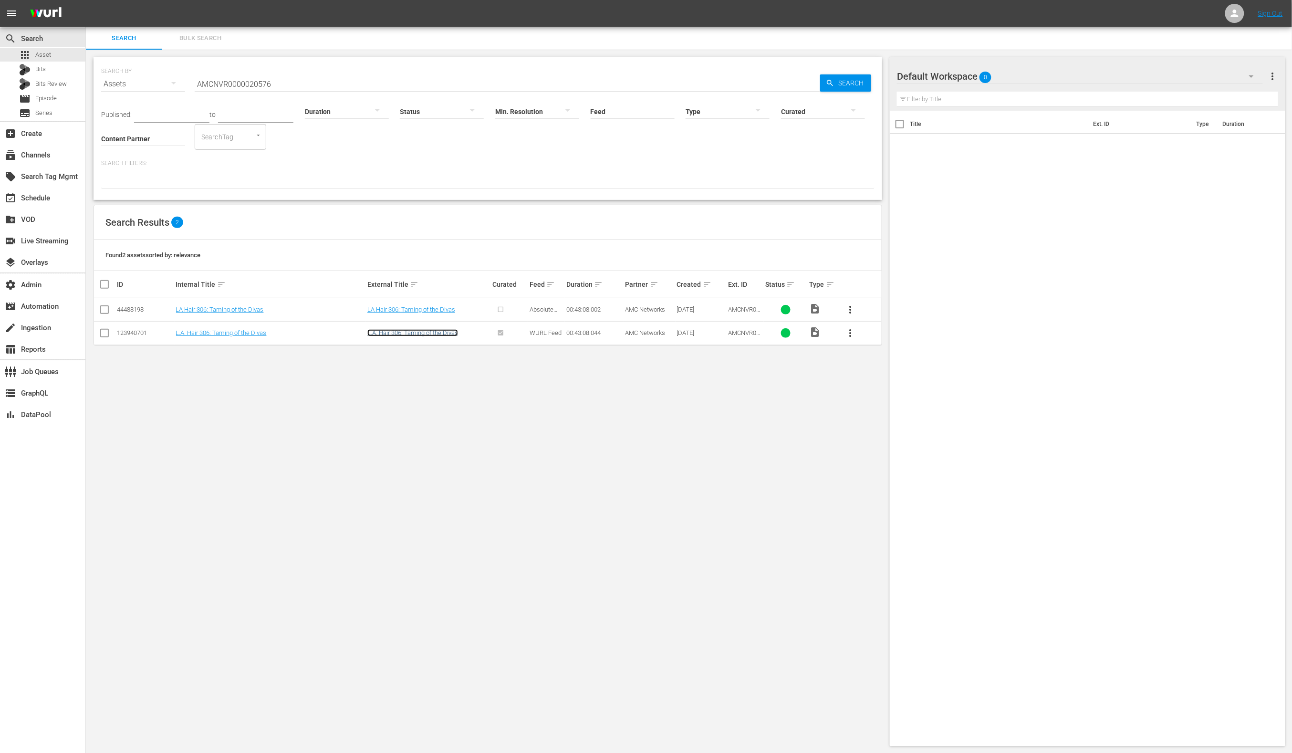
click at [412, 332] on link "L.A. Hair 306: Taming of the Divas" at bounding box center [412, 332] width 91 height 7
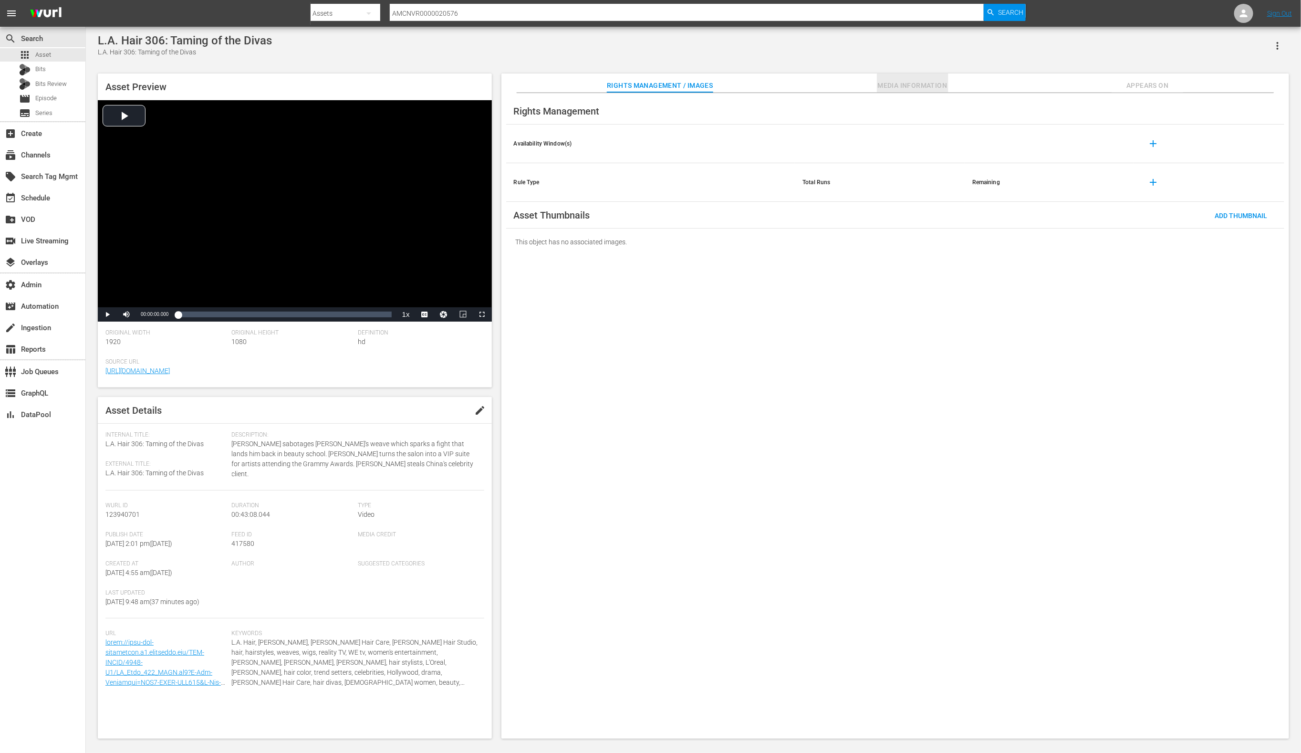
click at [884, 91] on span "Media Information" at bounding box center [913, 86] width 72 height 12
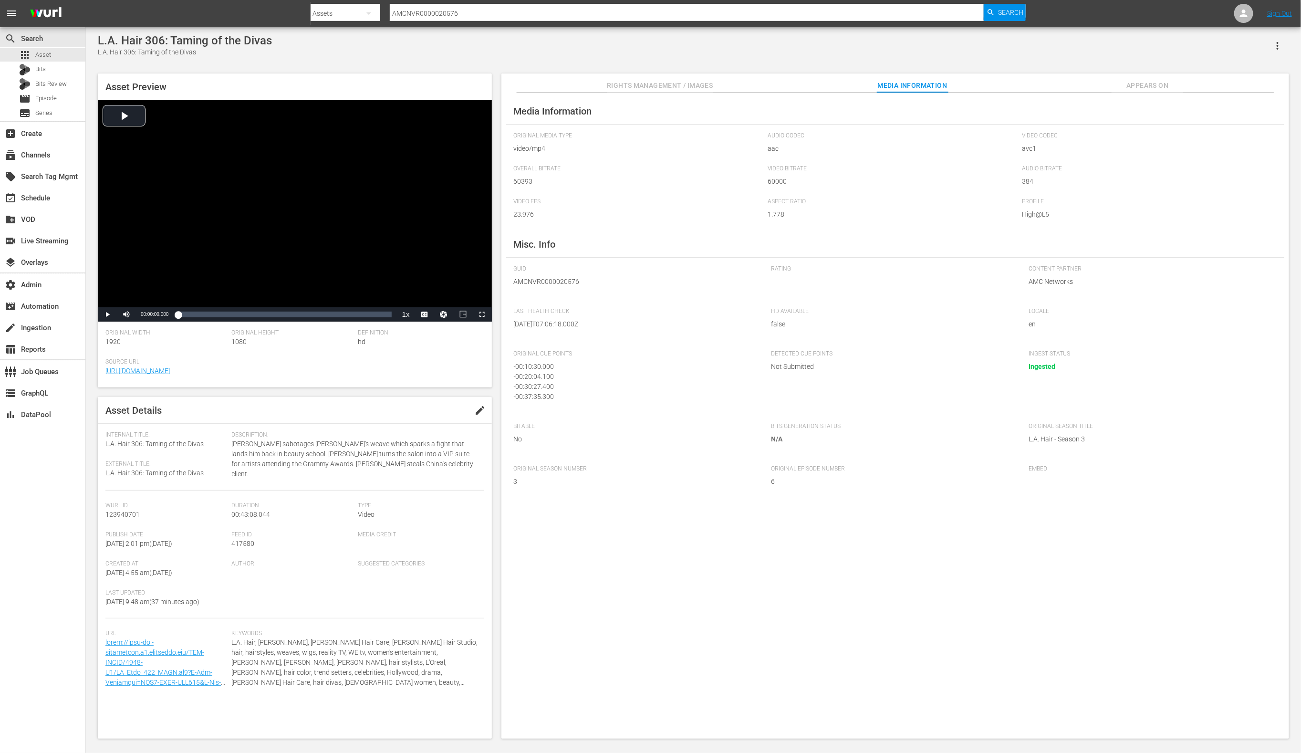
click at [455, 21] on div at bounding box center [669, 23] width 716 height 4
click at [452, 15] on input "AMCNVR0000020576" at bounding box center [687, 13] width 595 height 23
paste input "80"
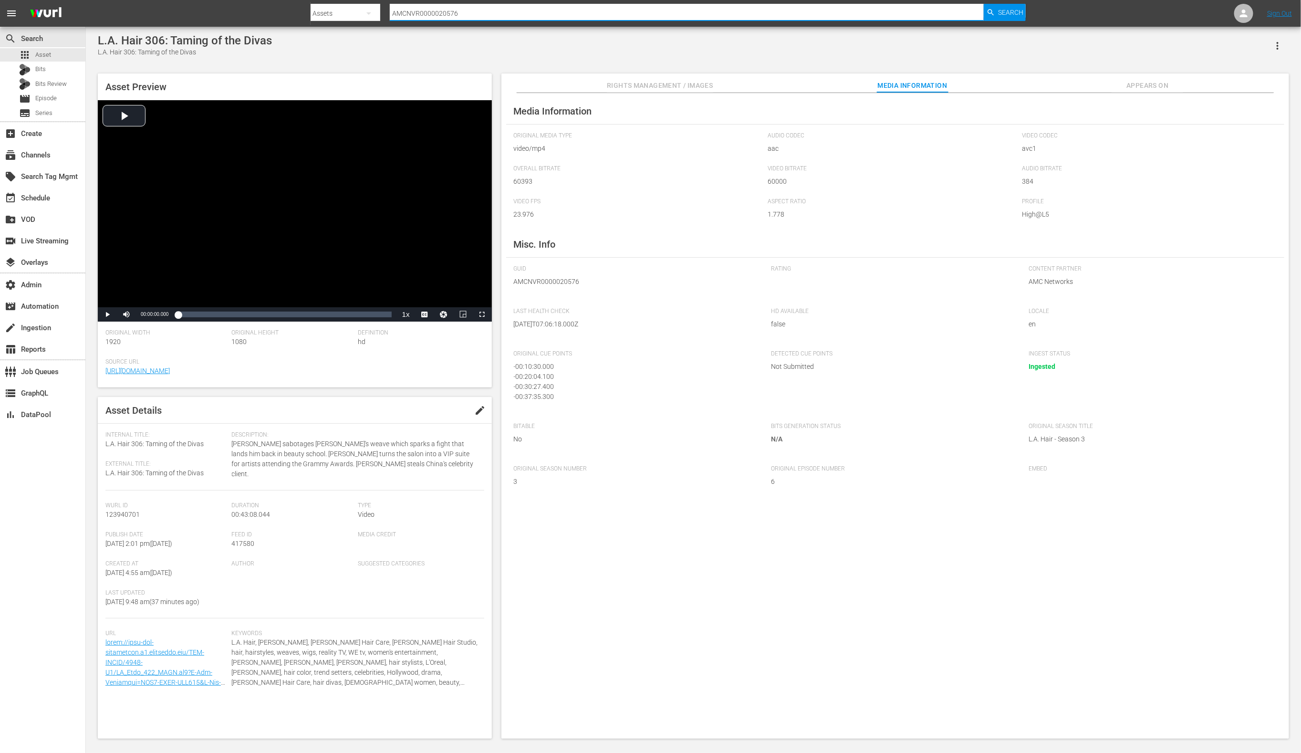
type input "AMCNVR0000020580"
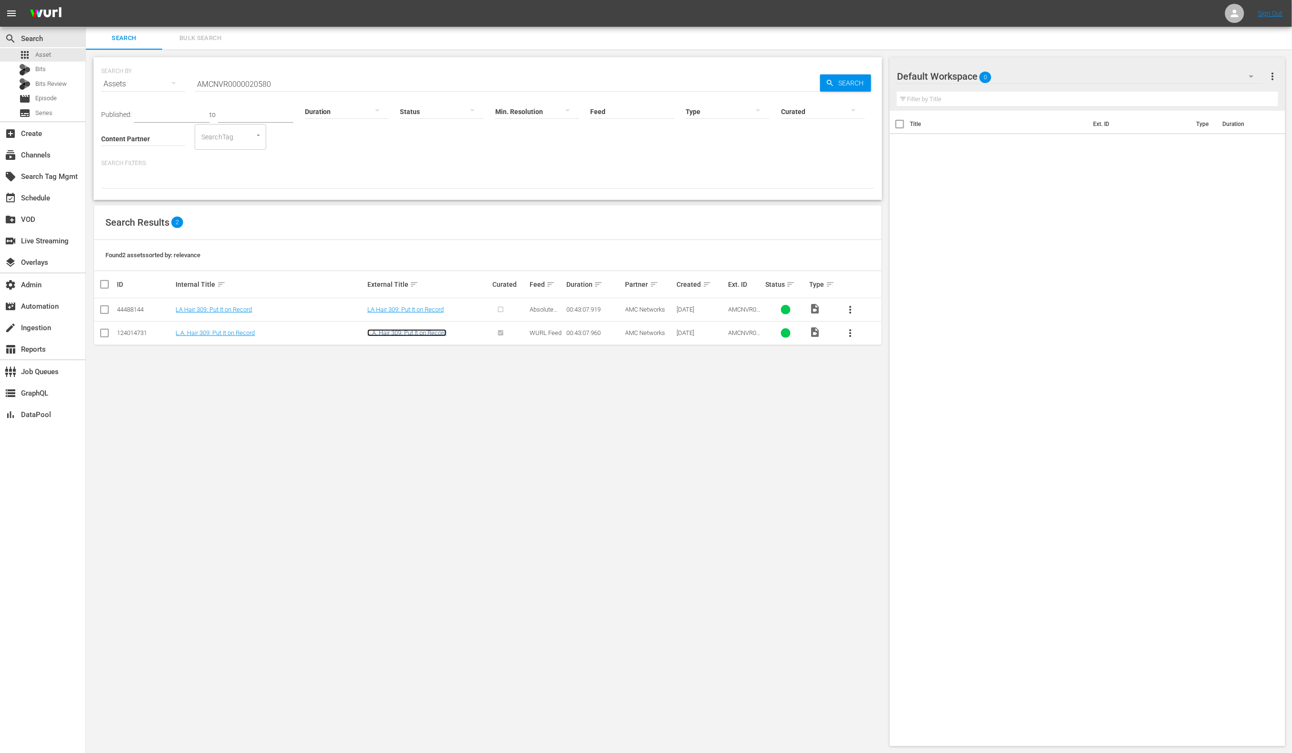
click at [439, 334] on link "L.A. Hair 309: Put It on Record" at bounding box center [406, 332] width 79 height 7
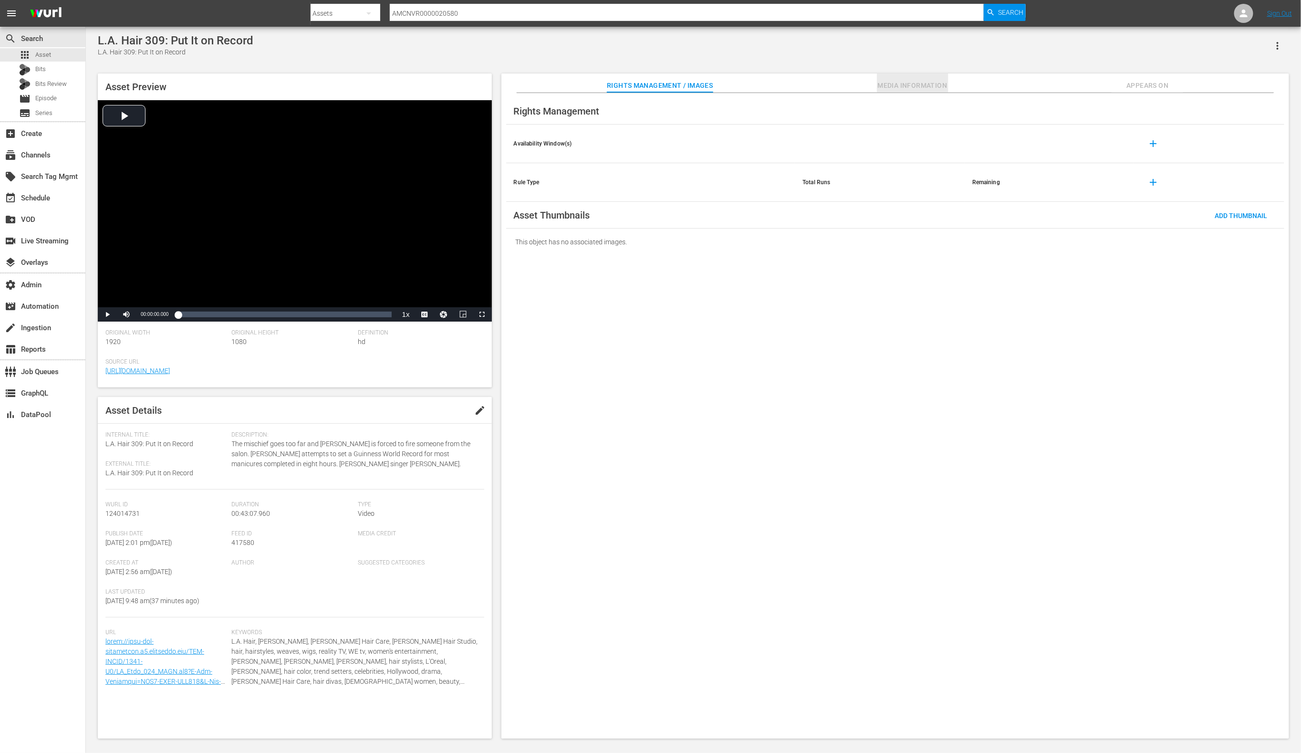
click at [898, 84] on span "Media Information" at bounding box center [913, 86] width 72 height 12
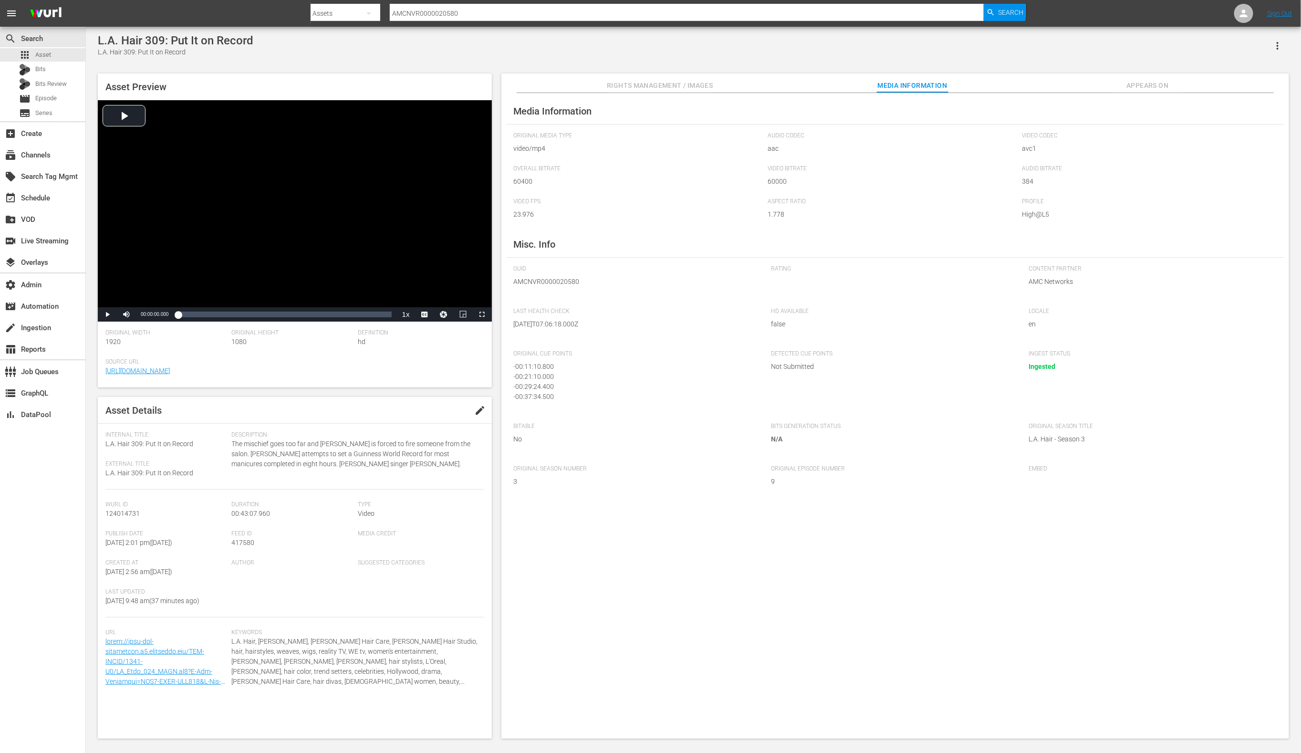
click at [468, 10] on input "AMCNVR0000020580" at bounding box center [687, 13] width 595 height 23
click at [469, 10] on input "AMCNVR0000020580" at bounding box center [687, 13] width 595 height 23
paste input "01"
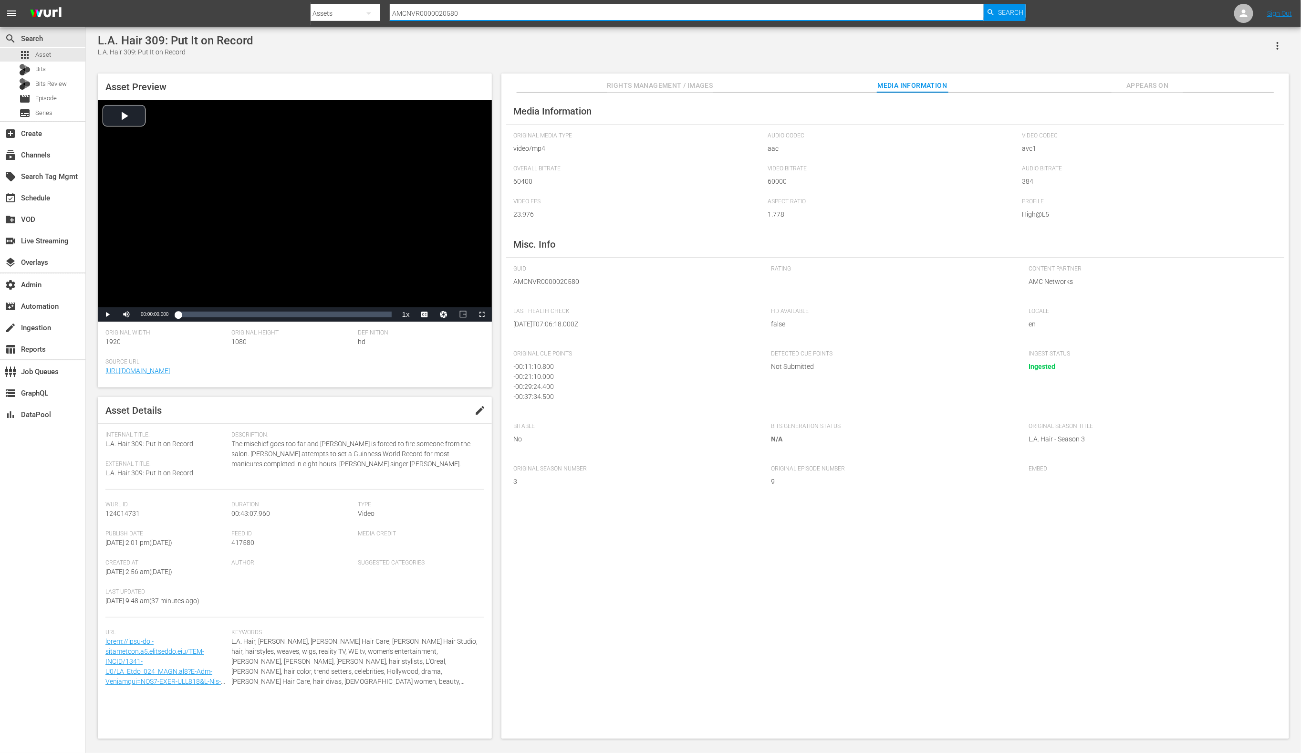
type input "AMCNVR0000020501"
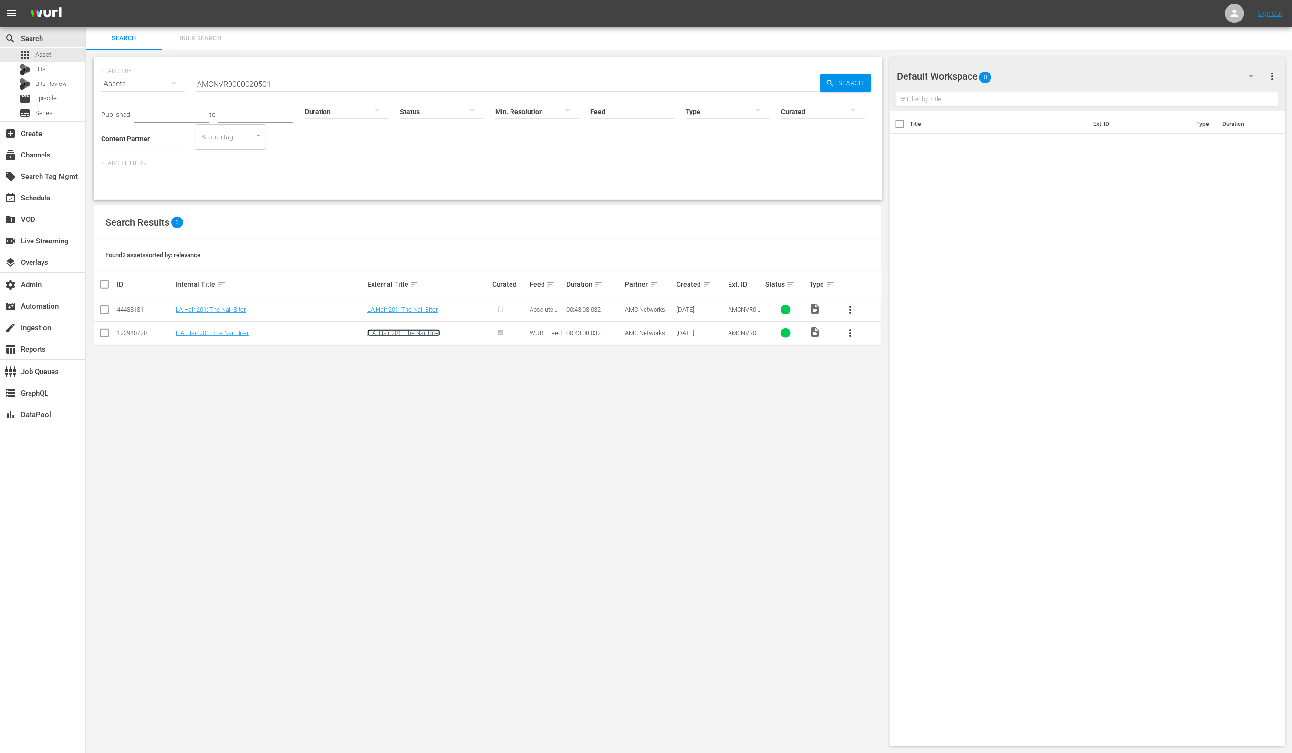
click at [397, 332] on link "L.A. Hair 201: The Nail Biter" at bounding box center [403, 332] width 73 height 7
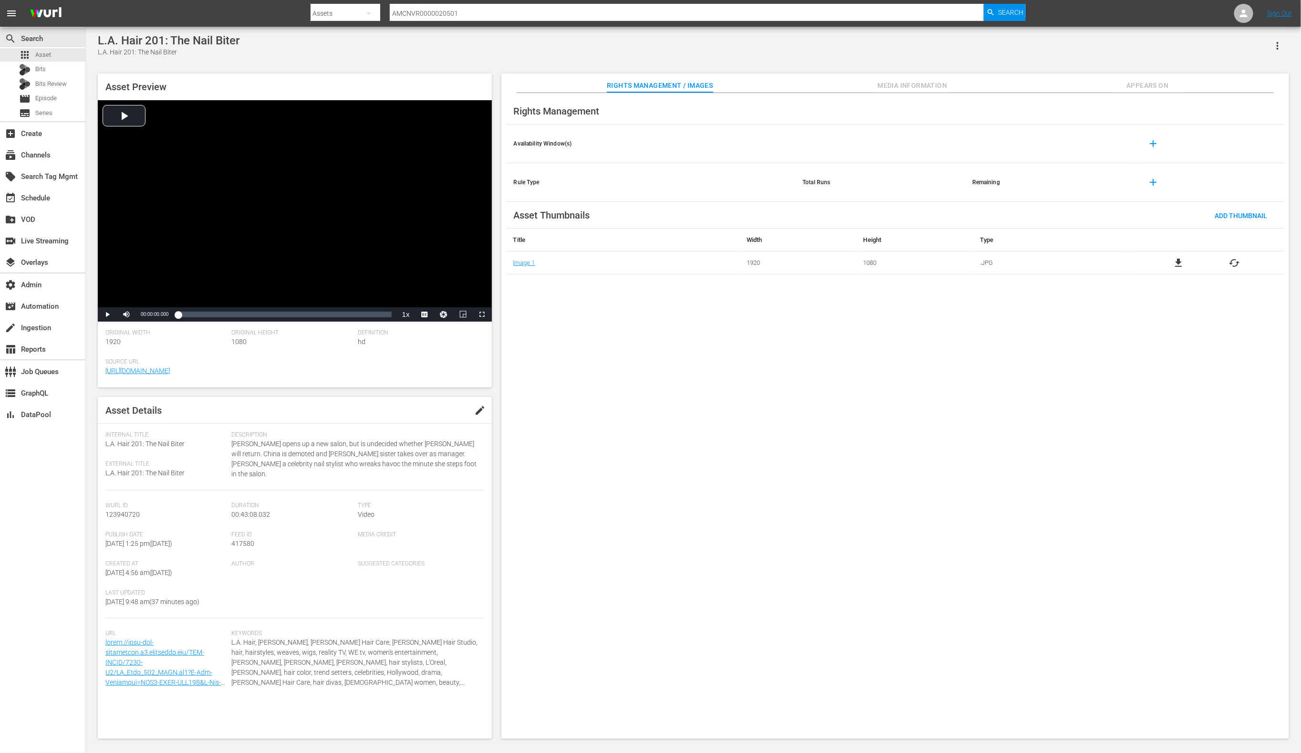
click at [890, 84] on span "Media Information" at bounding box center [913, 86] width 72 height 12
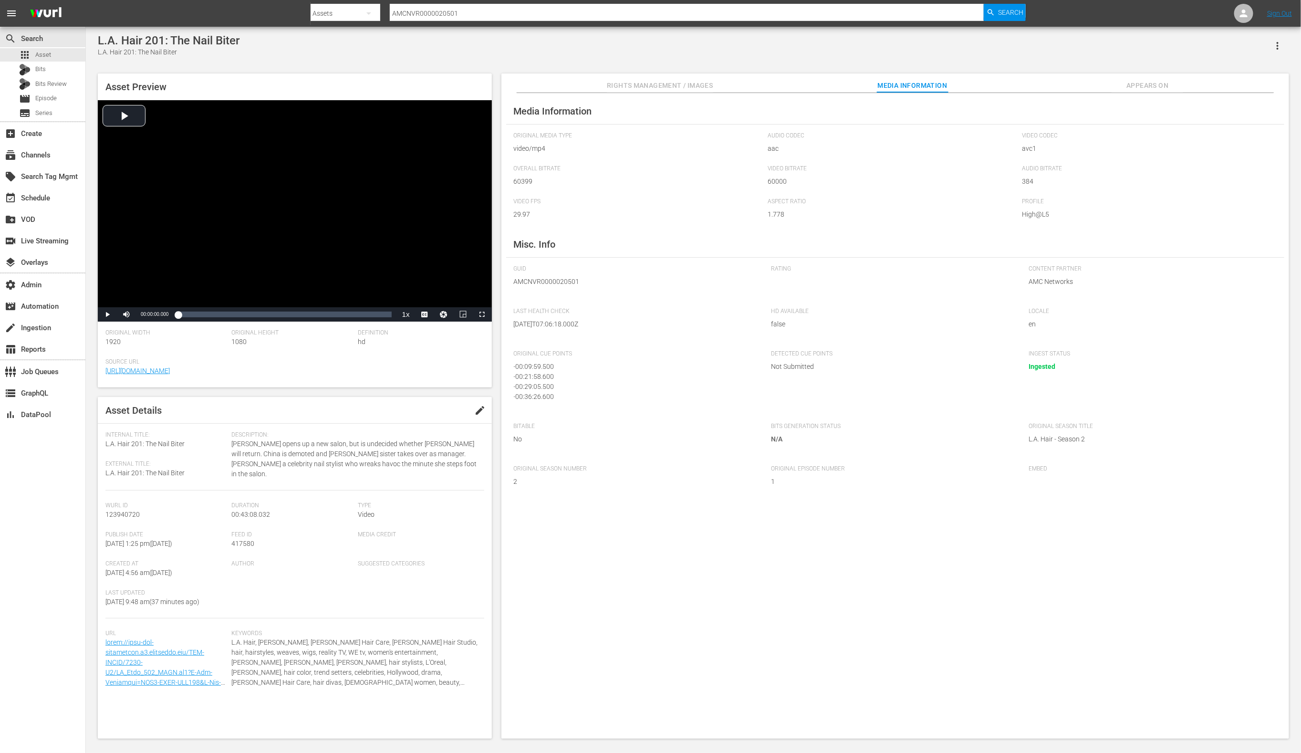
click at [408, 5] on input "AMCNVR0000020501" at bounding box center [687, 13] width 595 height 23
click at [409, 7] on input "AMCNVR0000020501" at bounding box center [687, 13] width 595 height 23
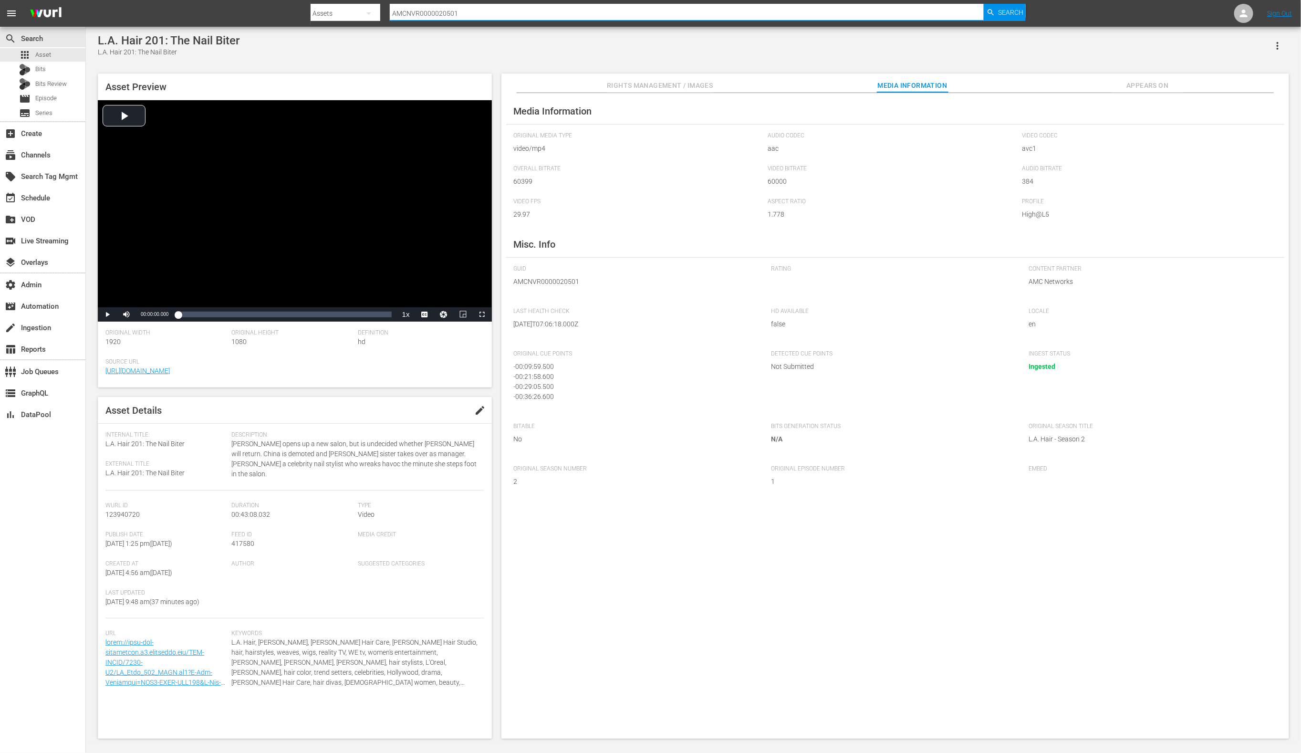
paste input "5"
type input "AMCNVR0000020505"
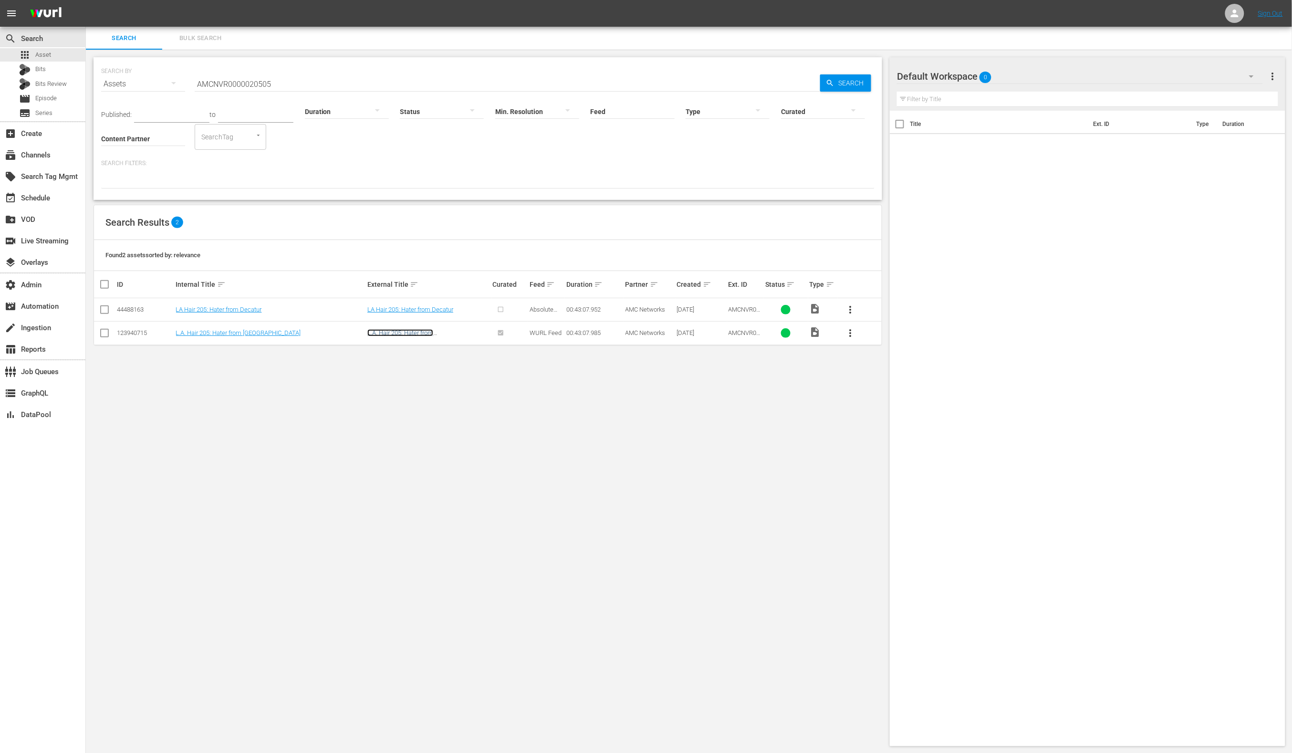
click at [419, 332] on link "L.A. Hair 205: Hater from [GEOGRAPHIC_DATA]" at bounding box center [400, 336] width 66 height 14
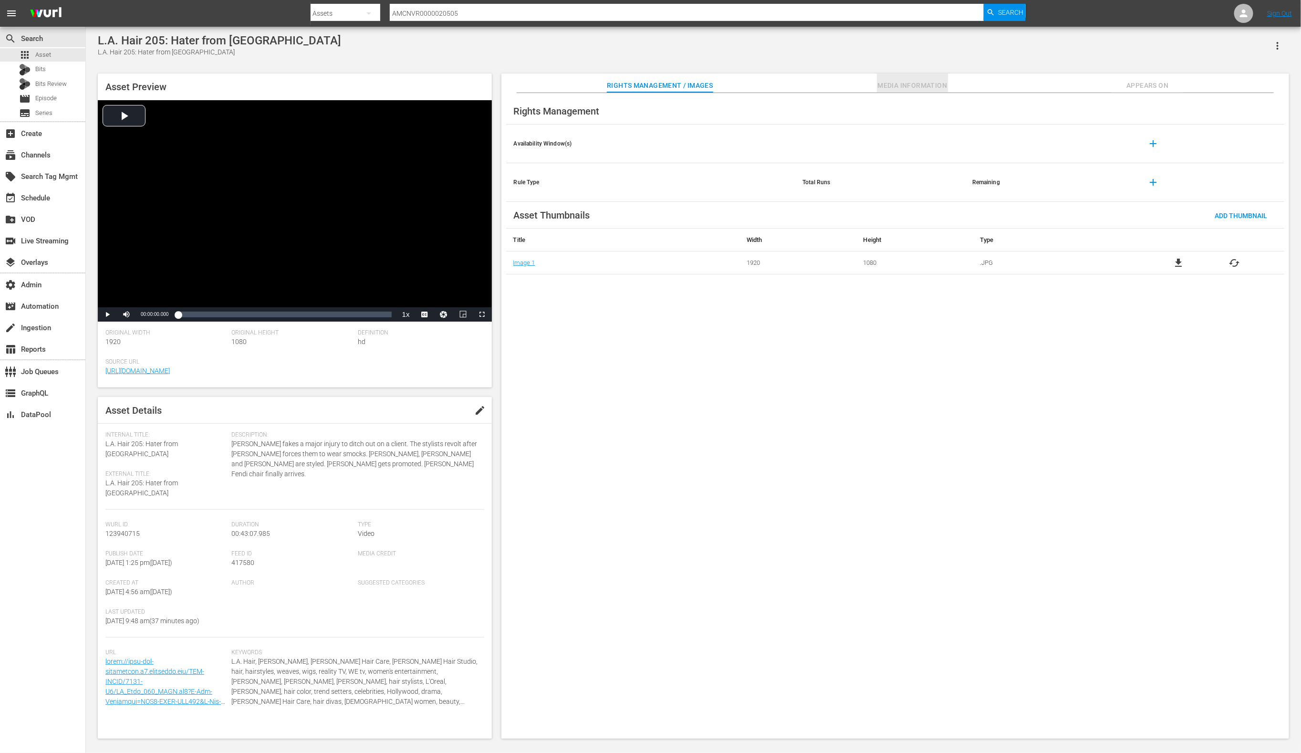
click at [897, 84] on span "Media Information" at bounding box center [913, 86] width 72 height 12
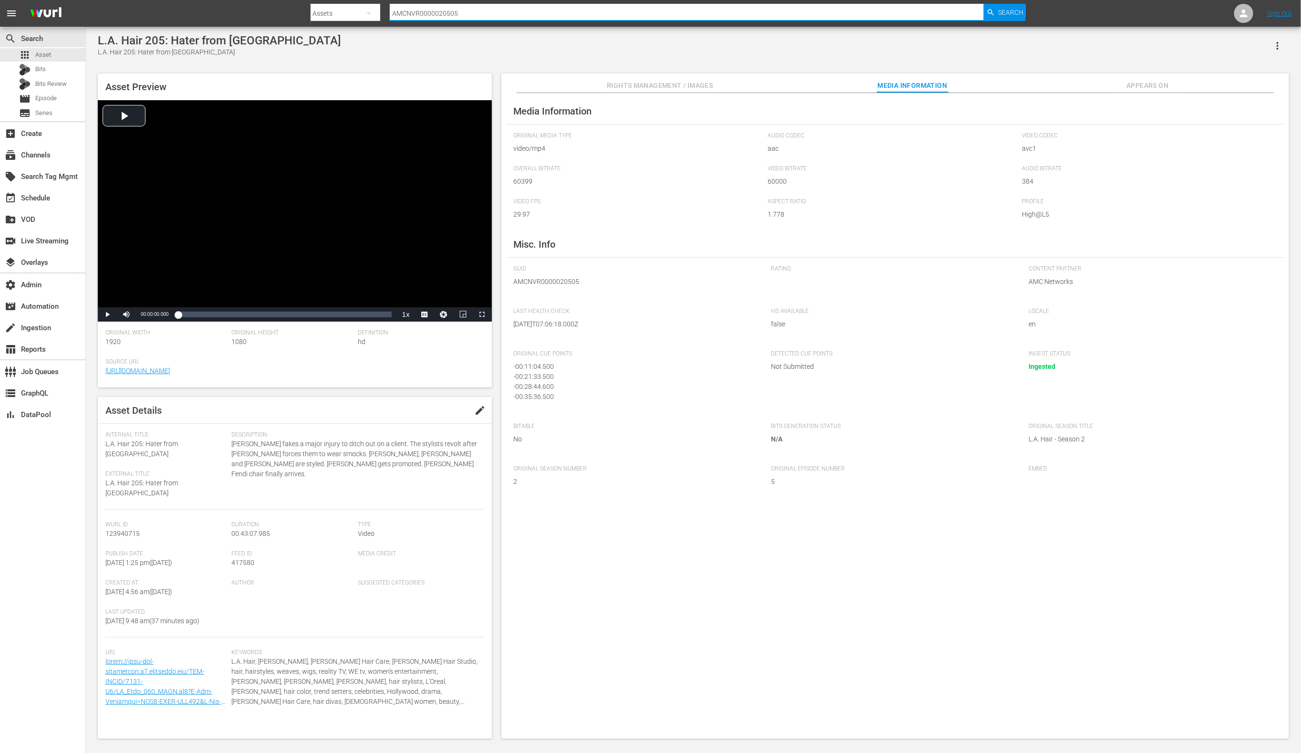
click at [431, 10] on input "AMCNVR0000020505" at bounding box center [687, 13] width 595 height 23
paste input "64"
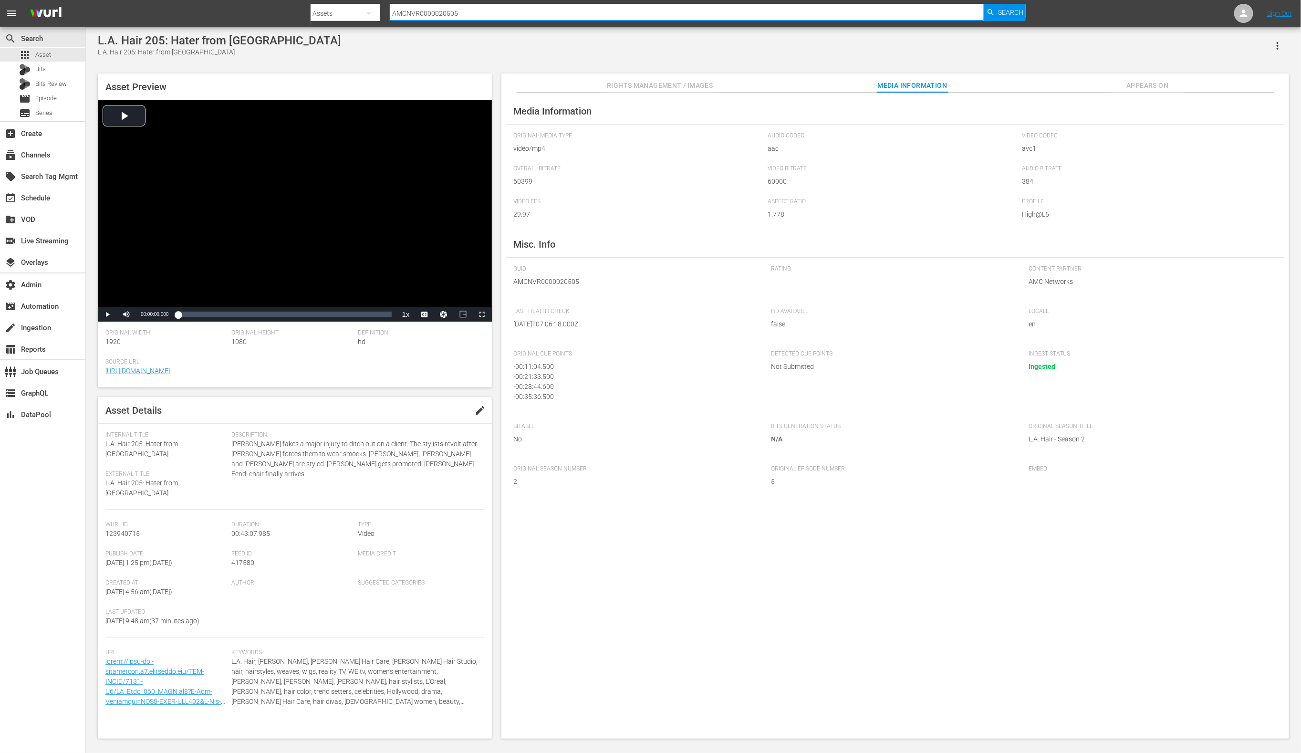
type input "AMCNVR0000020564"
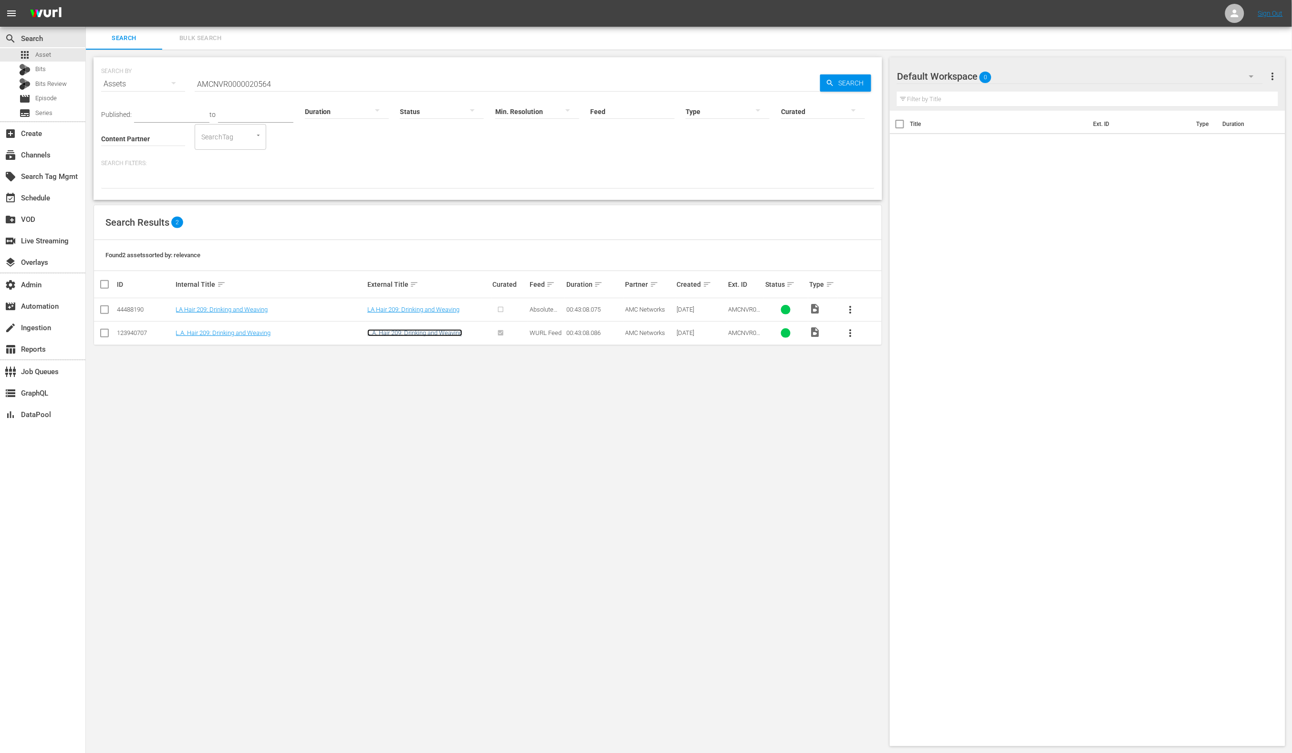
click at [441, 331] on link "L.A. Hair 209: Drinking and Weaving" at bounding box center [414, 332] width 95 height 7
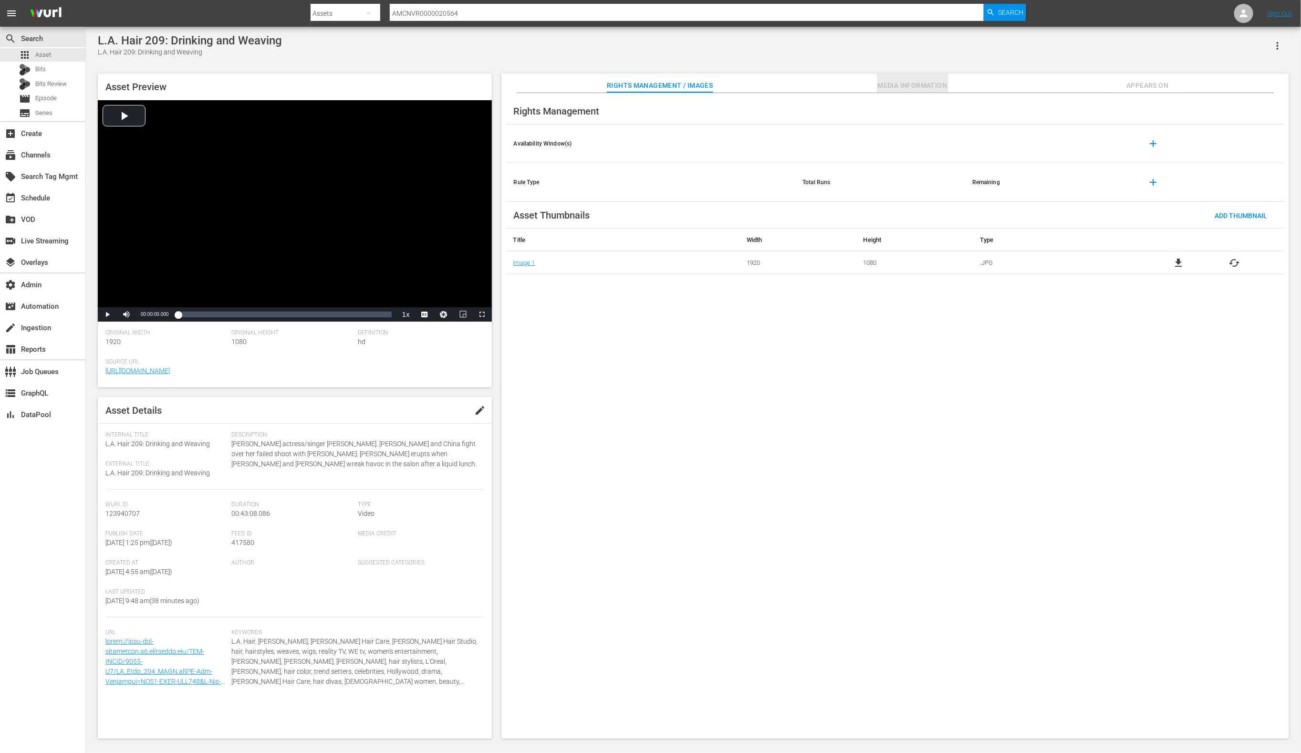
click at [909, 82] on span "Media Information" at bounding box center [913, 86] width 72 height 12
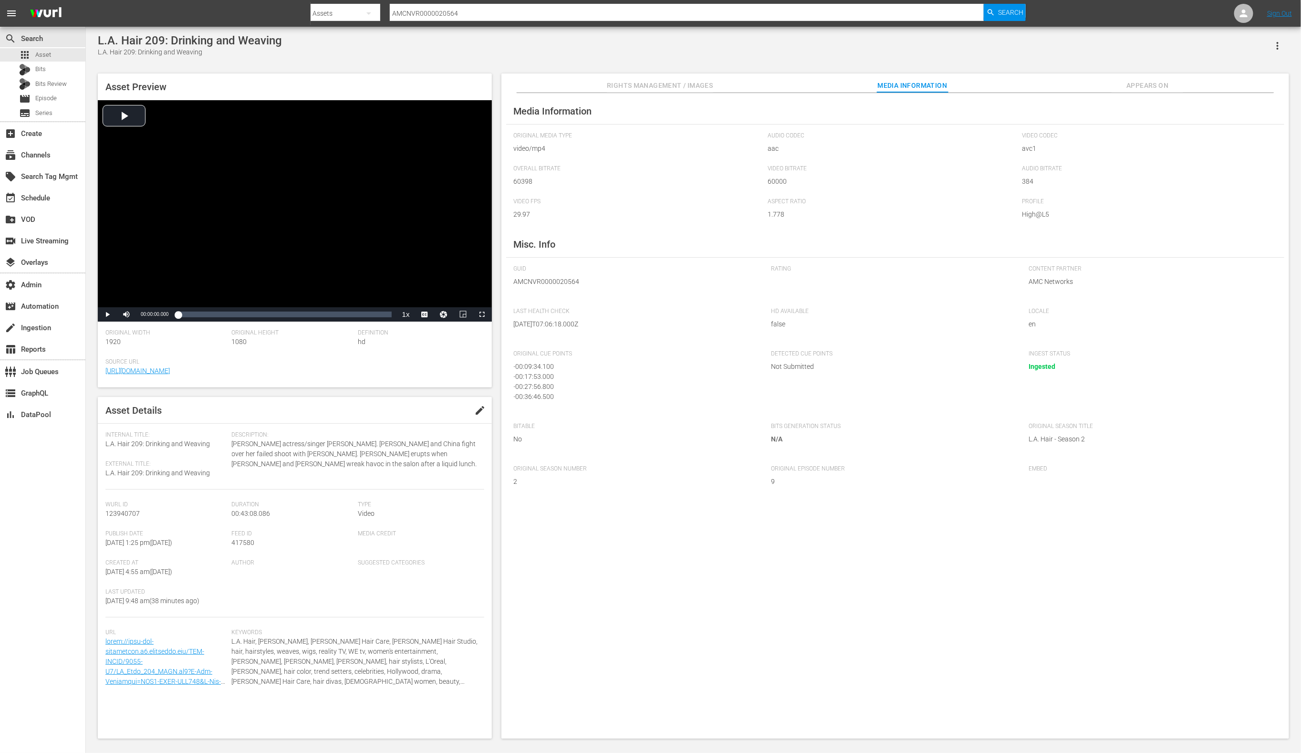
click at [534, 13] on input "AMCNVR0000020564" at bounding box center [687, 13] width 595 height 23
click at [535, 13] on input "AMCNVR0000020564" at bounding box center [687, 13] width 595 height 23
paste input "5"
type input "AMCNVR0000020565"
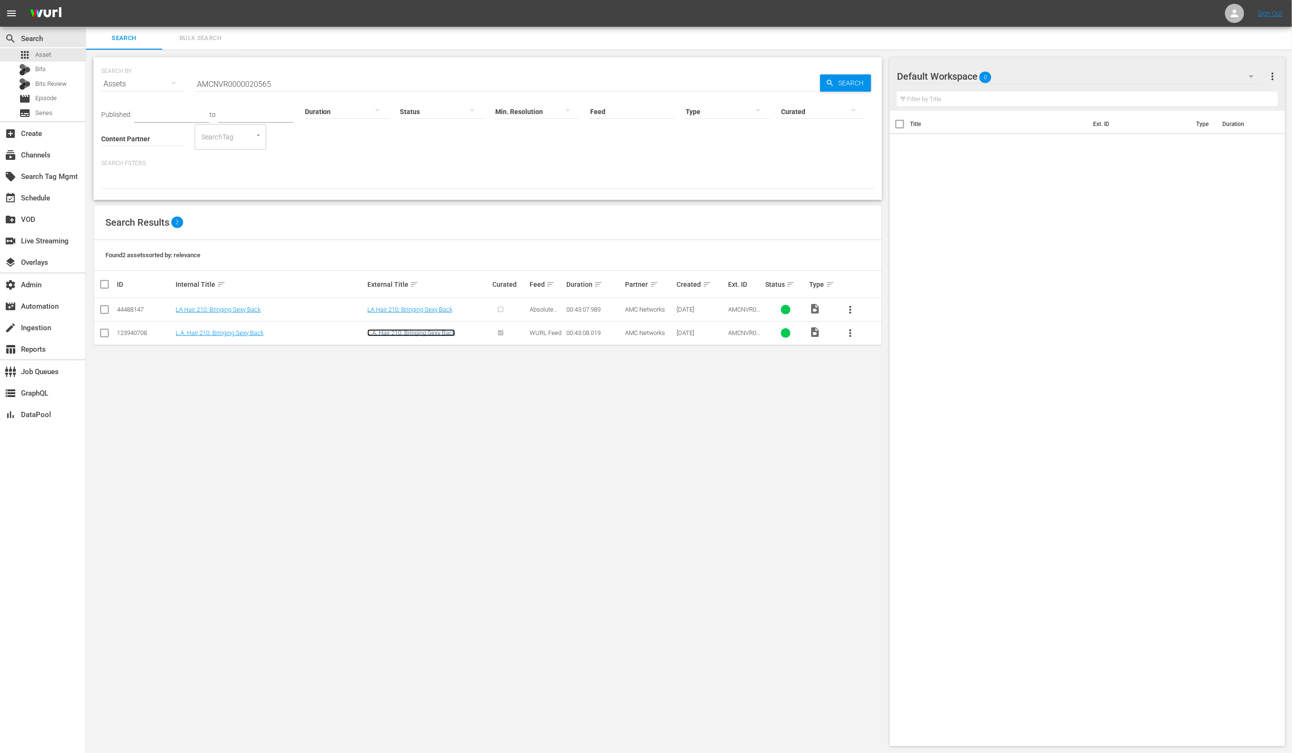
click at [412, 332] on link "L.A. Hair 210: Bringing Sexy Back" at bounding box center [411, 332] width 88 height 7
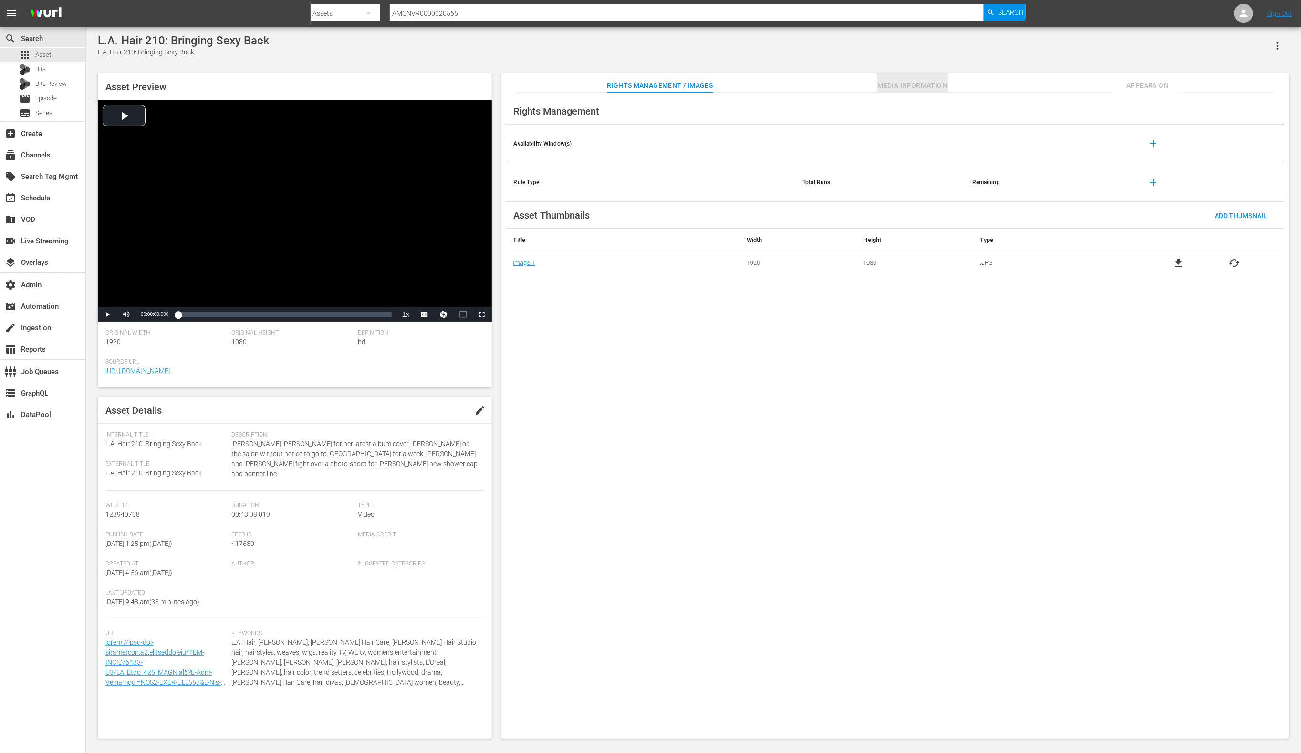
click at [905, 74] on button "Media Information" at bounding box center [913, 82] width 72 height 19
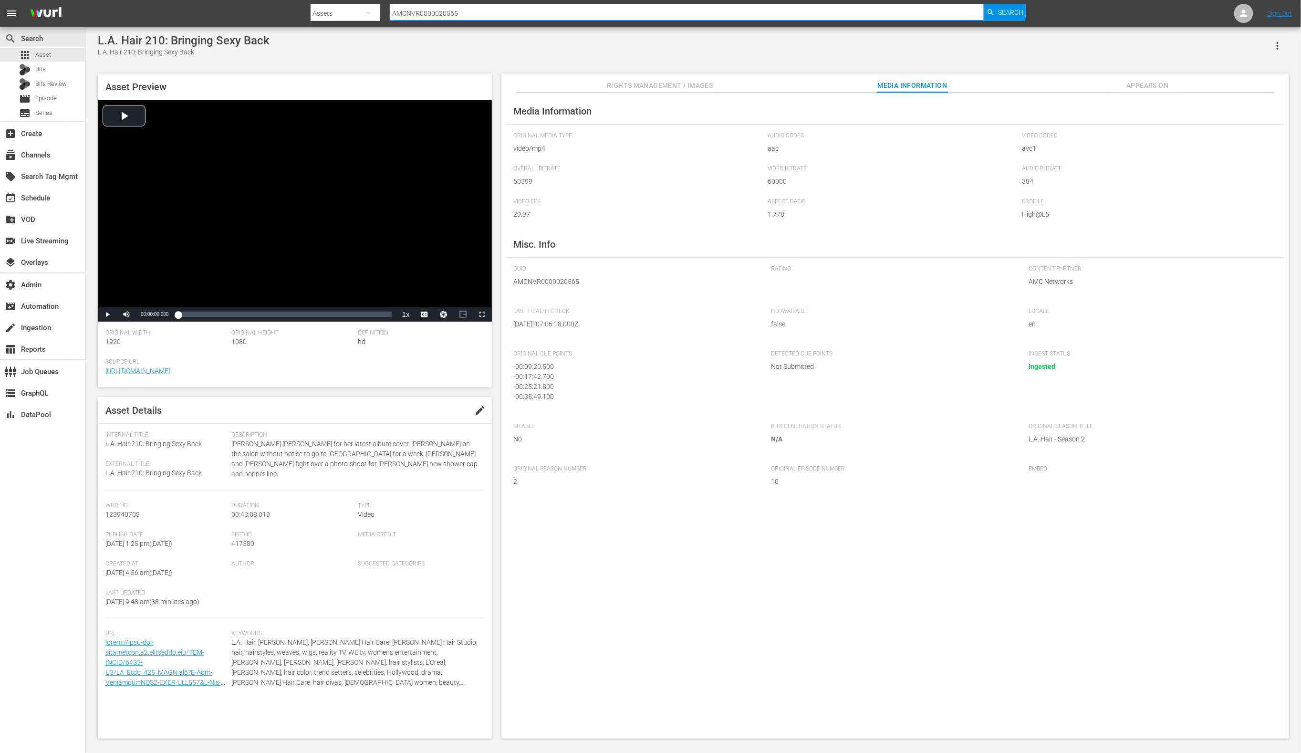
click at [577, 19] on input "AMCNVR0000020565" at bounding box center [687, 13] width 595 height 23
click at [576, 15] on input "AMCNVR0000020565" at bounding box center [687, 13] width 595 height 23
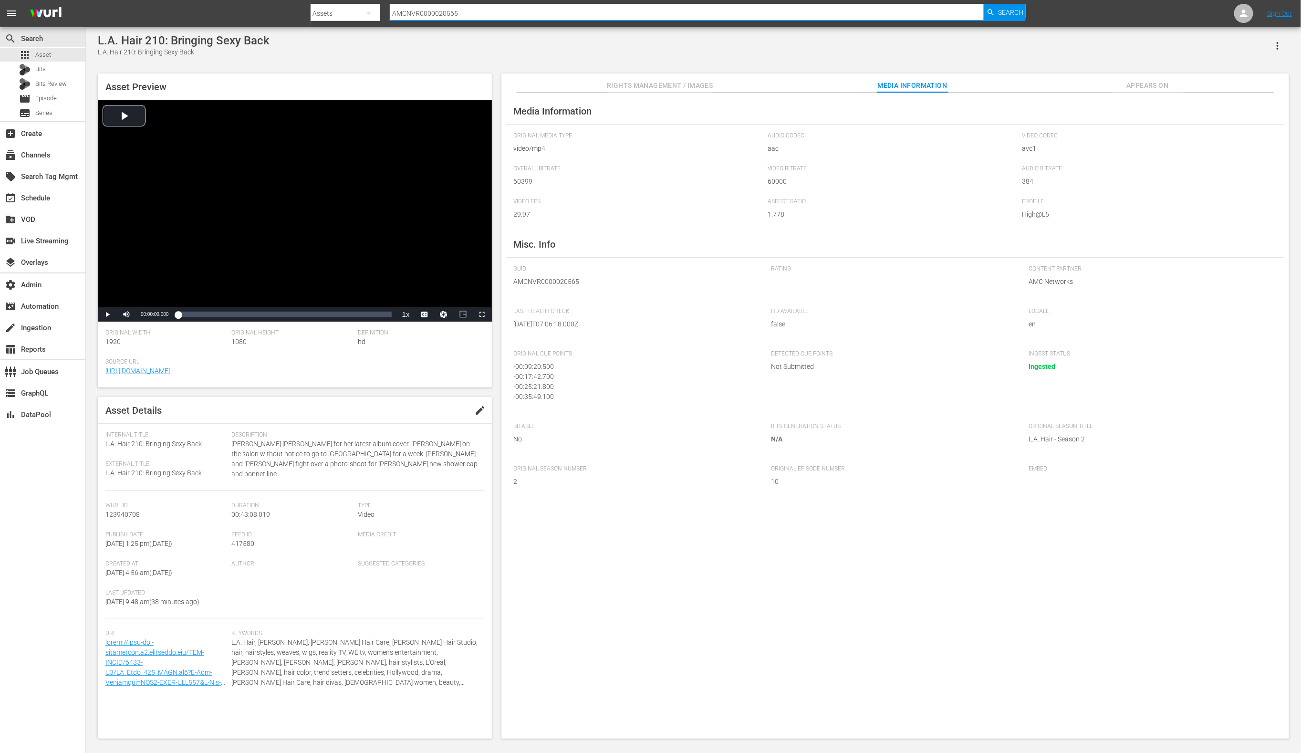
paste input "52572"
type input "AMCNVR0000052572"
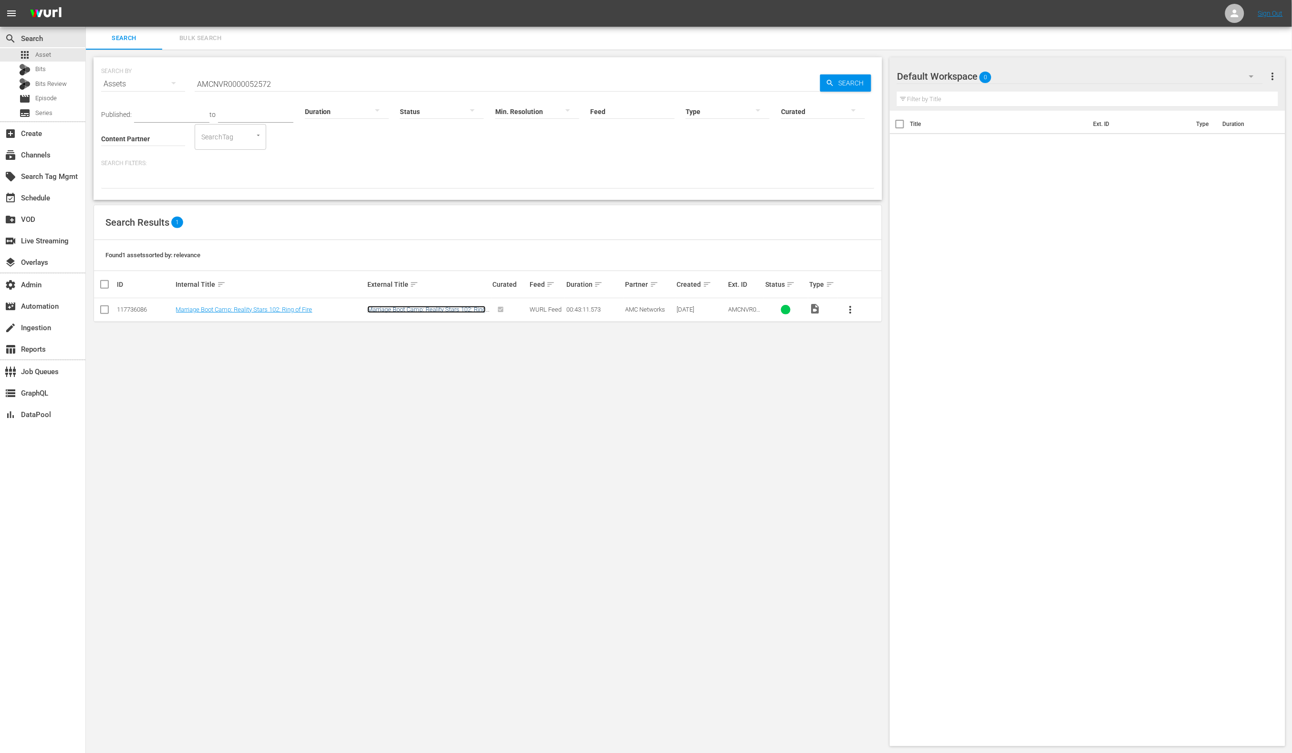
click at [414, 308] on link "Marriage Boot Camp: Reality Stars 102: Ring of Fire" at bounding box center [426, 313] width 118 height 14
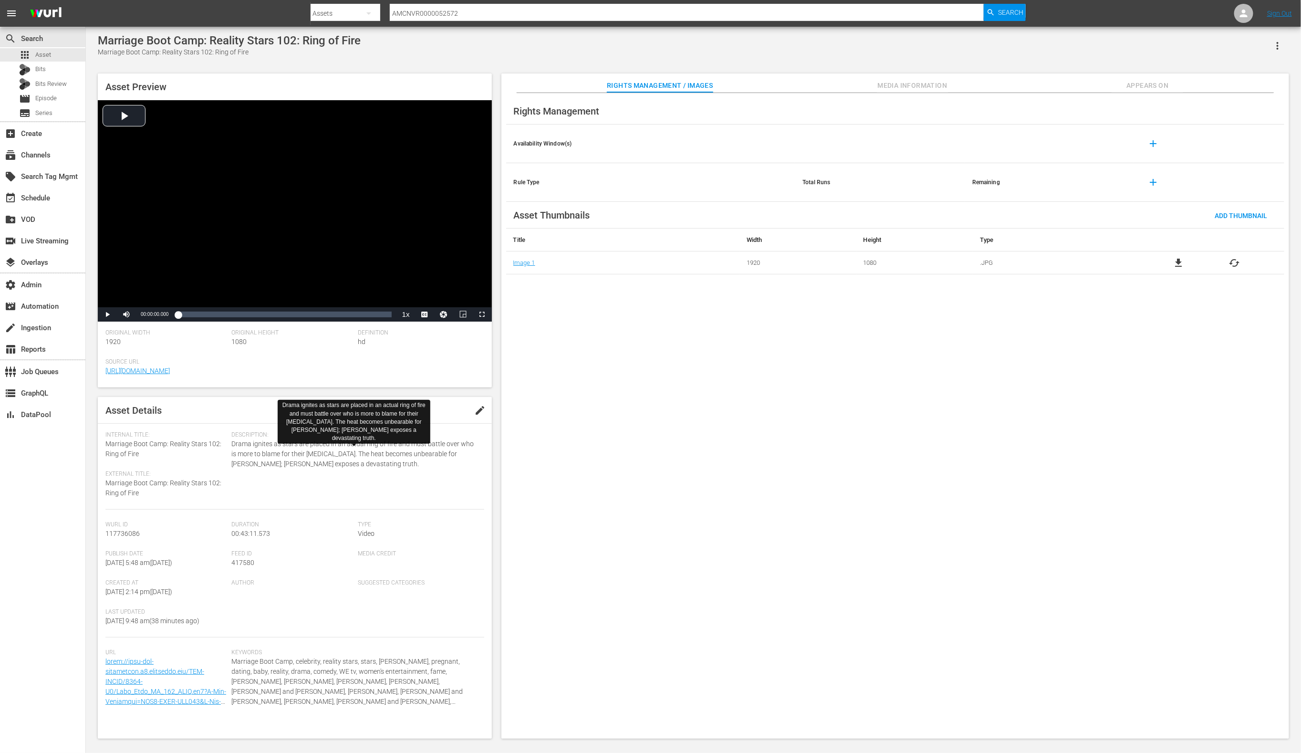
scroll to position [9, 0]
click at [897, 84] on span "Media Information" at bounding box center [913, 86] width 72 height 12
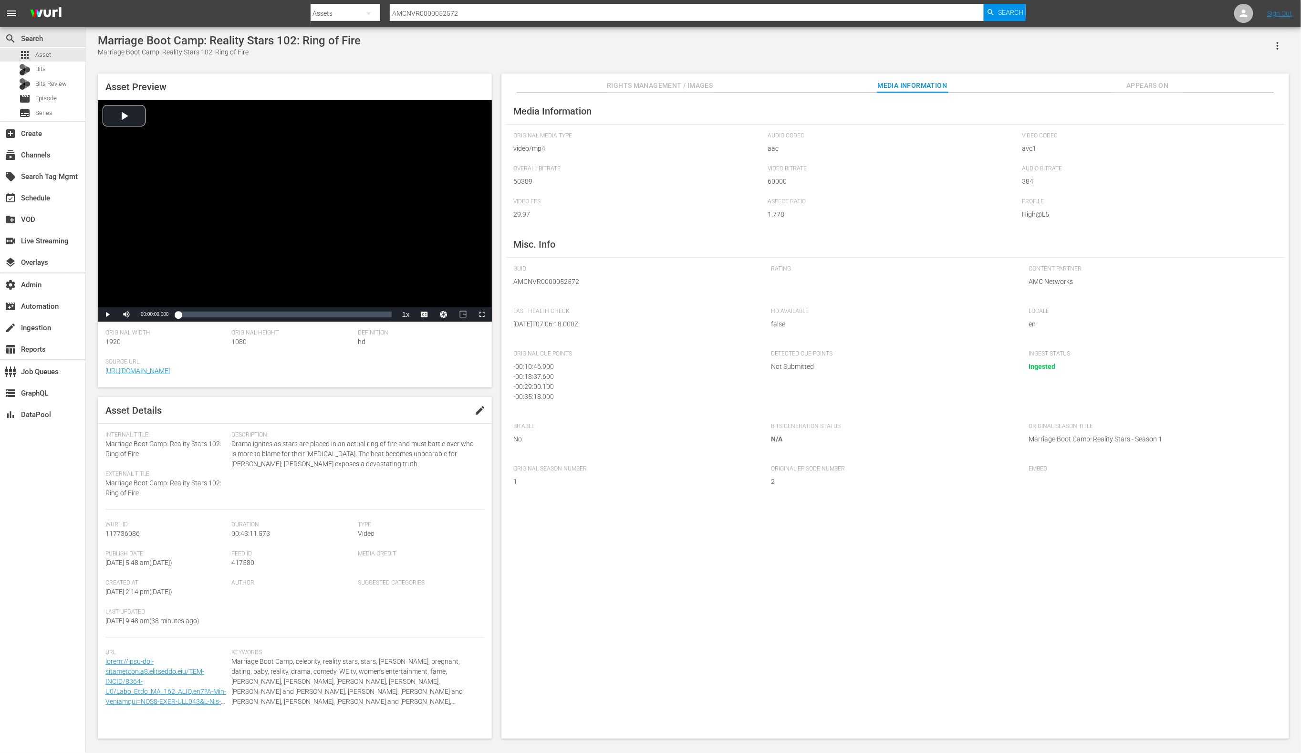
click at [469, 11] on input "AMCNVR0000052572" at bounding box center [687, 13] width 595 height 23
click at [470, 11] on input "AMCNVR0000052572" at bounding box center [687, 13] width 595 height 23
paste input "OOPR1103336966668"
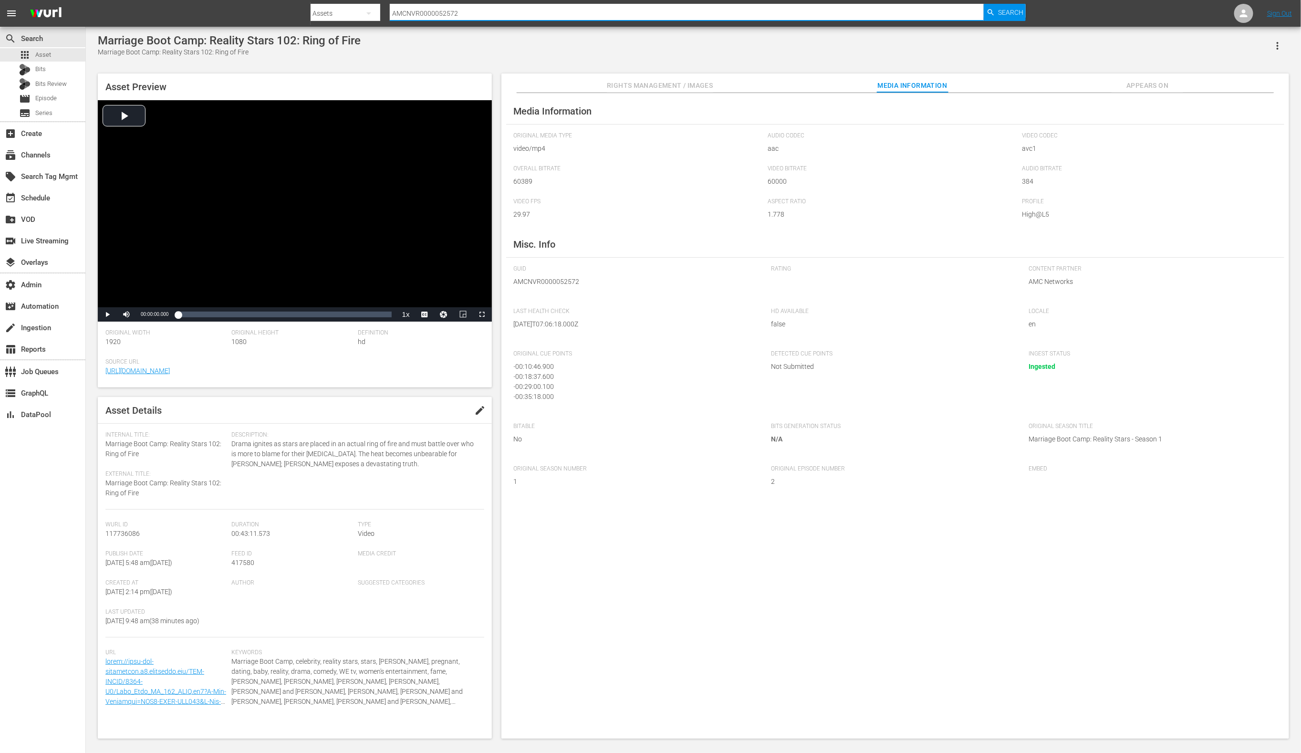
type input "OOPR1103336966668"
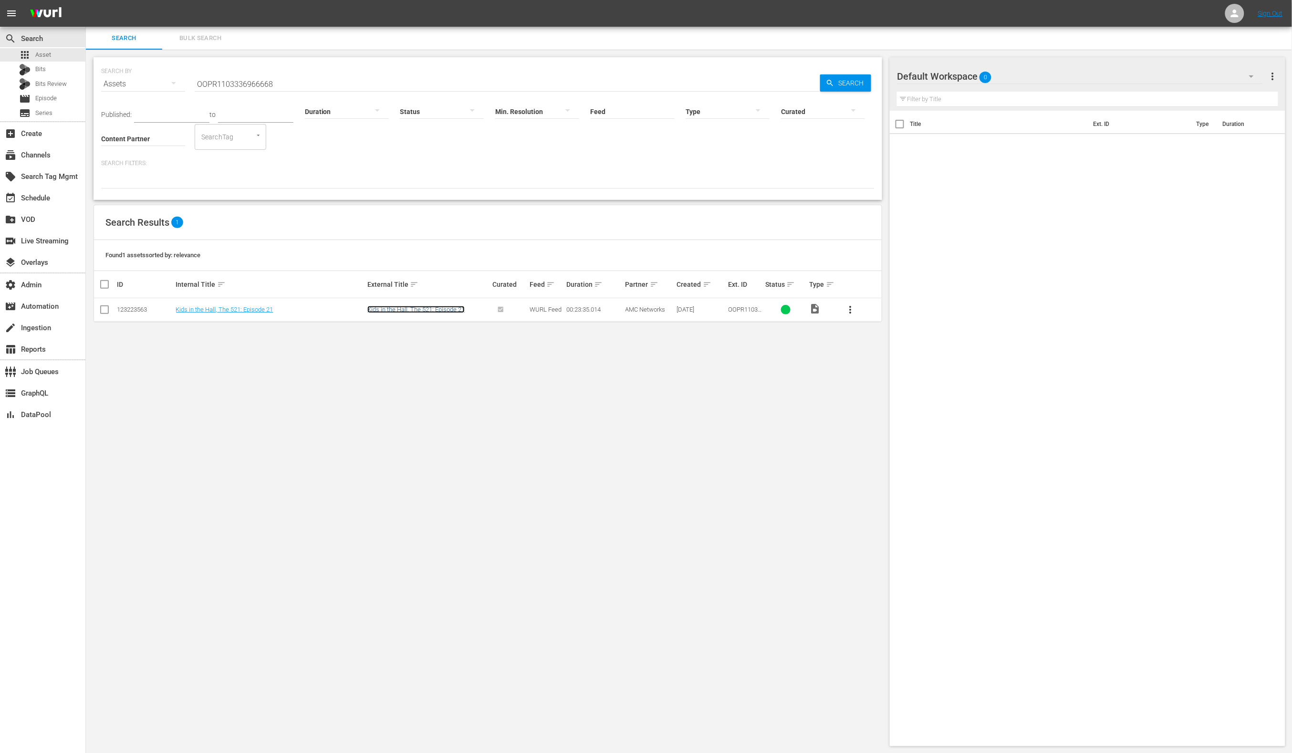
click at [446, 307] on link "Kids in the Hall, The 521: Episode 21" at bounding box center [415, 309] width 97 height 7
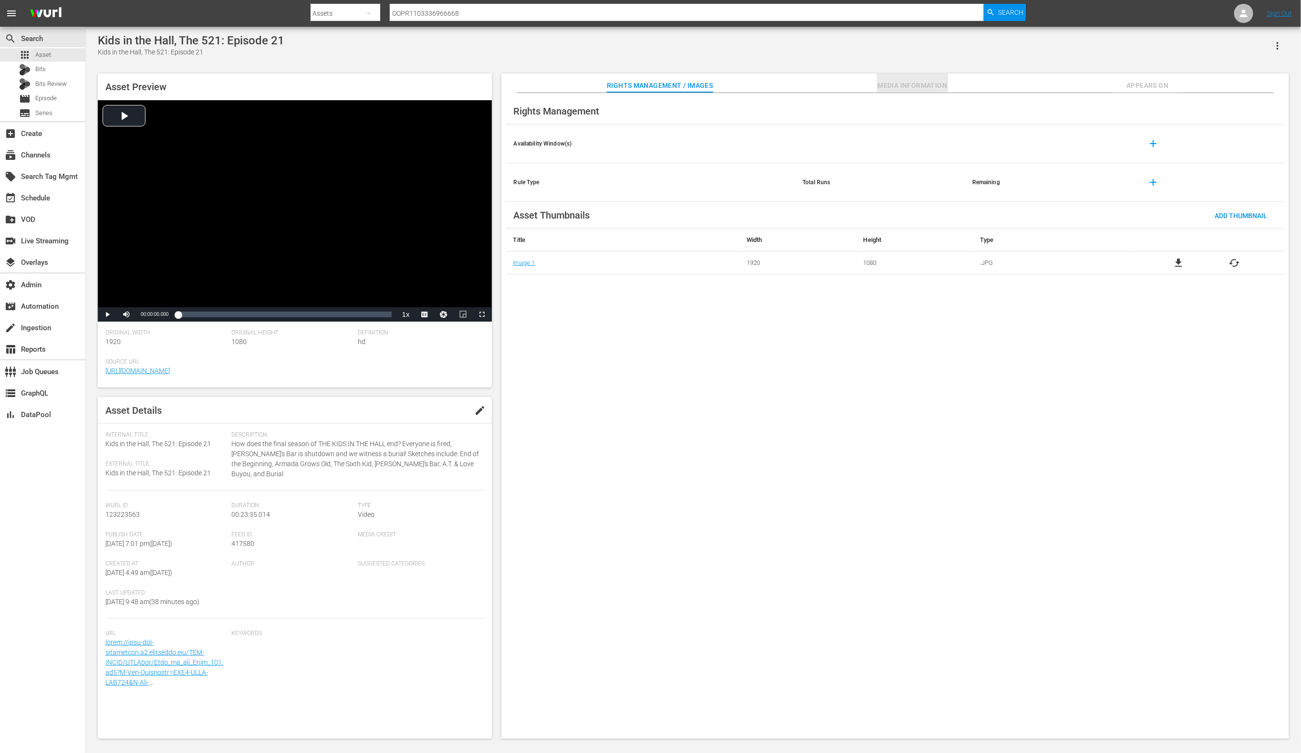
click at [887, 86] on span "Media Information" at bounding box center [913, 86] width 72 height 12
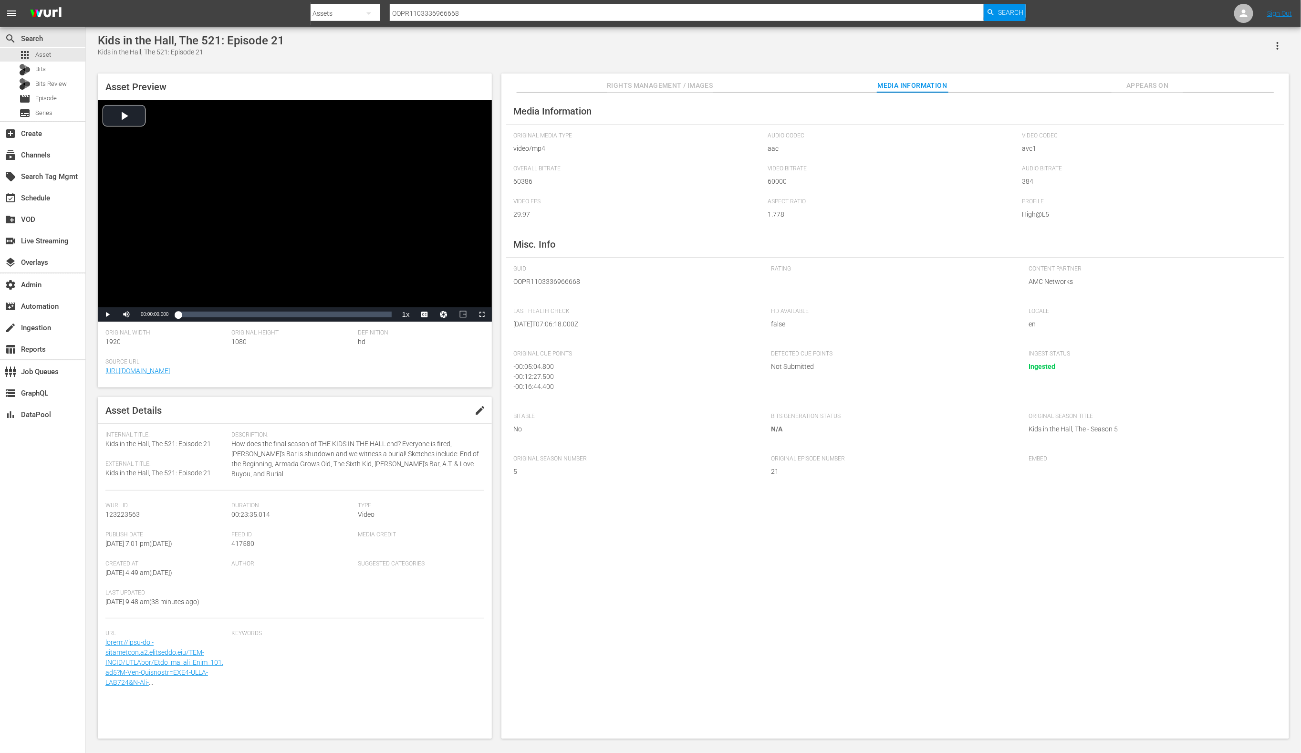
click at [504, 11] on input "OOPR1103336966668" at bounding box center [687, 13] width 595 height 23
click at [505, 11] on input "OOPR1103336966668" at bounding box center [687, 13] width 595 height 23
paste input "UMC1355633"
type input "UMC1355633"
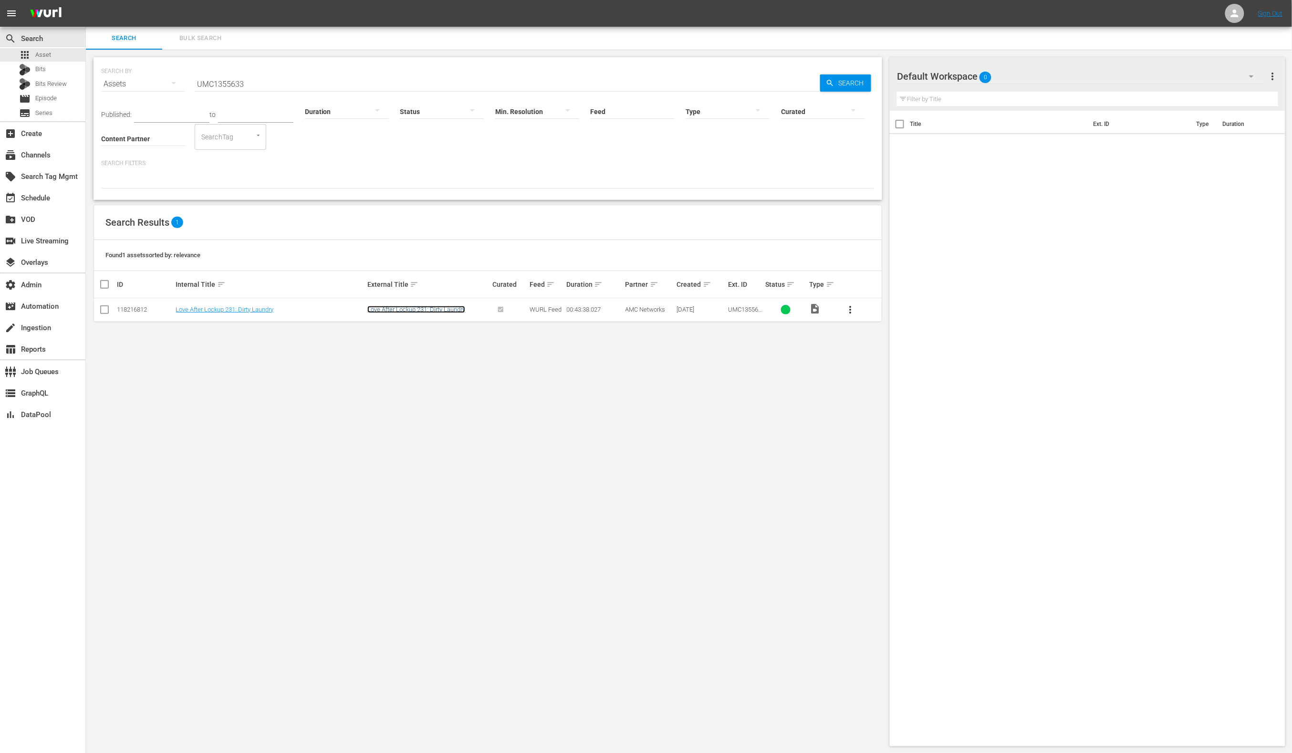
click at [439, 310] on link "Love After Lockup 231: Dirty Laundry" at bounding box center [416, 309] width 98 height 7
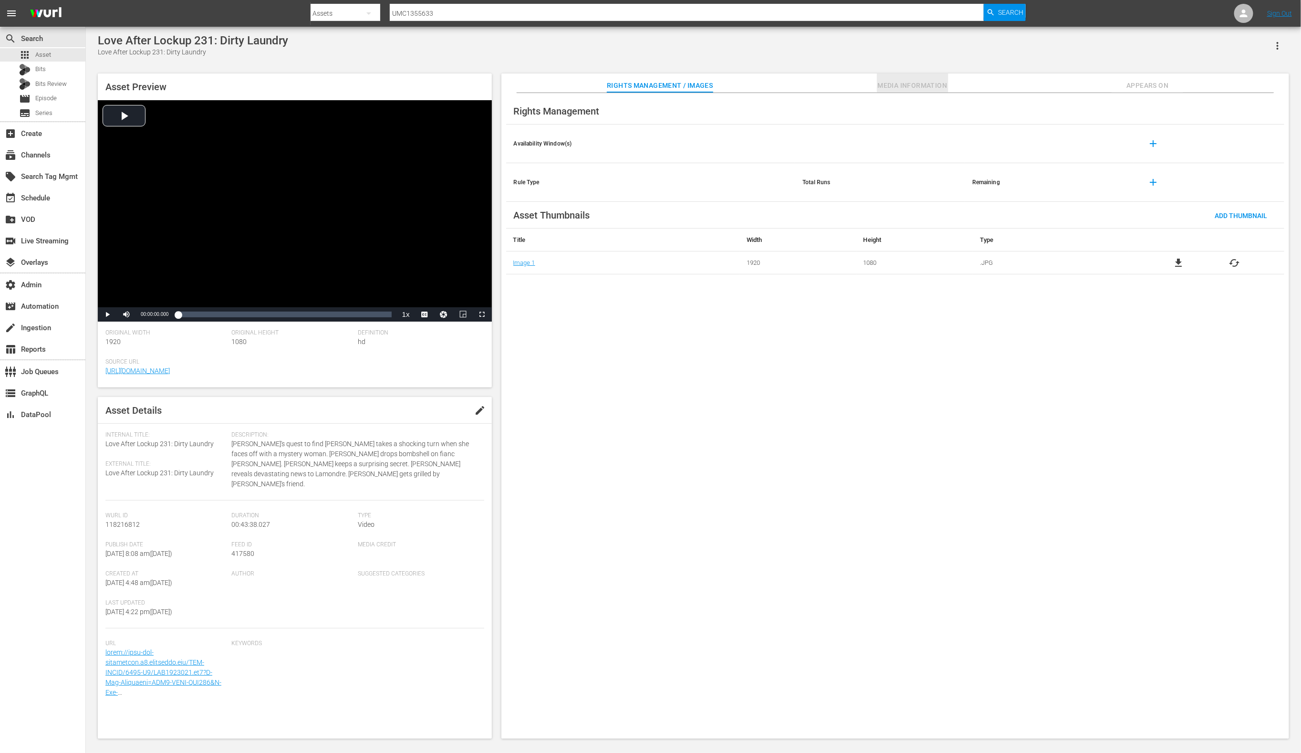
click at [893, 82] on span "Media Information" at bounding box center [913, 86] width 72 height 12
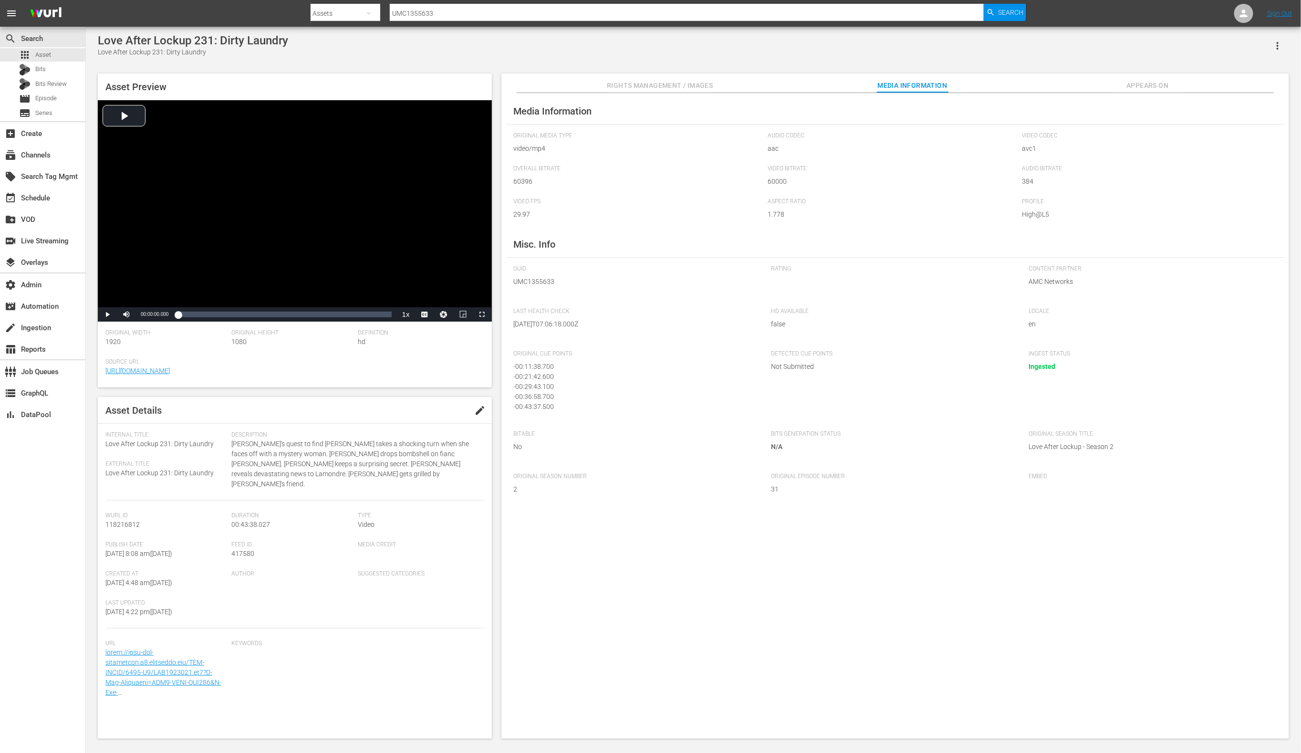
scroll to position [2, 0]
click at [659, 86] on span "Rights Management / Images" at bounding box center [660, 86] width 106 height 12
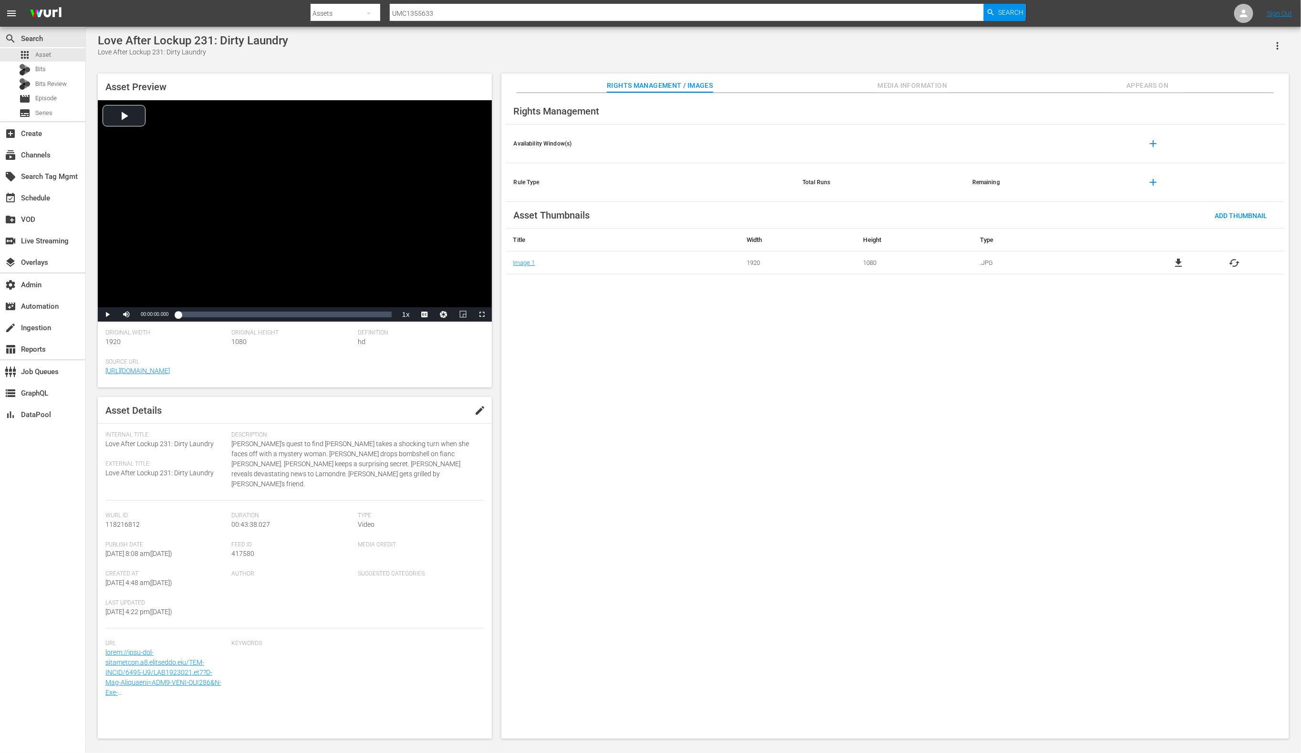
drag, startPoint x: 899, startPoint y: 84, endPoint x: 897, endPoint y: 90, distance: 6.2
click at [900, 84] on span "Media Information" at bounding box center [913, 86] width 72 height 12
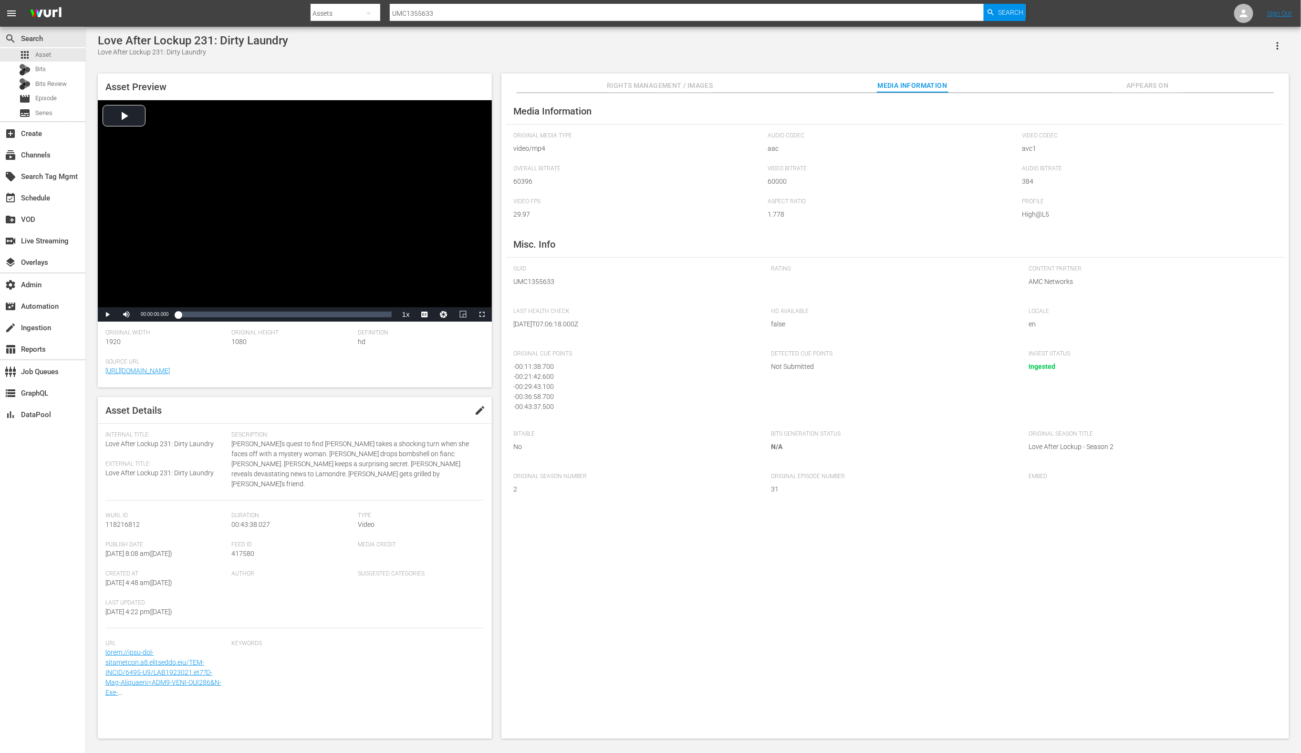
click at [531, 277] on span "UMC1355633" at bounding box center [635, 282] width 243 height 10
click at [532, 277] on span "UMC1355633" at bounding box center [635, 282] width 243 height 10
copy span "UMC1355633"
click at [469, 13] on input "UMC1355633" at bounding box center [687, 13] width 595 height 23
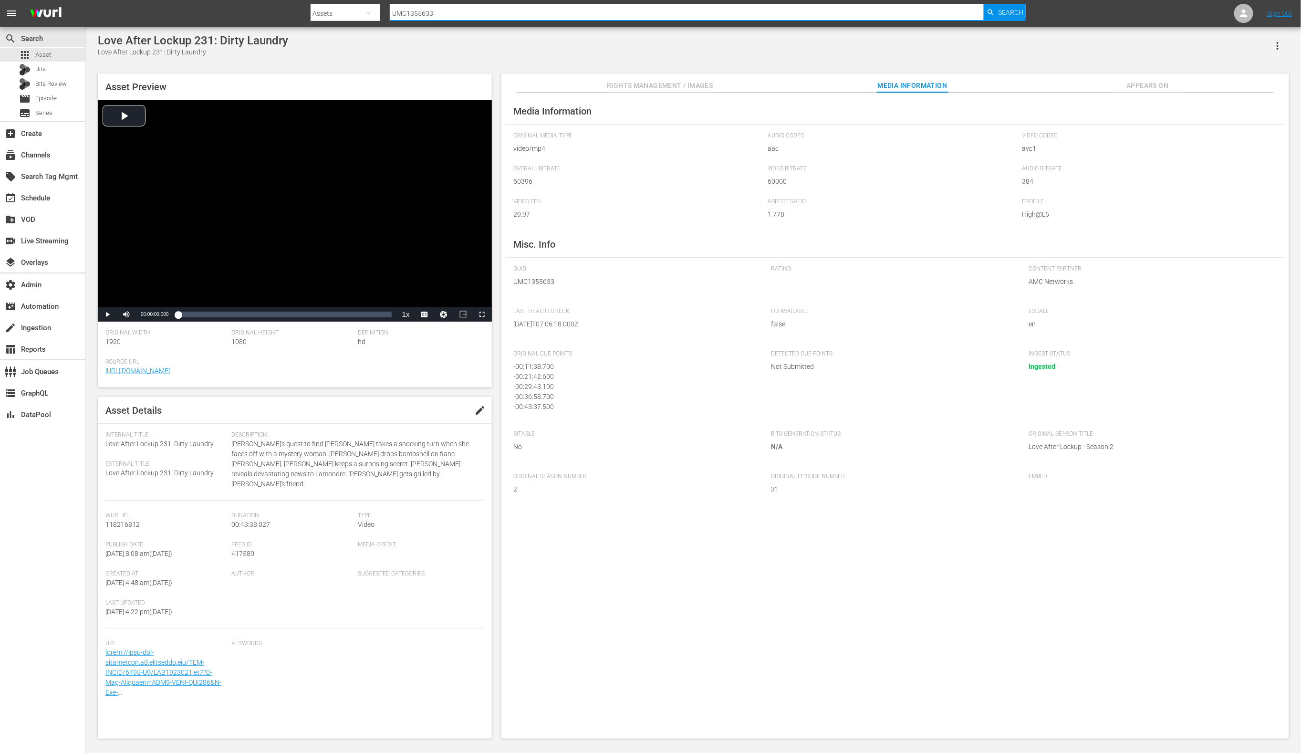
click at [470, 13] on input "UMC1355633" at bounding box center [687, 13] width 595 height 23
paste input "OOPR1103335847668"
click at [472, 15] on input "UMC1355633 OOPR11033358476" at bounding box center [687, 13] width 595 height 23
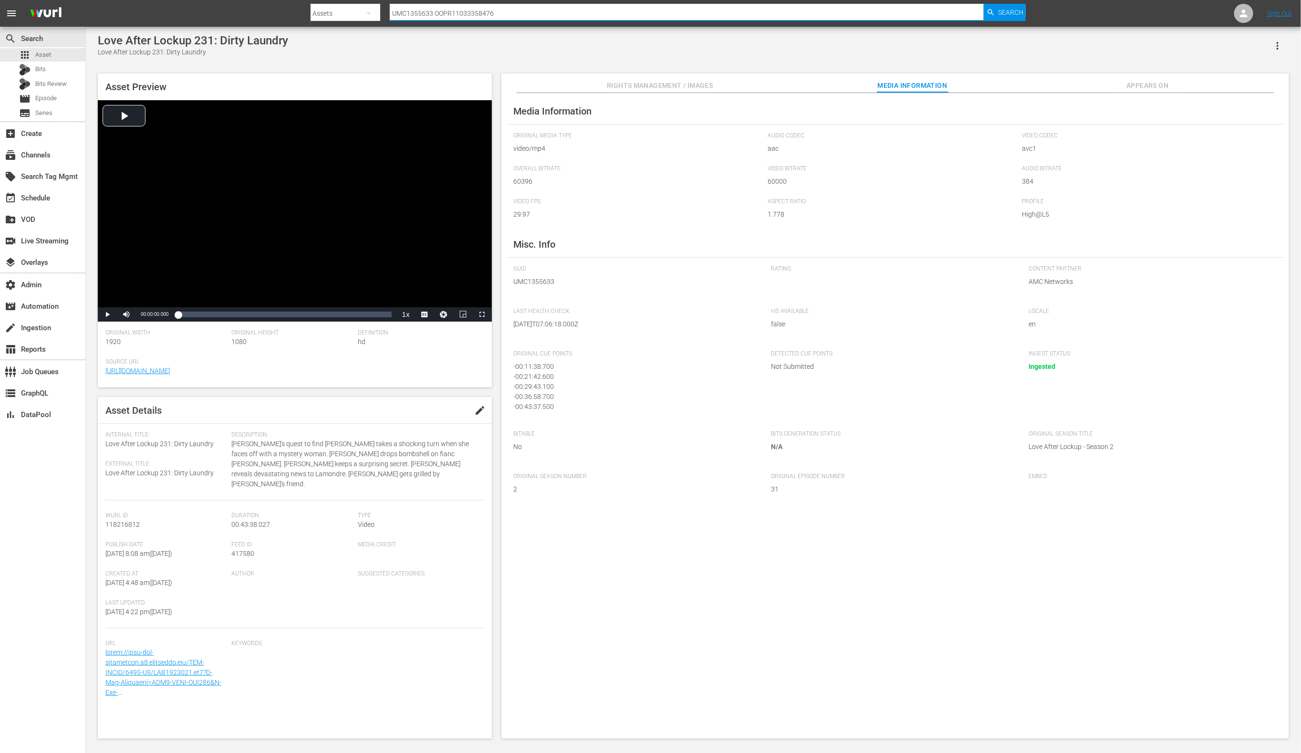
click at [472, 15] on input "UMC1355633 OOPR11033358476" at bounding box center [687, 13] width 595 height 23
paste input "OOPR1103335847668"
type input "OOPR1103335847668"
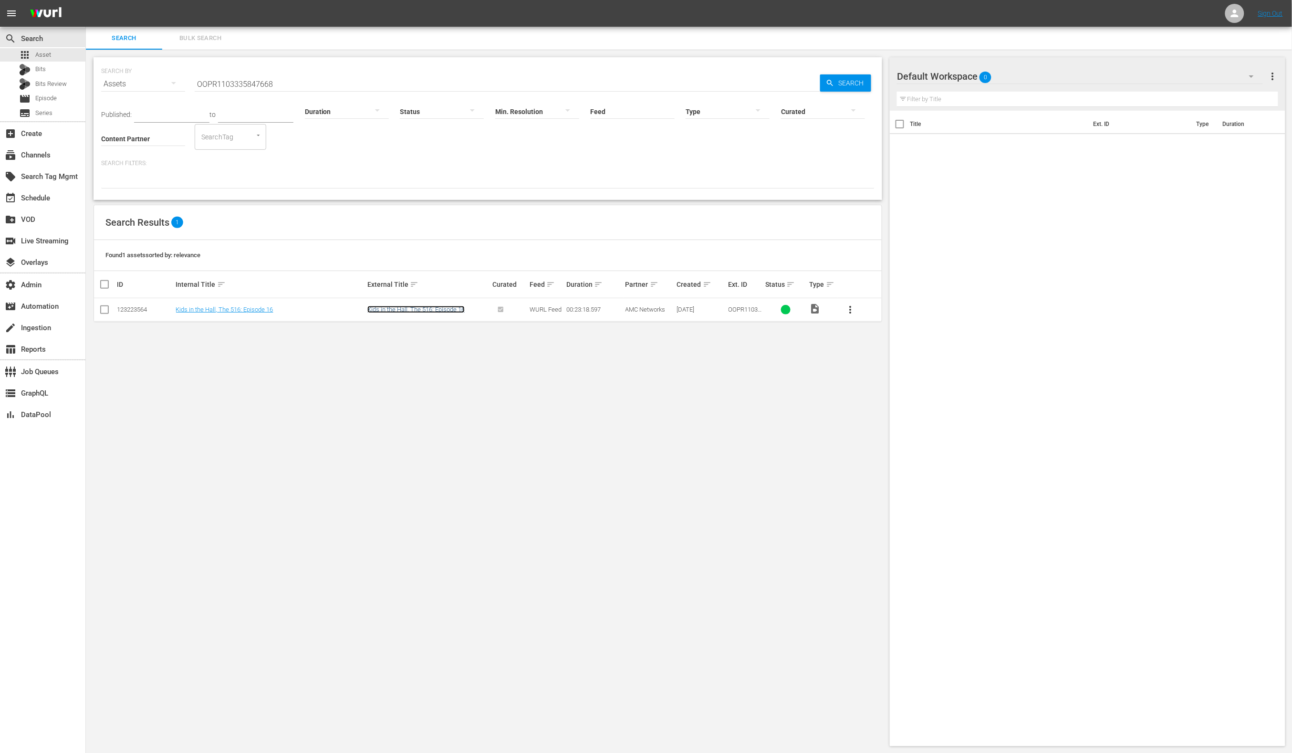
click at [403, 309] on link "Kids in the Hall, The 516: Episode 16" at bounding box center [415, 309] width 97 height 7
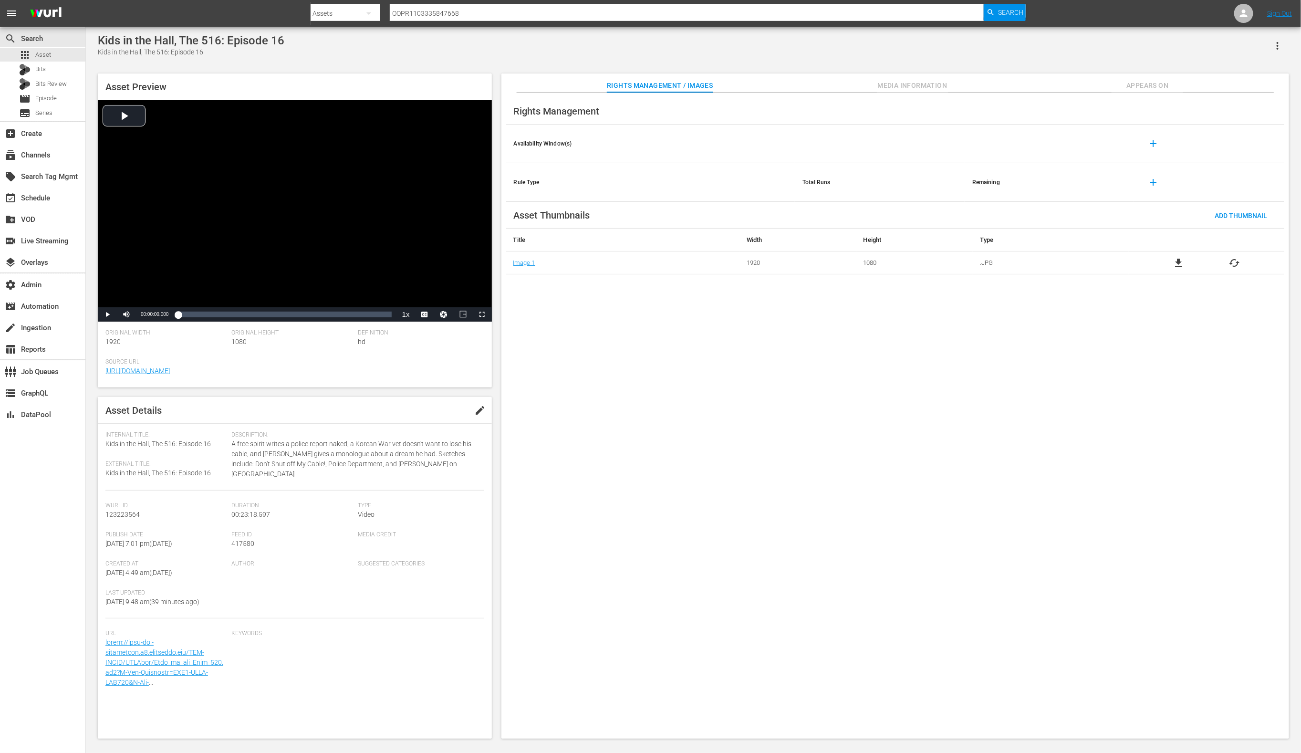
click at [901, 82] on span "Media Information" at bounding box center [913, 86] width 72 height 12
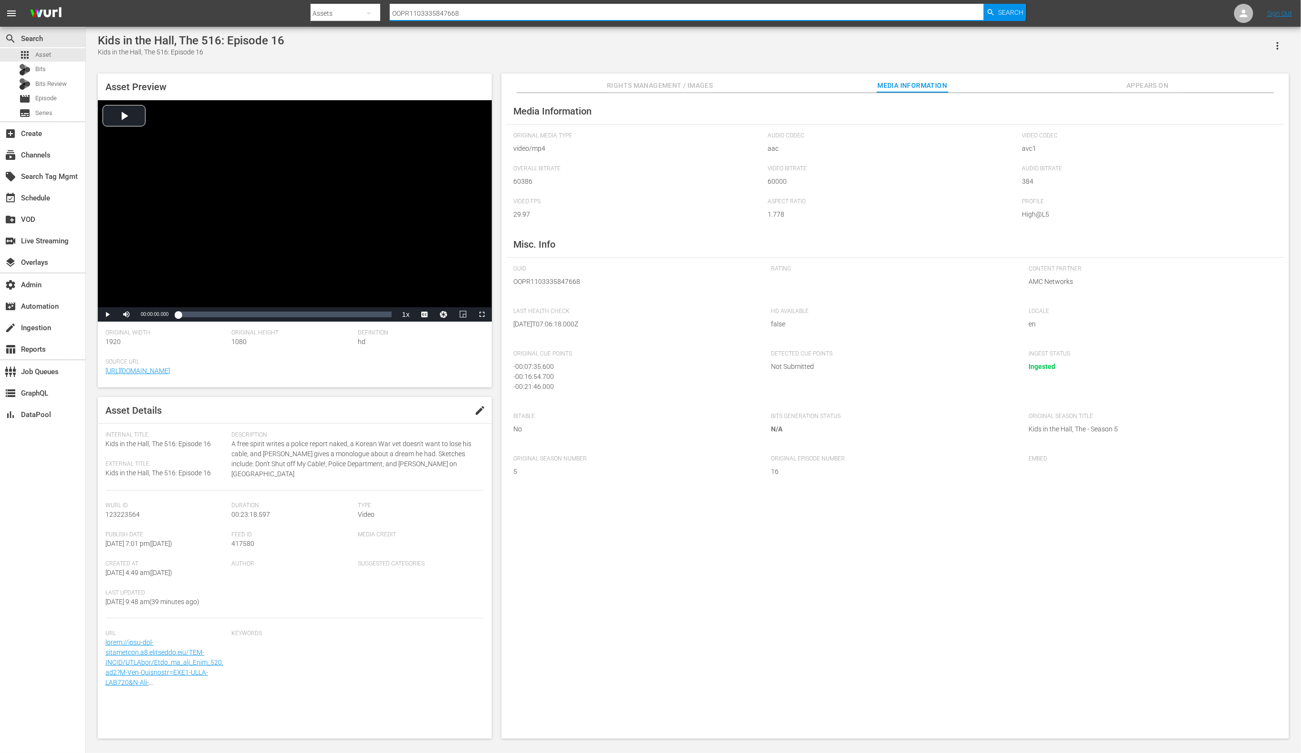
click at [435, 14] on input "OOPR1103335847668" at bounding box center [687, 13] width 595 height 23
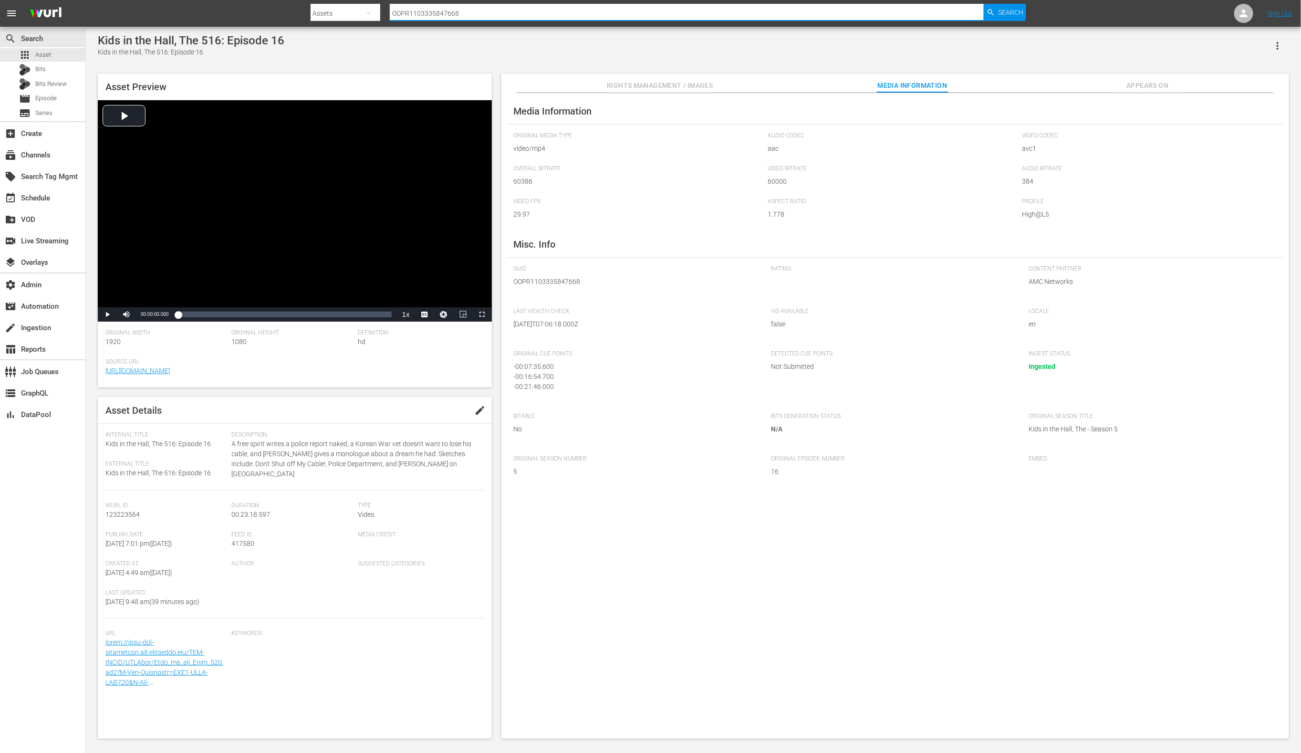
paste input "6045"
type input "OOPR1103336045668"
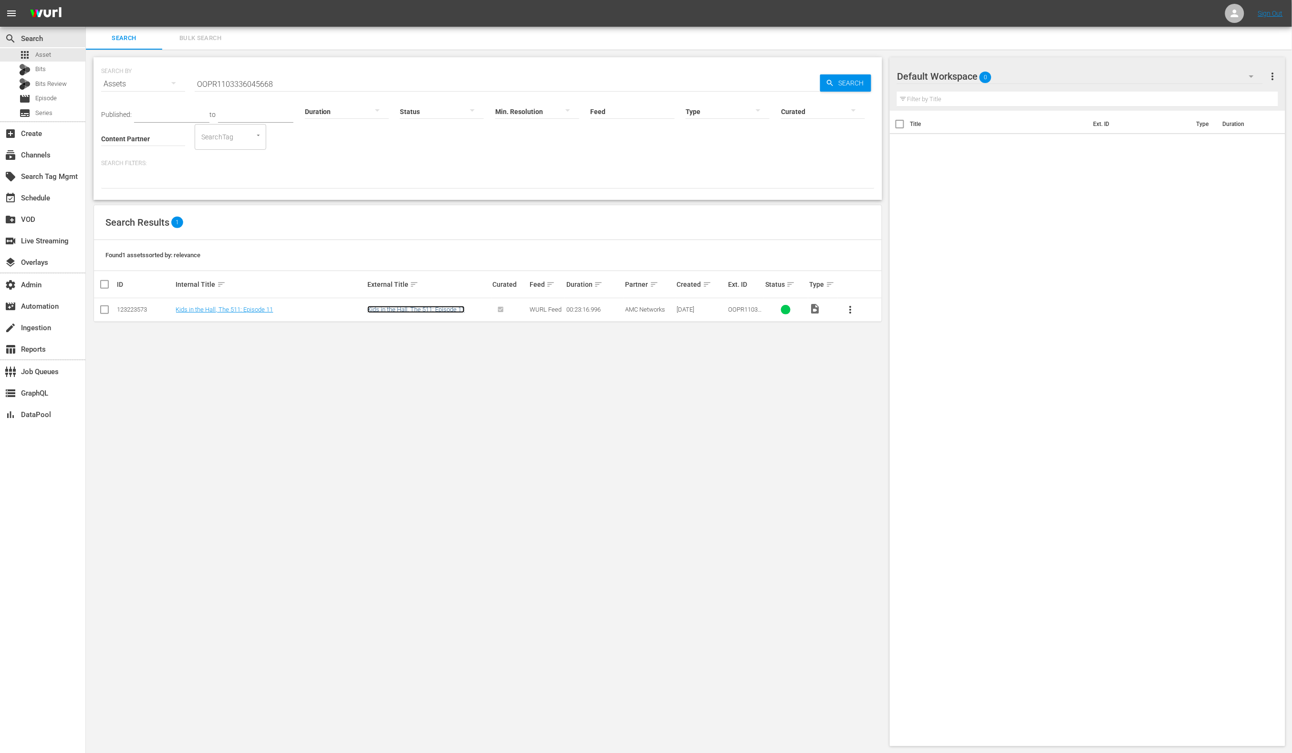
click at [423, 312] on link "Kids in the Hall, The 511: Episode 11" at bounding box center [415, 309] width 97 height 7
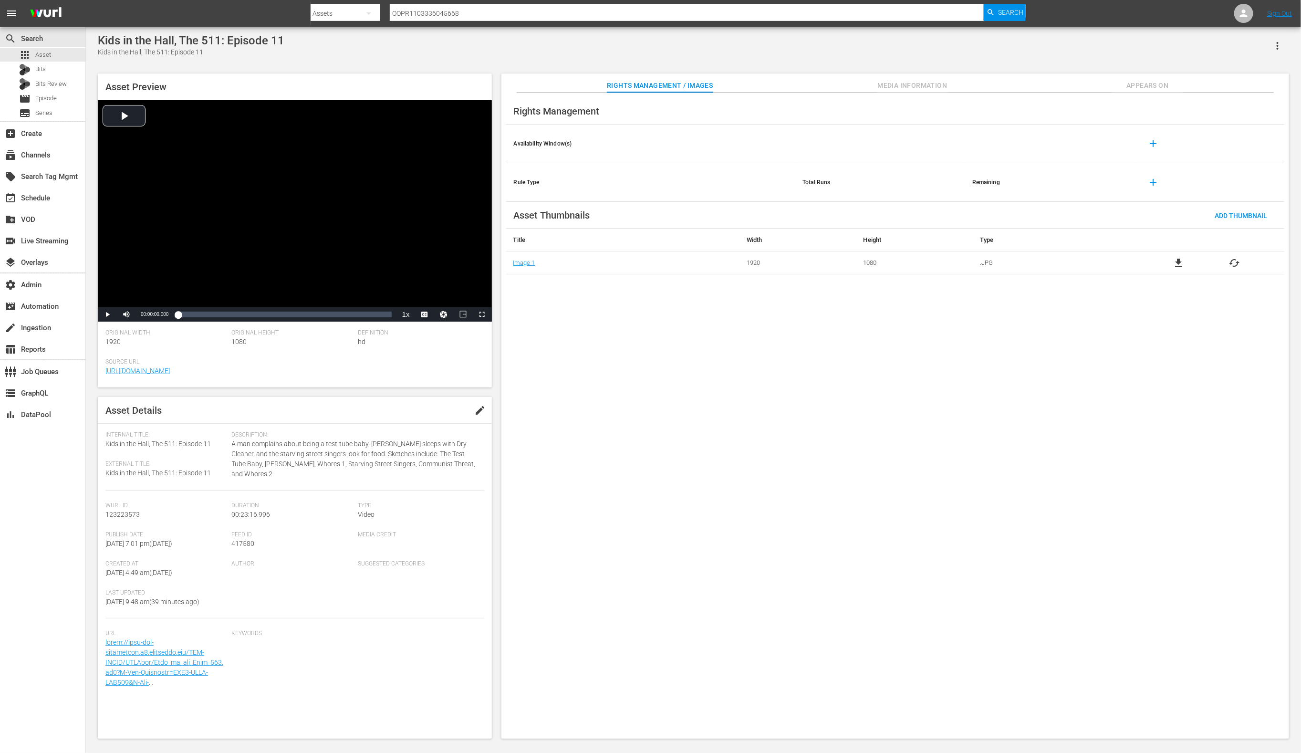
click at [893, 86] on span "Media Information" at bounding box center [913, 86] width 72 height 12
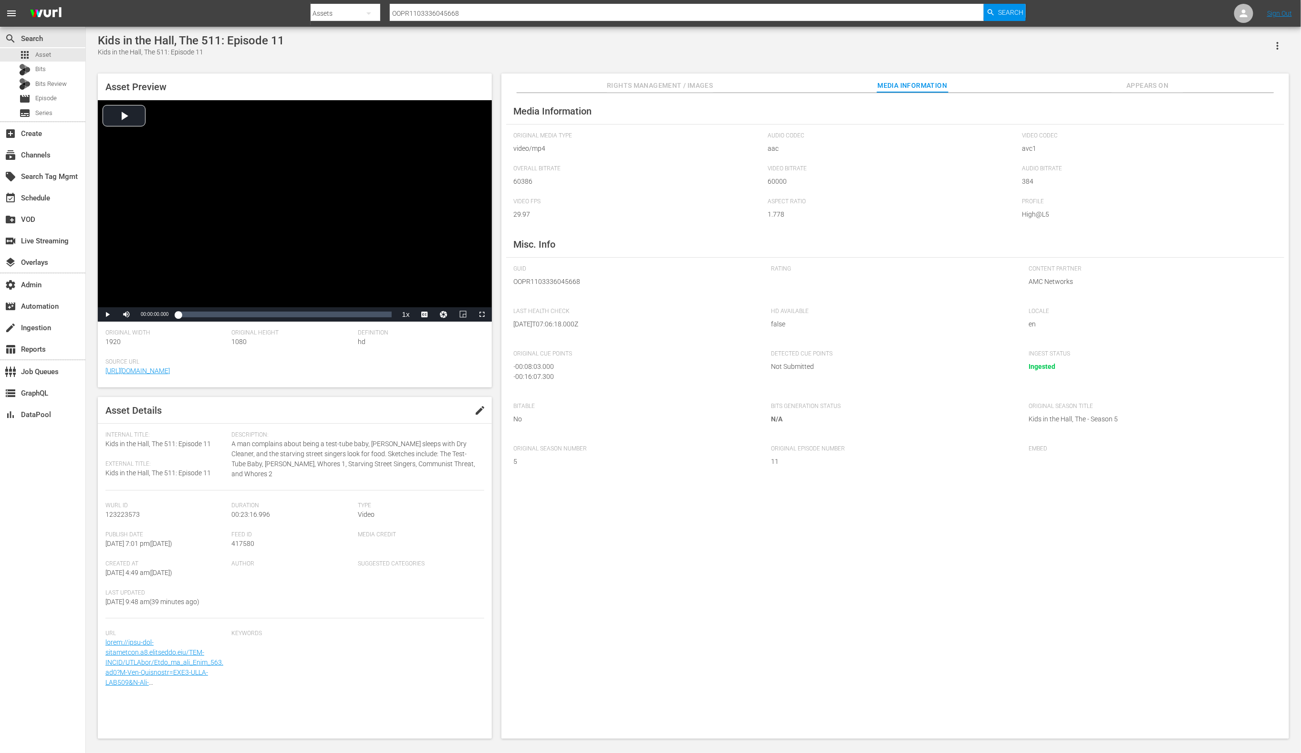
click at [546, 12] on input "OOPR1103336045668" at bounding box center [687, 13] width 595 height 23
click at [547, 12] on input "OOPR1103336045668" at bounding box center [687, 13] width 595 height 23
paste input "AMCNVR0000005642"
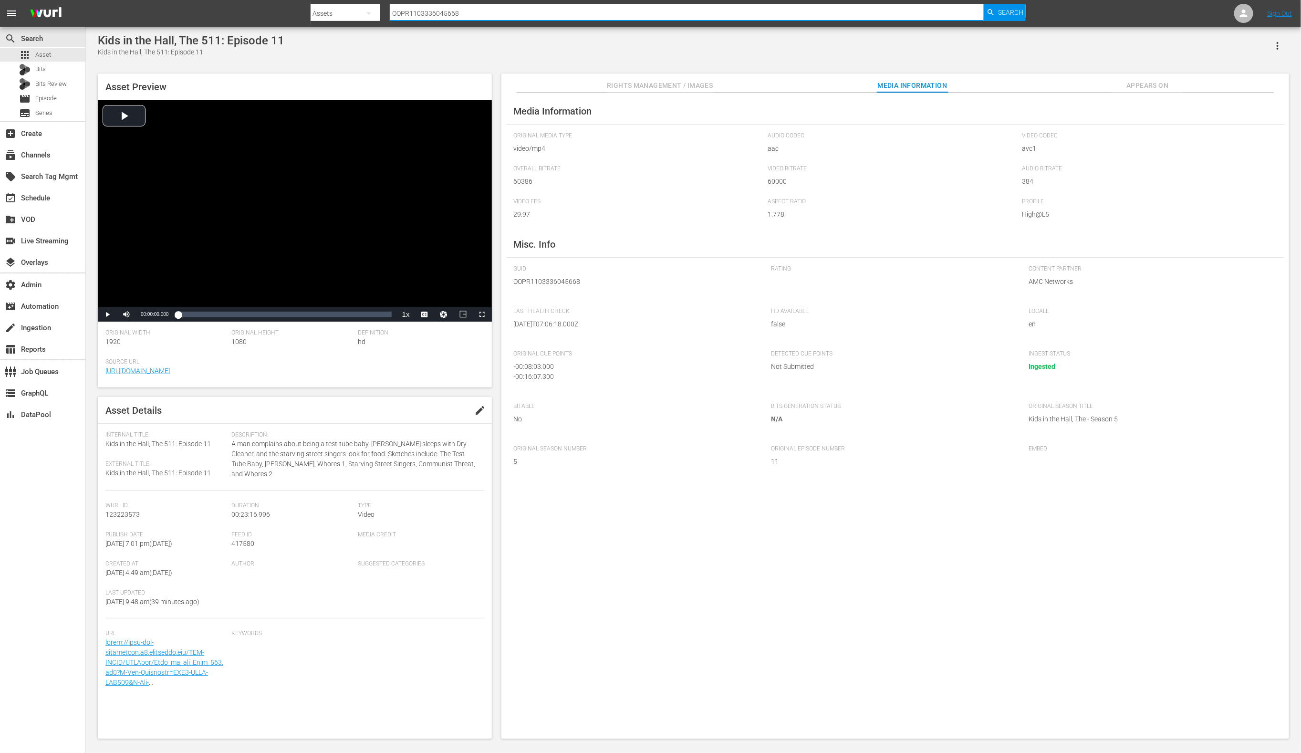
type input "AMCNVR0000005642"
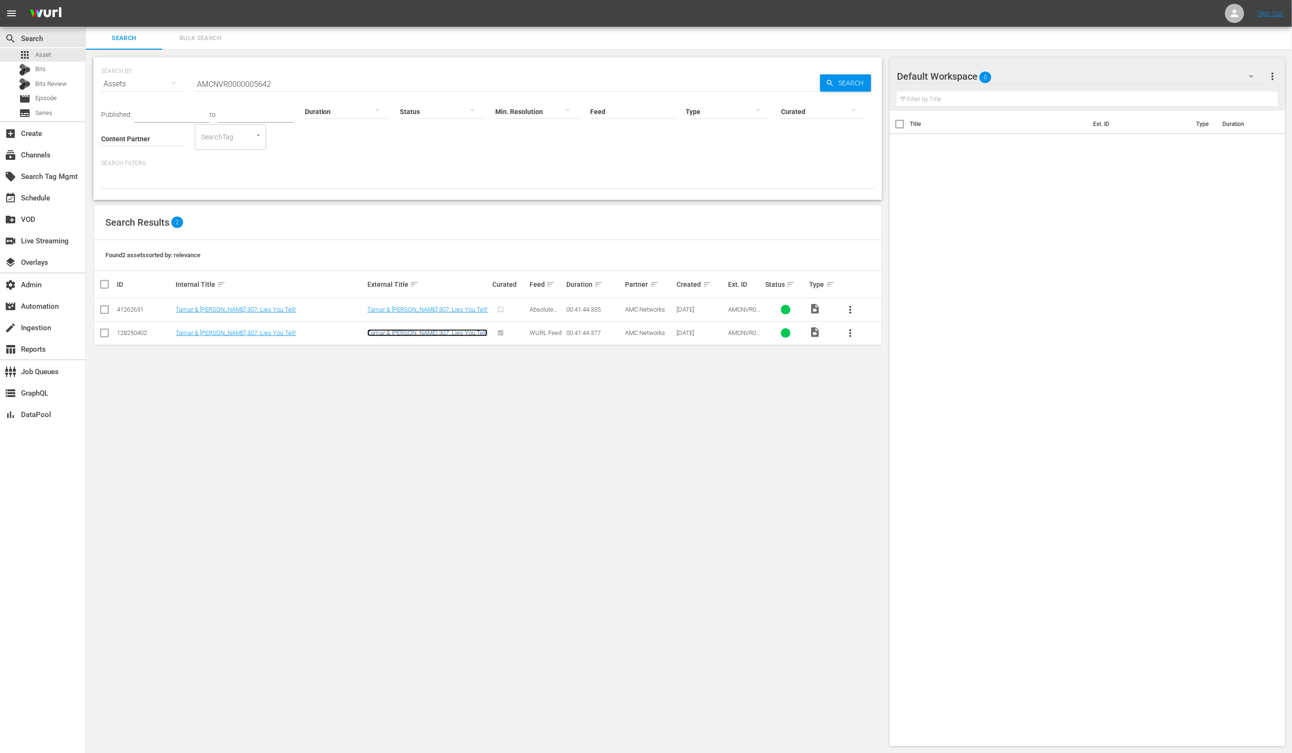
click at [433, 330] on link "Tamar & [PERSON_NAME] 307: Lies You Tell!" at bounding box center [427, 332] width 120 height 7
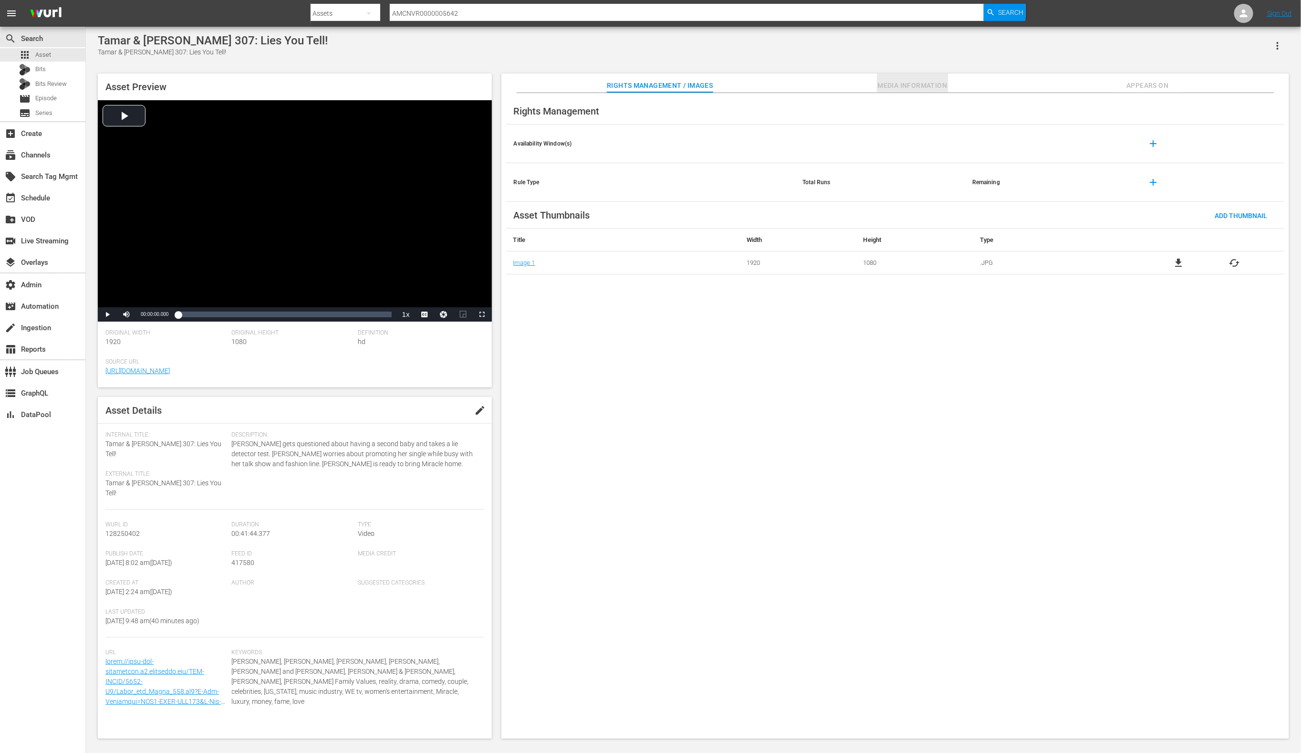
click at [919, 84] on span "Media Information" at bounding box center [913, 86] width 72 height 12
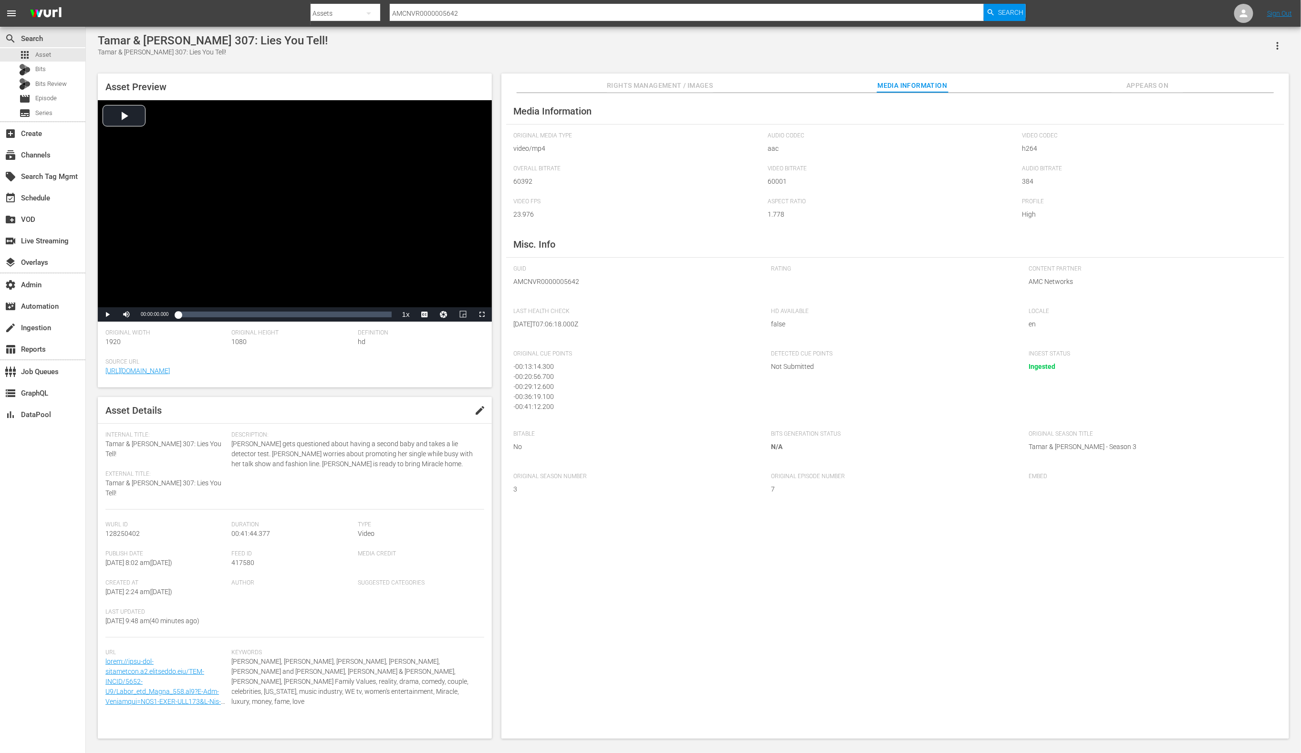
click at [474, 13] on input "AMCNVR0000005642" at bounding box center [687, 13] width 595 height 23
paste input "MHBK100025"
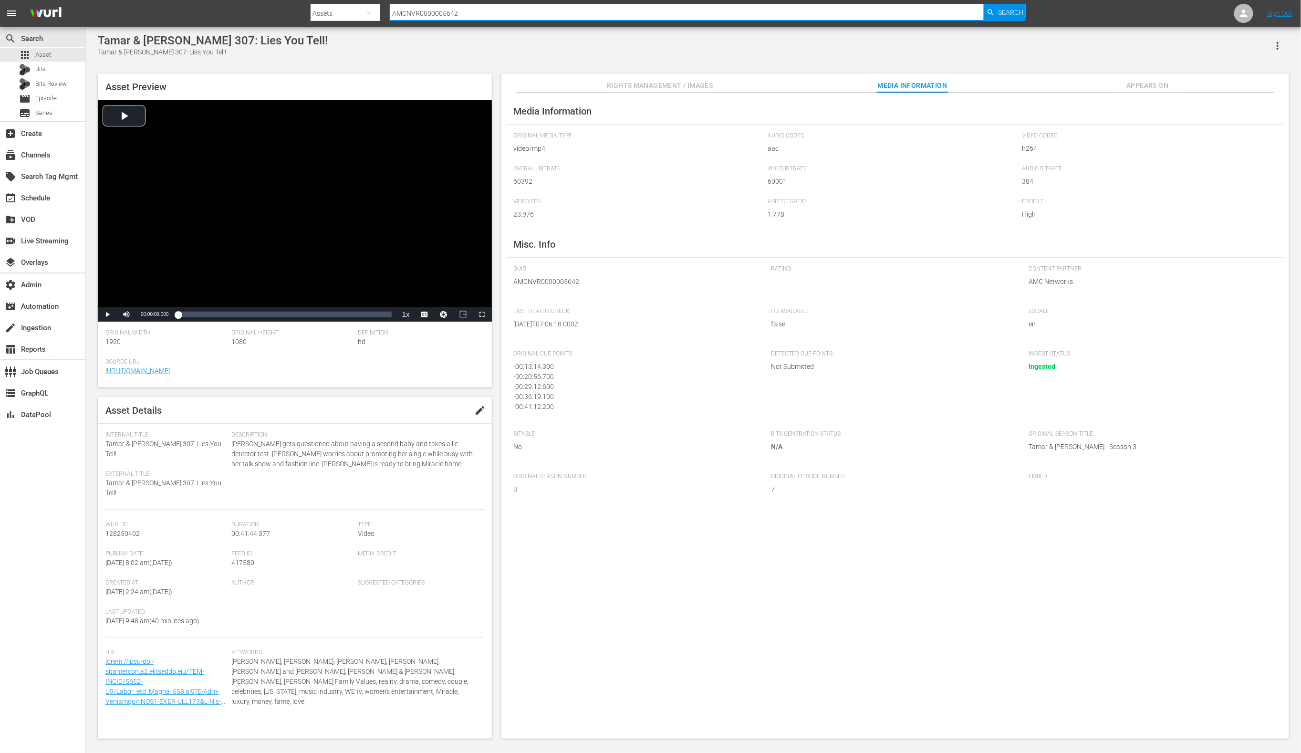
type input "MHBK100025"
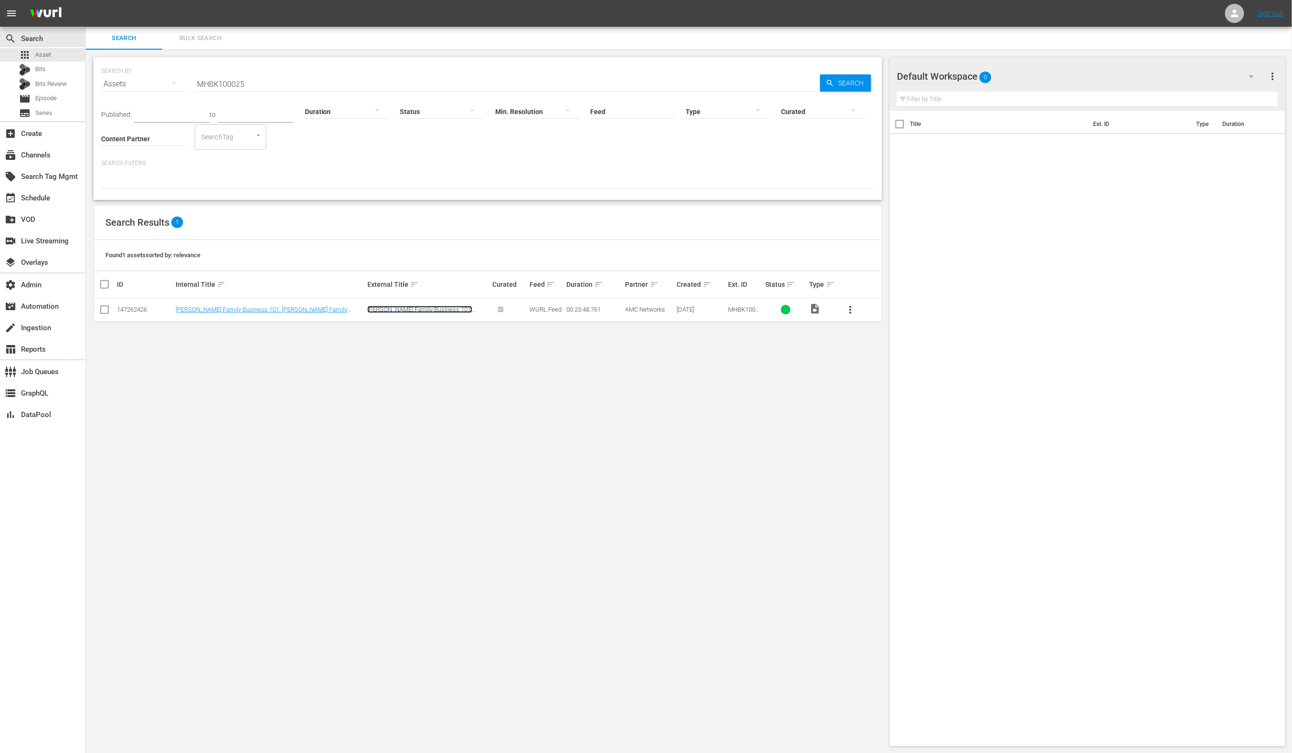
click at [399, 309] on link "[PERSON_NAME] Family Business 101: [PERSON_NAME] Family Business 101" at bounding box center [419, 313] width 105 height 14
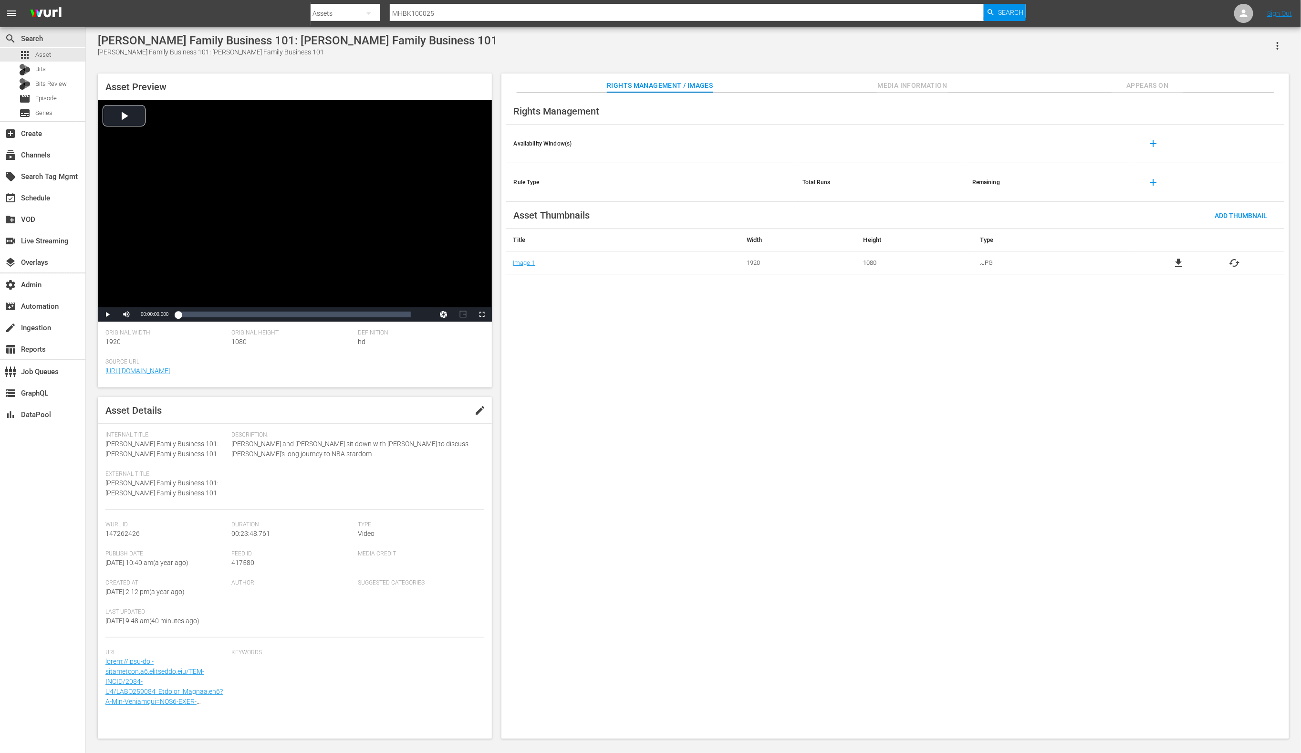
click at [933, 83] on span "Media Information" at bounding box center [913, 86] width 72 height 12
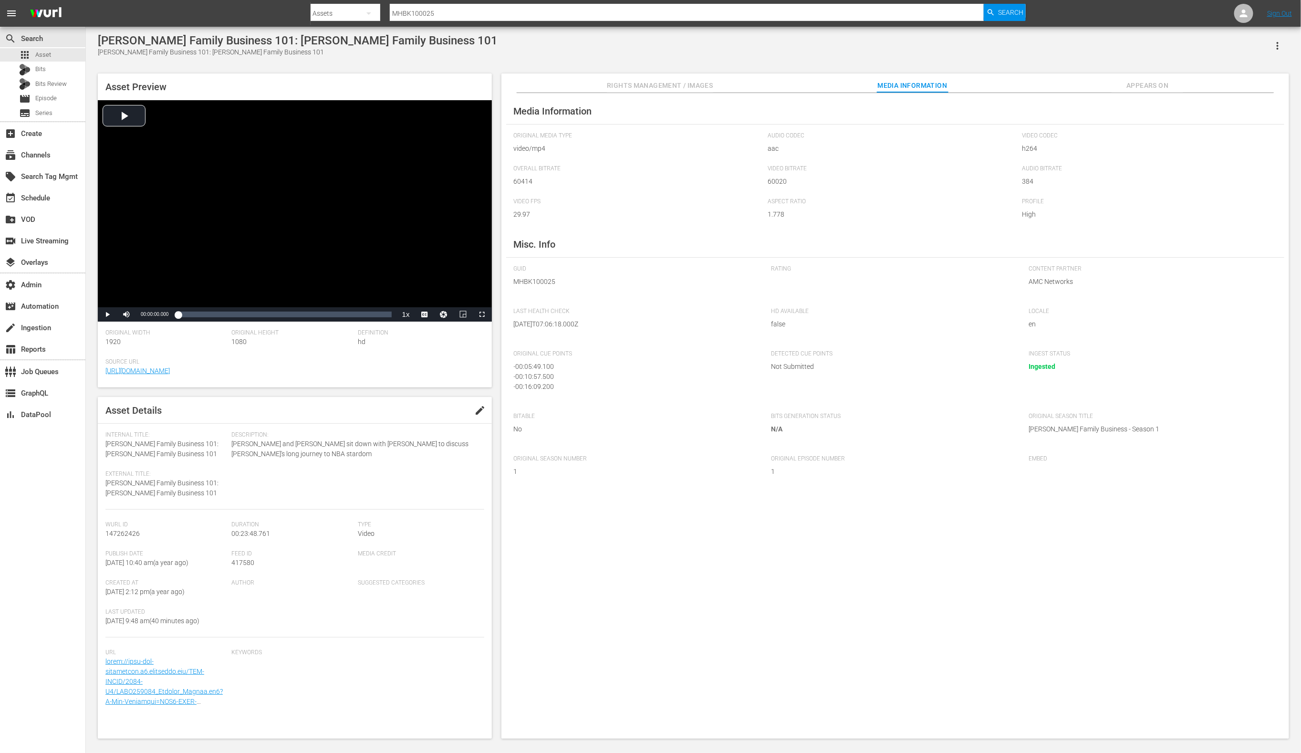
scroll to position [9, 0]
click at [851, 21] on div at bounding box center [669, 23] width 716 height 4
click at [848, 15] on input "MHBK100025" at bounding box center [687, 13] width 595 height 23
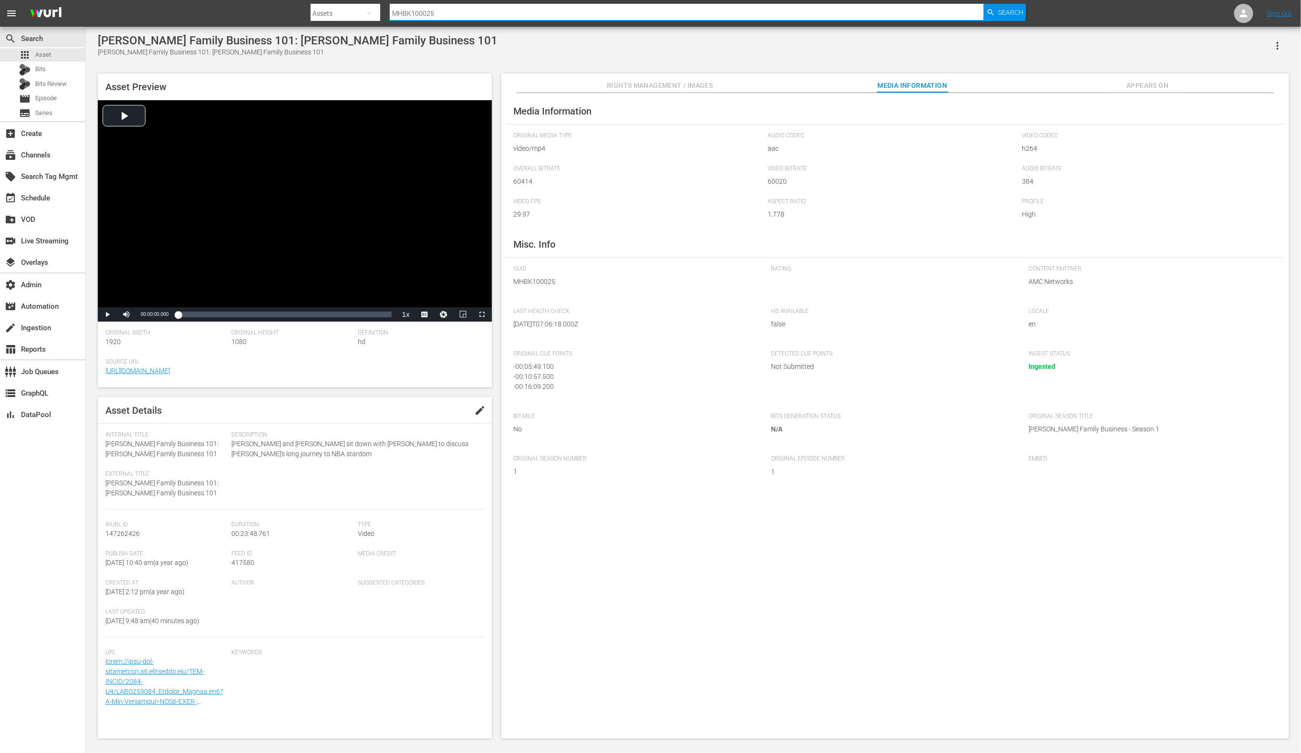
click at [848, 15] on input "MHBK100025" at bounding box center [687, 13] width 595 height 23
paste input "MM101412"
type input "MHMM101412"
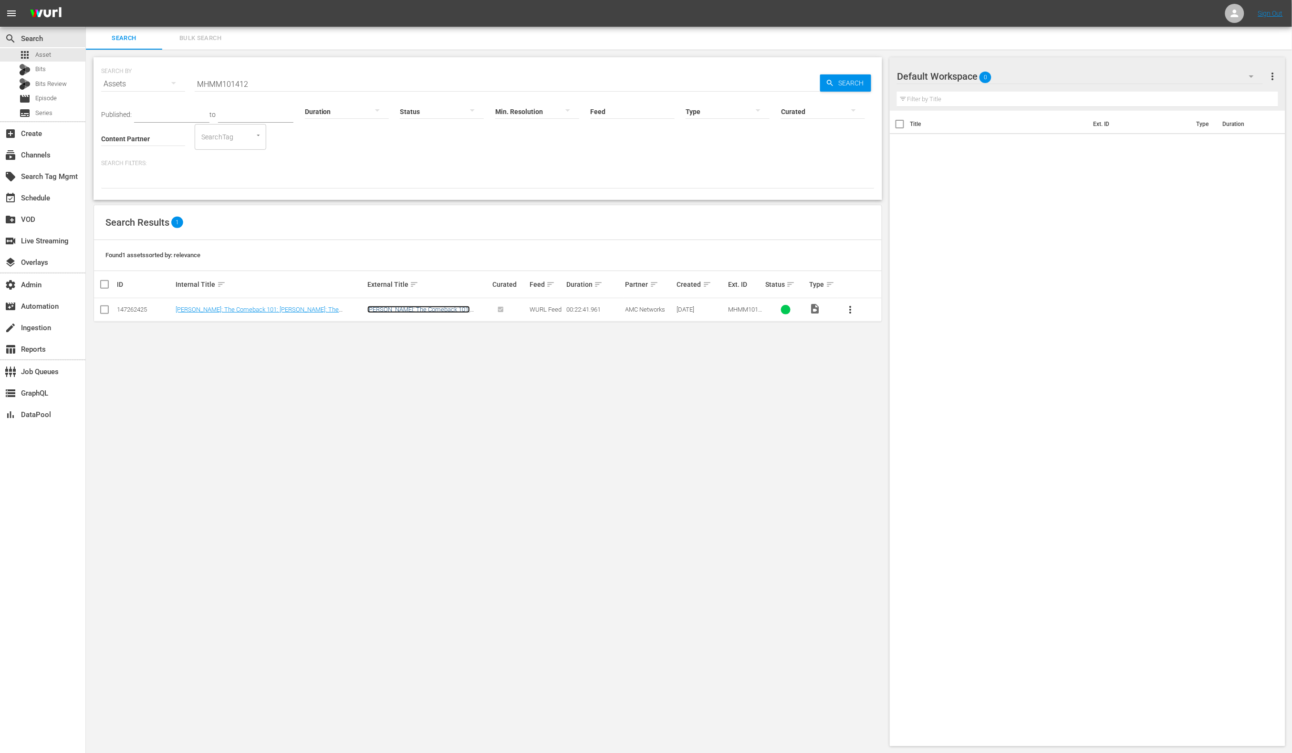
click at [409, 307] on link "[PERSON_NAME]: The Comeback 101: [PERSON_NAME]: The Comeback 101" at bounding box center [418, 313] width 103 height 14
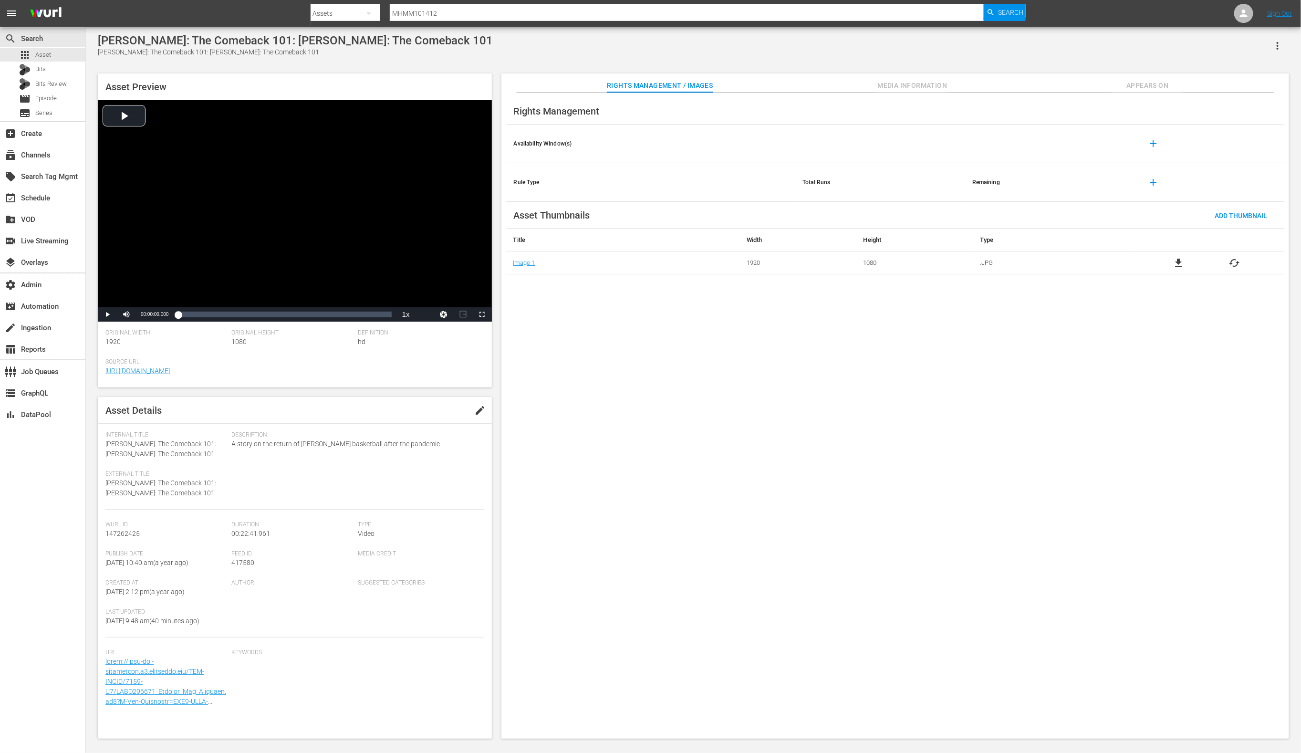
click at [897, 80] on span "Media Information" at bounding box center [913, 86] width 72 height 12
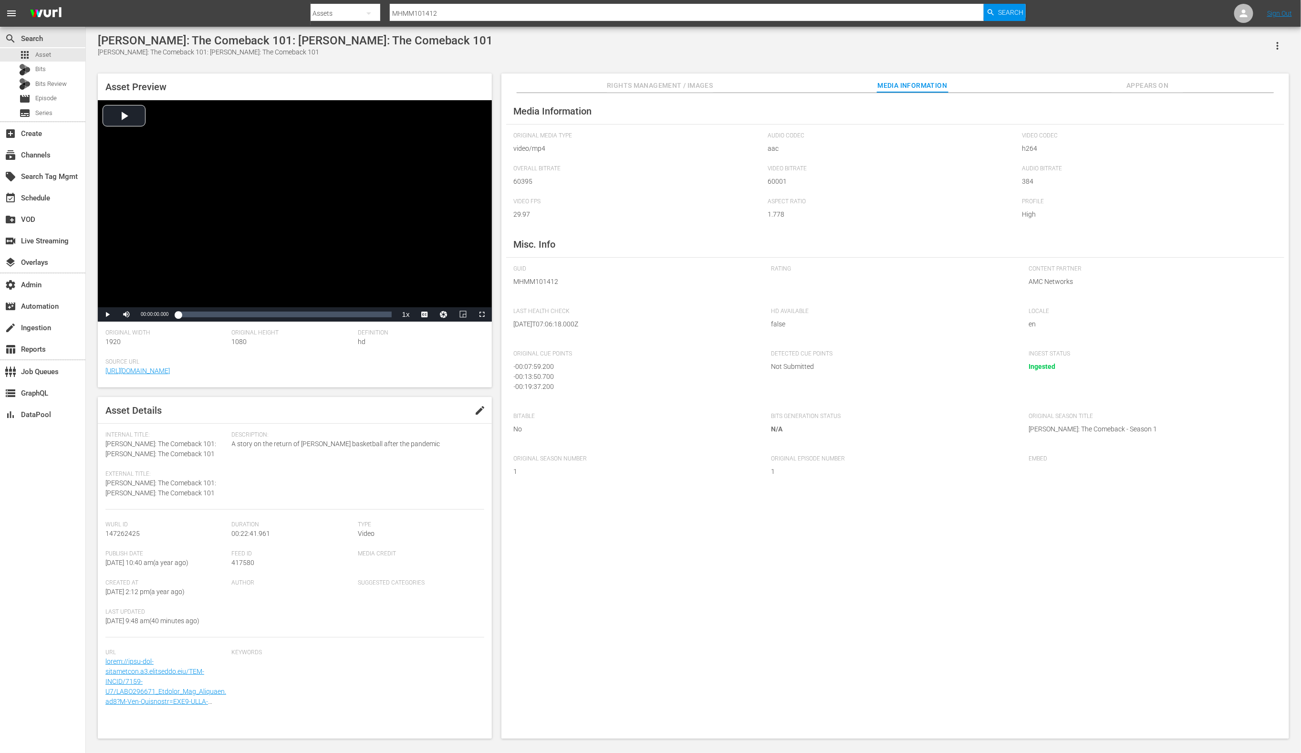
click at [513, 14] on input "MHMM101412" at bounding box center [687, 13] width 595 height 23
paste input "AMCNVR000001306"
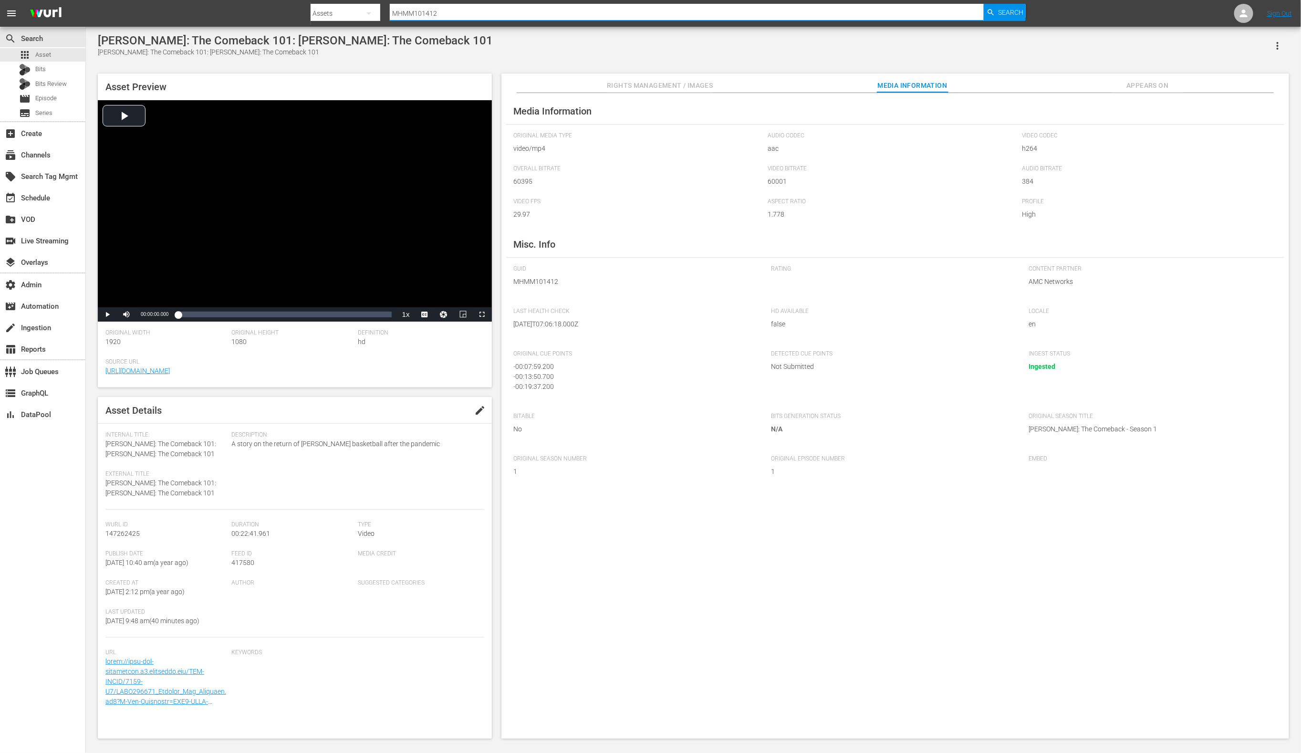
type input "AMCNVR0000013062"
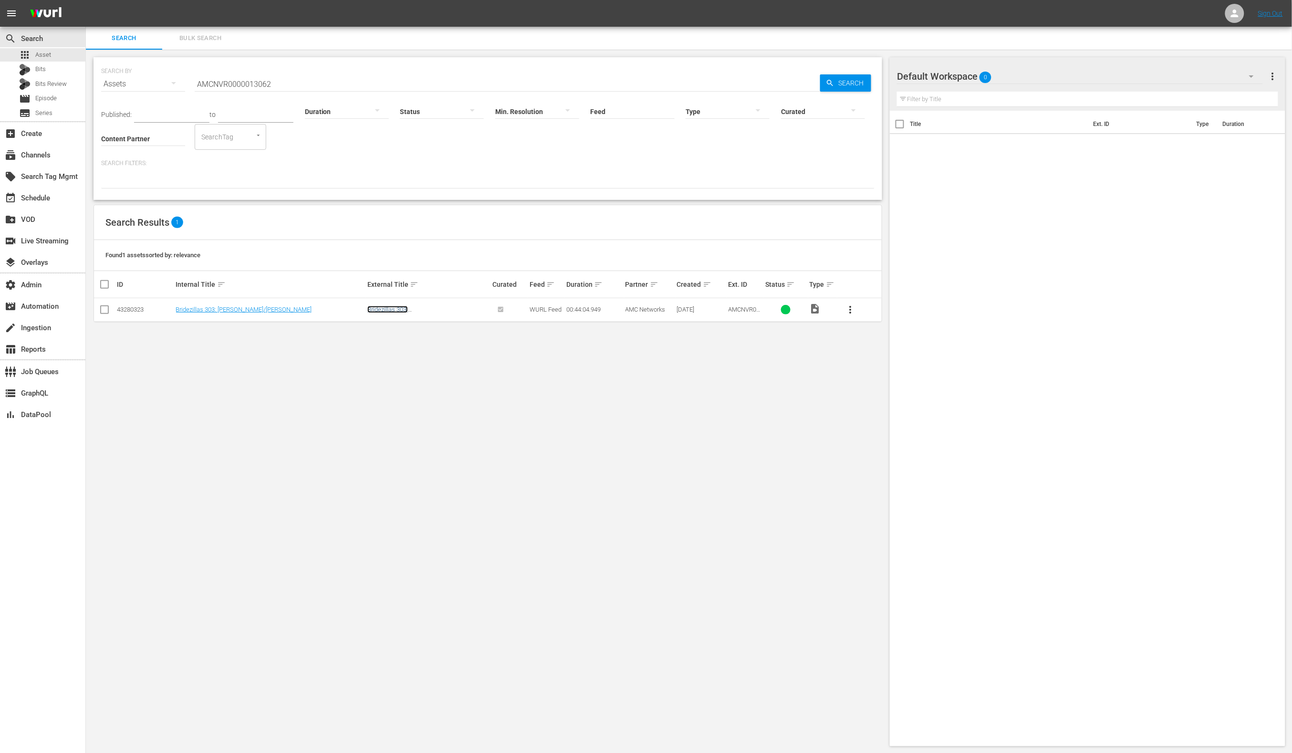
click at [436, 307] on link "Bridezillas 303: [PERSON_NAME]/[PERSON_NAME]" at bounding box center [414, 313] width 94 height 14
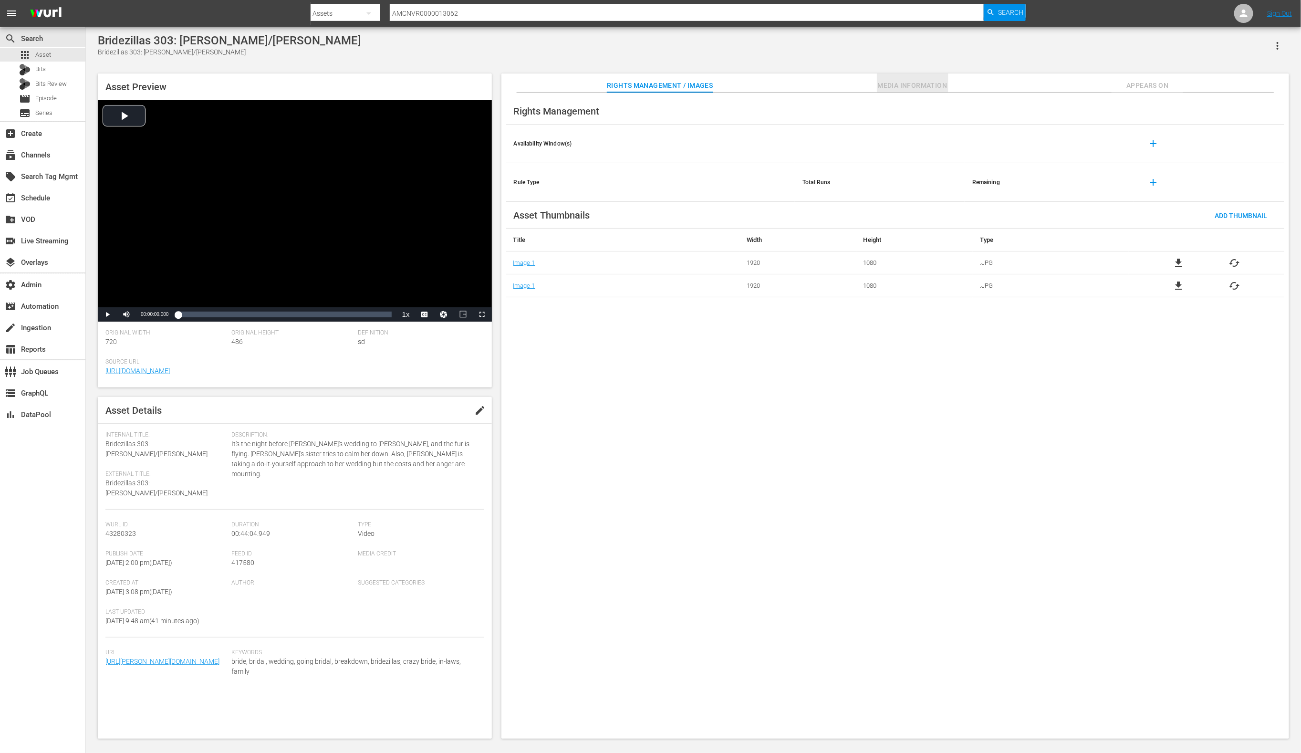
click at [914, 83] on span "Media Information" at bounding box center [913, 86] width 72 height 12
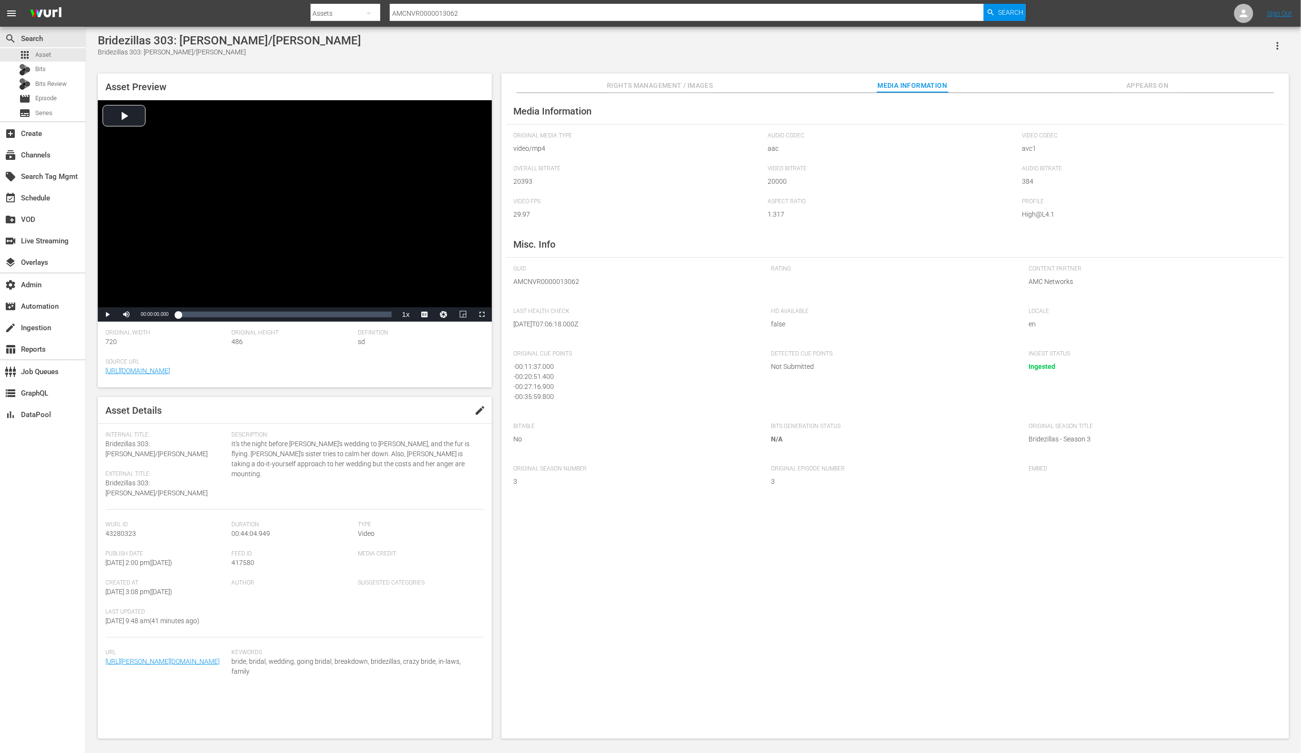
click at [417, 13] on input "AMCNVR0000013062" at bounding box center [687, 13] width 595 height 23
paste input "4"
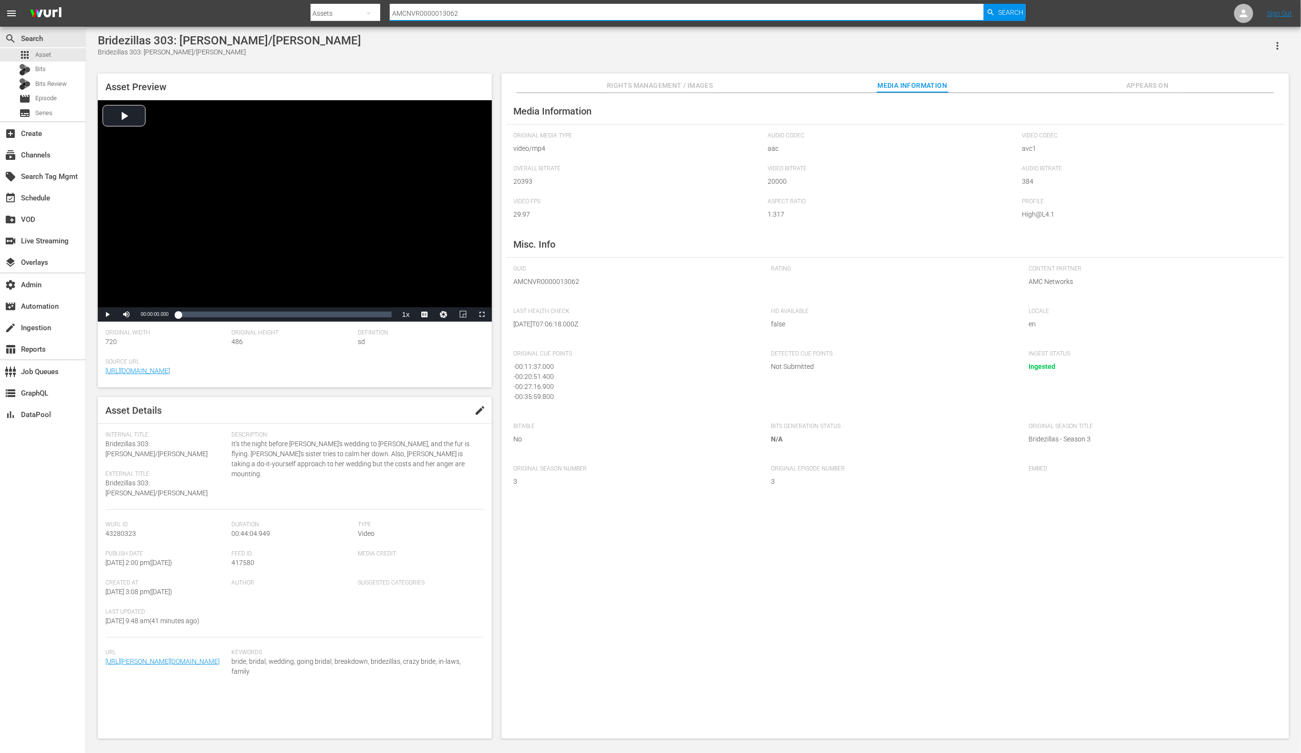
type input "AMCNVR0000013064"
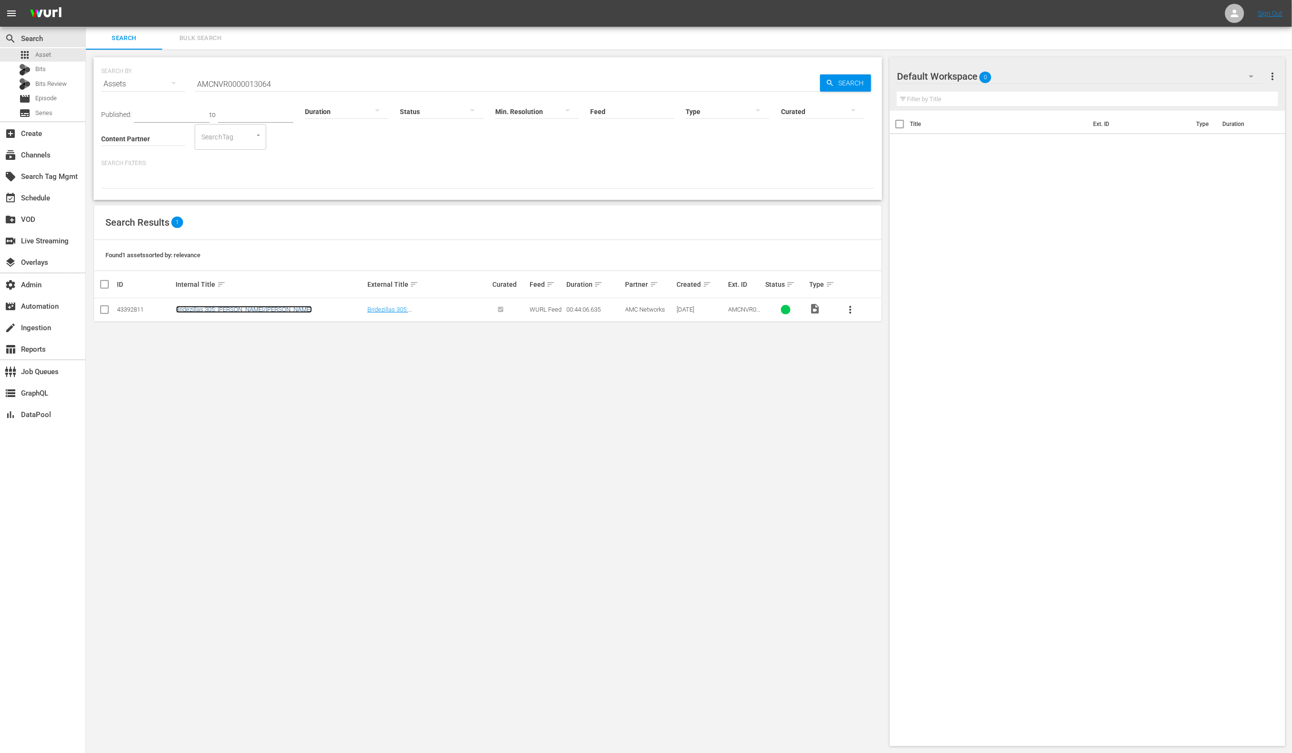
click at [250, 309] on link "Bridezillas 305: [PERSON_NAME]/[PERSON_NAME]" at bounding box center [244, 309] width 136 height 7
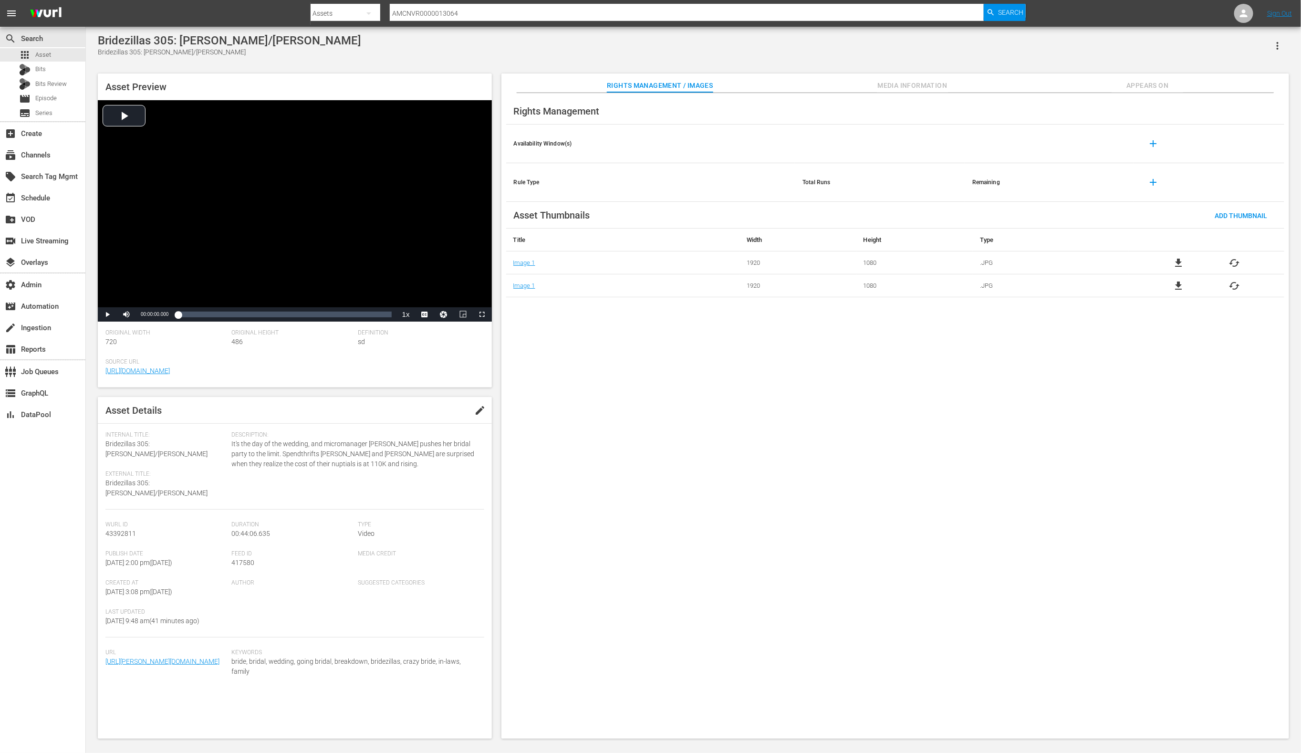
click at [913, 84] on span "Media Information" at bounding box center [913, 86] width 72 height 12
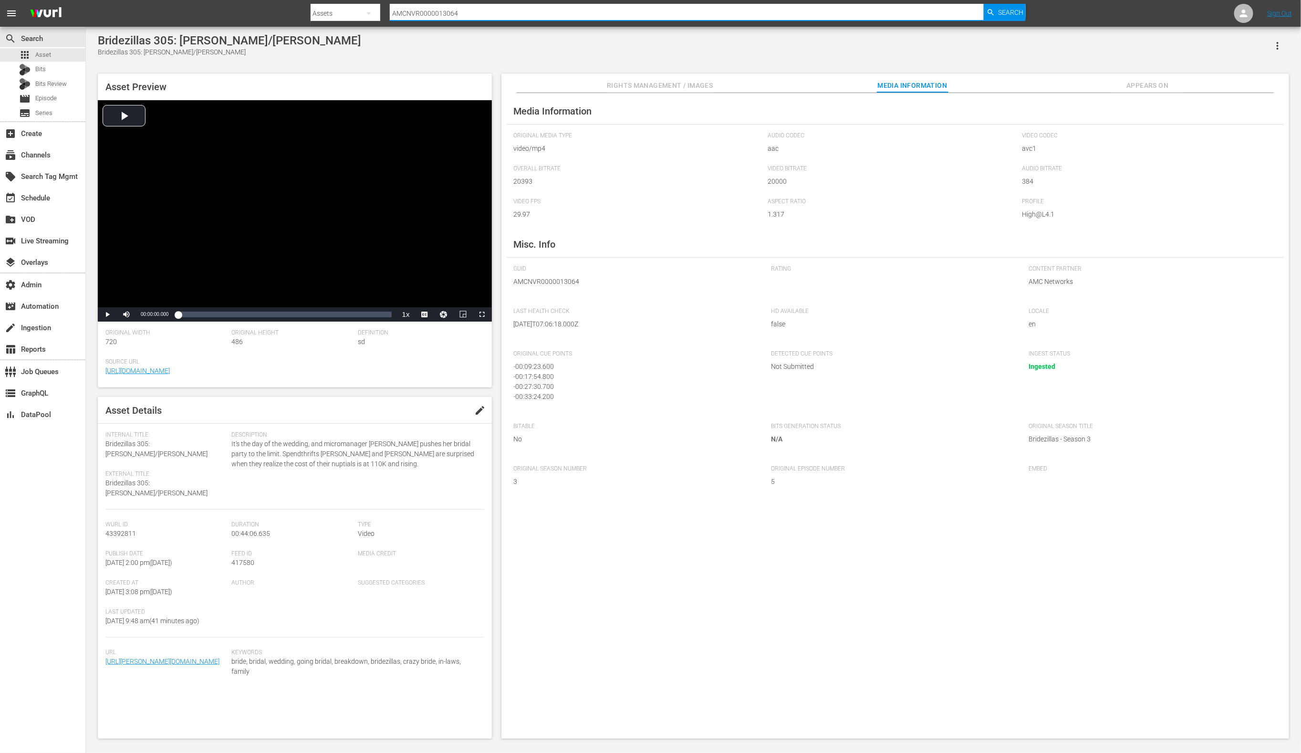
click at [537, 10] on input "AMCNVR0000013064" at bounding box center [687, 13] width 595 height 23
click at [538, 10] on input "AMCNVR0000013064" at bounding box center [687, 13] width 595 height 23
click at [537, 11] on input "AMCNVR0000013064" at bounding box center [687, 13] width 595 height 23
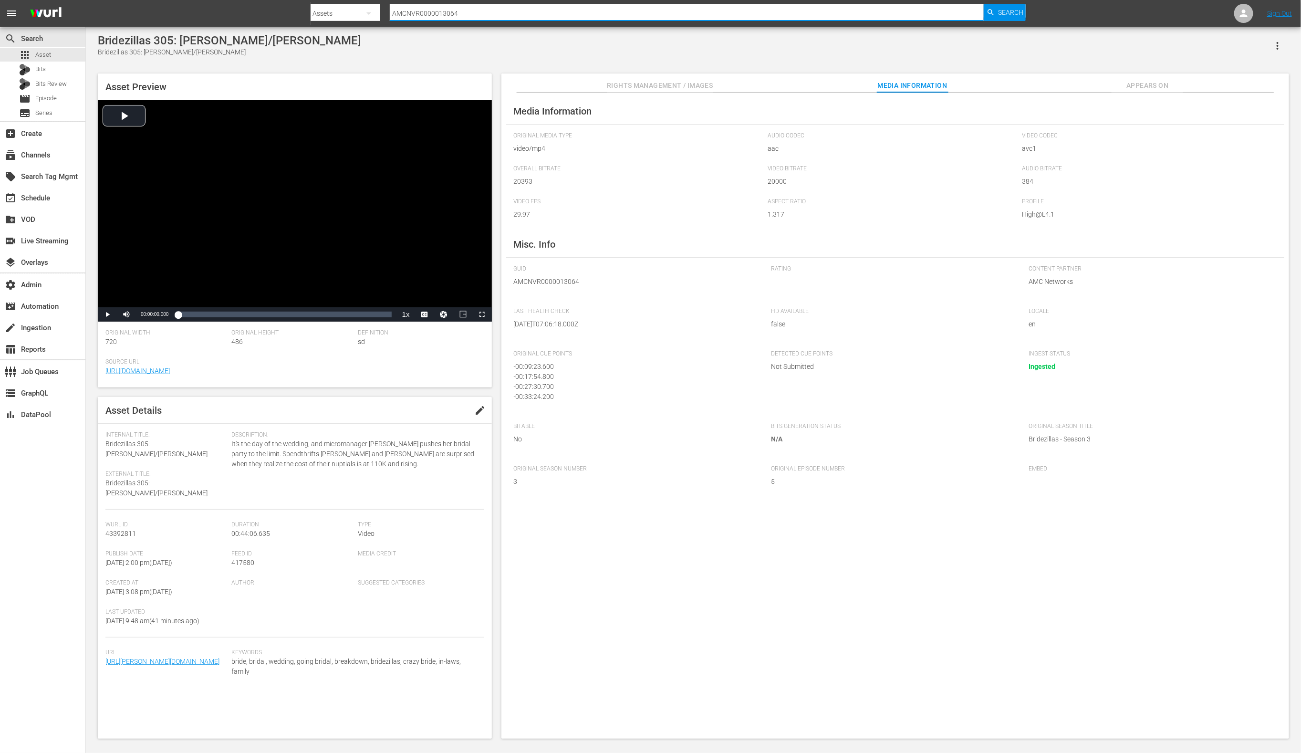
click at [537, 11] on input "AMCNVR0000013064" at bounding box center [687, 13] width 595 height 23
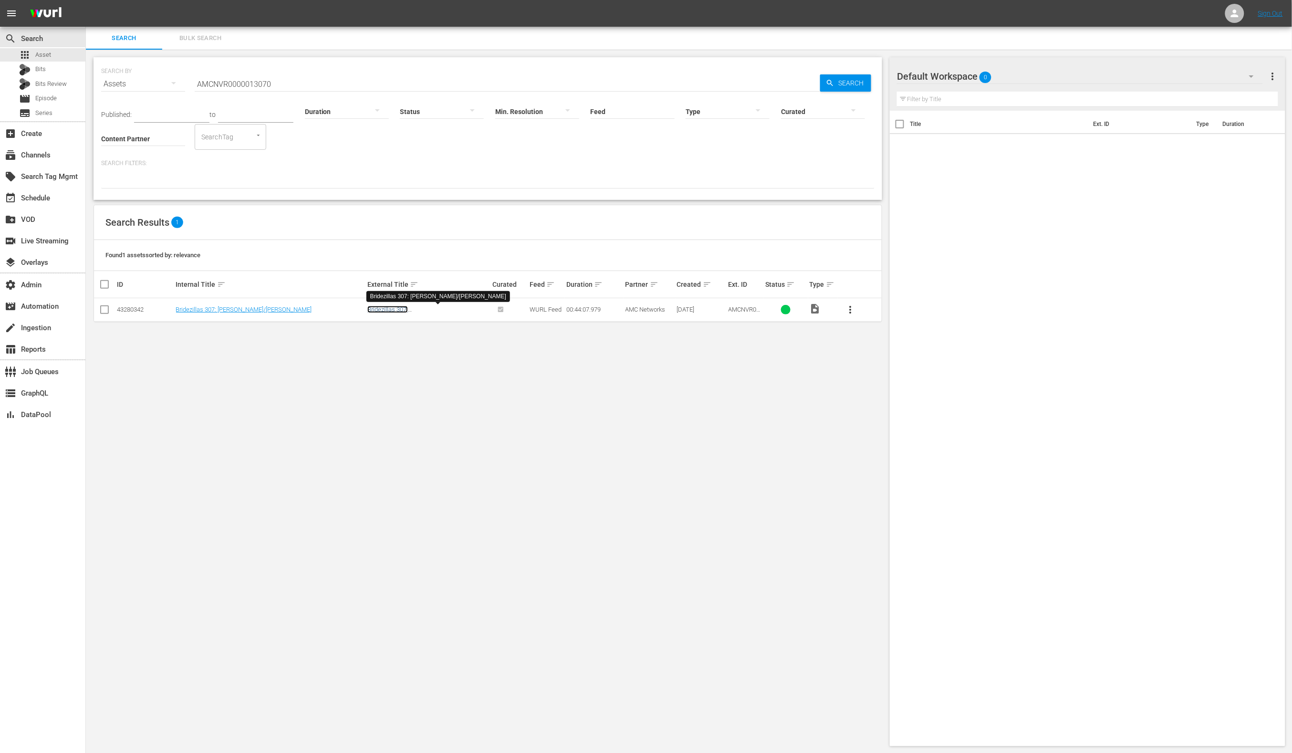
click at [431, 313] on link "Bridezillas 307: [PERSON_NAME]/[PERSON_NAME]" at bounding box center [414, 313] width 94 height 14
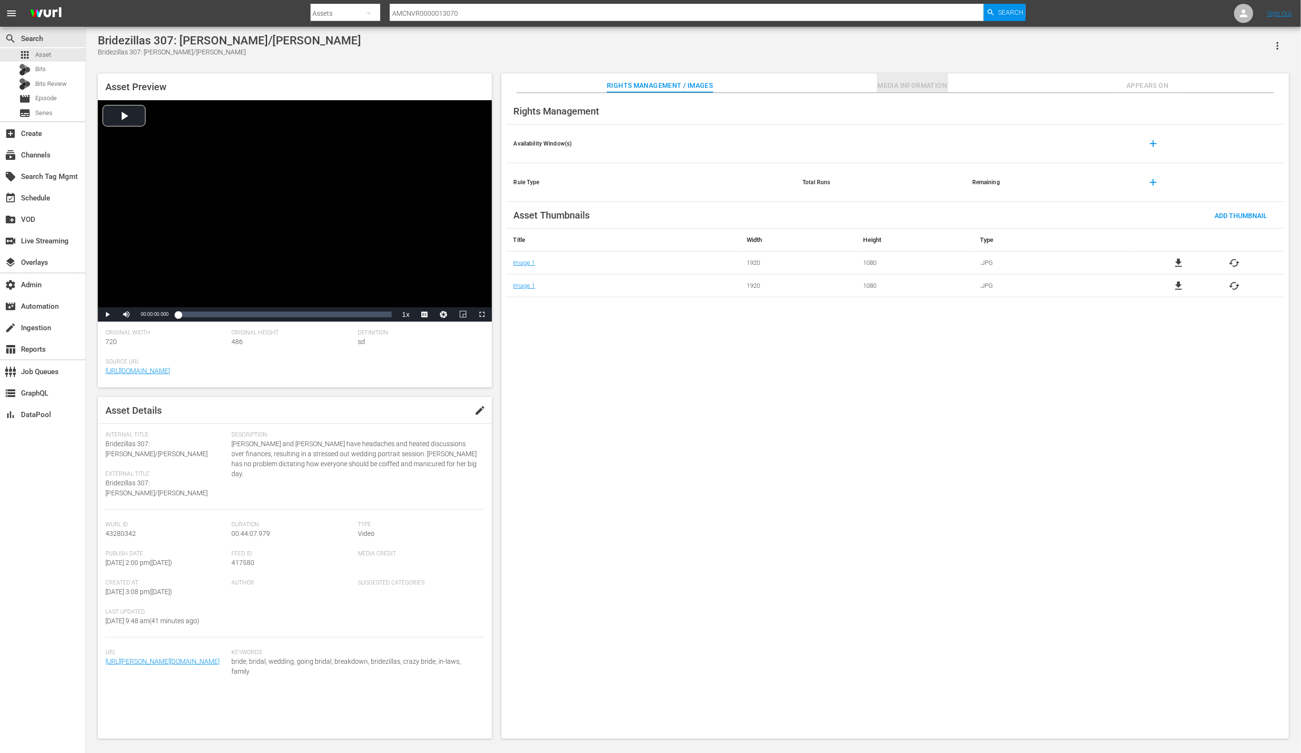
click at [919, 89] on span "Media Information" at bounding box center [913, 86] width 72 height 12
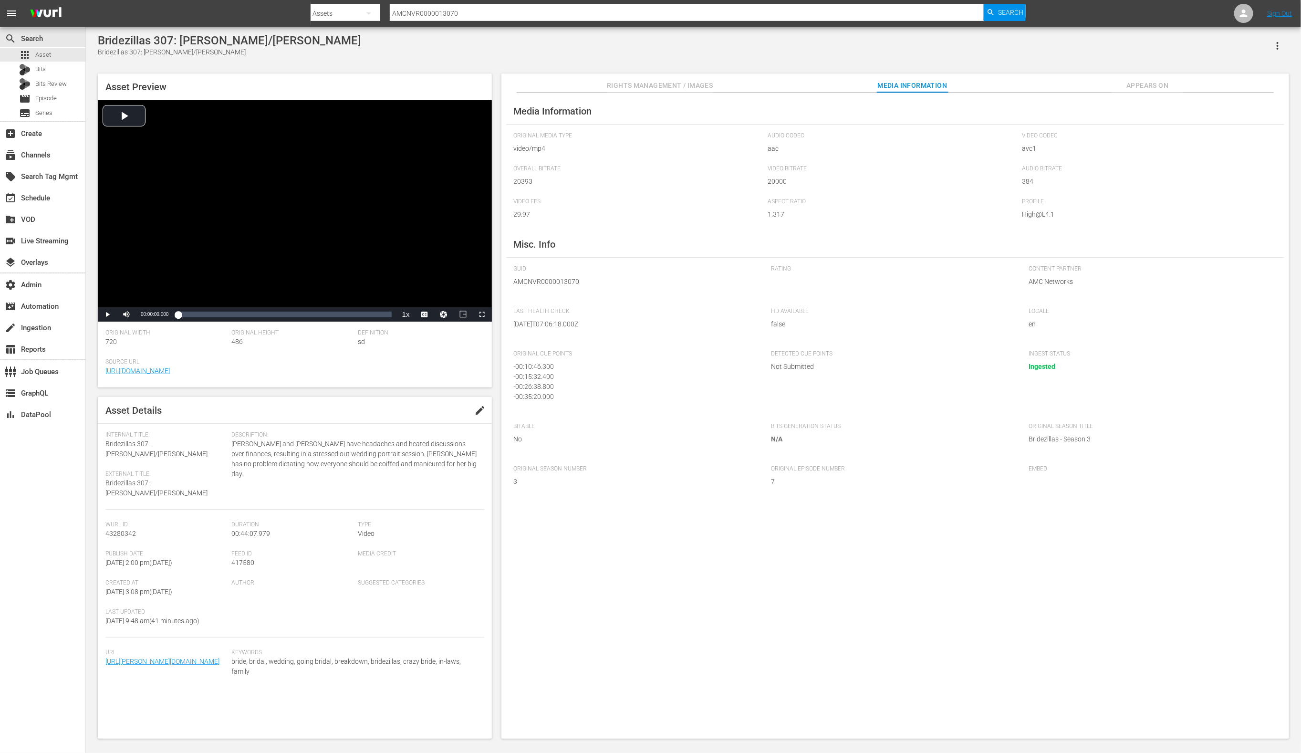
click at [472, 13] on input "AMCNVR0000013070" at bounding box center [687, 13] width 595 height 23
click at [473, 13] on input "AMCNVR0000013070" at bounding box center [687, 13] width 595 height 23
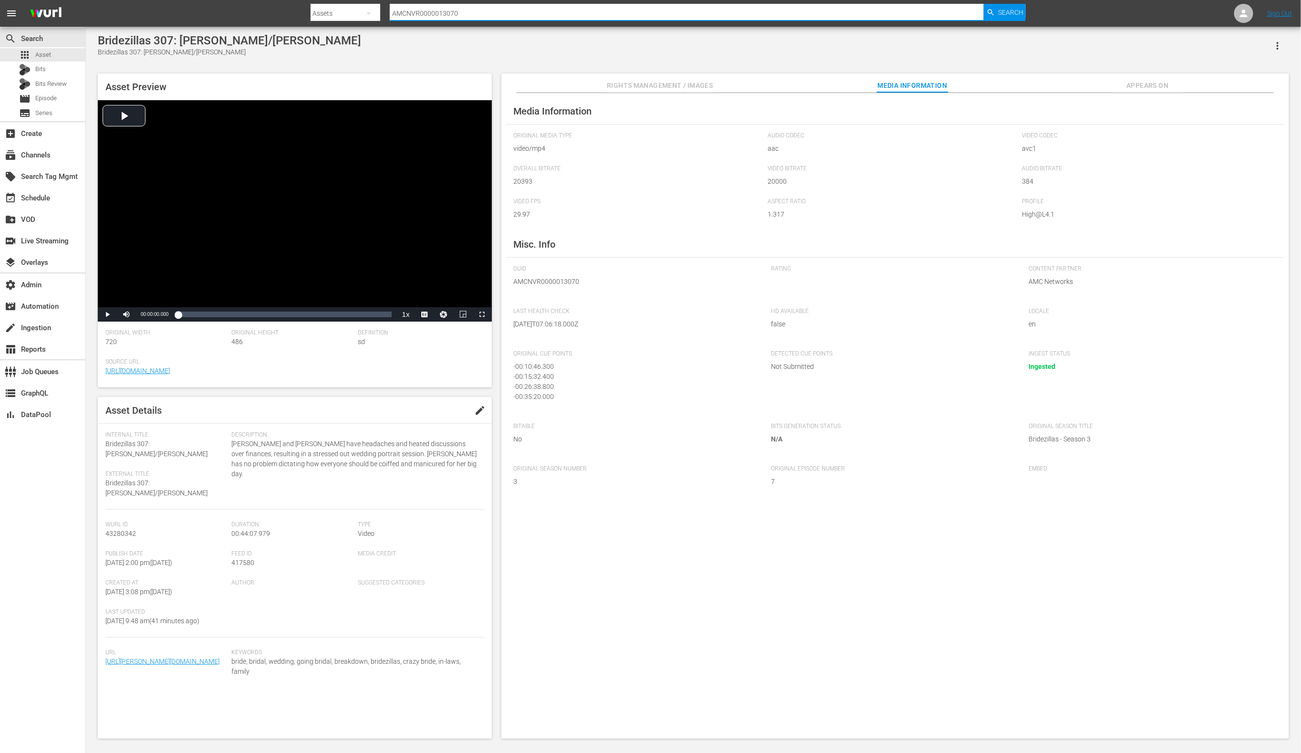
paste input "4"
type input "AMCNVR0000013074"
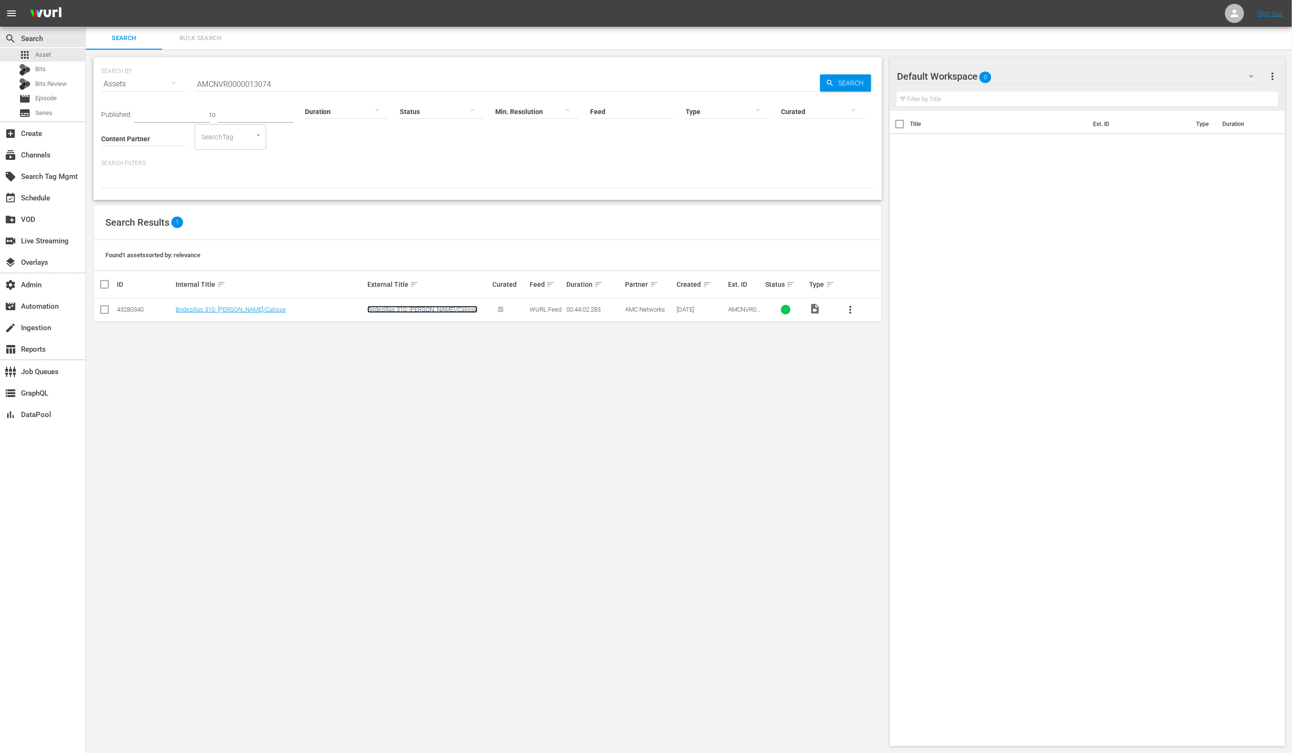
click at [425, 310] on link "Bridezillas 310: [PERSON_NAME]/Calisse" at bounding box center [422, 309] width 110 height 7
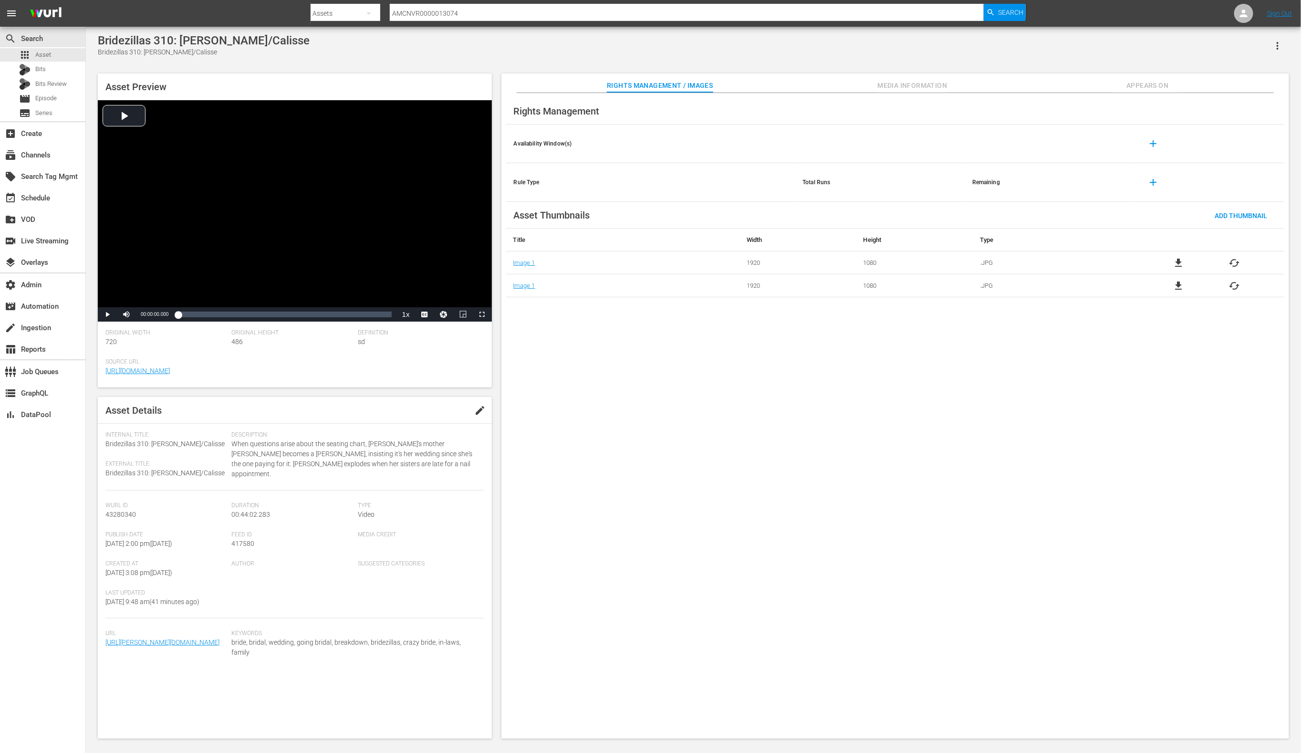
click at [930, 83] on span "Media Information" at bounding box center [913, 86] width 72 height 12
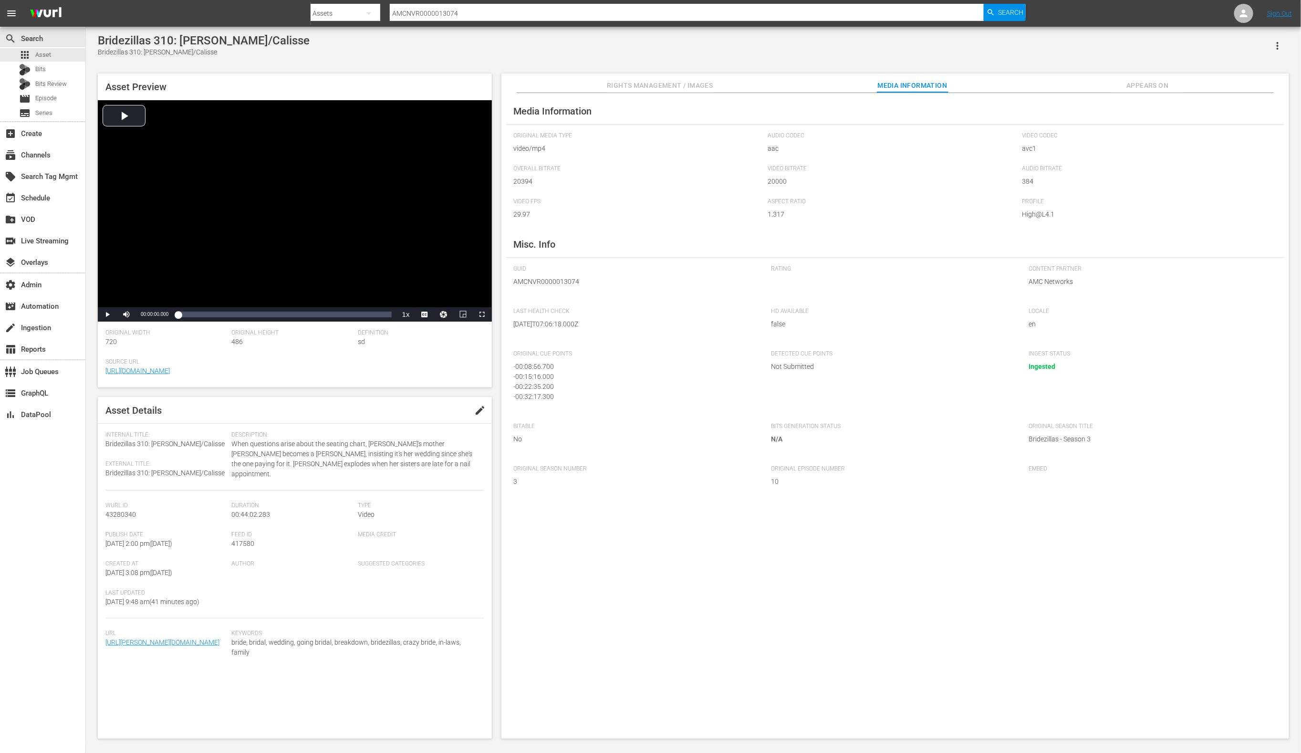
click at [454, 8] on input "AMCNVR0000013074" at bounding box center [687, 13] width 595 height 23
paste input "3"
type input "AMCNVR0000013073"
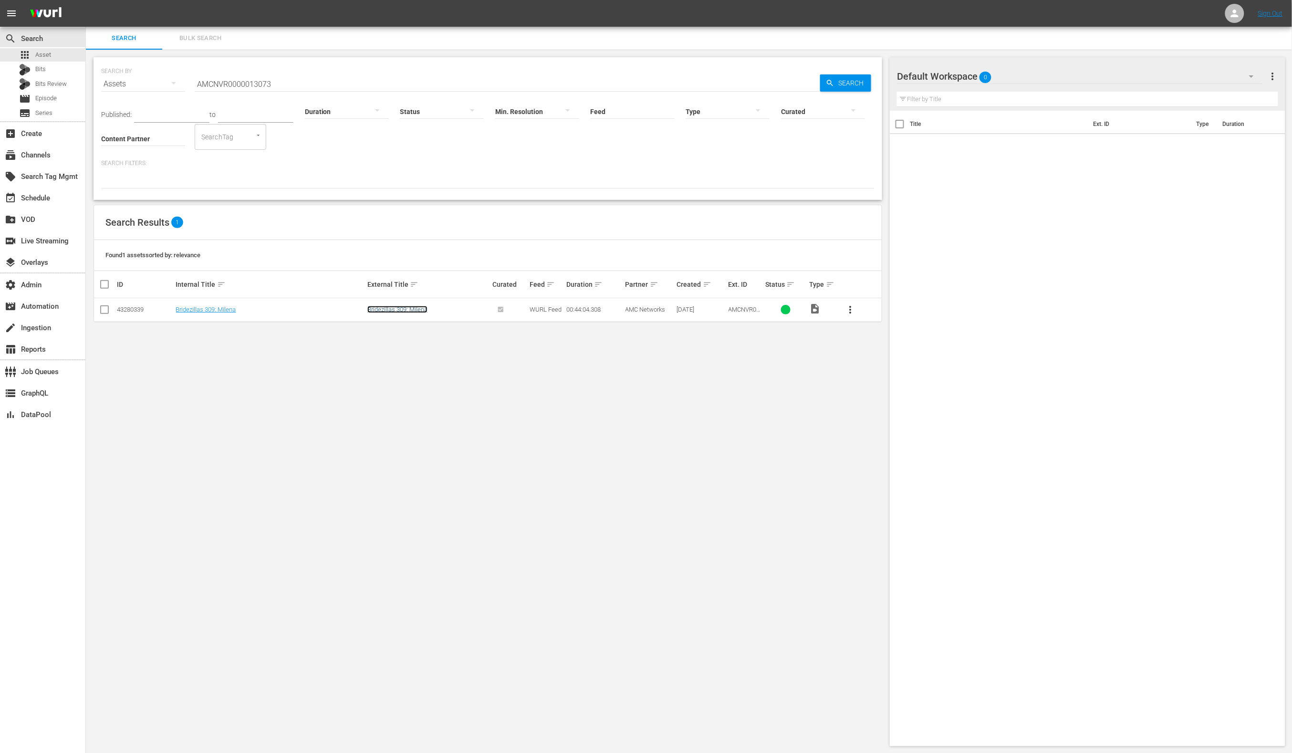
click at [424, 311] on link "Bridezillas 309: Milena" at bounding box center [397, 309] width 60 height 7
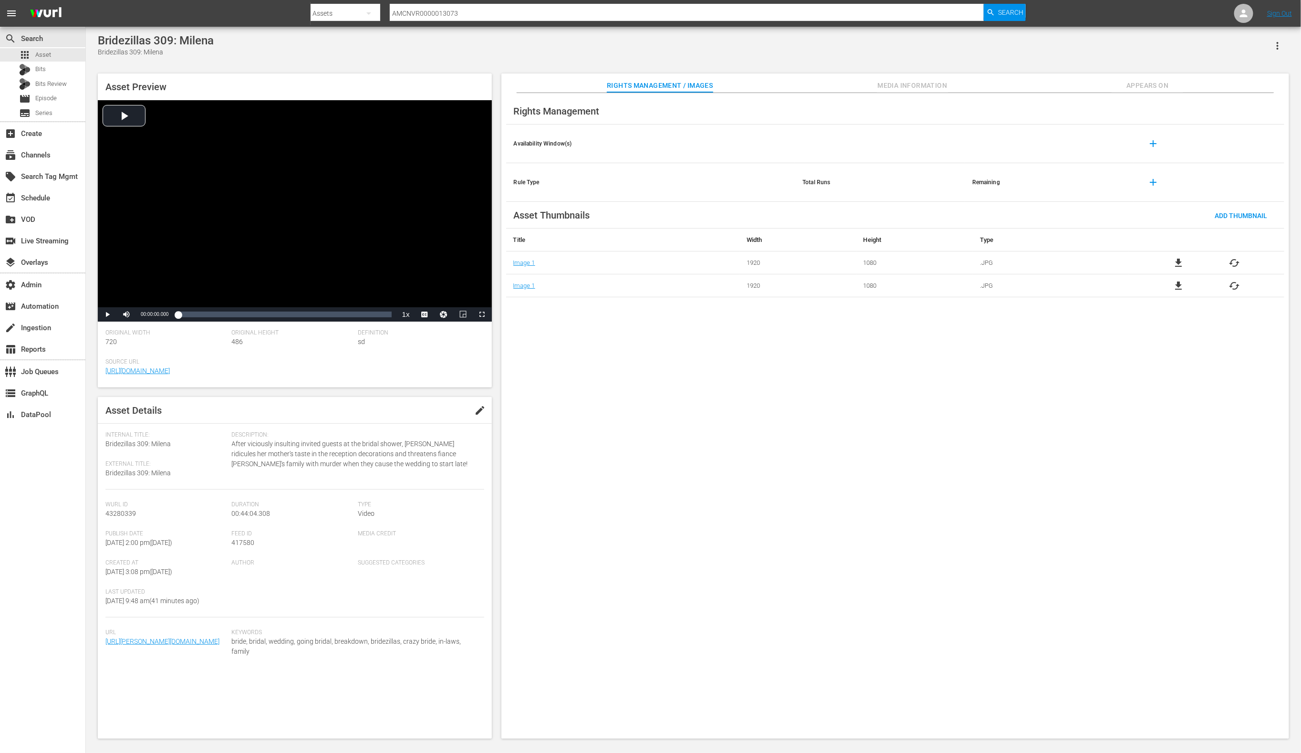
click at [904, 80] on span "Media Information" at bounding box center [913, 86] width 72 height 12
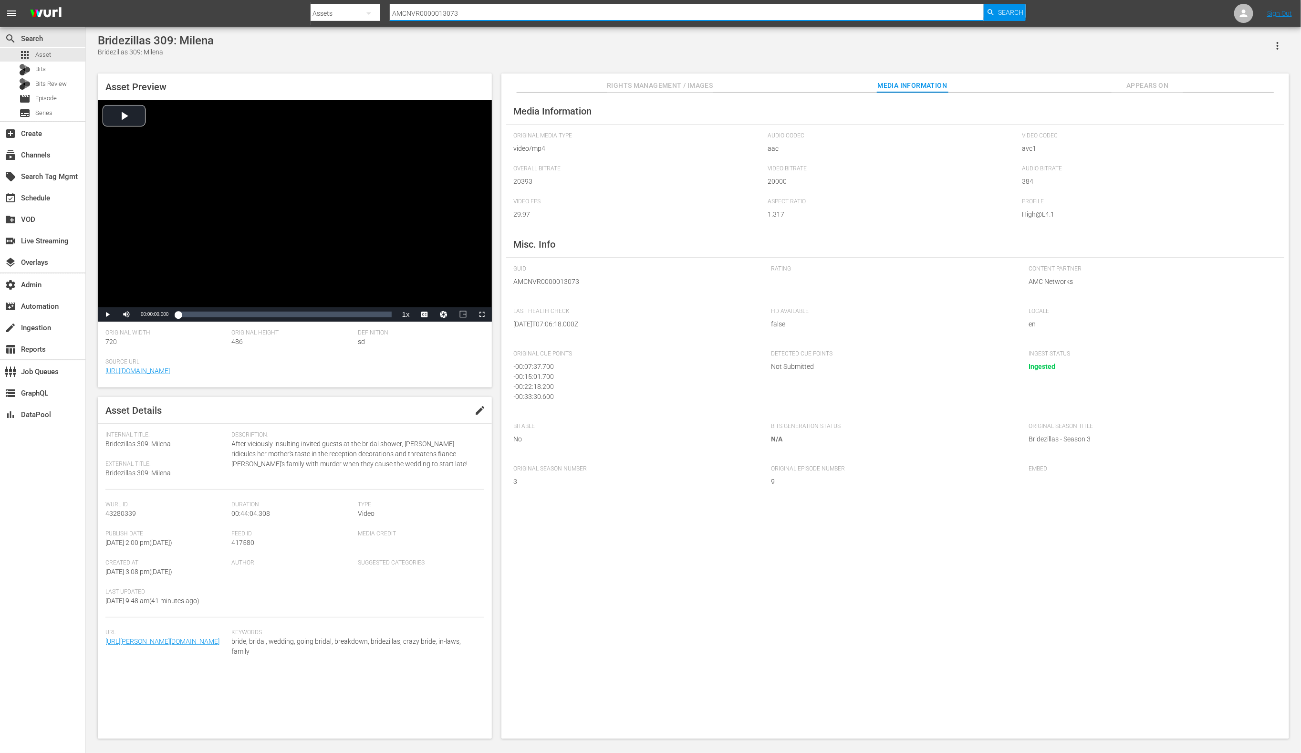
click at [488, 17] on input "AMCNVR0000013073" at bounding box center [687, 13] width 595 height 23
paste input "94"
type input "AMCNVR0000013094"
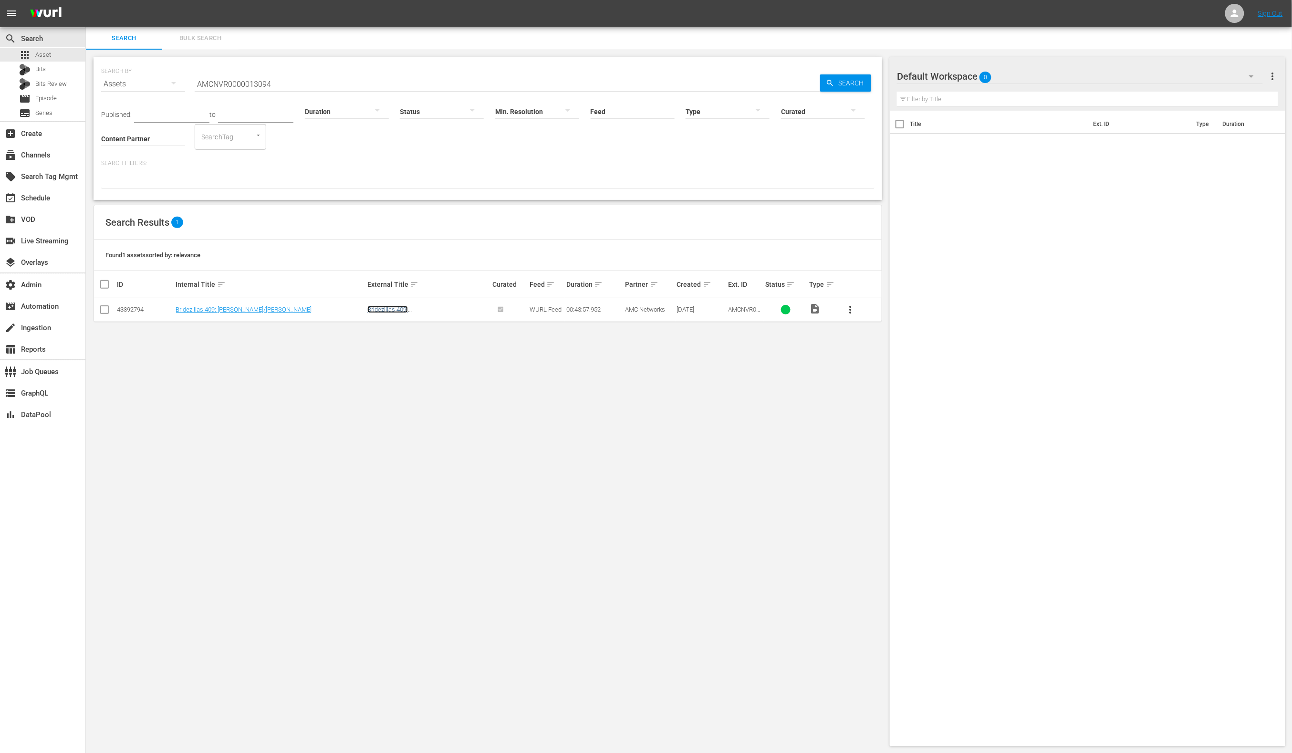
click at [413, 307] on link "Bridezillas 409: [PERSON_NAME]/[PERSON_NAME]" at bounding box center [414, 313] width 94 height 14
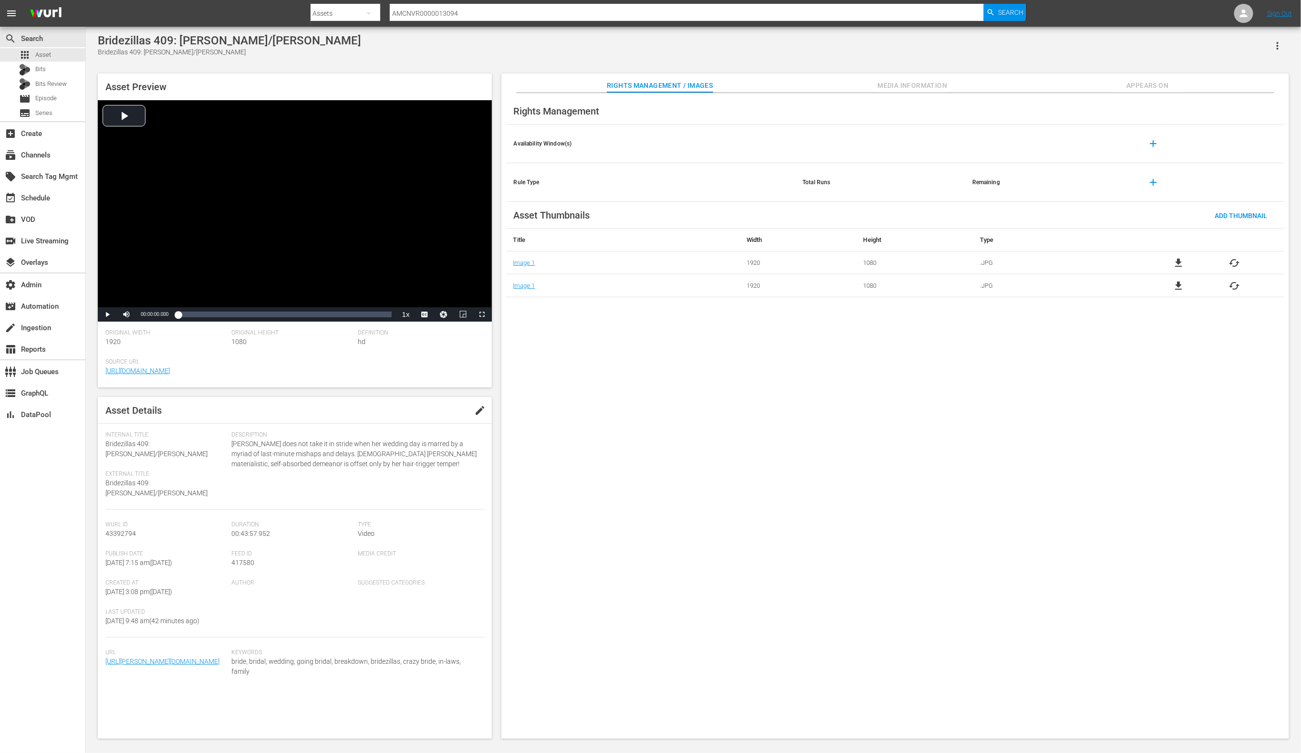
click at [893, 85] on span "Media Information" at bounding box center [913, 86] width 72 height 12
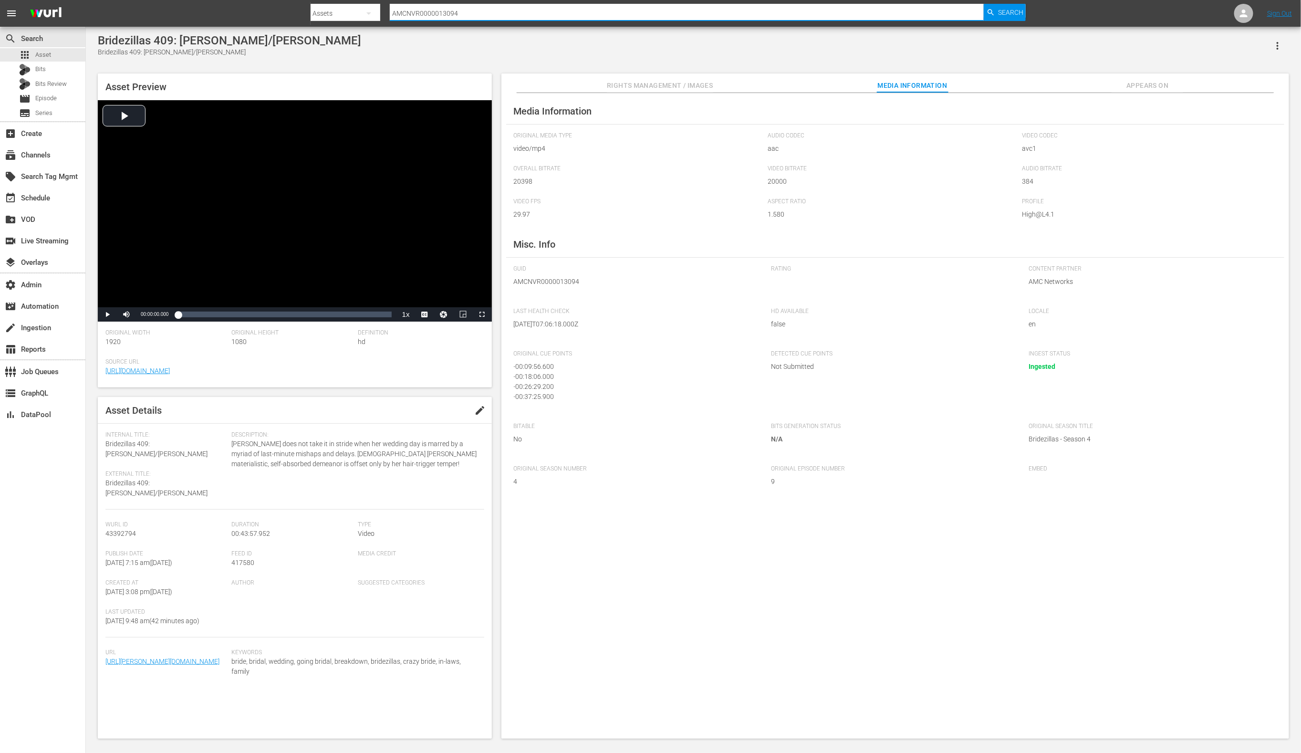
click at [494, 14] on input "AMCNVR0000013094" at bounding box center [687, 13] width 595 height 23
drag, startPoint x: 494, startPoint y: 14, endPoint x: 488, endPoint y: 9, distance: 8.1
click at [494, 14] on input "AMCNVR0000013094" at bounding box center [687, 13] width 595 height 23
click at [488, 9] on input "AMCNVR0000013094" at bounding box center [687, 13] width 595 height 23
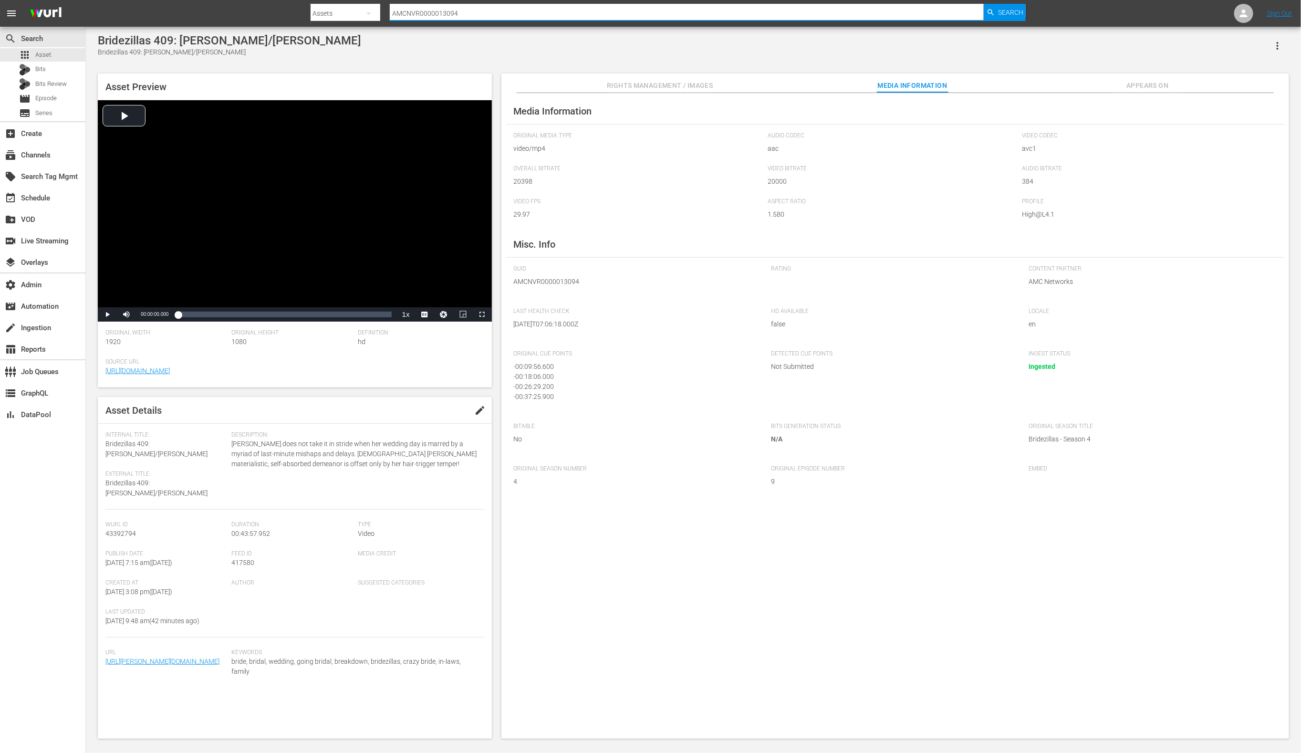
click at [488, 9] on input "AMCNVR0000013094" at bounding box center [687, 13] width 595 height 23
paste input "52663"
type input "AMCNVR0000052663"
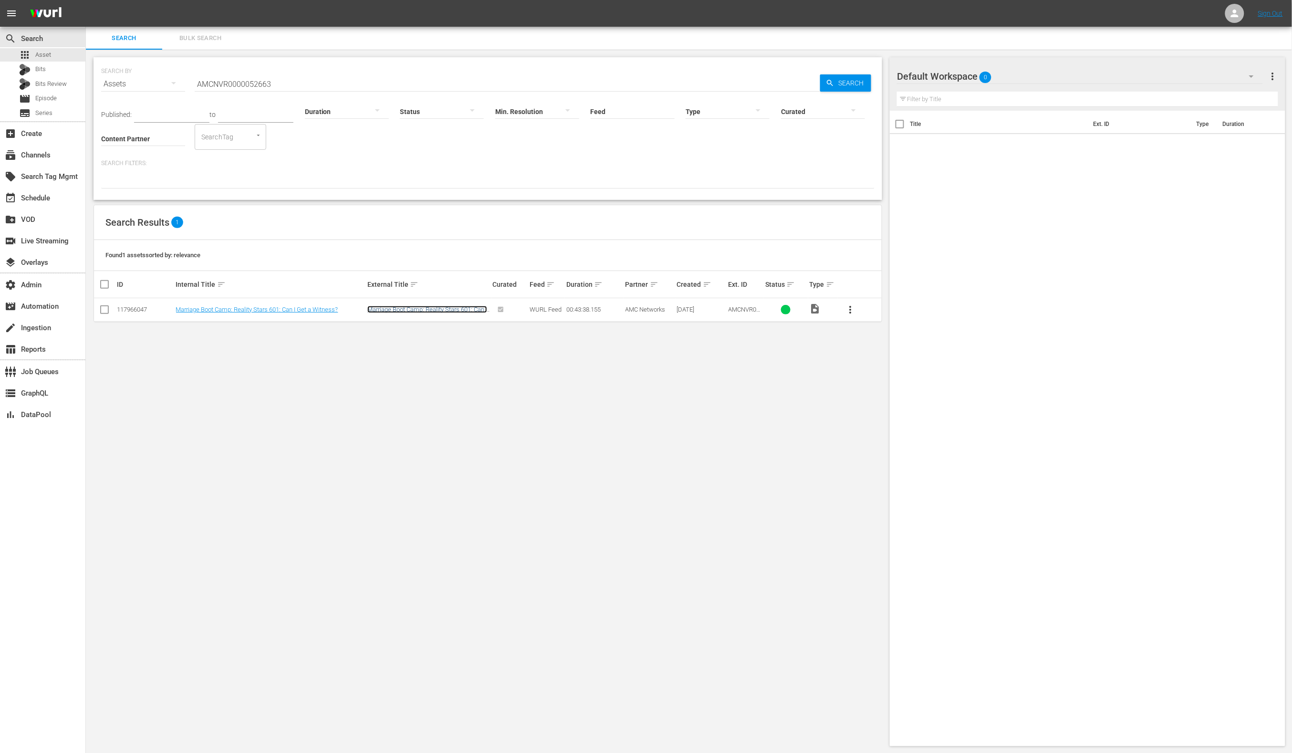
click at [408, 311] on link "Marriage Boot Camp: Reality Stars 601: Can I Get a Witness?" at bounding box center [427, 313] width 120 height 14
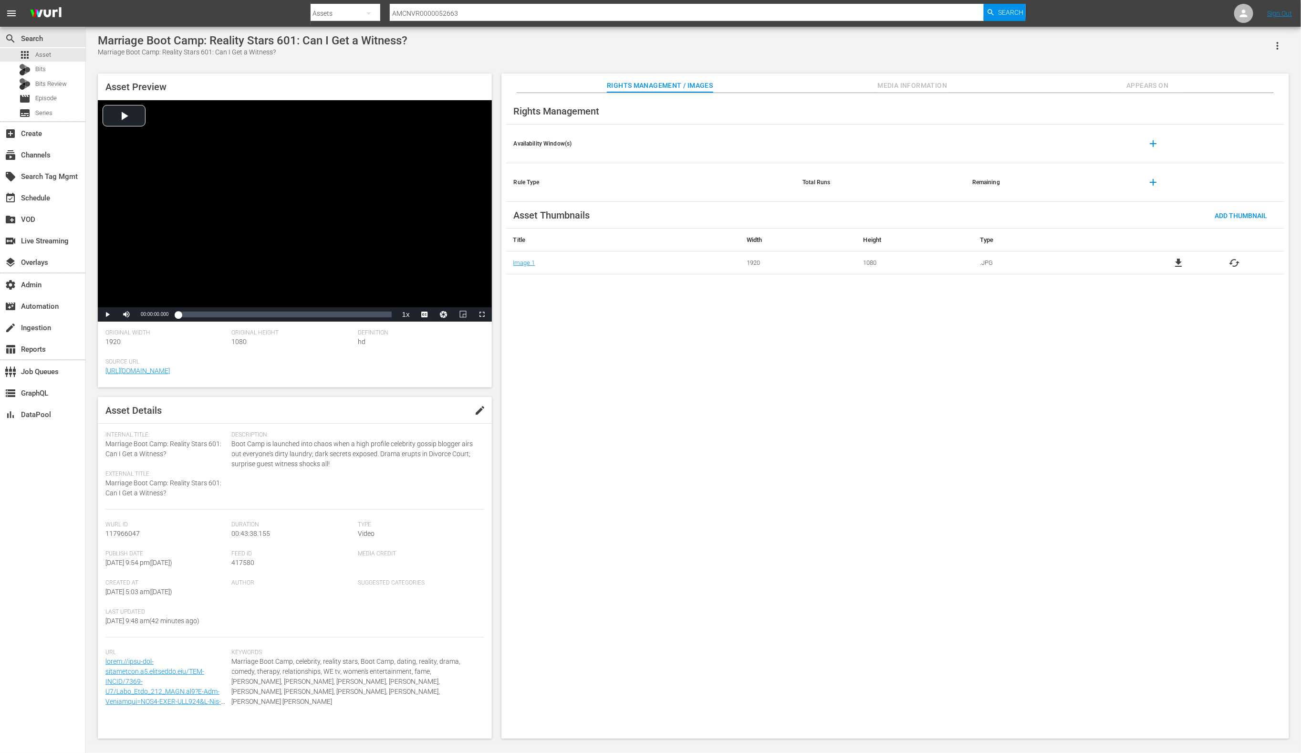
click at [895, 88] on span "Media Information" at bounding box center [913, 86] width 72 height 12
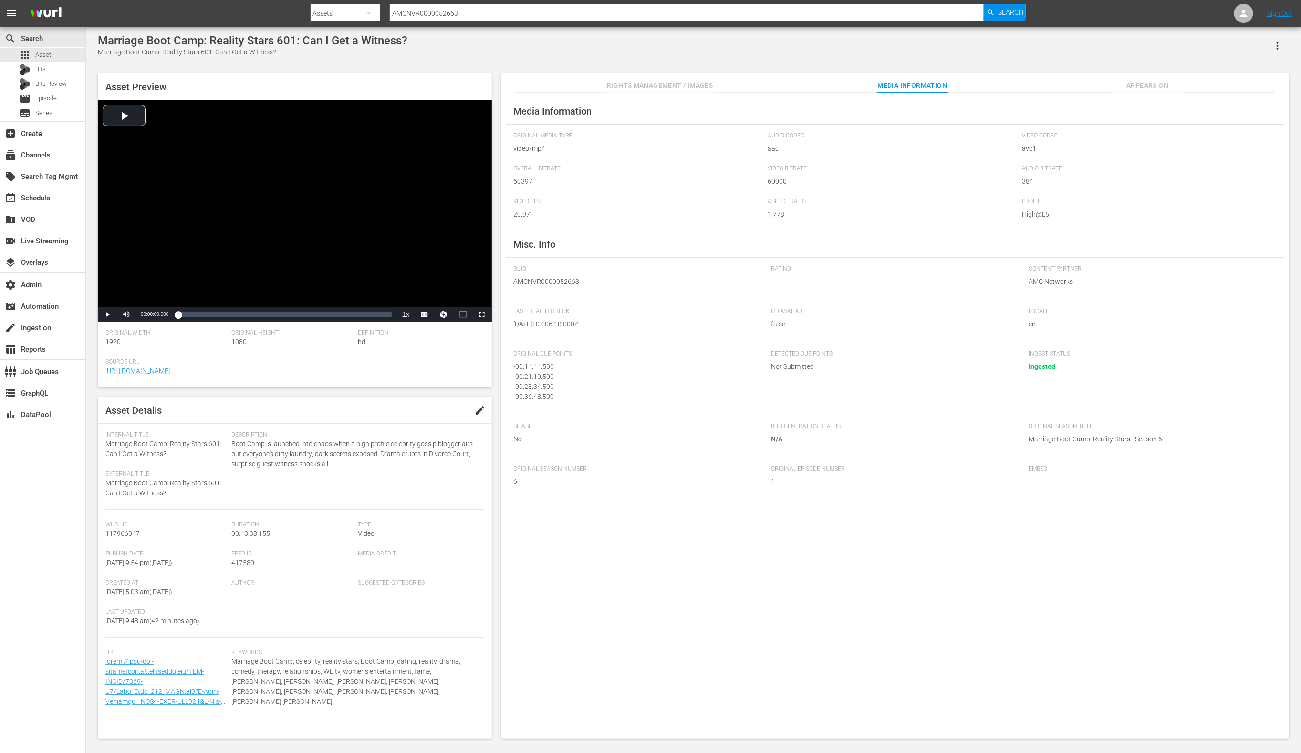
click at [622, 15] on input "AMCNVR0000052663" at bounding box center [687, 13] width 595 height 23
click at [622, 14] on input "AMCNVR0000052663" at bounding box center [687, 13] width 595 height 23
paste input "41177"
type input "AMCNVR0000041177"
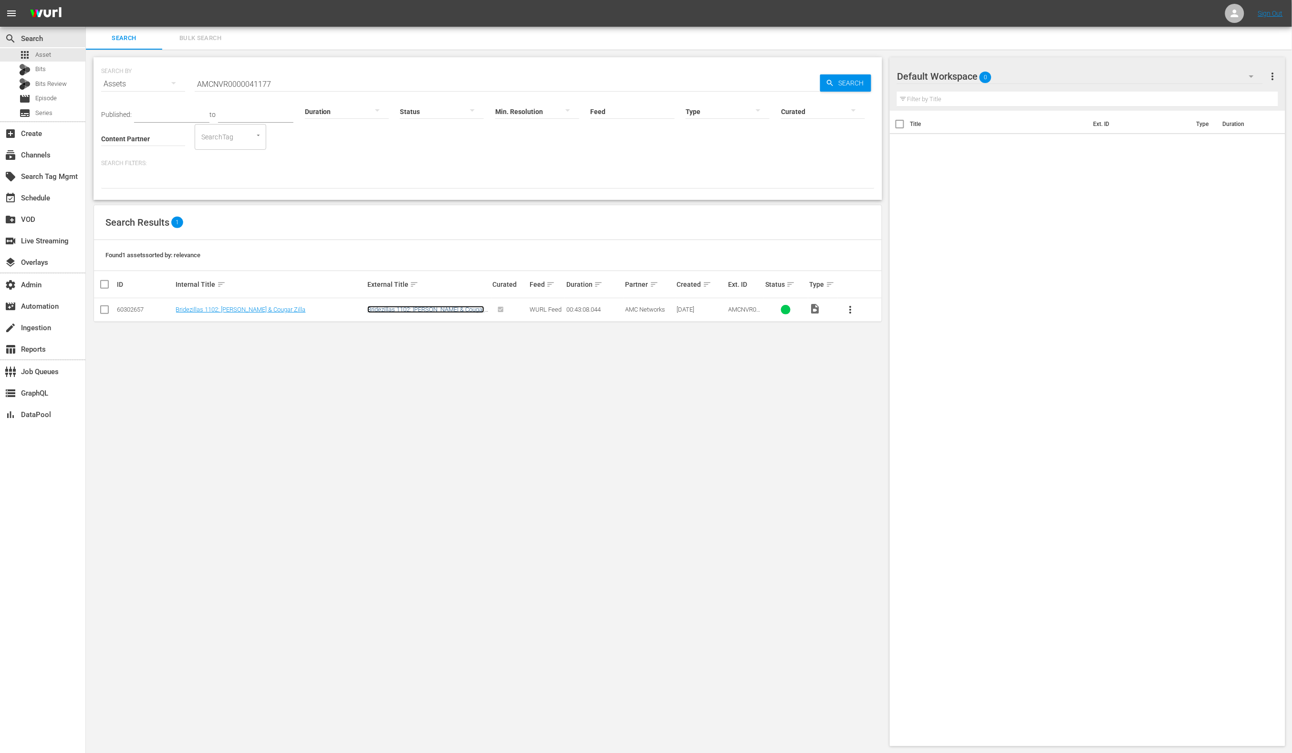
click at [423, 307] on link "Bridezillas 1102: [PERSON_NAME] & Cougar Zilla" at bounding box center [425, 313] width 117 height 14
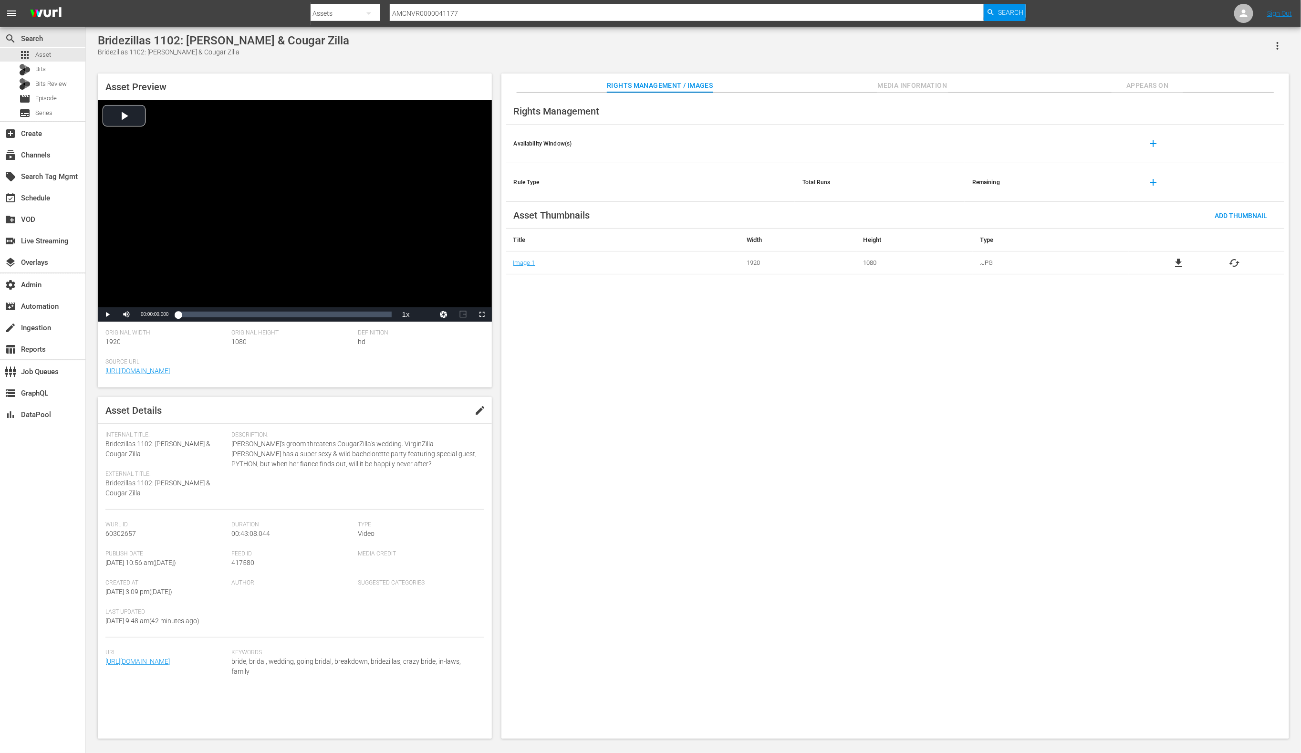
drag, startPoint x: 896, startPoint y: 87, endPoint x: 890, endPoint y: 93, distance: 8.4
click at [896, 87] on span "Media Information" at bounding box center [913, 86] width 72 height 12
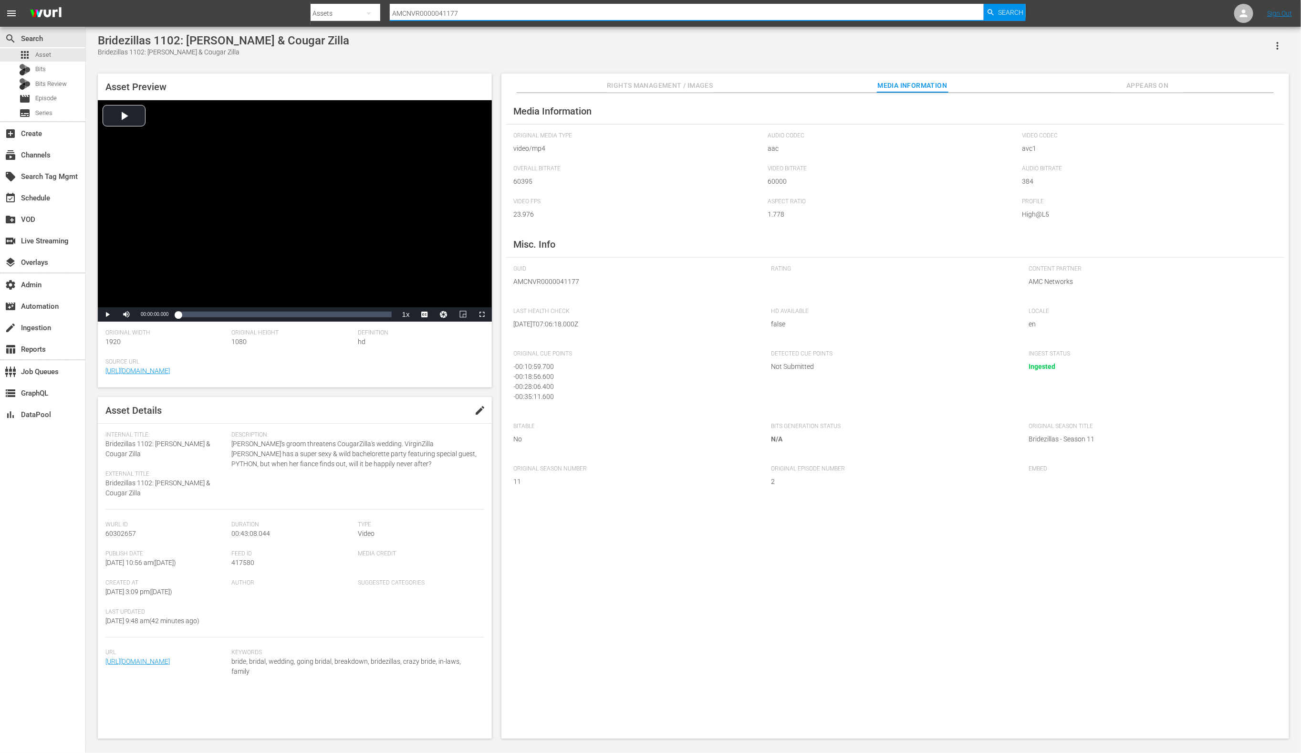
click at [565, 11] on input "AMCNVR0000041177" at bounding box center [687, 13] width 595 height 23
paste input "8"
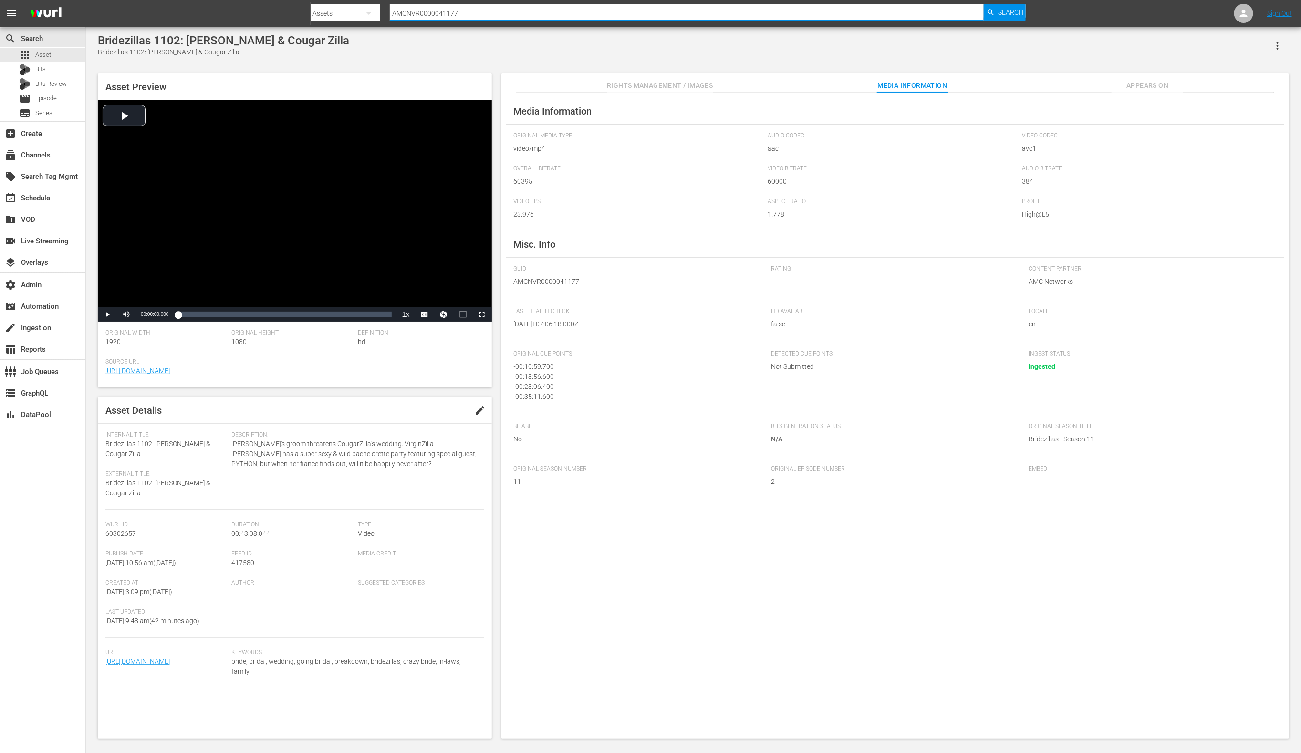
type input "AMCNVR0000041178"
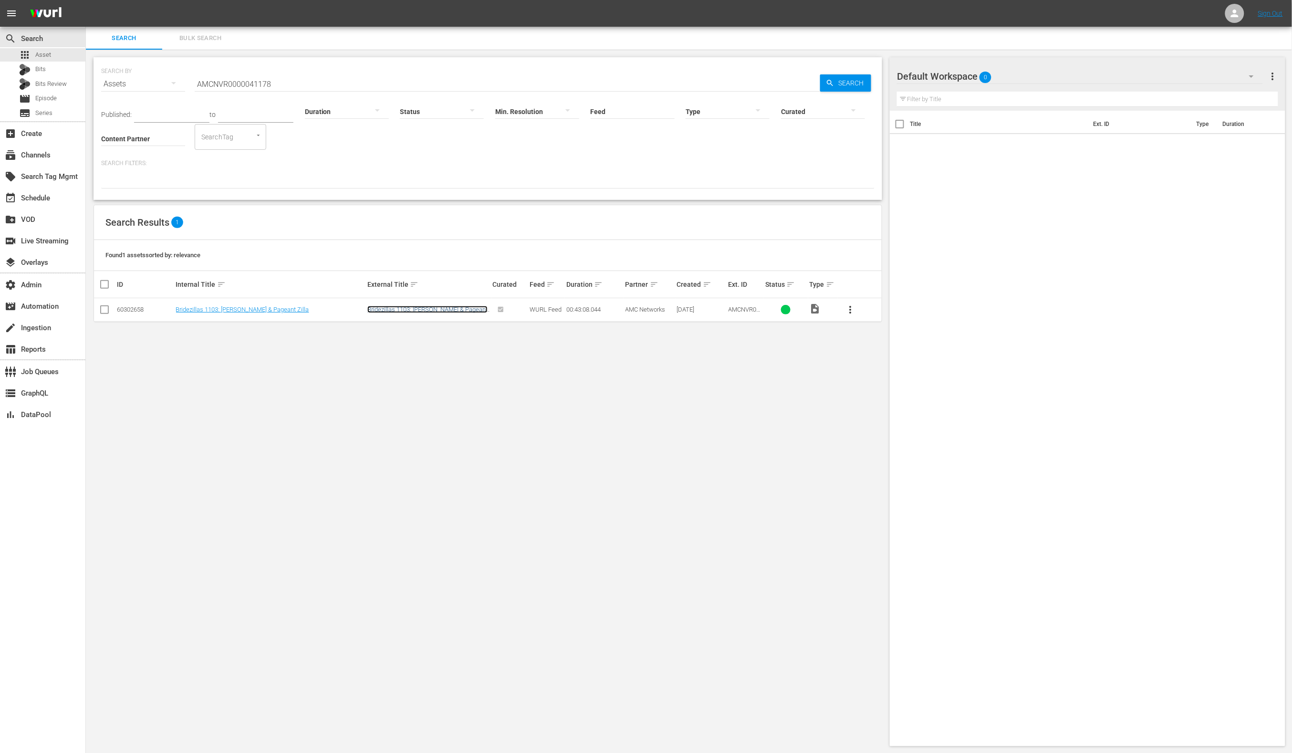
click at [431, 309] on link "Bridezillas 1103: [PERSON_NAME] & Pageant Zilla" at bounding box center [427, 313] width 120 height 14
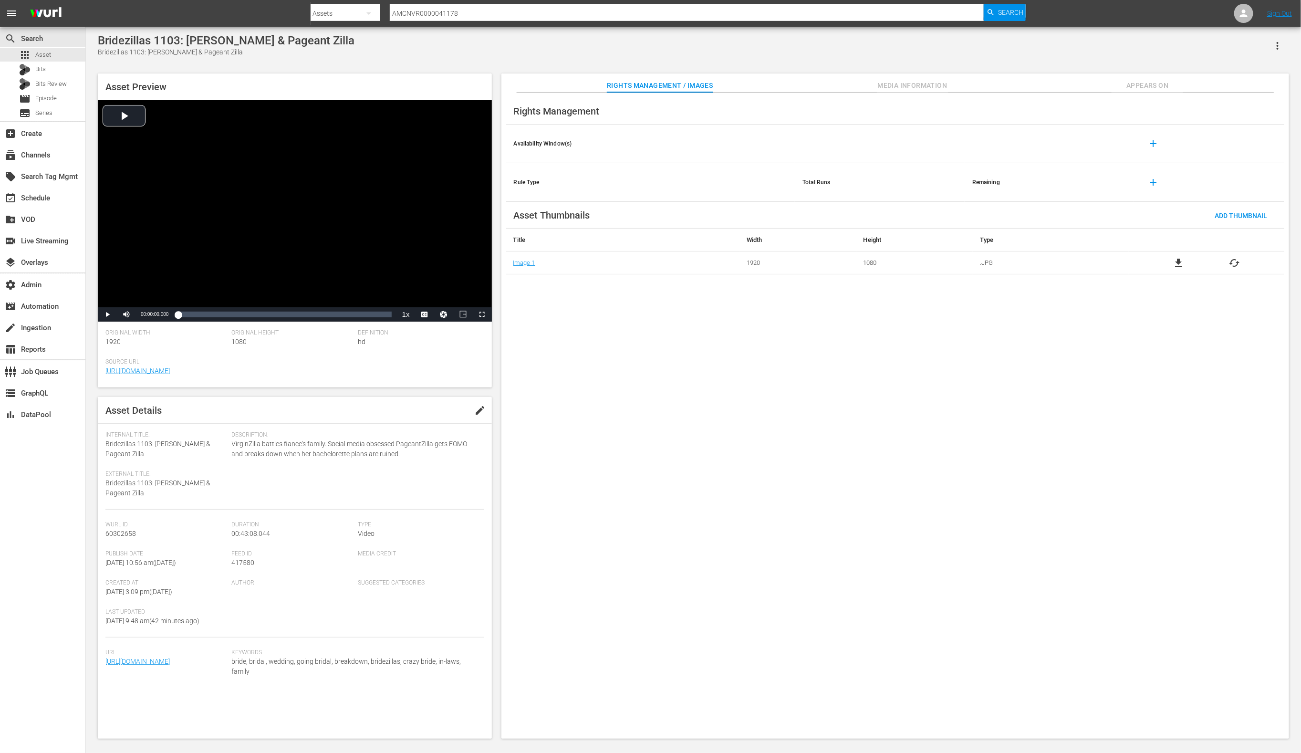
click at [932, 84] on span "Media Information" at bounding box center [913, 86] width 72 height 12
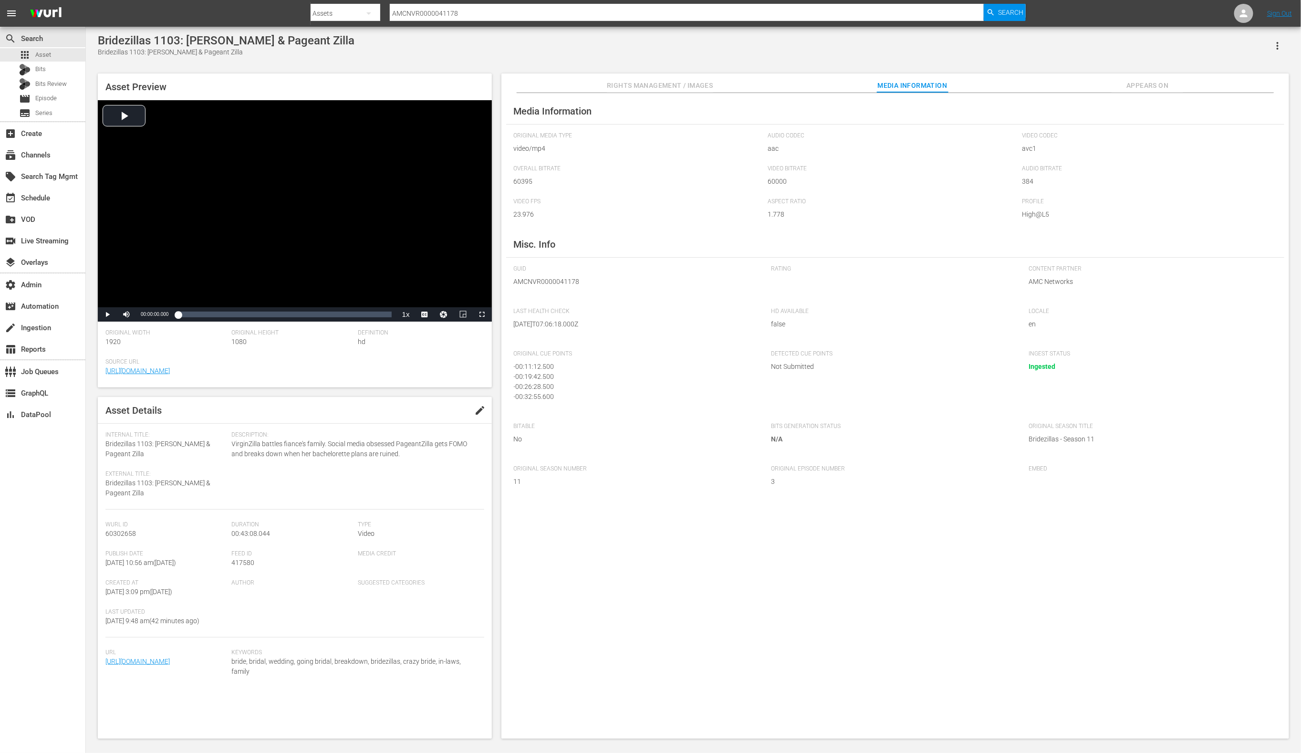
click at [718, 9] on input "AMCNVR0000041178" at bounding box center [687, 13] width 595 height 23
click at [717, 9] on input "AMCNVR0000041178" at bounding box center [687, 13] width 595 height 23
click at [717, 12] on input "AMCNVR0000041178" at bounding box center [687, 13] width 595 height 23
click at [716, 12] on input "AMCNVR0000041178" at bounding box center [687, 13] width 595 height 23
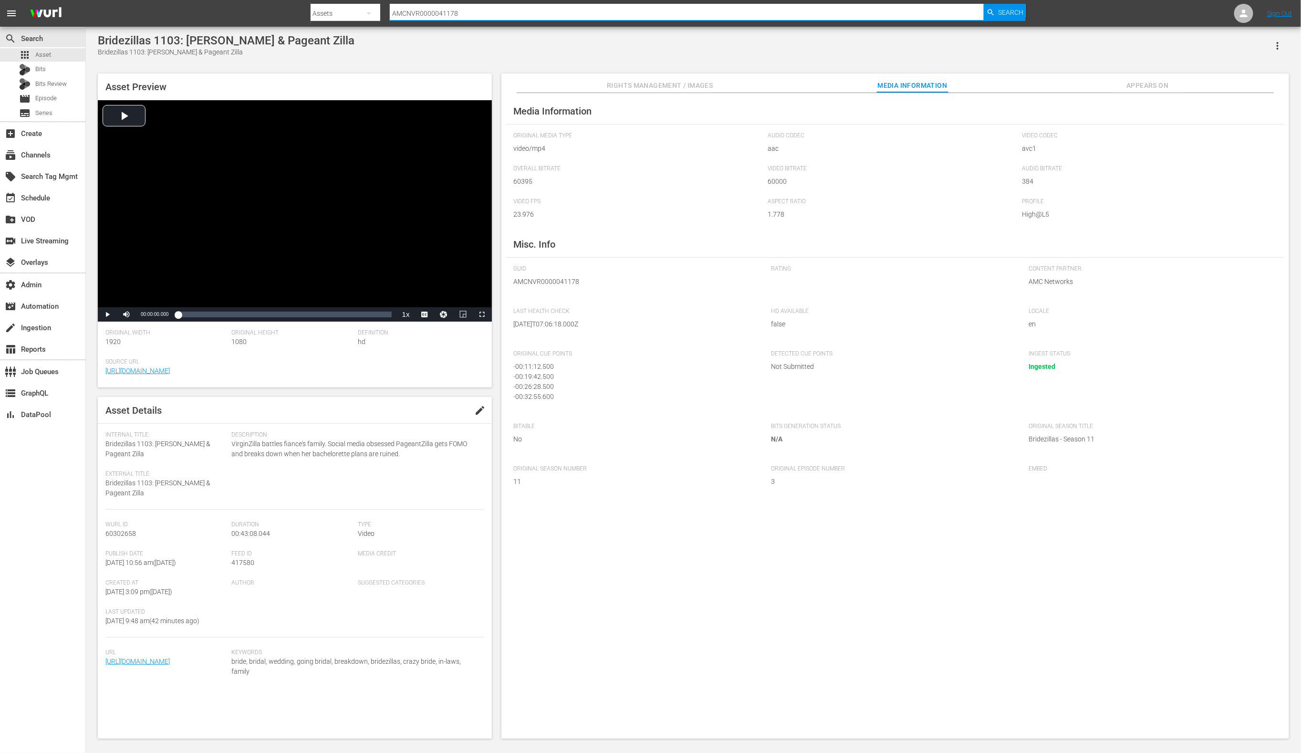
click at [716, 12] on input "AMCNVR0000041178" at bounding box center [687, 13] width 595 height 23
paste input "82"
type input "AMCNVR0000041182"
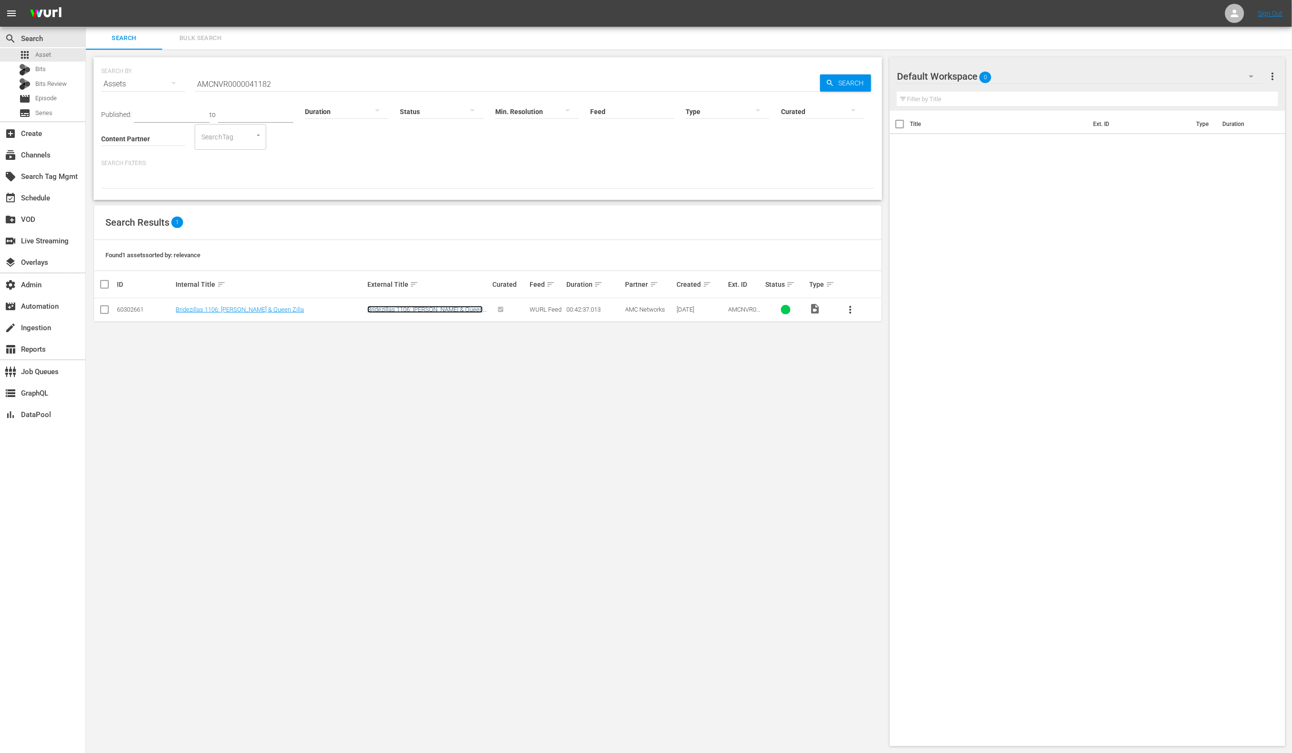
click at [433, 313] on link "Bridezillas 1106: [PERSON_NAME] & Queen Zilla" at bounding box center [424, 313] width 115 height 14
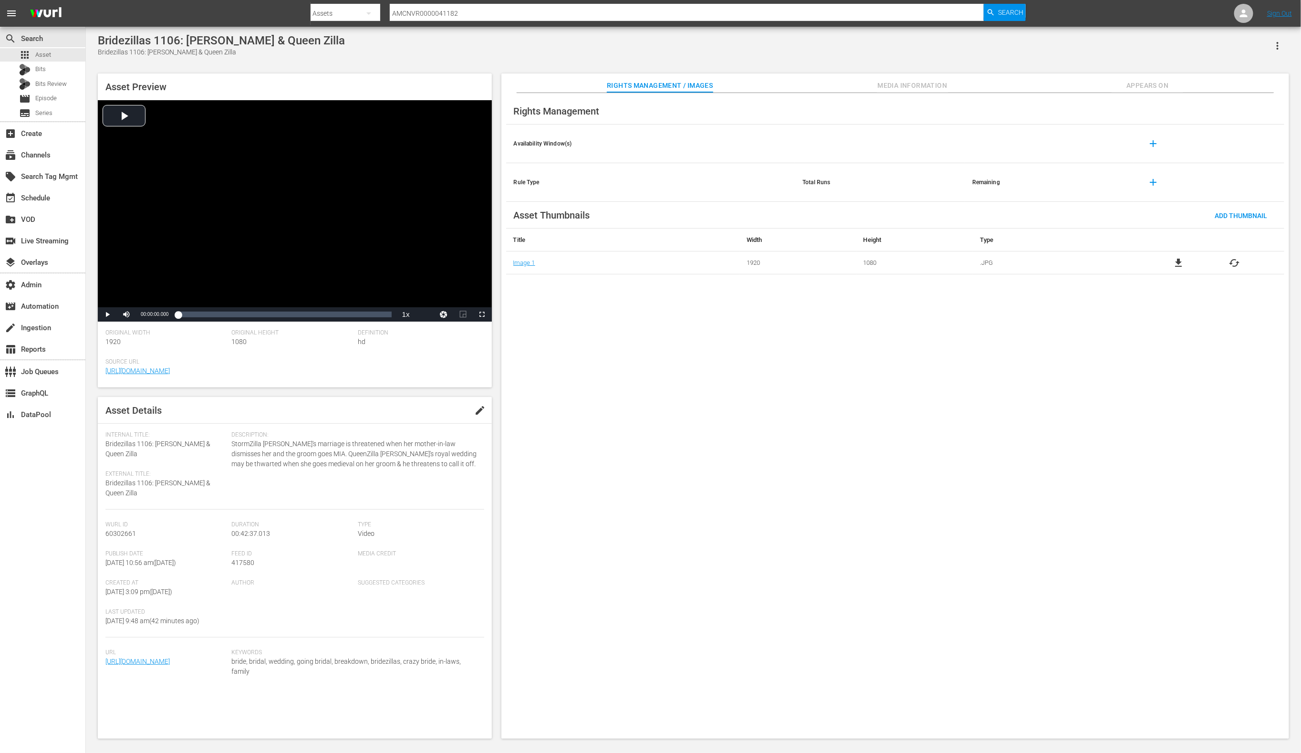
click at [890, 86] on span "Media Information" at bounding box center [913, 86] width 72 height 12
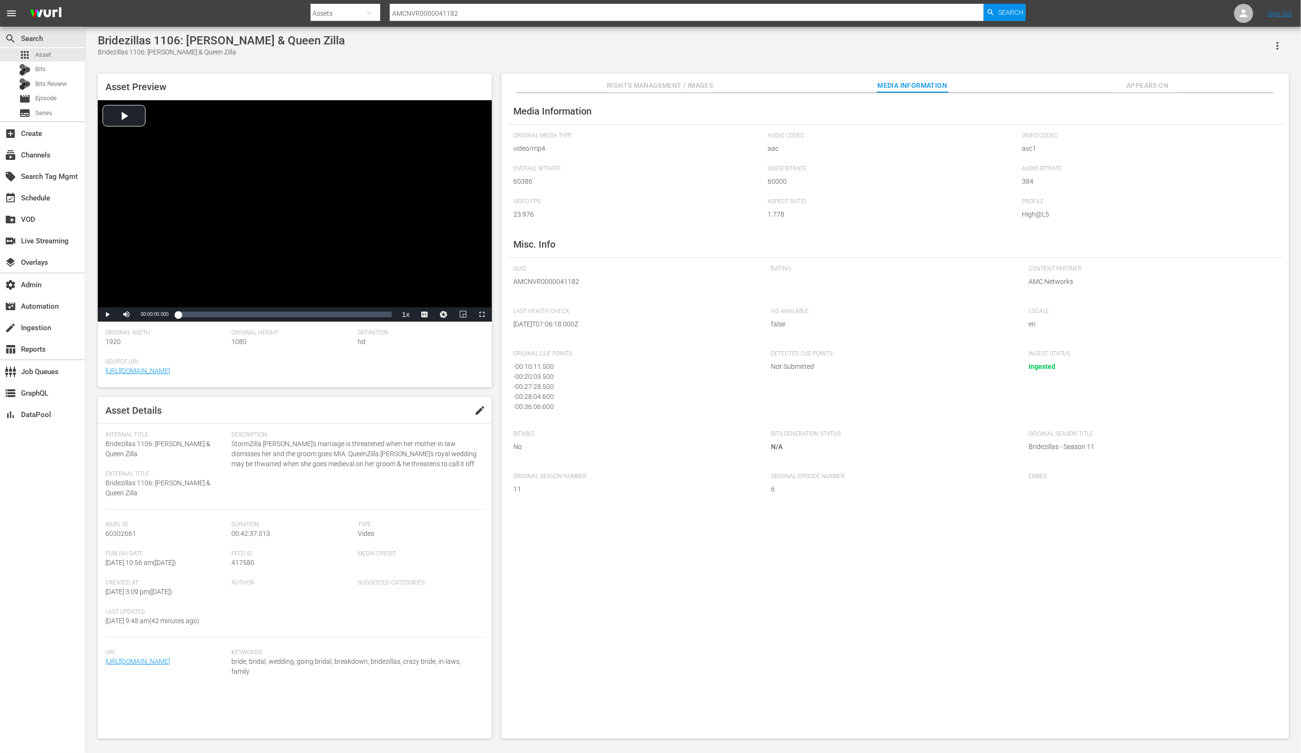
scroll to position [2, 0]
click at [528, 6] on input "AMCNVR0000041182" at bounding box center [687, 13] width 595 height 23
click at [526, 8] on input "AMCNVR0000041182" at bounding box center [687, 13] width 595 height 23
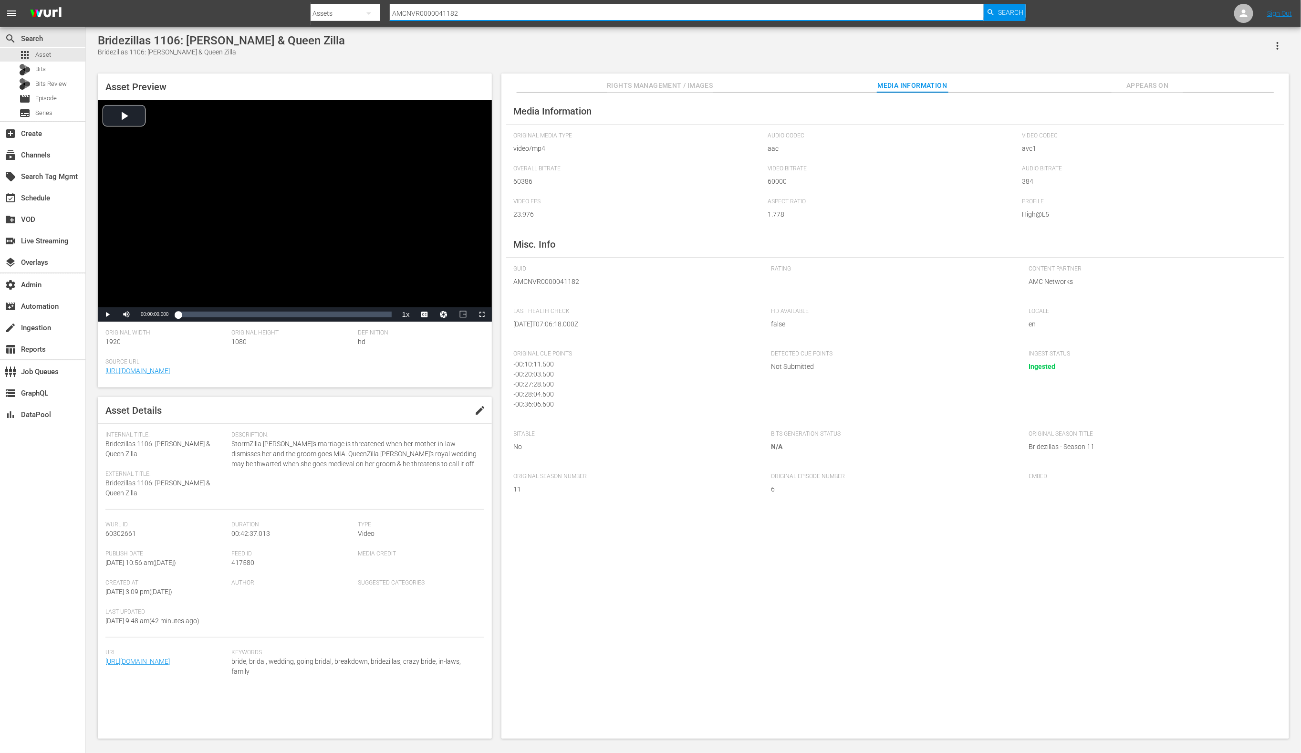
paste input "6"
type input "AMCNVR0000041186"
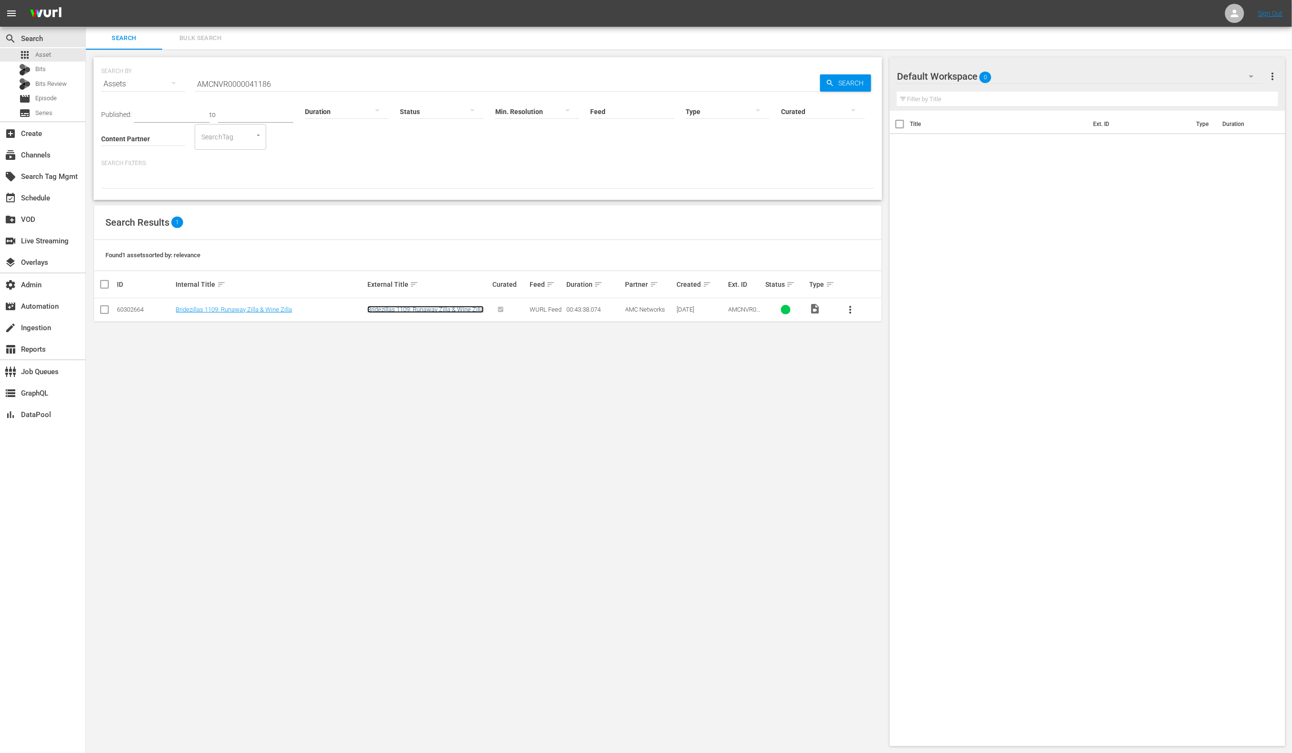
click at [434, 308] on link "Bridezillas 1109: Runaway Zilla & Wine Zilla" at bounding box center [425, 309] width 116 height 7
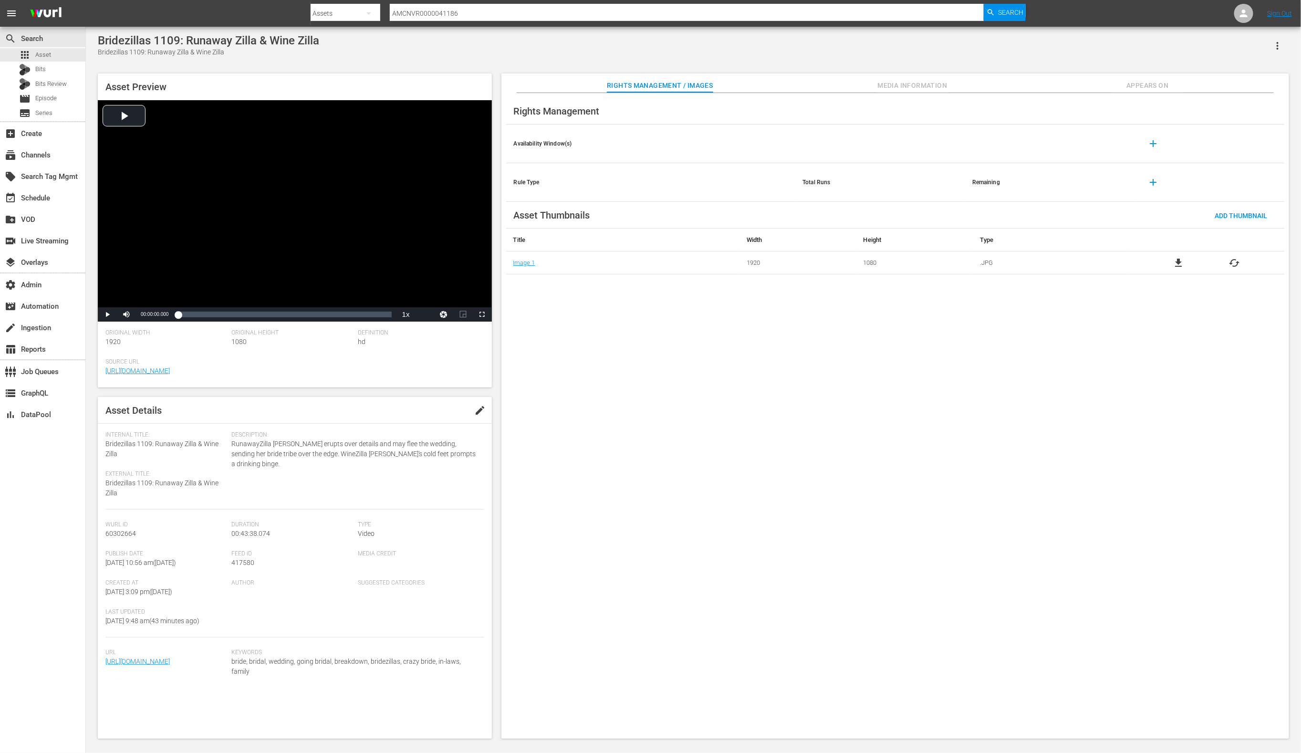
click at [893, 85] on span "Media Information" at bounding box center [913, 86] width 72 height 12
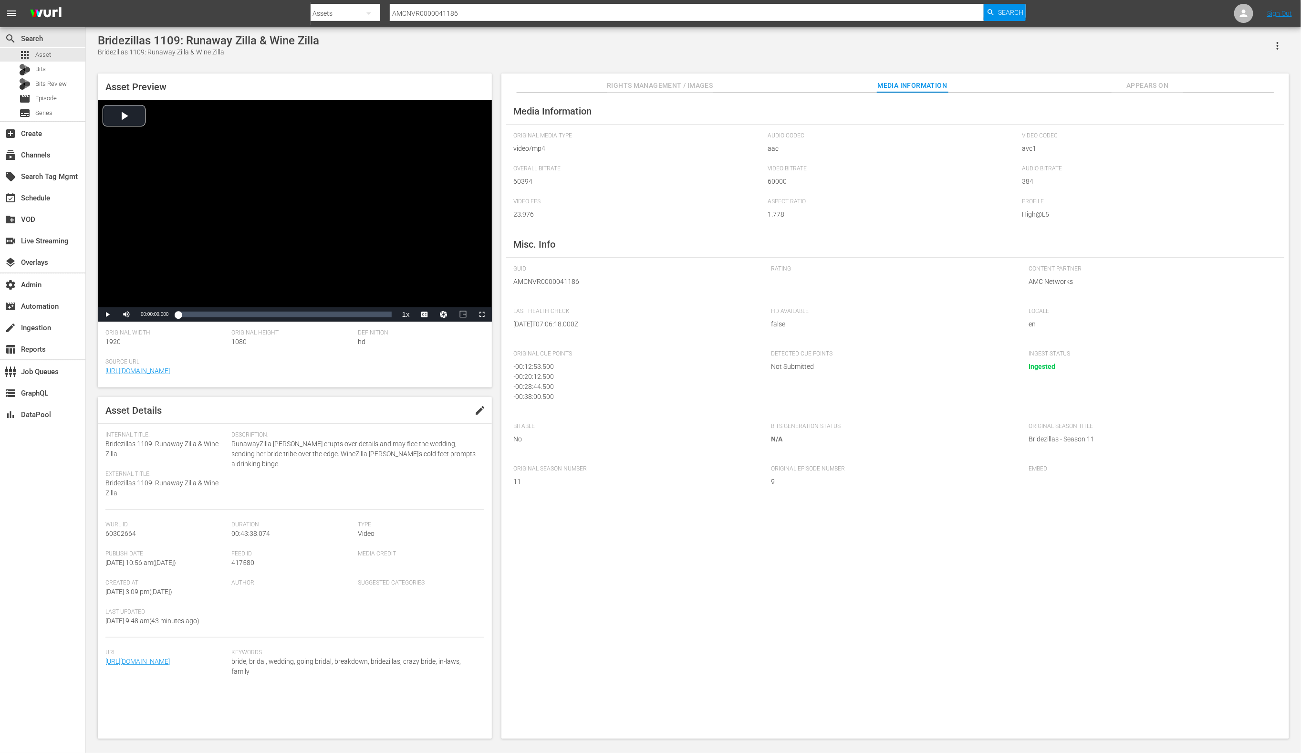
scroll to position [9, 0]
click at [495, 4] on input "AMCNVR0000041186" at bounding box center [687, 13] width 595 height 23
click at [493, 11] on input "AMCNVR0000041186" at bounding box center [687, 13] width 595 height 23
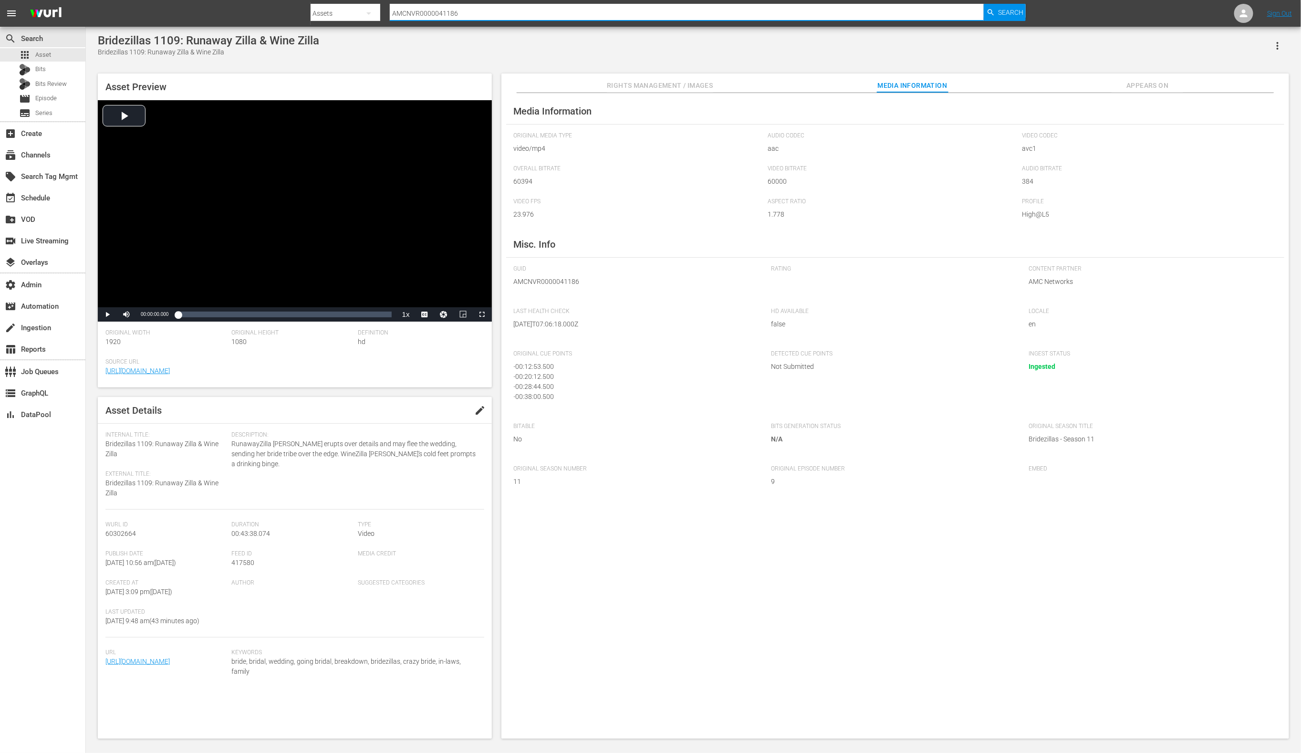
paste input "200"
type input "AMCNVR0000041200"
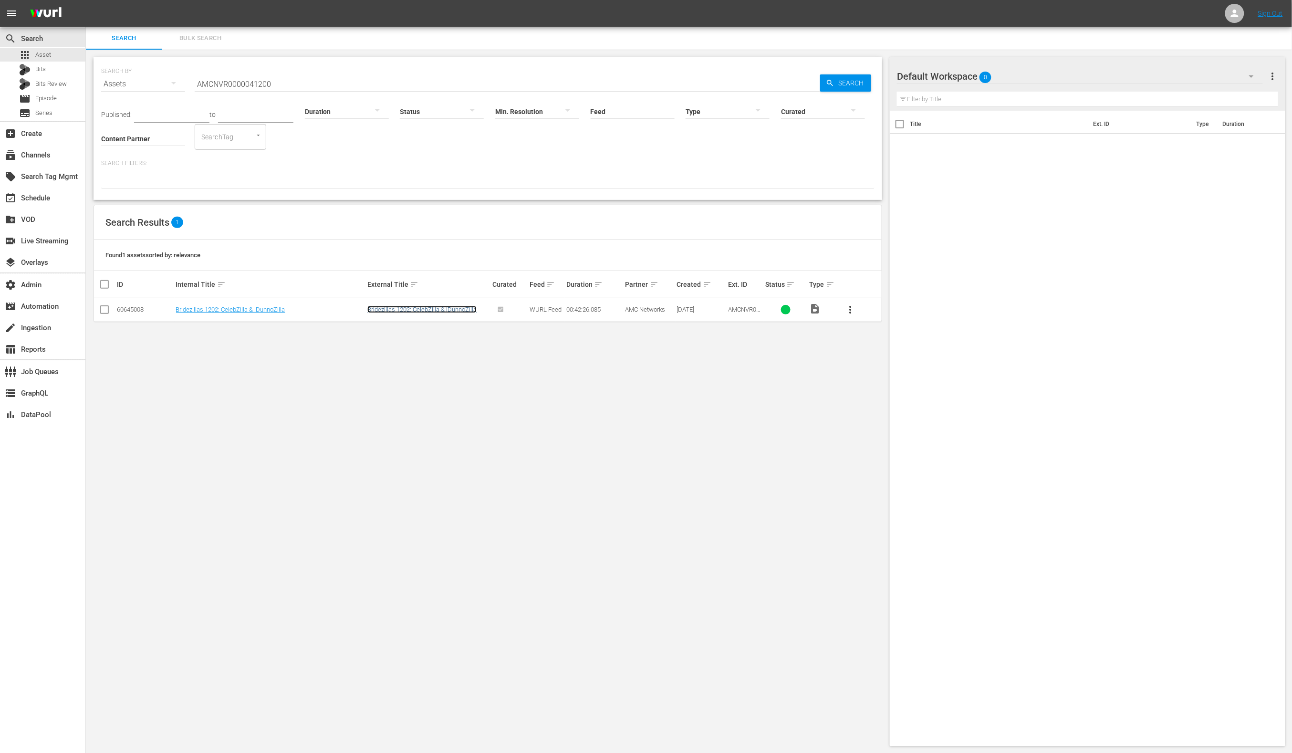
click at [464, 306] on link "Bridezillas 1202: CelebZilla & iDunnoZilla" at bounding box center [421, 309] width 109 height 7
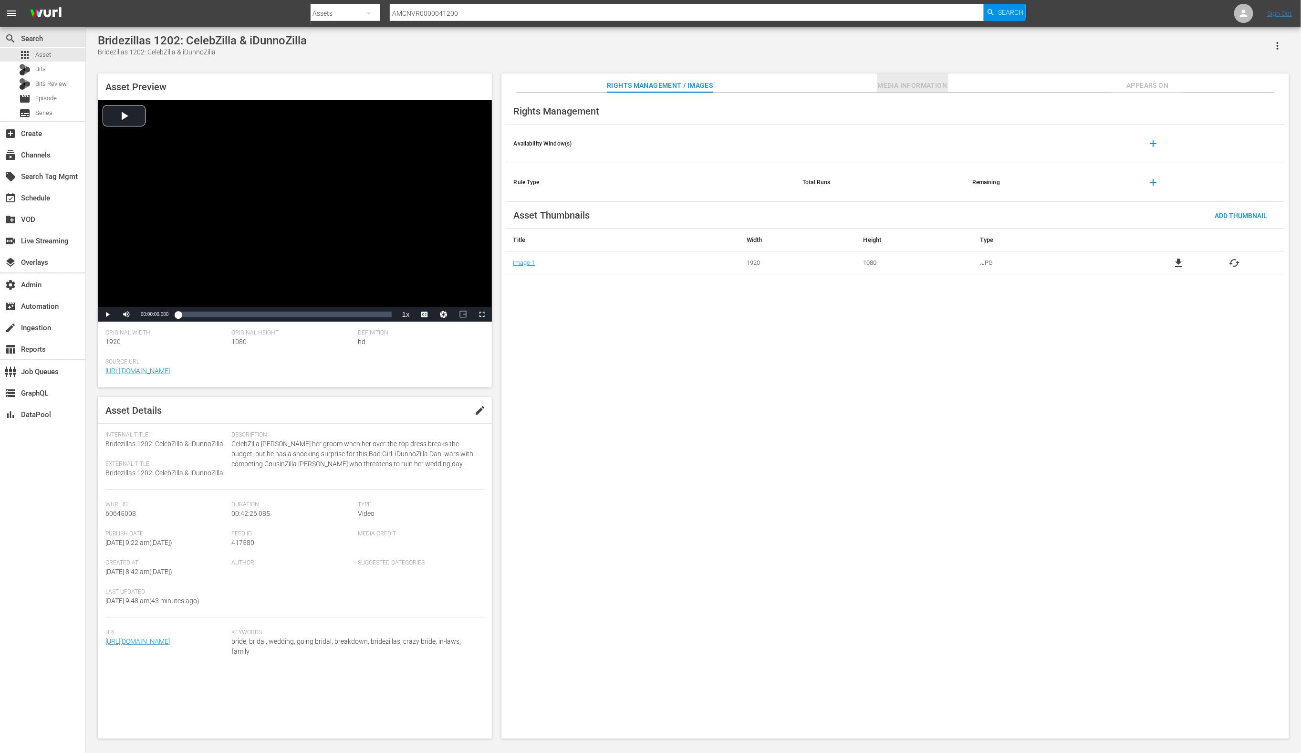
click at [883, 85] on span "Media Information" at bounding box center [913, 86] width 72 height 12
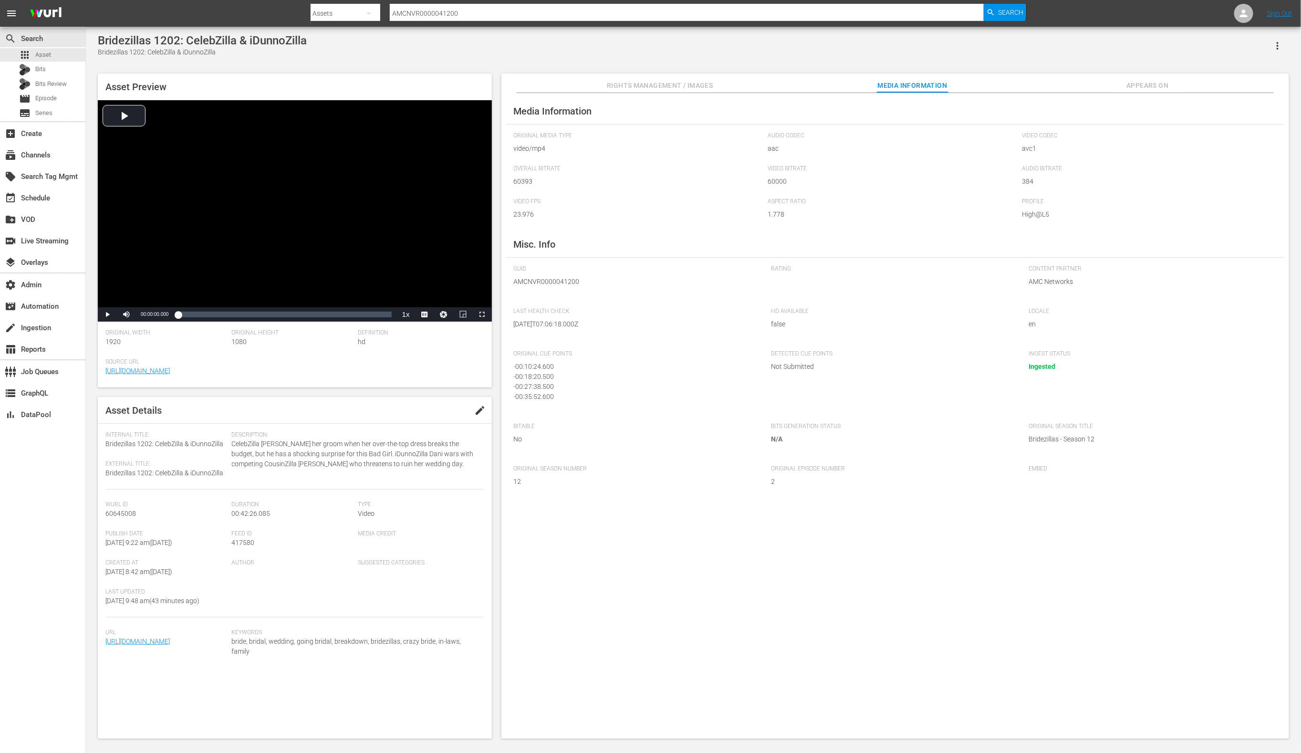
click at [537, 4] on input "AMCNVR0000041200" at bounding box center [687, 13] width 595 height 23
drag, startPoint x: 537, startPoint y: 4, endPoint x: 539, endPoint y: 13, distance: 8.8
click at [538, 4] on input "AMCNVR0000041200" at bounding box center [687, 13] width 595 height 23
click at [539, 13] on input "AMCNVR0000041200" at bounding box center [687, 13] width 595 height 23
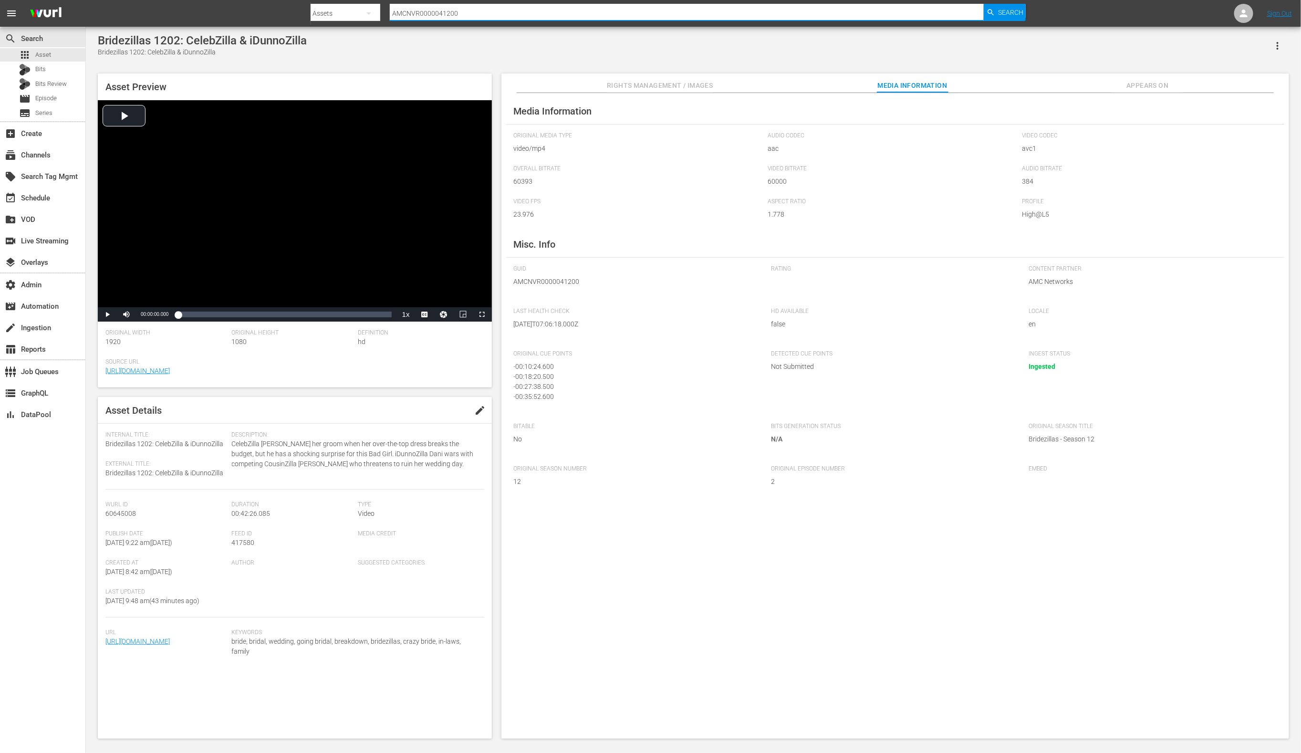
click at [539, 13] on input "AMCNVR0000041200" at bounding box center [687, 13] width 595 height 23
paste input "2"
type input "AMCNVR0000041202"
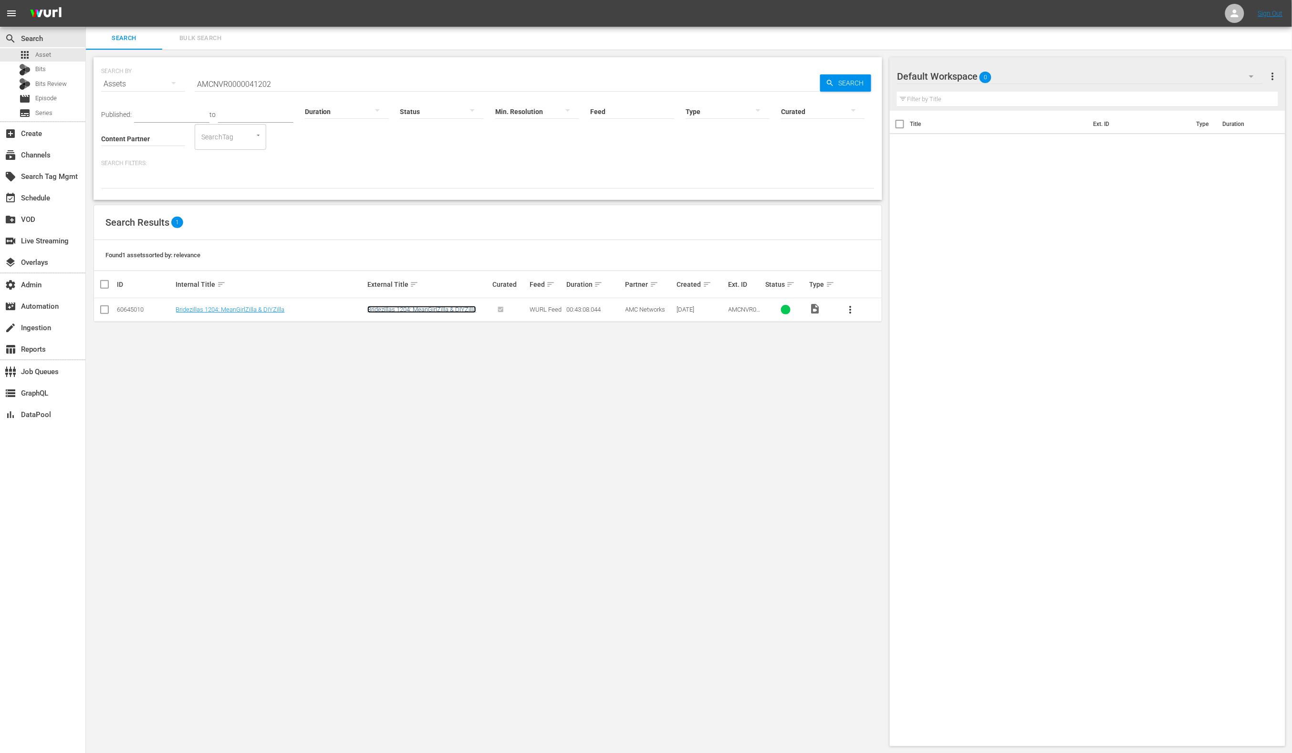
click at [453, 308] on link "Bridezillas 1204: MeanGirlZilla & DIYZilla" at bounding box center [421, 309] width 109 height 7
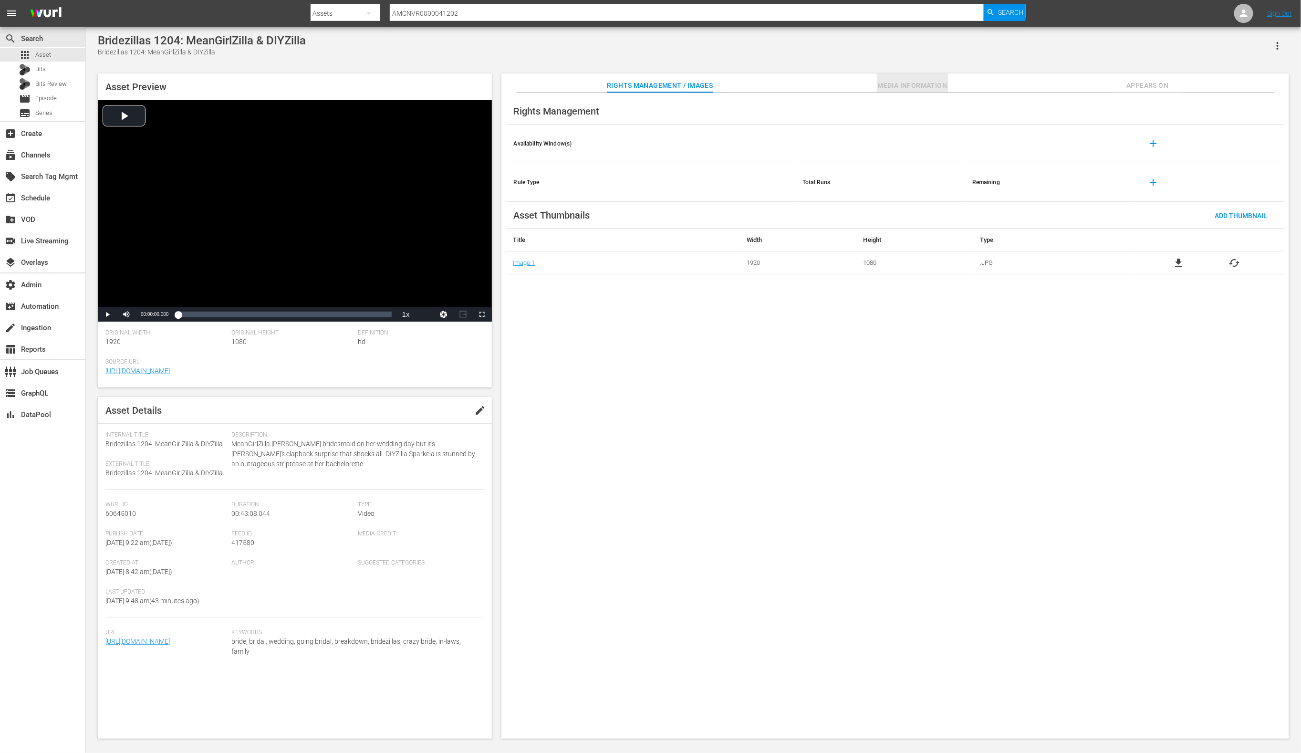
drag, startPoint x: 915, startPoint y: 83, endPoint x: 909, endPoint y: 88, distance: 8.2
click at [916, 83] on span "Media Information" at bounding box center [913, 86] width 72 height 12
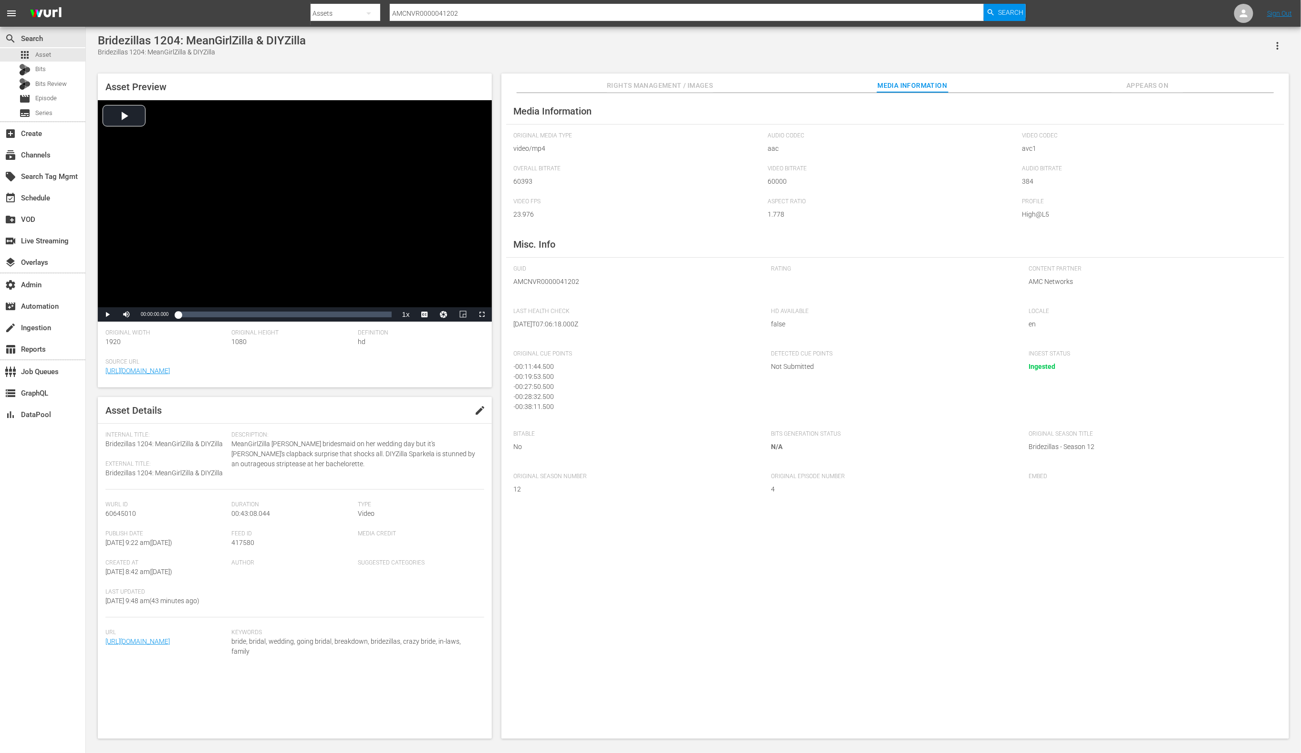
click at [558, 17] on input "AMCNVR0000041202" at bounding box center [687, 13] width 595 height 23
paste input "3"
type input "AMCNVR0000041203"
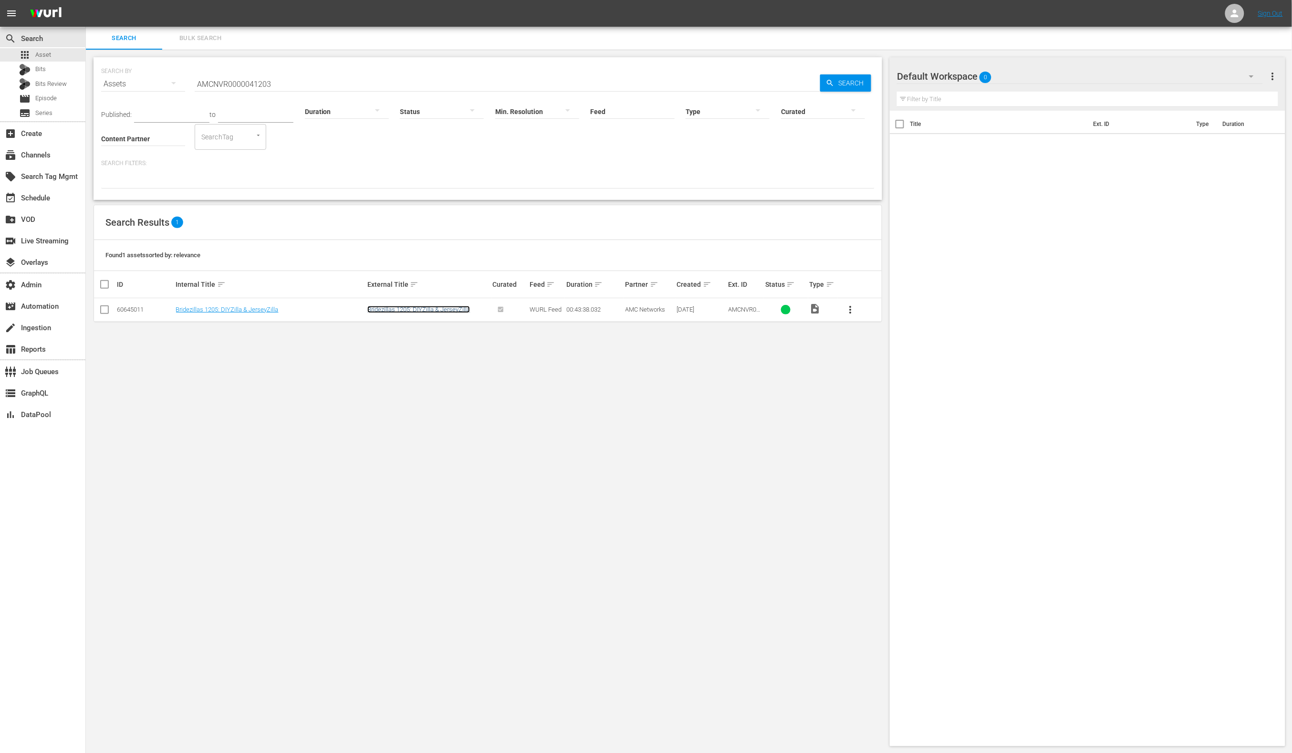
click at [437, 308] on link "Bridezillas 1205: DIYZilla & JerseyZilla" at bounding box center [418, 309] width 103 height 7
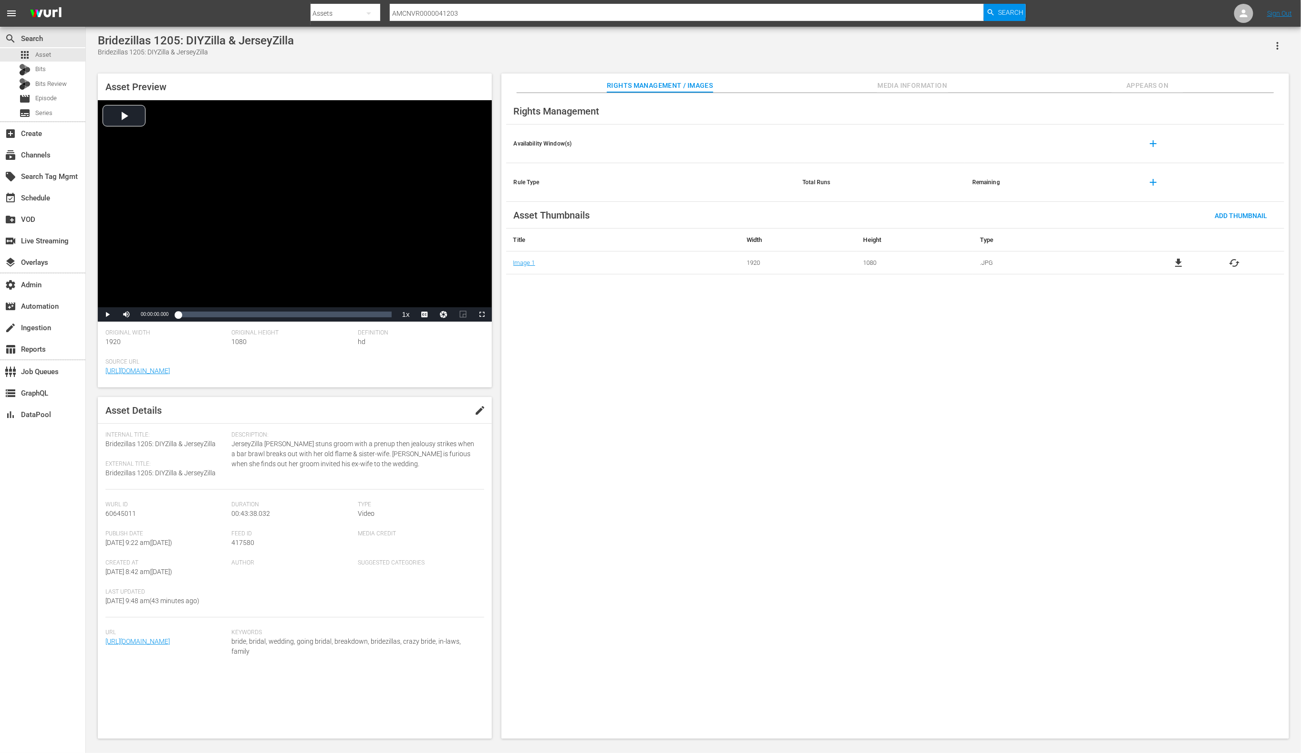
click at [892, 88] on span "Media Information" at bounding box center [913, 86] width 72 height 12
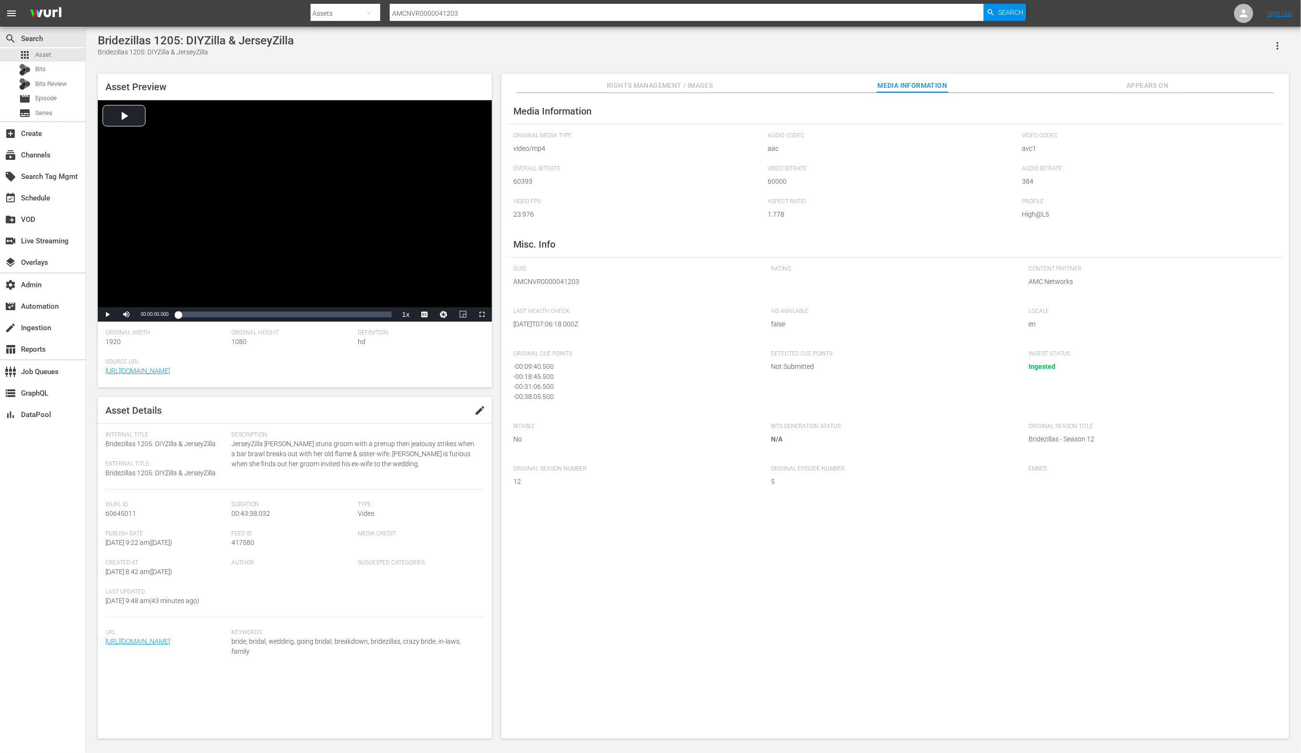
click at [650, 12] on input "AMCNVR0000041203" at bounding box center [687, 13] width 595 height 23
click at [650, 13] on input "AMCNVR0000041203" at bounding box center [687, 13] width 595 height 23
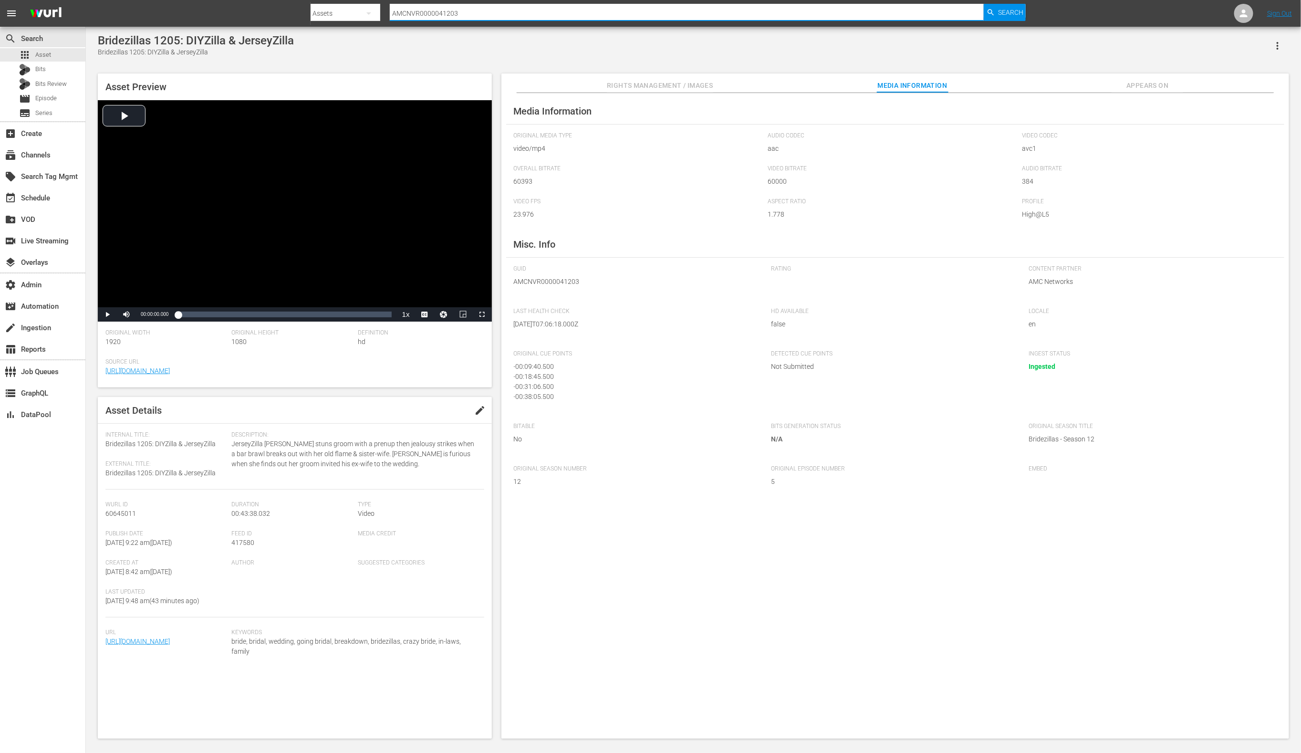
click at [650, 13] on input "AMCNVR0000041203" at bounding box center [687, 13] width 595 height 23
paste input "14"
type input "AMCNVR0000041214"
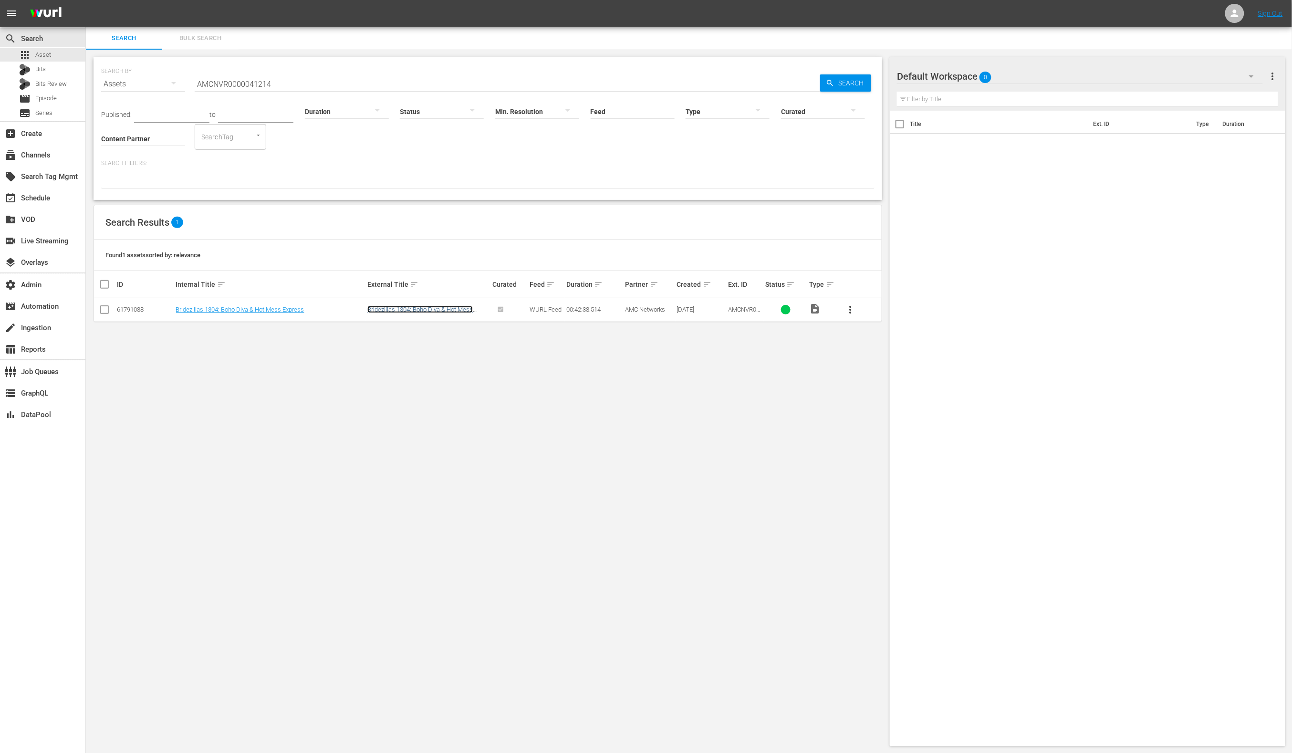
click at [446, 312] on link "Bridezillas 1304: Boho Diva & Hot Mess Express" at bounding box center [419, 313] width 105 height 14
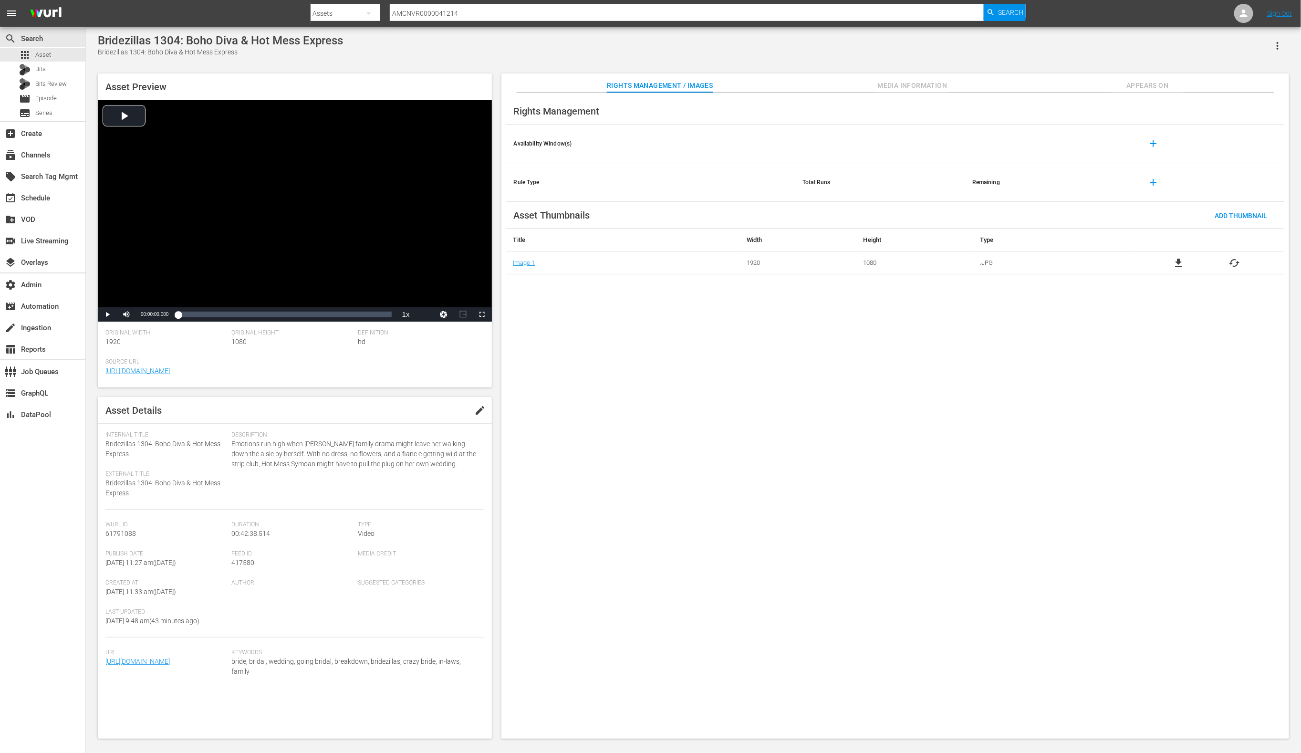
click at [930, 88] on span "Media Information" at bounding box center [913, 86] width 72 height 12
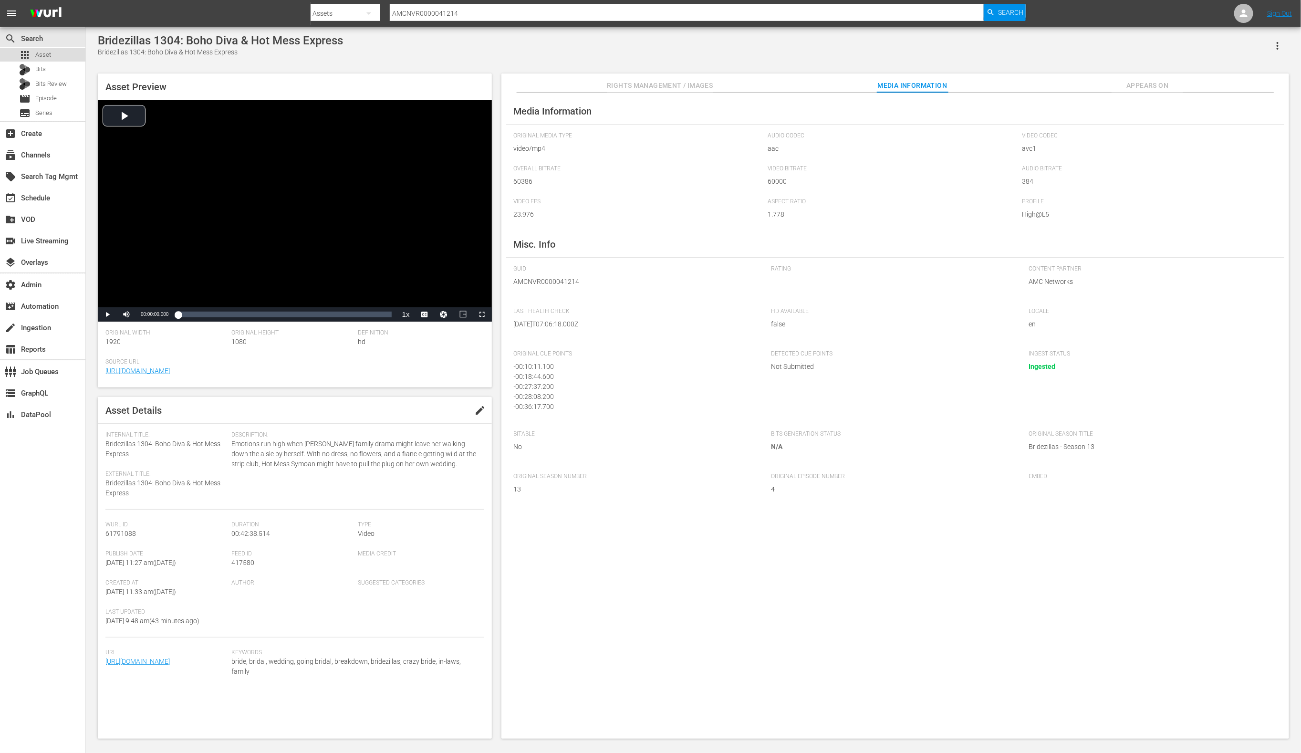
click at [64, 55] on div "apps Asset" at bounding box center [42, 54] width 85 height 13
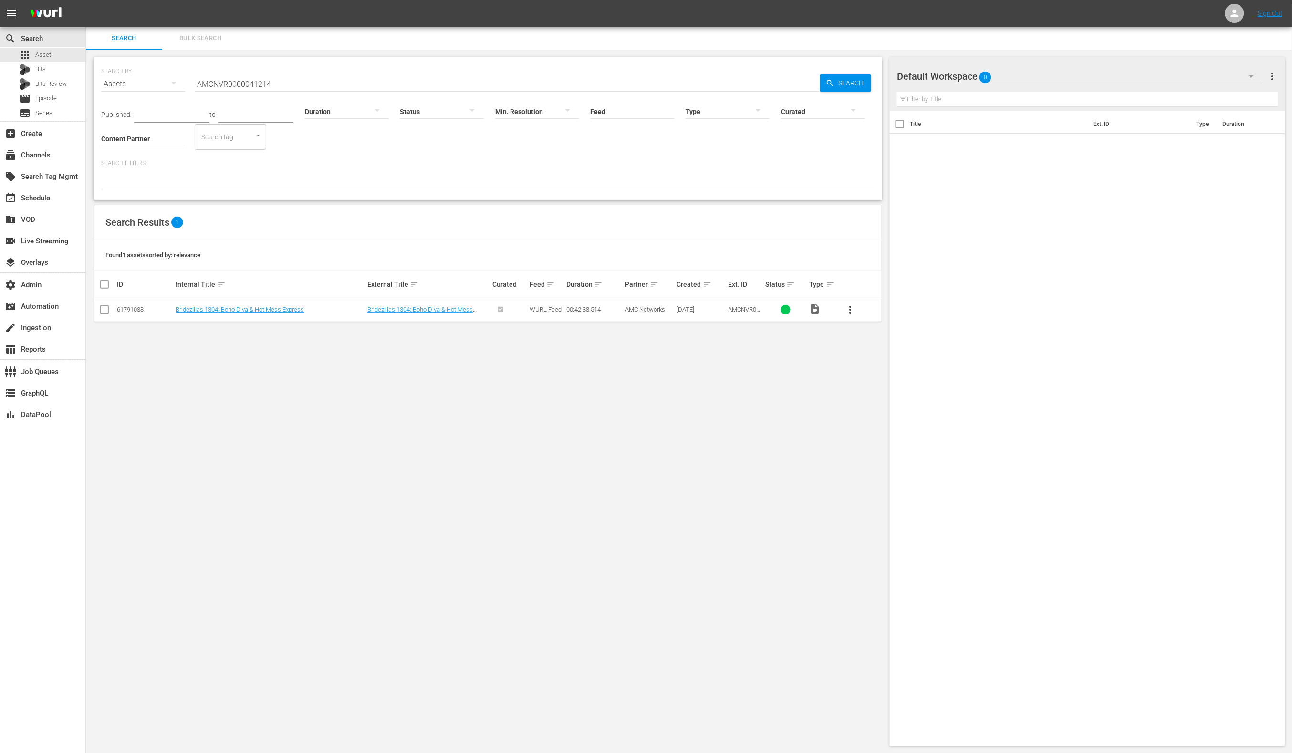
click at [275, 78] on input "AMCNVR0000041214" at bounding box center [508, 84] width 626 height 23
click at [276, 78] on input "AMCNVR0000041214" at bounding box center [508, 84] width 626 height 23
paste input "09378"
type input "AMCNVR0000009378"
click at [847, 90] on div "Curated" at bounding box center [823, 105] width 84 height 34
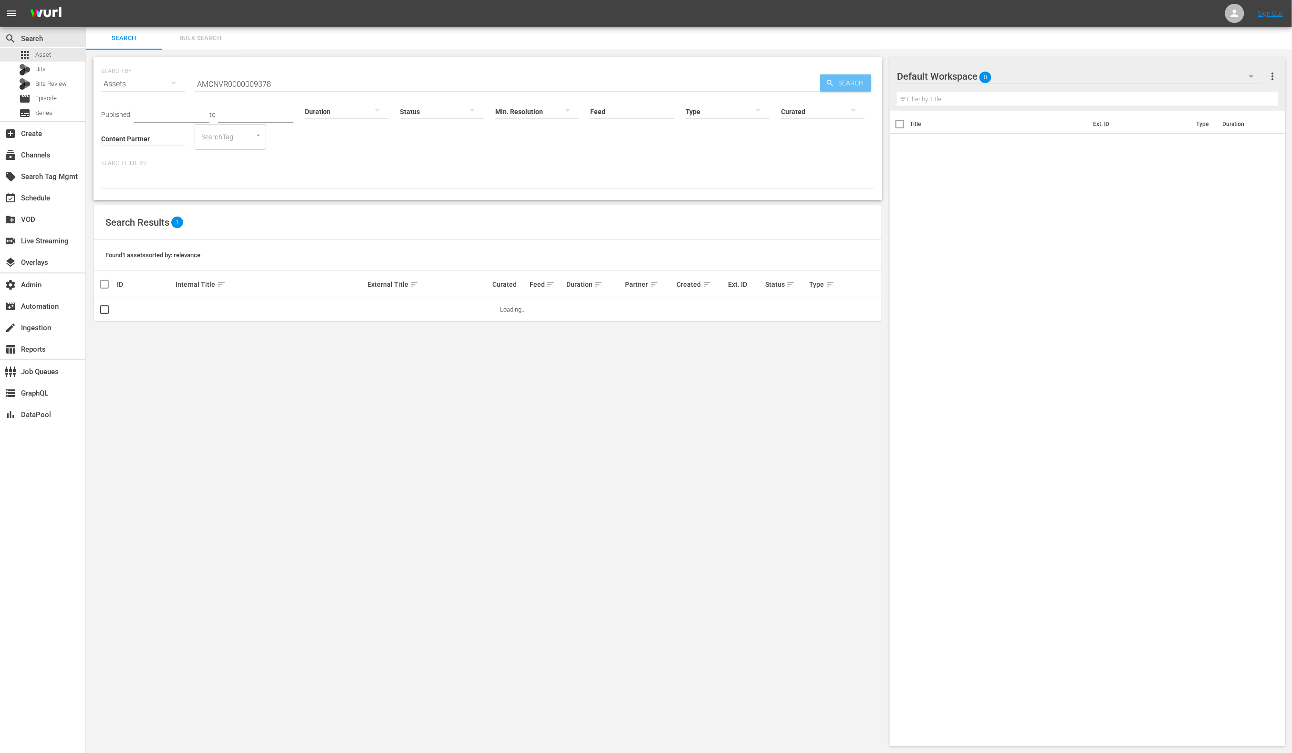
drag, startPoint x: 861, startPoint y: 82, endPoint x: 852, endPoint y: 83, distance: 9.6
click at [861, 82] on span "Search" at bounding box center [853, 82] width 37 height 17
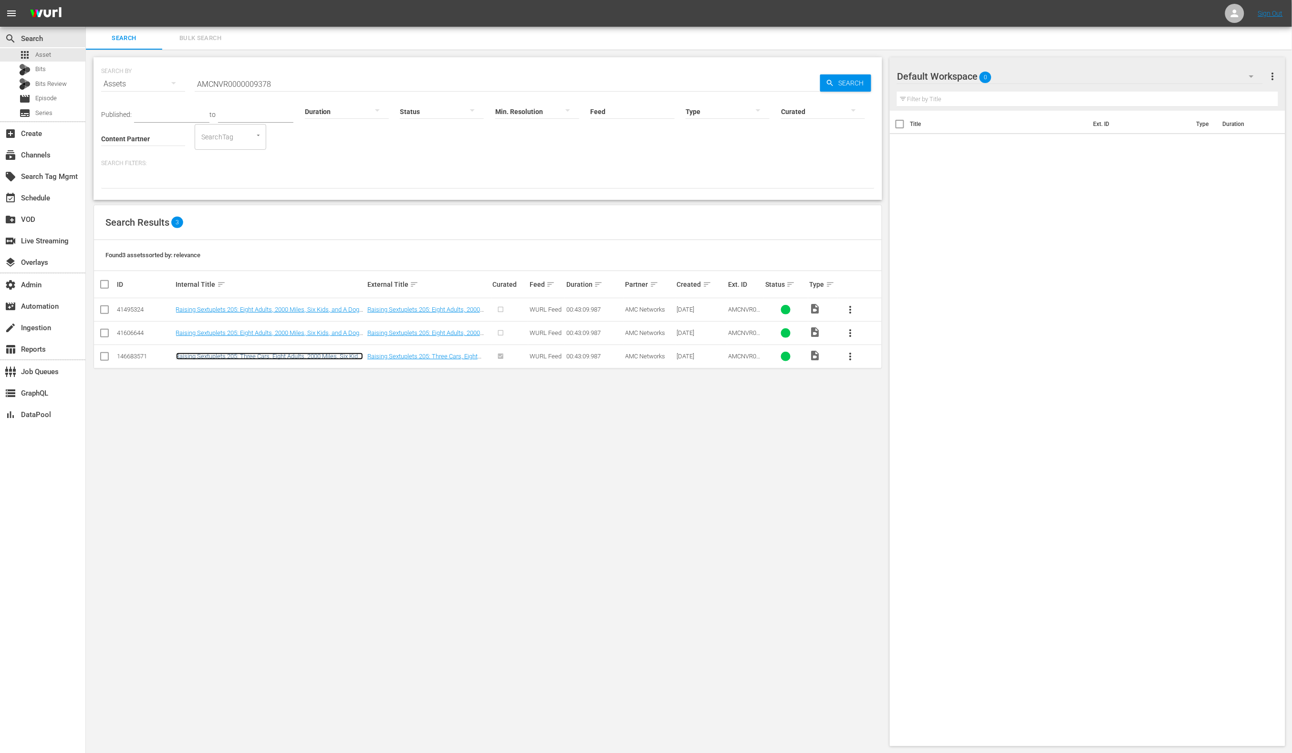
click at [330, 358] on link "Raising Sextuplets 205: Three Cars, Eight Adults, 2000 Miles, Six Kids, and A D…" at bounding box center [269, 360] width 187 height 14
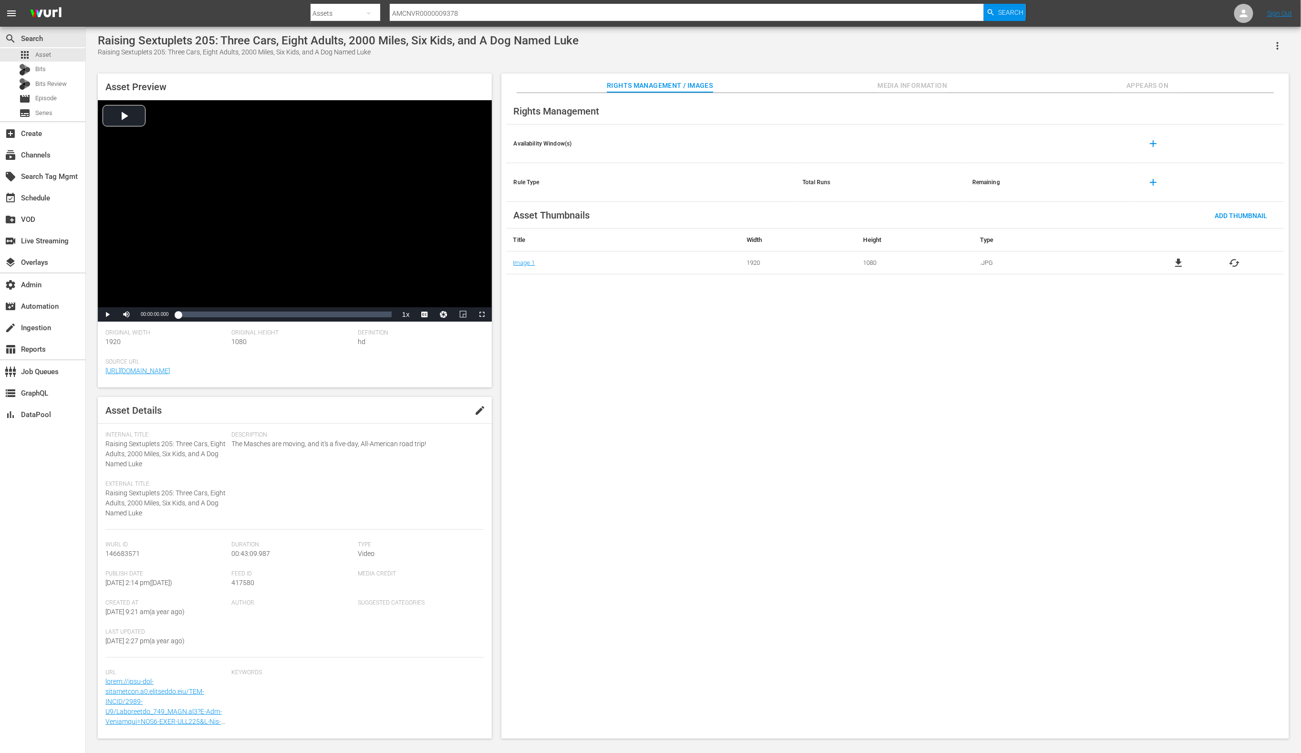
click at [901, 84] on span "Media Information" at bounding box center [913, 86] width 72 height 12
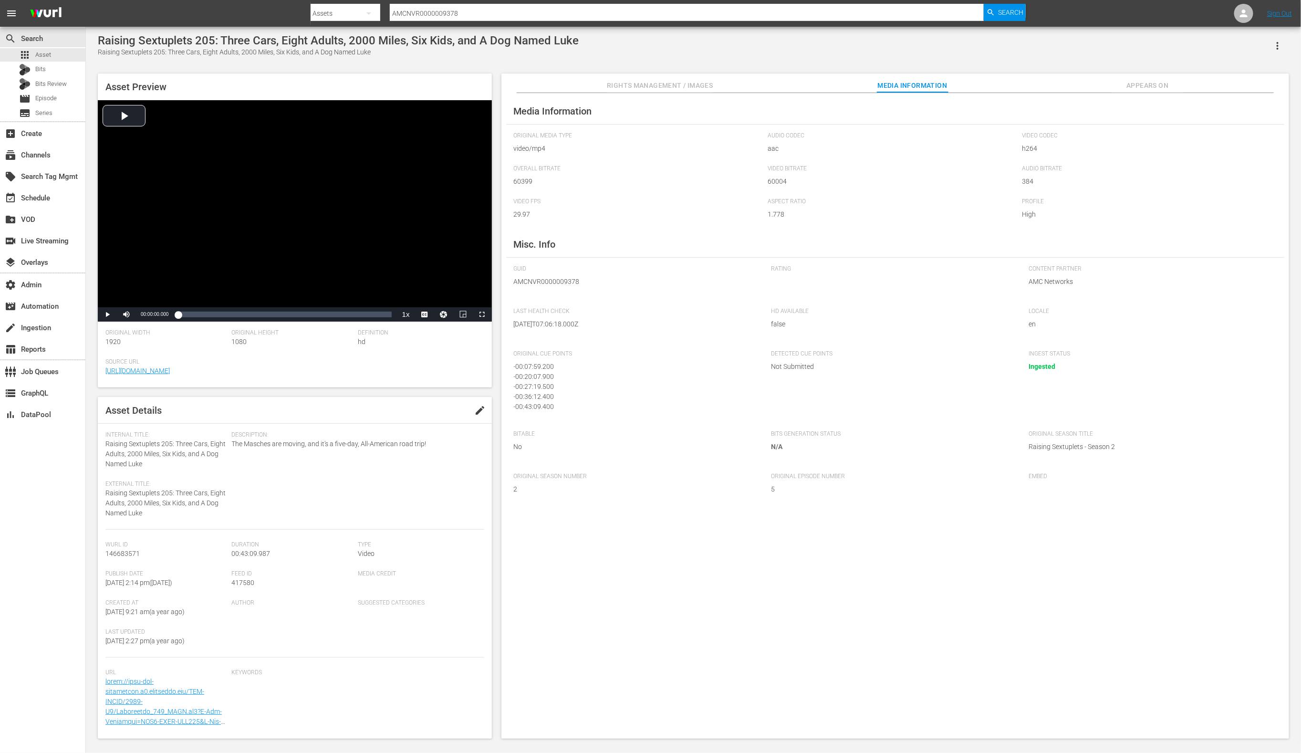
scroll to position [2, 0]
click at [455, 11] on input "AMCNVR0000009378" at bounding box center [687, 13] width 595 height 23
paste input "20861"
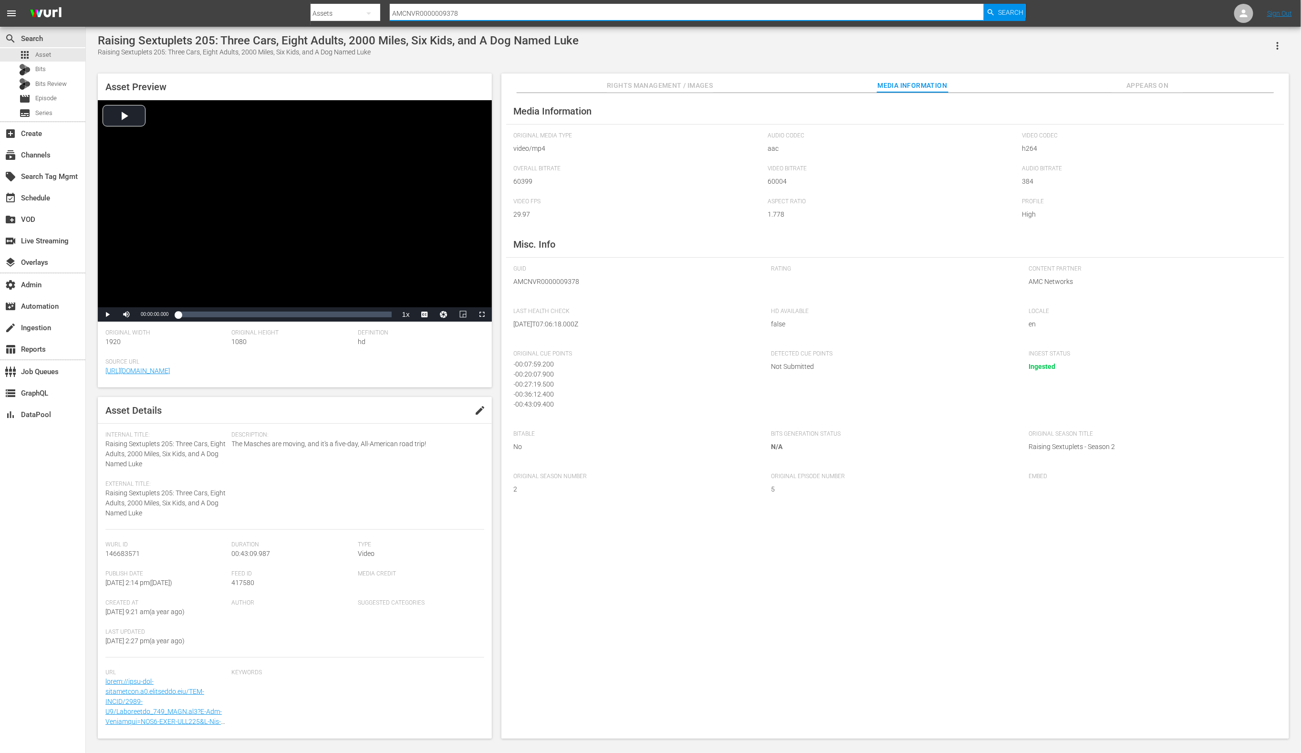
type input "AMCNVR0000020861"
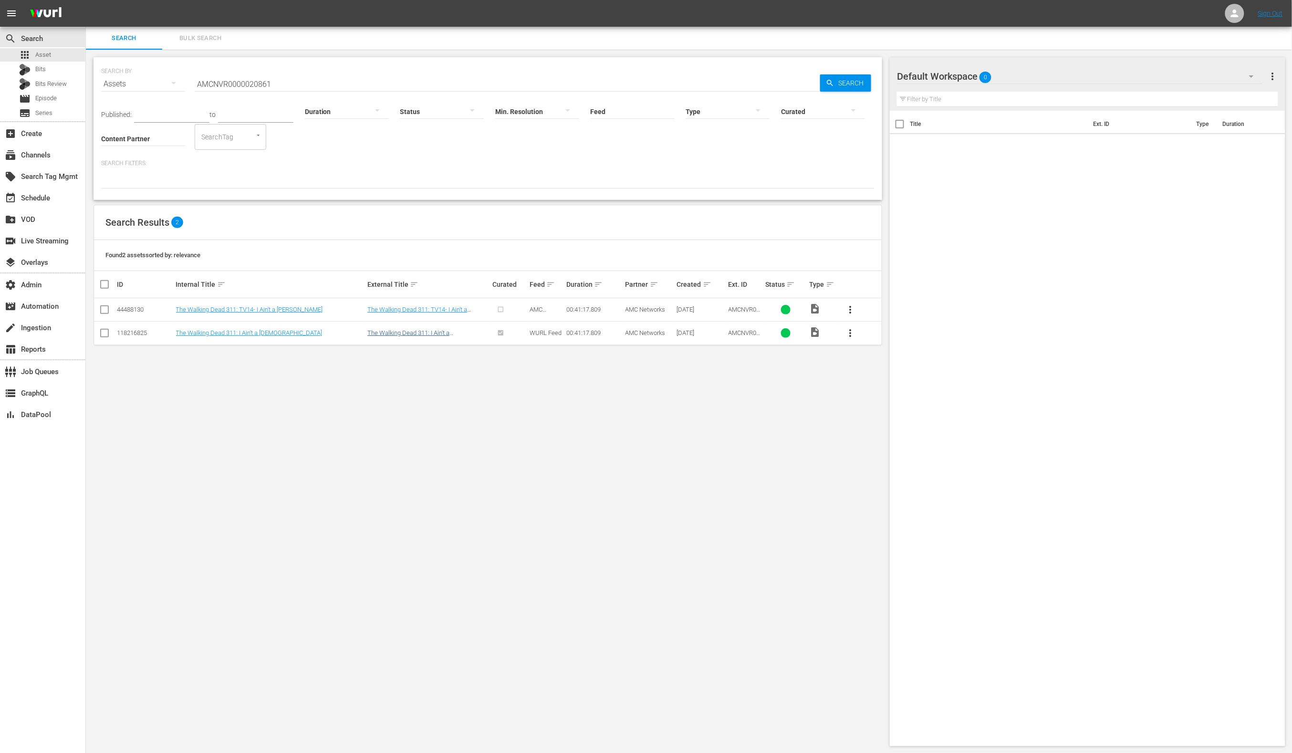
click at [445, 337] on td "The Walking Dead 311: I Ain't a [DEMOGRAPHIC_DATA]" at bounding box center [429, 332] width 126 height 23
click at [442, 332] on link "The Walking Dead 311: I Ain't a [DEMOGRAPHIC_DATA]" at bounding box center [408, 336] width 82 height 14
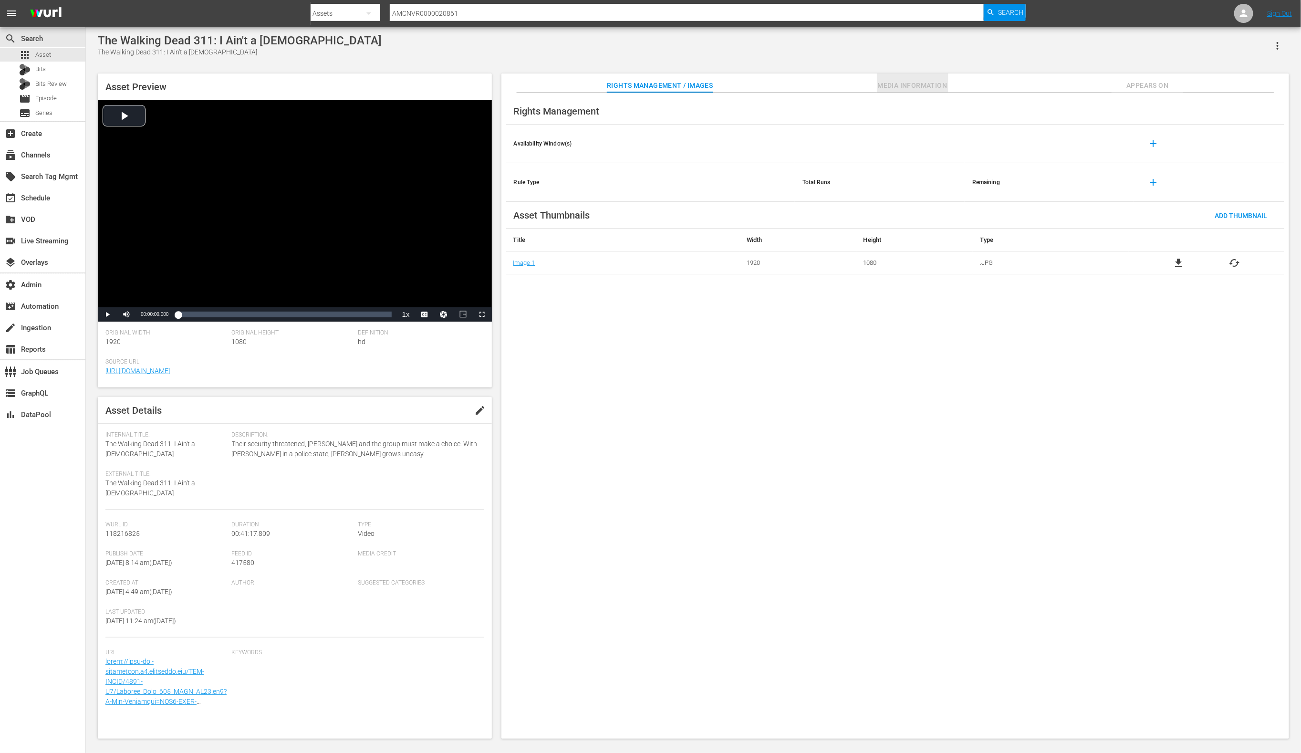
click at [900, 87] on span "Media Information" at bounding box center [913, 86] width 72 height 12
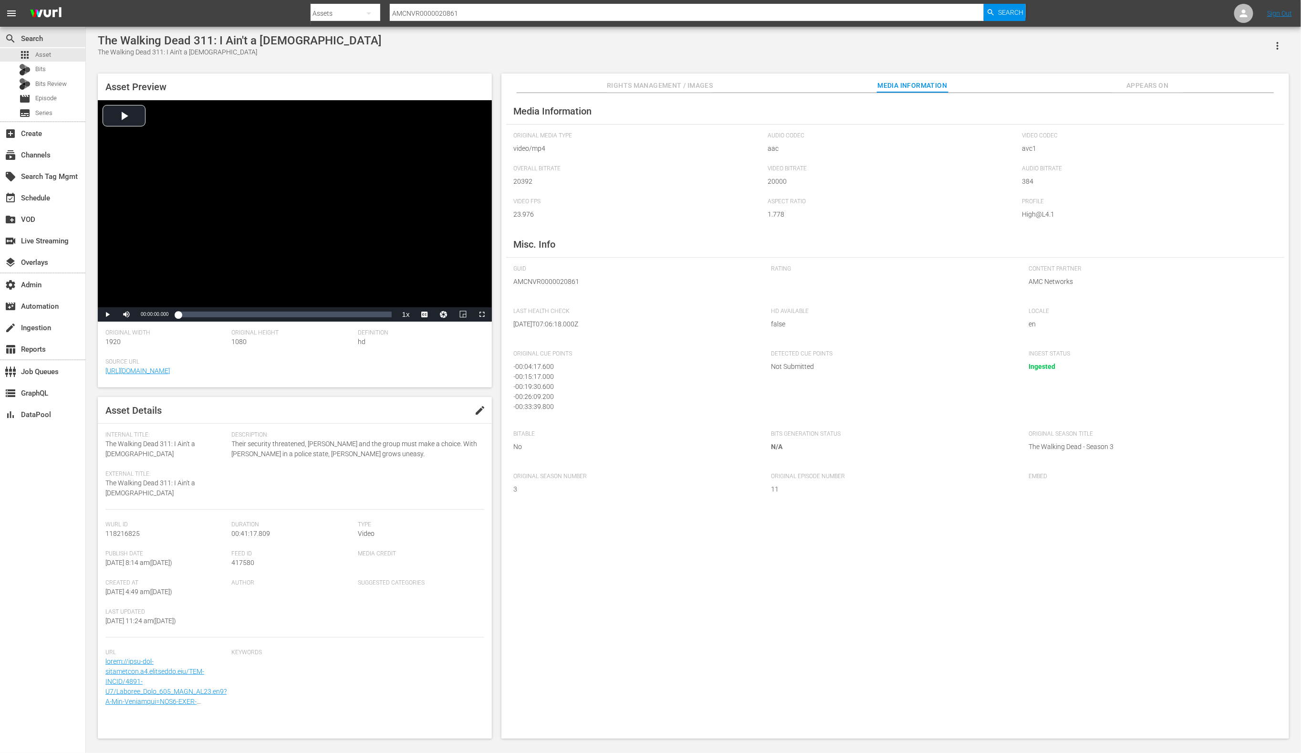
scroll to position [12, 0]
click at [414, 10] on input "AMCNVR0000020861" at bounding box center [687, 13] width 595 height 23
paste input "09378"
type input "AMCNVR0000009378"
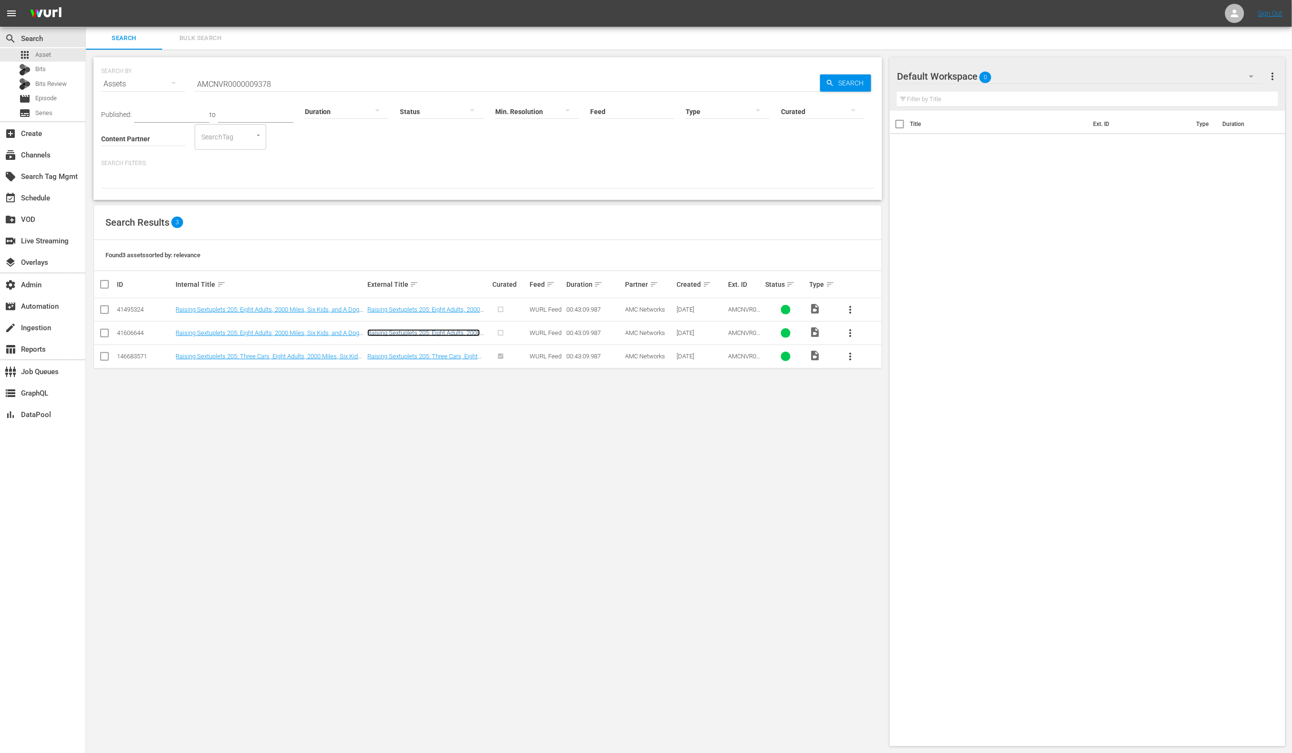
click at [443, 333] on link "Raising Sextuplets 205: Eight Adults, 2000 Miles, Six Kids, and A Dog Named Luk…" at bounding box center [423, 339] width 113 height 21
click at [449, 307] on link "Raising Sextuplets 205: Eight Adults, 2000 Miles, Six Kids, and A Dog Named Luk…" at bounding box center [423, 316] width 113 height 21
click at [387, 357] on link "Raising Sextuplets 205: Three Cars, Eight Adults, 2000 Miles, Six Kids, and A D…" at bounding box center [422, 363] width 110 height 21
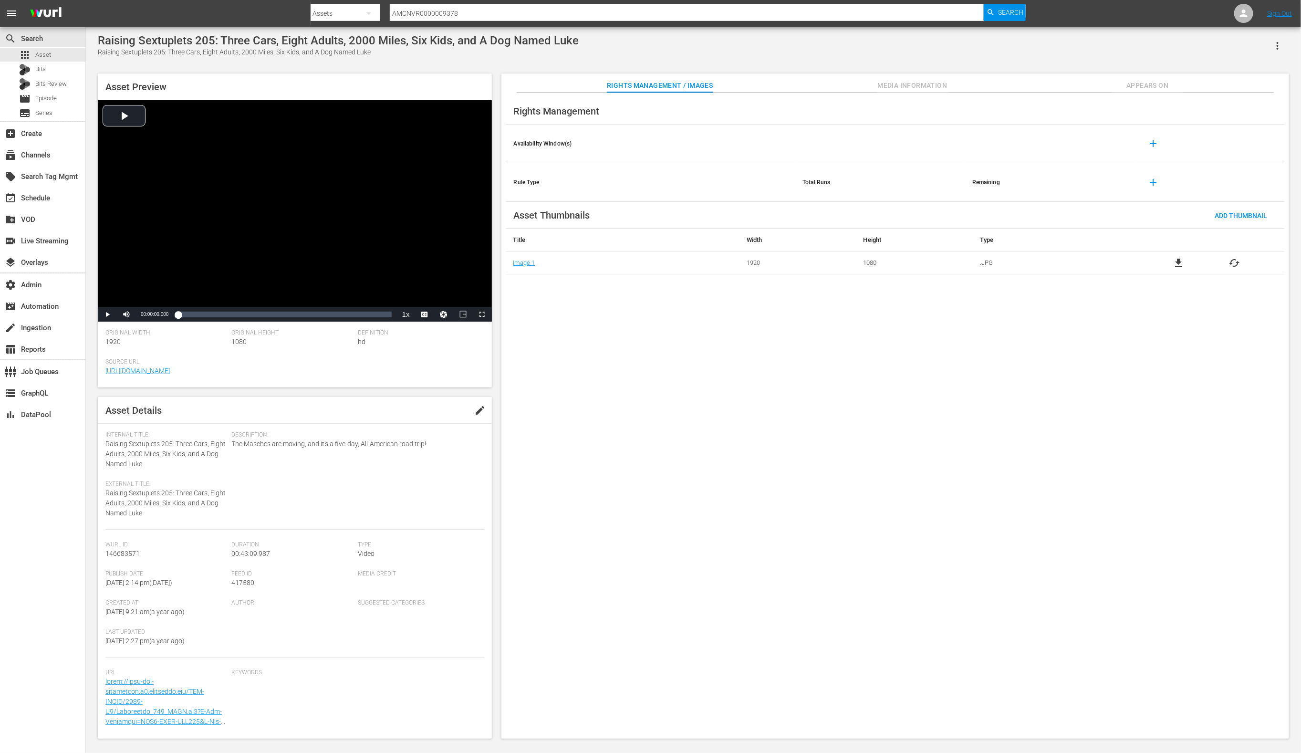
click at [1141, 85] on span "Appears On" at bounding box center [1148, 86] width 72 height 12
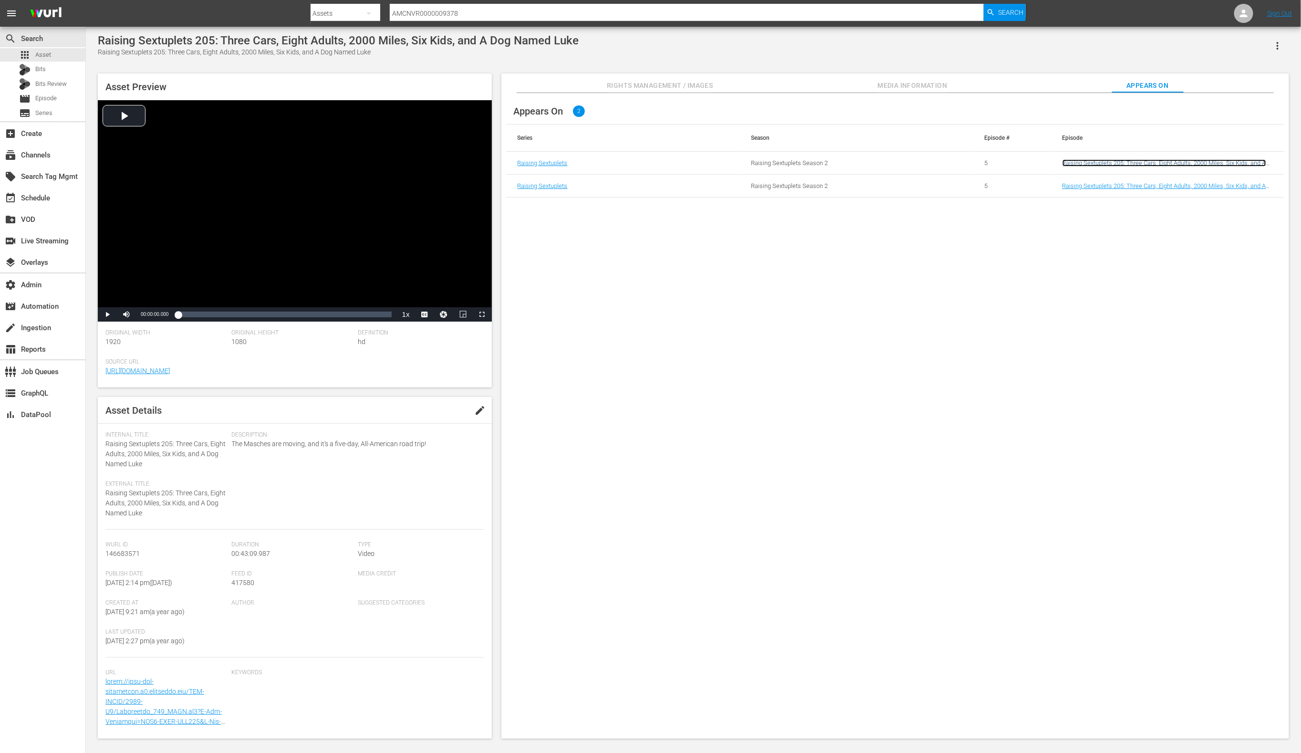
click at [1078, 164] on link "Raising Sextuplets 205: Three Cars, Eight Adults, 2000 Miles, Six Kids, and A D…" at bounding box center [1165, 166] width 204 height 14
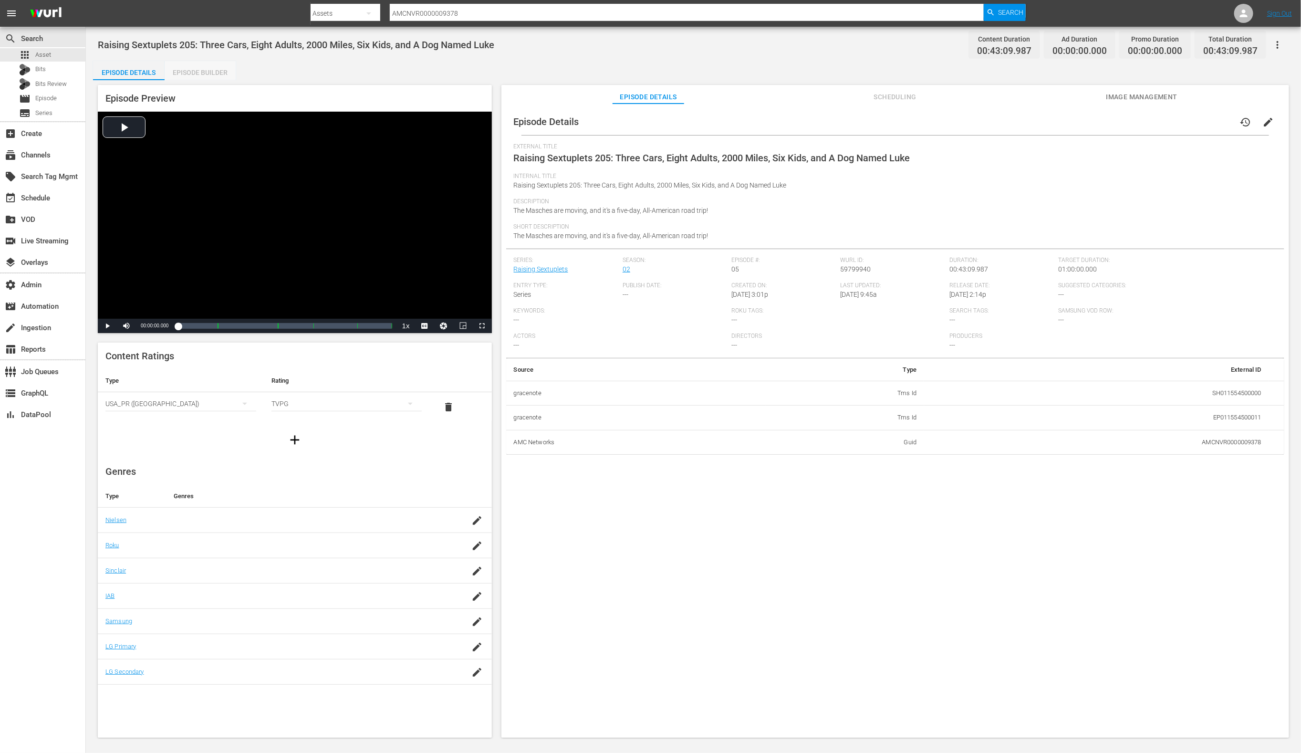
click at [210, 74] on div "Episode Builder" at bounding box center [201, 72] width 72 height 23
